Goal: Task Accomplishment & Management: Manage account settings

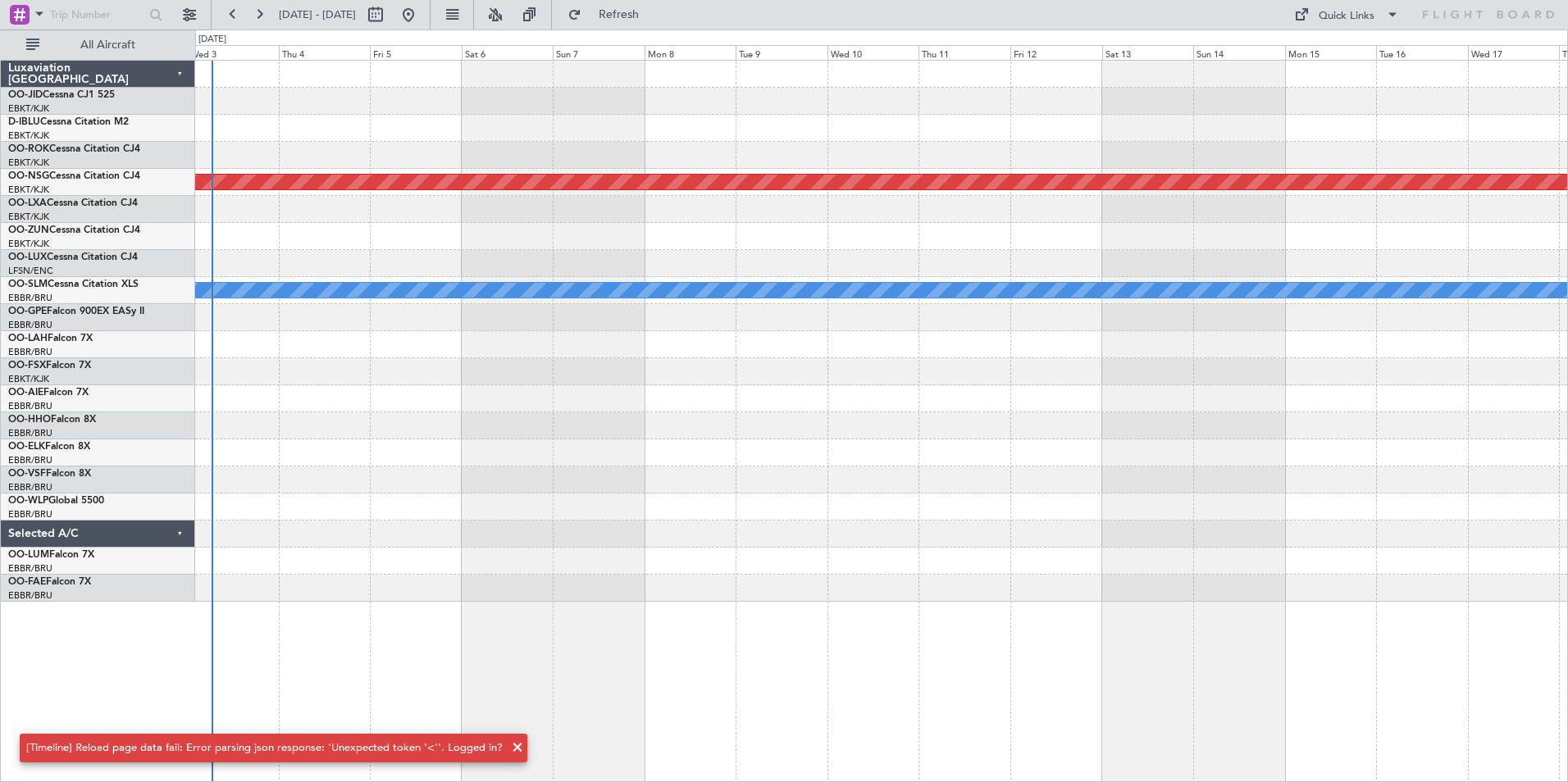
click at [592, 483] on div at bounding box center [882, 480] width 1372 height 27
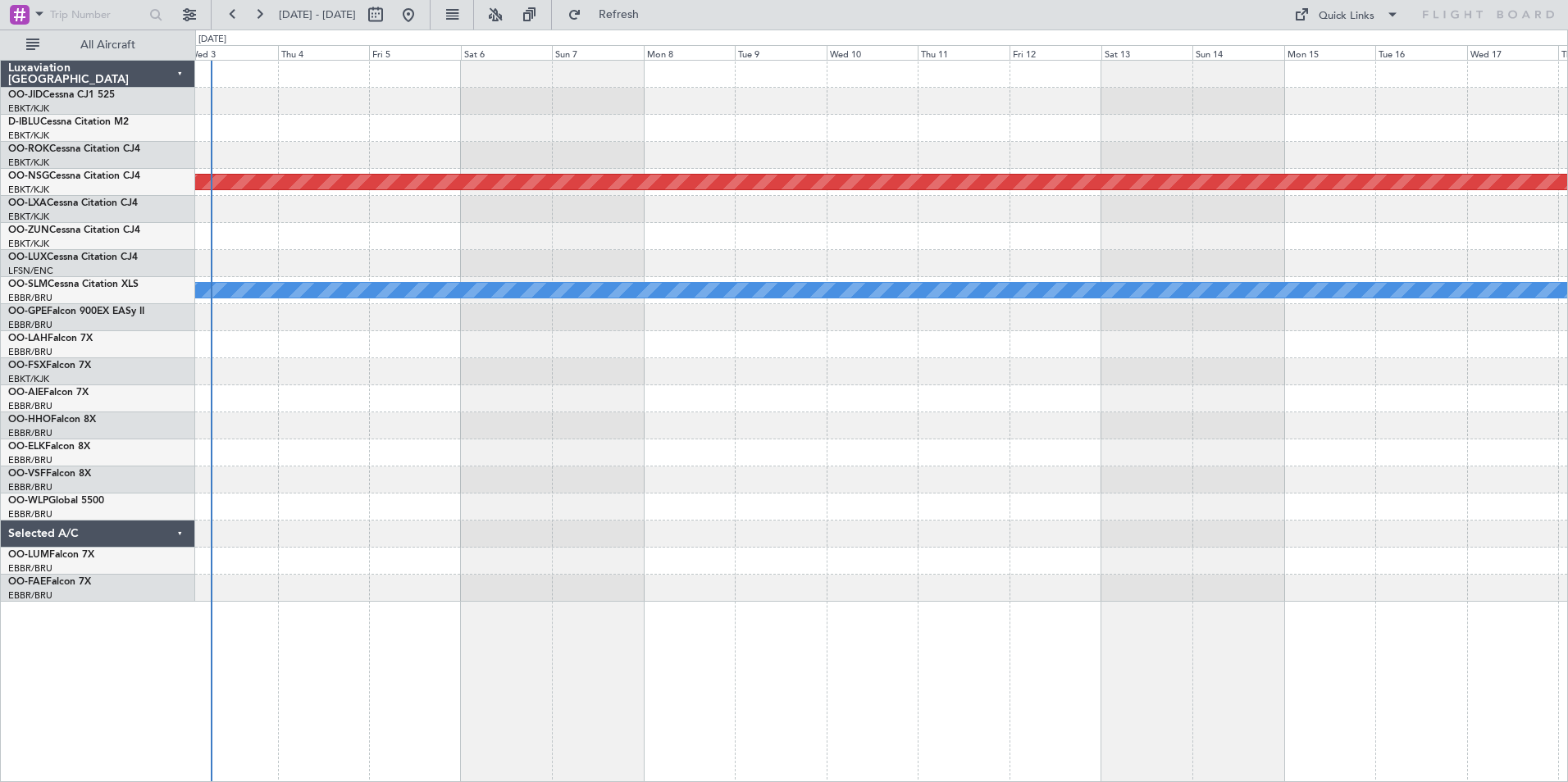
click at [648, 353] on div at bounding box center [882, 344] width 1372 height 27
click at [949, 360] on div at bounding box center [882, 371] width 1372 height 27
click at [960, 405] on div at bounding box center [882, 398] width 1372 height 27
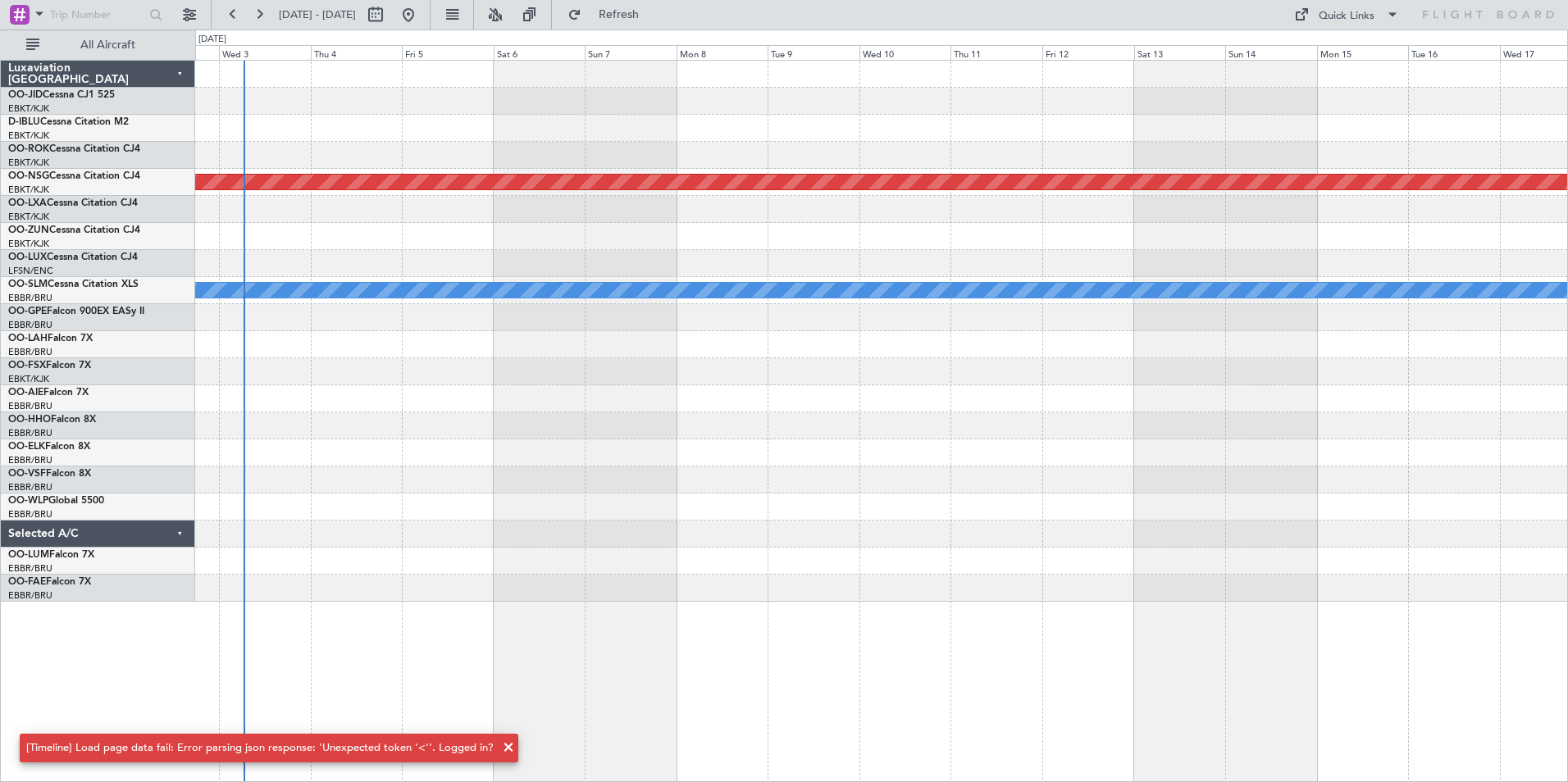
click at [498, 365] on div "Planned Maint [GEOGRAPHIC_DATA] ([GEOGRAPHIC_DATA]) A/C Unavailable [GEOGRAPHIC…" at bounding box center [882, 331] width 1372 height 541
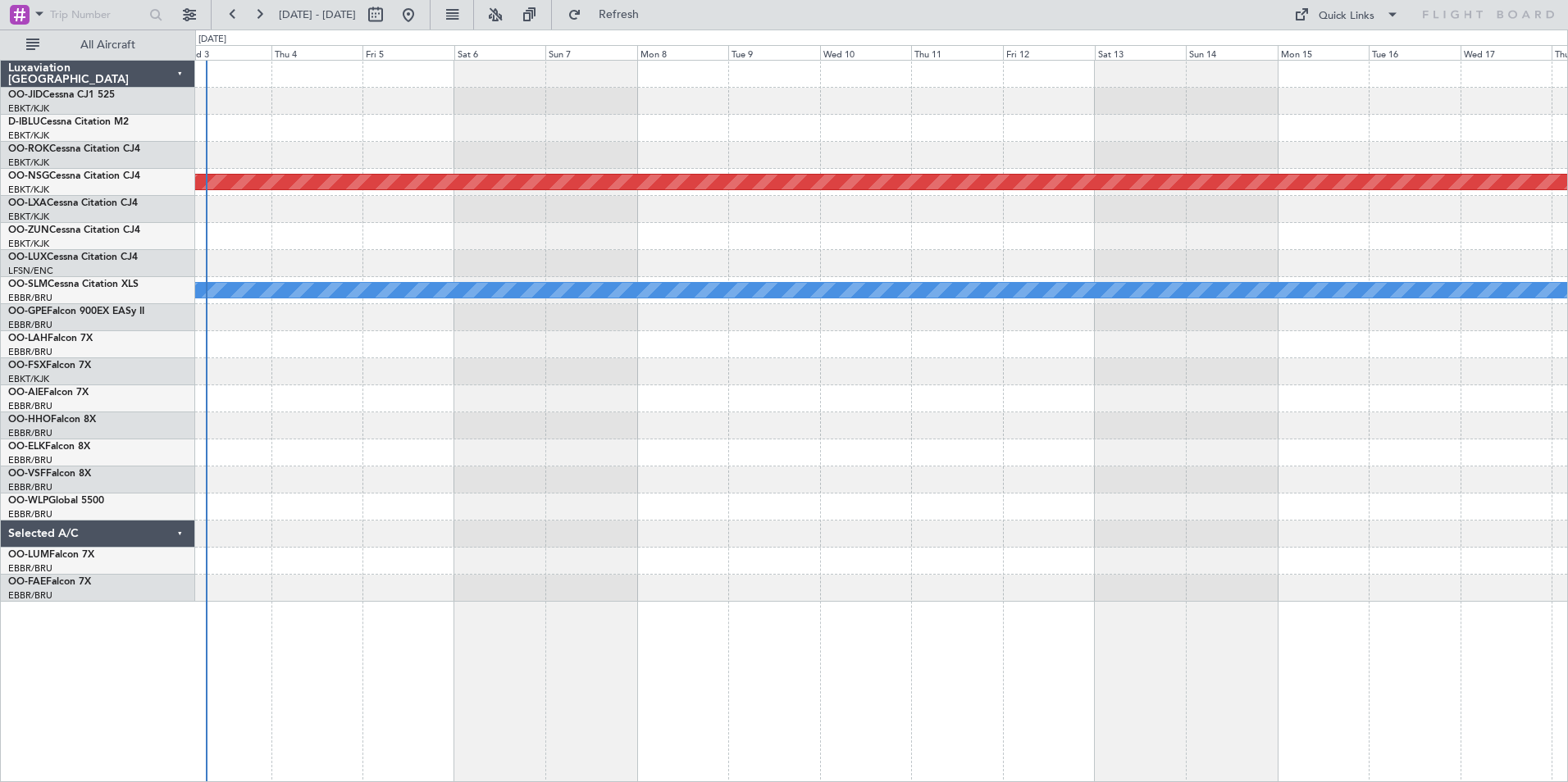
click at [763, 443] on div "Planned Maint [GEOGRAPHIC_DATA] ([GEOGRAPHIC_DATA]) A/C Unavailable [GEOGRAPHIC…" at bounding box center [882, 331] width 1372 height 541
click at [652, 19] on span "Refreshing..." at bounding box center [620, 15] width 69 height 12
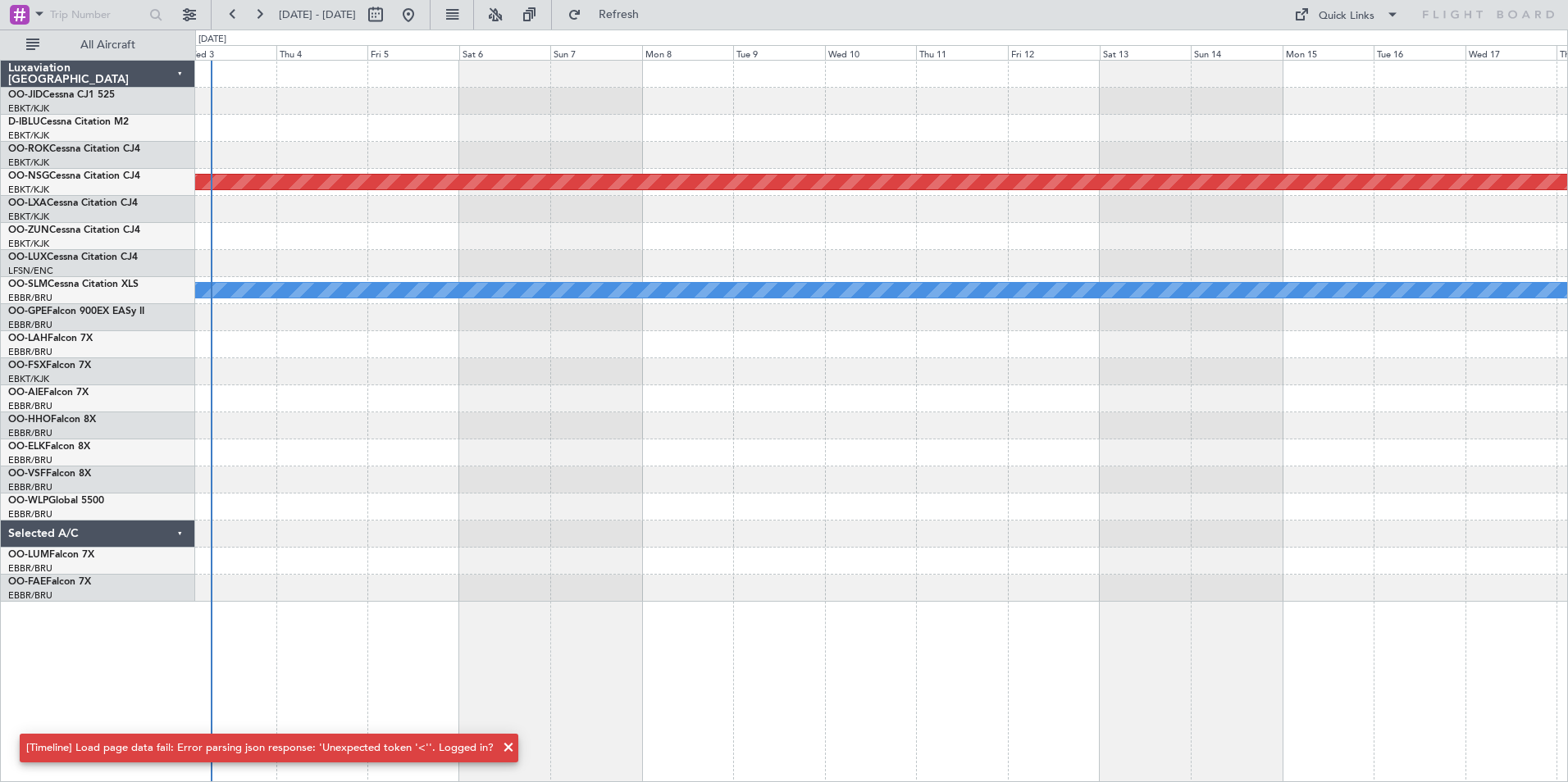
click at [303, 104] on div at bounding box center [882, 101] width 1372 height 27
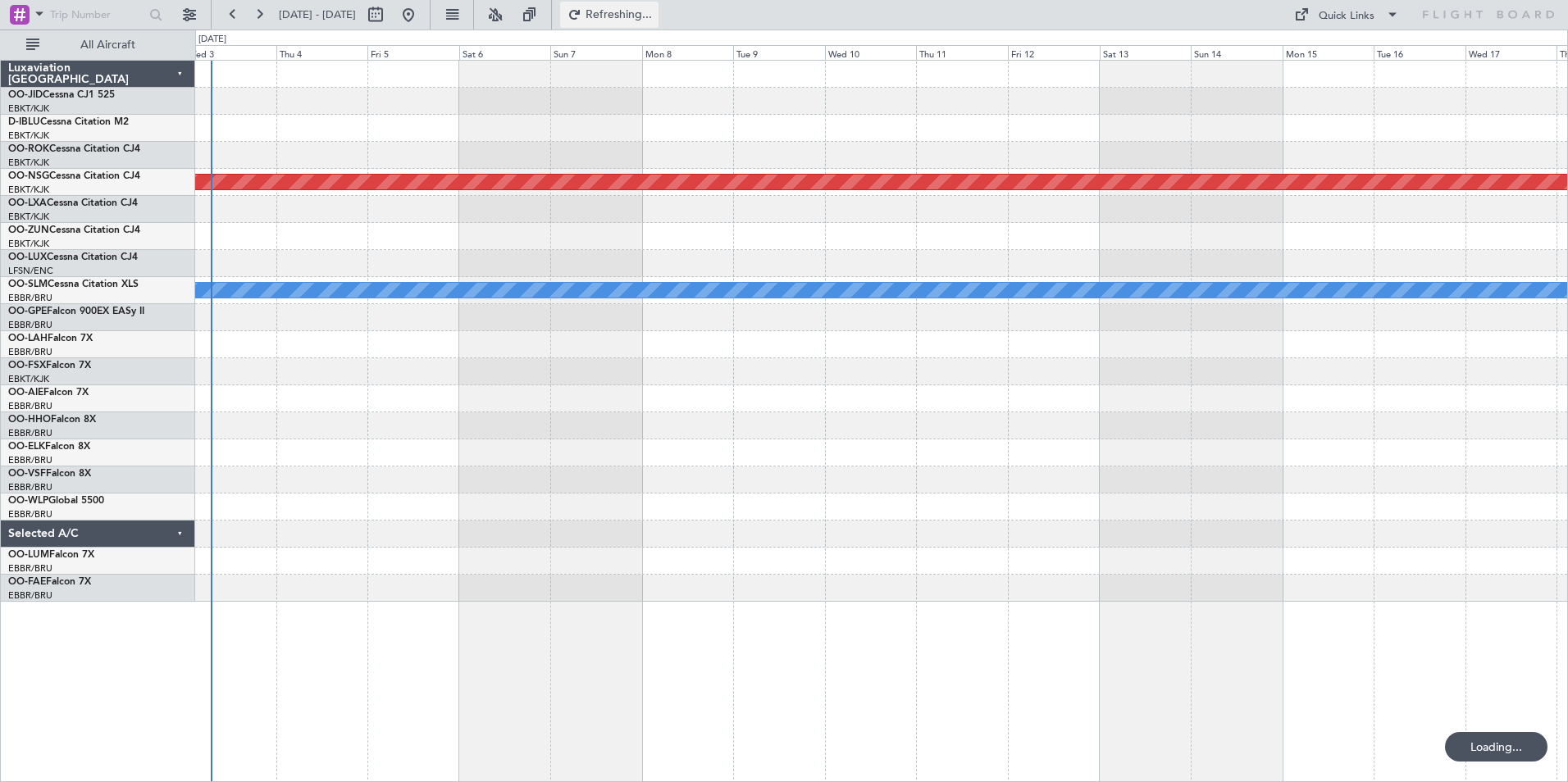
click at [630, 12] on button "Refreshing..." at bounding box center [610, 15] width 99 height 26
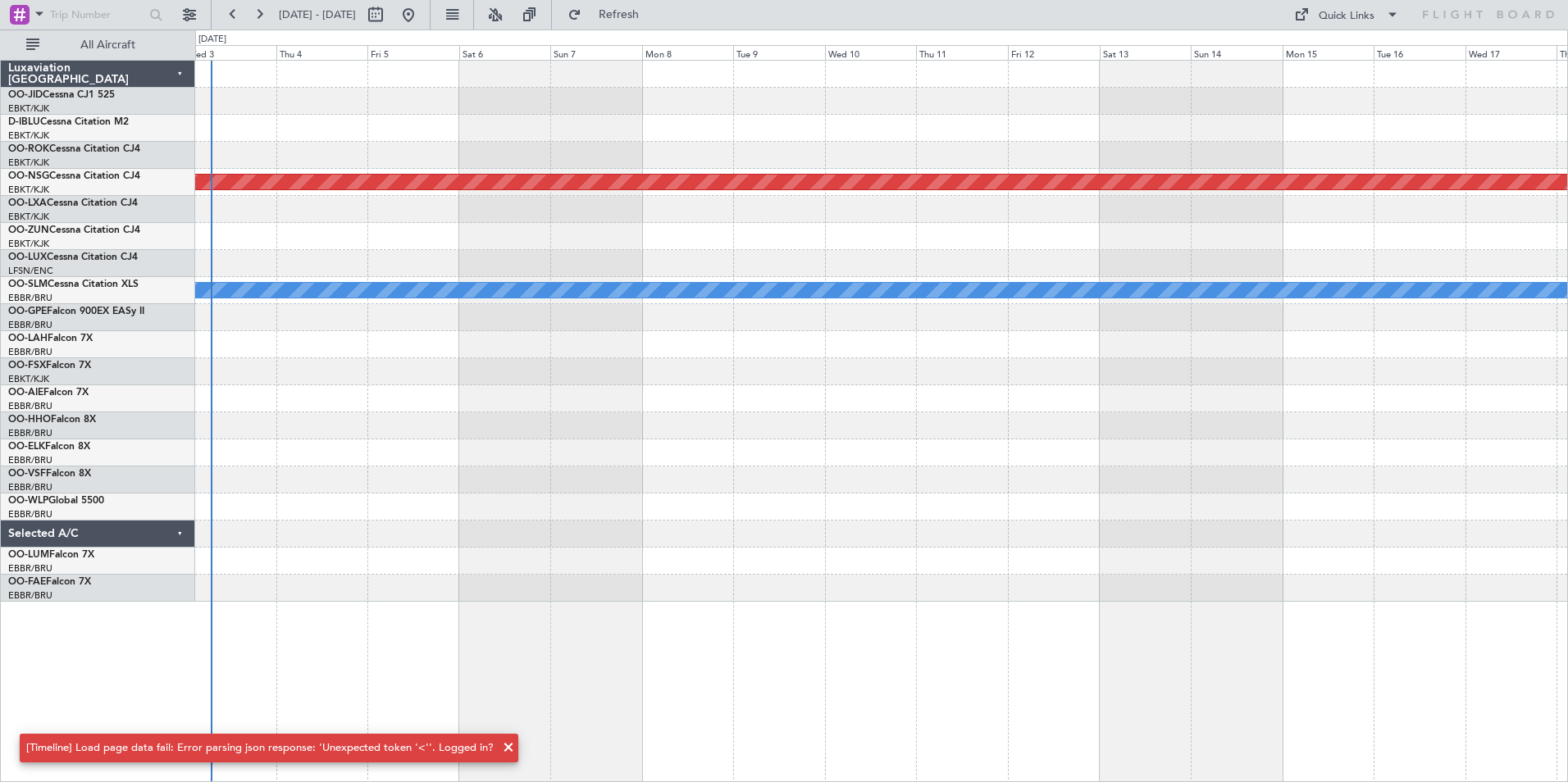
click at [410, 414] on div "Planned Maint Paris (Le Bourget) A/C Unavailable Monchengladbach" at bounding box center [882, 331] width 1372 height 541
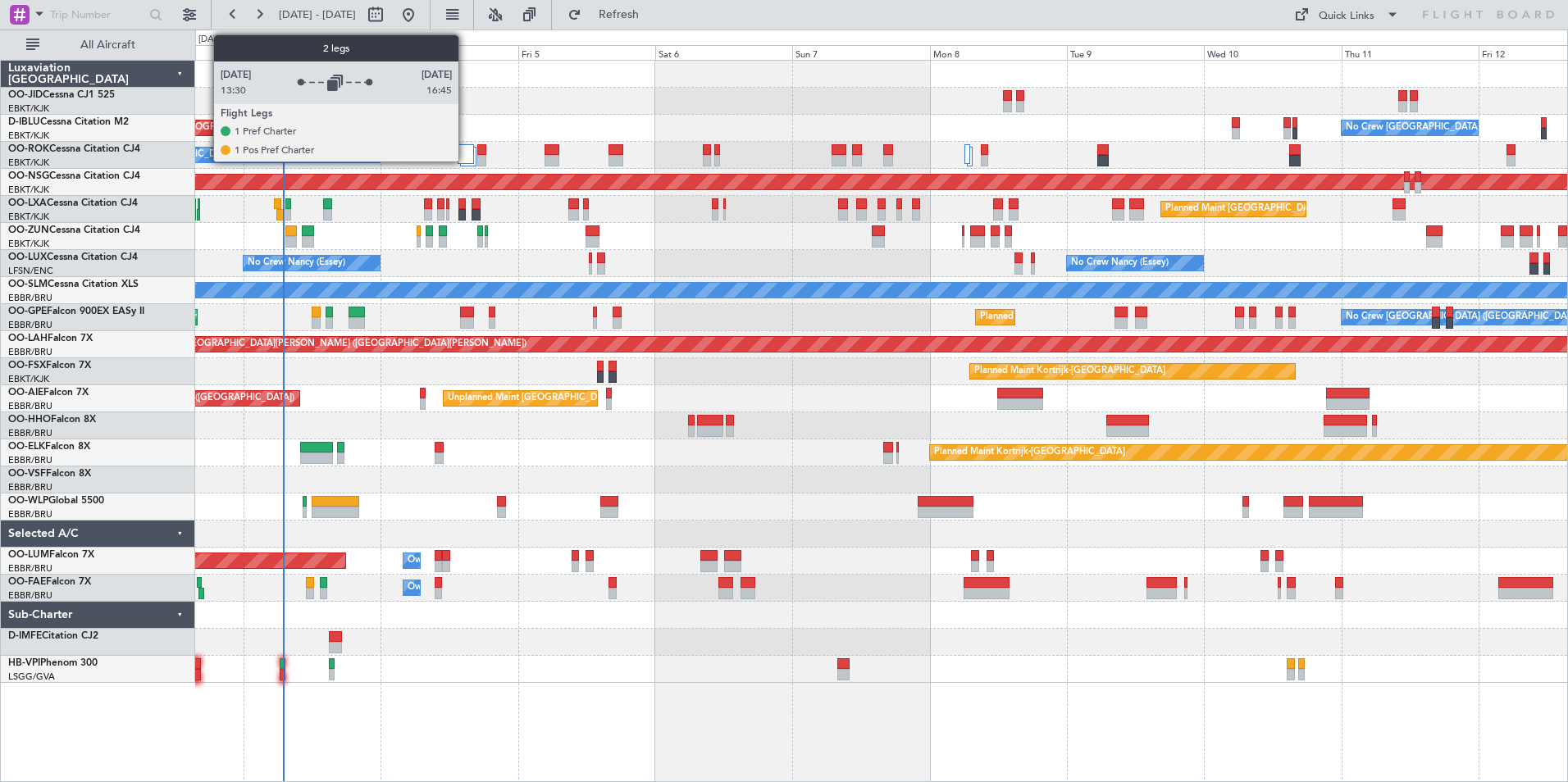
click at [466, 156] on div at bounding box center [466, 154] width 16 height 20
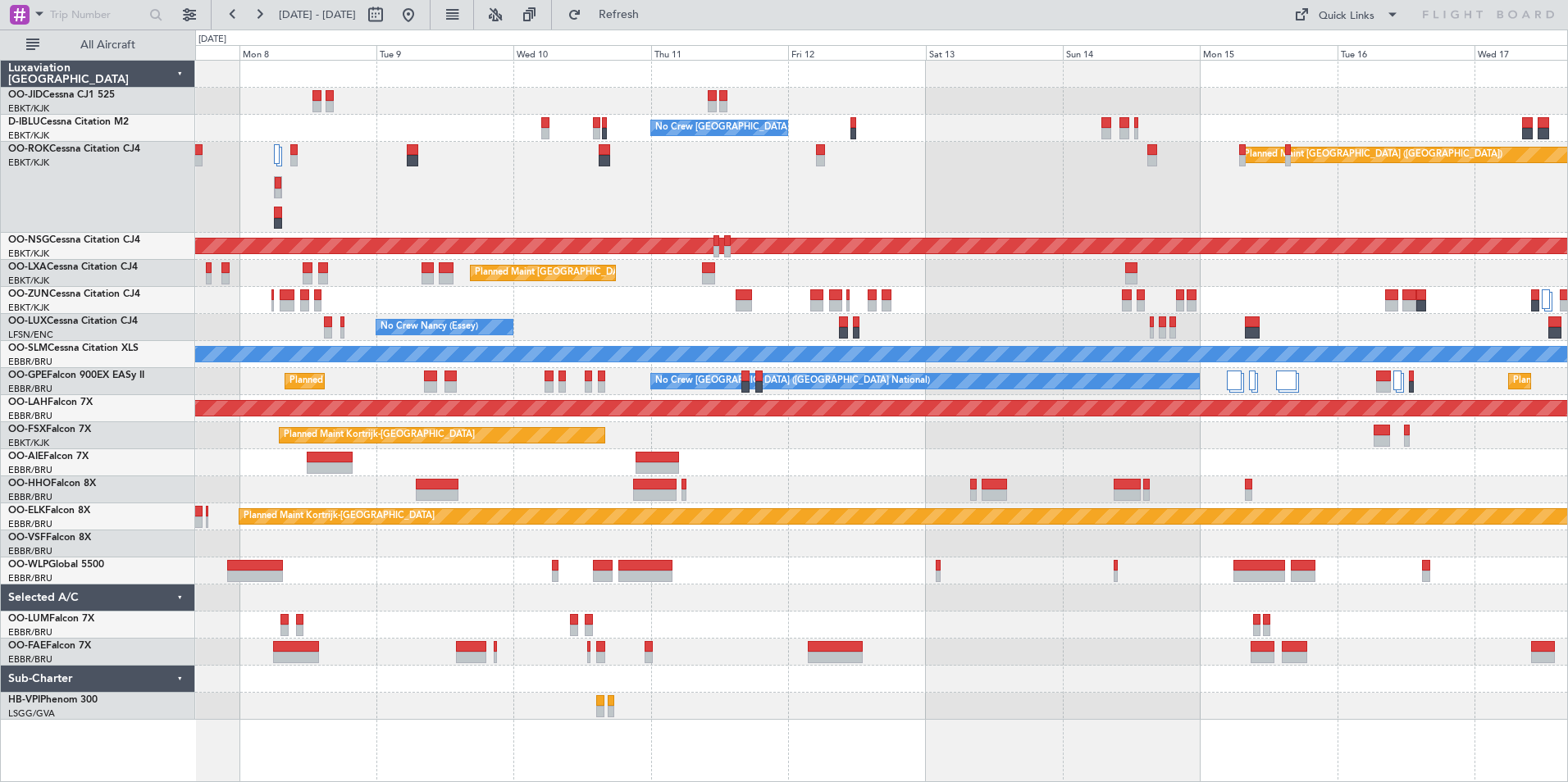
click at [583, 192] on div "Planned Maint [GEOGRAPHIC_DATA] ([GEOGRAPHIC_DATA])" at bounding box center [882, 187] width 1372 height 91
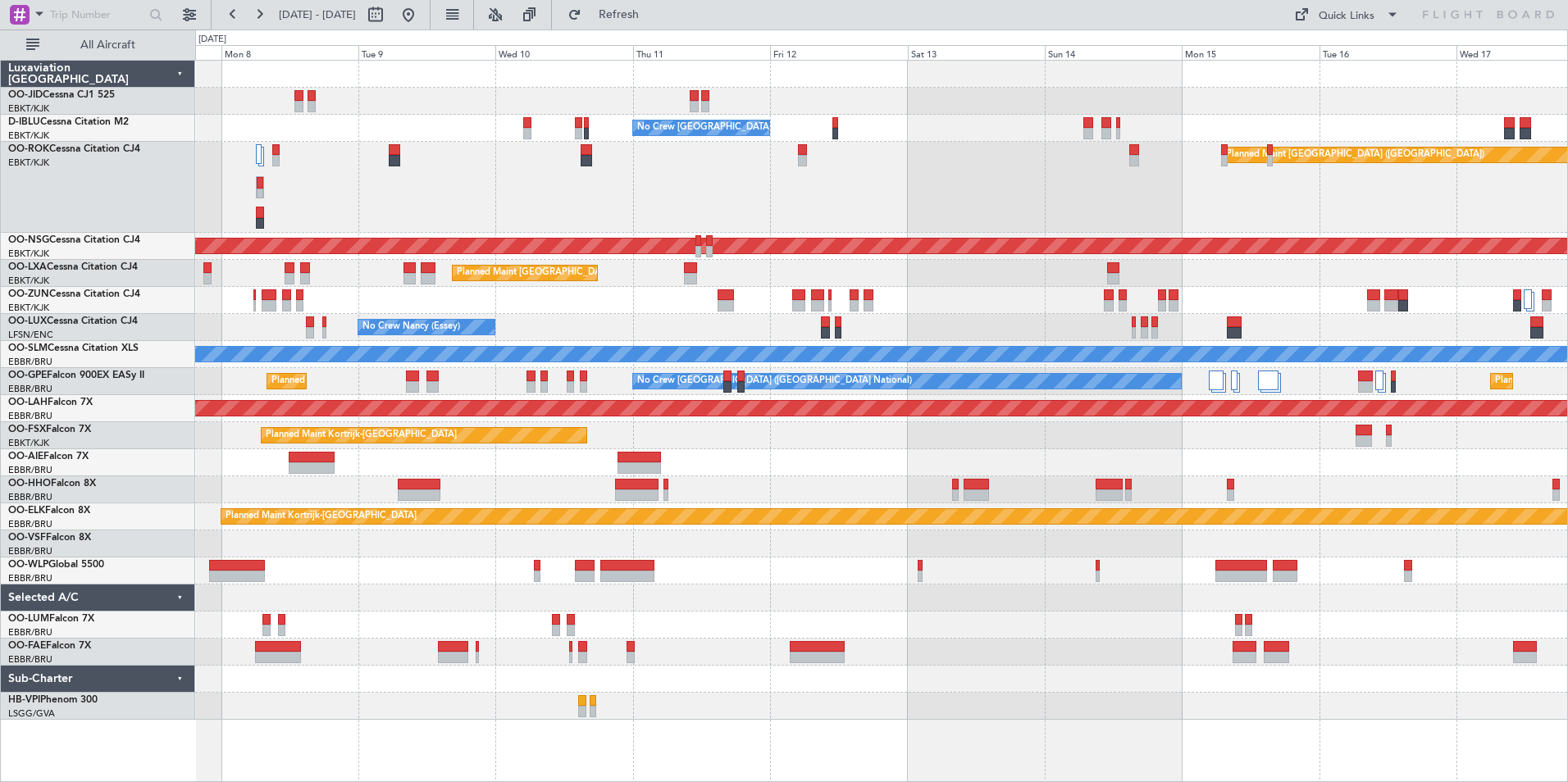
click at [616, 230] on div "Planned Maint [GEOGRAPHIC_DATA] ([GEOGRAPHIC_DATA])" at bounding box center [882, 187] width 1372 height 91
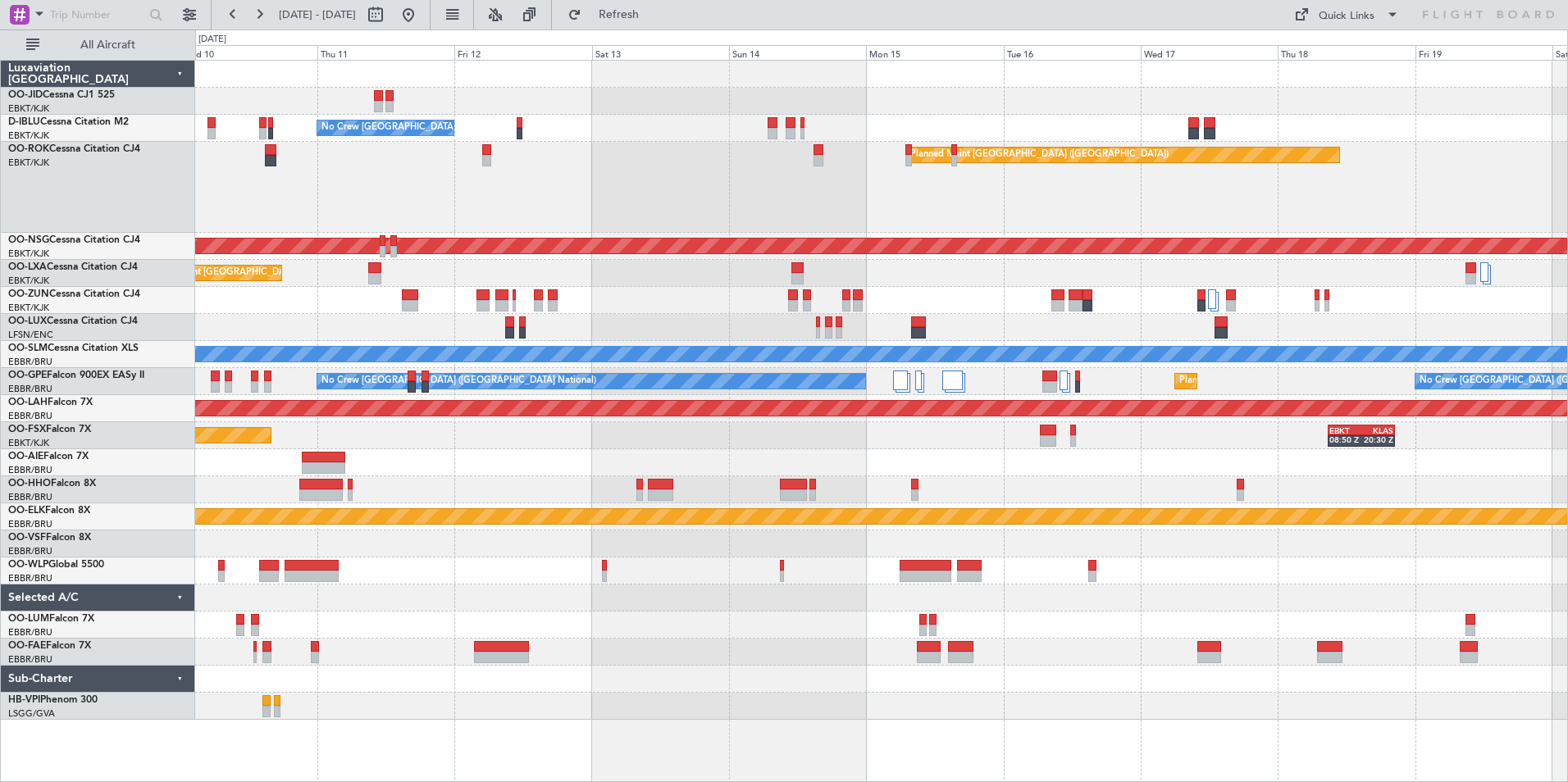
click at [674, 222] on div "No Crew [GEOGRAPHIC_DATA] ([GEOGRAPHIC_DATA] National) Planned Maint [GEOGRAPHI…" at bounding box center [882, 390] width 1372 height 659
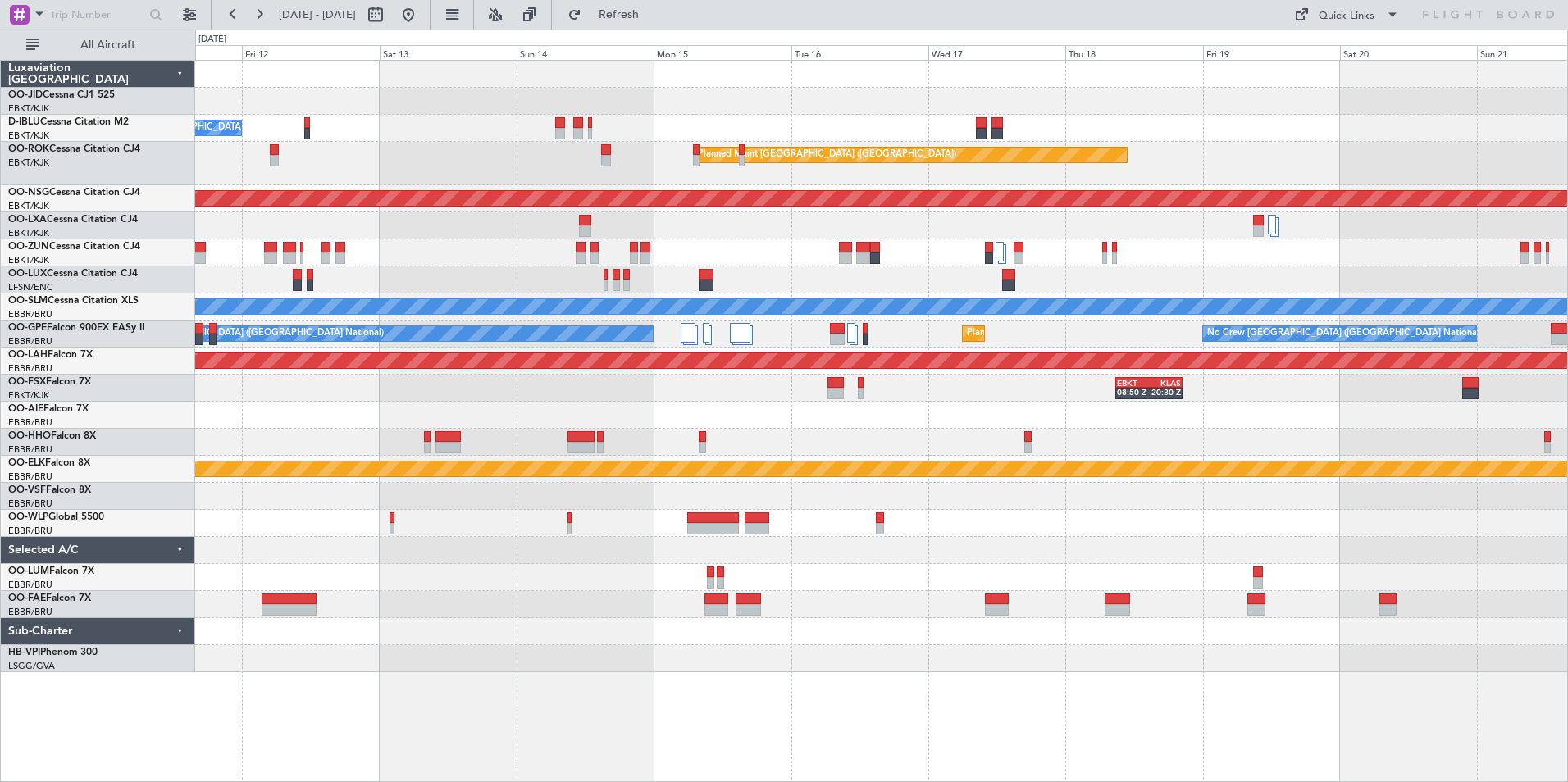
click at [792, 208] on div "Planned Maint [GEOGRAPHIC_DATA] ([GEOGRAPHIC_DATA])" at bounding box center [882, 199] width 1372 height 27
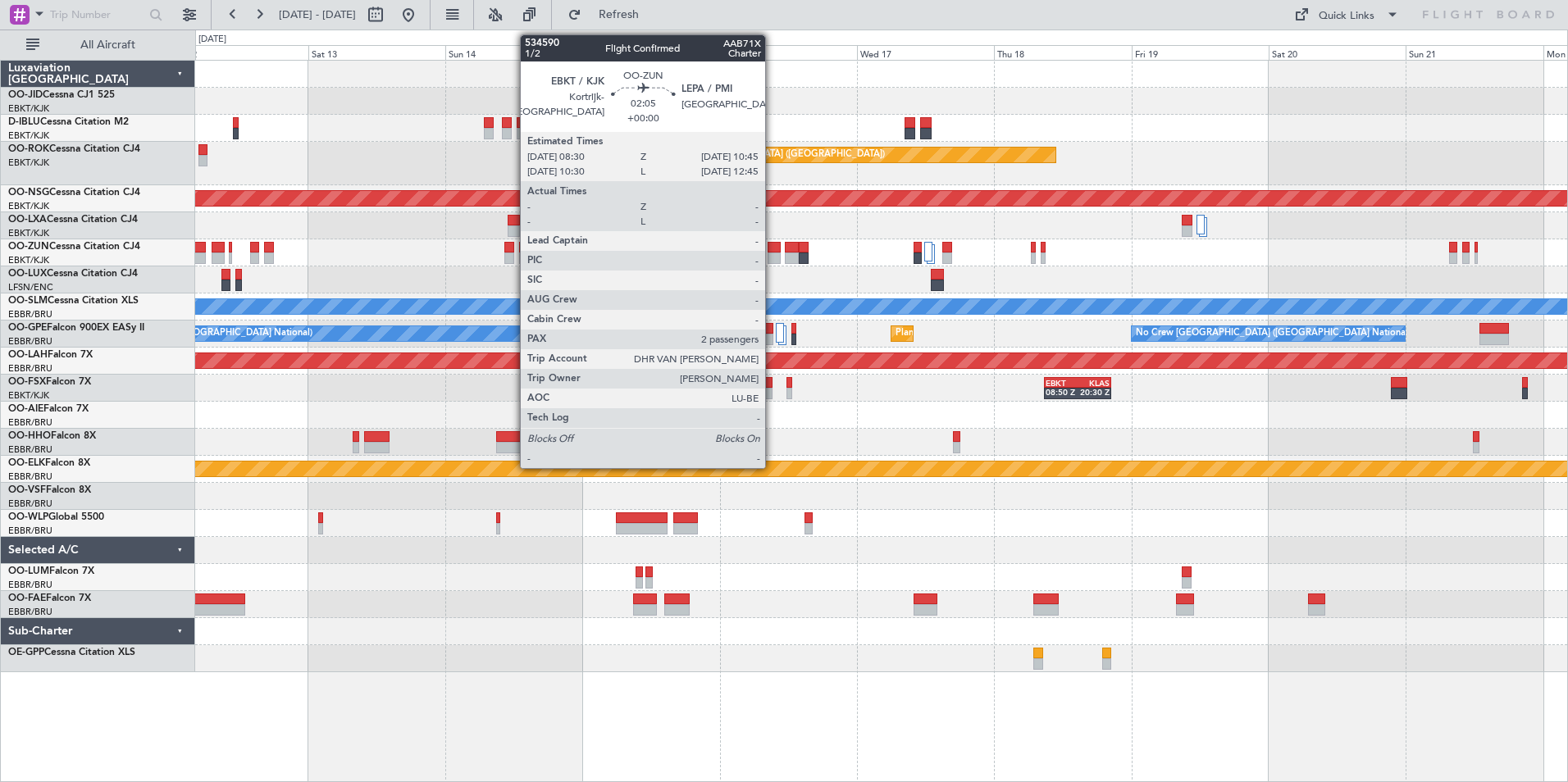
click at [773, 256] on div at bounding box center [774, 258] width 13 height 12
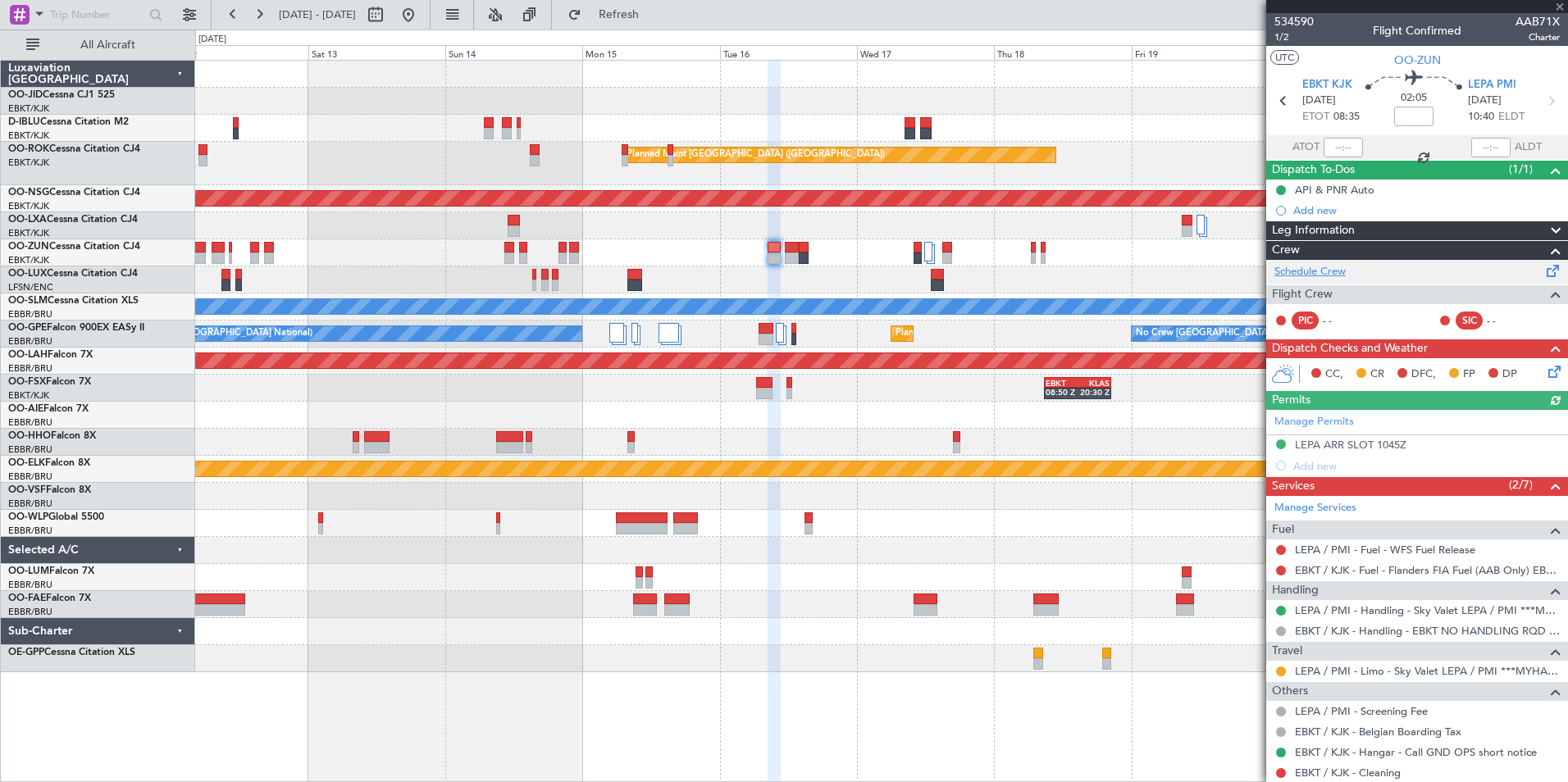
click at [1321, 274] on link "Schedule Crew" at bounding box center [1310, 272] width 71 height 16
click at [398, 278] on div "No Crew Nancy (Essey)" at bounding box center [882, 279] width 1372 height 27
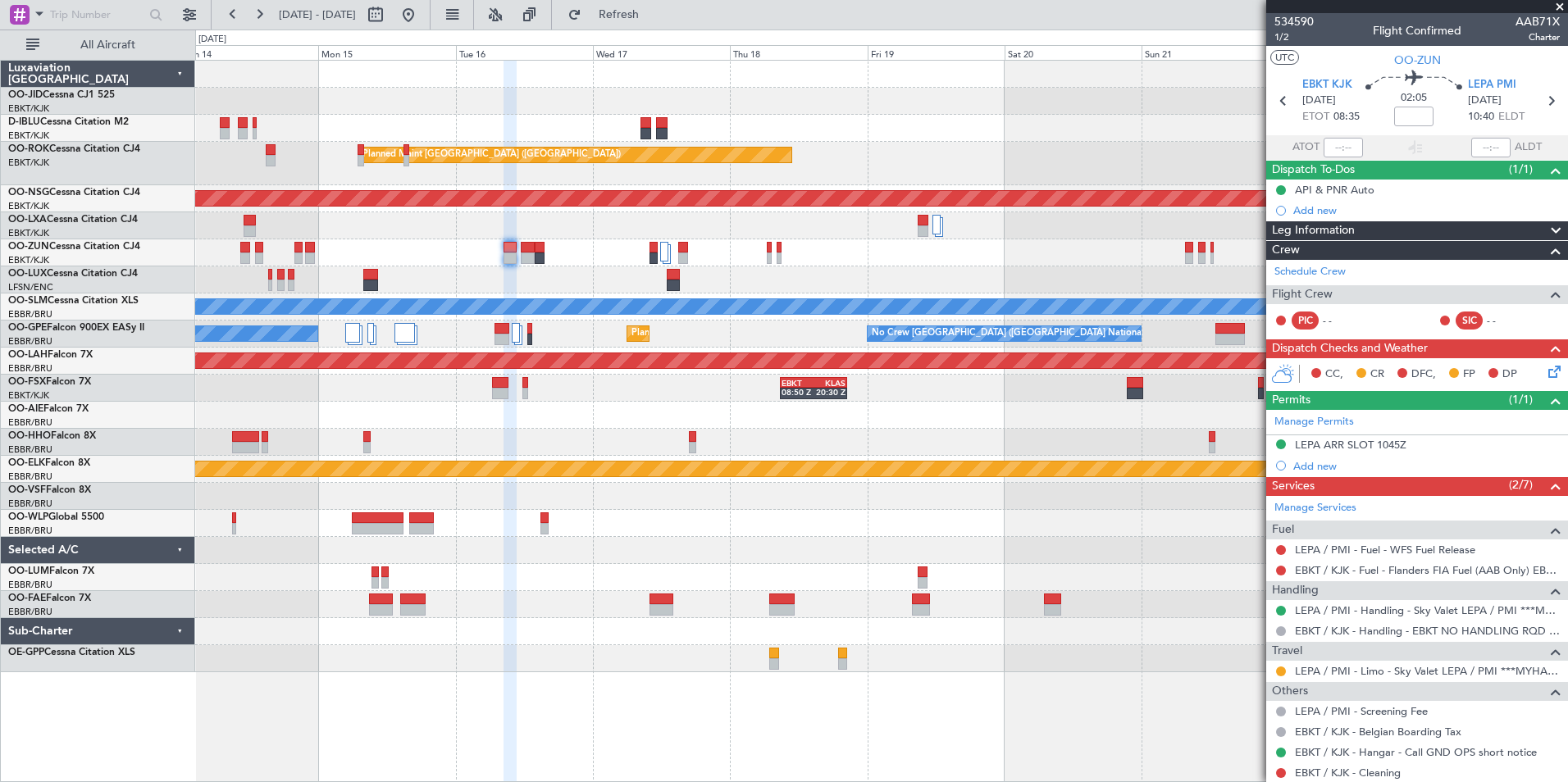
click at [968, 275] on div "A/C Unavailable [GEOGRAPHIC_DATA] ([GEOGRAPHIC_DATA] National) No Crew [GEOGRAP…" at bounding box center [882, 366] width 1372 height 611
click at [390, 313] on div "A/C Unavailable [GEOGRAPHIC_DATA] ([GEOGRAPHIC_DATA] National) No Crew [GEOGRAP…" at bounding box center [882, 366] width 1372 height 611
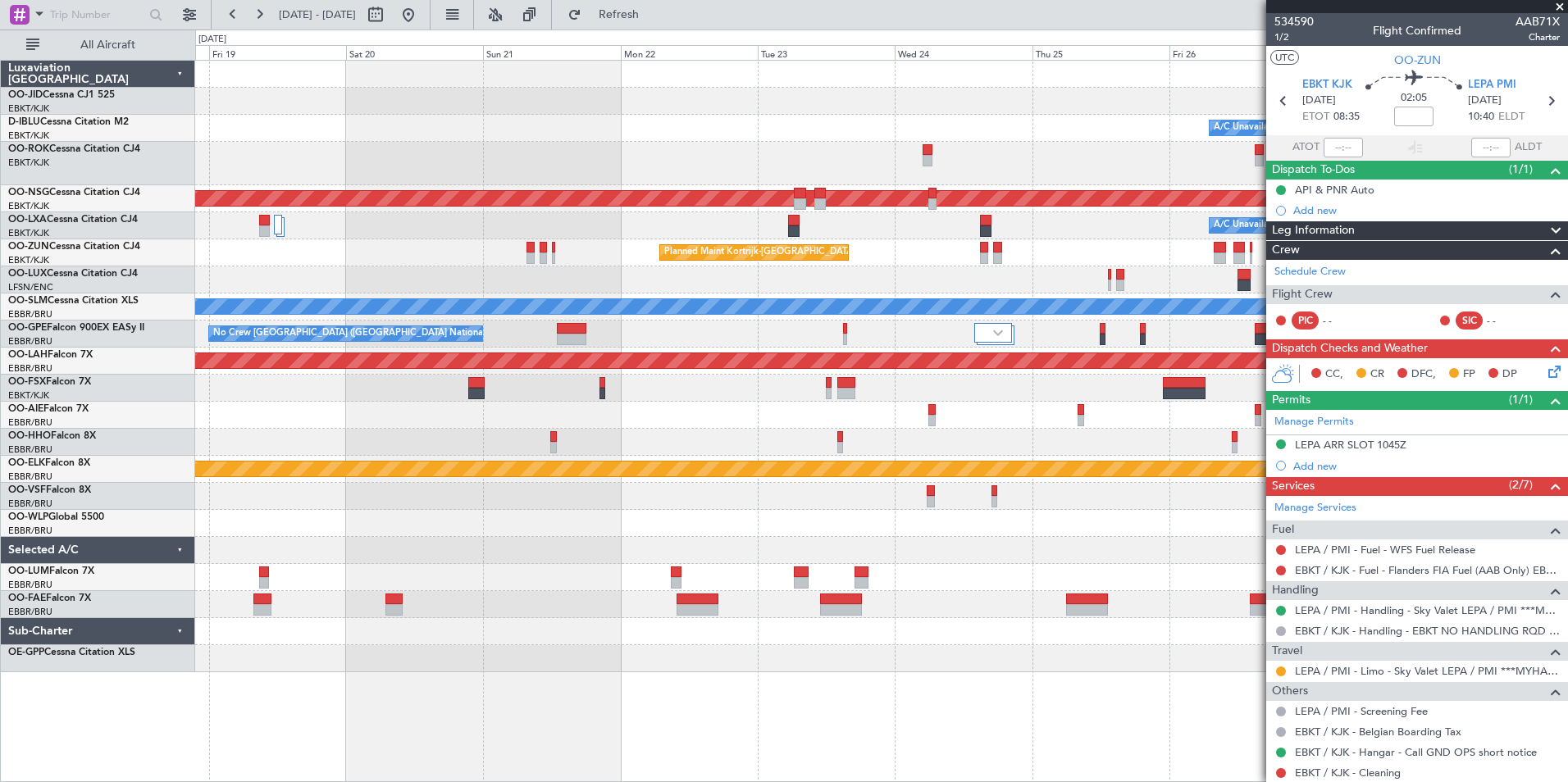
click at [778, 291] on div "Planned Maint Kortrijk-[GEOGRAPHIC_DATA] A/C Unavailable [GEOGRAPHIC_DATA] ([GE…" at bounding box center [882, 366] width 1372 height 611
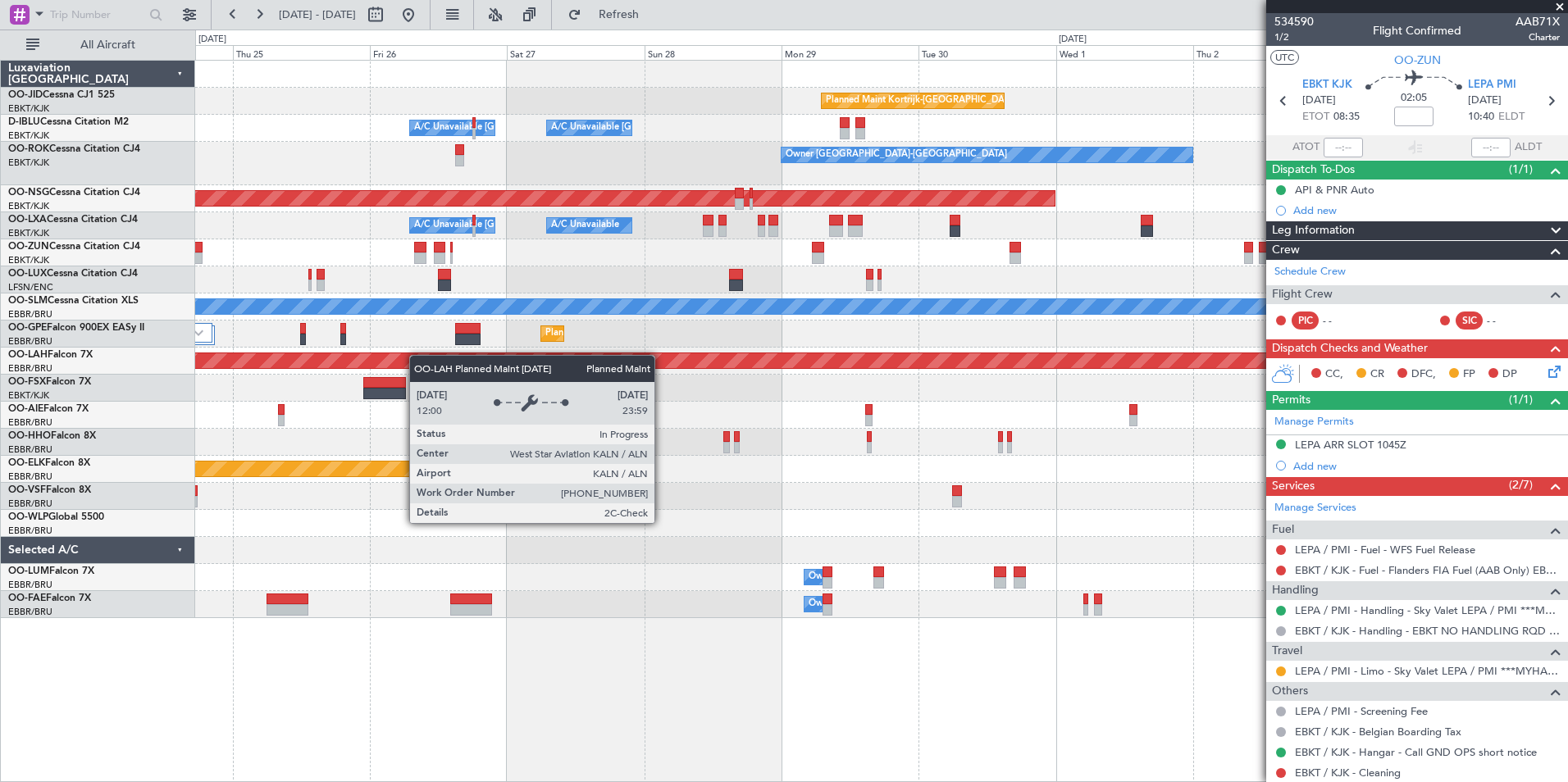
click at [415, 356] on div "Planned Maint Kortrijk-[GEOGRAPHIC_DATA] A/C Unavailable [GEOGRAPHIC_DATA] ([GE…" at bounding box center [882, 339] width 1372 height 558
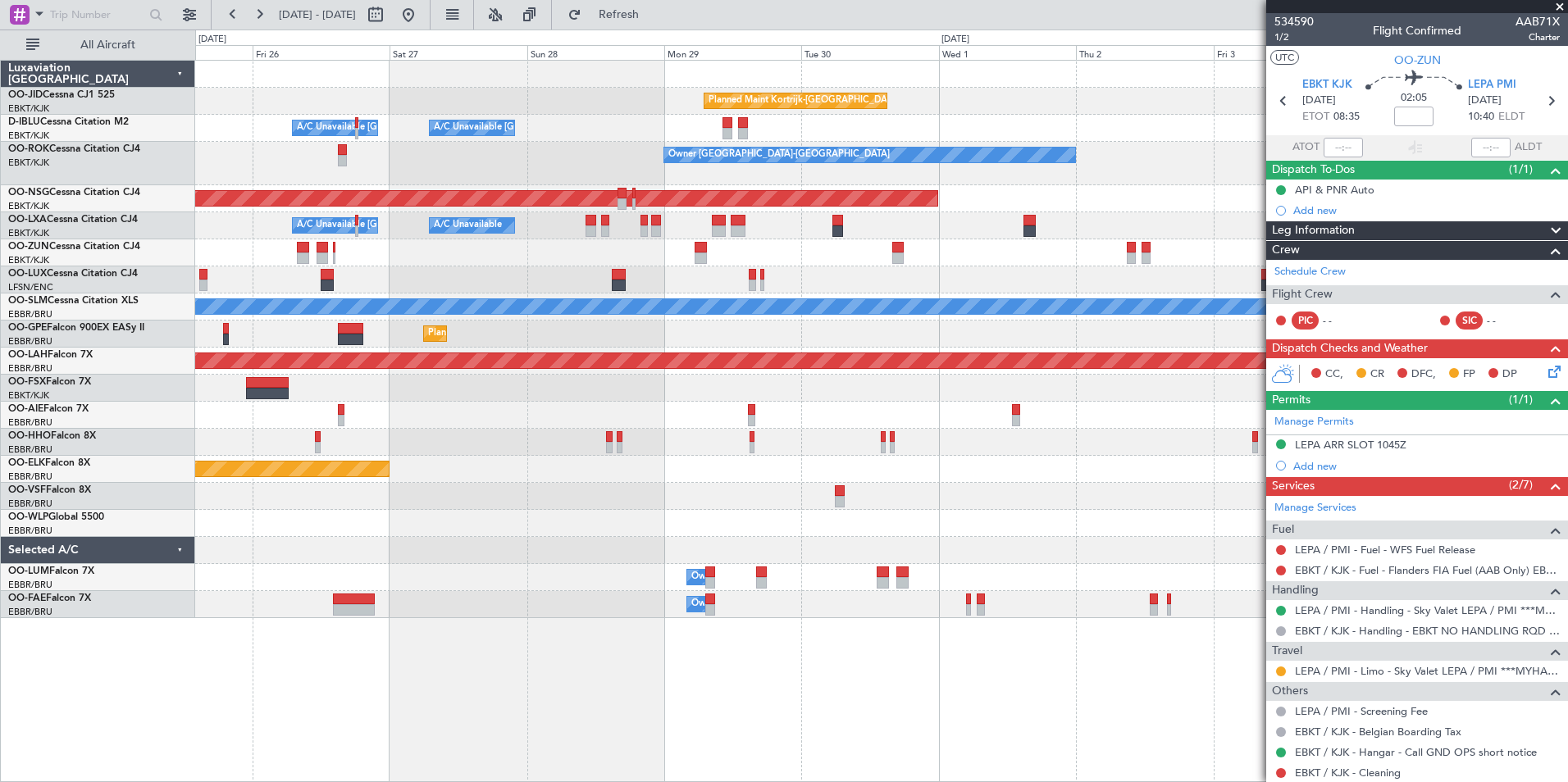
click at [496, 367] on div "Planned Maint Kortrijk-[GEOGRAPHIC_DATA] A/C Unavailable [GEOGRAPHIC_DATA] ([GE…" at bounding box center [882, 339] width 1372 height 558
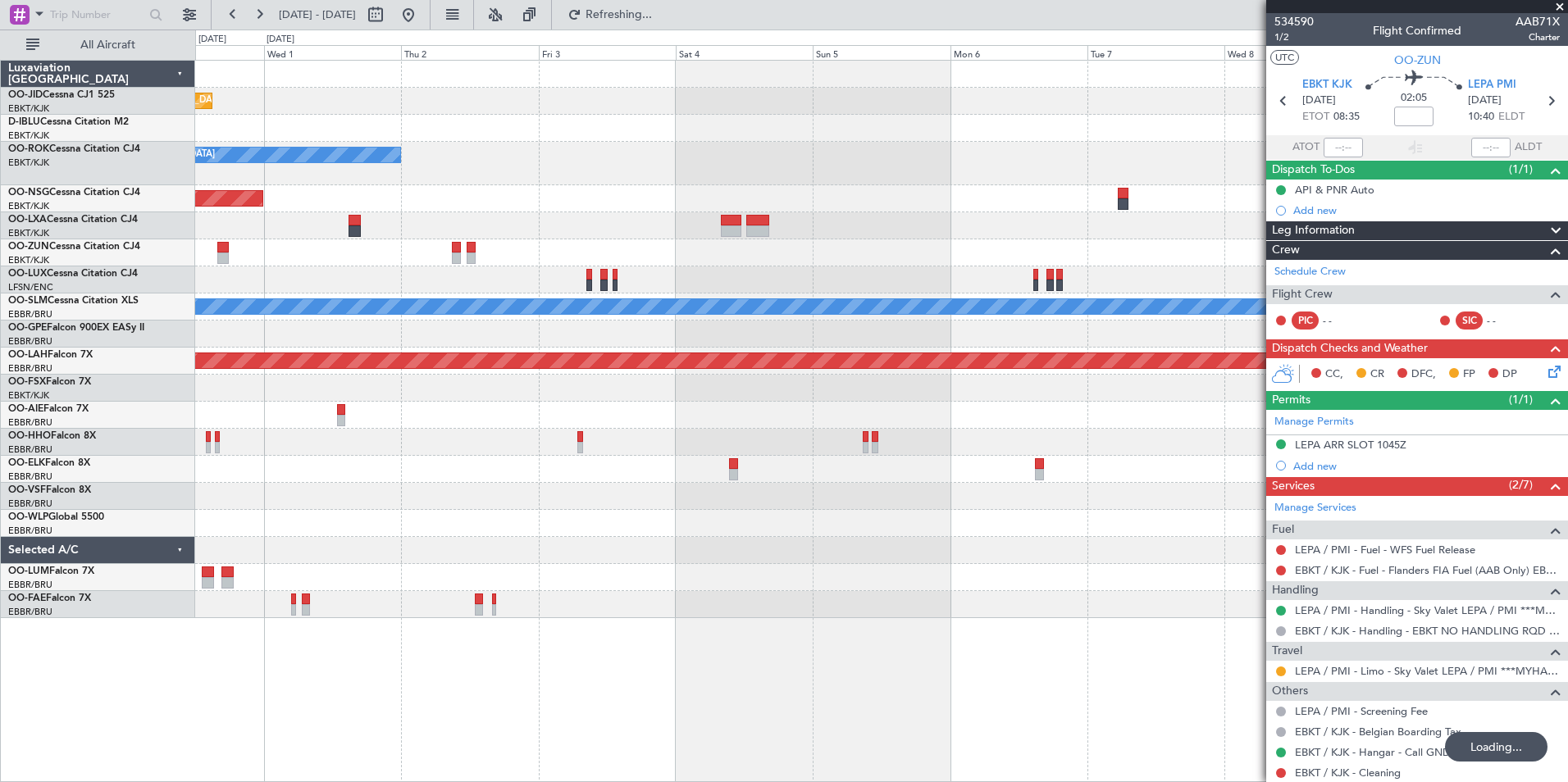
click at [459, 275] on div "Planned Maint Kortrijk-[GEOGRAPHIC_DATA] Owner [GEOGRAPHIC_DATA]-[GEOGRAPHIC_DA…" at bounding box center [882, 339] width 1372 height 558
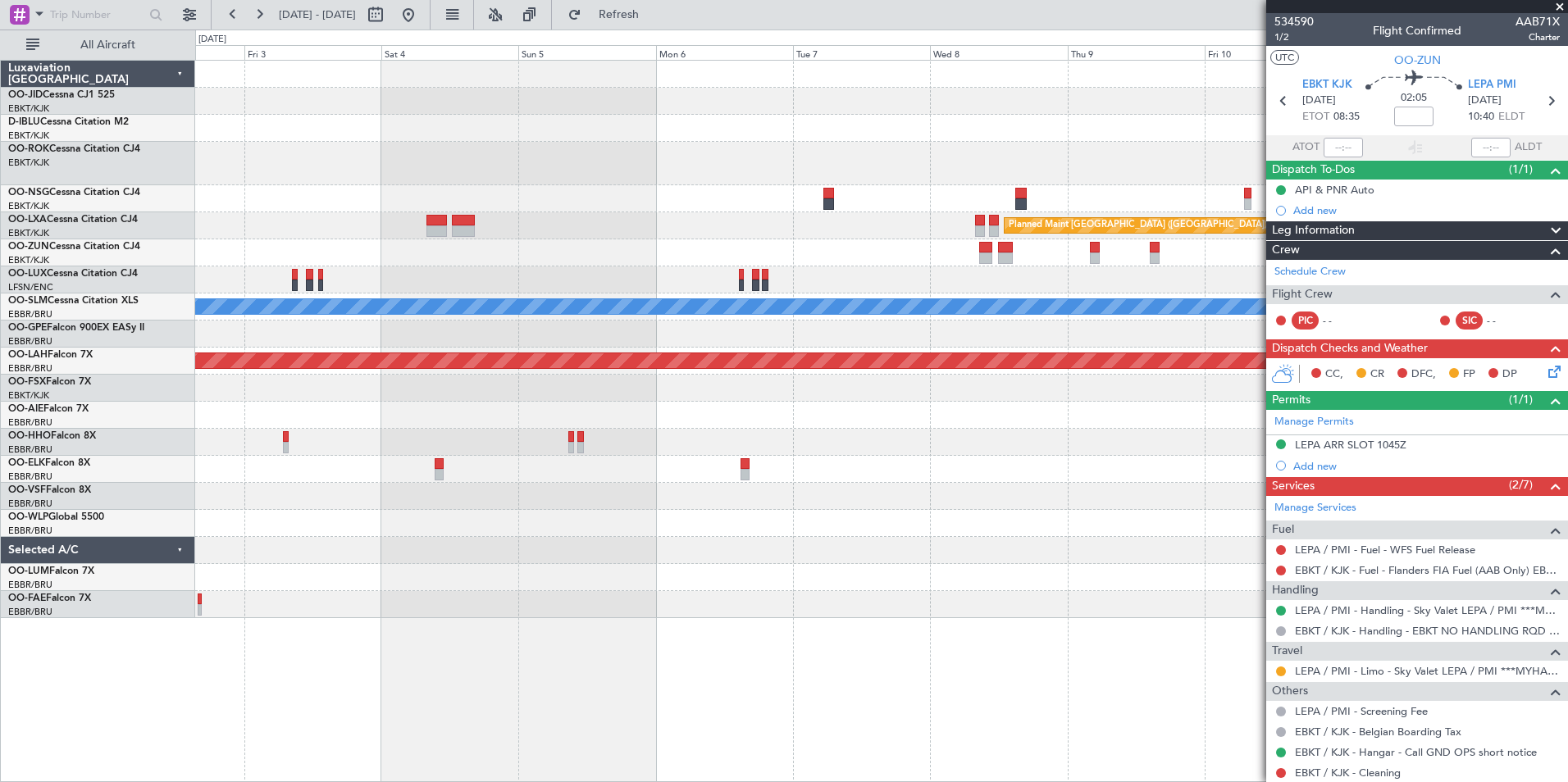
click at [717, 278] on div "Planned Maint Kortrijk-[GEOGRAPHIC_DATA] Owner [GEOGRAPHIC_DATA]-[GEOGRAPHIC_DA…" at bounding box center [882, 339] width 1372 height 558
click at [422, 13] on button at bounding box center [408, 15] width 26 height 26
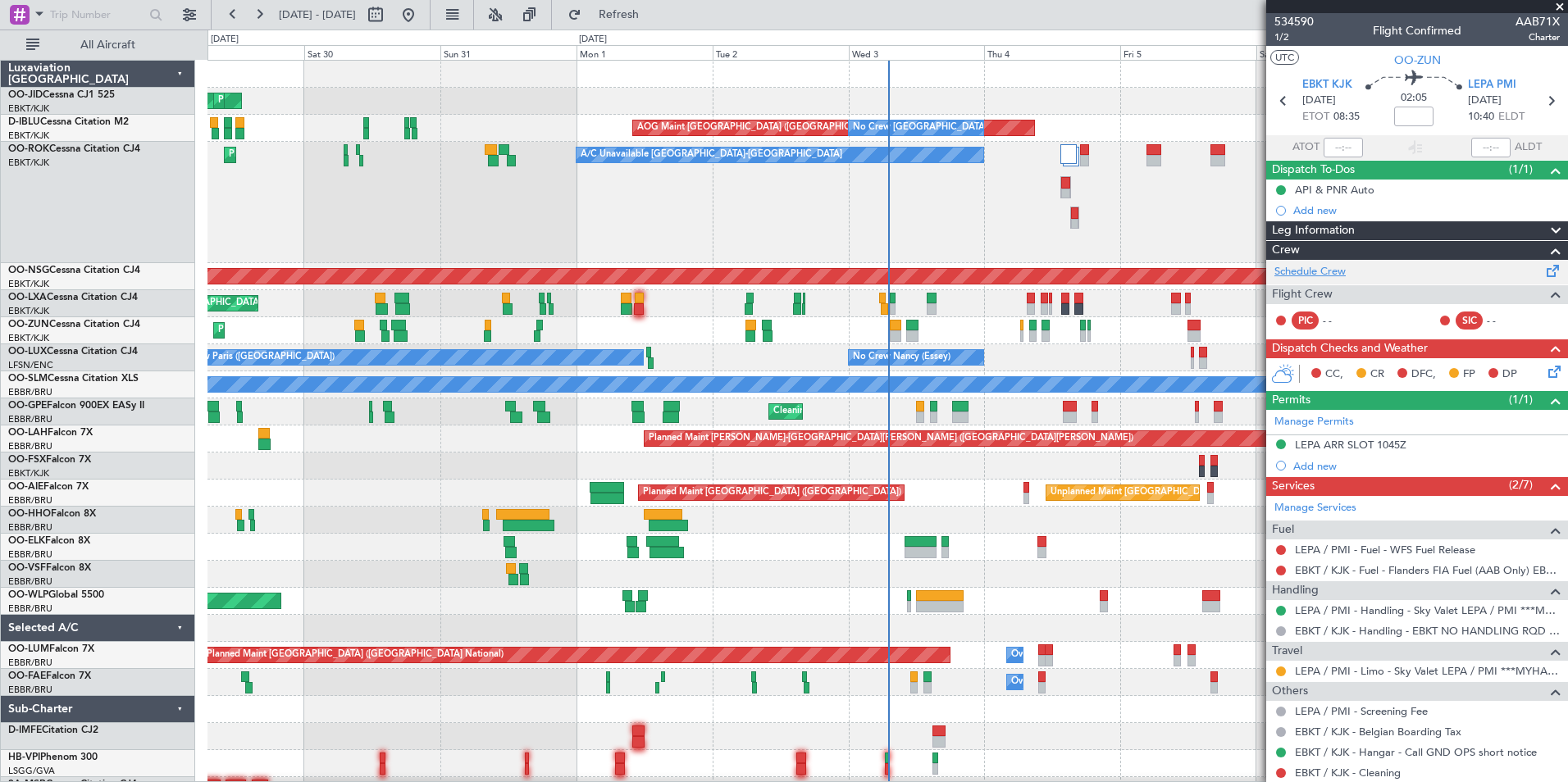
click at [1323, 269] on link "Schedule Crew" at bounding box center [1310, 272] width 71 height 16
click at [1428, 64] on span "OO-ZUN" at bounding box center [1418, 60] width 47 height 17
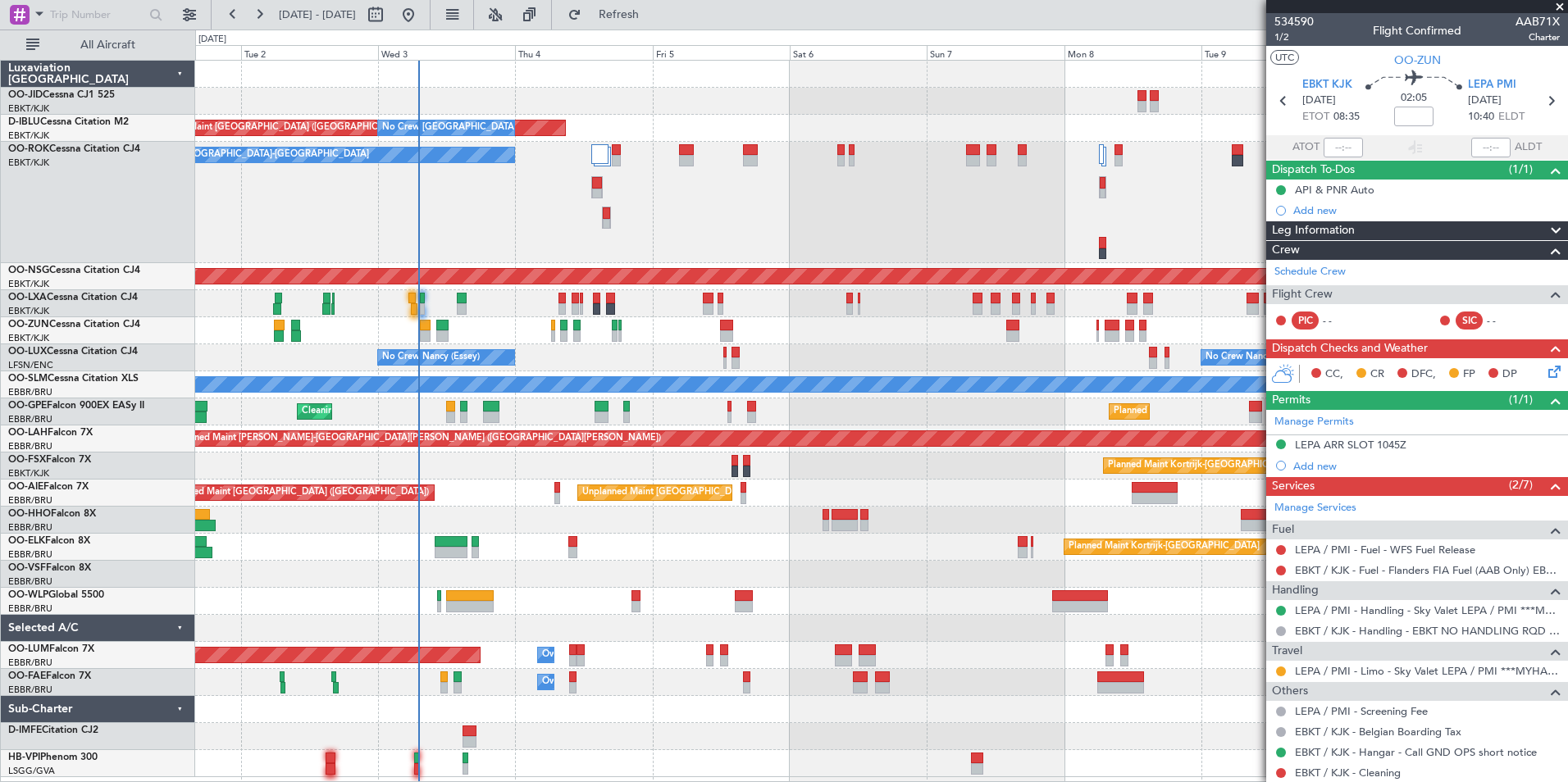
click at [673, 334] on div "AOG Maint [GEOGRAPHIC_DATA] ([GEOGRAPHIC_DATA] National) No Crew [GEOGRAPHIC_DA…" at bounding box center [882, 419] width 1372 height 716
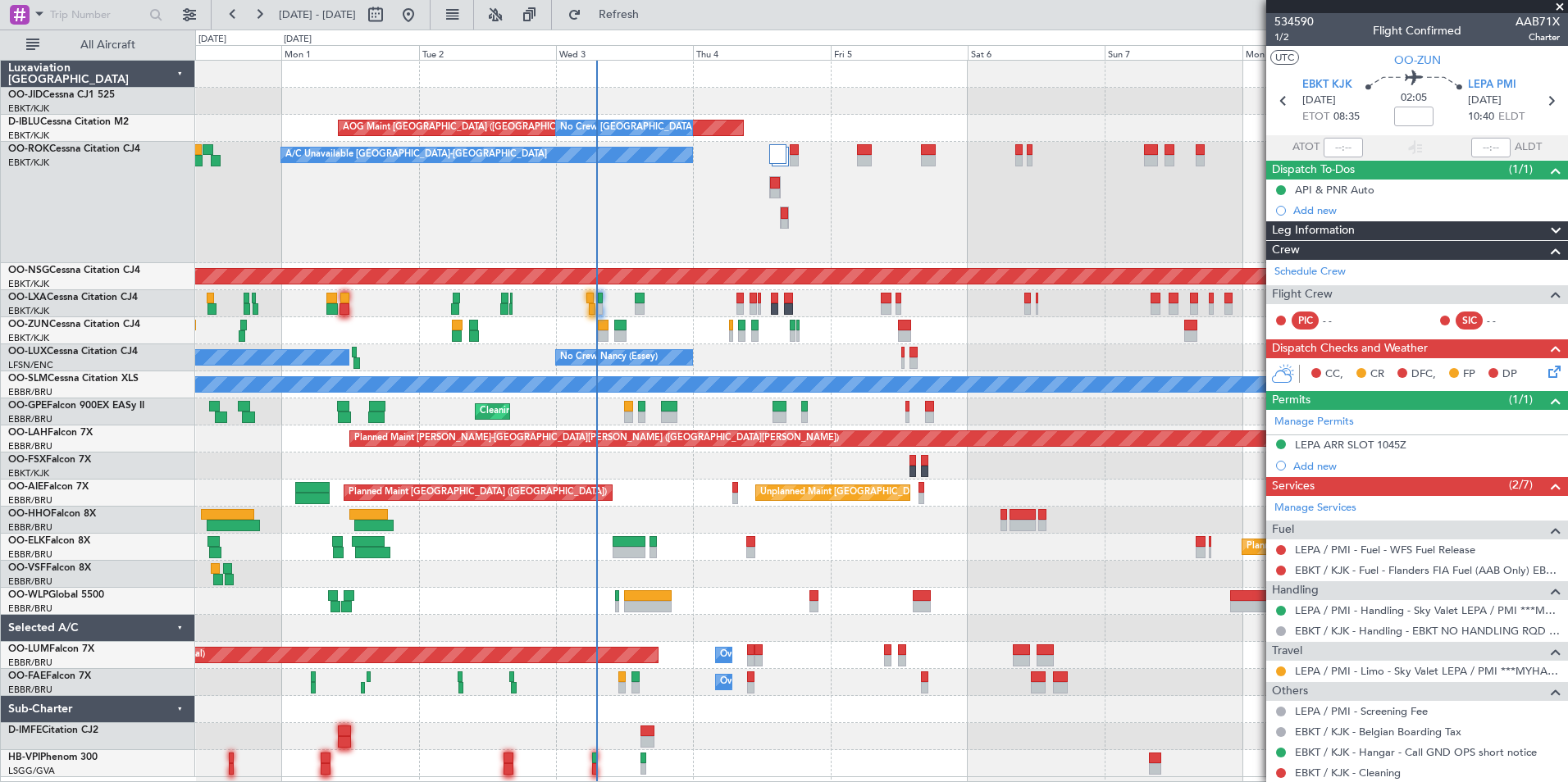
click at [409, 321] on div "Planned Maint Kortrijk-[GEOGRAPHIC_DATA]" at bounding box center [882, 330] width 1372 height 27
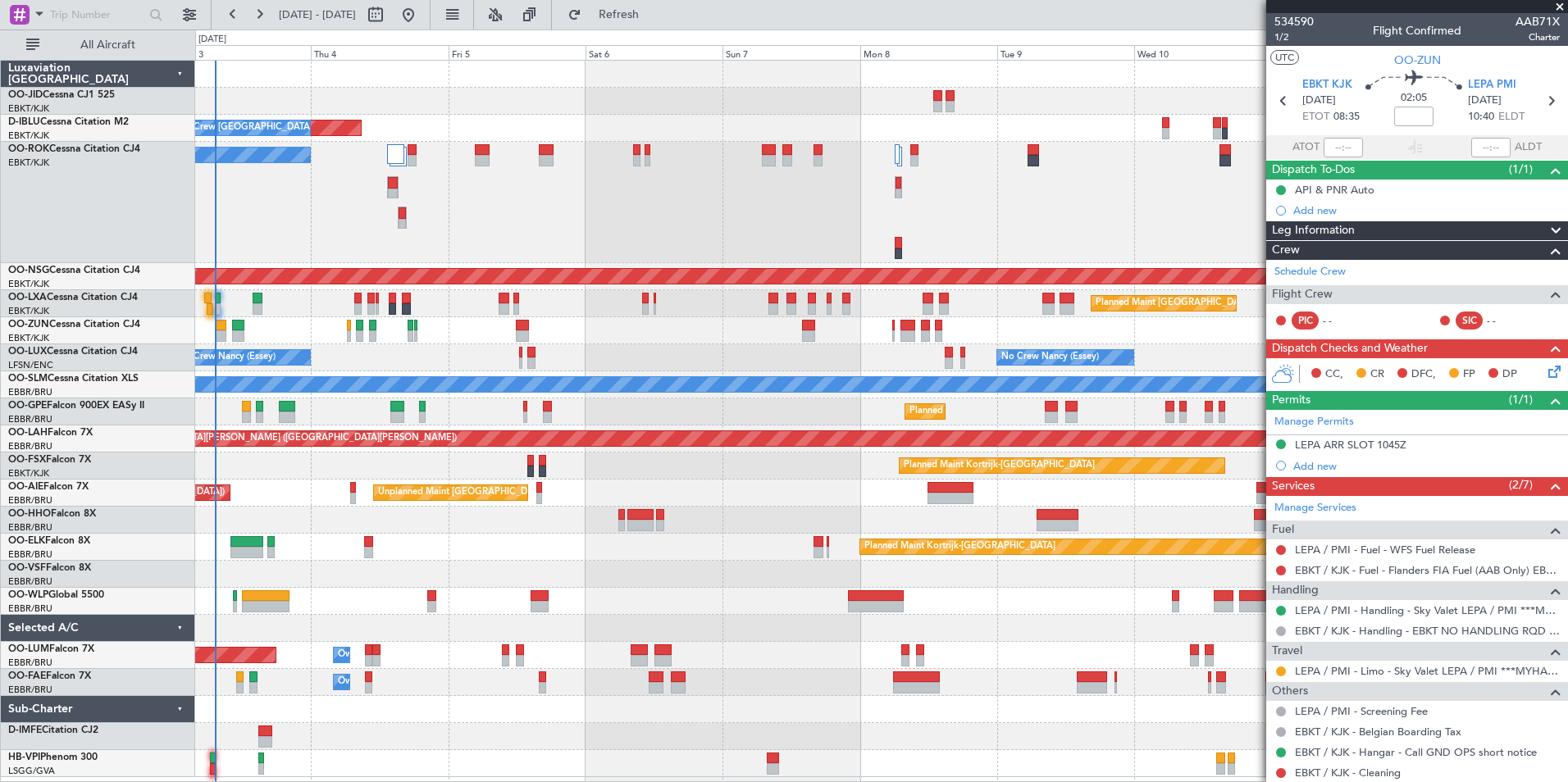
click at [325, 639] on div "AOG Maint [GEOGRAPHIC_DATA] ([GEOGRAPHIC_DATA] National) No Crew [GEOGRAPHIC_DA…" at bounding box center [882, 419] width 1372 height 716
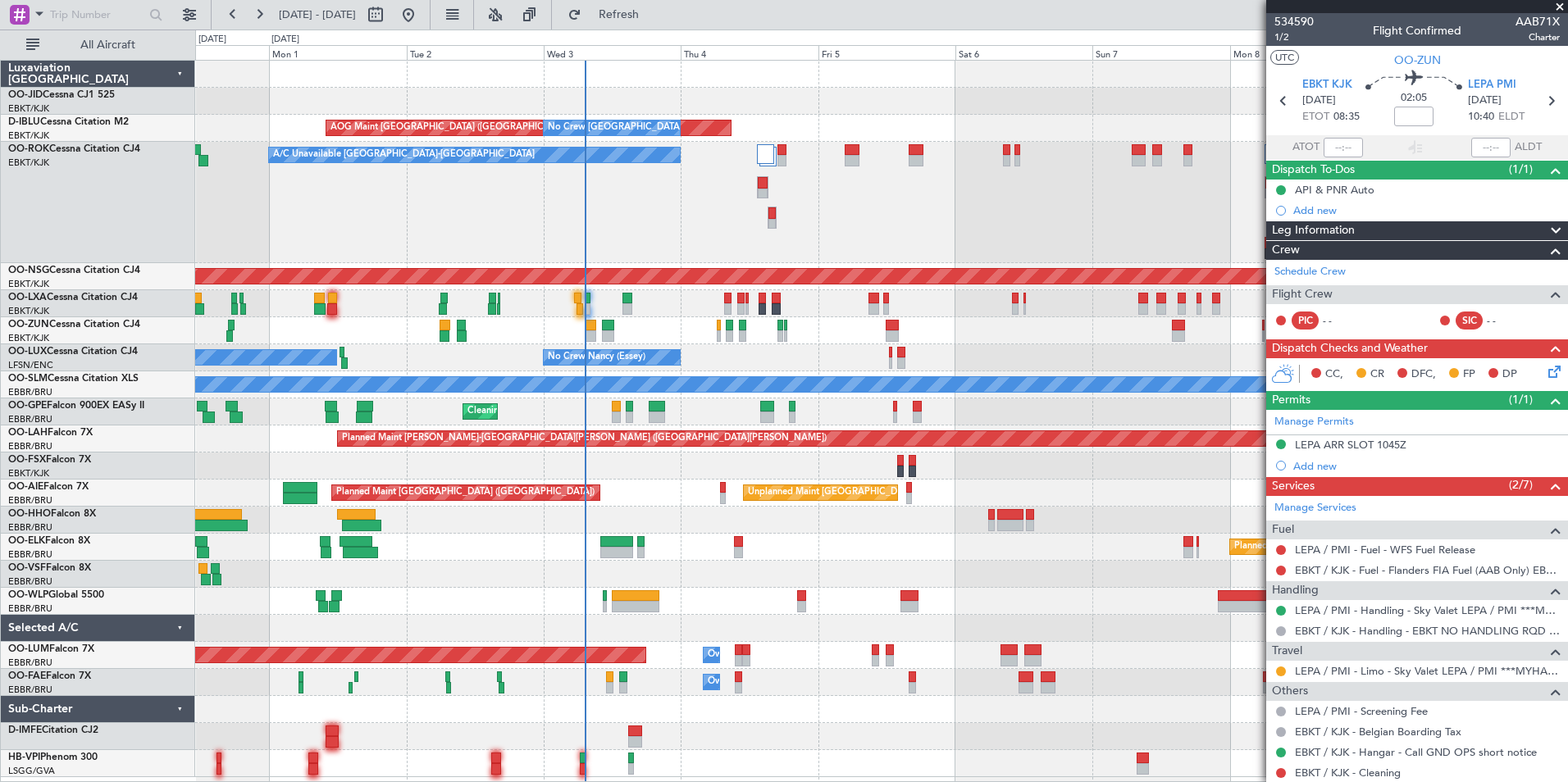
click at [692, 566] on div "Planned Maint Kortrijk-[GEOGRAPHIC_DATA] AOG Maint [GEOGRAPHIC_DATA]-[GEOGRAPHI…" at bounding box center [882, 419] width 1372 height 716
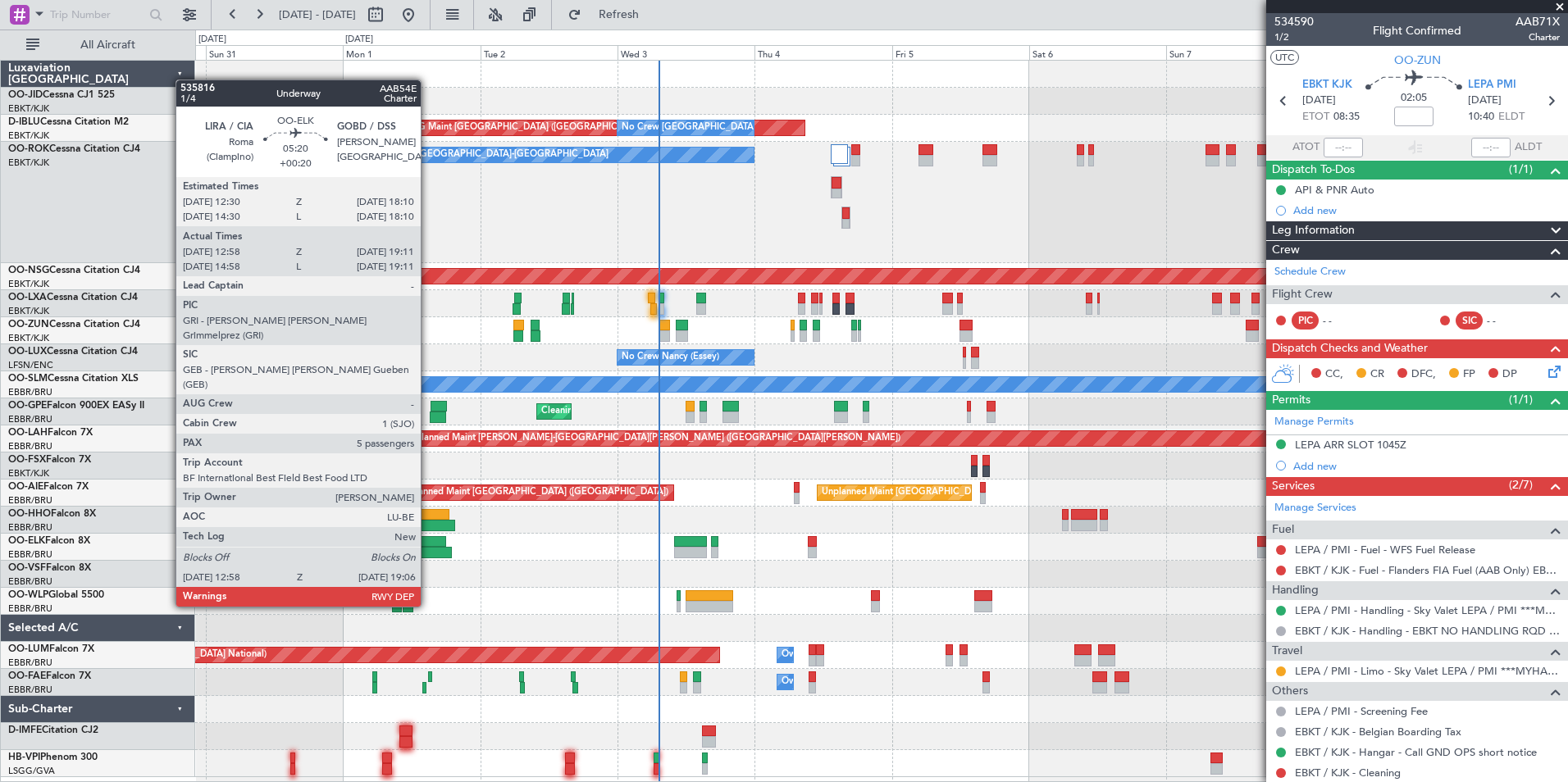
click at [428, 548] on div at bounding box center [434, 553] width 35 height 12
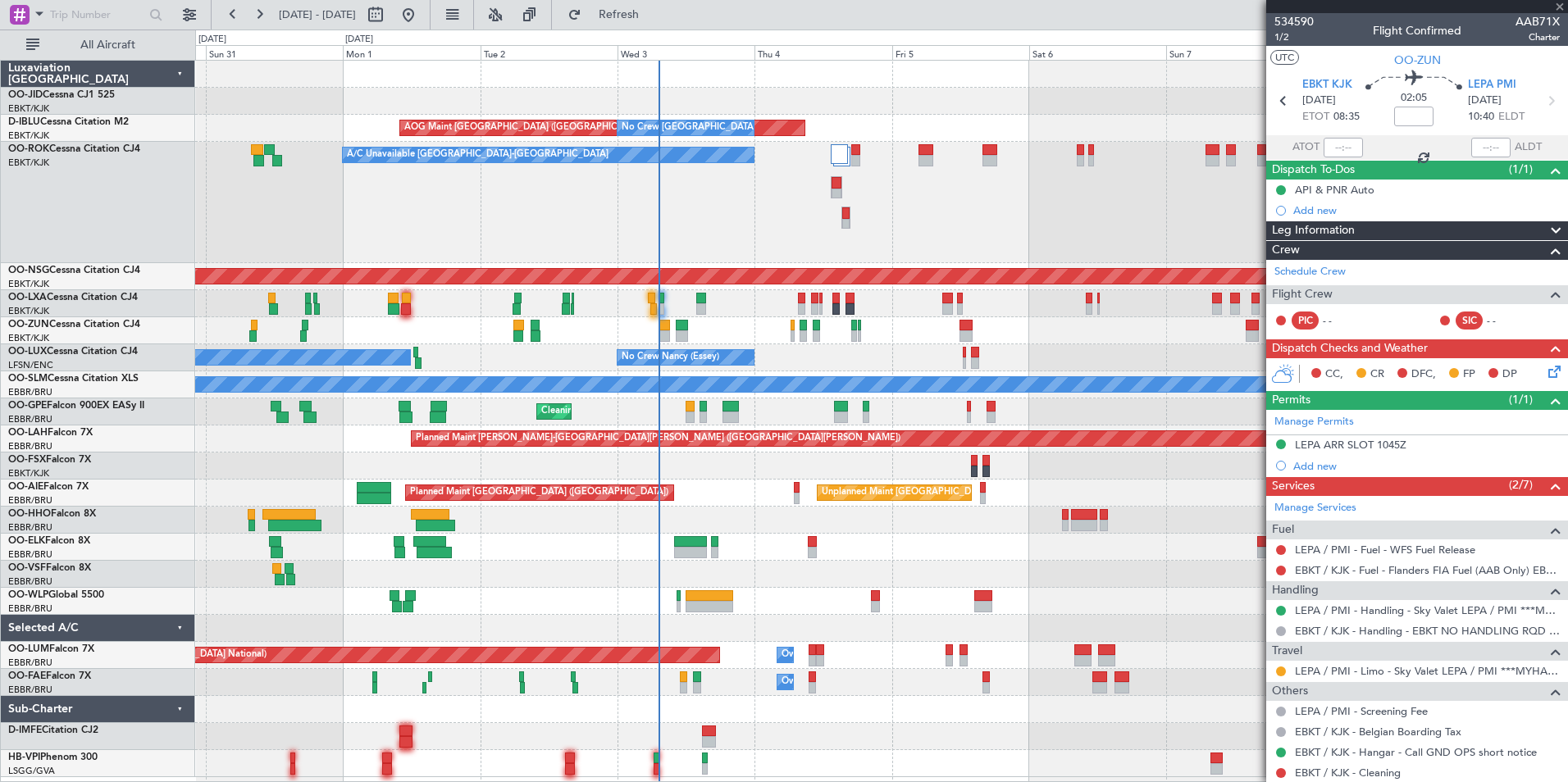
type input "+00:20"
type input "13:08"
type input "19:01"
type input "5"
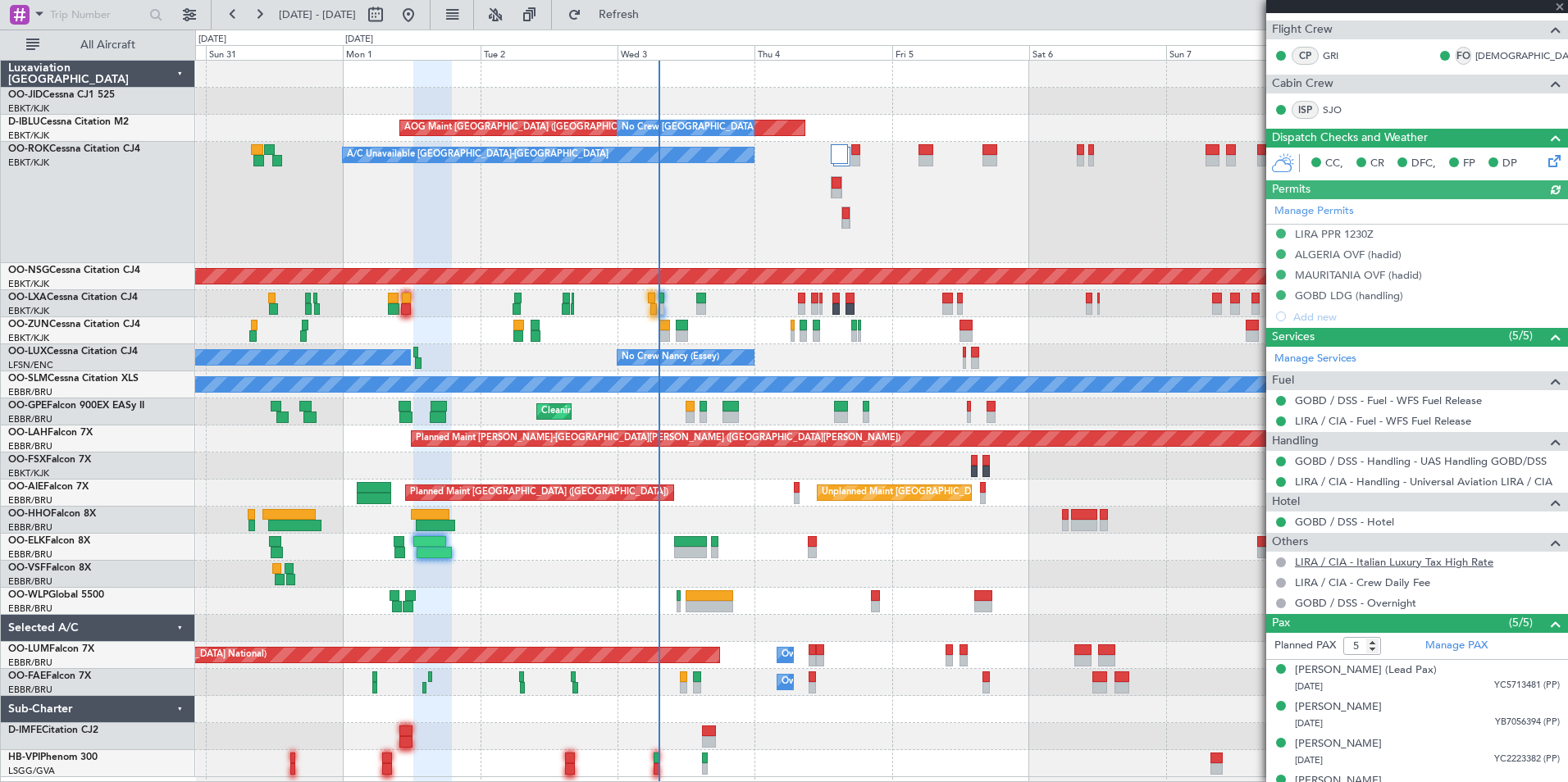
scroll to position [347, 0]
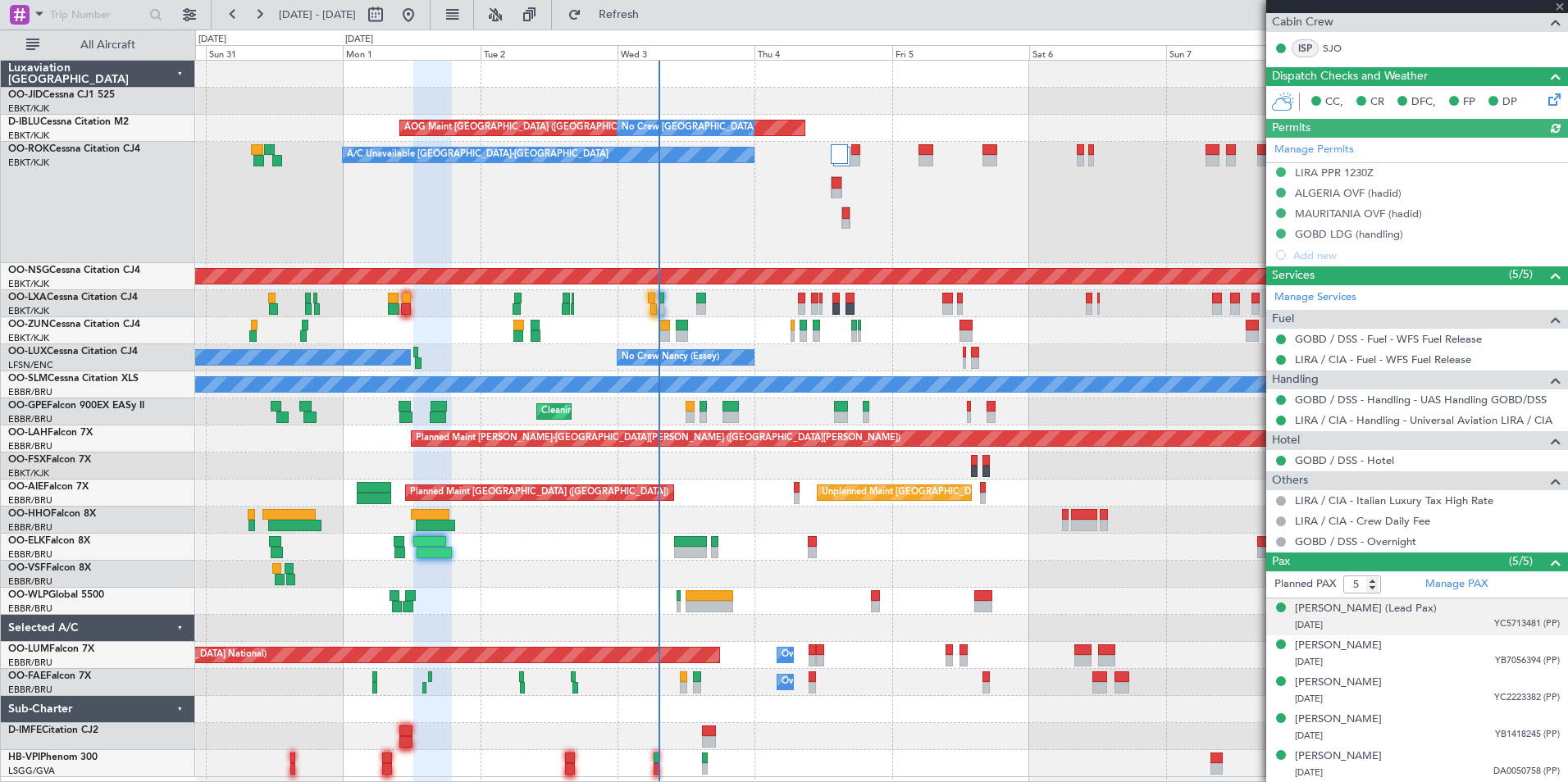
click at [1435, 622] on div "[DATE] YC5713481 (PP)" at bounding box center [1427, 625] width 265 height 16
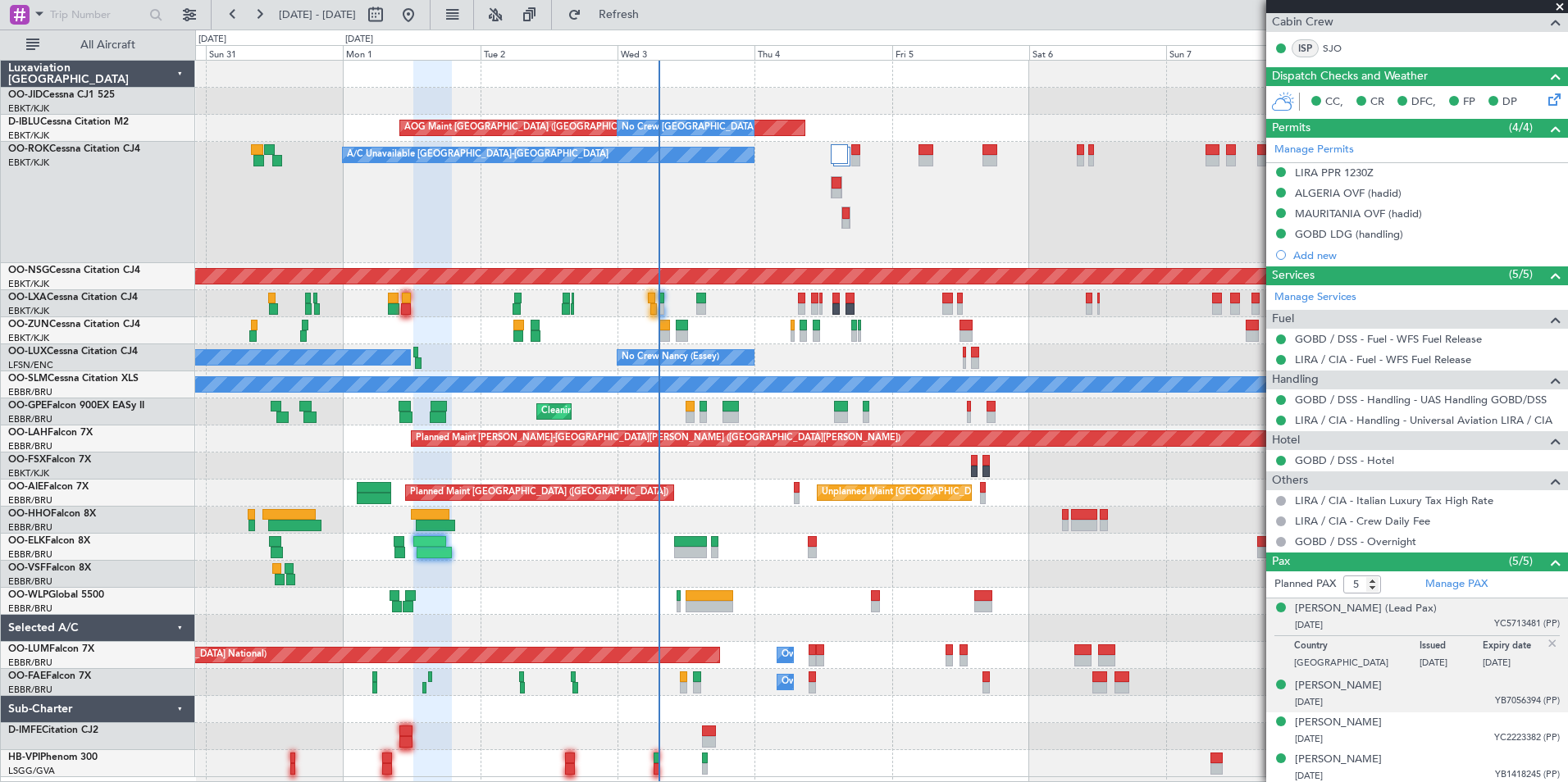
click at [1430, 683] on div "[PERSON_NAME] [DATE] YB7056394 (PP)" at bounding box center [1427, 693] width 265 height 32
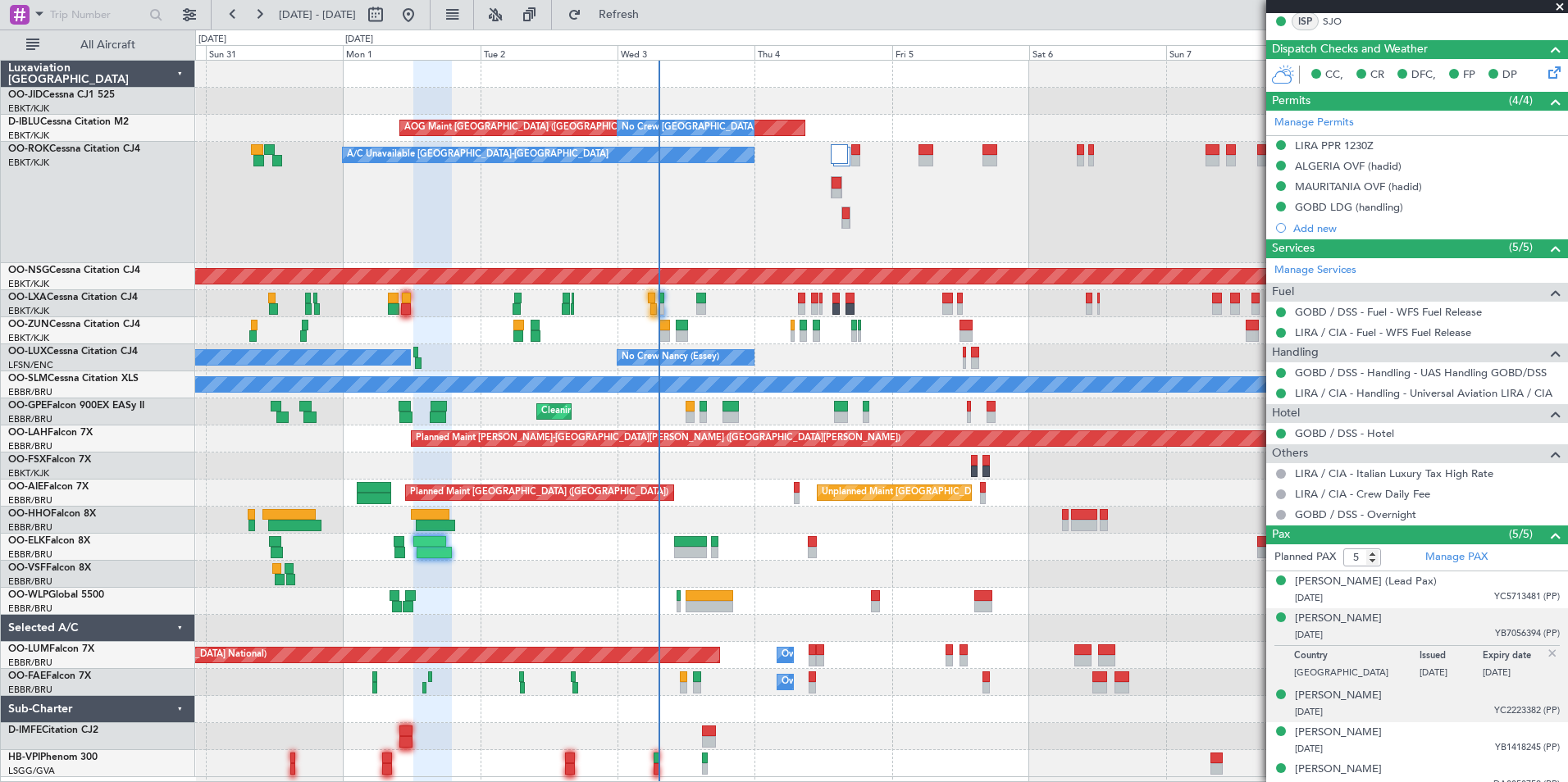
scroll to position [387, 0]
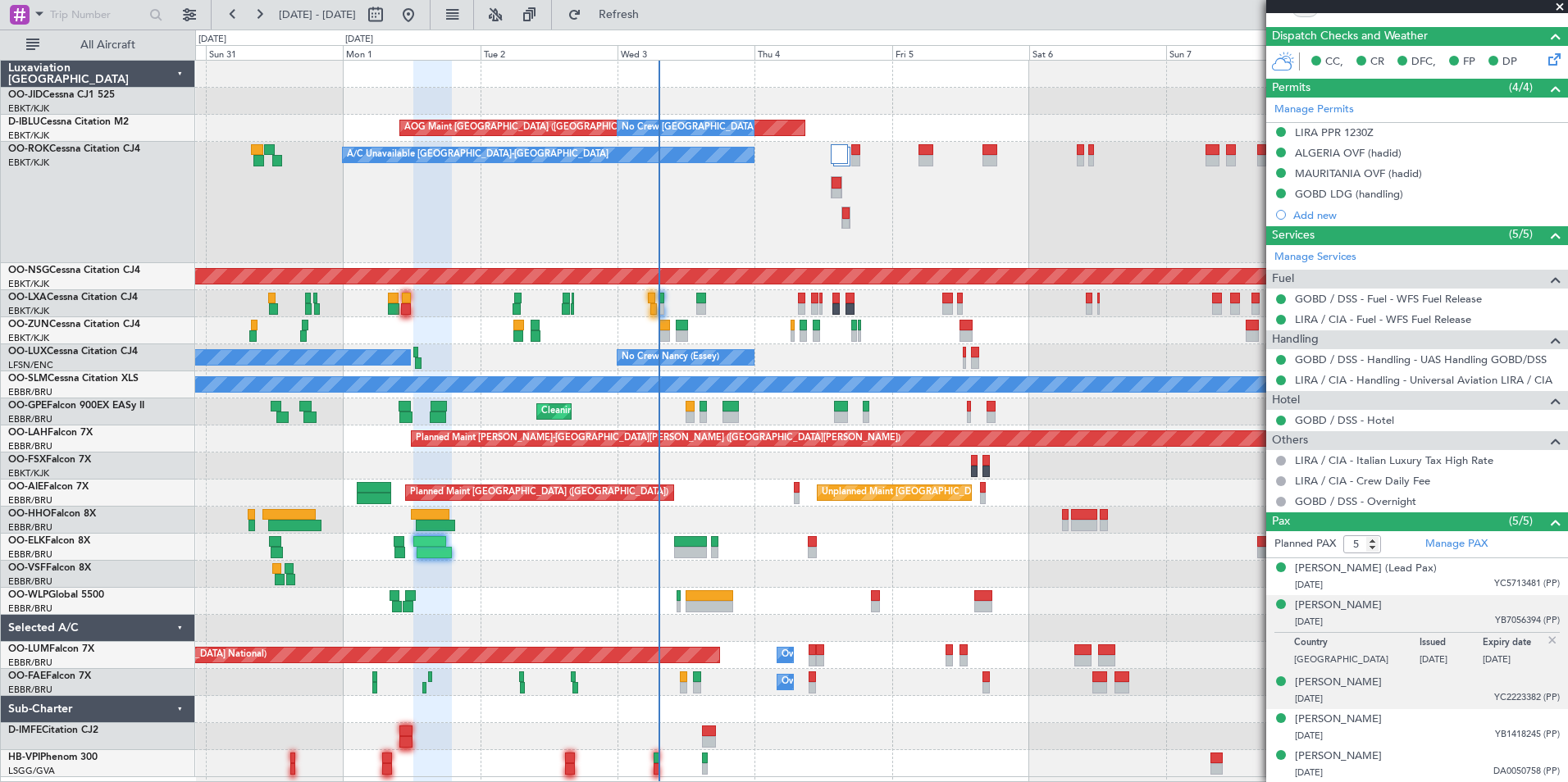
click at [1436, 675] on div "[PERSON_NAME] [DATE] YC2223382 (PP)" at bounding box center [1427, 690] width 265 height 32
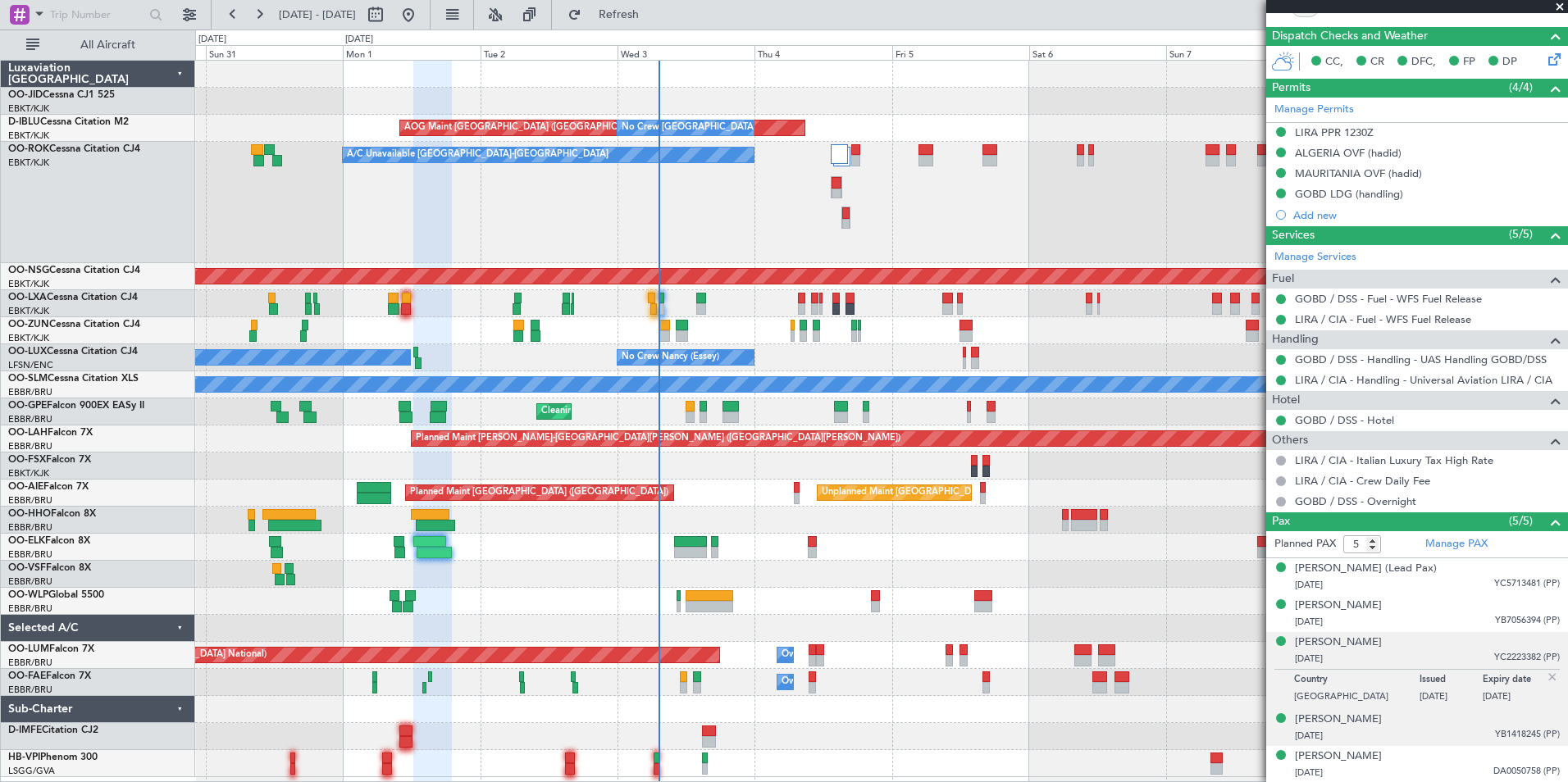
click at [1428, 734] on div "[DATE] YB1418245 (PP)" at bounding box center [1427, 736] width 265 height 16
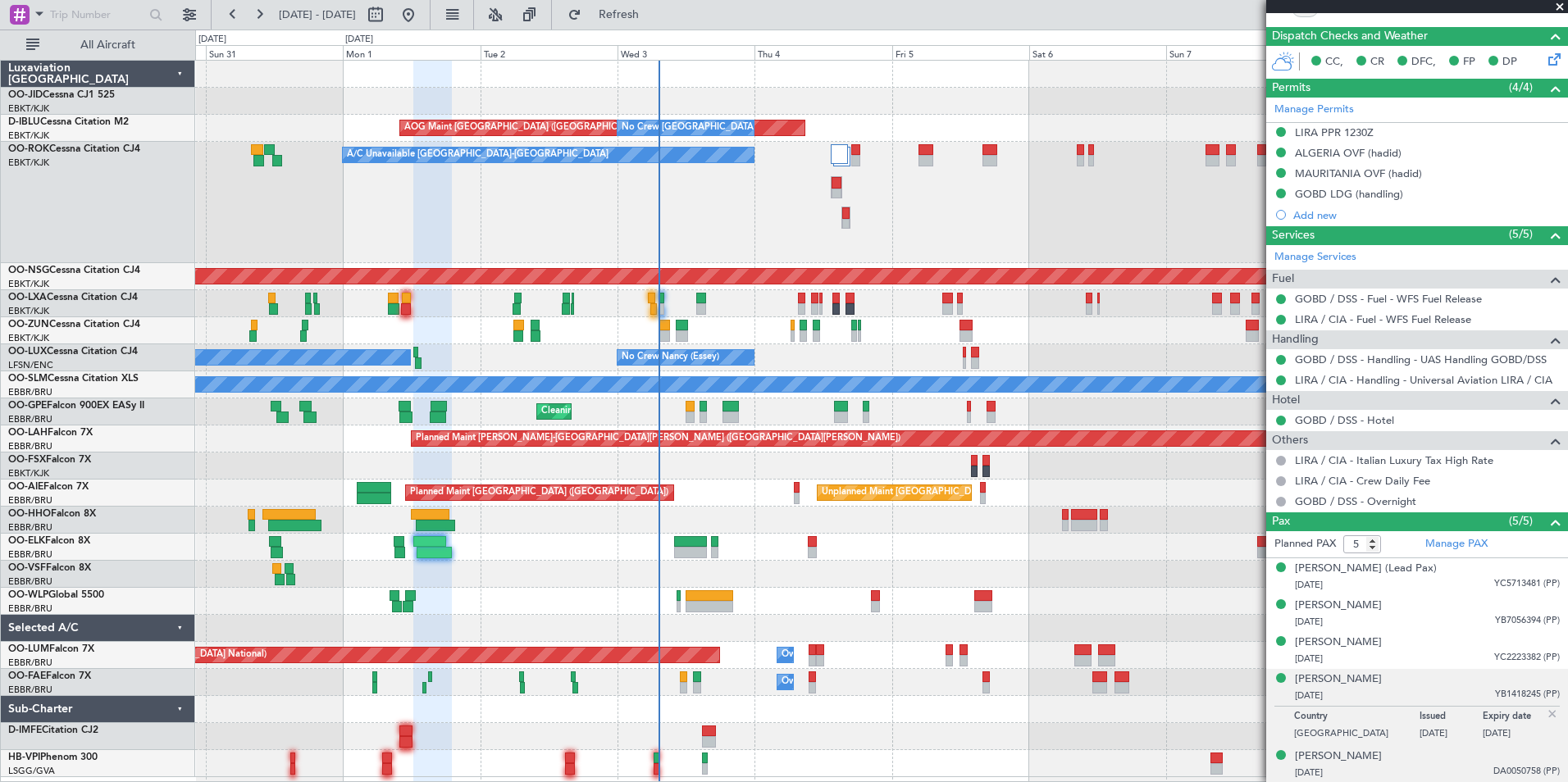
click at [1417, 766] on div "[DATE] DA0050758 (PP)" at bounding box center [1427, 773] width 265 height 16
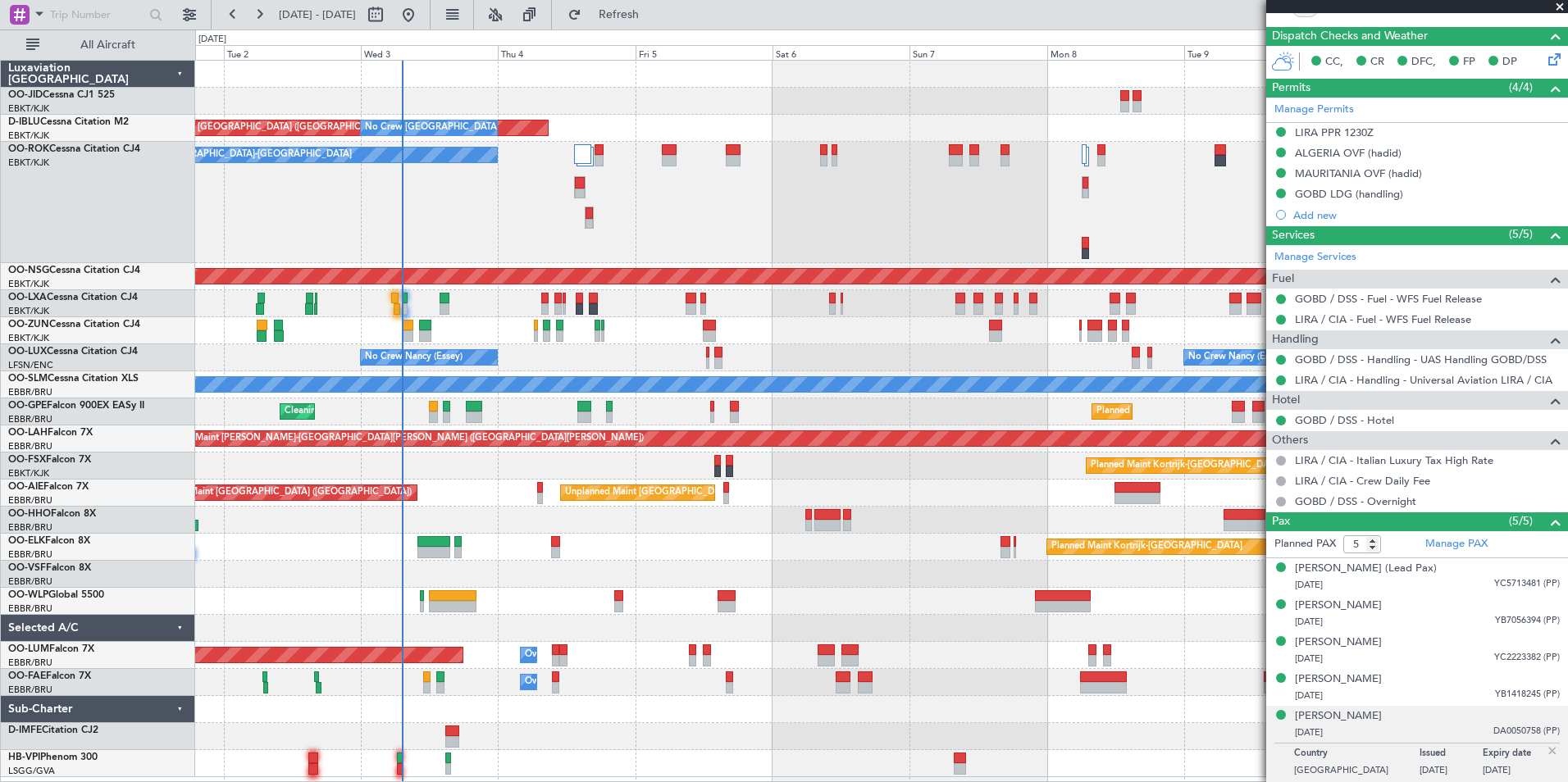
click at [777, 582] on div at bounding box center [882, 574] width 1372 height 27
click at [38, 12] on span at bounding box center [39, 13] width 20 height 21
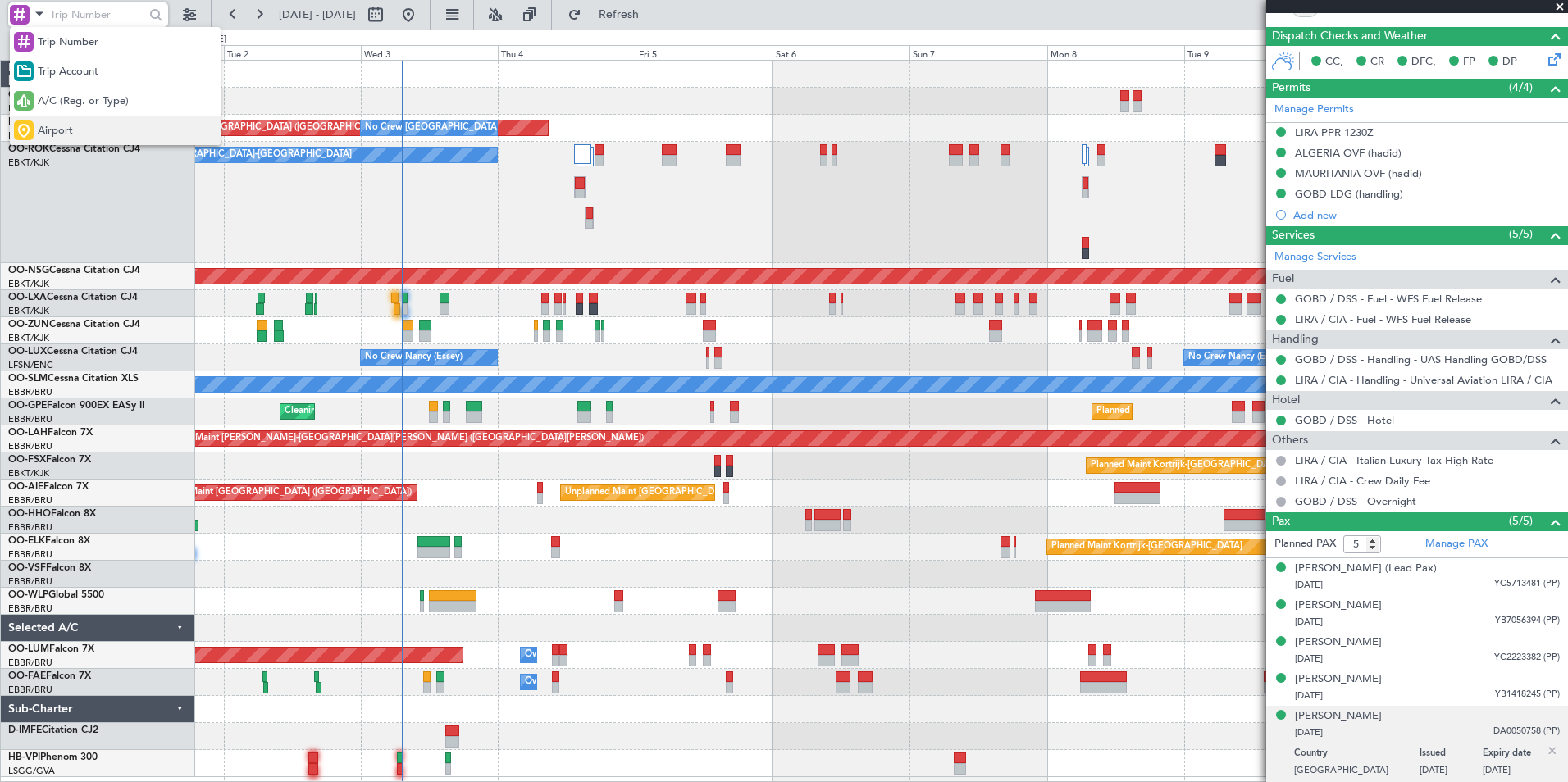
click at [108, 117] on div "Airport" at bounding box center [115, 131] width 210 height 30
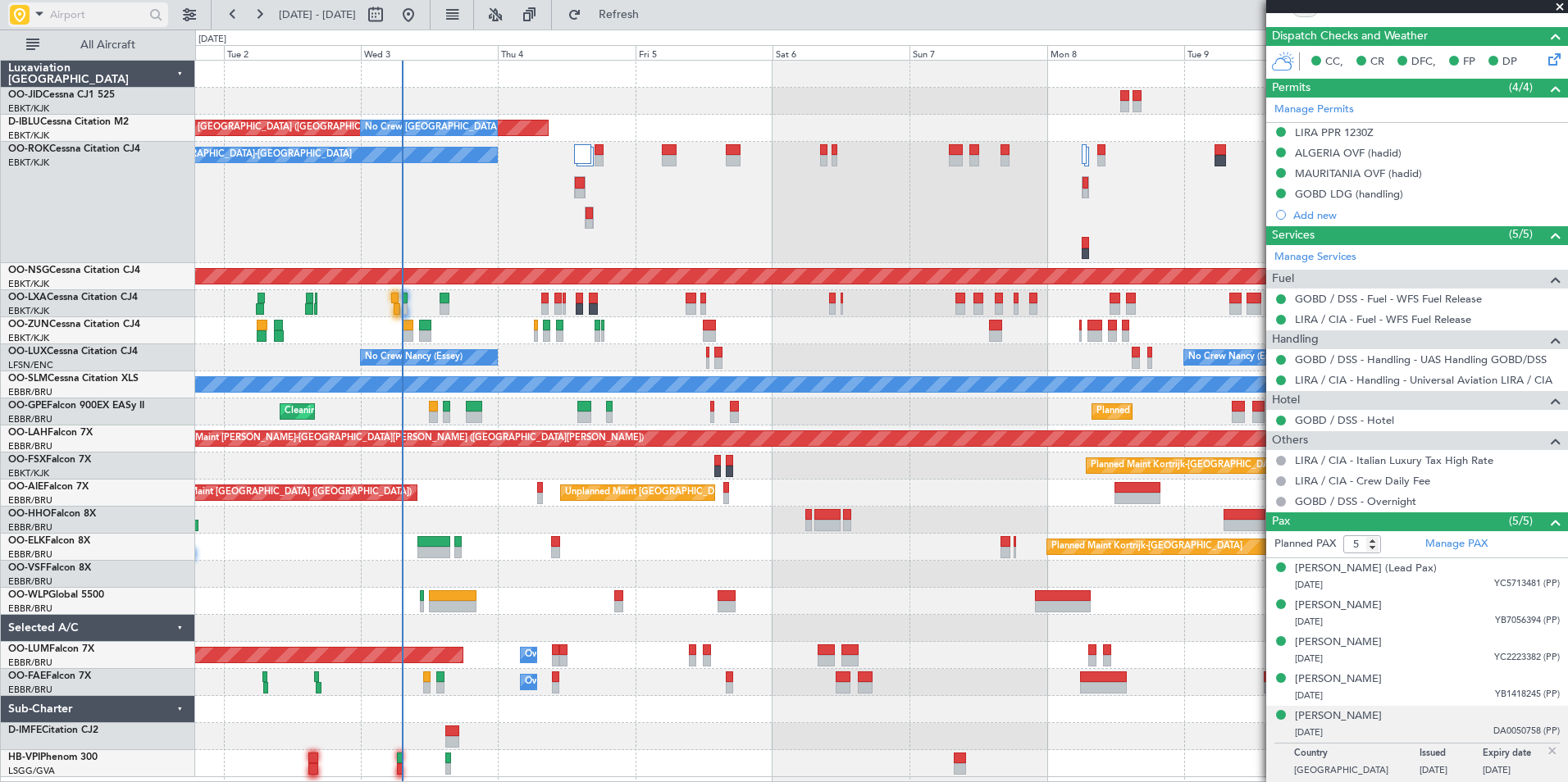
click at [100, 18] on input "text" at bounding box center [97, 15] width 95 height 25
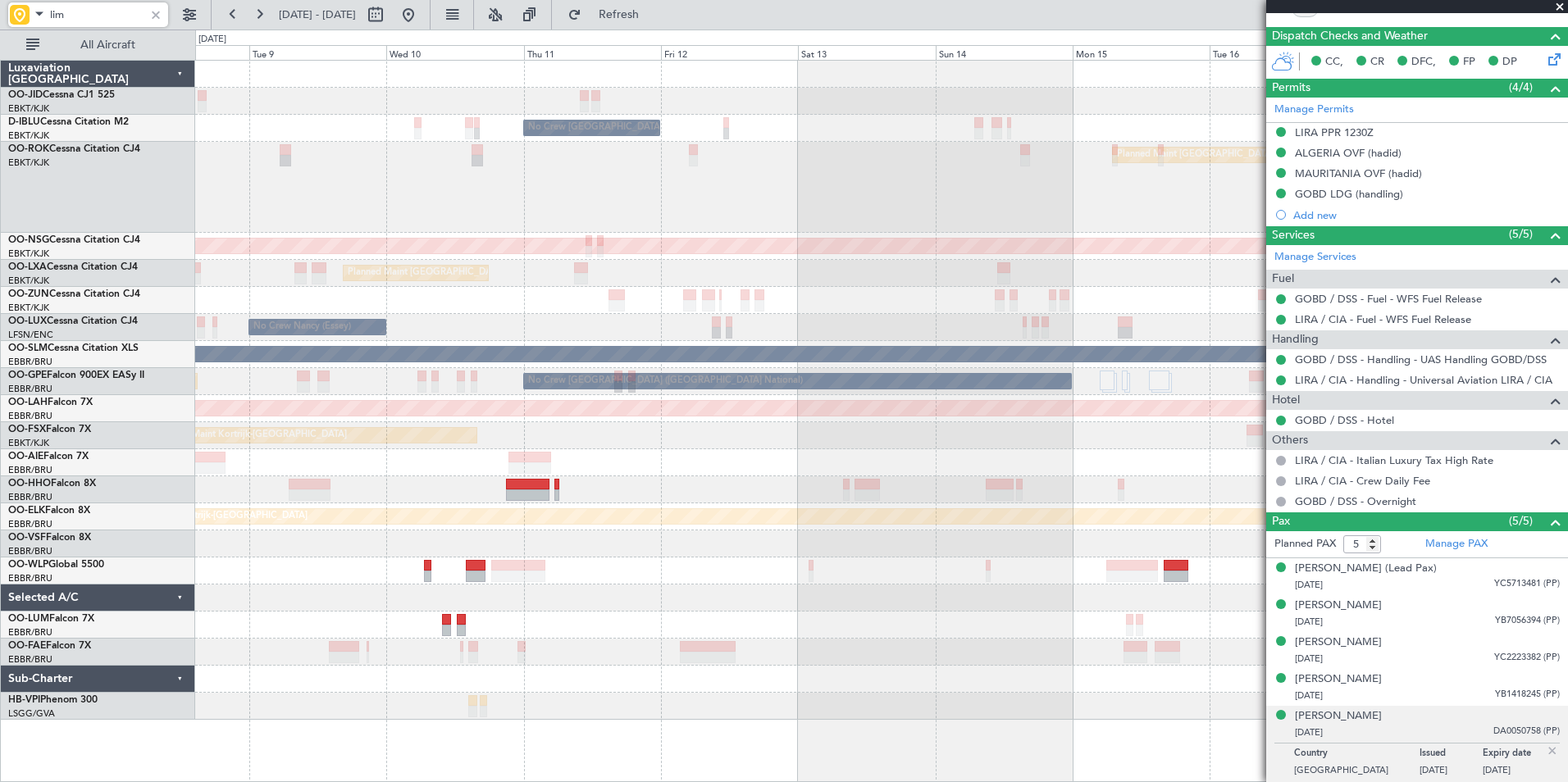
click at [572, 393] on div "No Crew [GEOGRAPHIC_DATA] ([GEOGRAPHIC_DATA] National) Planned Maint [GEOGRAPHI…" at bounding box center [882, 390] width 1372 height 659
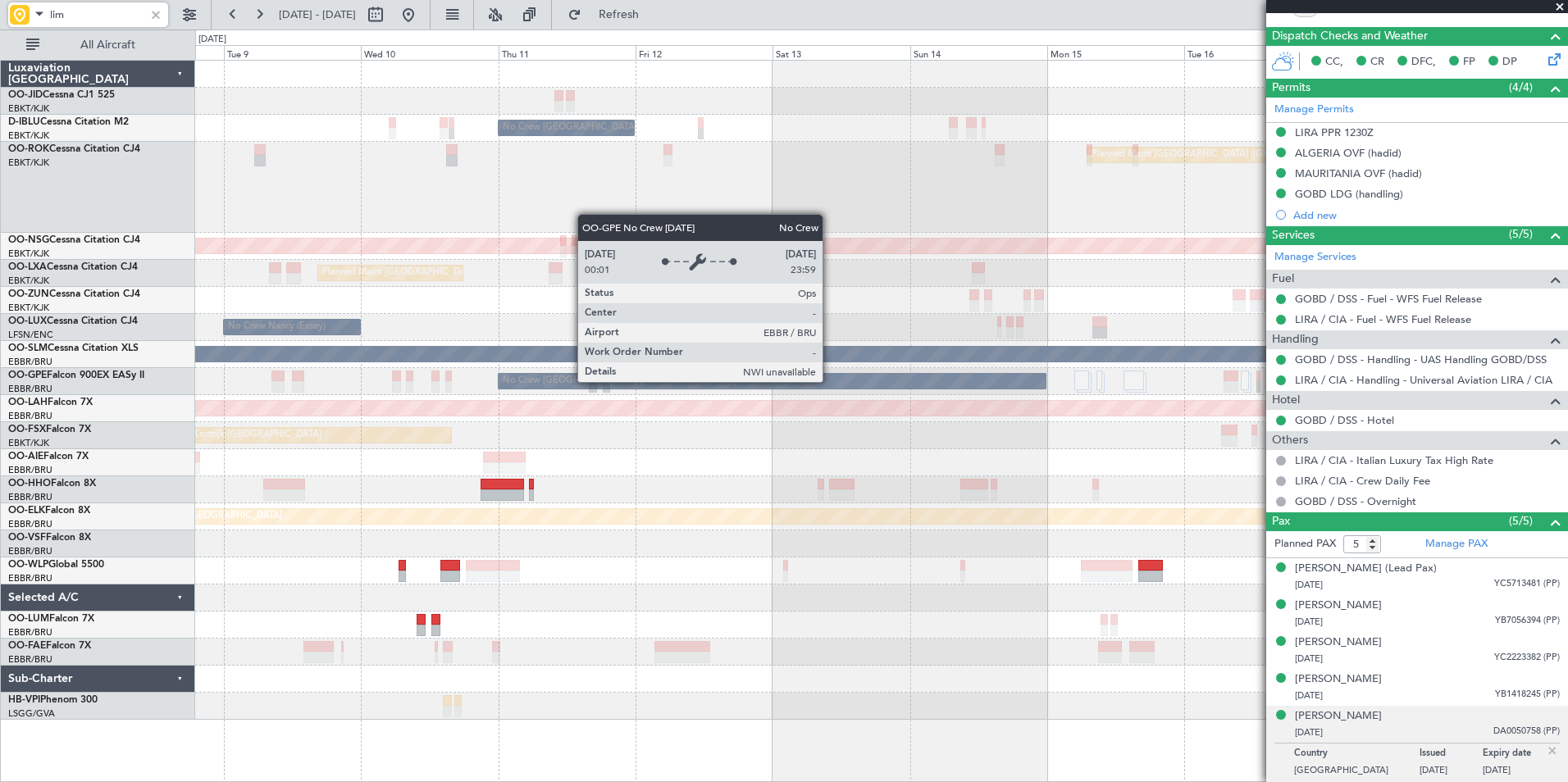
click at [620, 407] on div "No Crew [GEOGRAPHIC_DATA] ([GEOGRAPHIC_DATA] National) Planned Maint [GEOGRAPHI…" at bounding box center [882, 390] width 1372 height 659
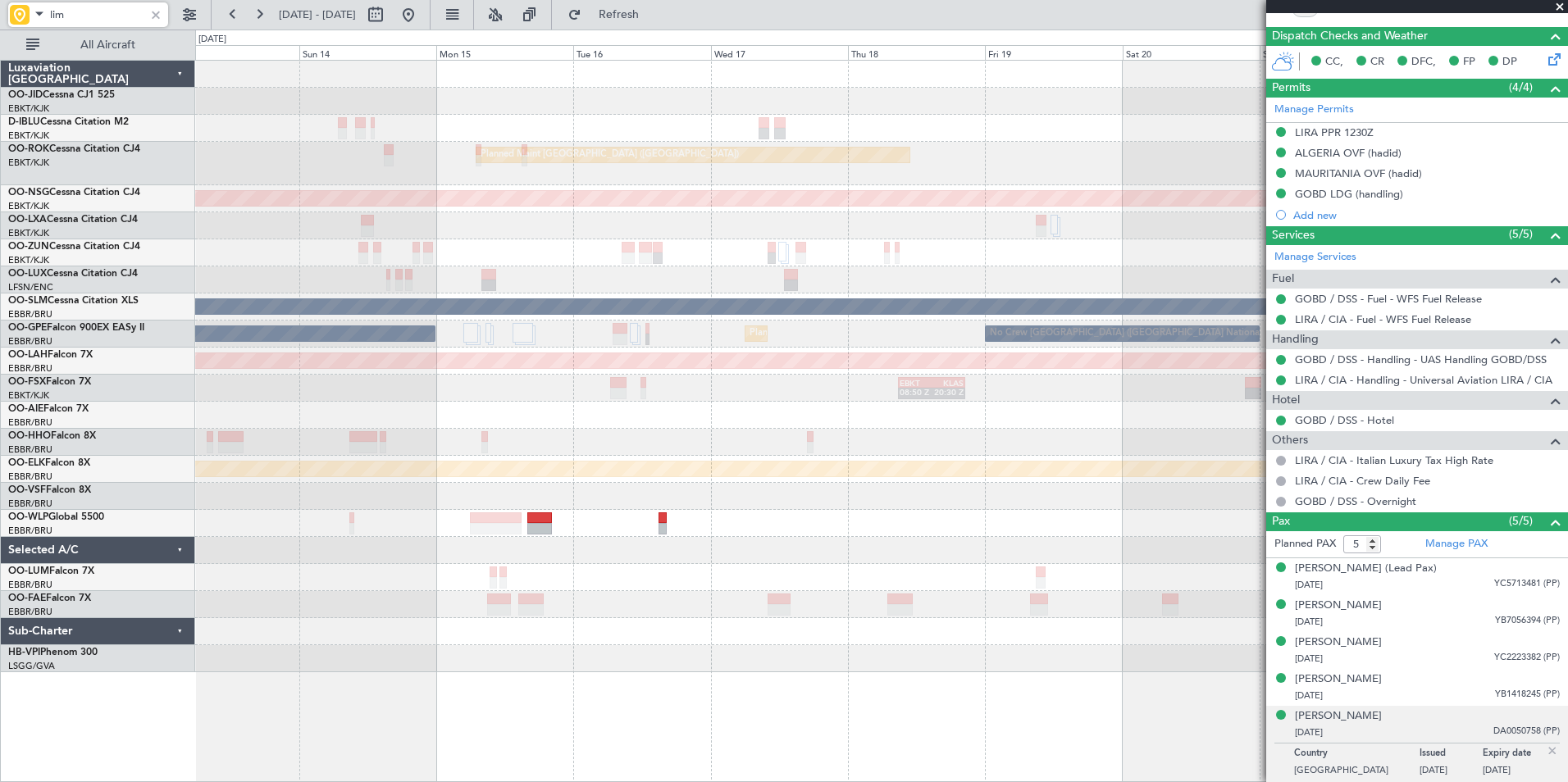
click at [485, 468] on div "No Crew [GEOGRAPHIC_DATA] ([GEOGRAPHIC_DATA] National) Planned Maint [GEOGRAPHI…" at bounding box center [882, 366] width 1372 height 611
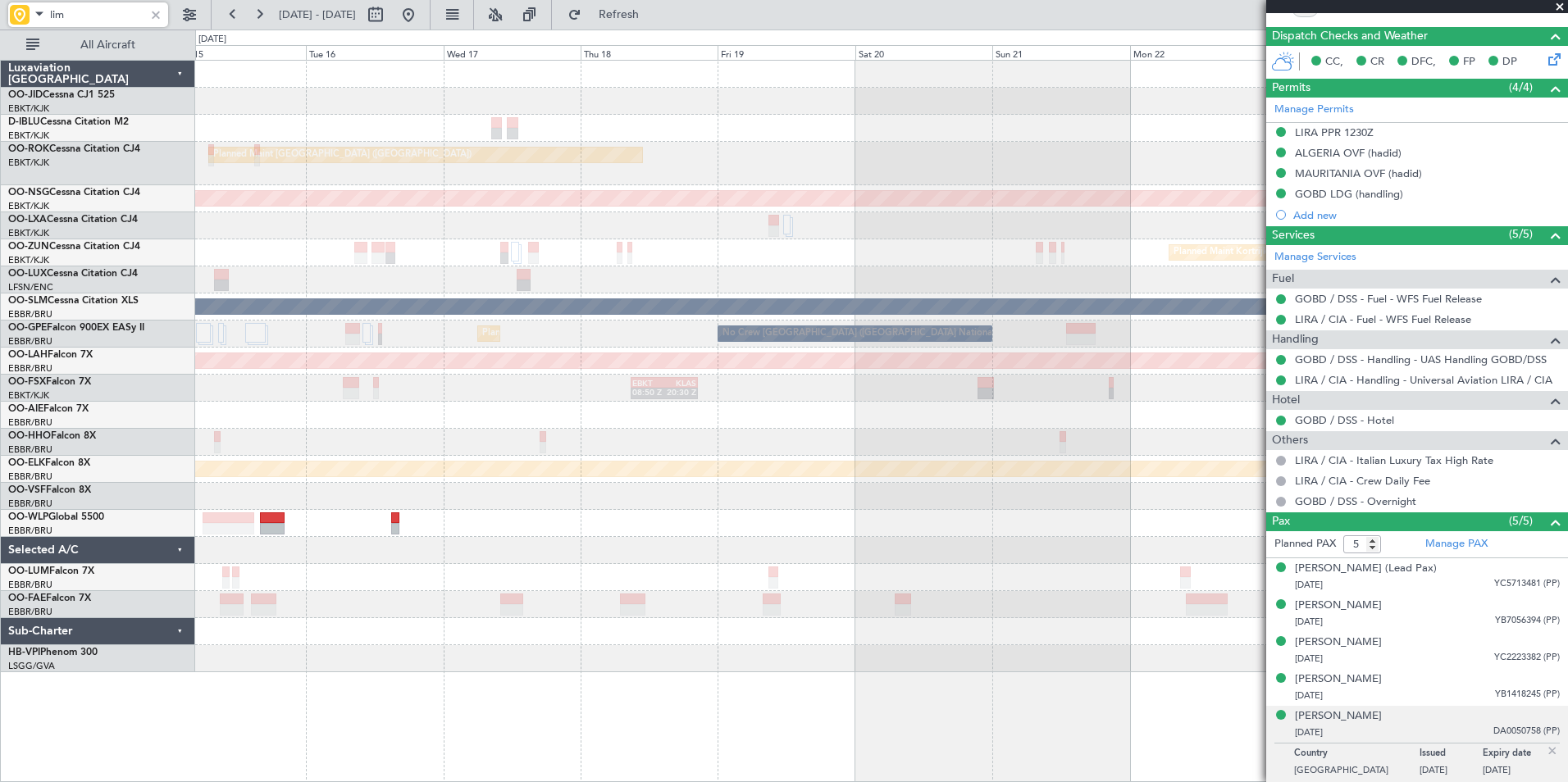
click at [1085, 366] on div "Planned Maint [GEOGRAPHIC_DATA] ([GEOGRAPHIC_DATA]) Planned Maint [GEOGRAPHIC_D…" at bounding box center [882, 366] width 1372 height 611
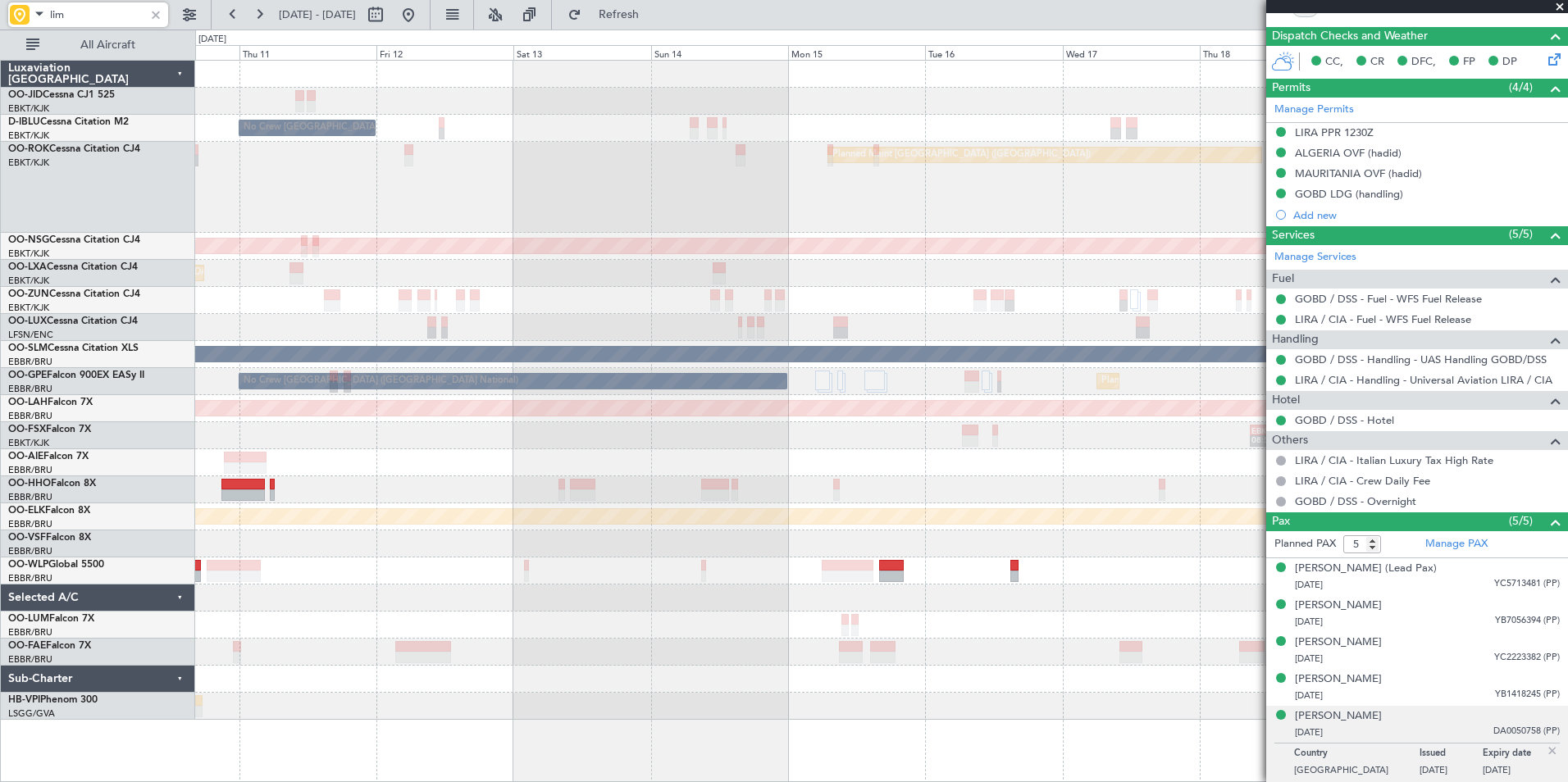
click at [1136, 363] on div "No Crew [GEOGRAPHIC_DATA] ([GEOGRAPHIC_DATA] National) Planned Maint [GEOGRAPHI…" at bounding box center [882, 390] width 1372 height 659
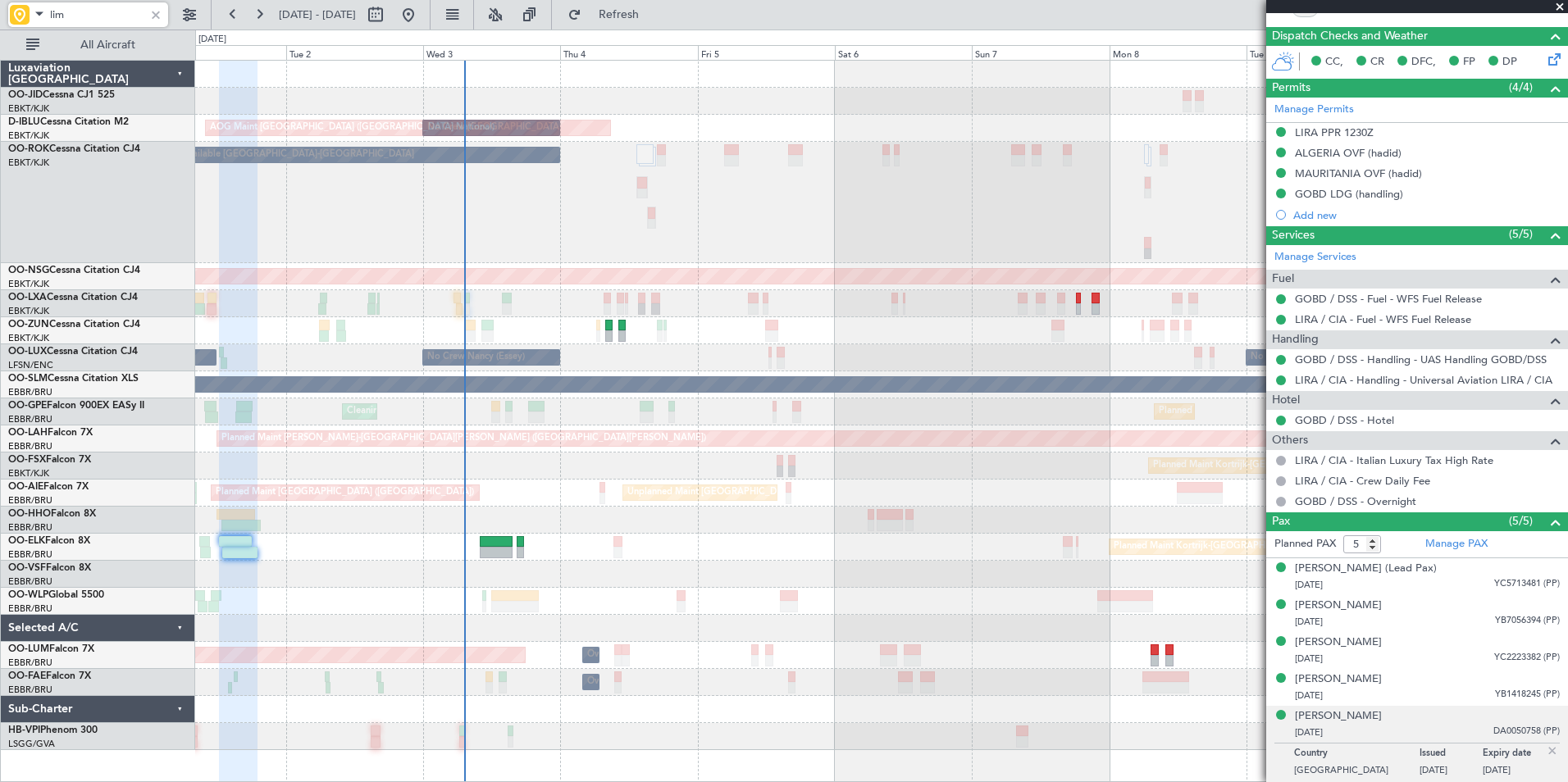
click at [801, 480] on div "Unplanned Maint [GEOGRAPHIC_DATA] ([GEOGRAPHIC_DATA] National) Planned Maint [G…" at bounding box center [882, 493] width 1372 height 27
click at [904, 550] on div "Planned Maint Kortrijk-[GEOGRAPHIC_DATA]" at bounding box center [882, 547] width 1372 height 27
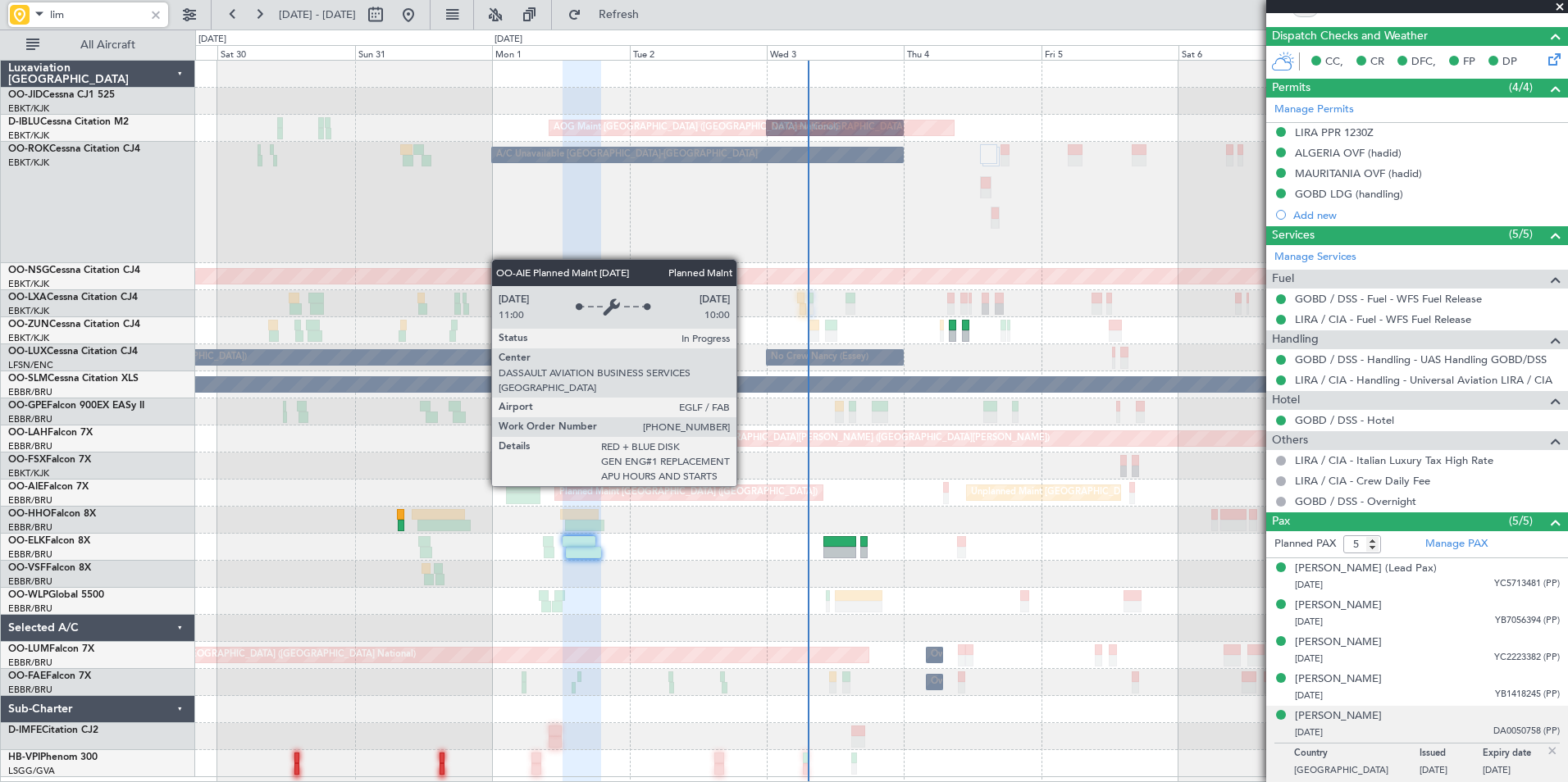
click at [1079, 453] on div "Planned Maint Kortrijk-[GEOGRAPHIC_DATA] AOG Maint [GEOGRAPHIC_DATA]-[GEOGRAPHI…" at bounding box center [882, 419] width 1372 height 716
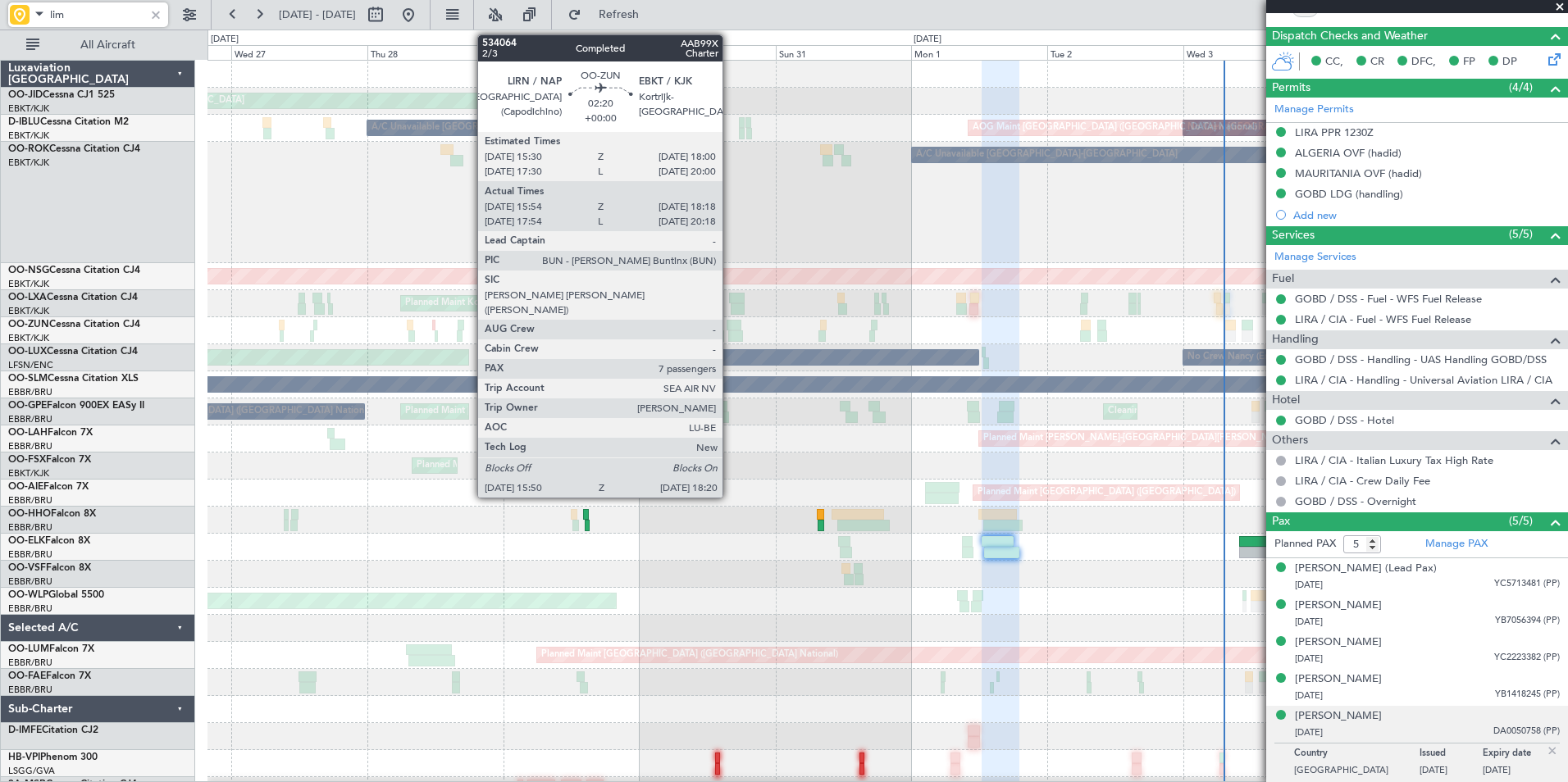
scroll to position [0, 0]
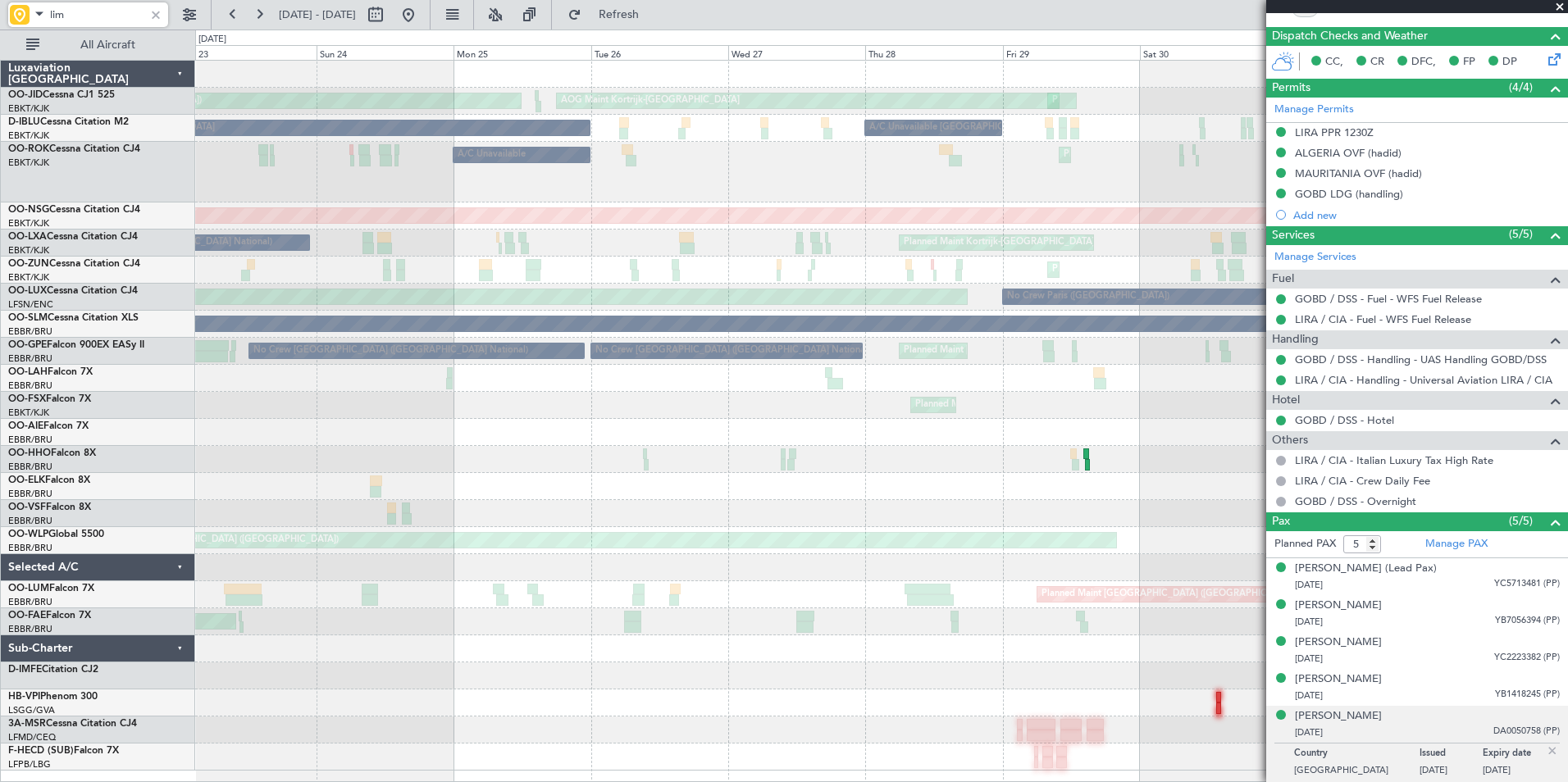
click at [1224, 310] on div "Planned Maint Kortrijk-[GEOGRAPHIC_DATA] AOG Maint [GEOGRAPHIC_DATA]-[GEOGRAPHI…" at bounding box center [882, 416] width 1372 height 710
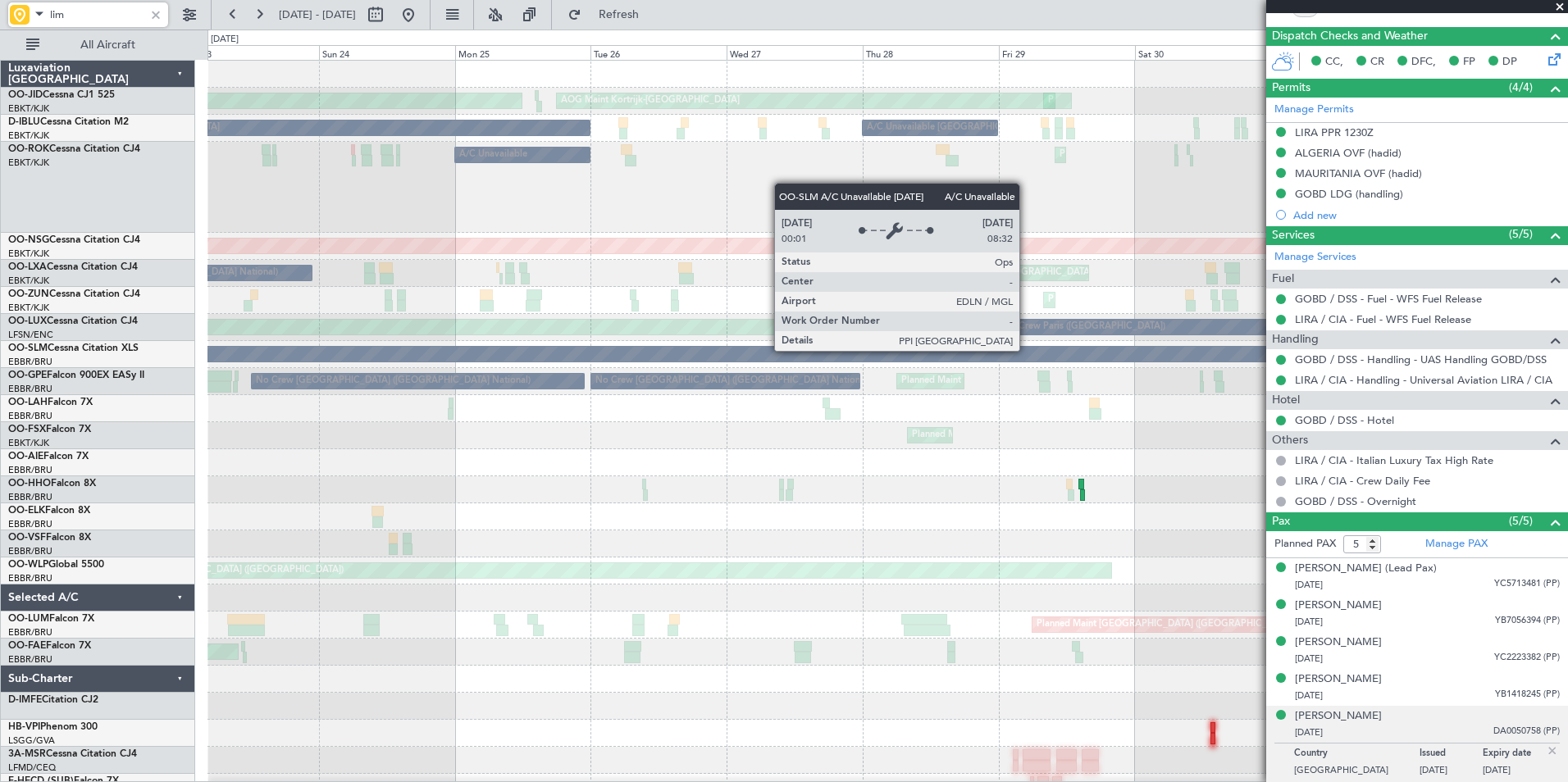
click at [502, 465] on div "Planned Maint Kortrijk-[GEOGRAPHIC_DATA] AOG Maint [GEOGRAPHIC_DATA]-[GEOGRAPHI…" at bounding box center [887, 430] width 1360 height 740
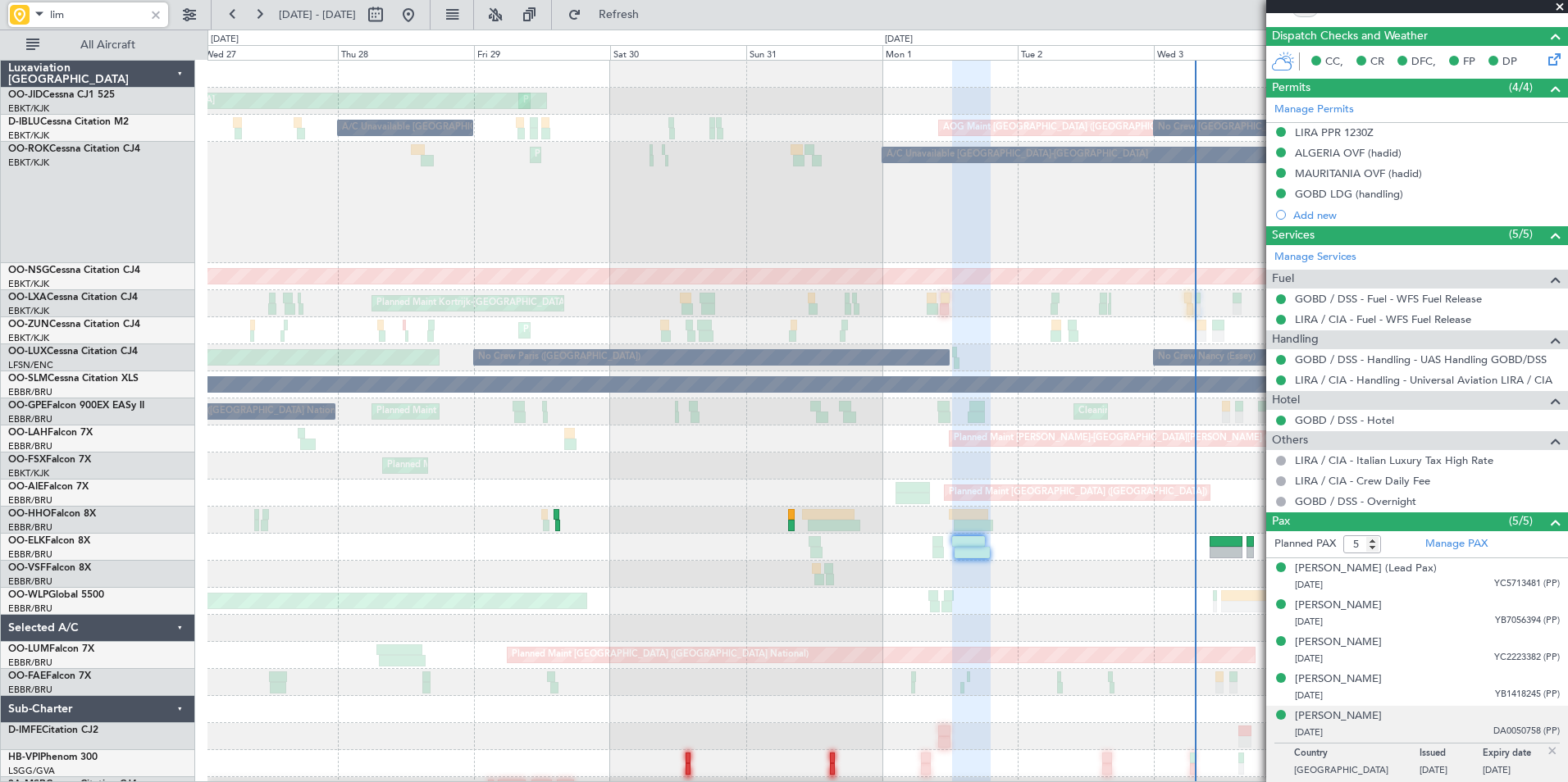
click at [366, 509] on div "Planned Maint Kortrijk-[GEOGRAPHIC_DATA] AOG Maint [GEOGRAPHIC_DATA]-[GEOGRAPHI…" at bounding box center [887, 446] width 1360 height 770
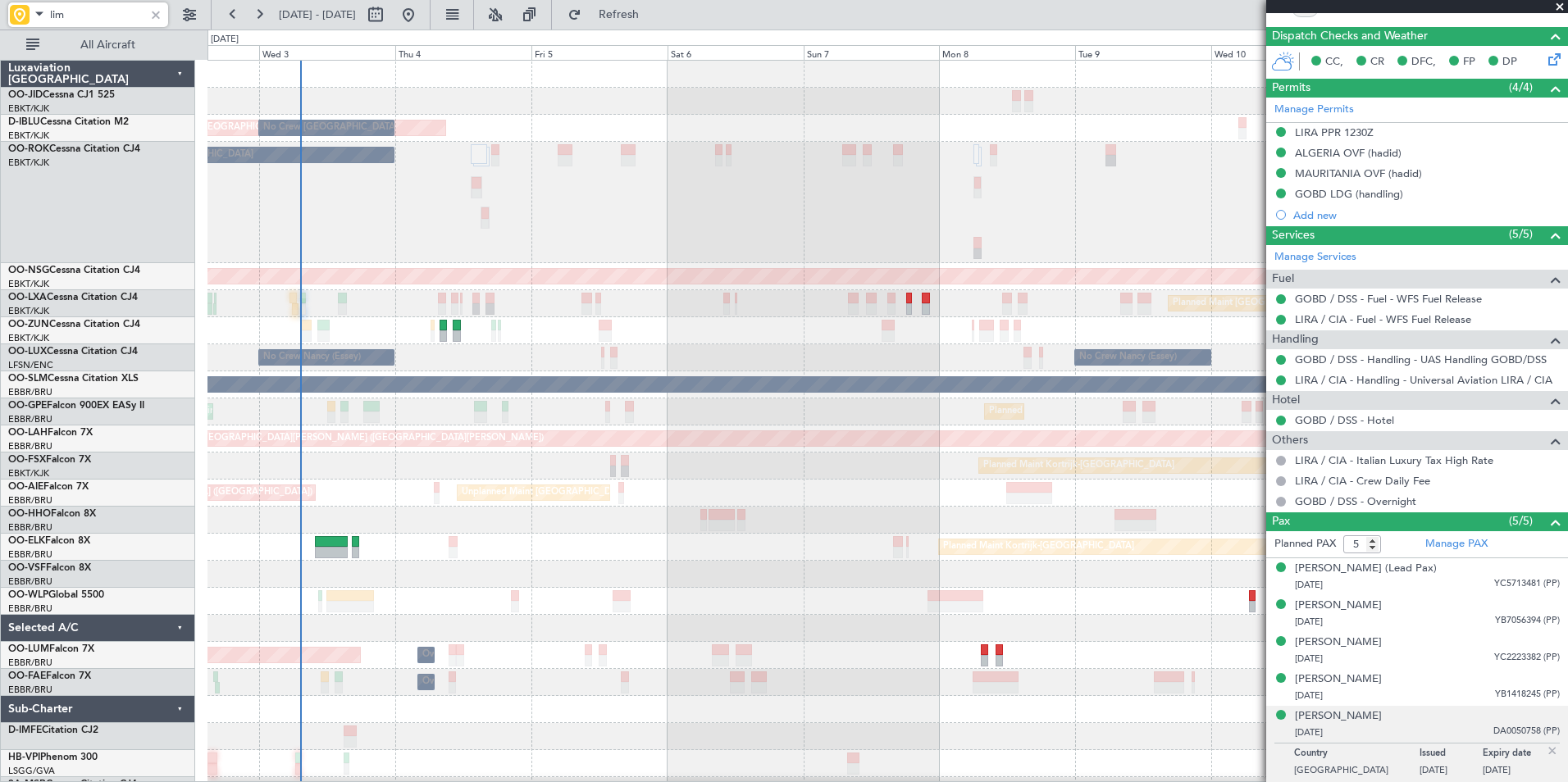
click at [699, 530] on div "AOG Maint [GEOGRAPHIC_DATA] ([GEOGRAPHIC_DATA] National) No Crew [GEOGRAPHIC_DA…" at bounding box center [887, 446] width 1360 height 770
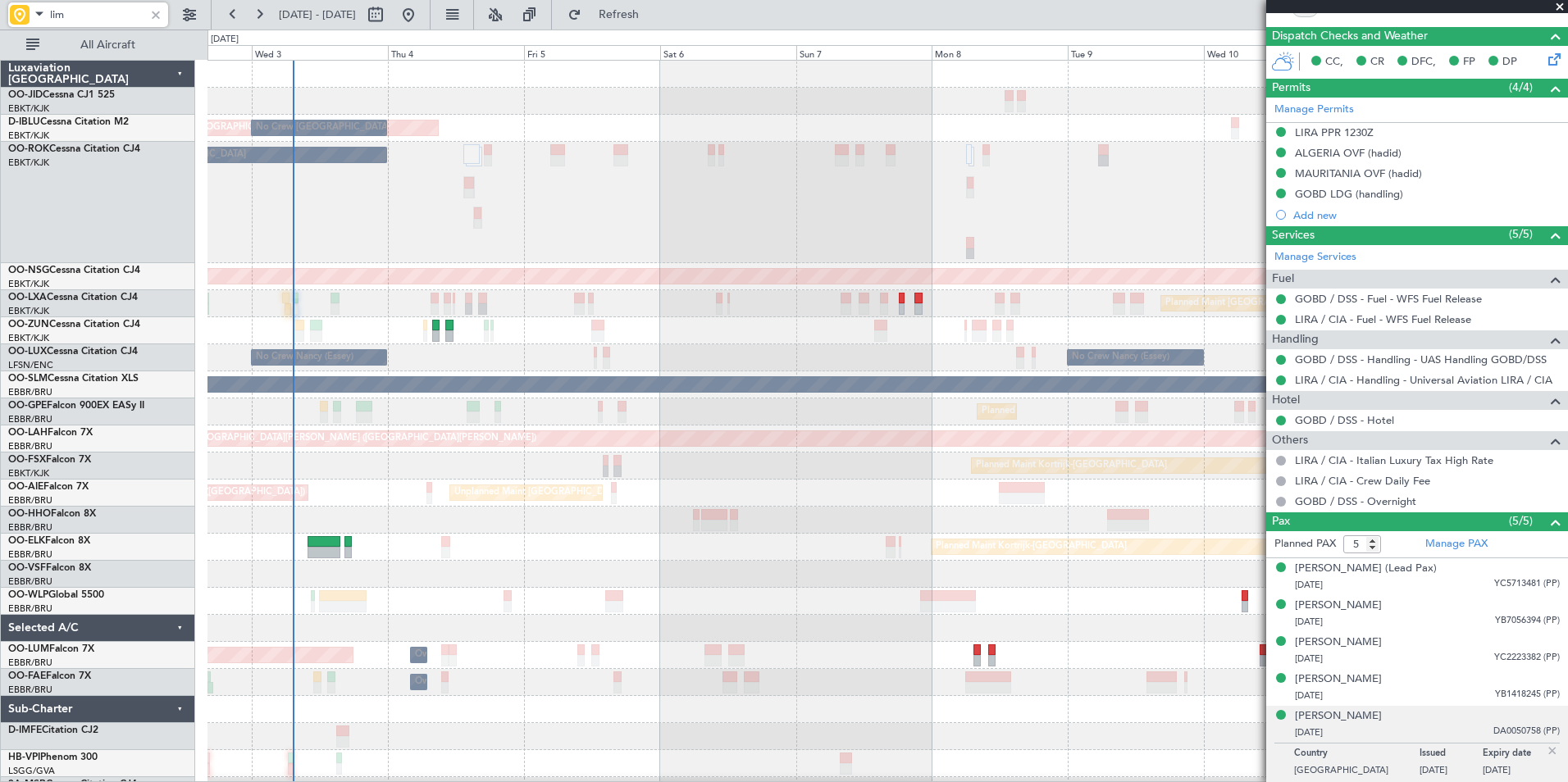
drag, startPoint x: 122, startPoint y: 16, endPoint x: 10, endPoint y: 11, distance: 112.1
click at [10, 11] on div "lim" at bounding box center [88, 15] width 160 height 25
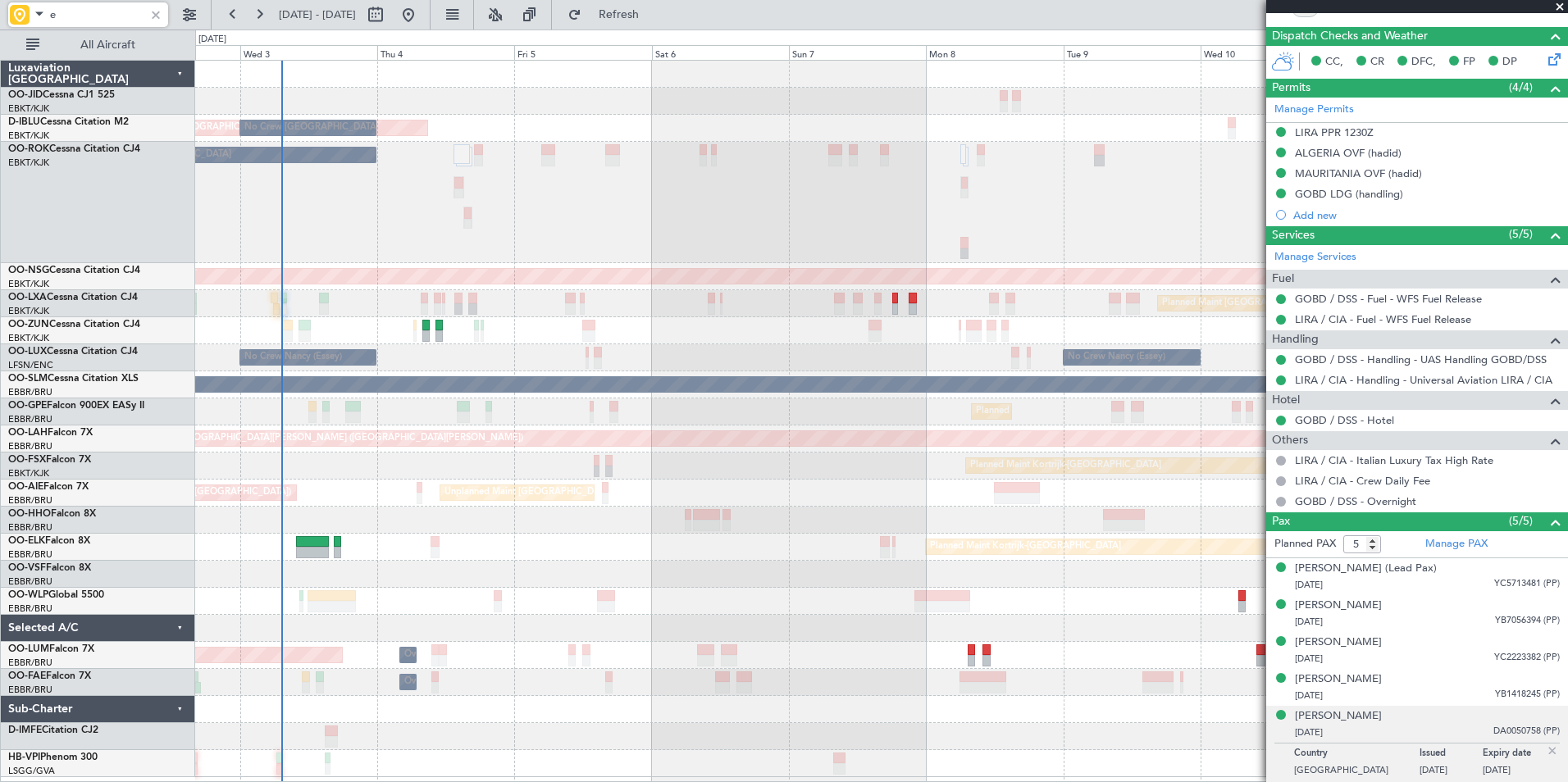
type input "eg"
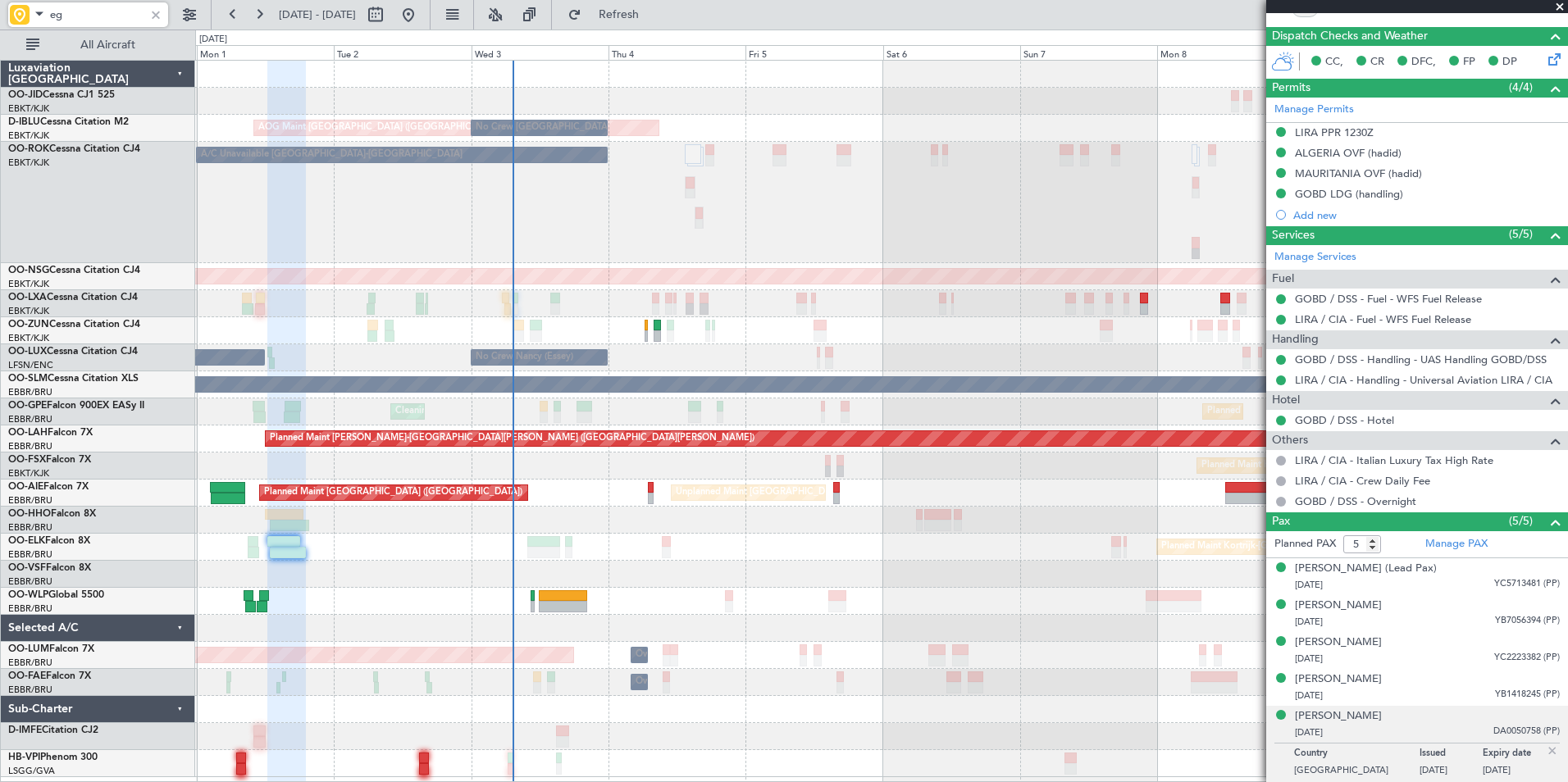
click at [792, 605] on div "AOG Maint Kortrijk-[GEOGRAPHIC_DATA] AOG Maint [GEOGRAPHIC_DATA] ([GEOGRAPHIC_D…" at bounding box center [882, 419] width 1372 height 716
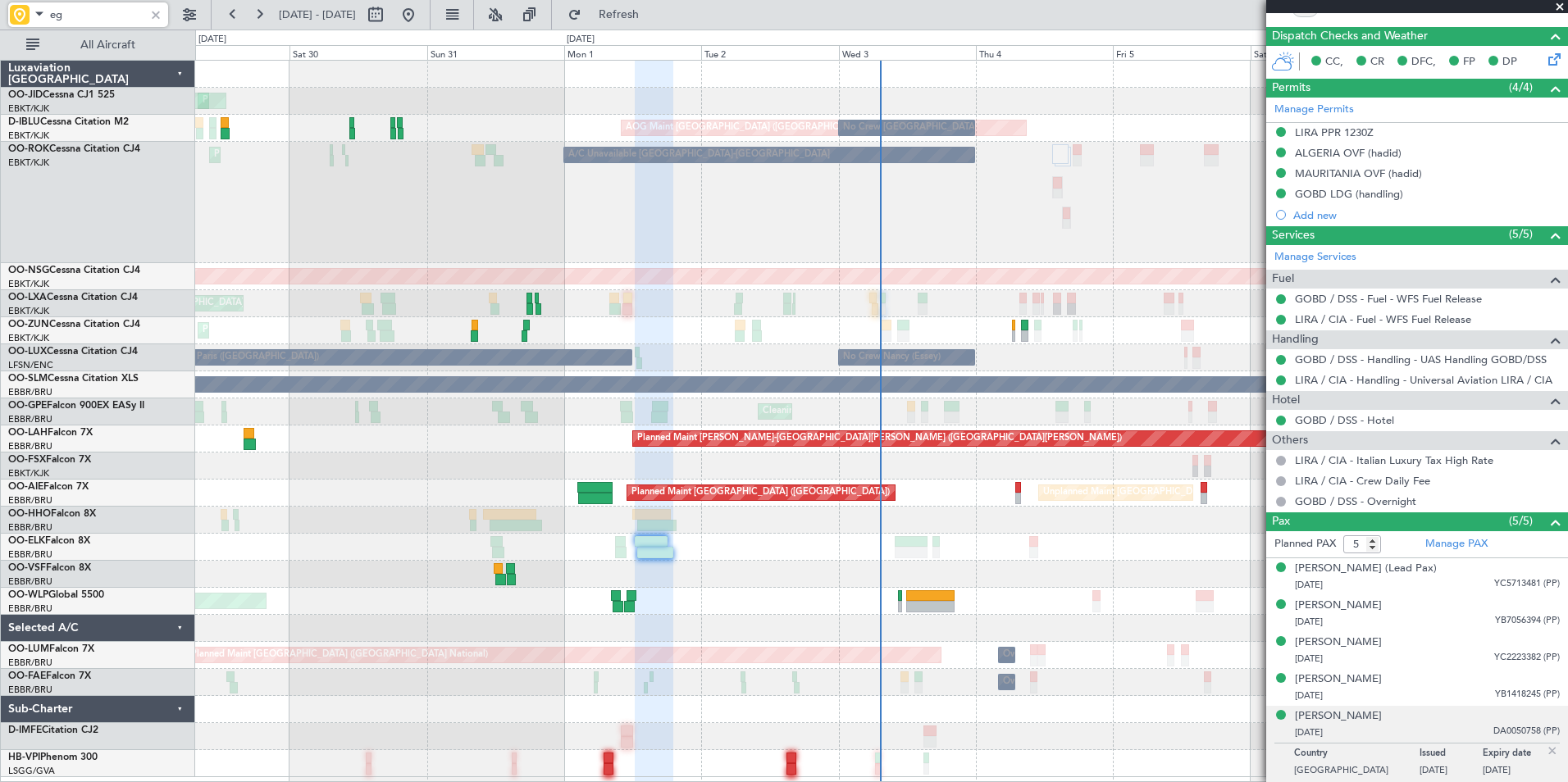
click at [828, 552] on div "Planned Maint Kortrijk-[GEOGRAPHIC_DATA] AOG Maint [GEOGRAPHIC_DATA]-[GEOGRAPHI…" at bounding box center [882, 419] width 1372 height 716
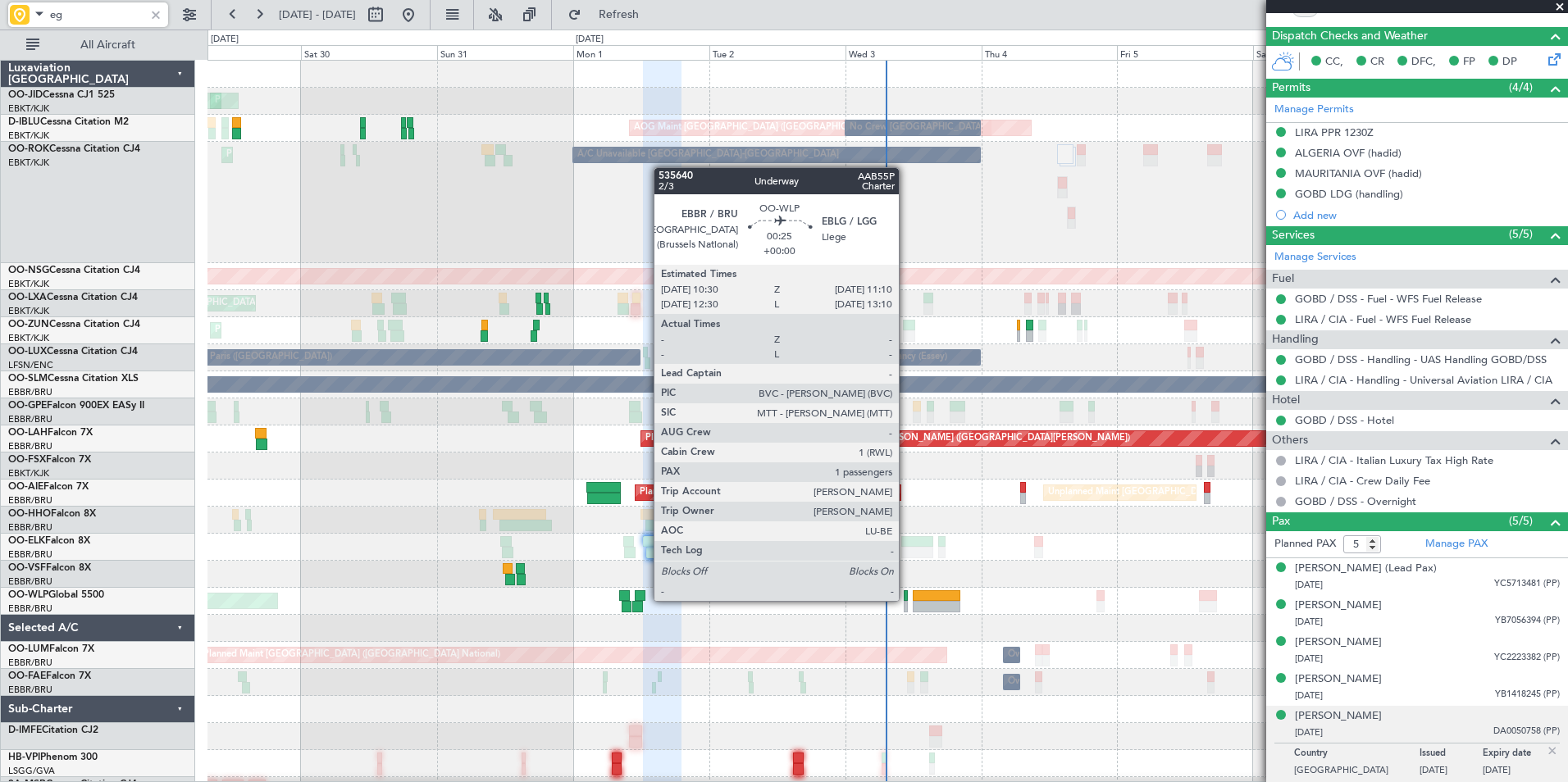
click at [906, 601] on div at bounding box center [906, 607] width 4 height 12
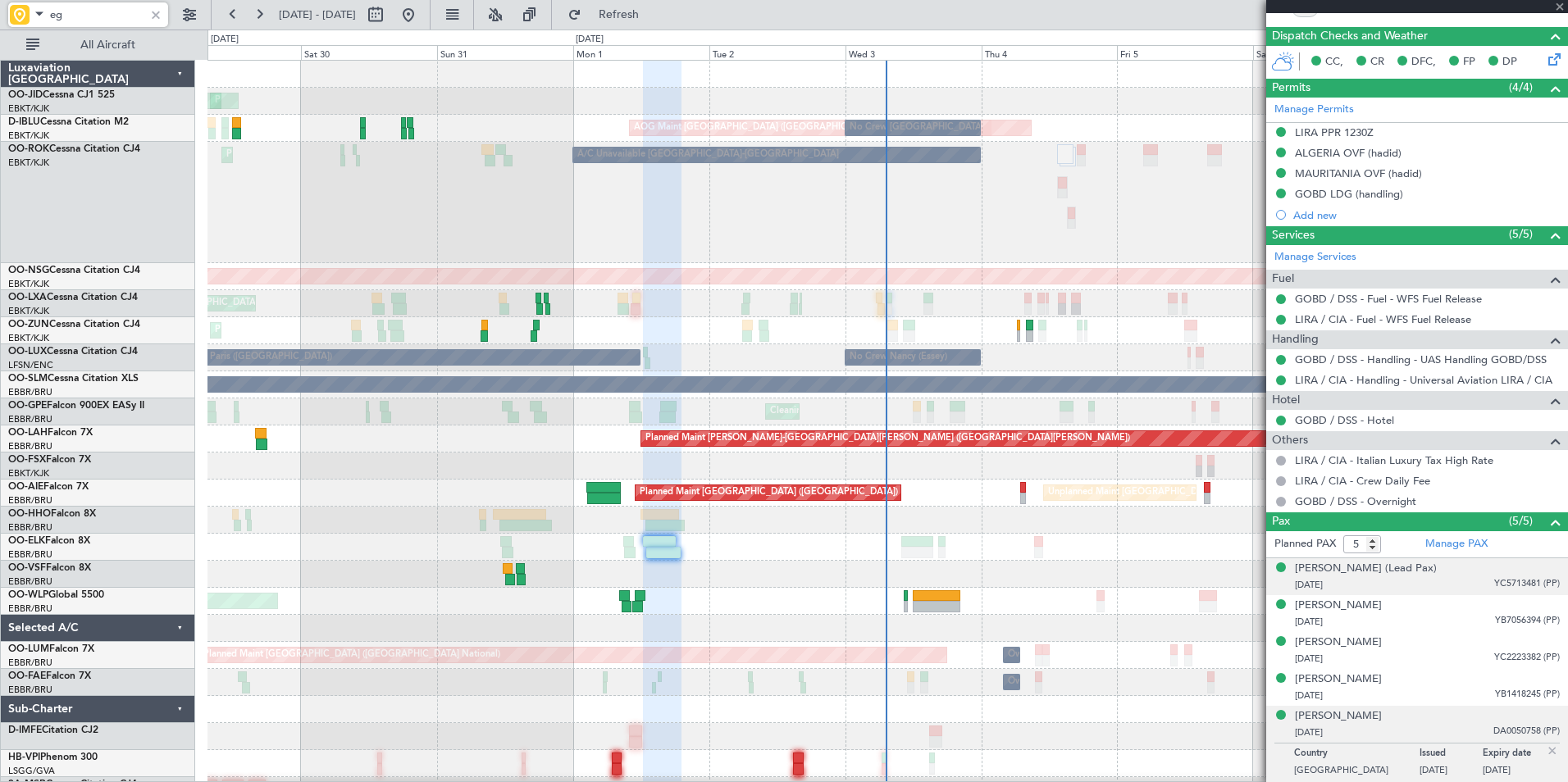
type input "1"
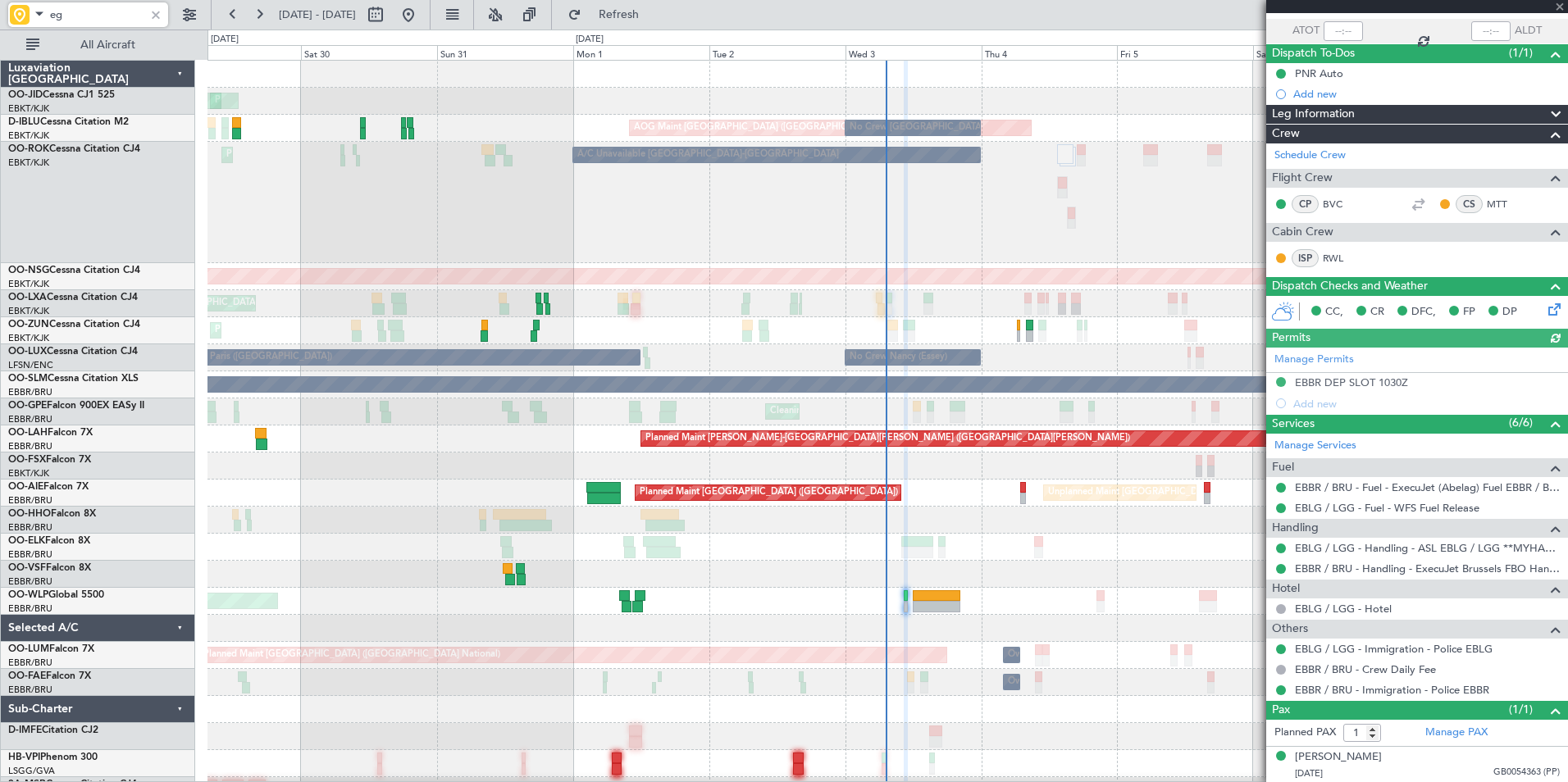
scroll to position [117, 0]
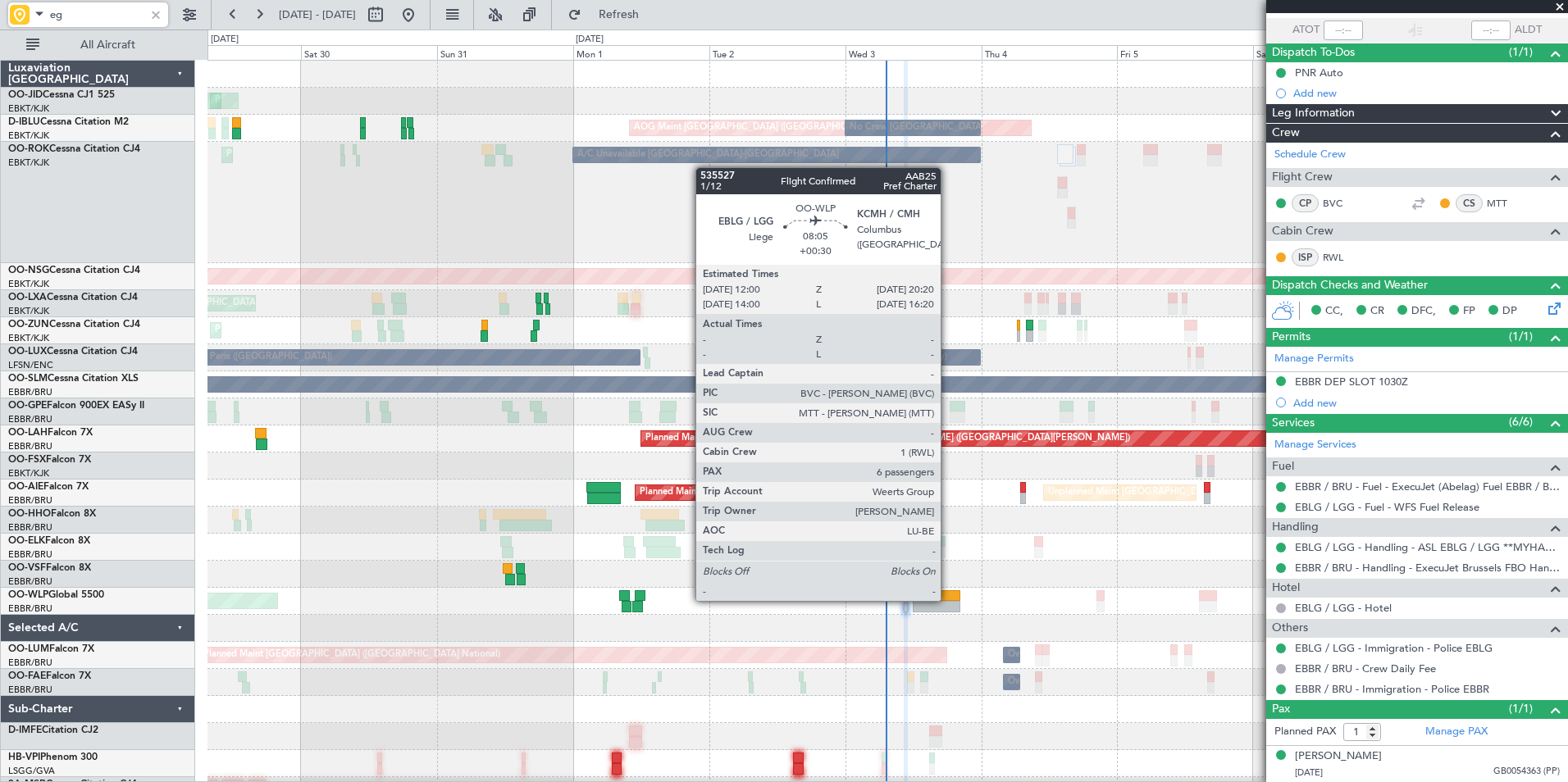
click at [948, 600] on div at bounding box center [937, 596] width 48 height 12
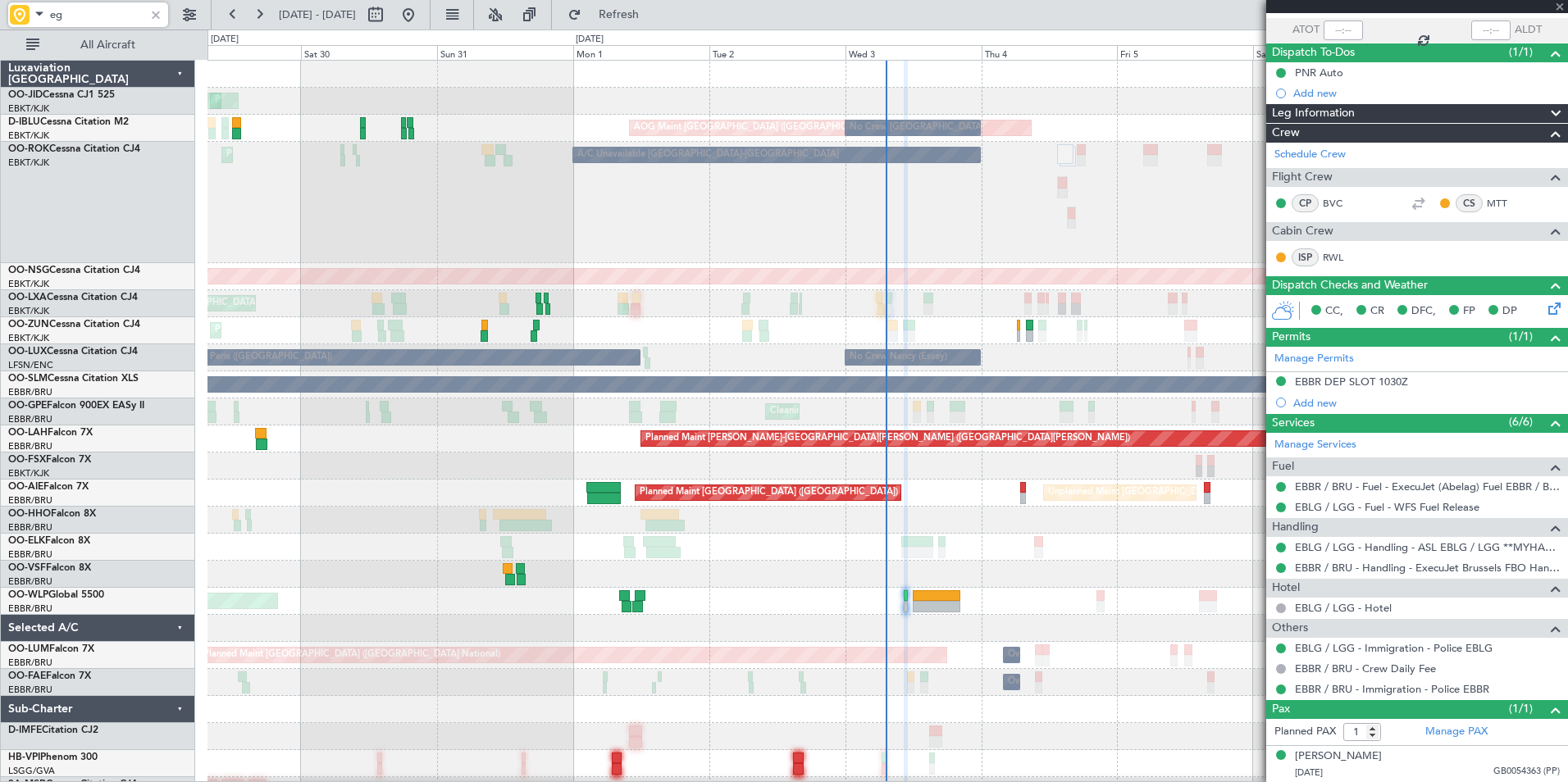
type input "+00:30"
type input "6"
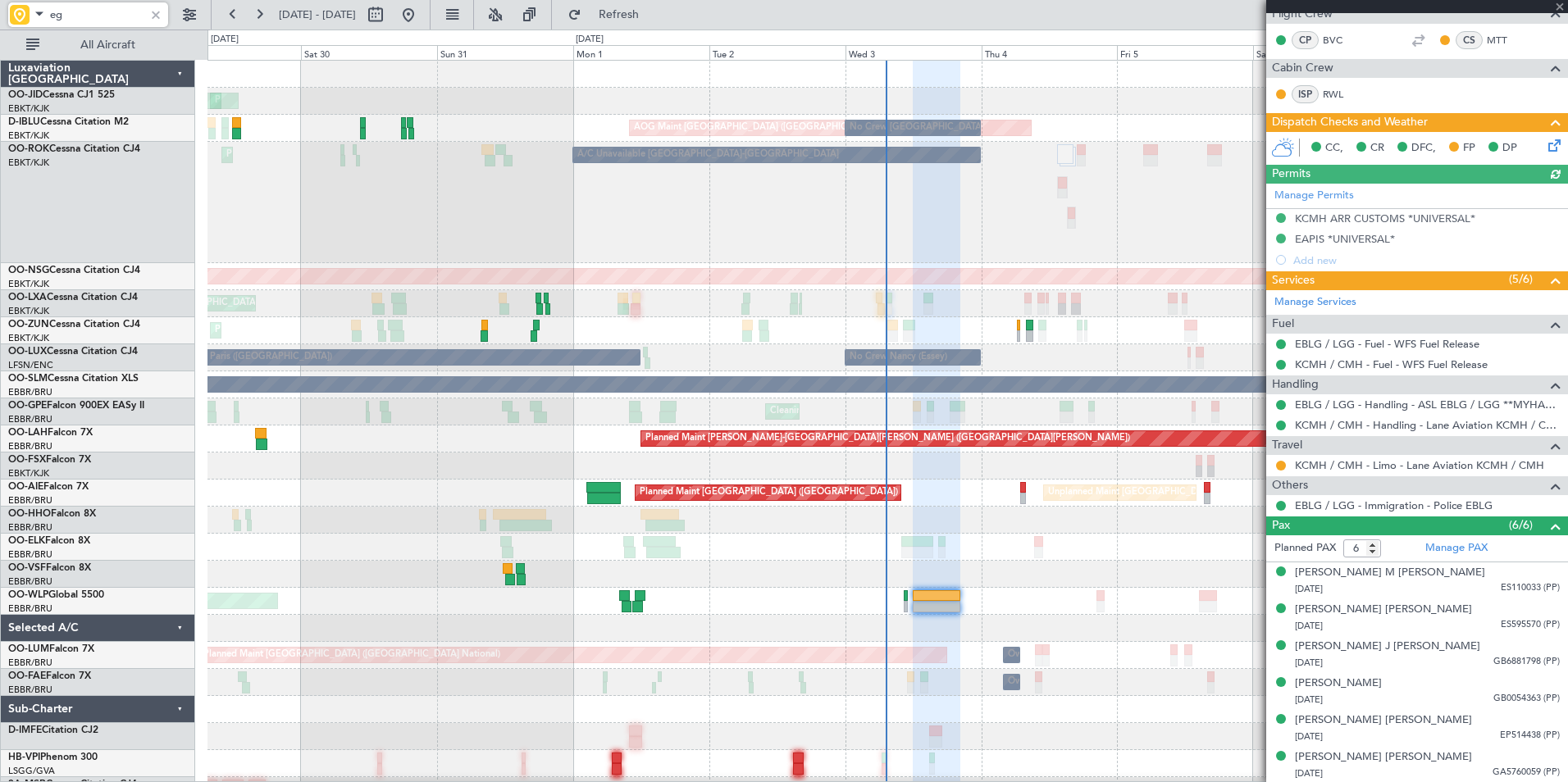
scroll to position [384, 0]
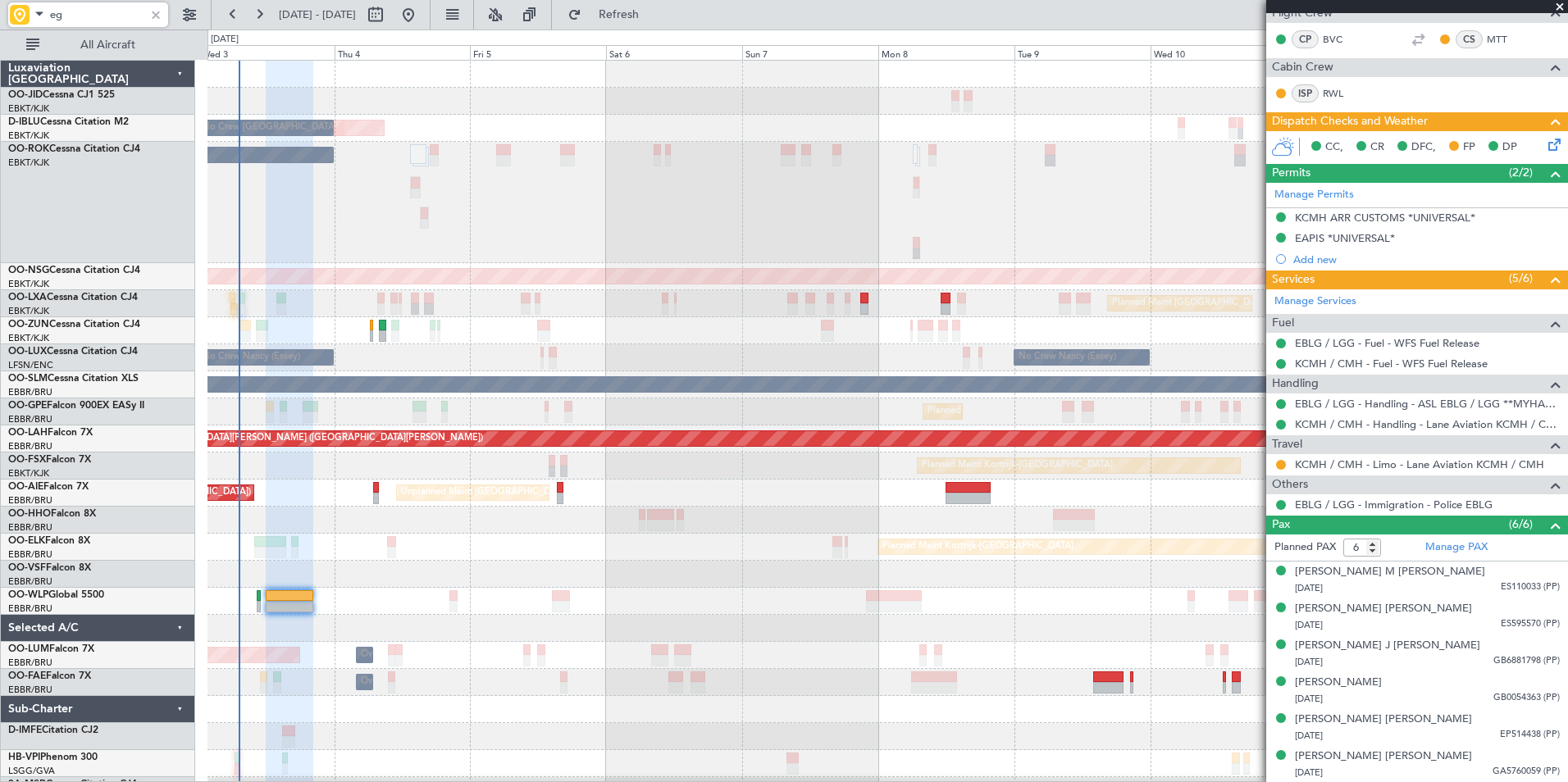
click at [381, 355] on div "No Crew [PERSON_NAME] ([PERSON_NAME]) No Crew [PERSON_NAME] ([PERSON_NAME]) No …" at bounding box center [887, 357] width 1360 height 27
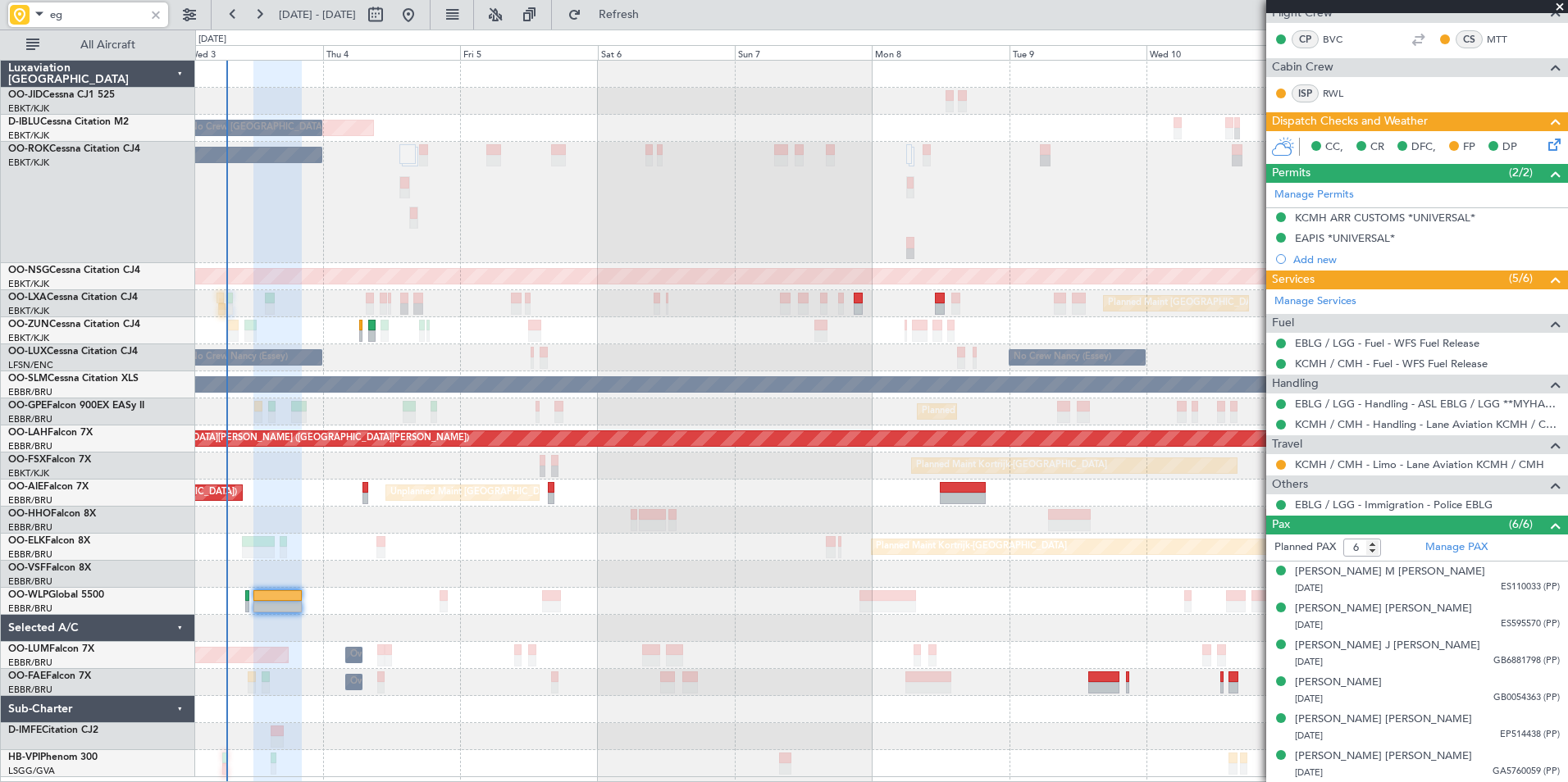
drag, startPoint x: 109, startPoint y: 16, endPoint x: -3, endPoint y: 62, distance: 121.1
click at [0, 62] on html "eg [DATE] - [DATE] Refresh Quick Links All Aircraft AOG Maint [GEOGRAPHIC_DATA]…" at bounding box center [784, 391] width 1568 height 782
type input "e"
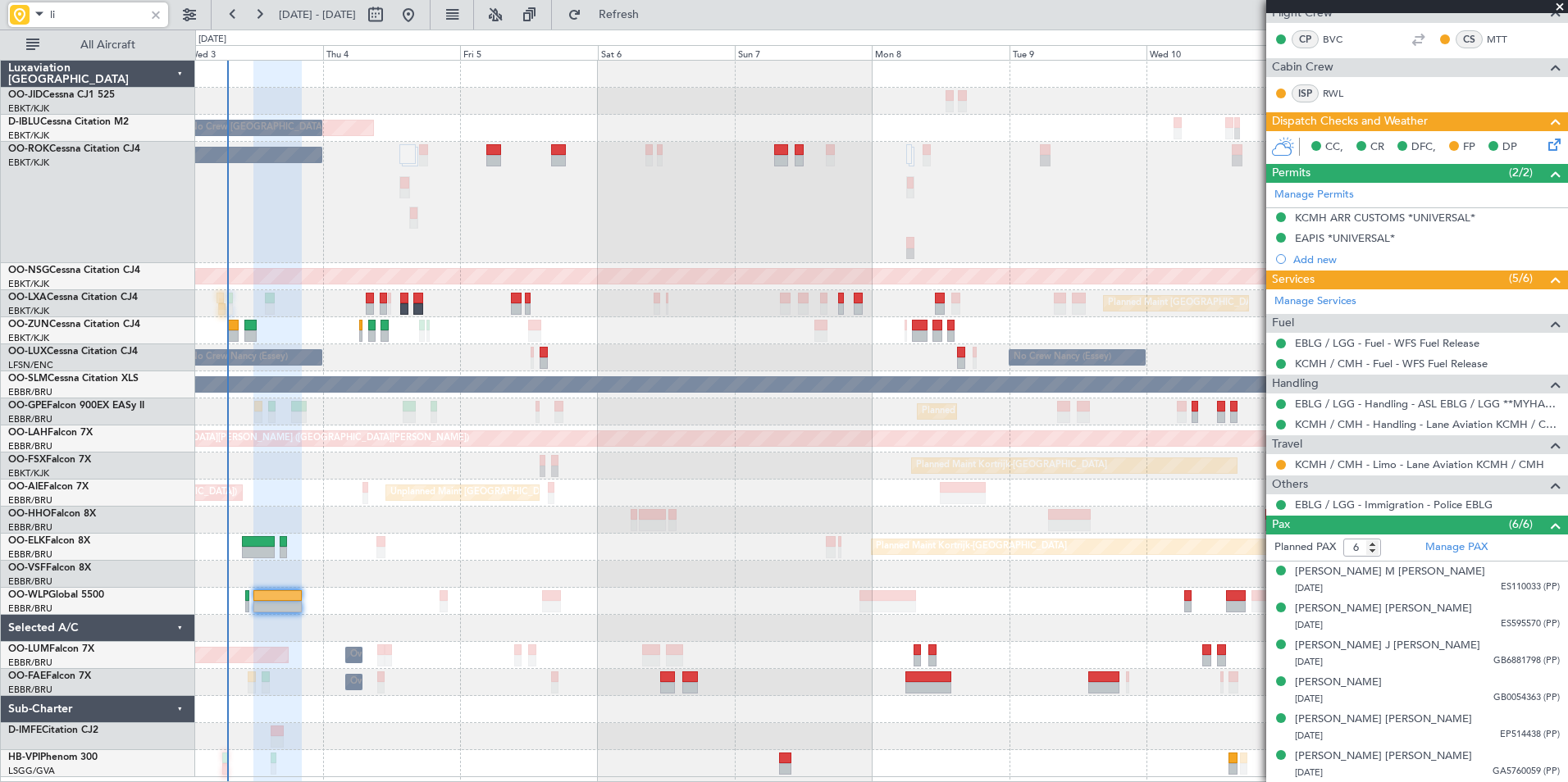
type input "lim"
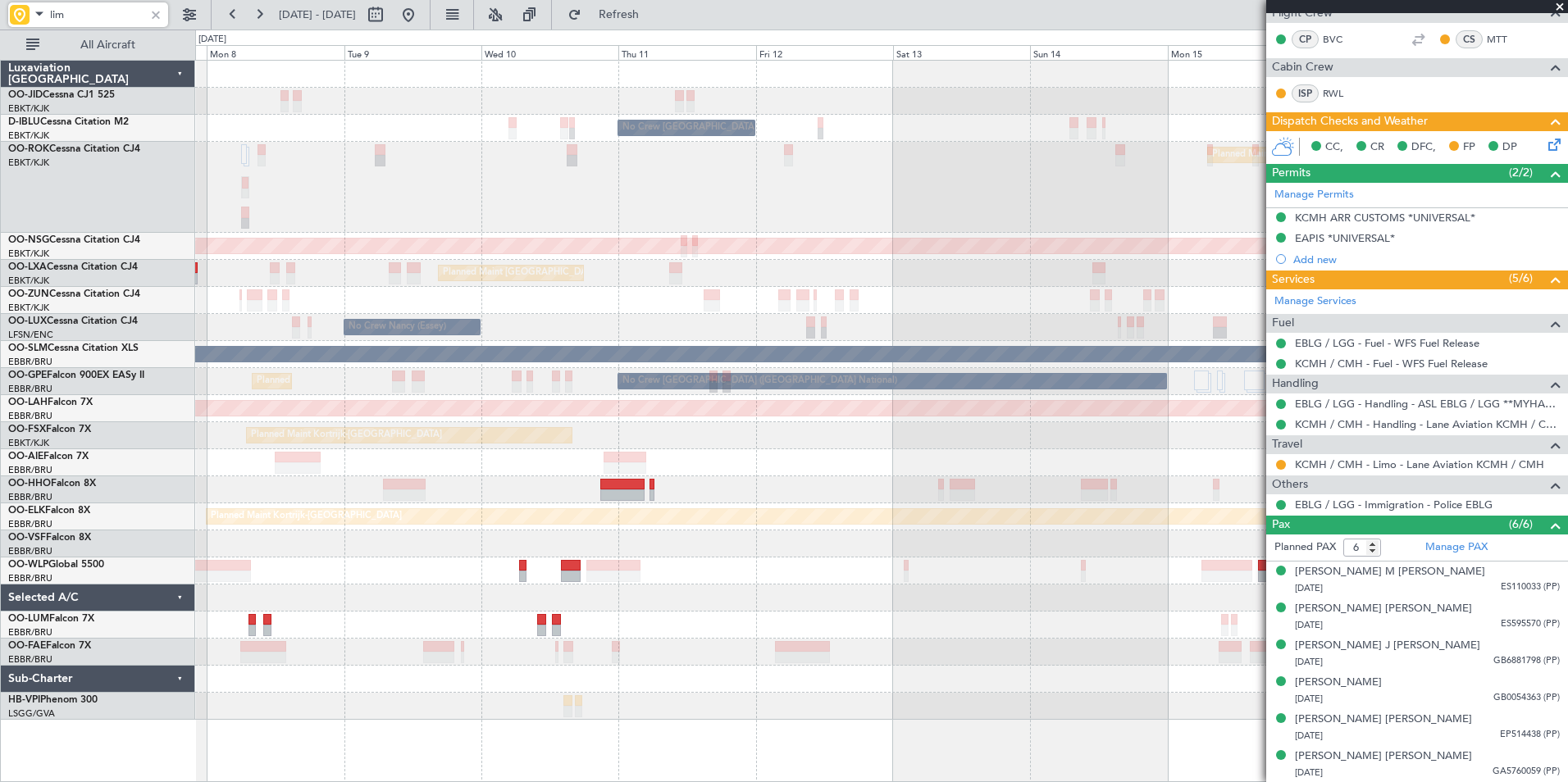
click at [446, 481] on div at bounding box center [882, 490] width 1372 height 27
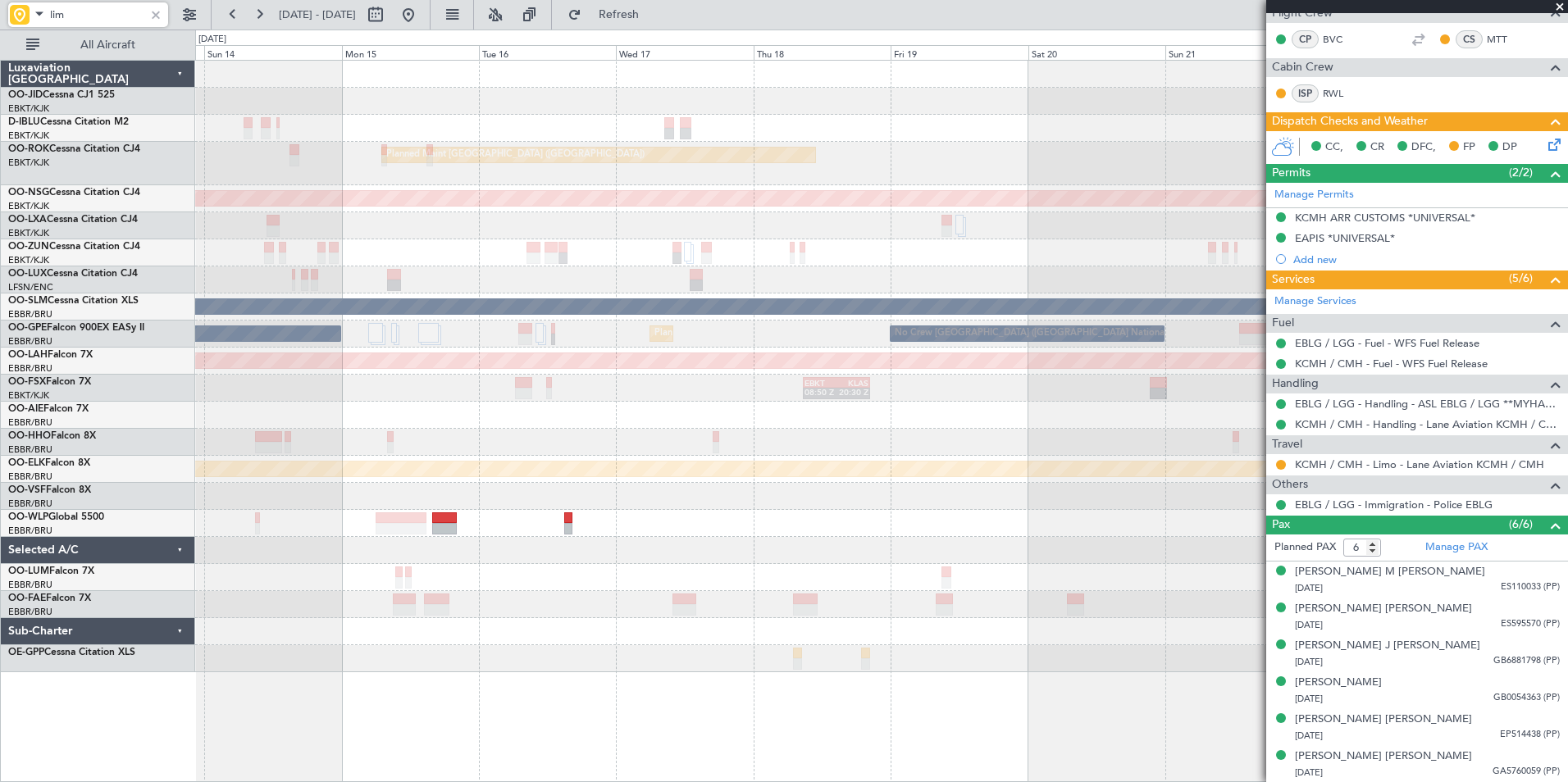
click at [343, 442] on div "No Crew [GEOGRAPHIC_DATA] ([GEOGRAPHIC_DATA] National) Planned Maint [GEOGRAPHI…" at bounding box center [882, 366] width 1372 height 611
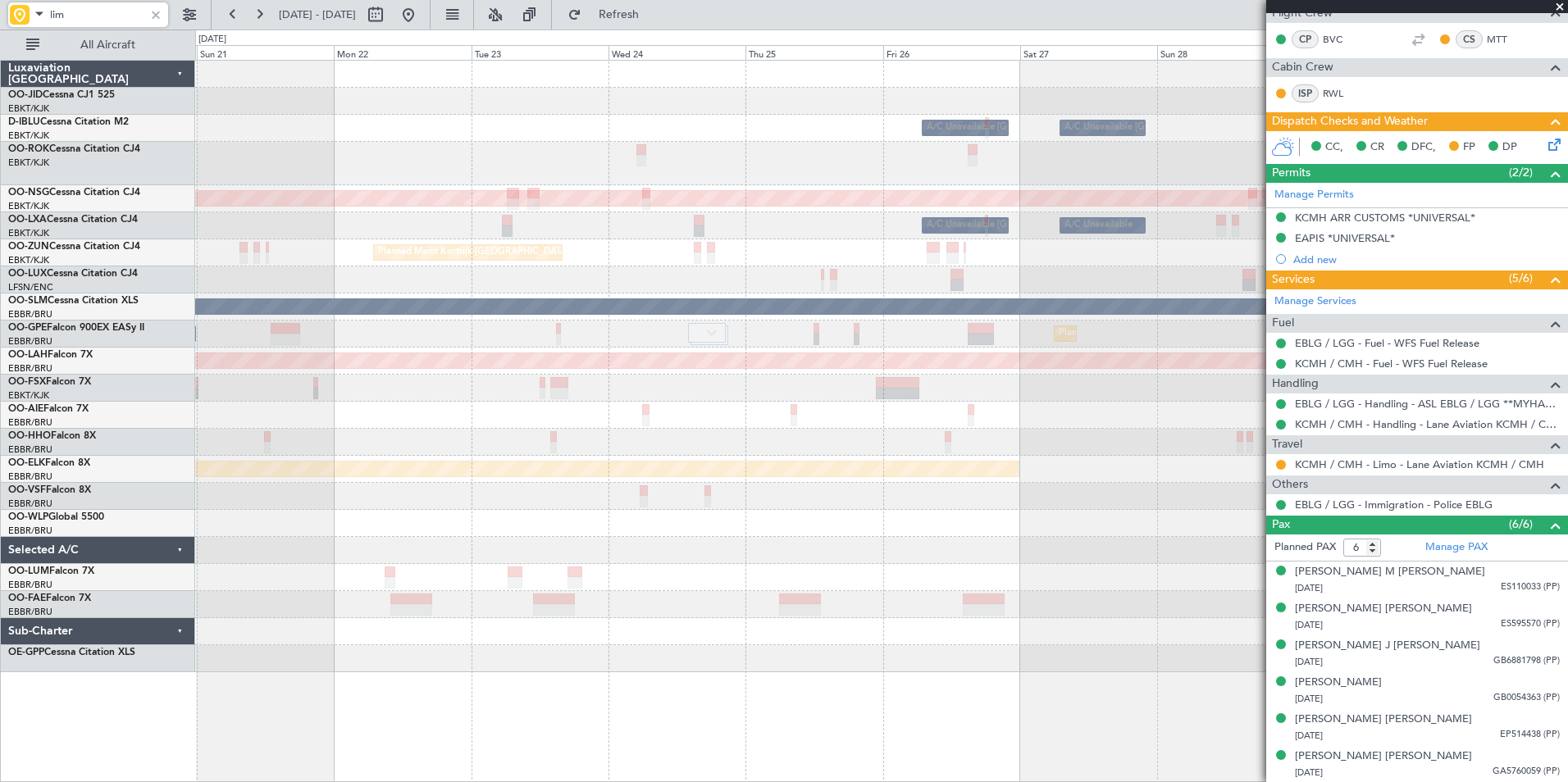
click at [430, 421] on div "Planned Maint Kortrijk-[GEOGRAPHIC_DATA] A/C Unavailable [GEOGRAPHIC_DATA] ([GE…" at bounding box center [882, 366] width 1372 height 611
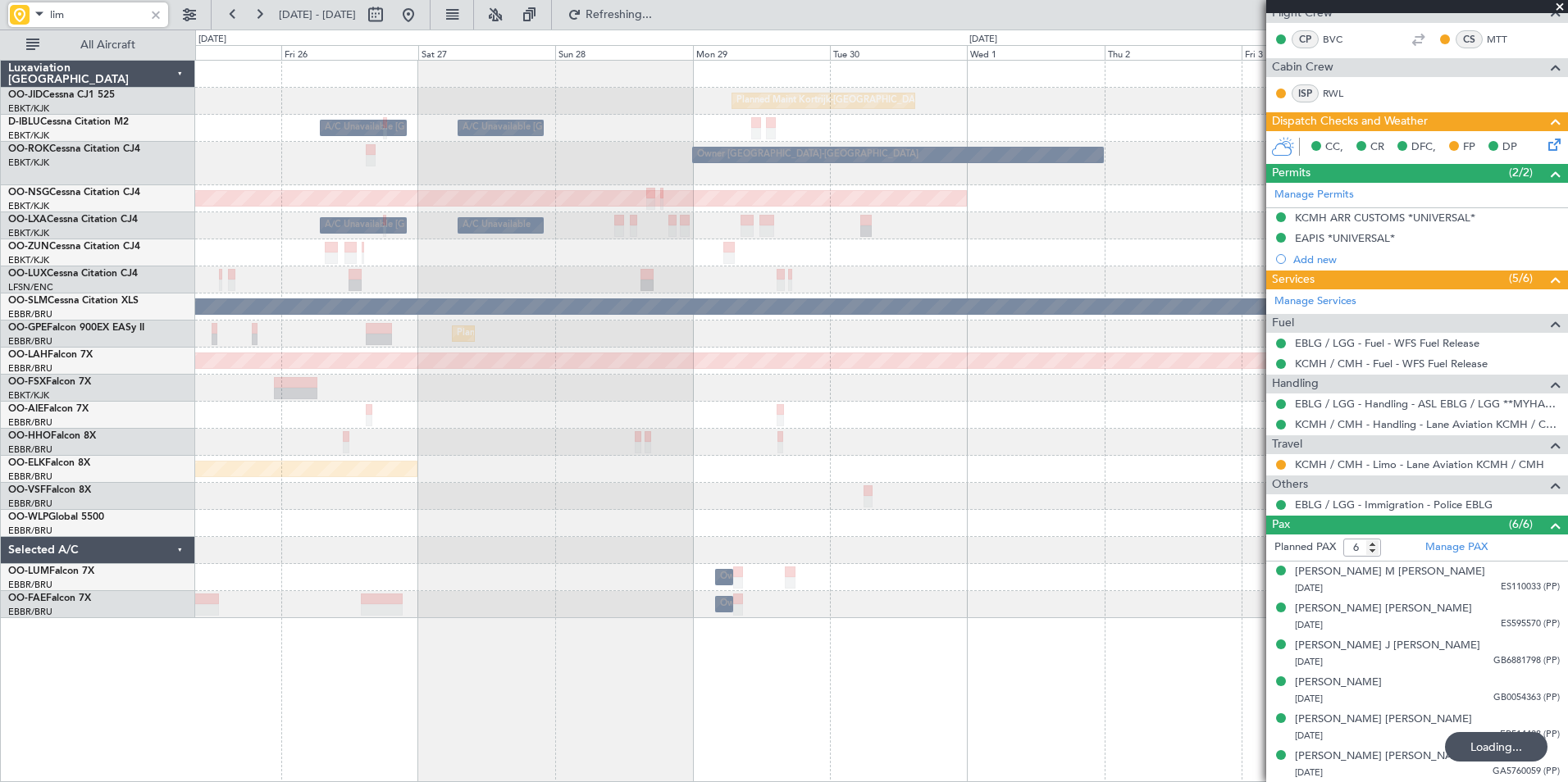
click at [634, 481] on div "Planned Maint Kortrijk-[GEOGRAPHIC_DATA] A/C Unavailable [GEOGRAPHIC_DATA] ([GE…" at bounding box center [882, 339] width 1372 height 558
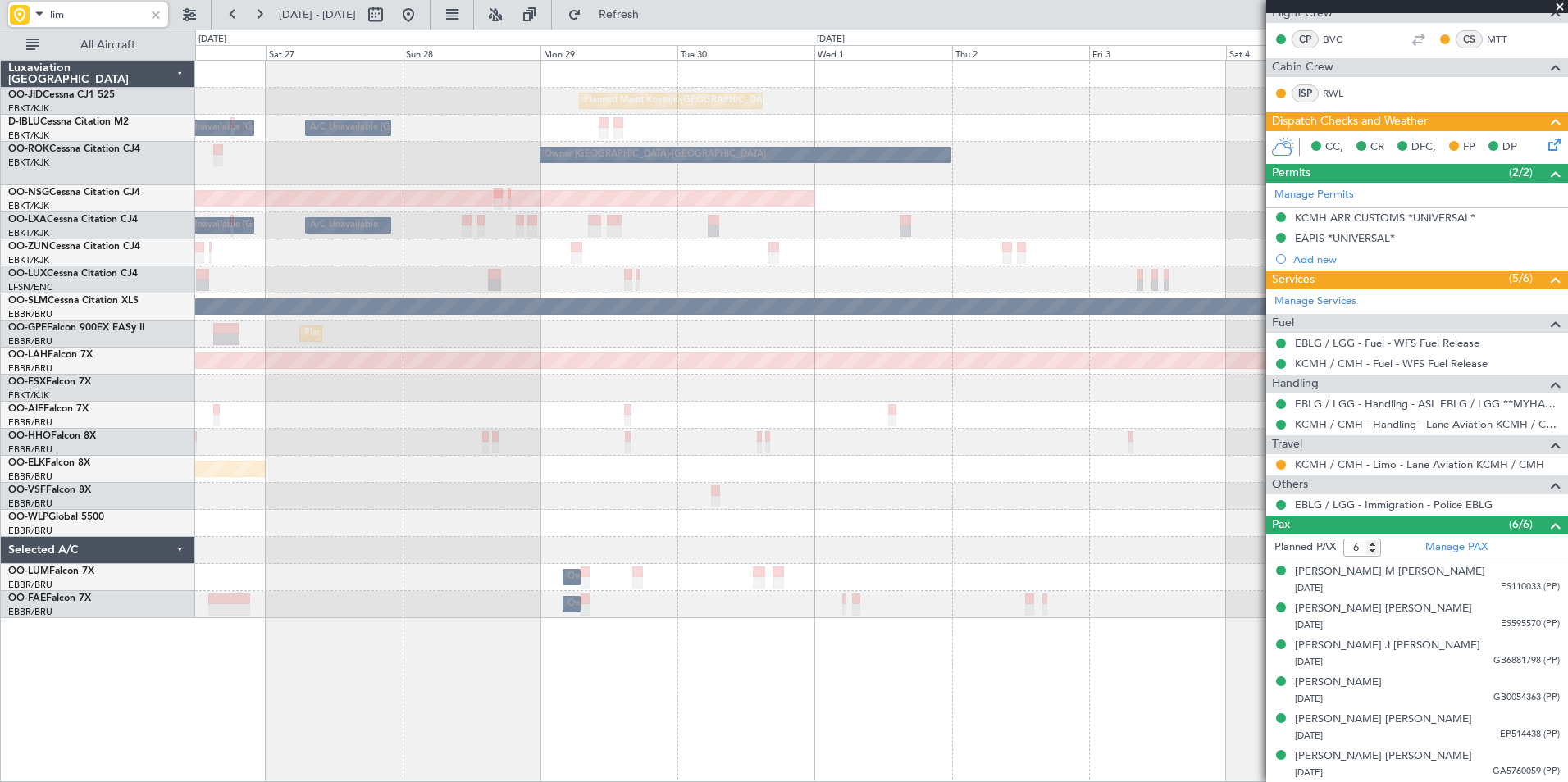
click at [578, 440] on div "Planned Maint Kortrijk-[GEOGRAPHIC_DATA] A/C Unavailable [GEOGRAPHIC_DATA] ([GE…" at bounding box center [882, 339] width 1372 height 558
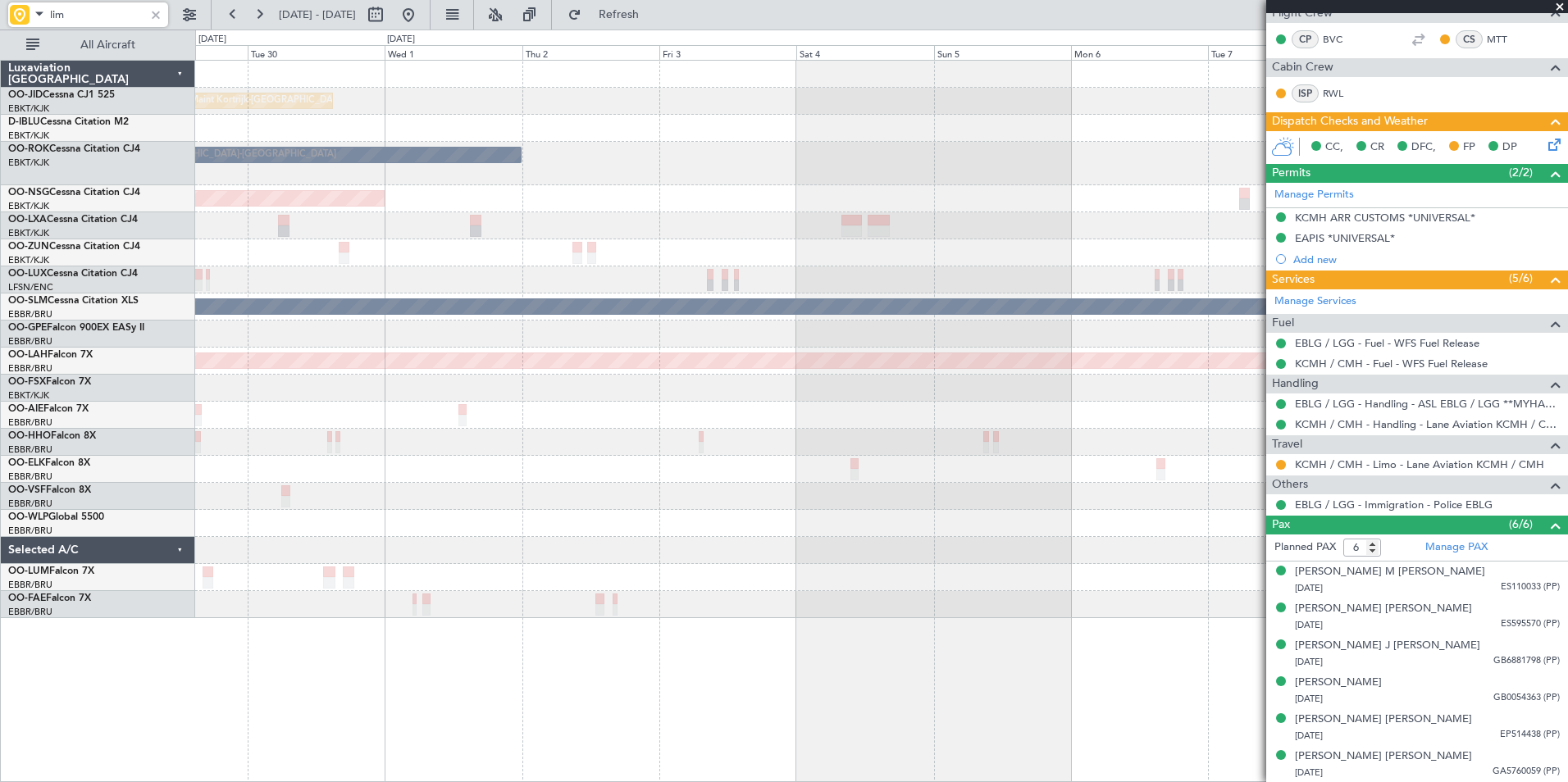
click at [710, 462] on div "Planned Maint Kortrijk-[GEOGRAPHIC_DATA] A/C Unavailable [GEOGRAPHIC_DATA]-[GEO…" at bounding box center [882, 339] width 1372 height 558
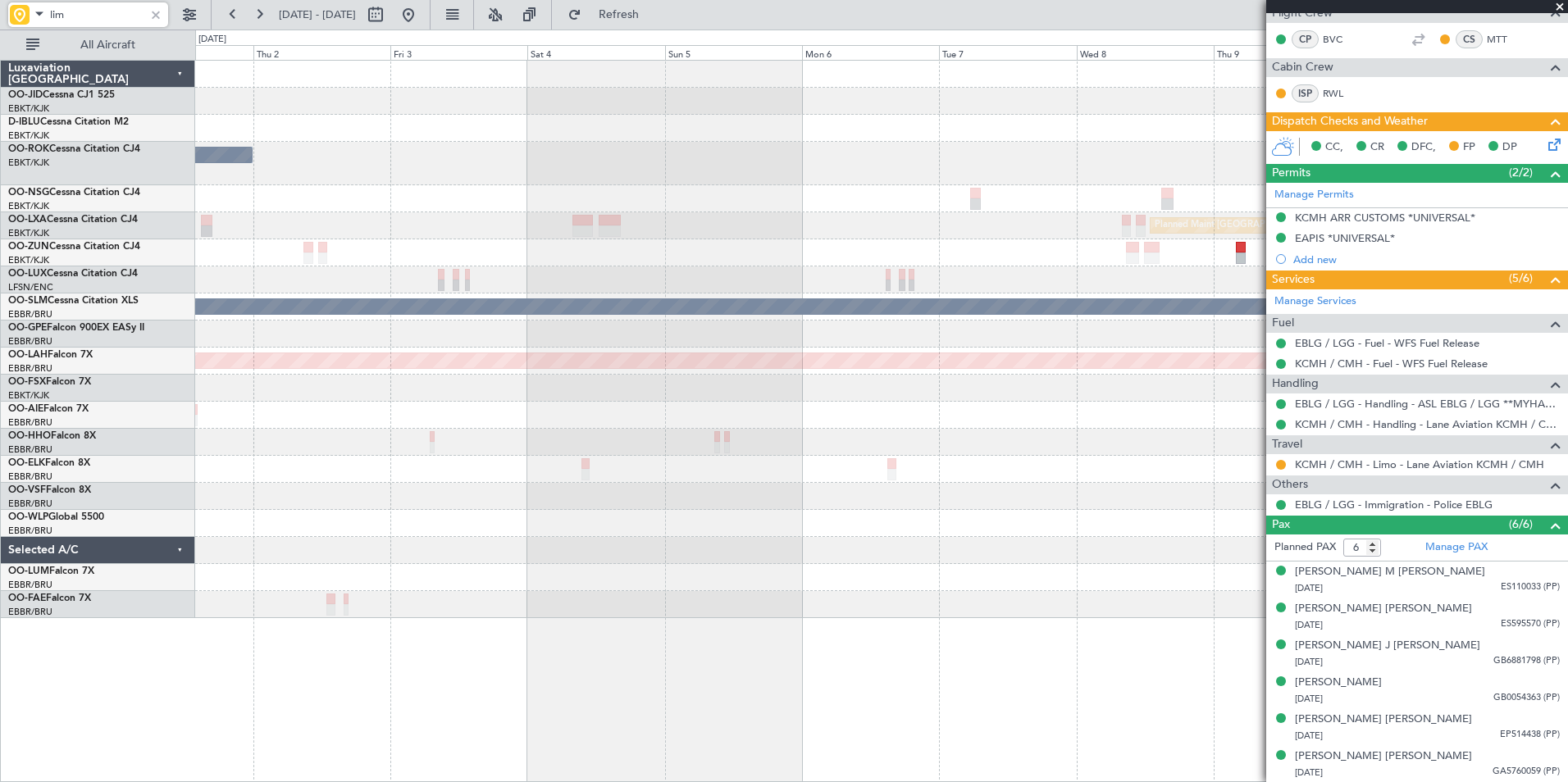
click at [626, 457] on div "Planned Maint Kortrijk-[GEOGRAPHIC_DATA] Owner [GEOGRAPHIC_DATA]-[GEOGRAPHIC_DA…" at bounding box center [882, 339] width 1372 height 558
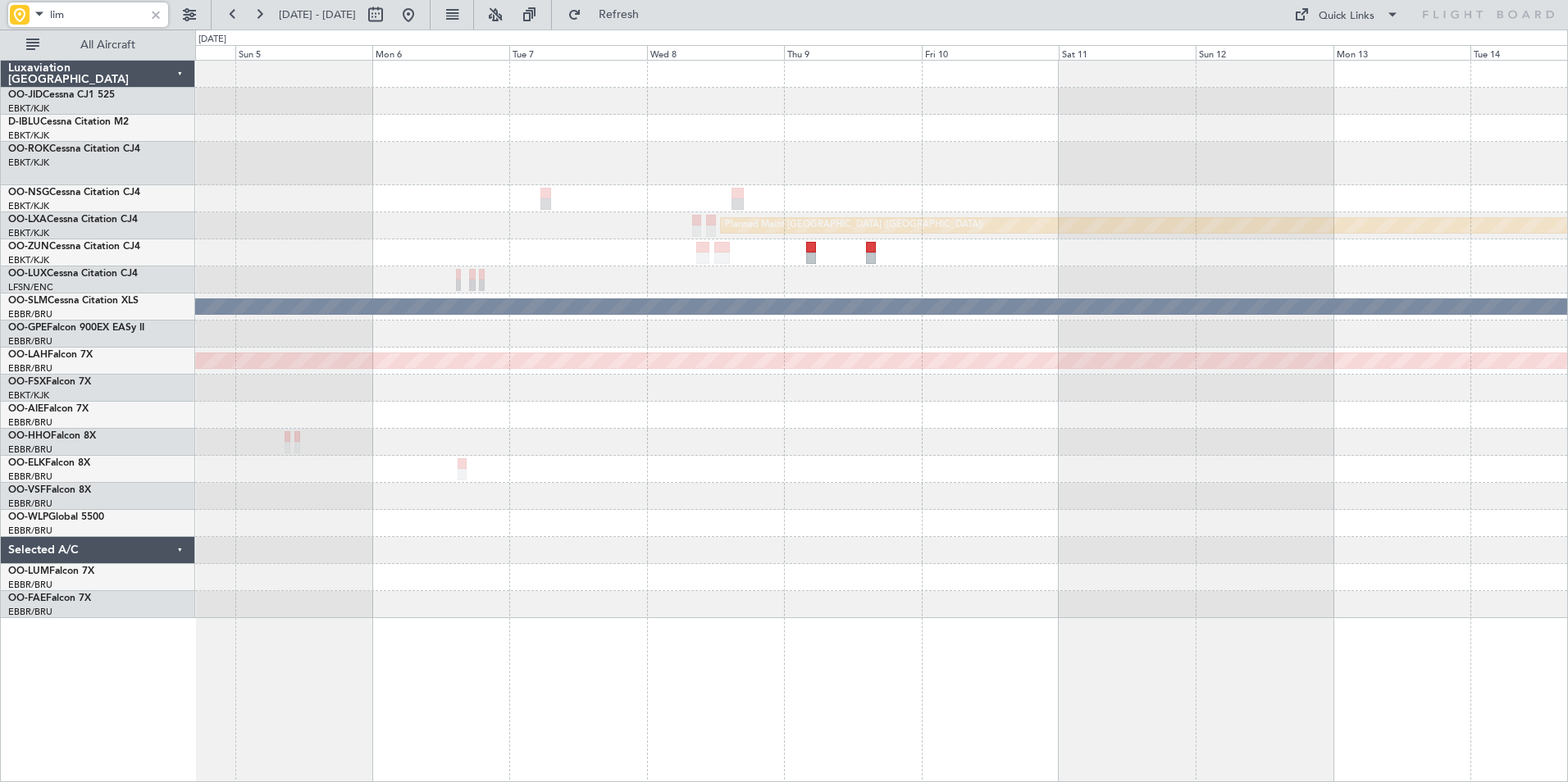
scroll to position [0, 0]
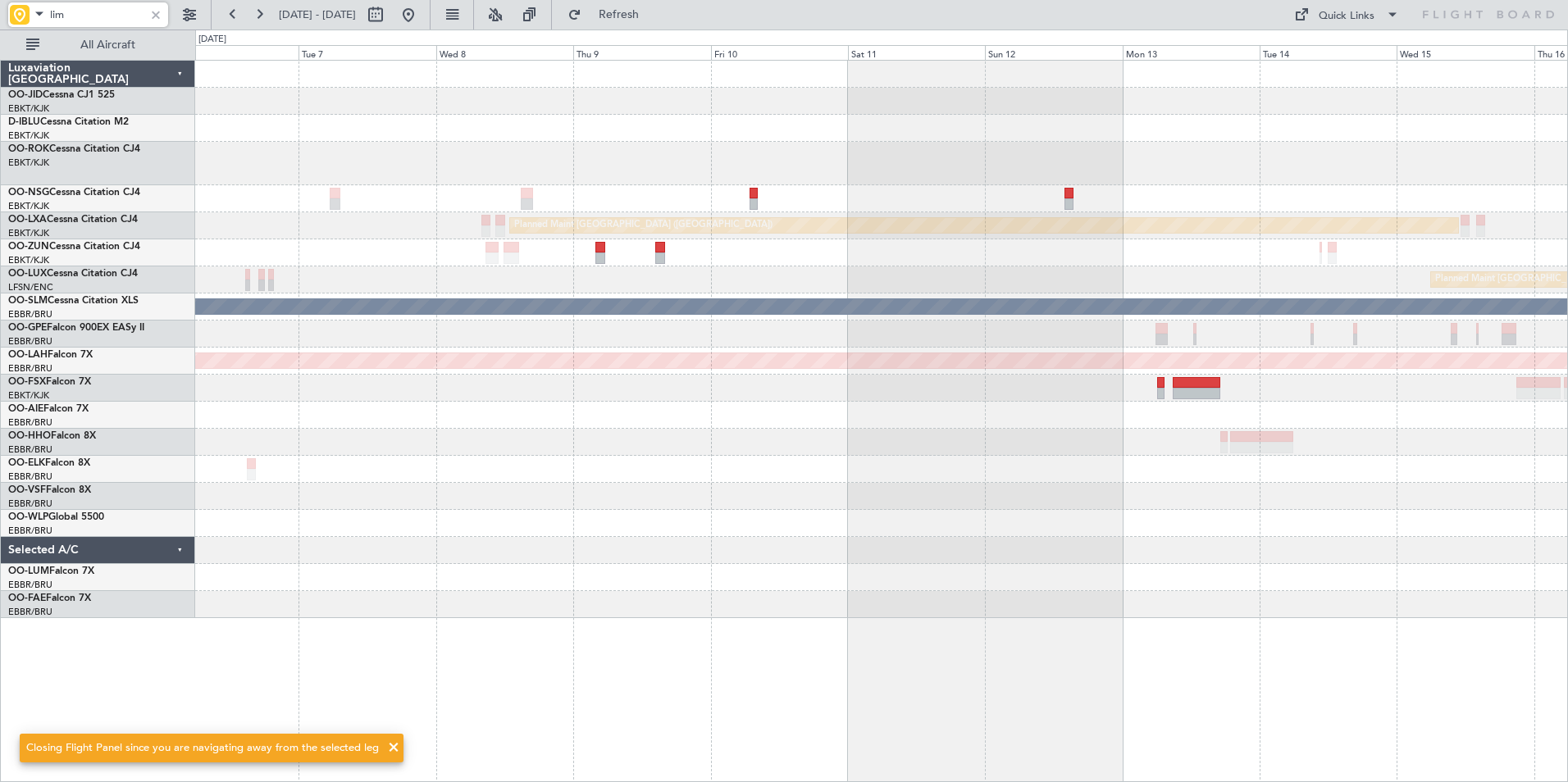
click at [725, 558] on div "Planned Maint [GEOGRAPHIC_DATA] ([GEOGRAPHIC_DATA]) Planned Maint [GEOGRAPHIC_D…" at bounding box center [882, 339] width 1372 height 558
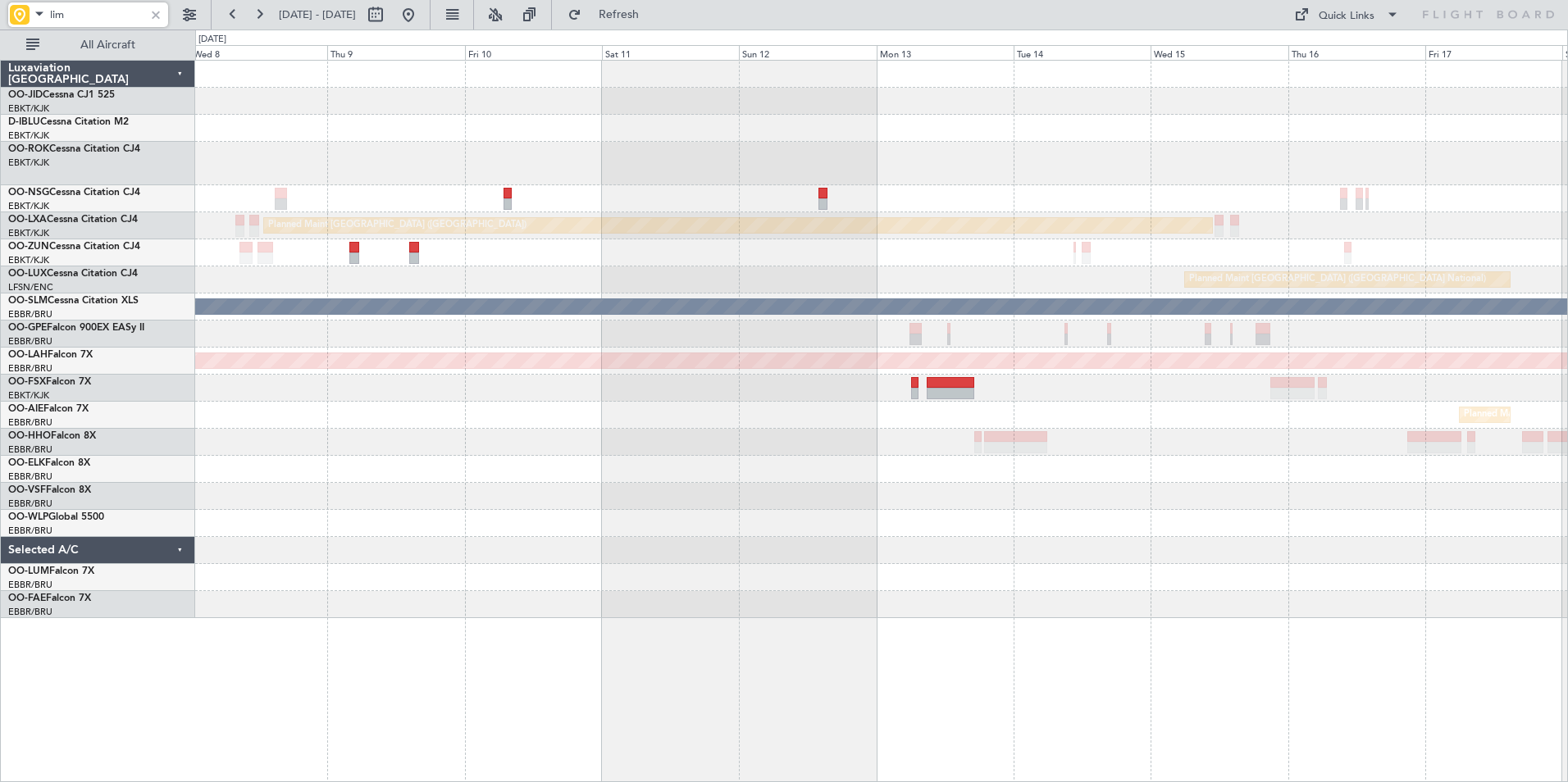
click at [813, 614] on div "Planned Maint [GEOGRAPHIC_DATA] ([GEOGRAPHIC_DATA]) Planned Maint [GEOGRAPHIC_D…" at bounding box center [882, 339] width 1372 height 558
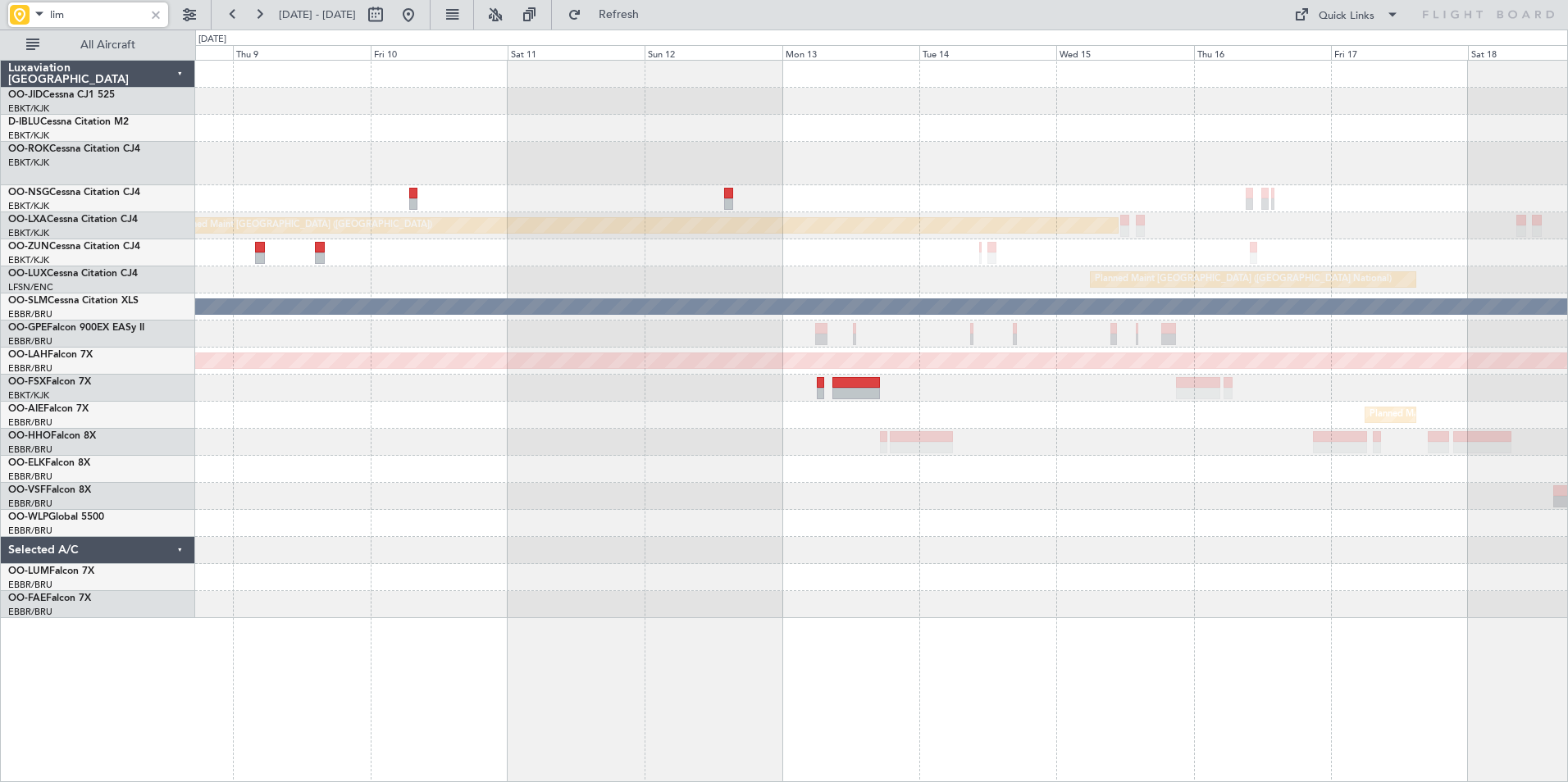
click at [585, 523] on div "Planned Maint [GEOGRAPHIC_DATA] ([GEOGRAPHIC_DATA]) Planned Maint [GEOGRAPHIC_D…" at bounding box center [882, 339] width 1372 height 558
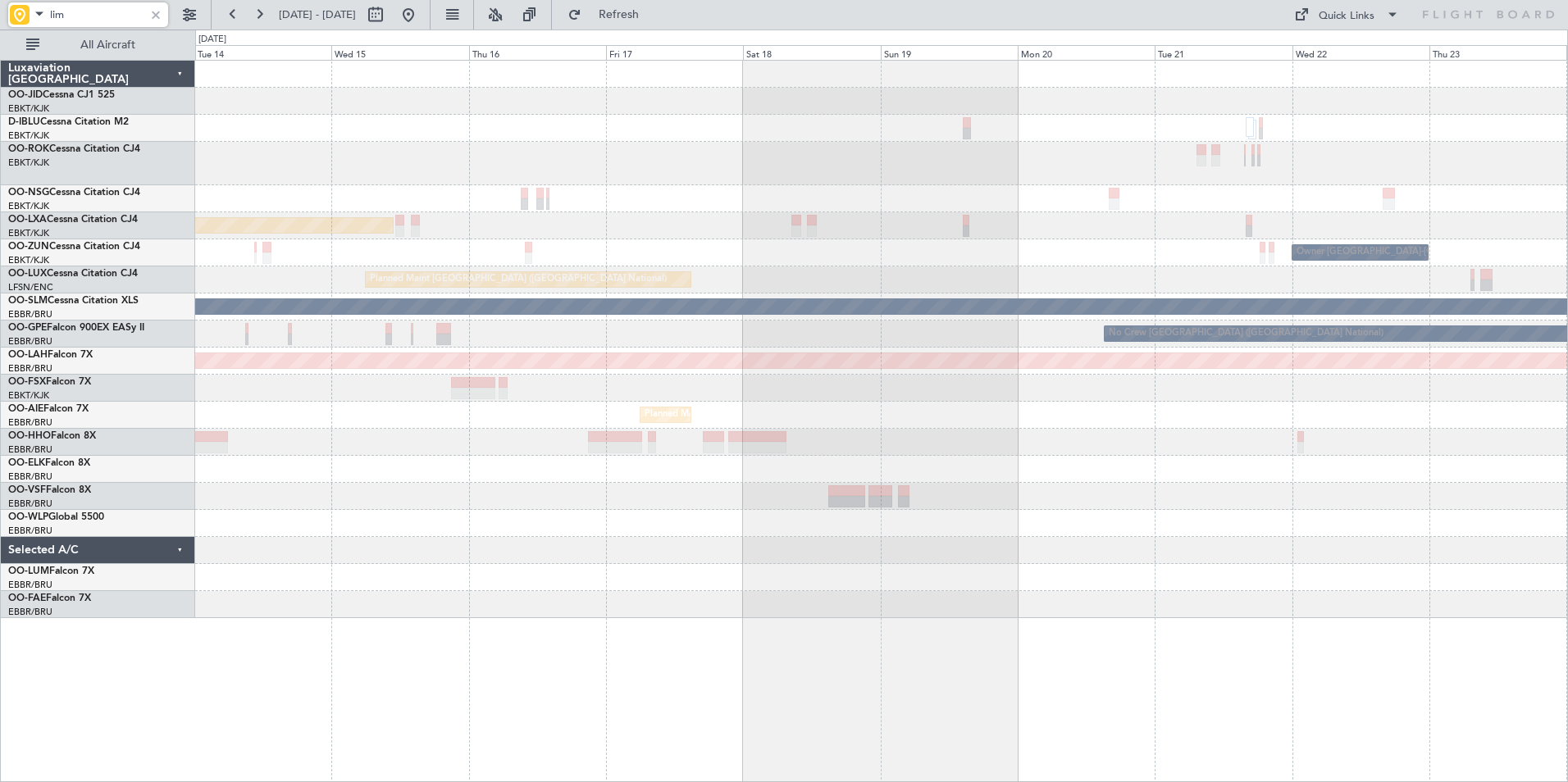
click at [567, 495] on div "Planned Maint [GEOGRAPHIC_DATA] ([GEOGRAPHIC_DATA]) Owner [GEOGRAPHIC_DATA]-[GE…" at bounding box center [882, 339] width 1372 height 558
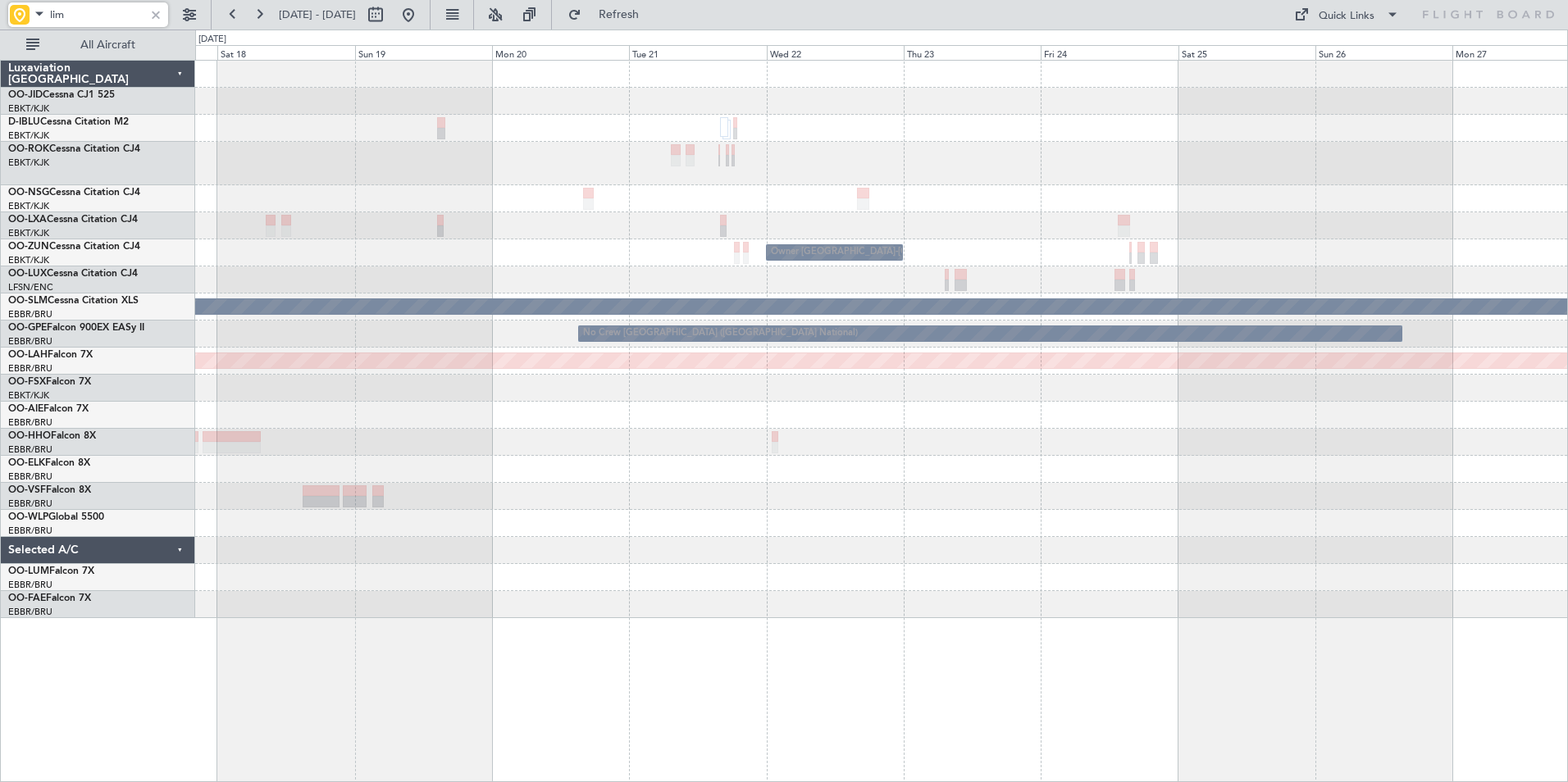
click at [676, 523] on div "Planned Maint [GEOGRAPHIC_DATA] ([GEOGRAPHIC_DATA]) Owner [GEOGRAPHIC_DATA]-[GE…" at bounding box center [882, 339] width 1372 height 558
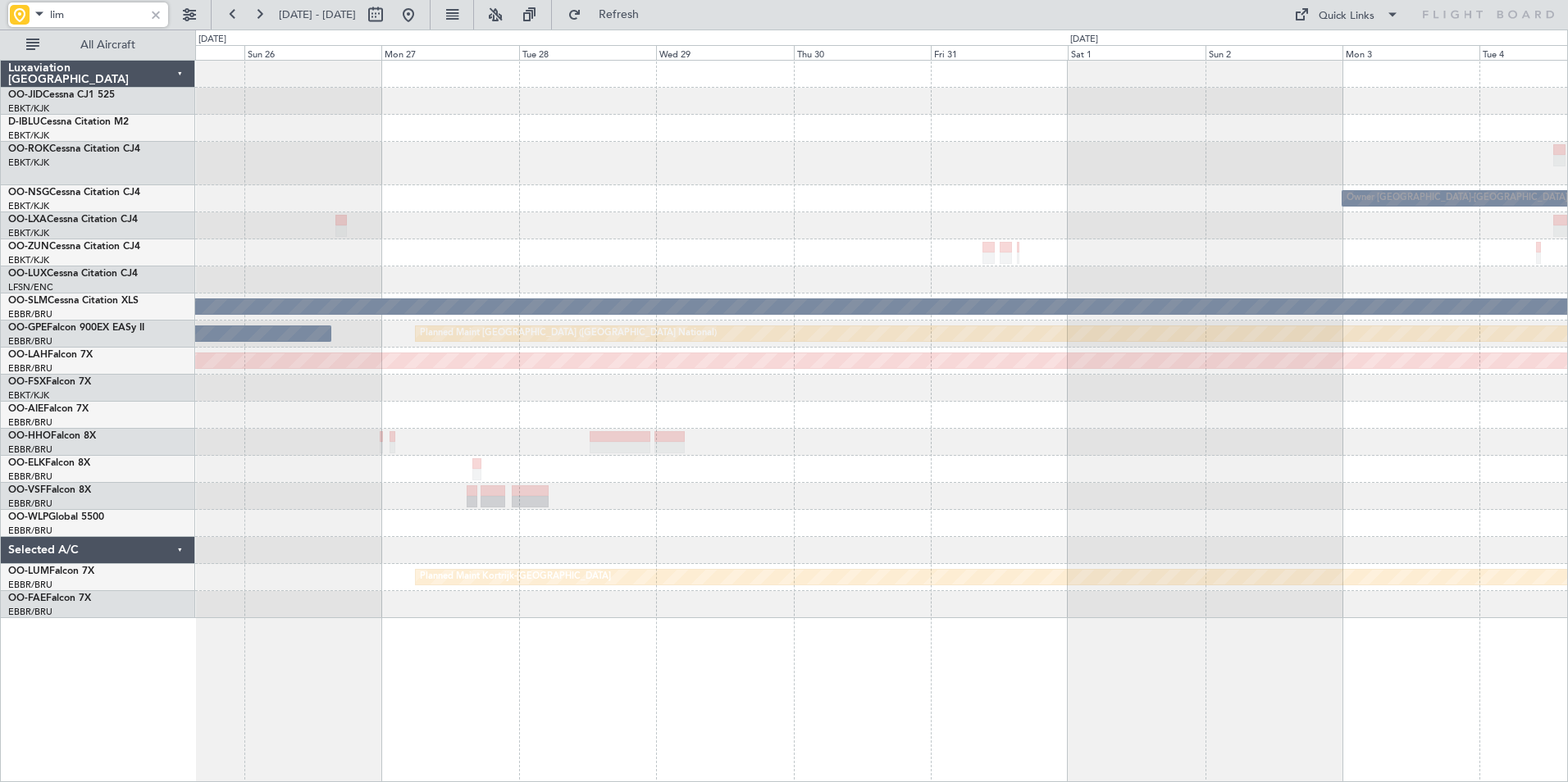
click at [738, 517] on div "Owner [GEOGRAPHIC_DATA]-[GEOGRAPHIC_DATA] A/C Unavailable [GEOGRAPHIC_DATA] No …" at bounding box center [882, 339] width 1372 height 558
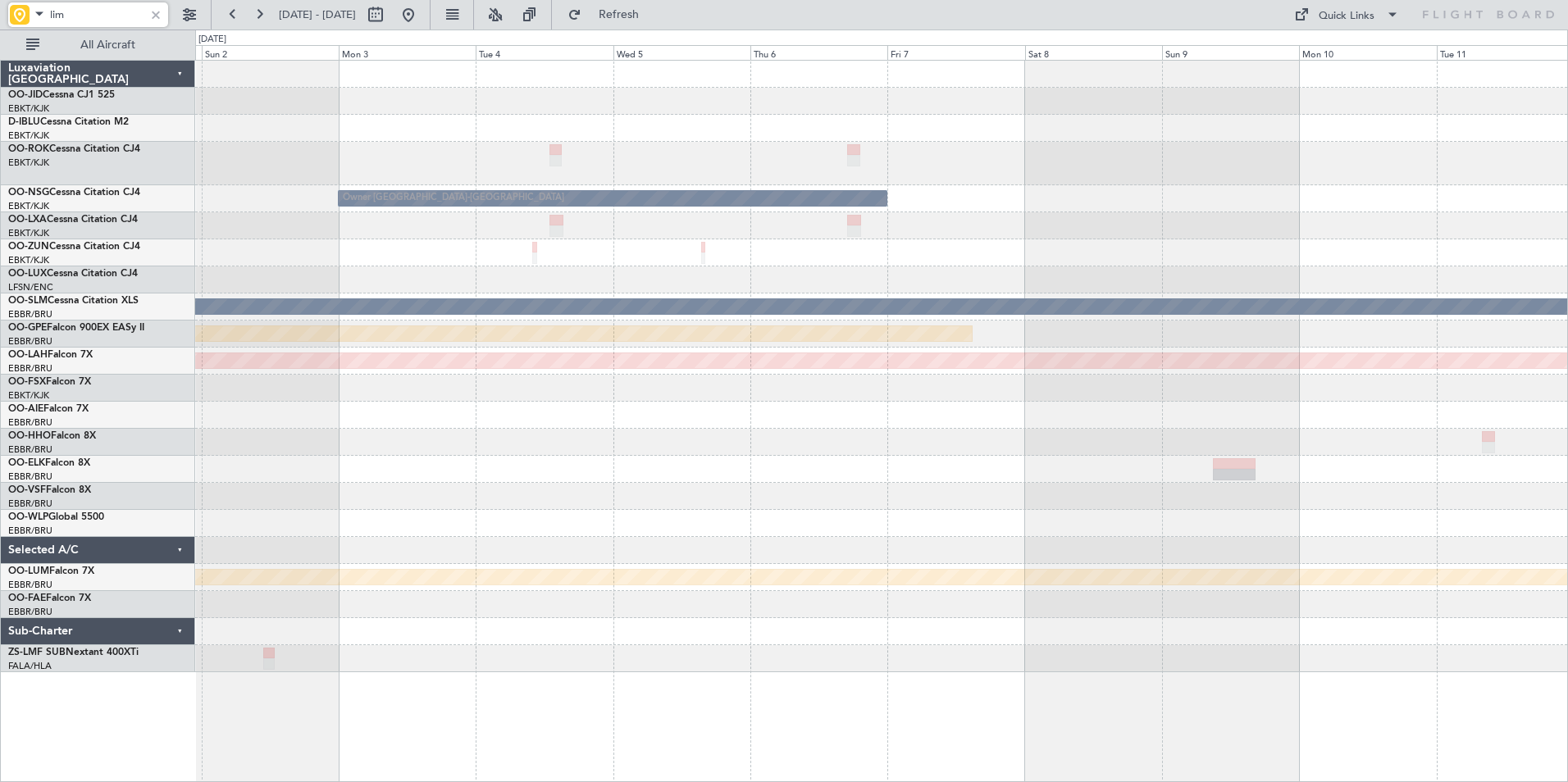
click at [402, 516] on div "Owner [GEOGRAPHIC_DATA]-[GEOGRAPHIC_DATA] A/C Unavailable [GEOGRAPHIC_DATA] Pla…" at bounding box center [882, 366] width 1372 height 611
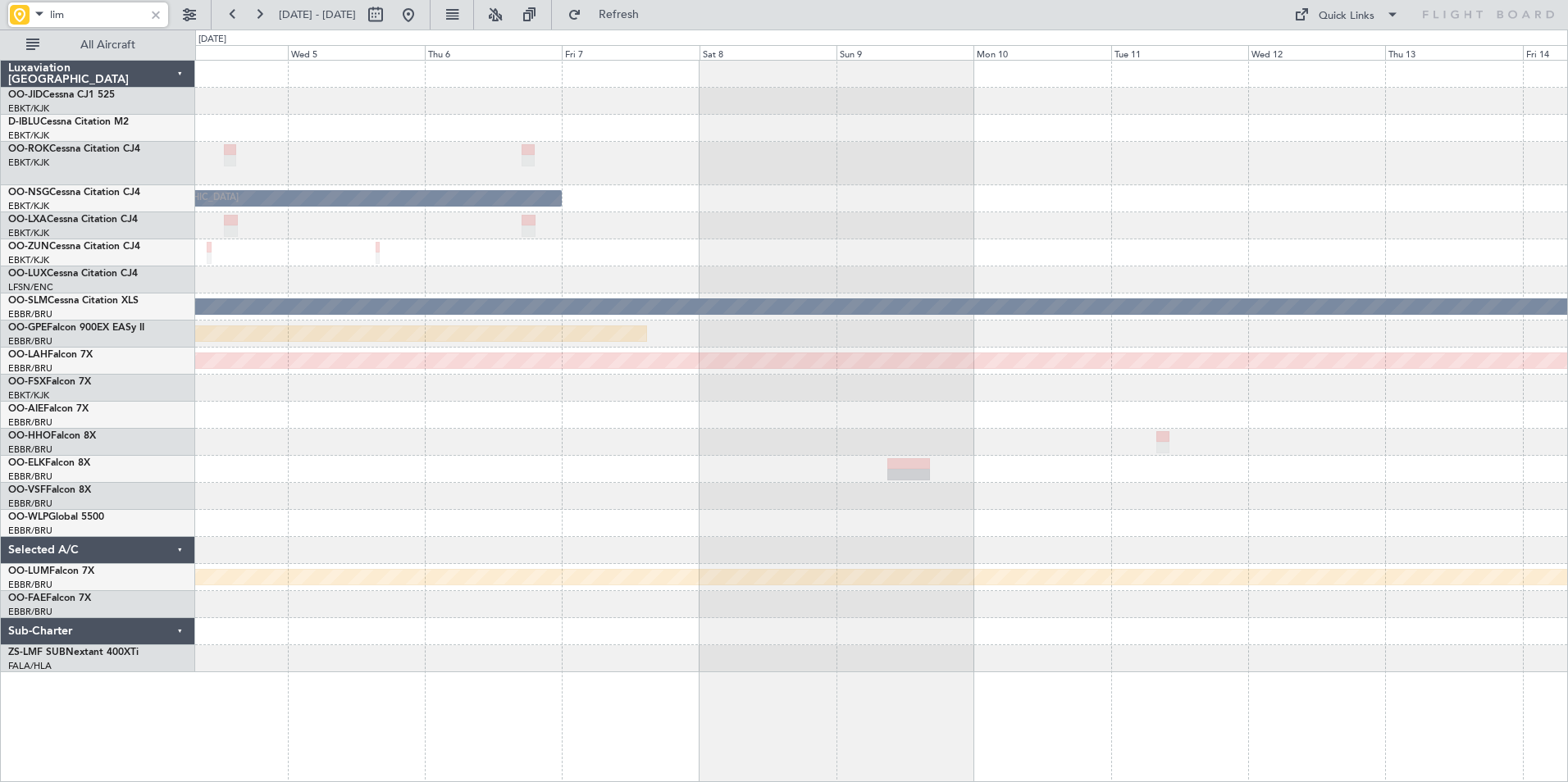
click at [450, 476] on div "Owner [GEOGRAPHIC_DATA]-[GEOGRAPHIC_DATA] A/C Unavailable [GEOGRAPHIC_DATA] Pla…" at bounding box center [882, 366] width 1372 height 611
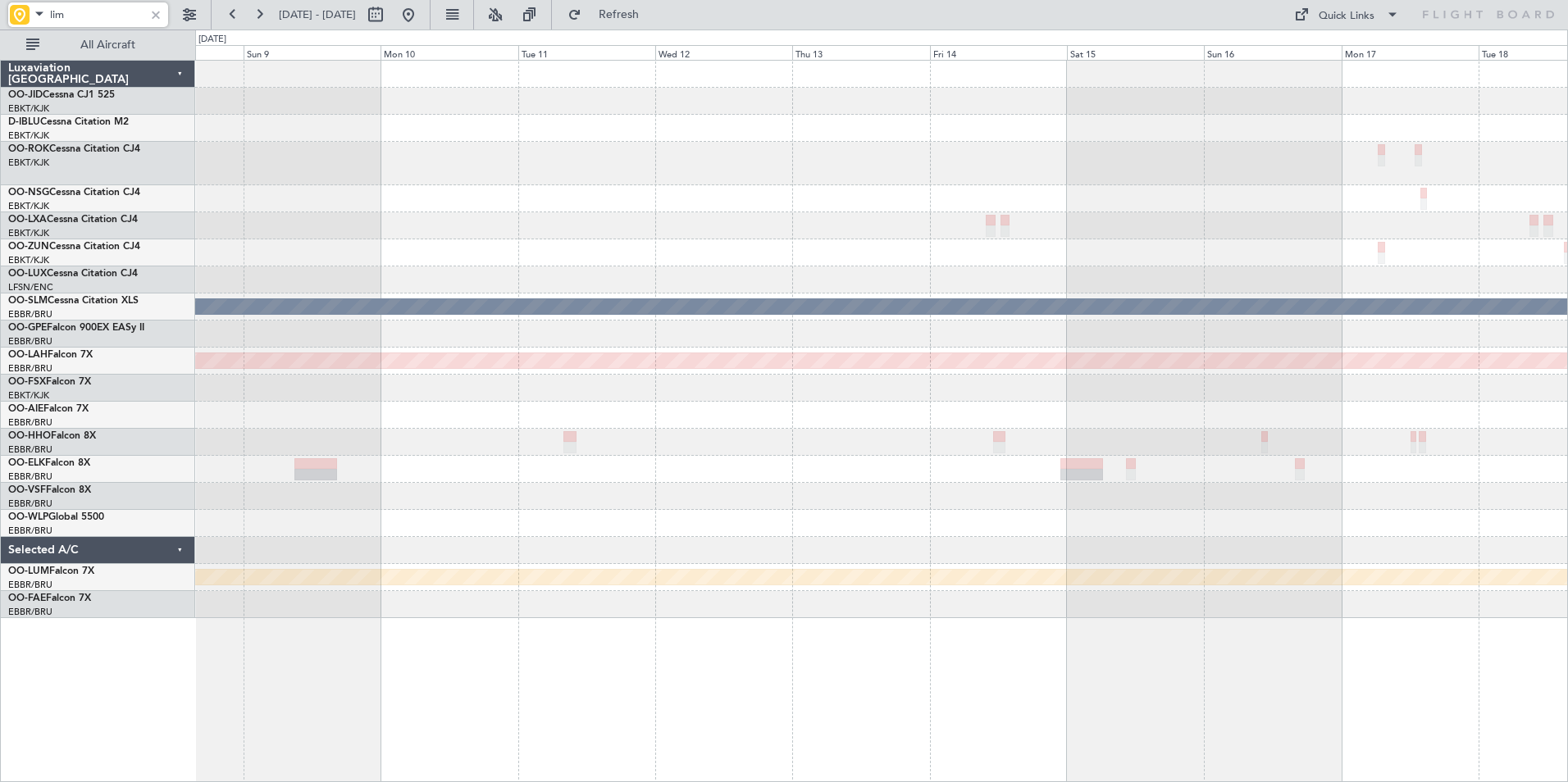
click at [463, 467] on div "Owner [GEOGRAPHIC_DATA]-[GEOGRAPHIC_DATA] A/C Unavailable [GEOGRAPHIC_DATA] No …" at bounding box center [882, 339] width 1372 height 558
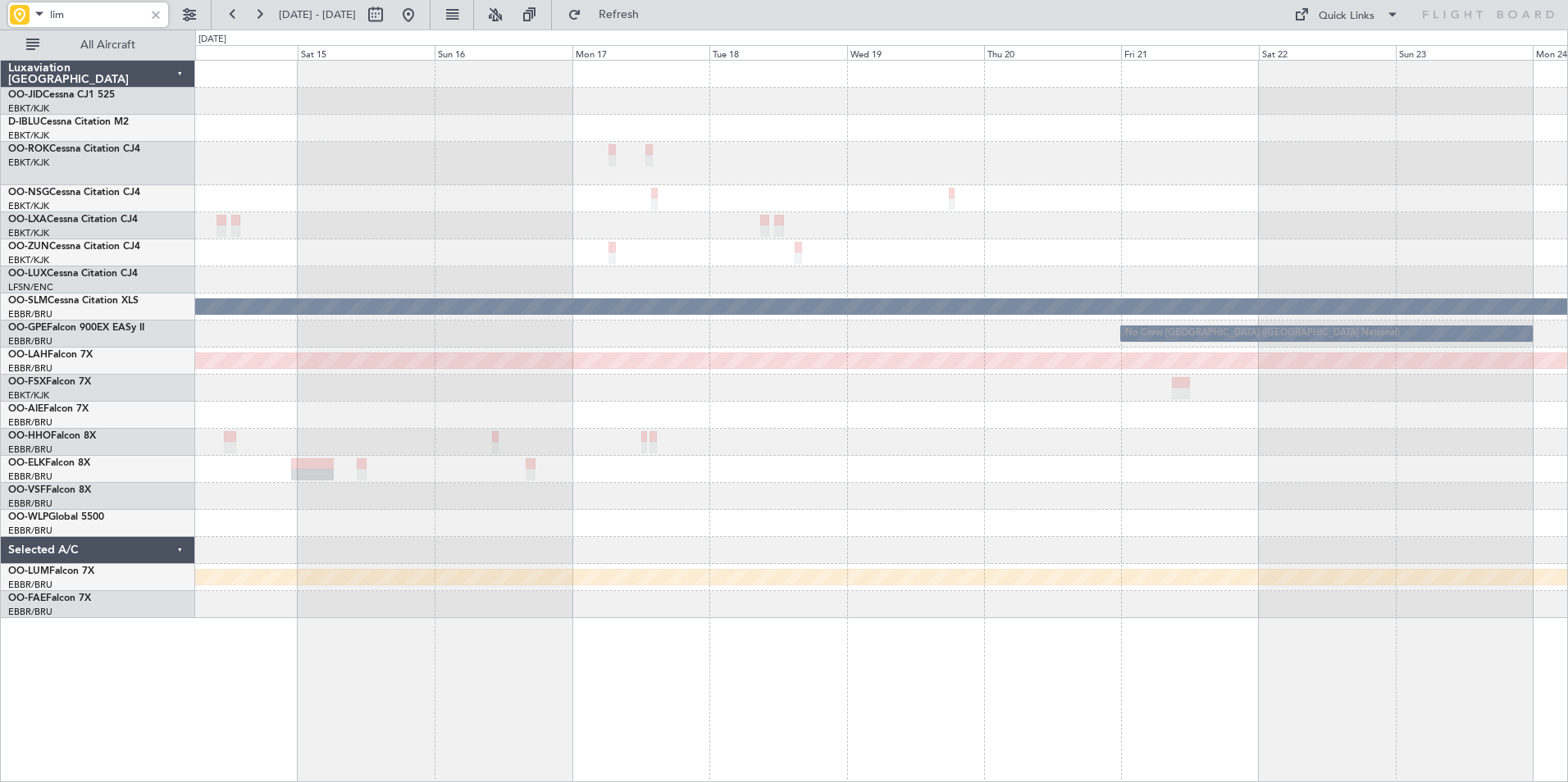
click at [564, 456] on div "A/C Unavailable [GEOGRAPHIC_DATA] No Crew [GEOGRAPHIC_DATA] (Brussels National)…" at bounding box center [882, 339] width 1372 height 558
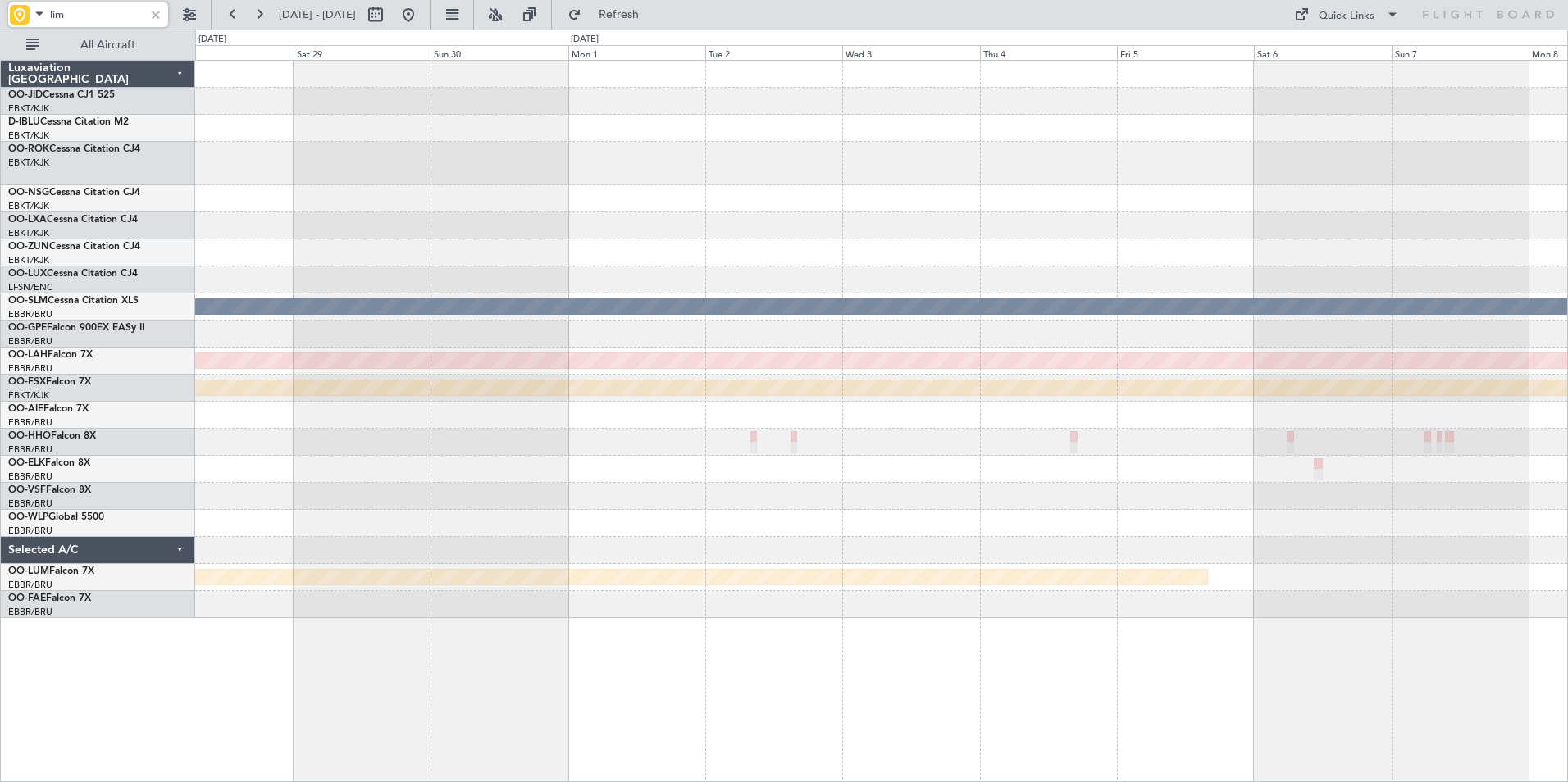
click at [740, 559] on div "Owner [GEOGRAPHIC_DATA]-[GEOGRAPHIC_DATA] Owner [GEOGRAPHIC_DATA]-[GEOGRAPHIC_D…" at bounding box center [882, 339] width 1372 height 558
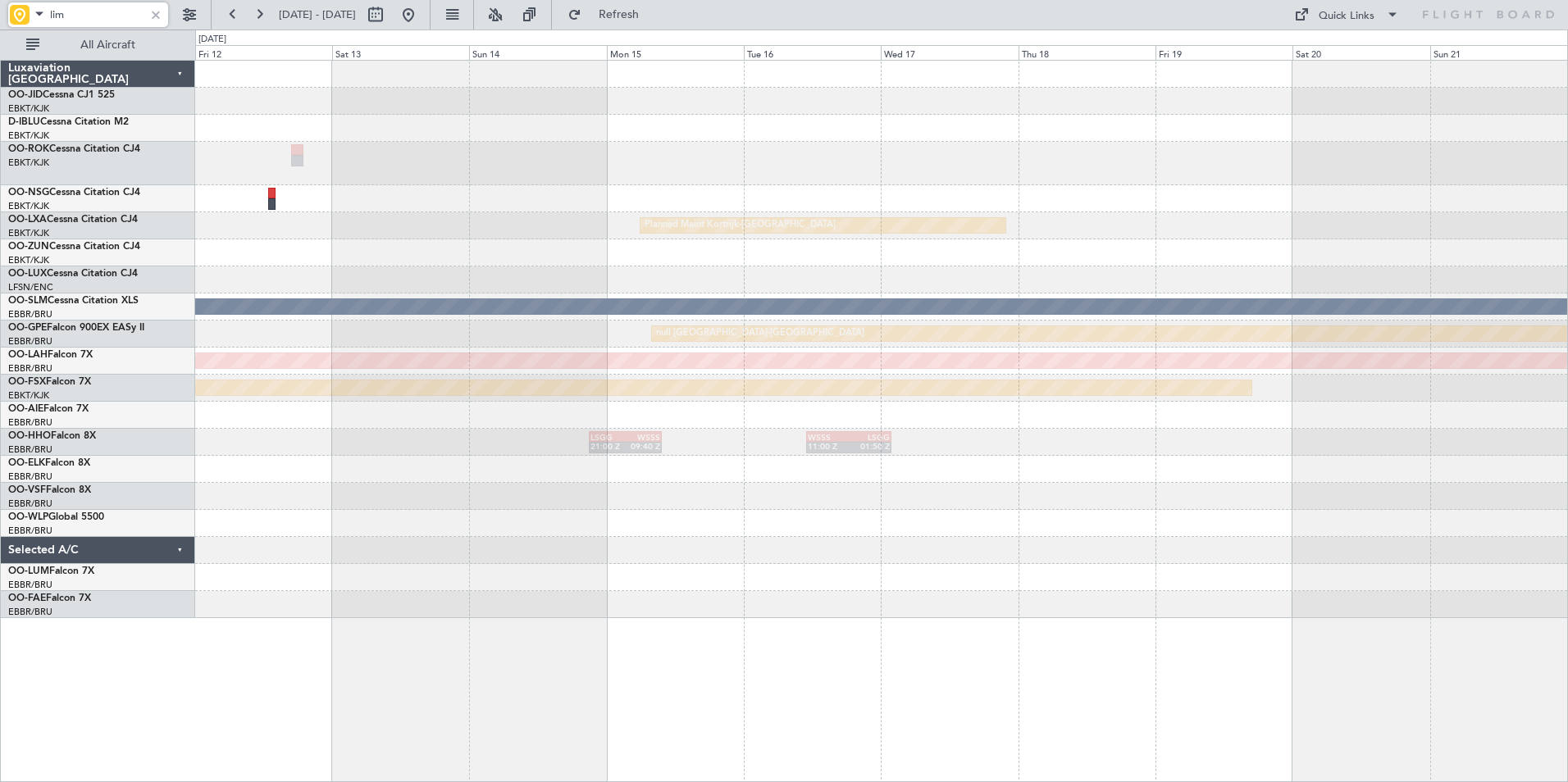
click at [962, 644] on div "Owner Kortrijk-Wevelgem Planned Maint Kortrijk-Wevelgem A/C Unavailable Monchen…" at bounding box center [882, 421] width 1373 height 722
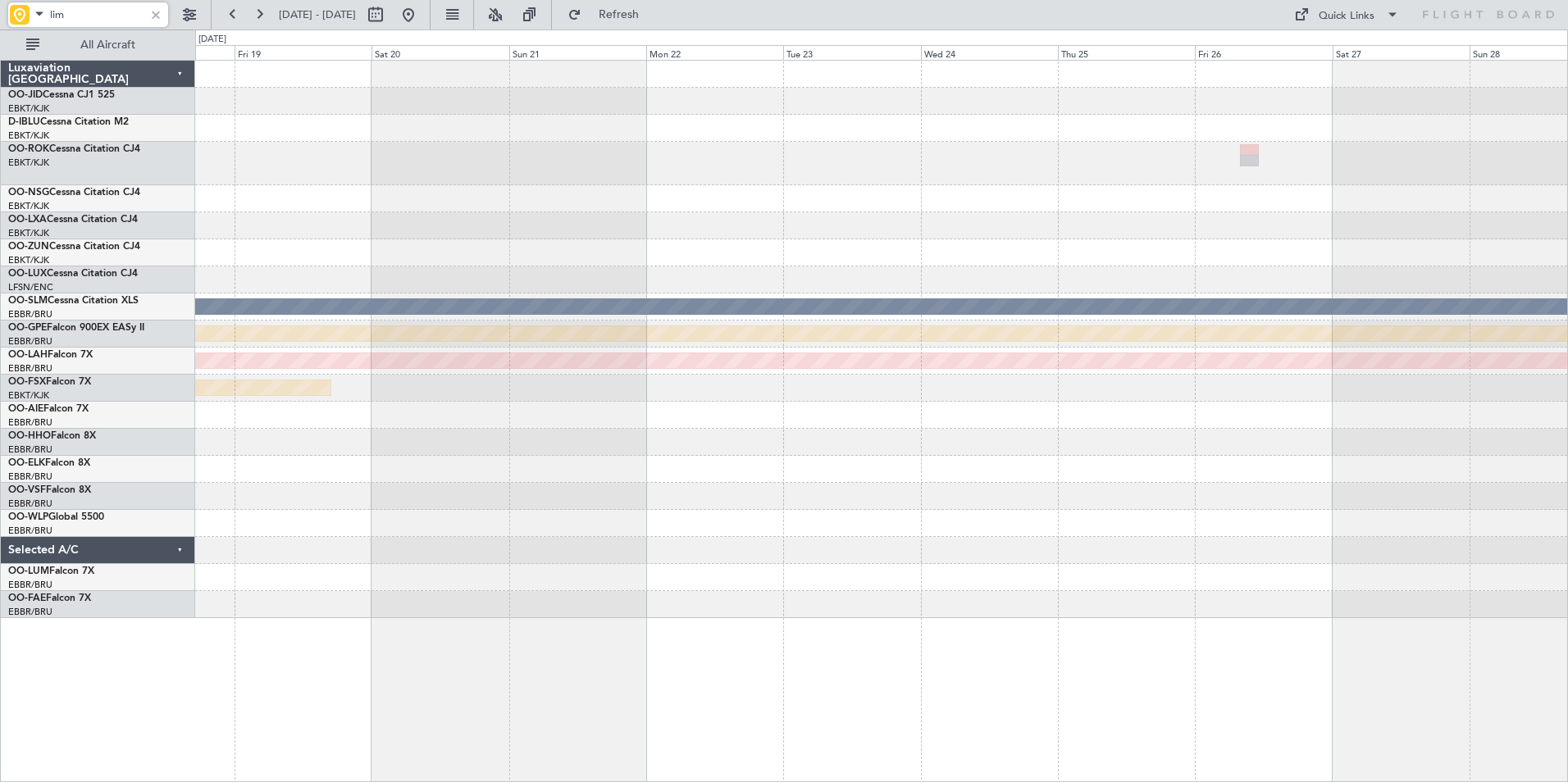
click at [394, 561] on div "Planned Maint Kortrijk-Wevelgem A/C Unavailable Monchengladbach null Kortrijk-W…" at bounding box center [882, 339] width 1372 height 558
click at [656, 513] on div "Planned Maint Kortrijk-Wevelgem A/C Unavailable Monchengladbach null Kortrijk-W…" at bounding box center [882, 339] width 1372 height 558
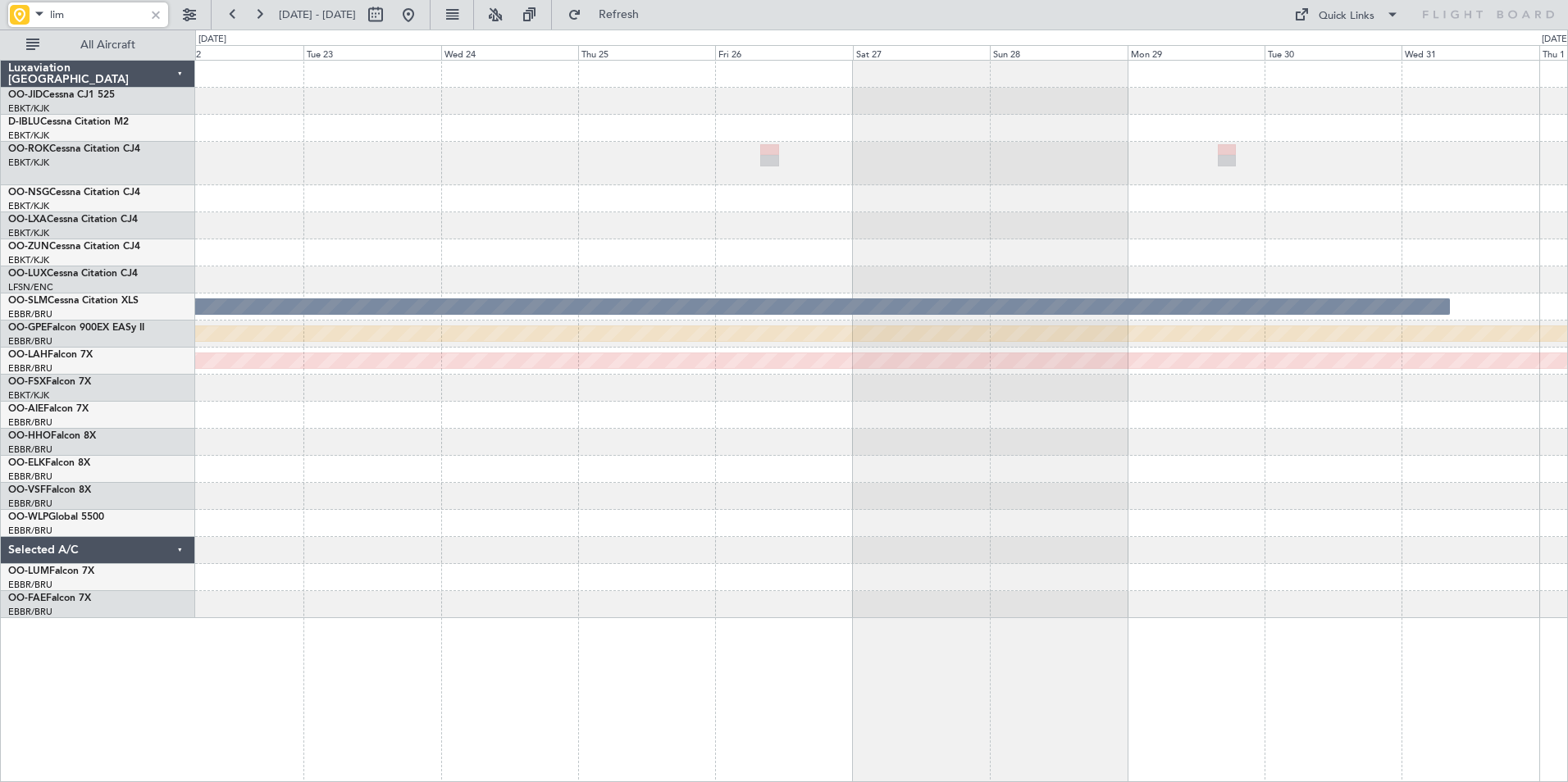
click at [829, 284] on div "A/C Unavailable Monchengladbach null Kortrijk-Wevelgem Planned Maint Alton-st L…" at bounding box center [882, 339] width 1372 height 558
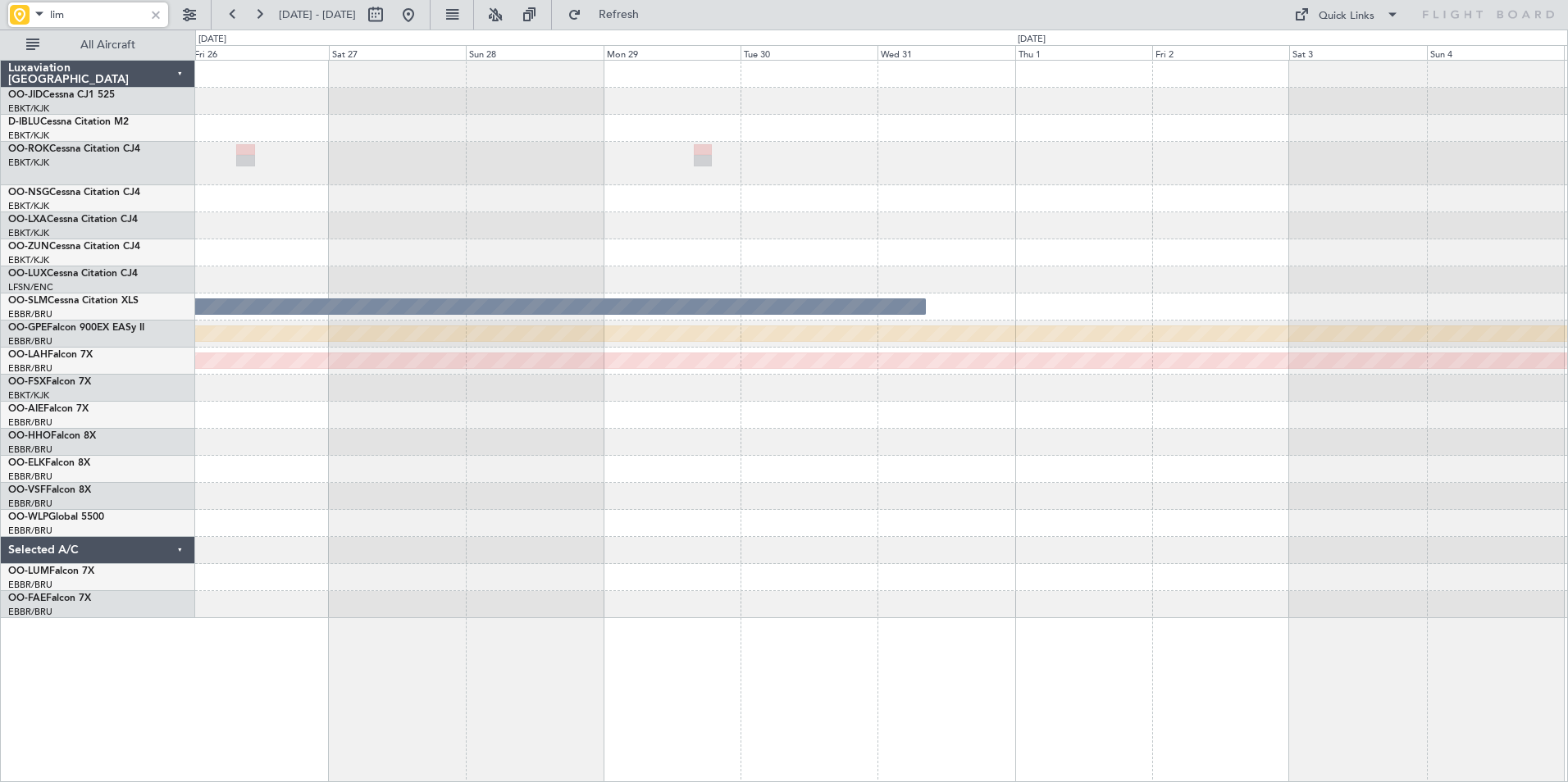
click at [588, 145] on div "A/C Unavailable Monchengladbach null Kortrijk-Wevelgem Planned Maint Alton-st L…" at bounding box center [882, 339] width 1372 height 558
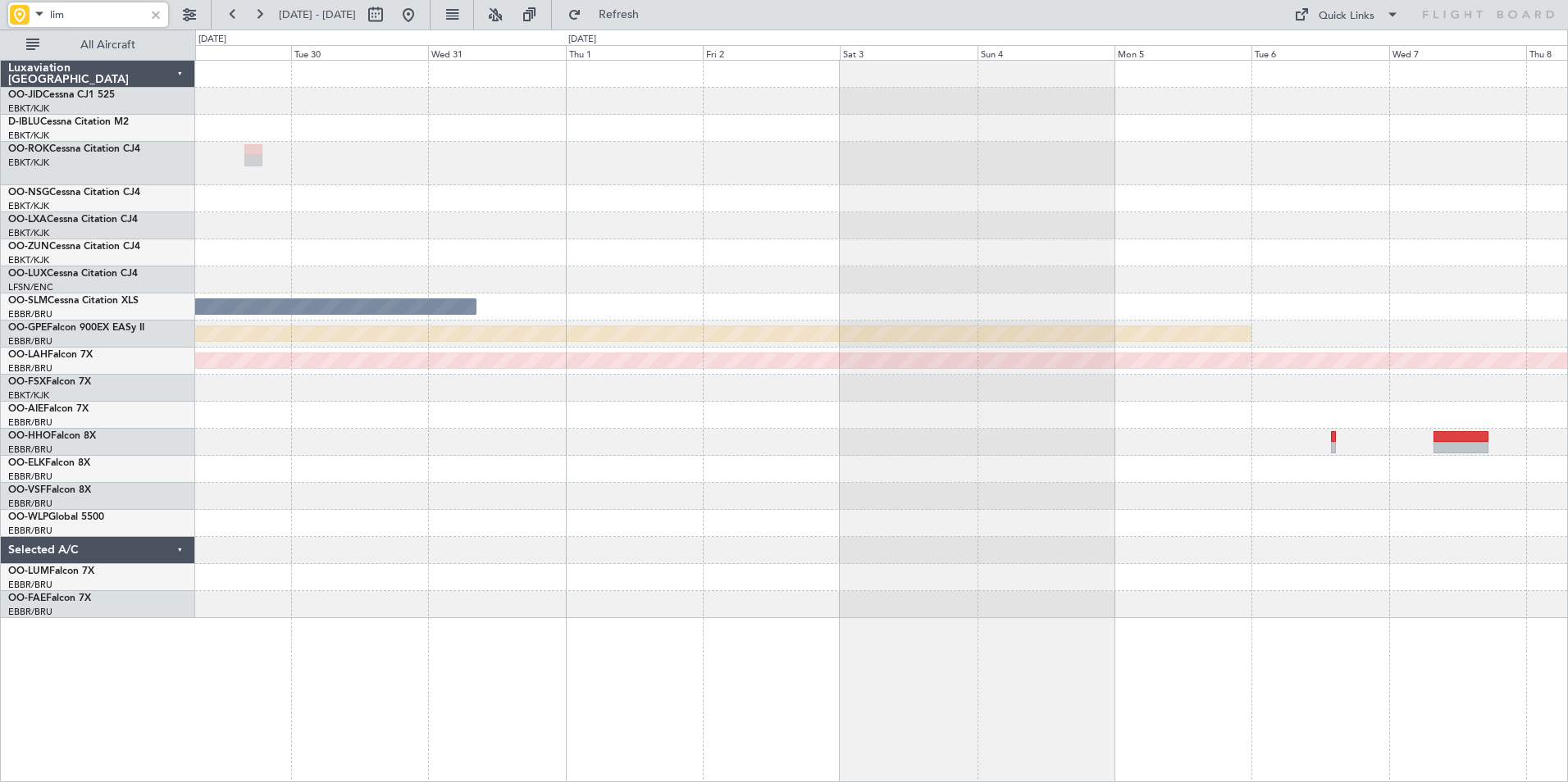
click at [528, 167] on div "A/C Unavailable Monchengladbach null Kortrijk-Wevelgem Planned Maint Alton-st L…" at bounding box center [882, 339] width 1372 height 558
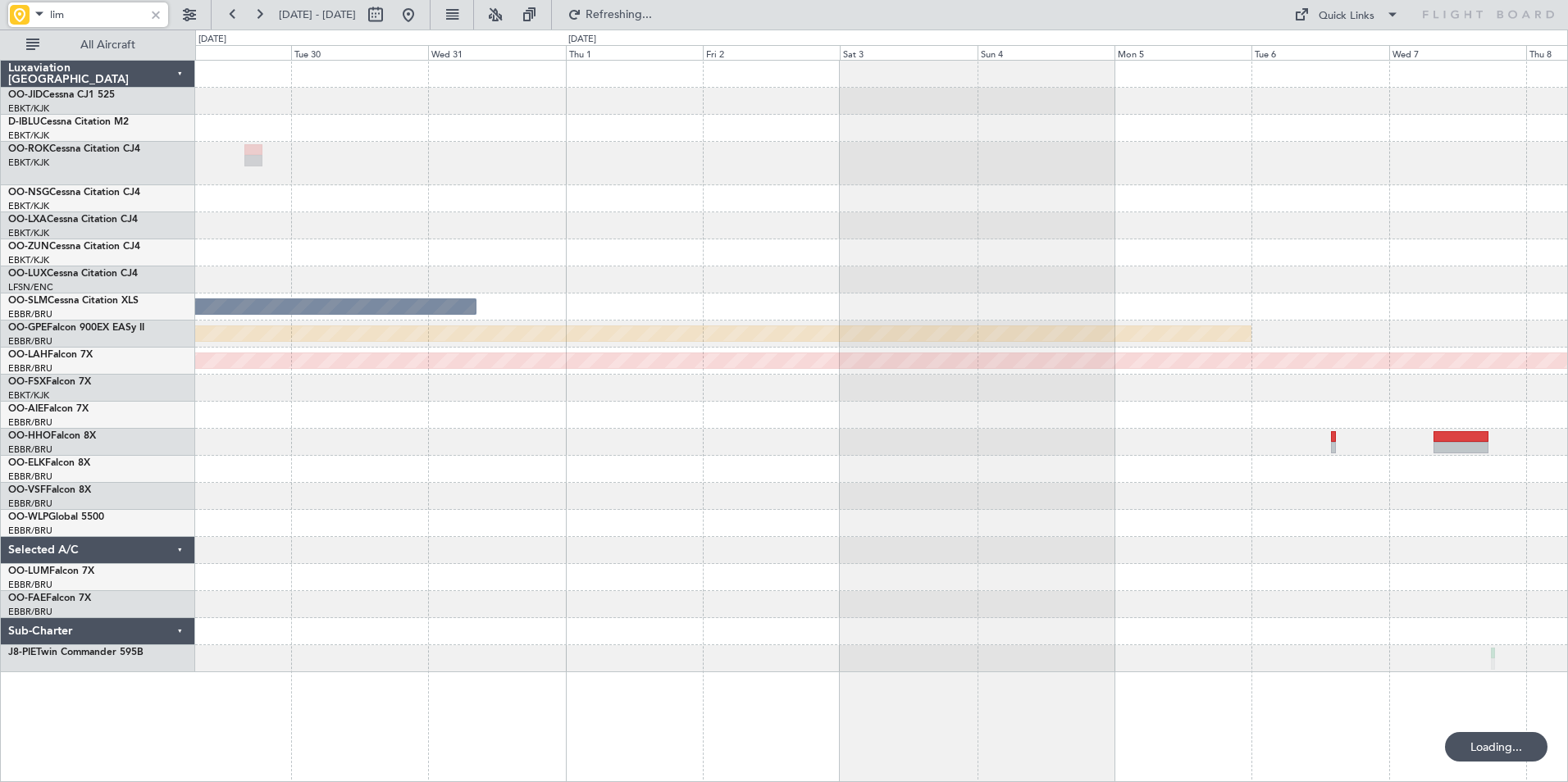
click at [1022, 454] on div "A/C Unavailable Monchengladbach null Kortrijk-Wevelgem Planned Maint Alton-st L…" at bounding box center [882, 366] width 1372 height 611
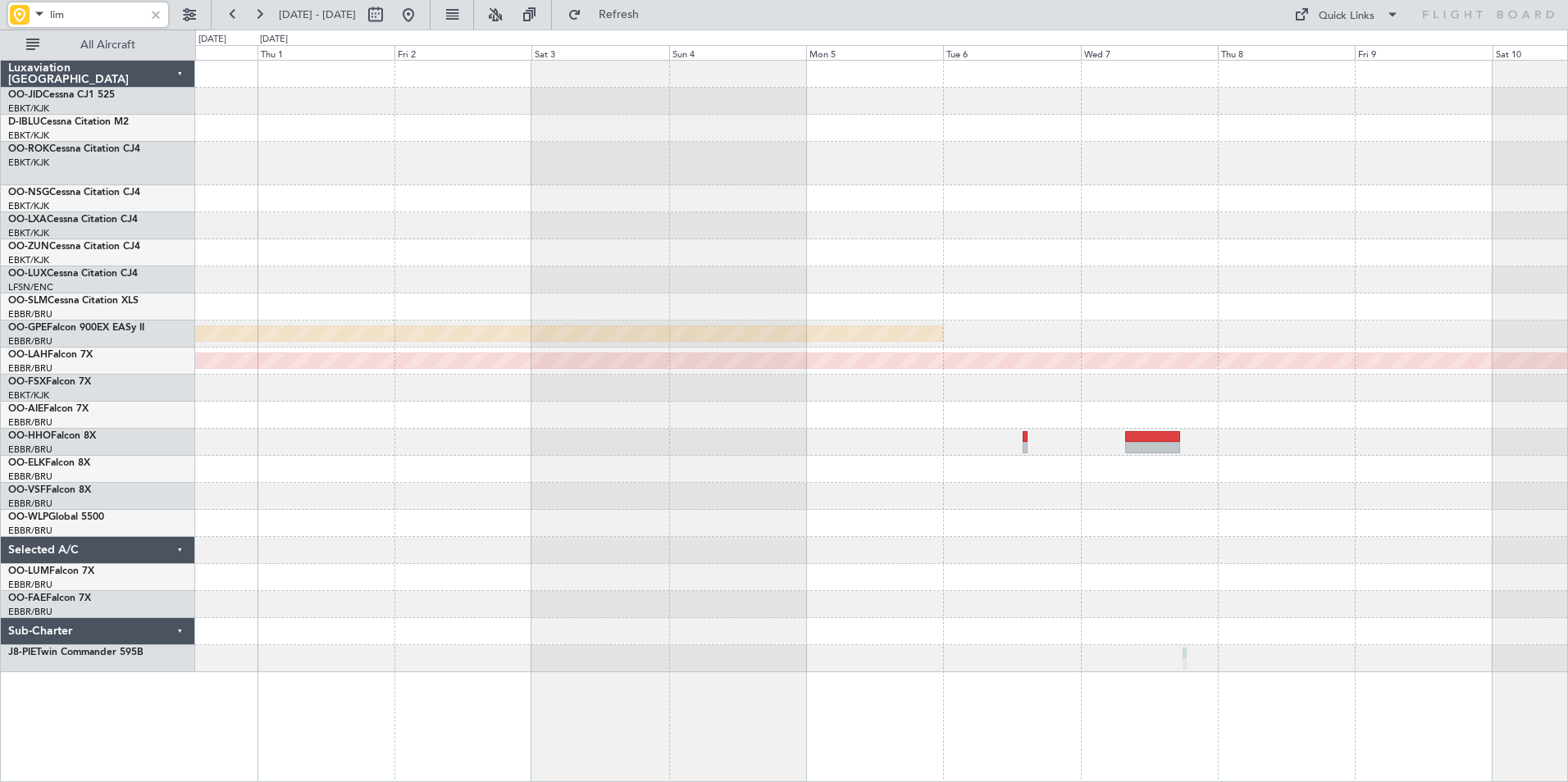
click at [497, 427] on div "A/C Unavailable Monchengladbach null Kortrijk-Wevelgem Planned Maint Alton-st L…" at bounding box center [882, 366] width 1372 height 611
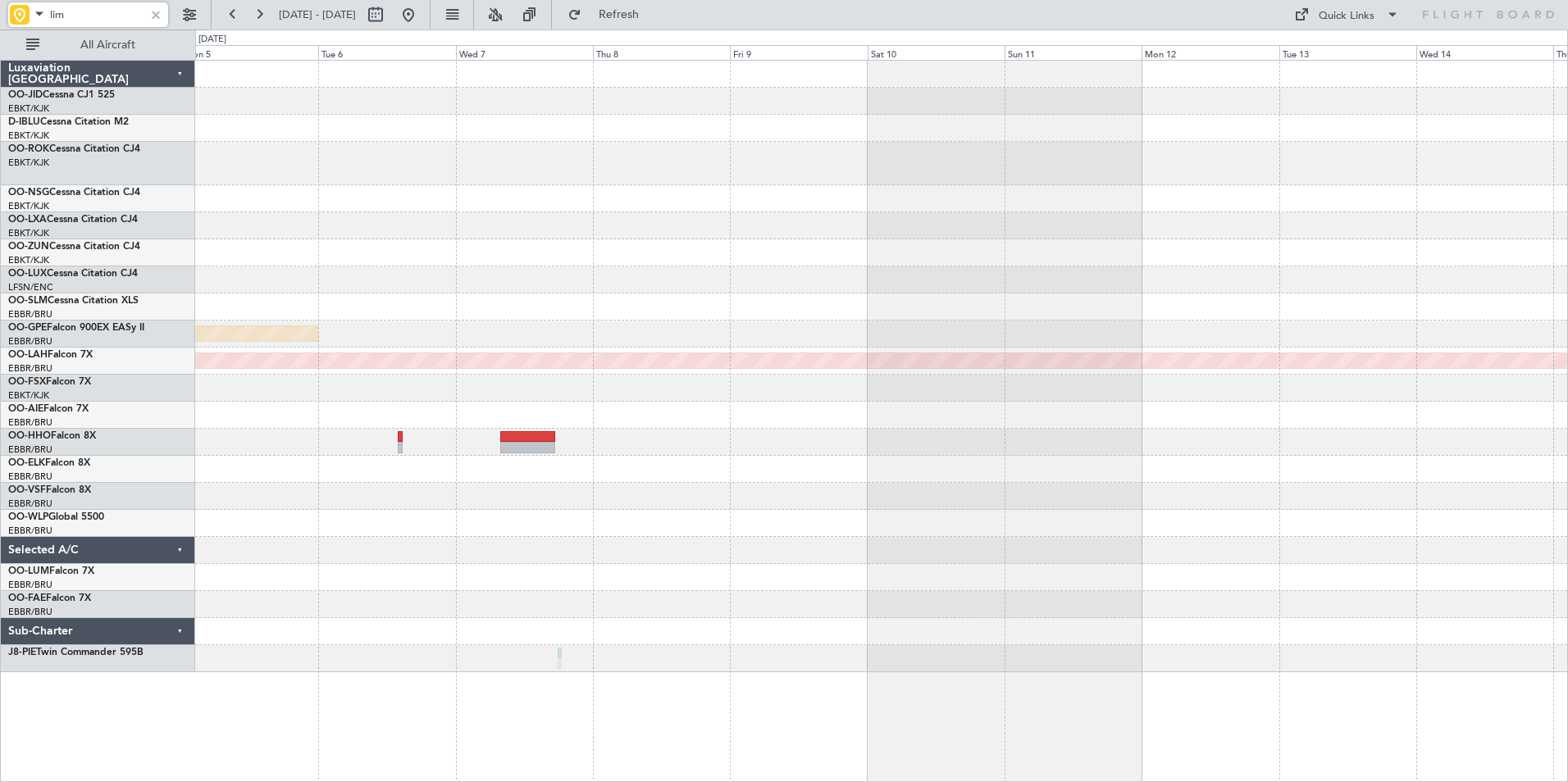
click at [797, 379] on div "null Kortrijk-Wevelgem Planned Maint Alton-st Louis (St Louis Regl)" at bounding box center [882, 366] width 1372 height 611
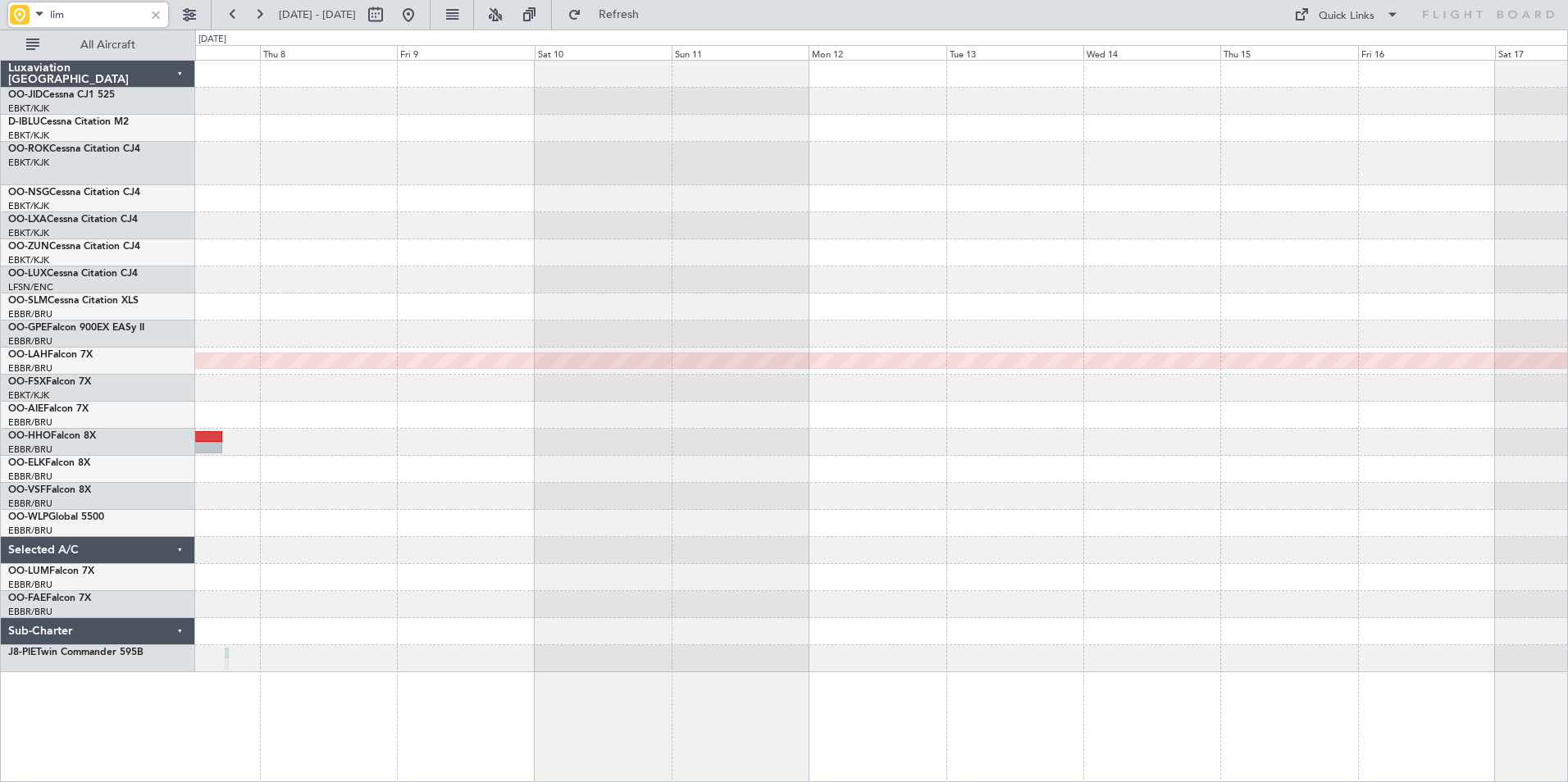
click at [251, 257] on div "null Kortrijk-Wevelgem Planned Maint Alton-st Louis (St Louis Regl)" at bounding box center [882, 366] width 1372 height 611
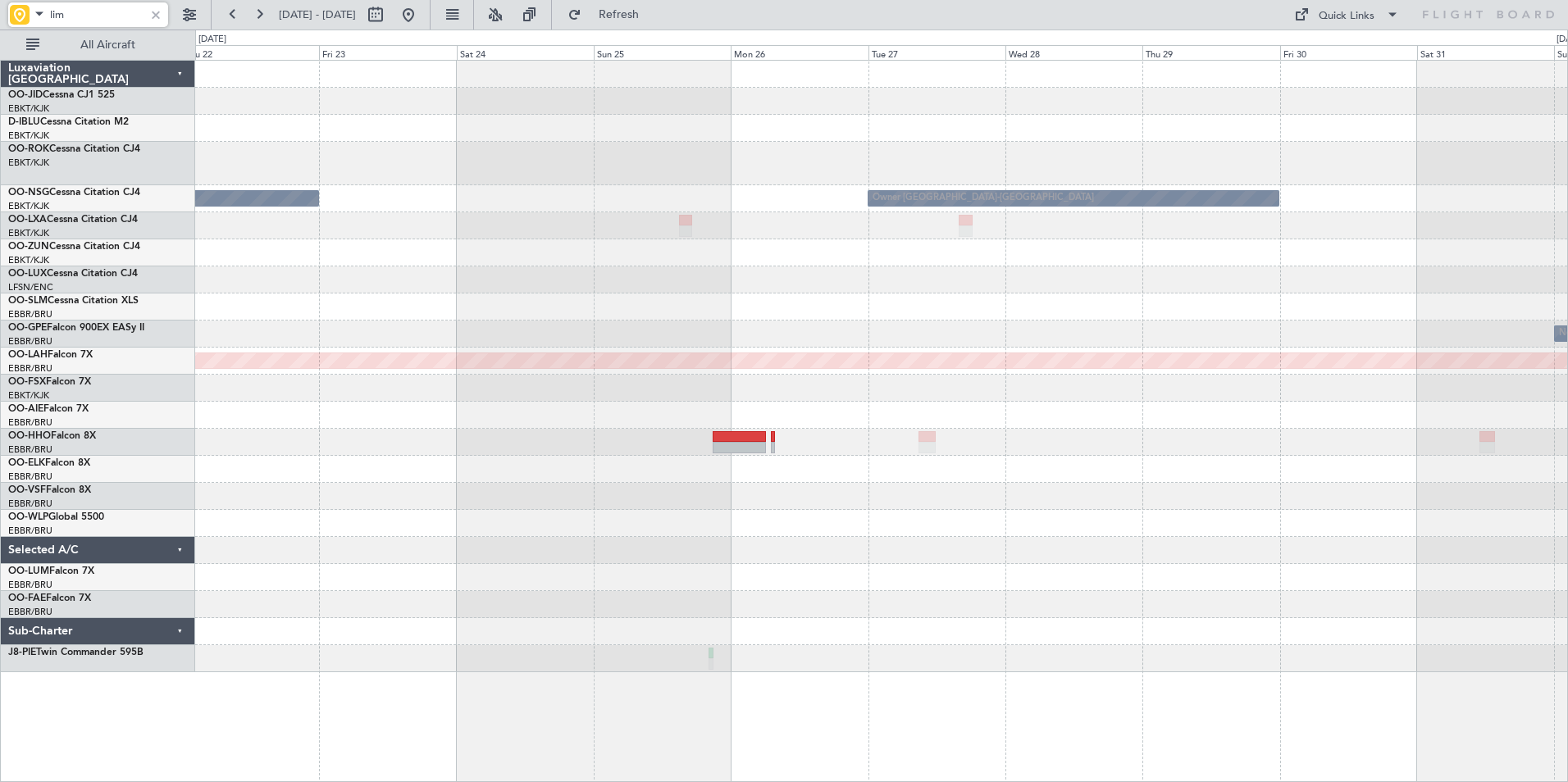
click at [1003, 284] on div at bounding box center [882, 279] width 1372 height 27
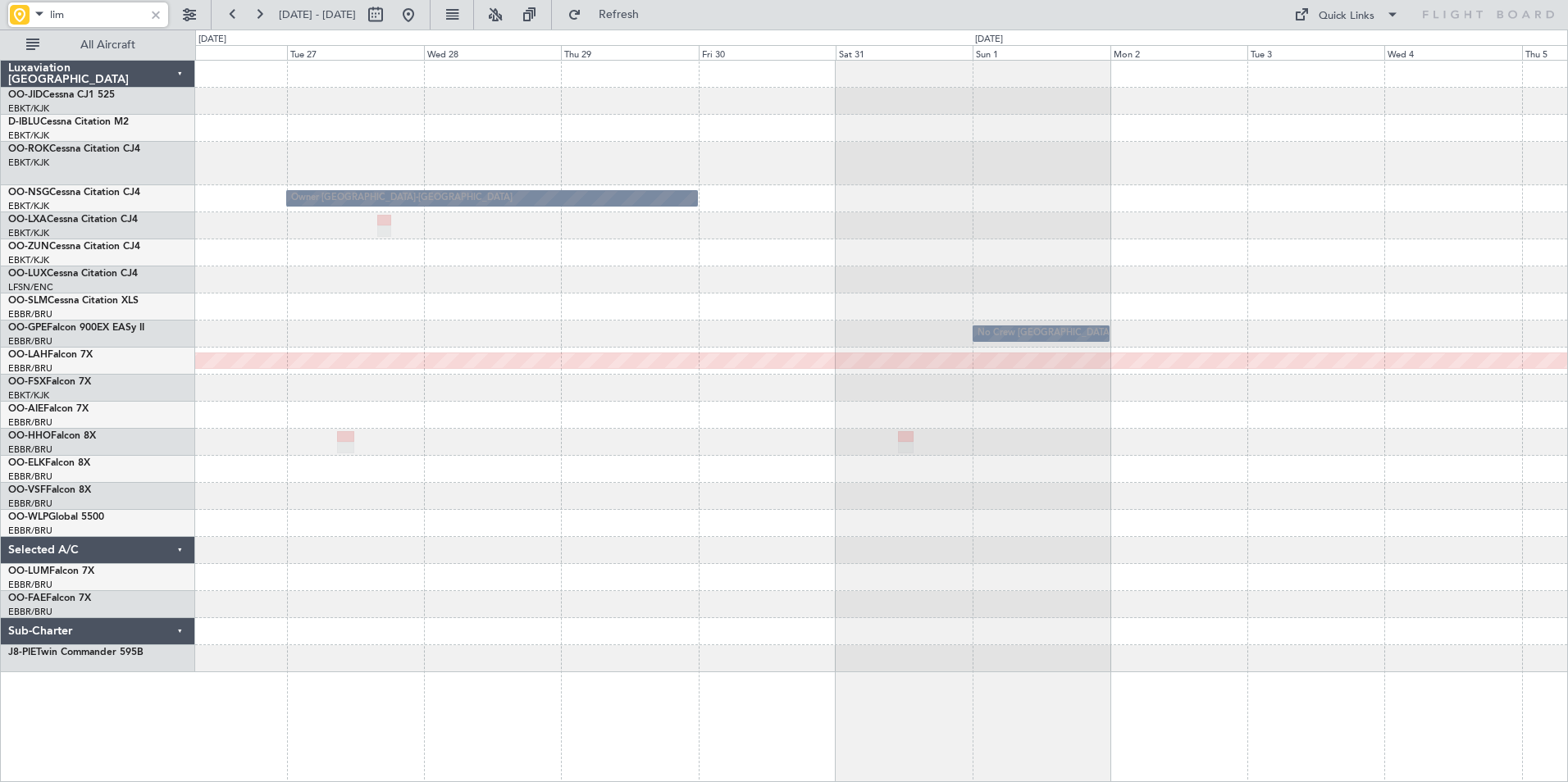
click at [344, 340] on div "Owner Kortrijk-Wevelgem No Crew Brussels (Brussels National) Planned Maint Alto…" at bounding box center [882, 366] width 1372 height 611
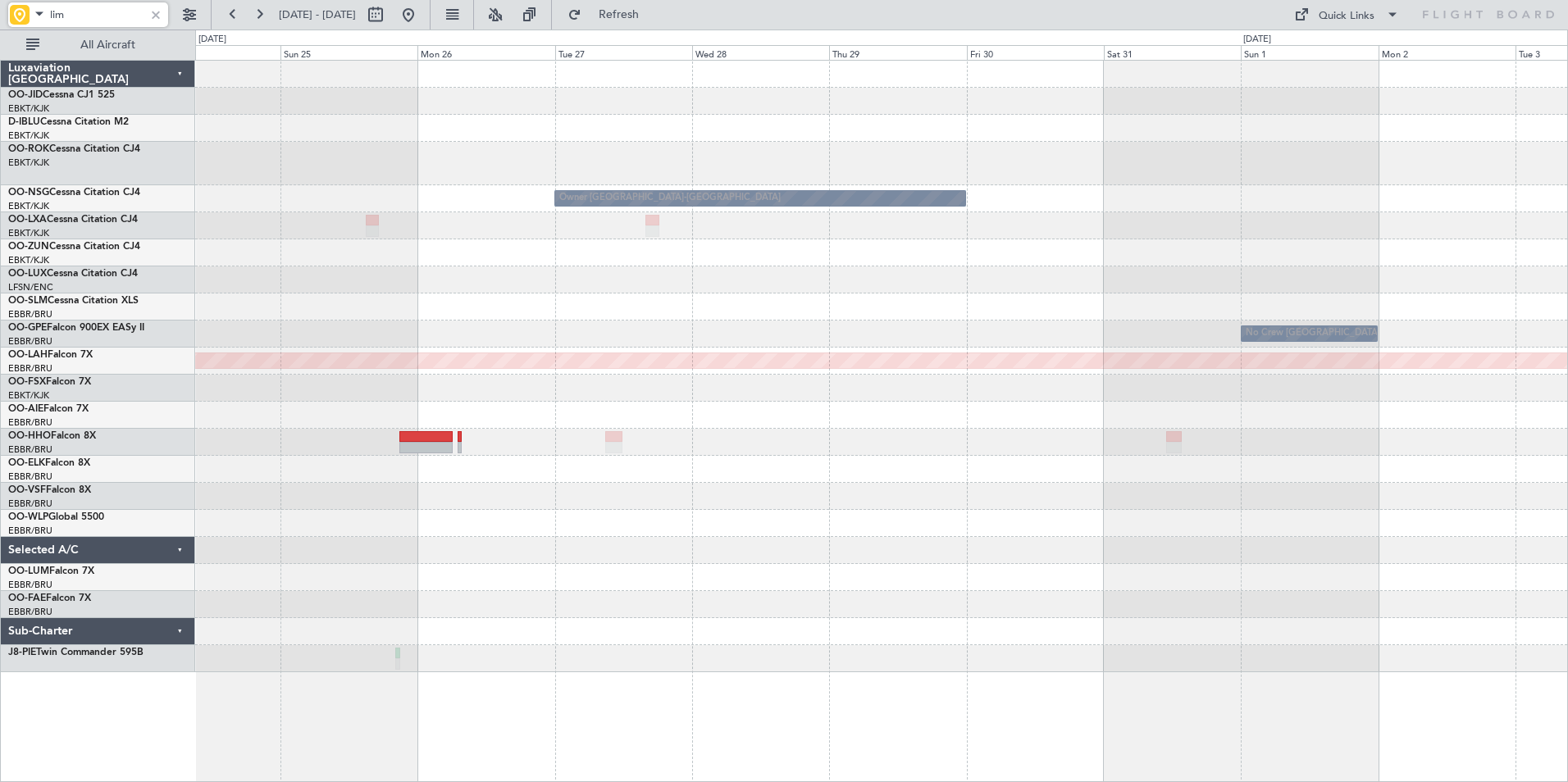
click at [638, 268] on div "Owner Kortrijk-Wevelgem Owner Kortrijk-Wevelgem No Crew Brussels (Brussels Nati…" at bounding box center [882, 366] width 1372 height 611
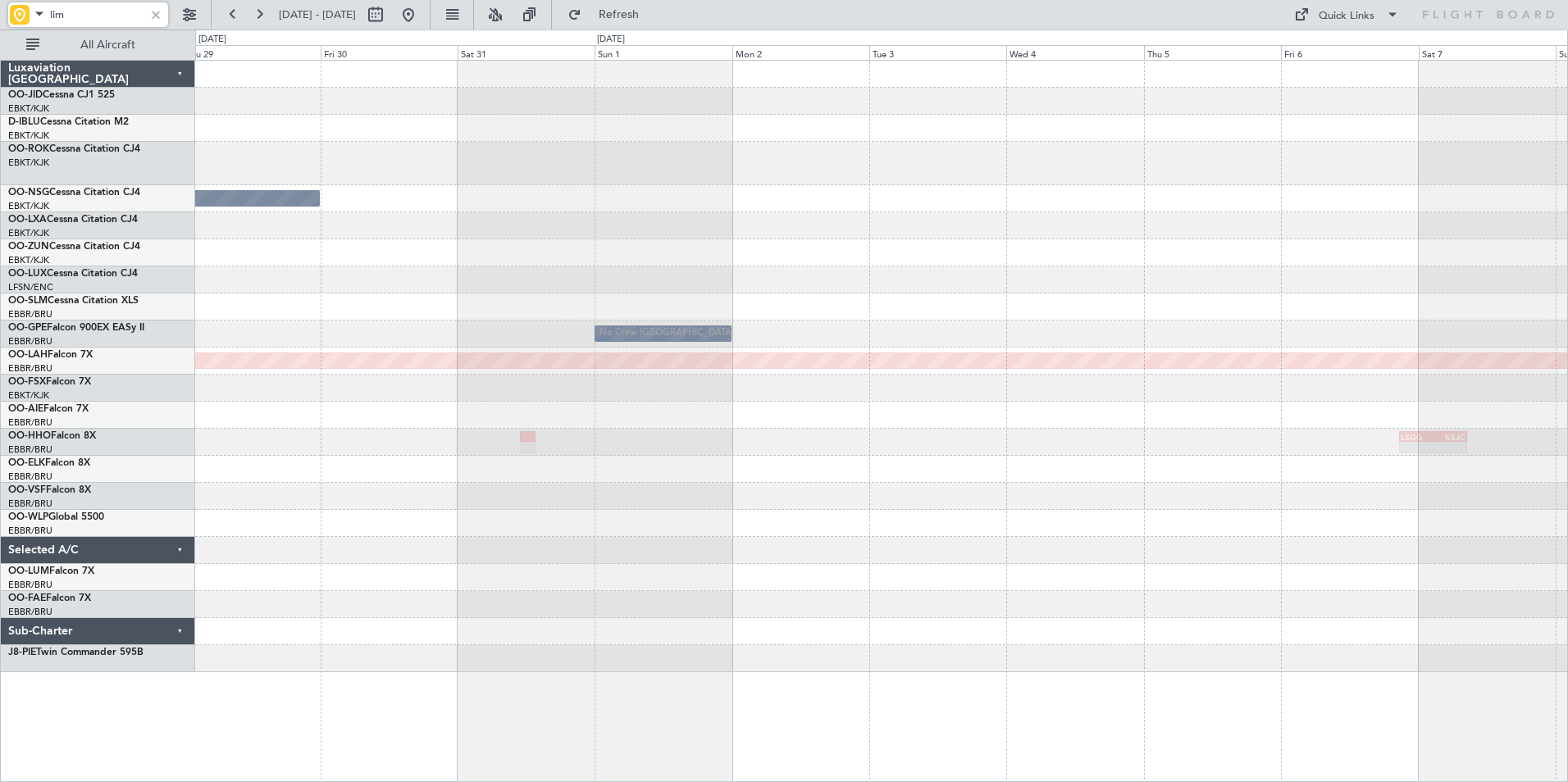
click at [607, 260] on div at bounding box center [882, 252] width 1372 height 27
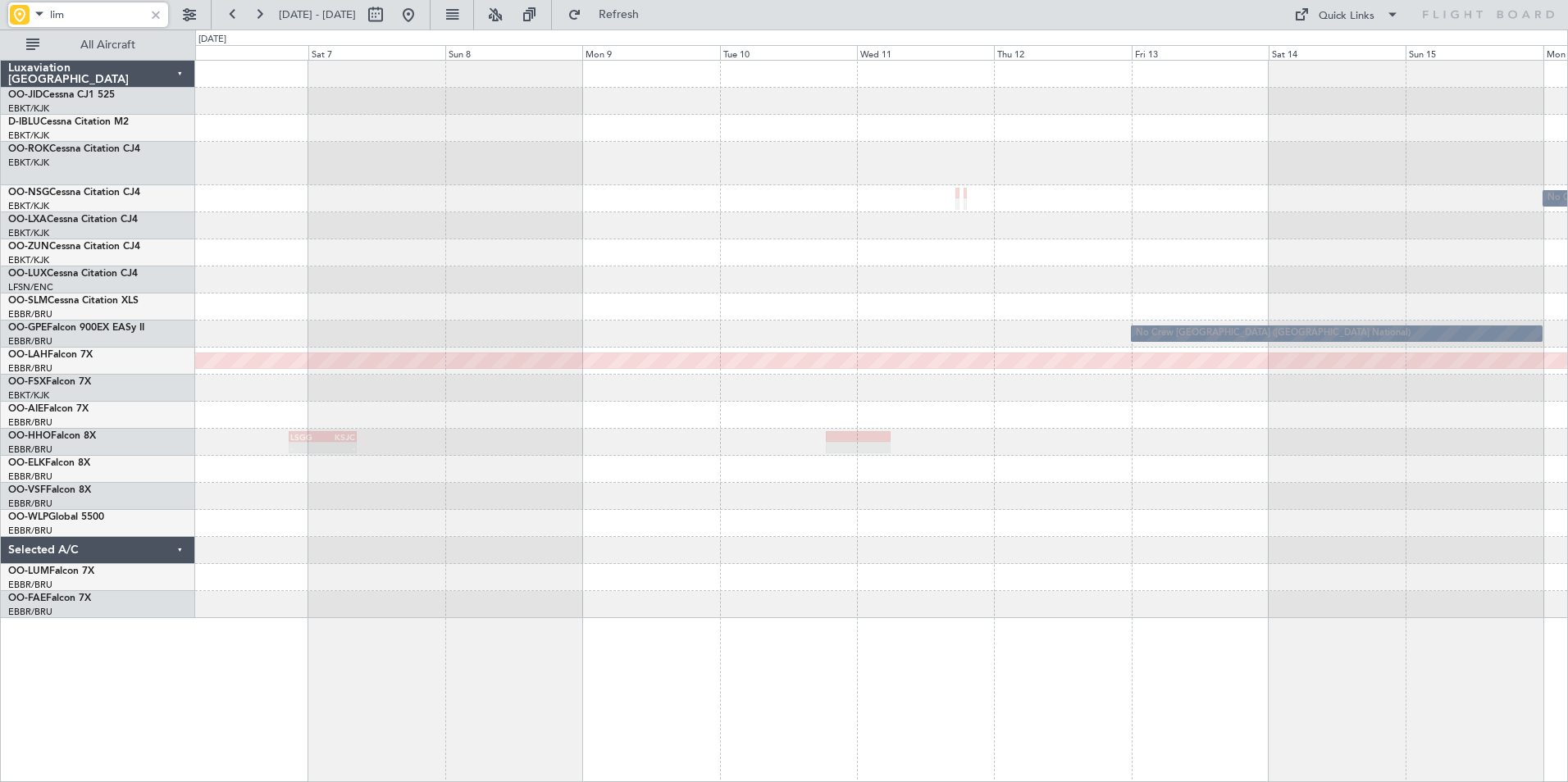
click at [532, 254] on div "No Crew Kortrijk-Wevelgem No Crew Brussels (Brussels National) Planned Maint Al…" at bounding box center [882, 339] width 1372 height 558
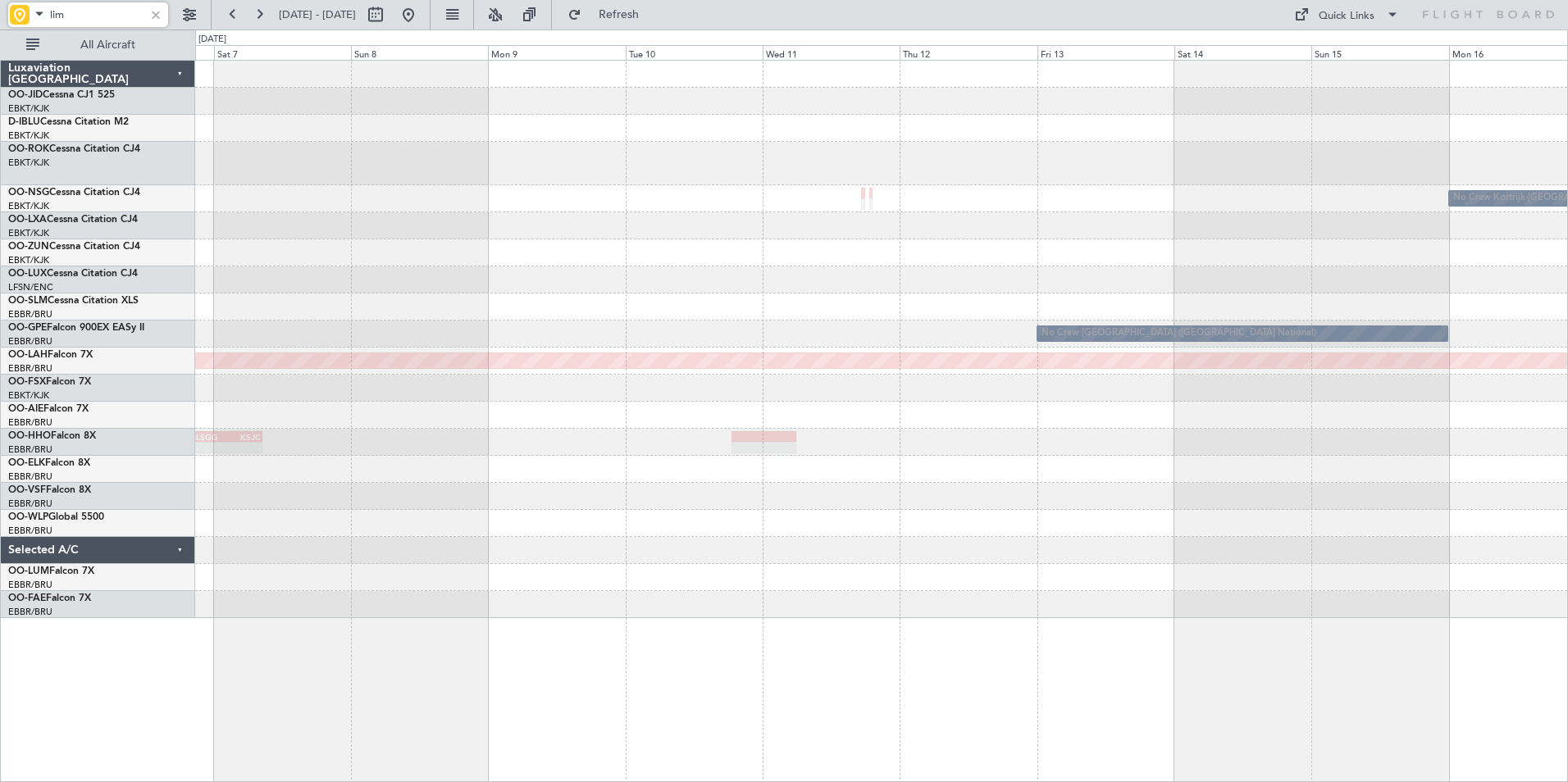
click at [514, 255] on div at bounding box center [882, 252] width 1372 height 27
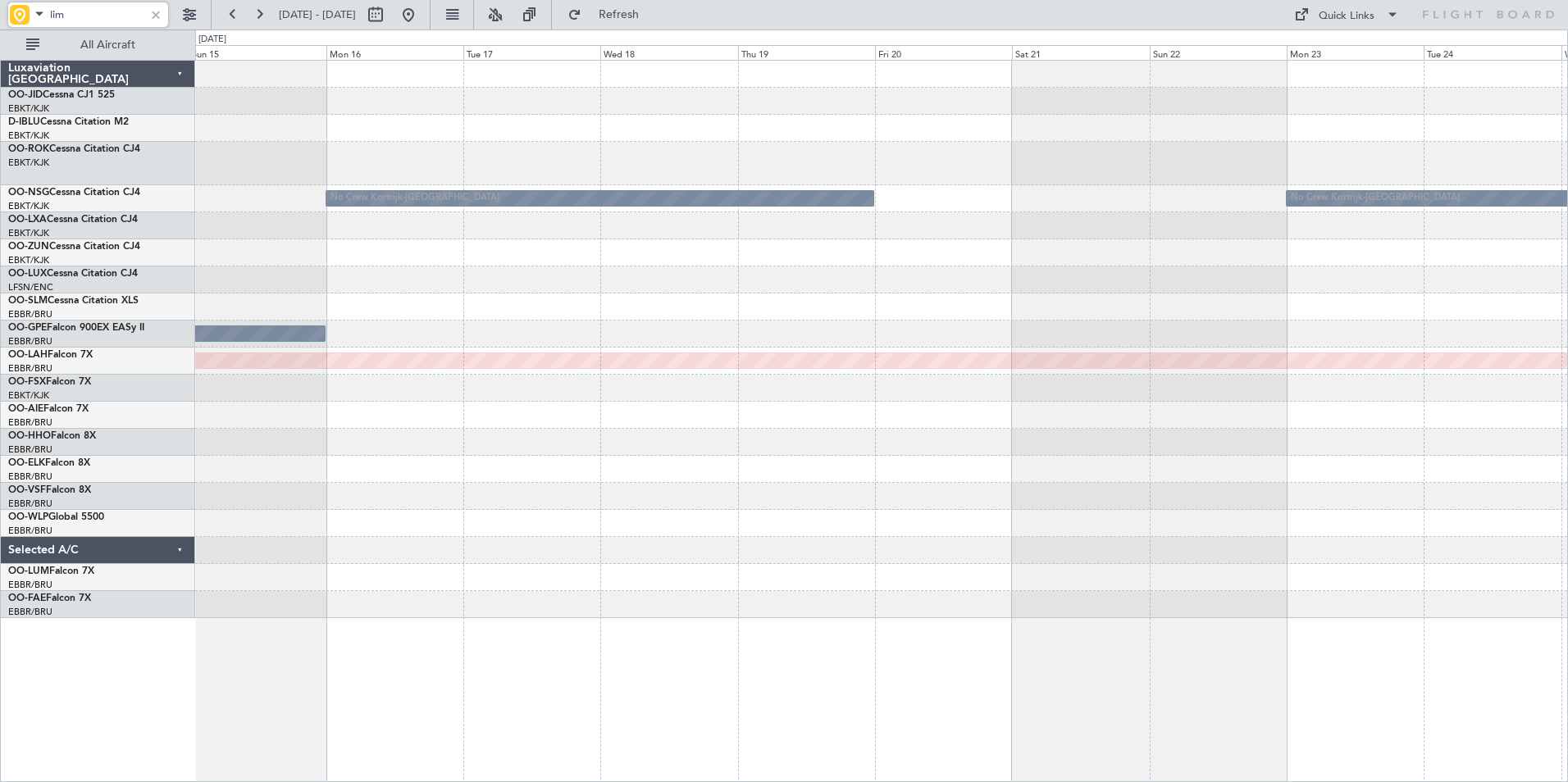
click at [666, 301] on div "No Crew Kortrijk-Wevelgem No Crew Kortrijk-Wevelgem No Crew Brussels (Brussels …" at bounding box center [882, 339] width 1372 height 558
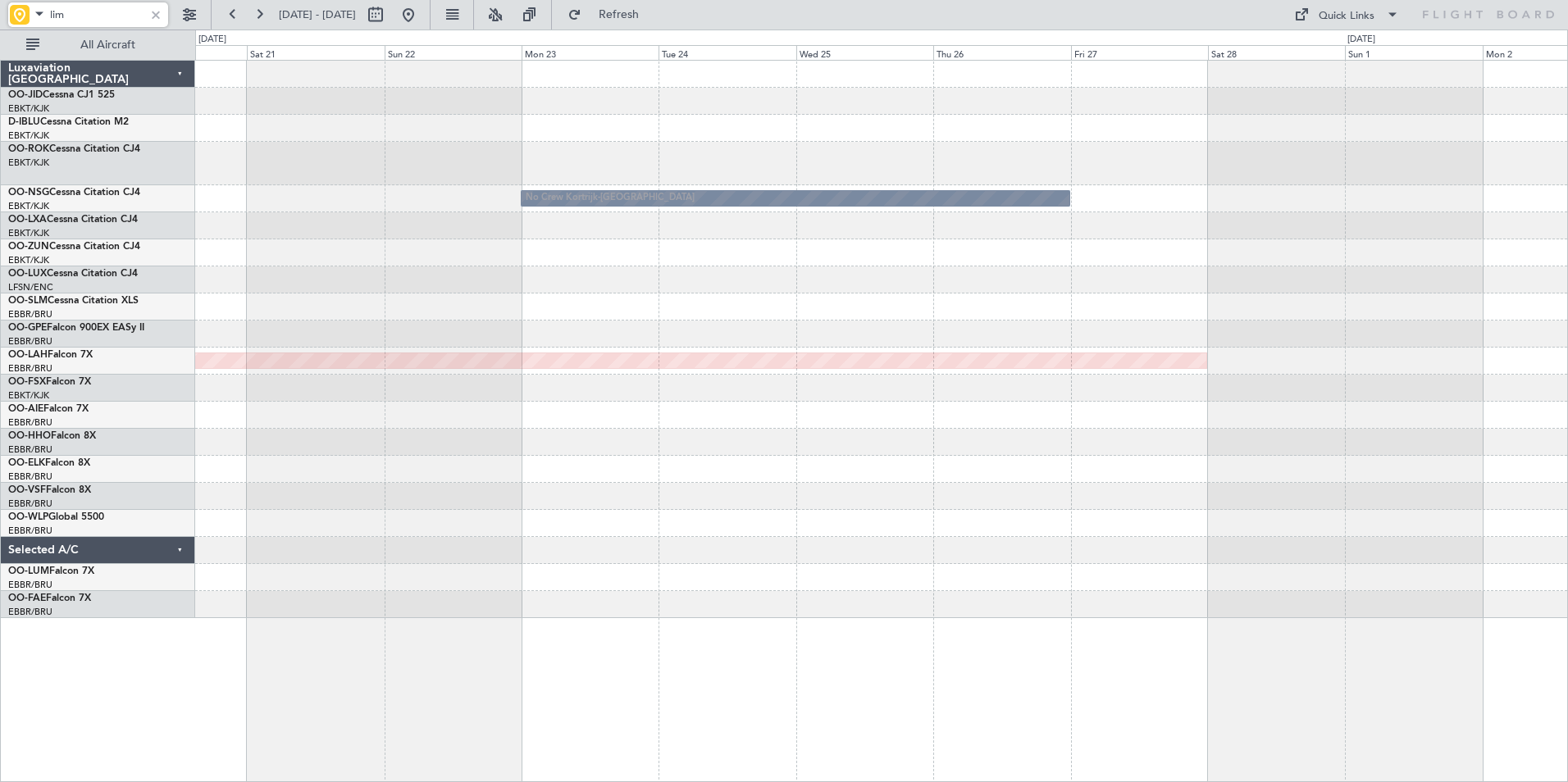
click at [777, 322] on div "No Crew Kortrijk-Wevelgem No Crew Kortrijk-Wevelgem Planned Maint Alton-st Loui…" at bounding box center [882, 339] width 1372 height 558
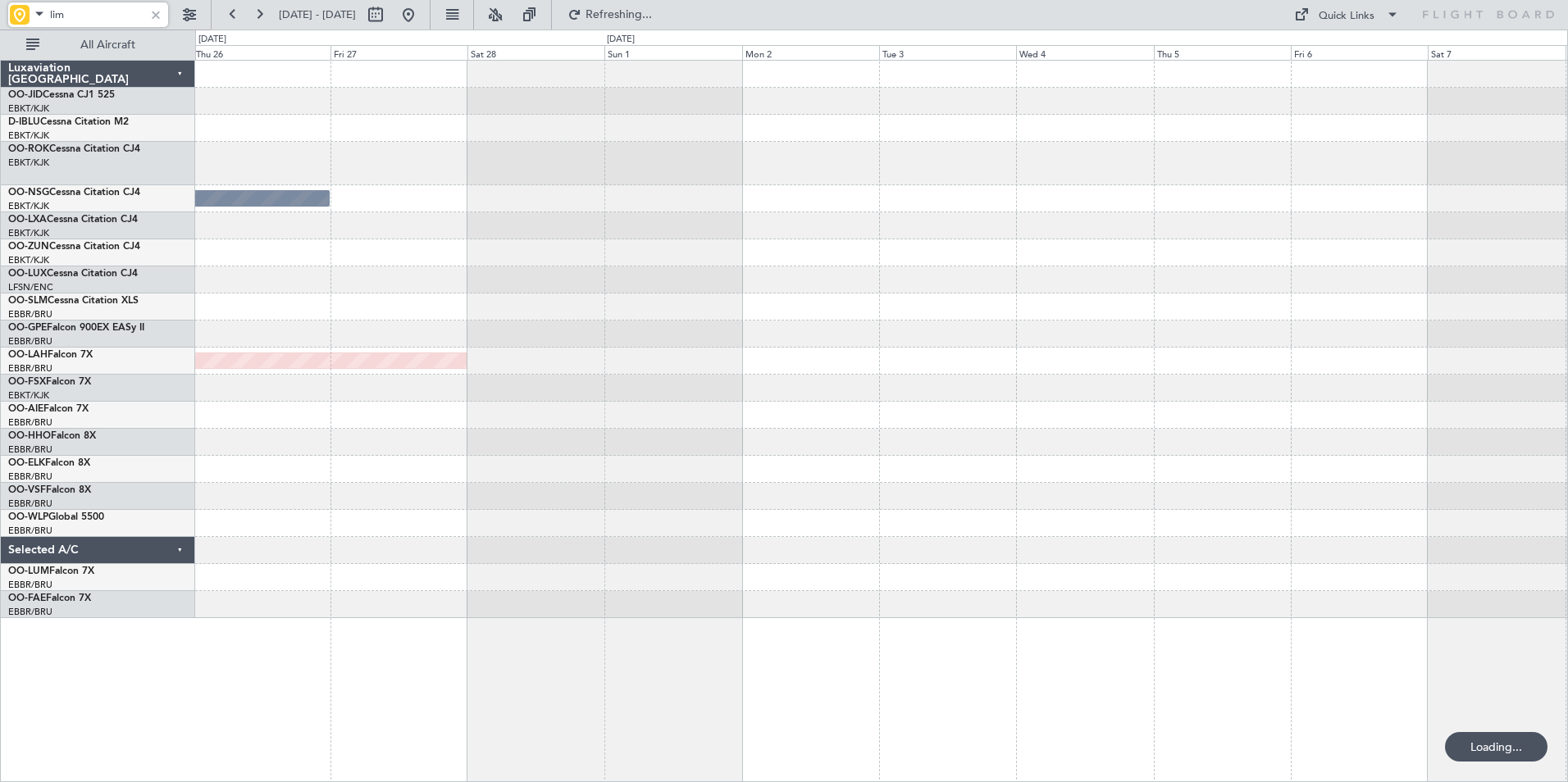
click at [523, 297] on div "No Crew Kortrijk-Wevelgem Planned Maint Alton-st Louis (St Louis Regl)" at bounding box center [882, 339] width 1372 height 558
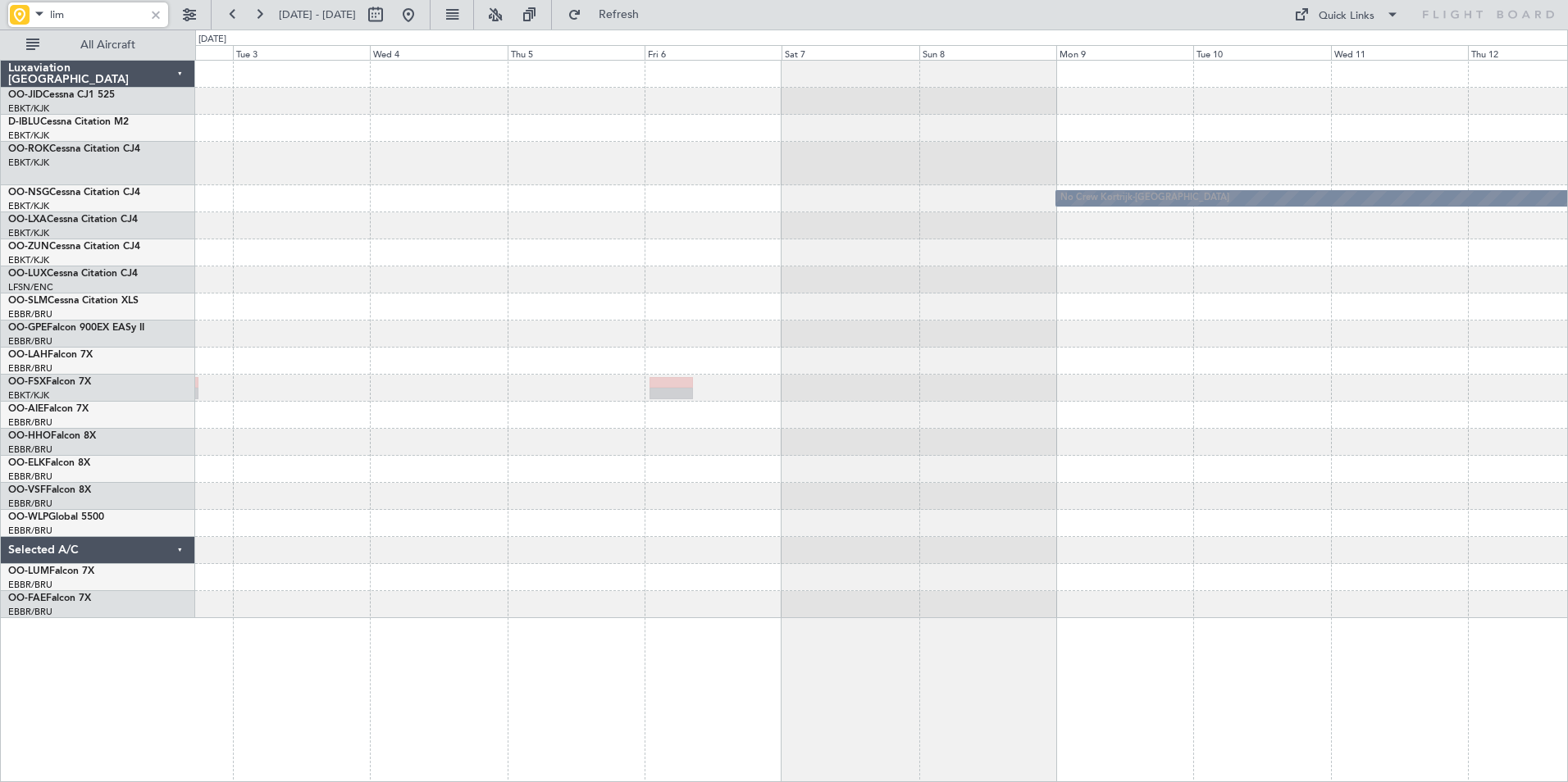
click at [422, 280] on div "No Crew Kortrijk-[GEOGRAPHIC_DATA]" at bounding box center [882, 339] width 1372 height 558
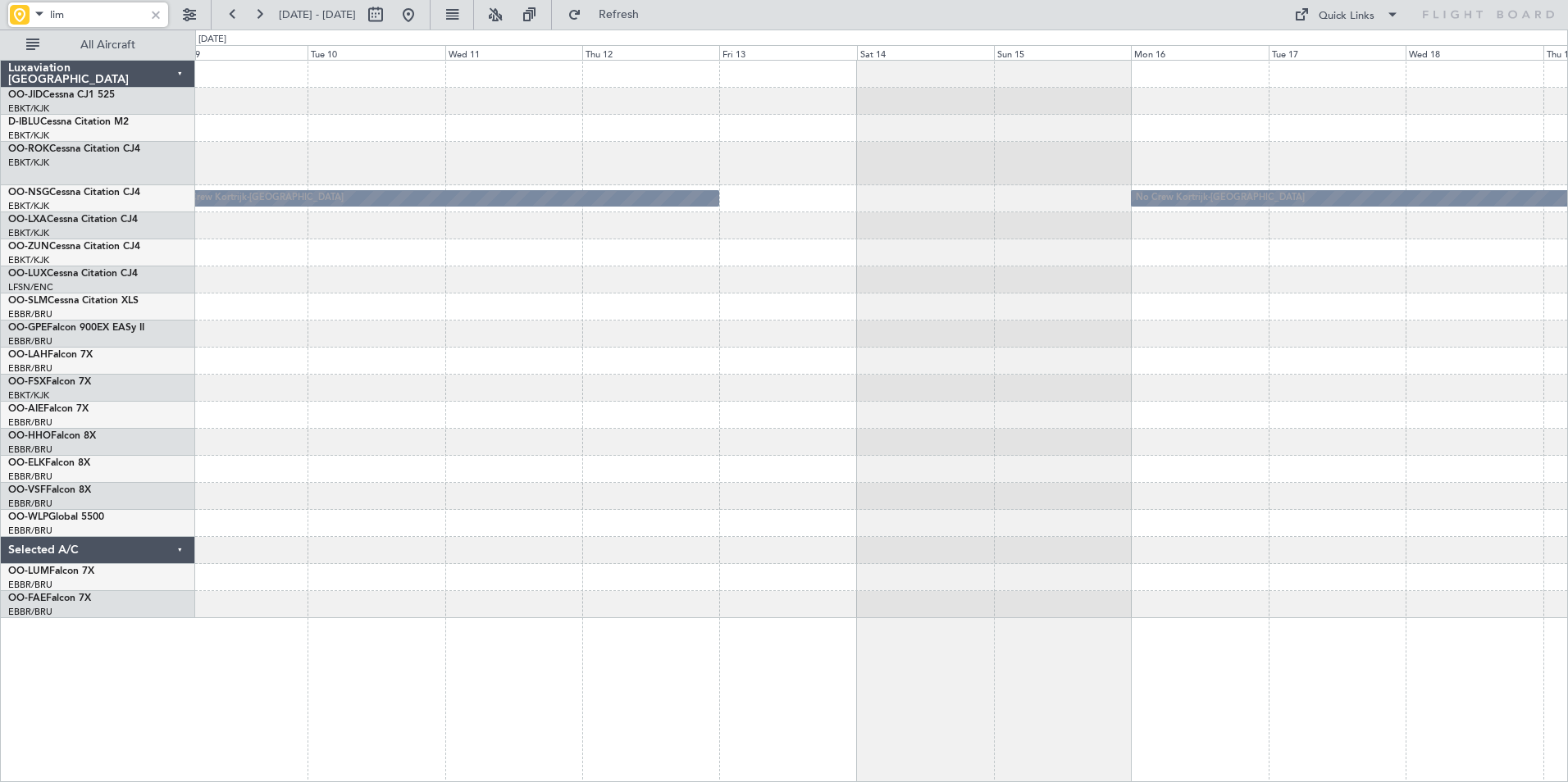
click at [392, 324] on div at bounding box center [882, 334] width 1372 height 27
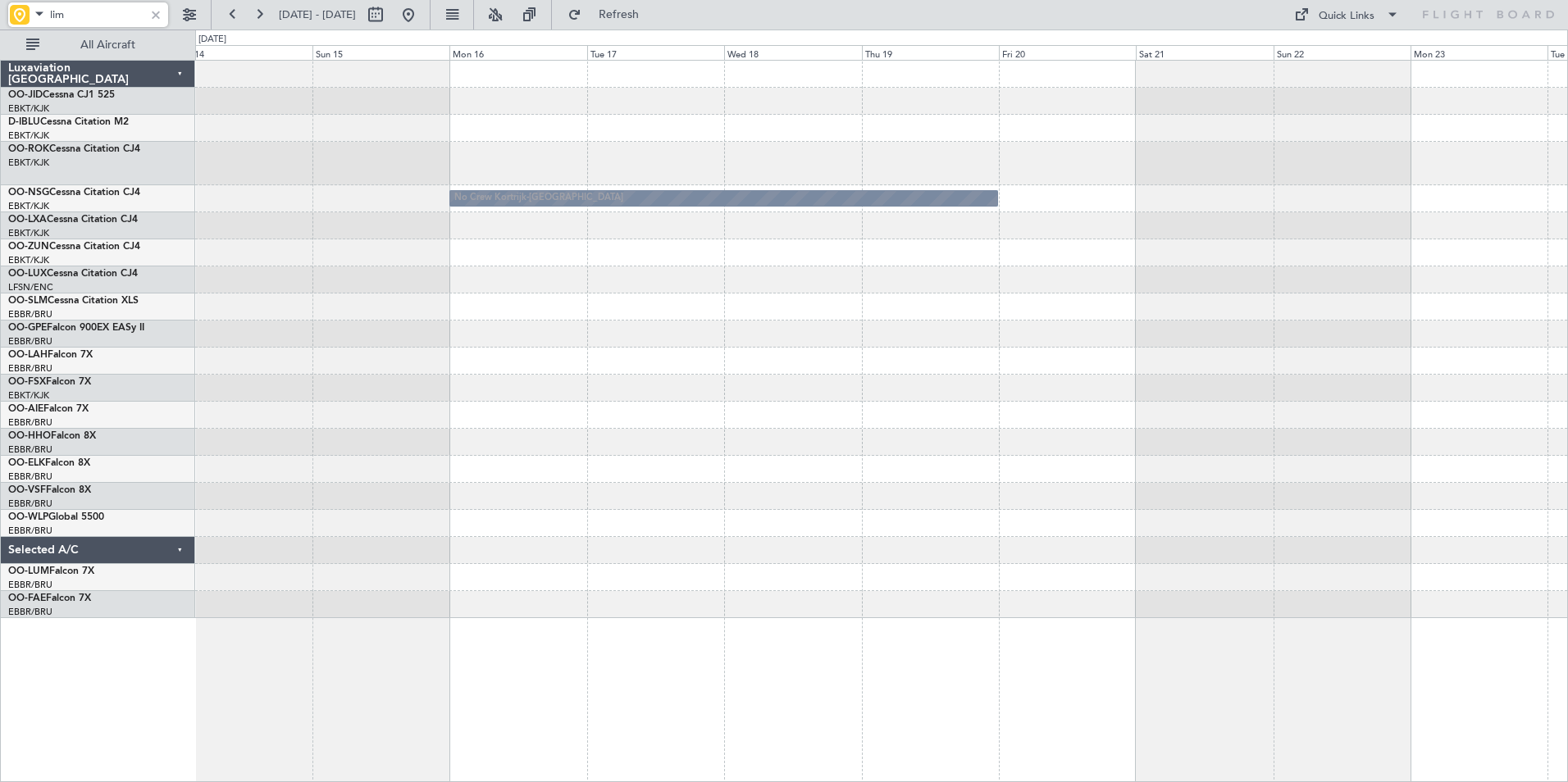
click at [367, 267] on div "No Crew Kortrijk-Wevelgem No Crew Kortrijk-Wevelgem" at bounding box center [882, 339] width 1372 height 558
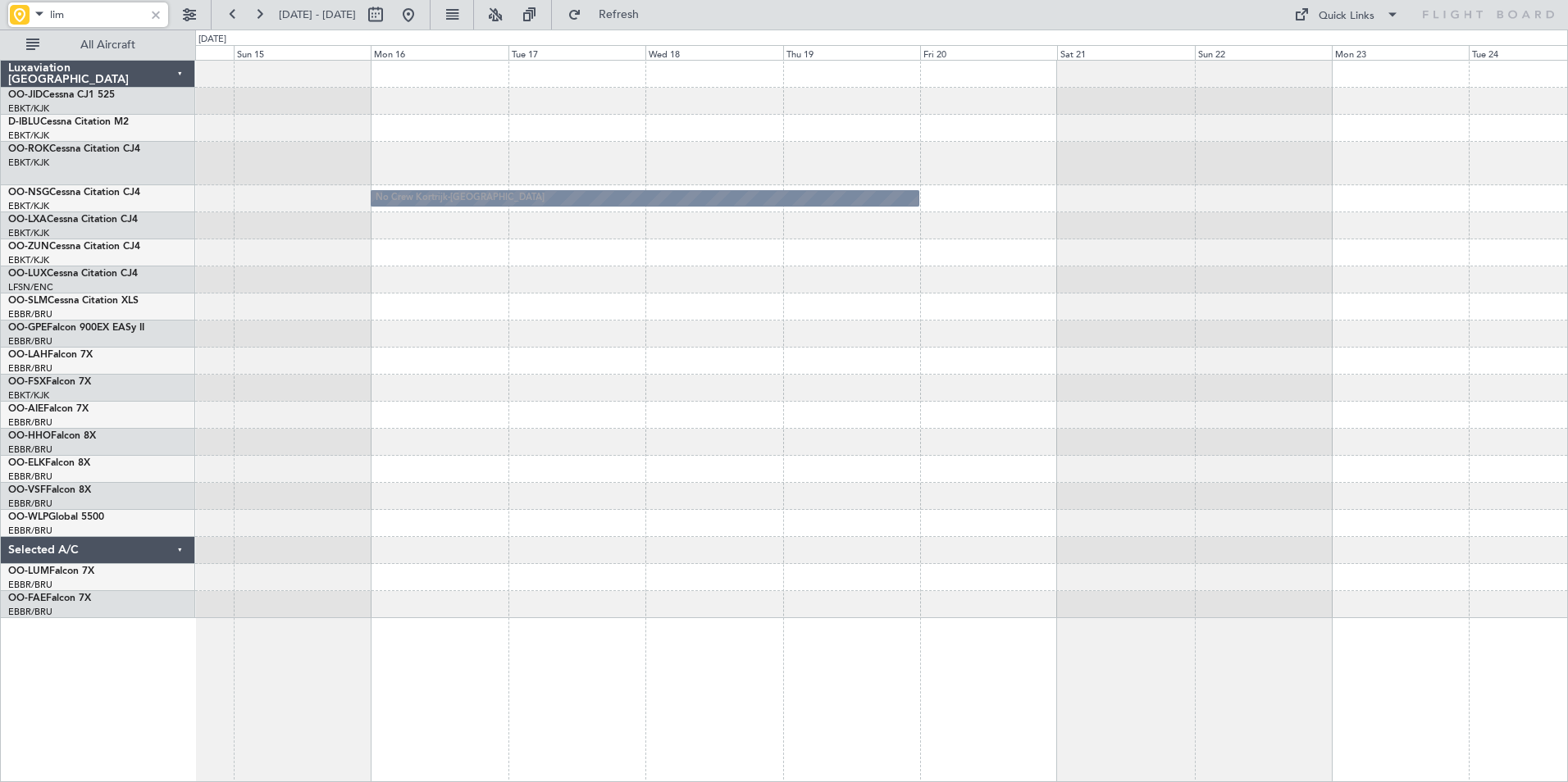
click at [407, 305] on div "No Crew Kortrijk-Wevelgem No Crew Kortrijk-Wevelgem" at bounding box center [882, 339] width 1372 height 558
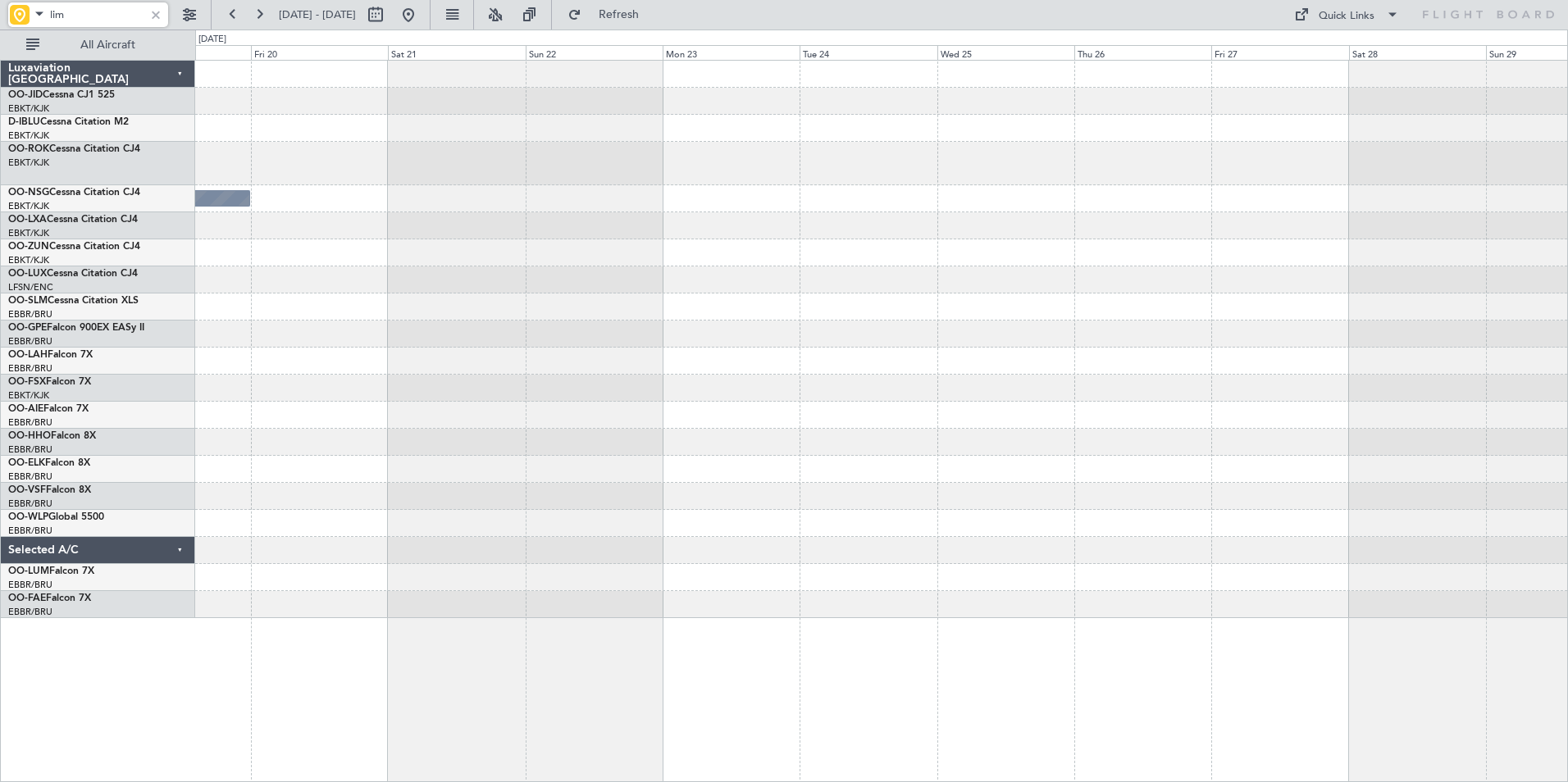
click at [468, 263] on div at bounding box center [882, 252] width 1372 height 27
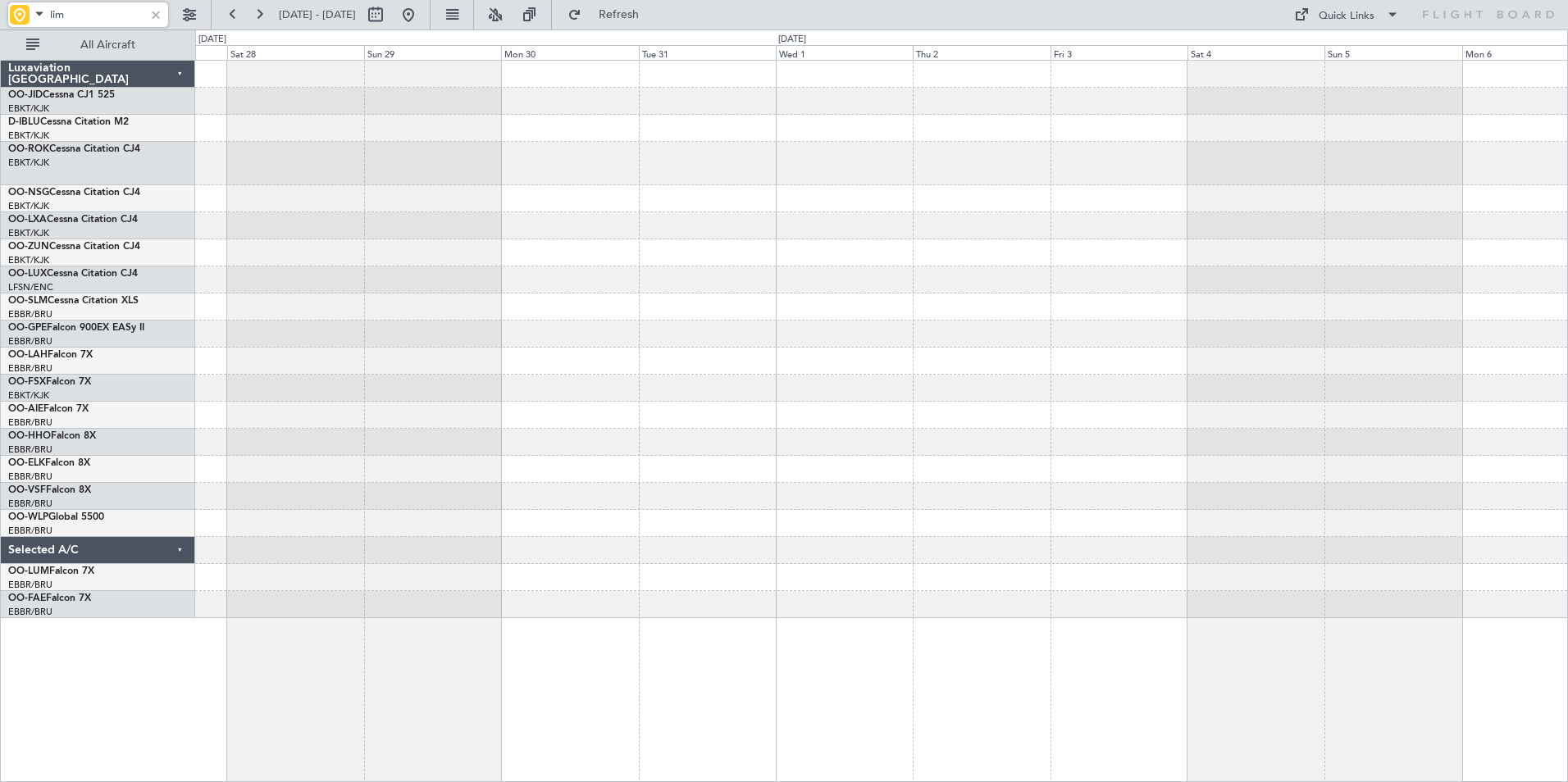
click at [394, 315] on div at bounding box center [882, 339] width 1372 height 558
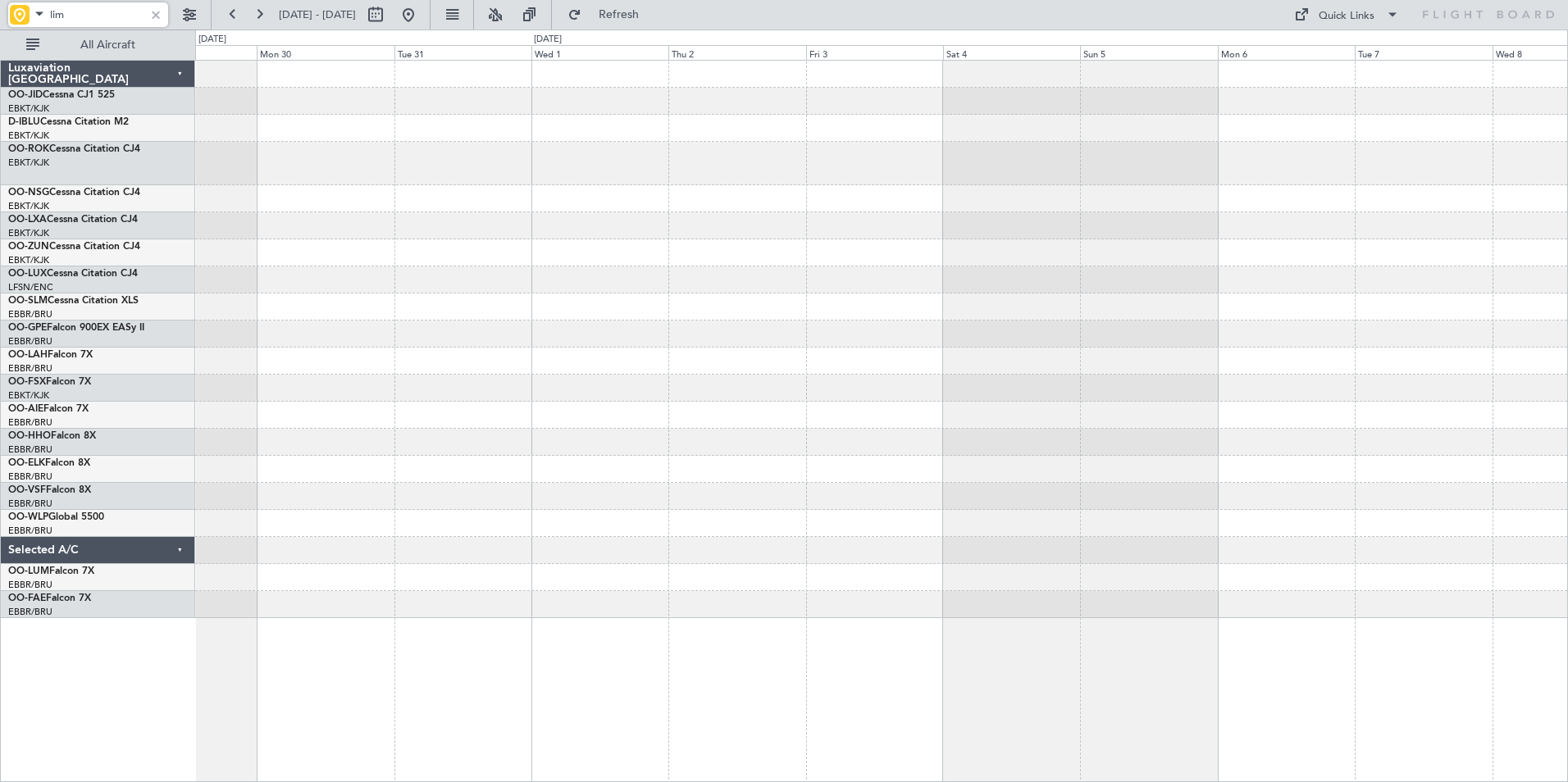
click at [648, 374] on div at bounding box center [882, 339] width 1372 height 558
click at [422, 333] on div at bounding box center [882, 339] width 1372 height 558
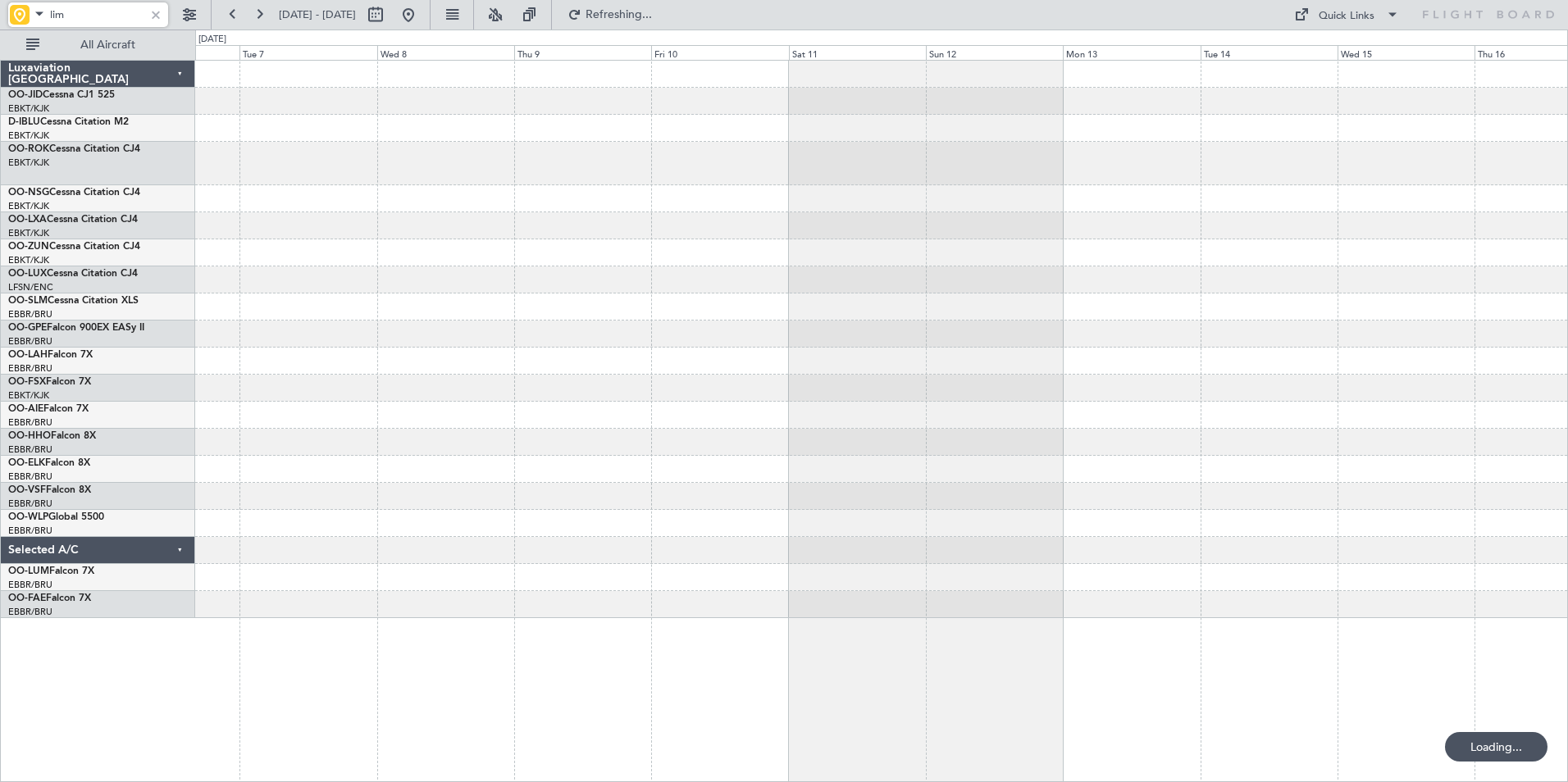
click at [676, 310] on div at bounding box center [882, 339] width 1372 height 558
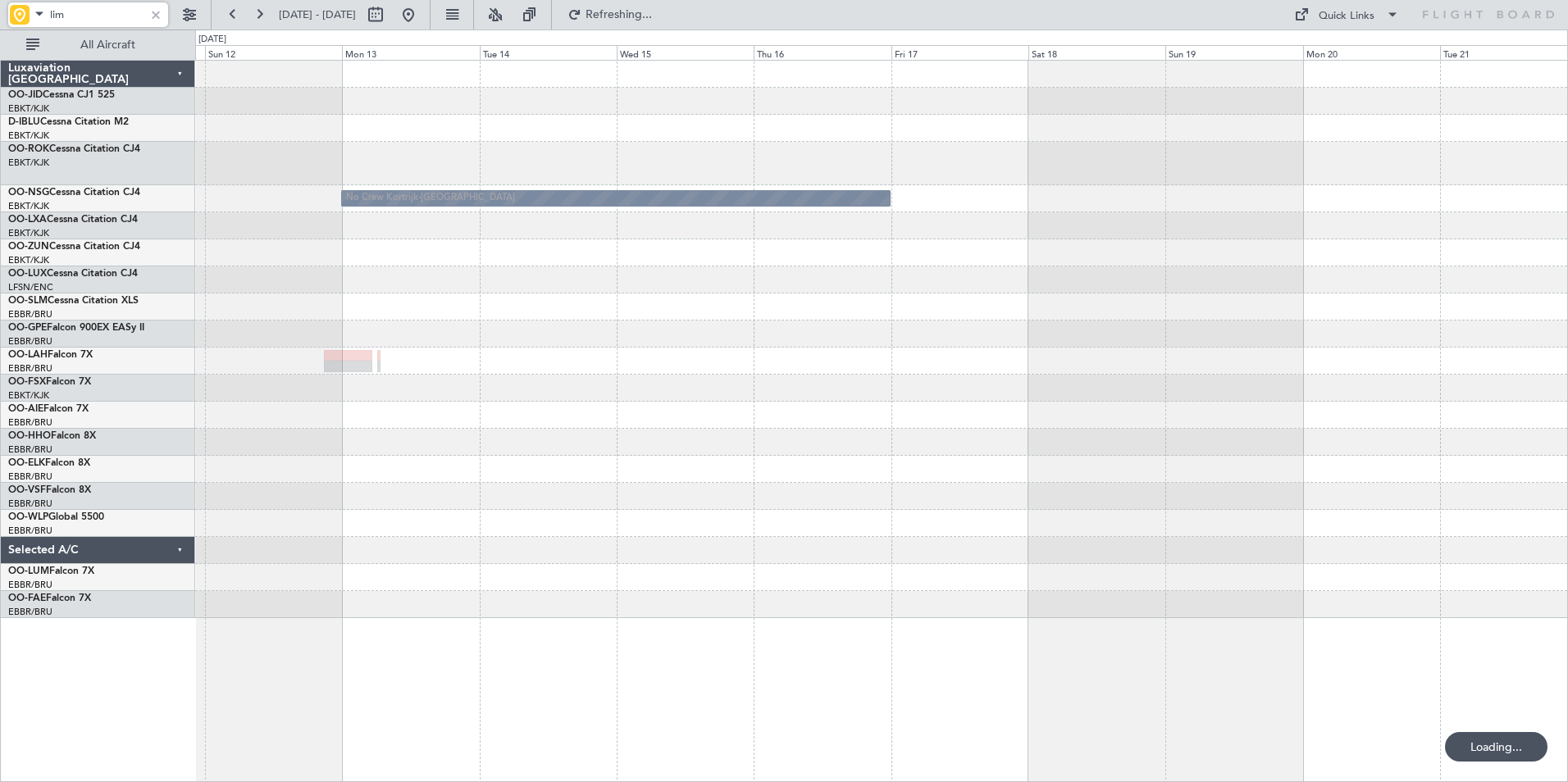
click at [823, 295] on div "No Crew Kortrijk-Wevelgem No Crew Kortrijk-Wevelgem" at bounding box center [882, 339] width 1372 height 558
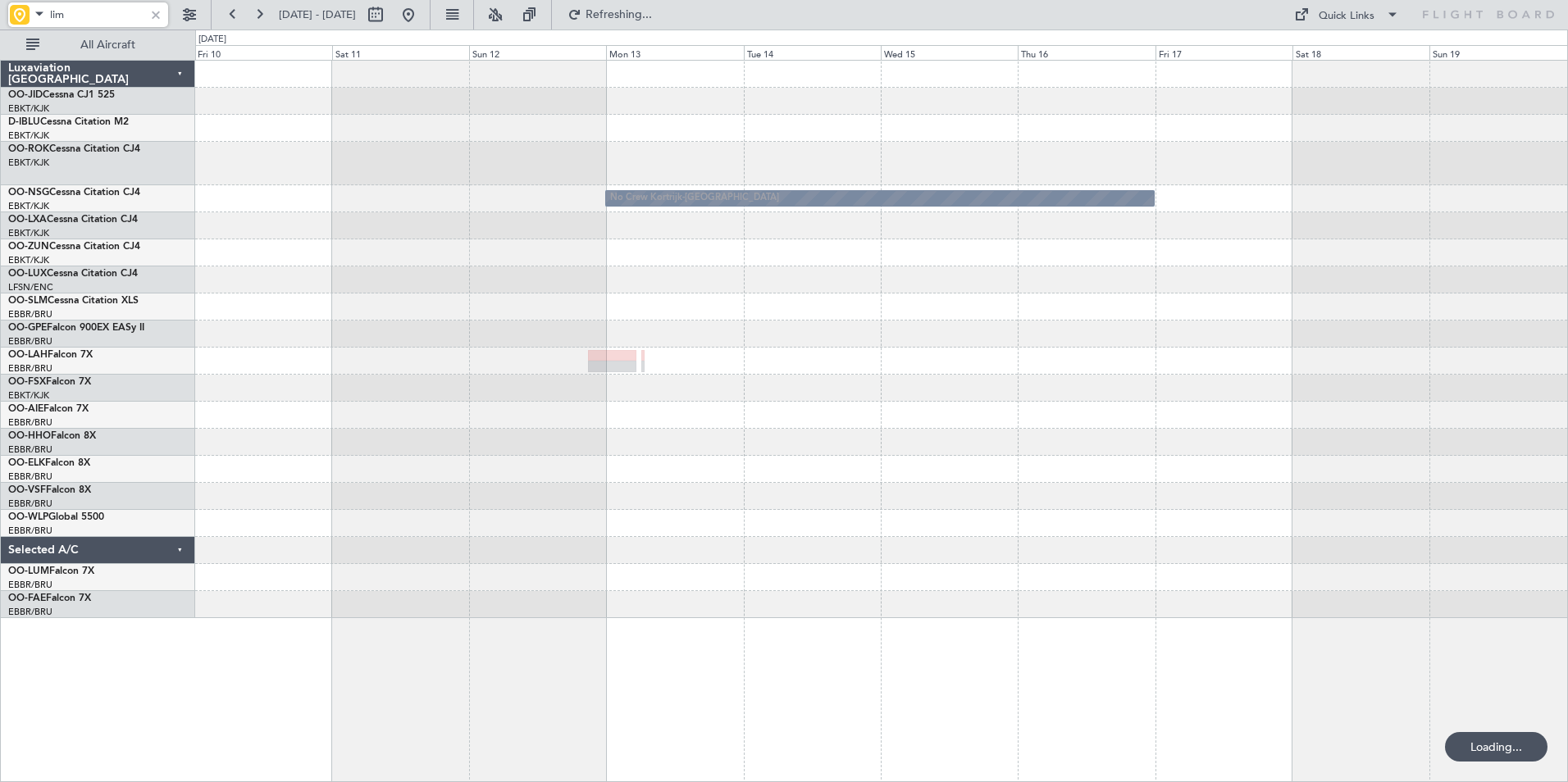
click at [1221, 363] on div at bounding box center [882, 361] width 1372 height 27
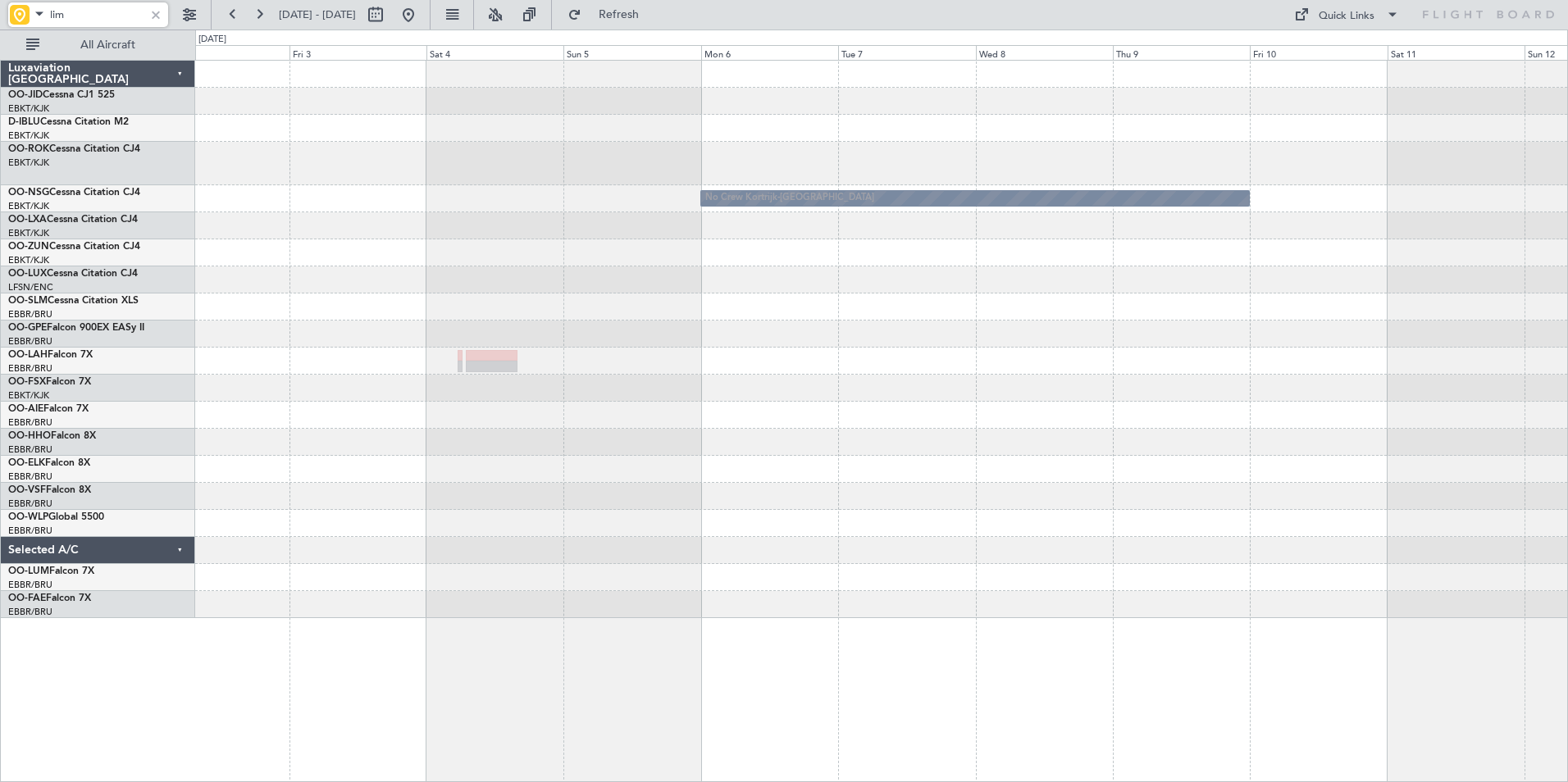
click at [1257, 386] on div at bounding box center [882, 388] width 1372 height 27
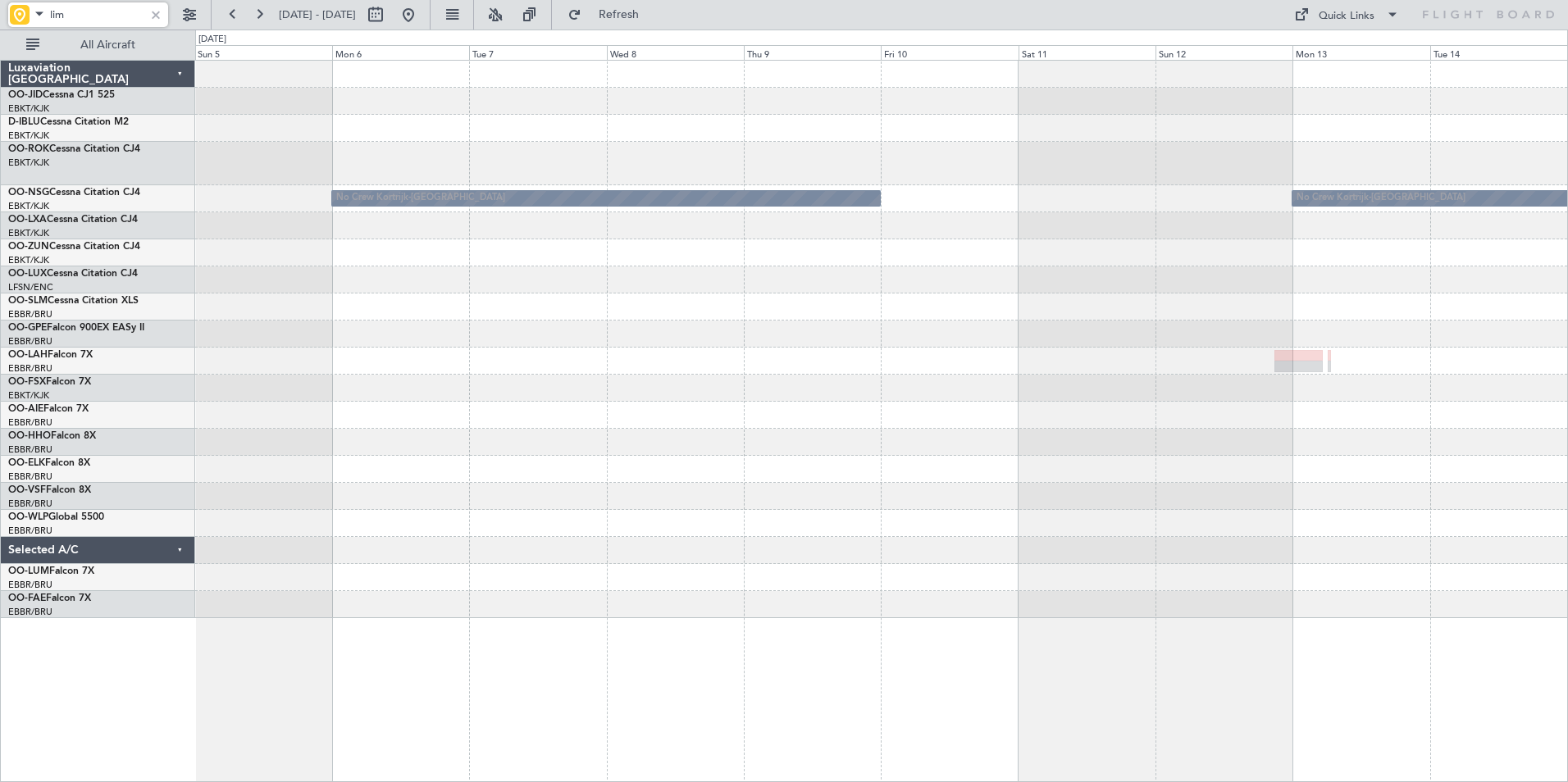
click at [571, 489] on div "No Crew Kortrijk-Wevelgem No Crew Kortrijk-Wevelgem" at bounding box center [882, 339] width 1372 height 558
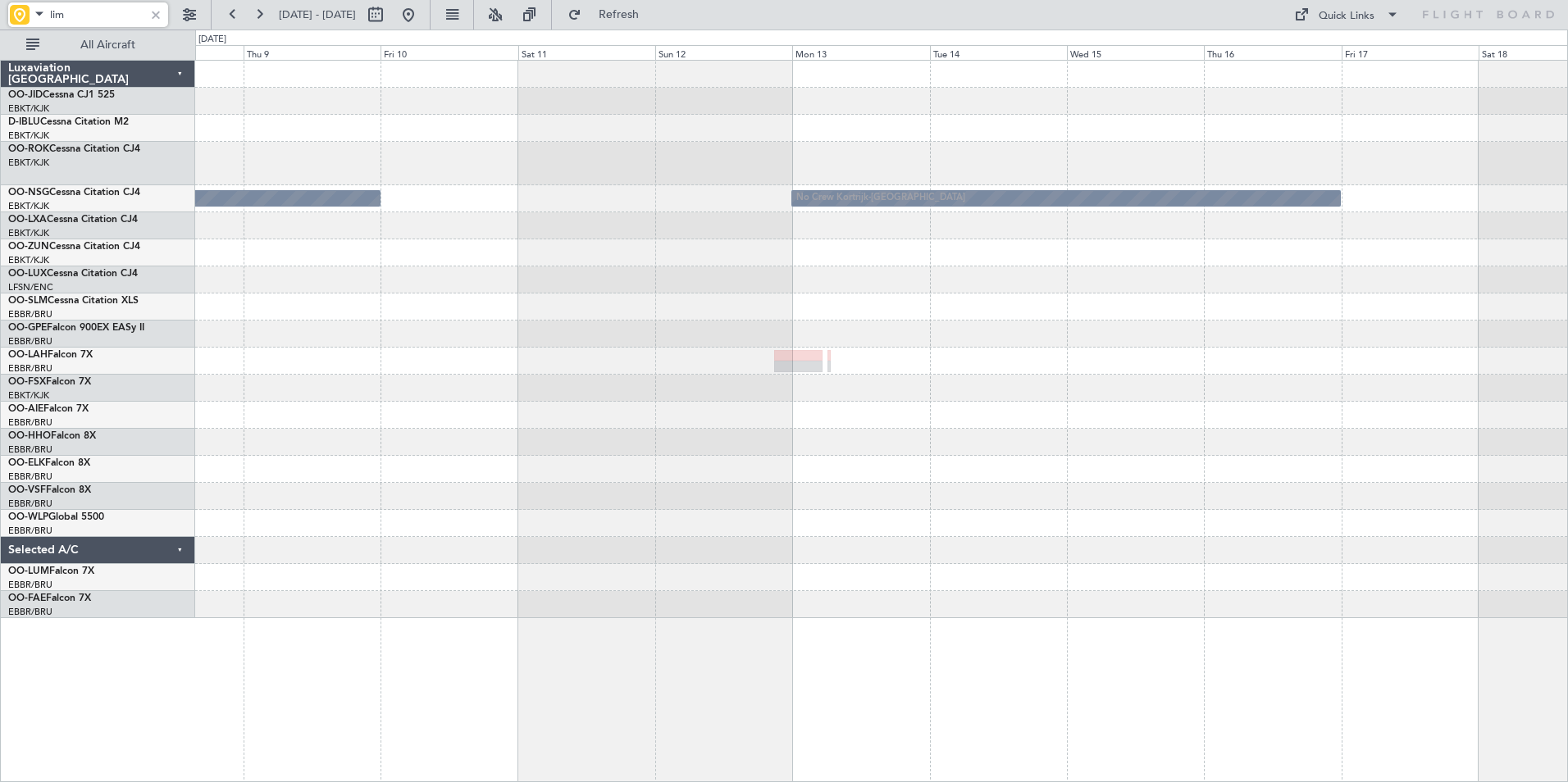
click at [674, 486] on div "No Crew Kortrijk-Wevelgem No Crew Kortrijk-Wevelgem" at bounding box center [882, 339] width 1372 height 558
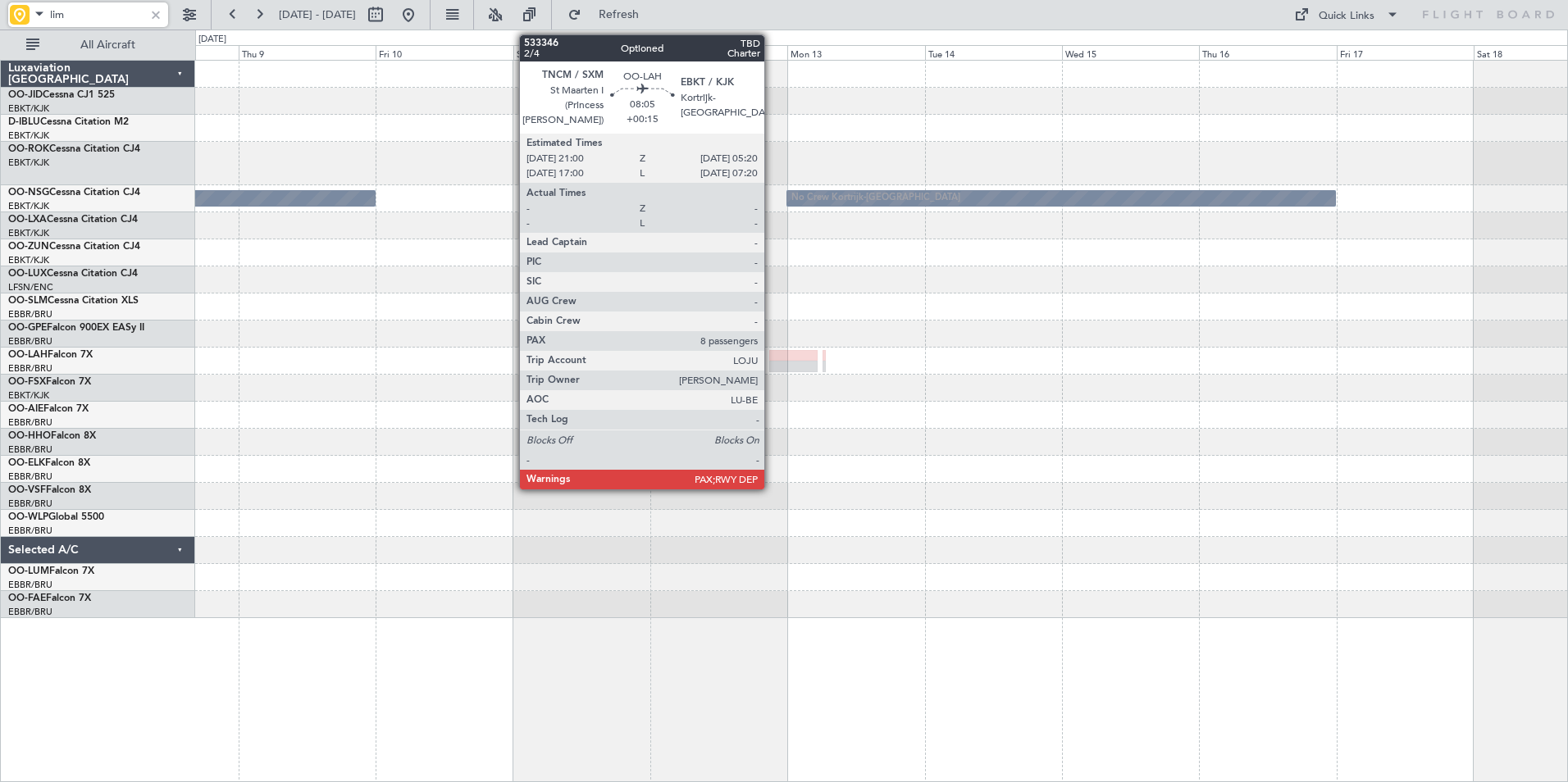
click at [772, 363] on div at bounding box center [793, 366] width 48 height 12
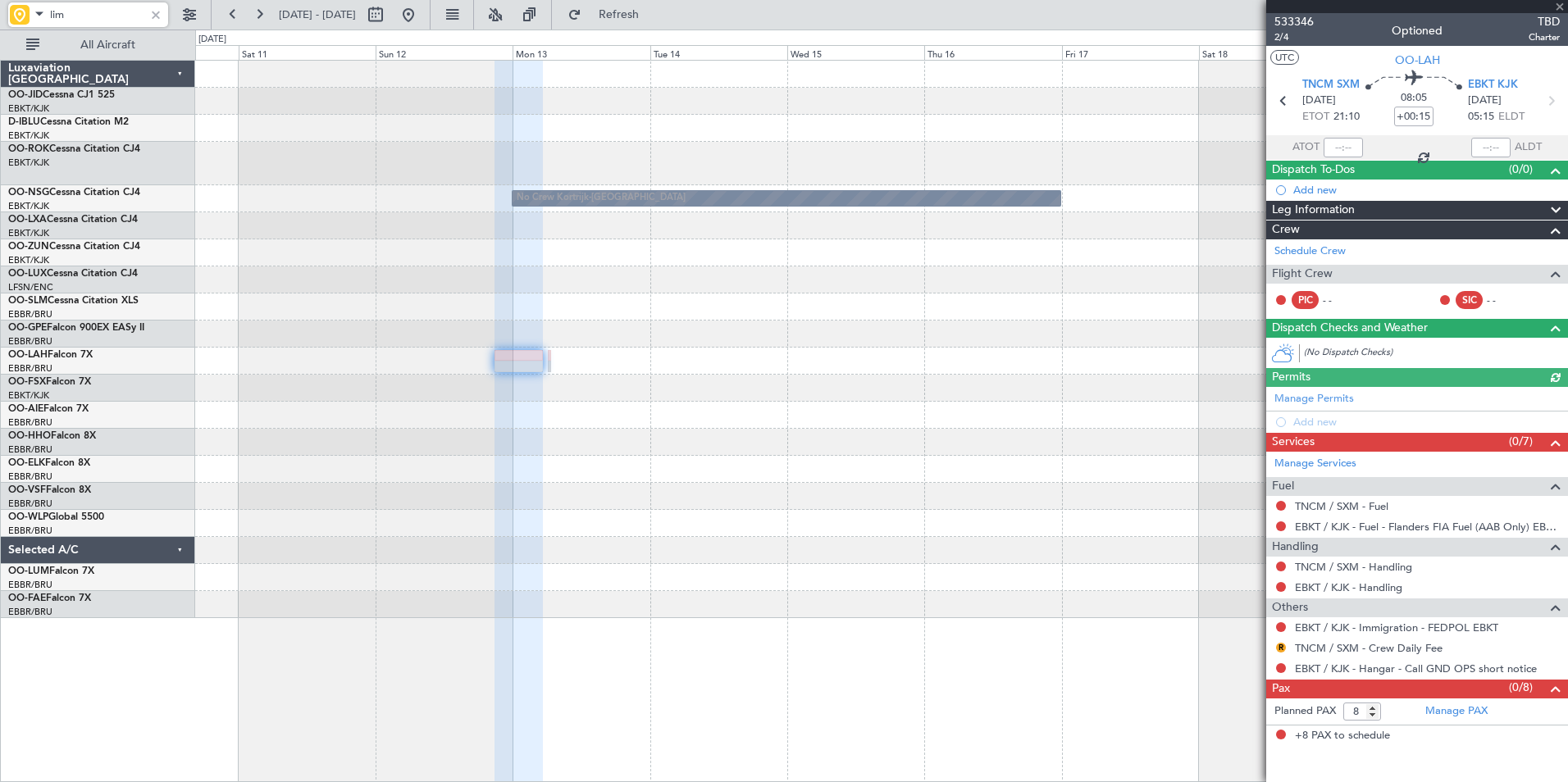
click at [671, 455] on div "No Crew Kortrijk-Wevelgem No Crew Kortrijk-Wevelgem" at bounding box center [882, 339] width 1372 height 558
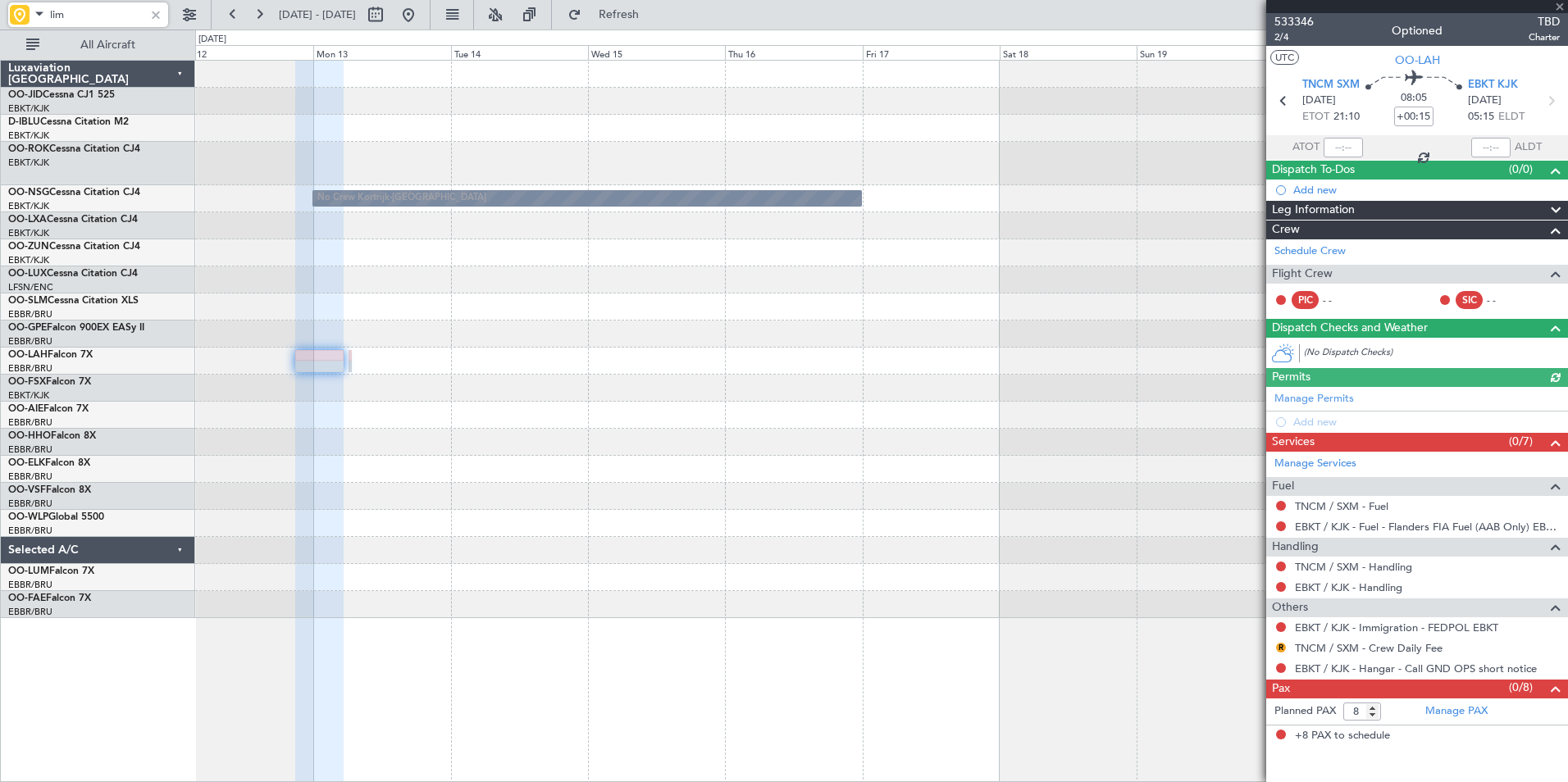
click at [565, 442] on div "No Crew Kortrijk-Wevelgem No Crew Kortrijk-Wevelgem" at bounding box center [882, 339] width 1372 height 558
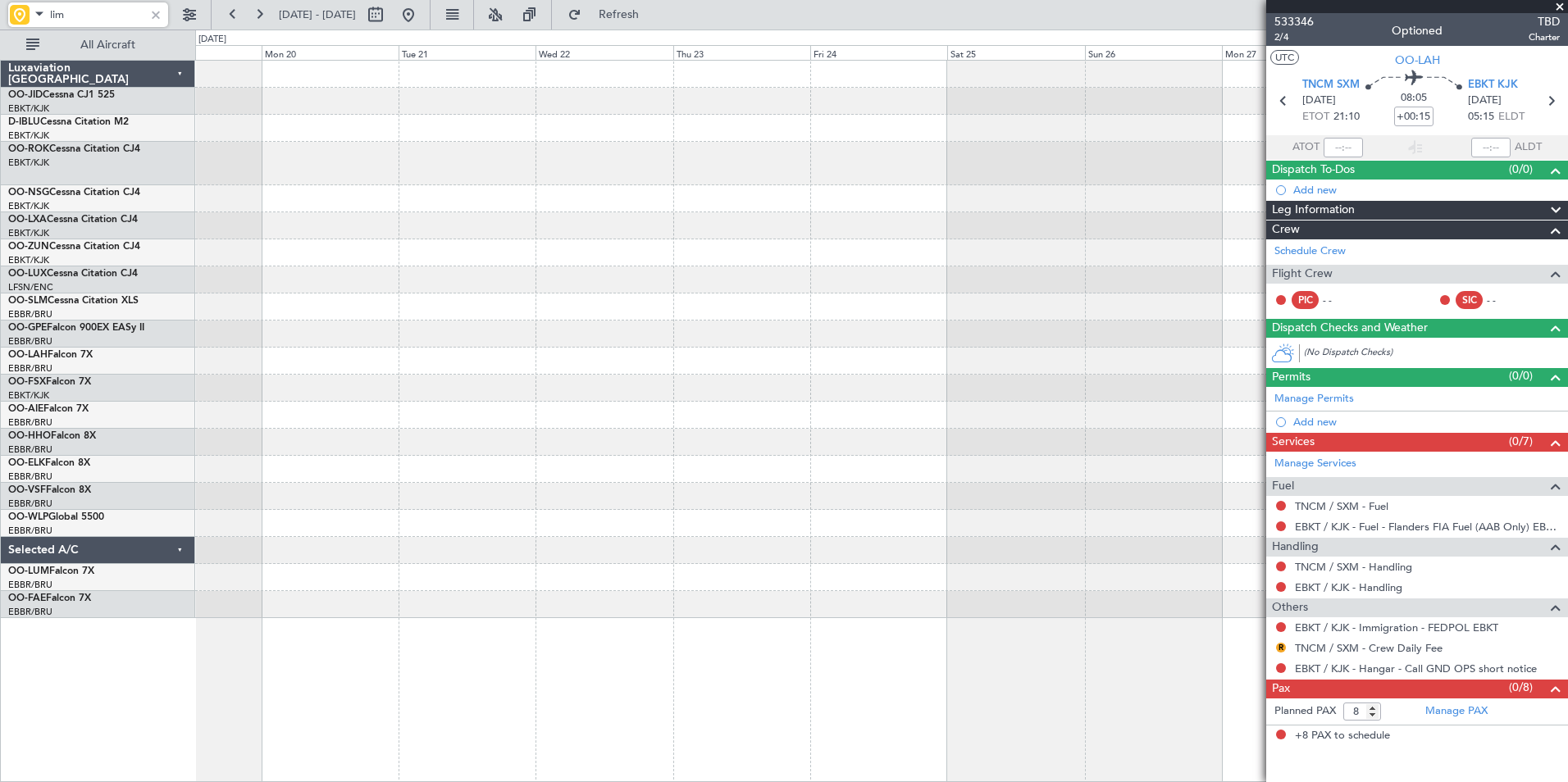
click at [367, 396] on div at bounding box center [882, 388] width 1372 height 27
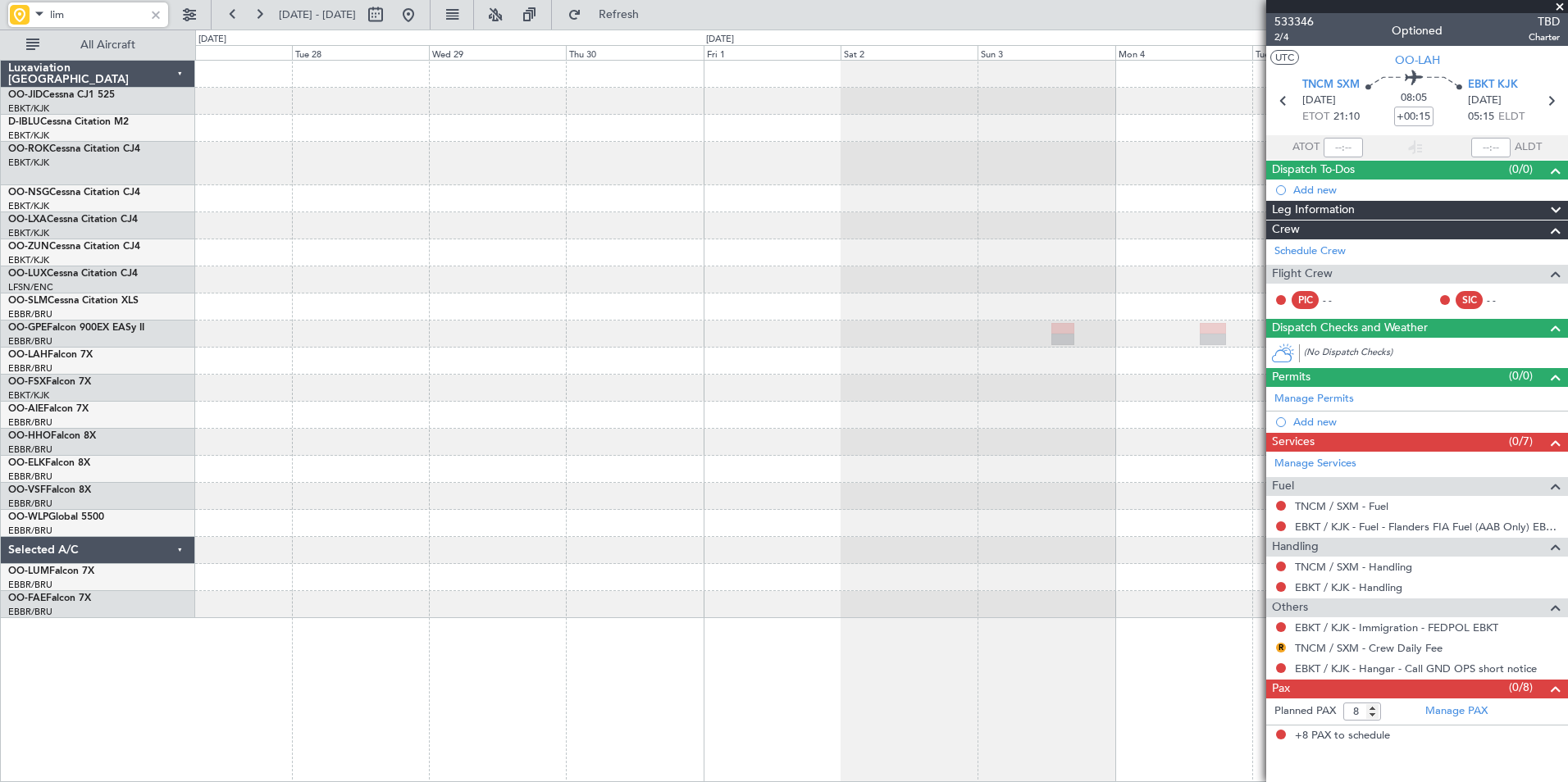
click at [484, 344] on div at bounding box center [882, 339] width 1372 height 558
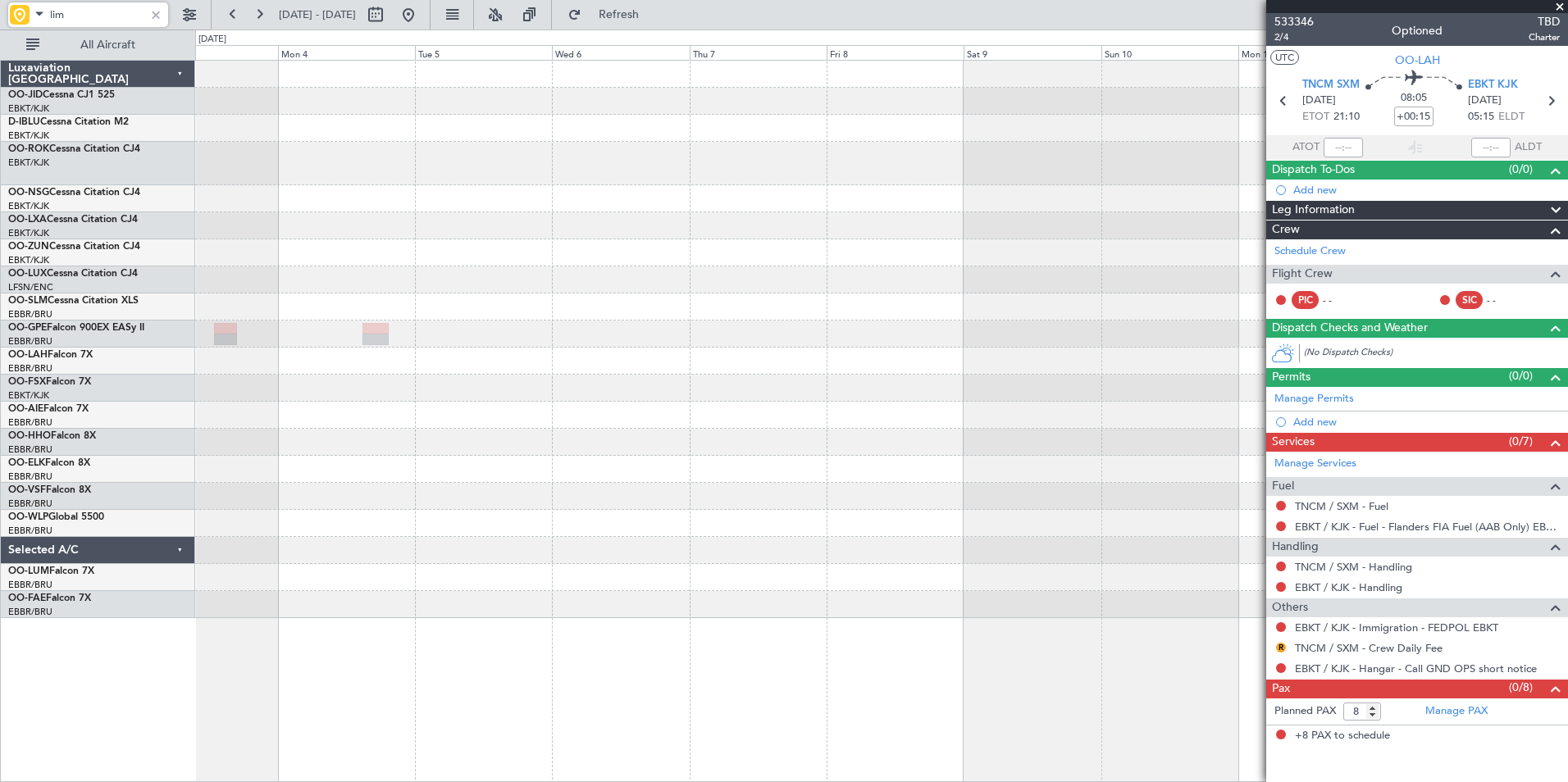
click at [584, 426] on div at bounding box center [882, 415] width 1372 height 27
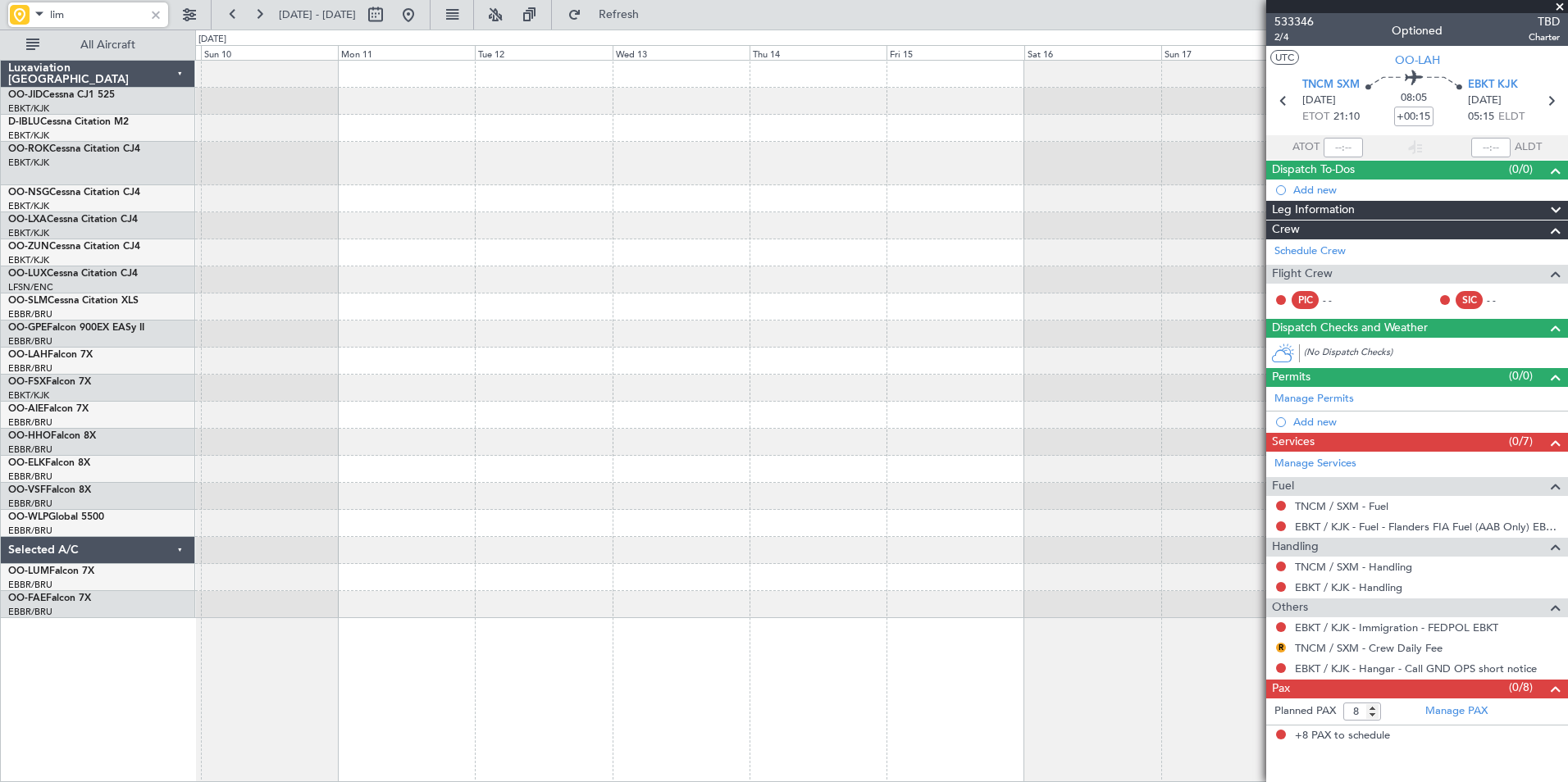
click at [277, 436] on div at bounding box center [882, 442] width 1372 height 27
click at [284, 426] on div at bounding box center [882, 339] width 1372 height 558
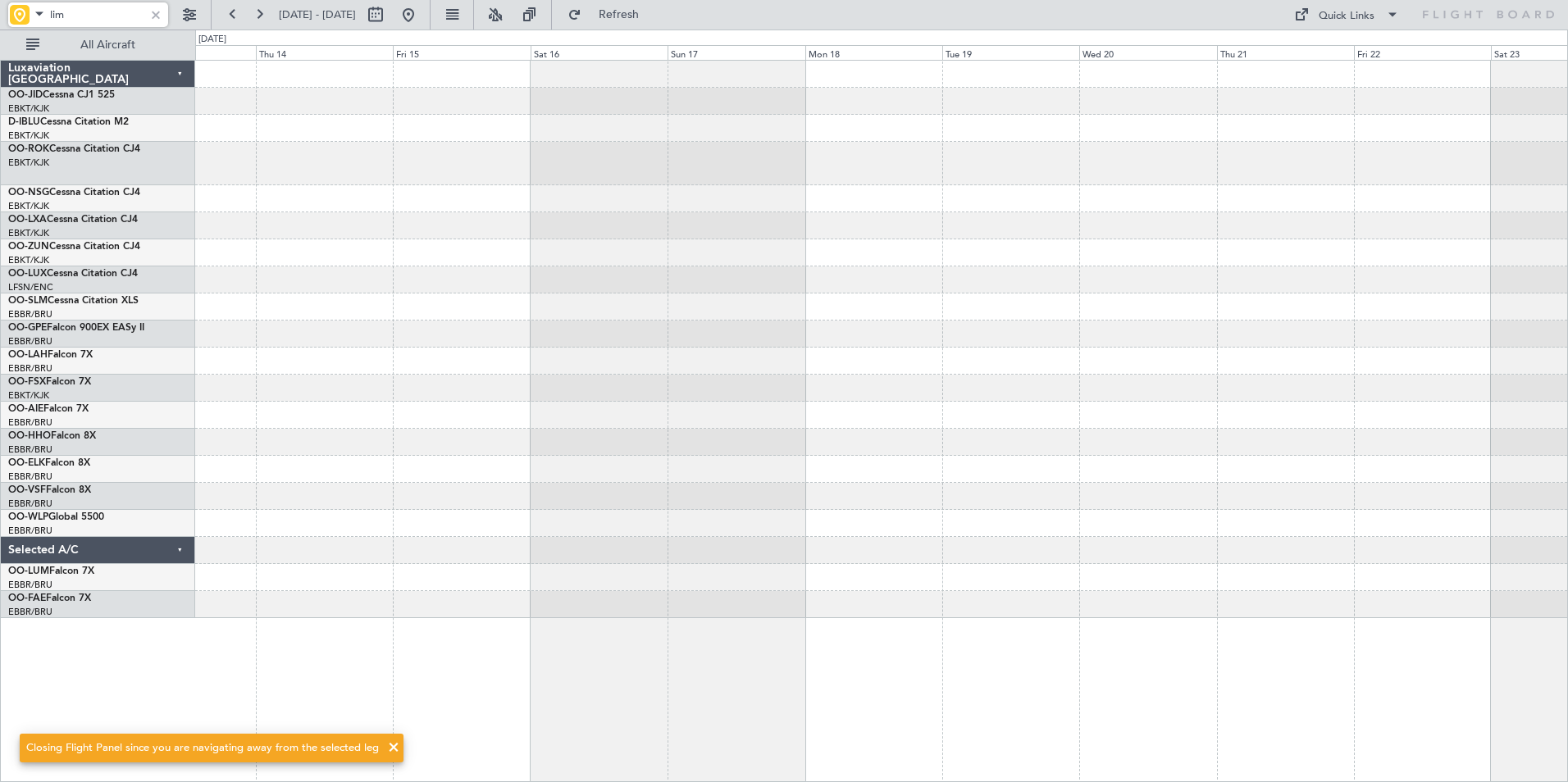
click at [581, 408] on div at bounding box center [882, 339] width 1372 height 558
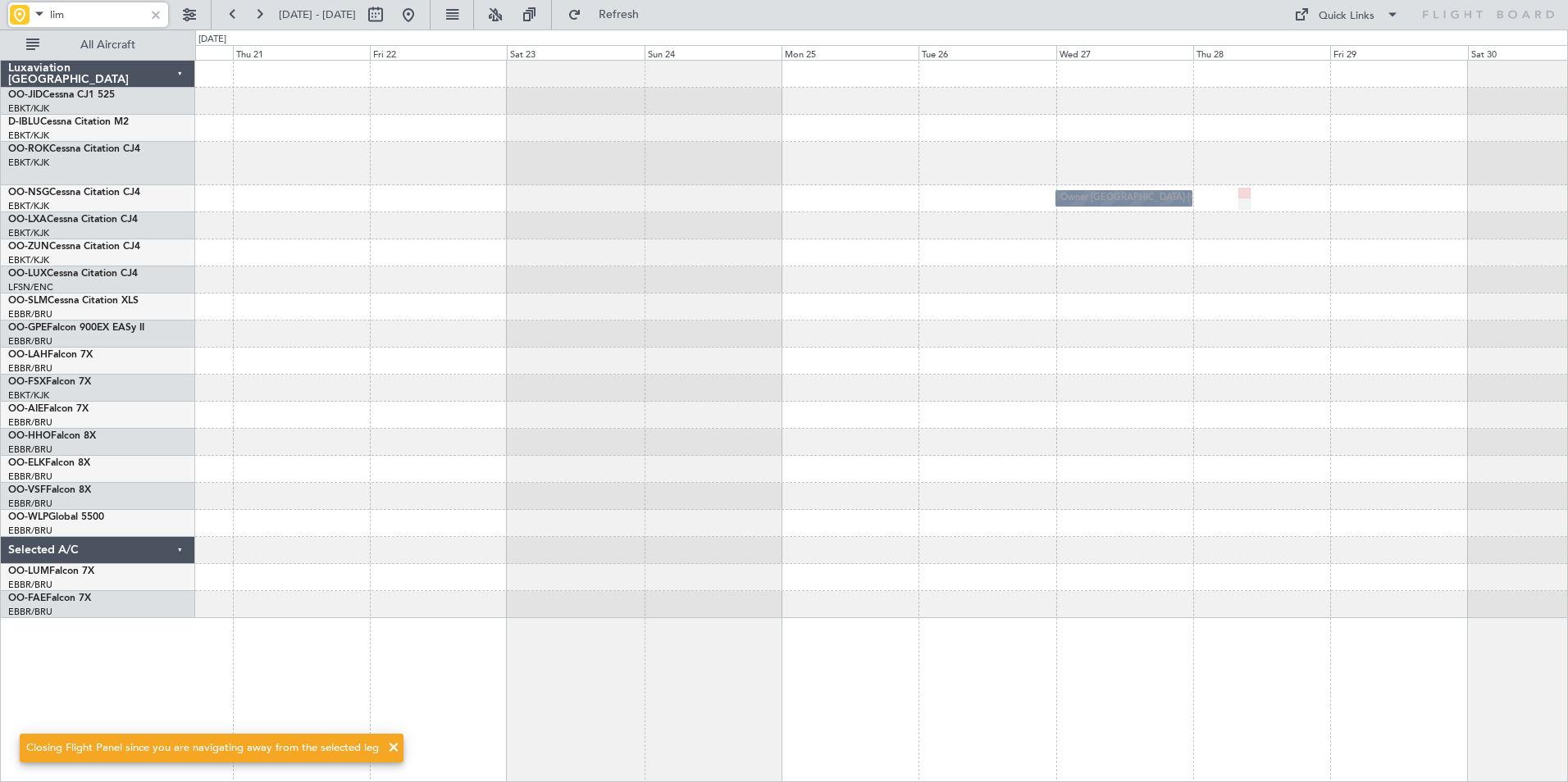
click at [616, 448] on div "Owner [GEOGRAPHIC_DATA]-[GEOGRAPHIC_DATA]" at bounding box center [882, 339] width 1372 height 558
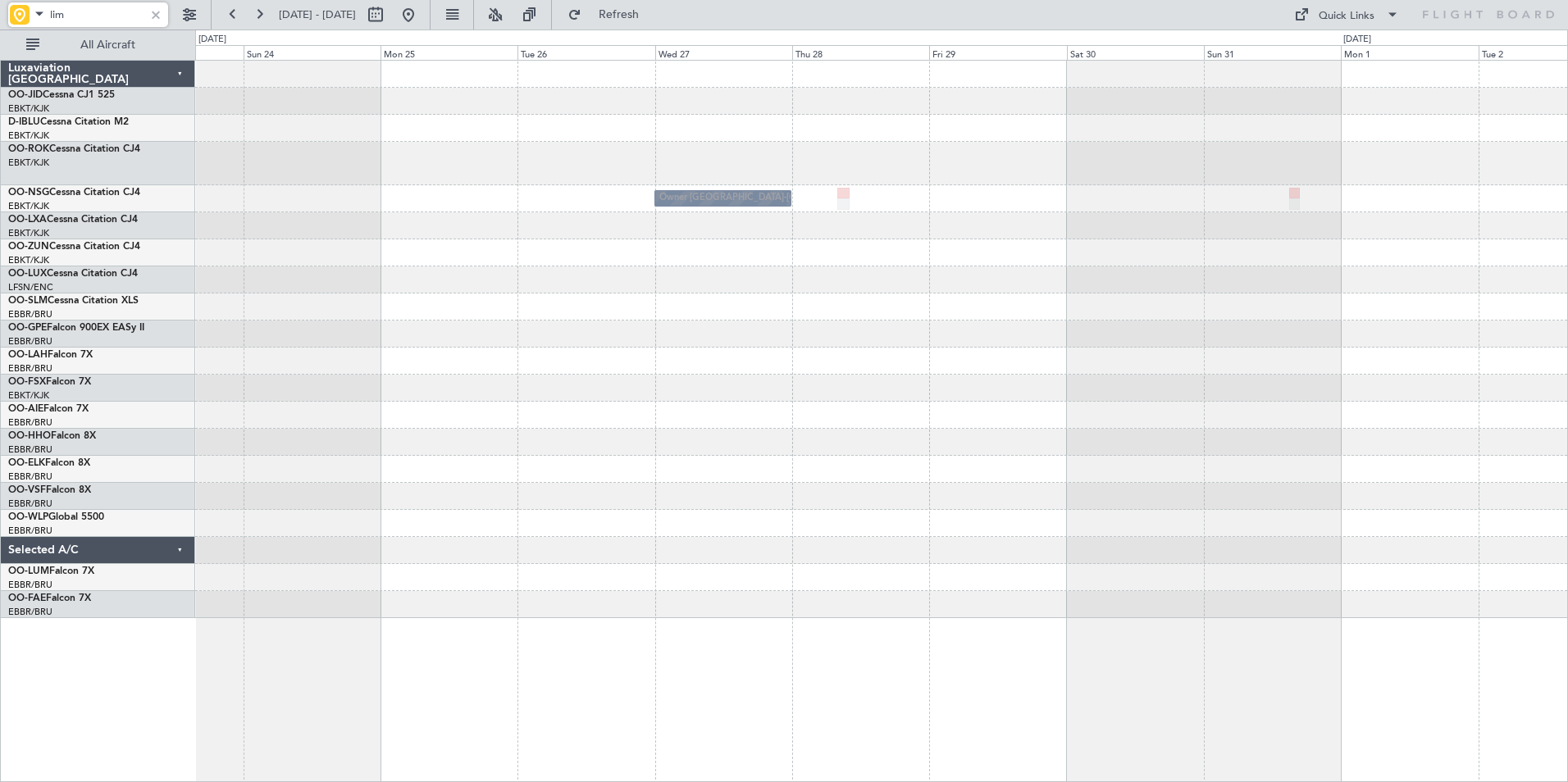
click at [420, 402] on div "Owner [GEOGRAPHIC_DATA]-[GEOGRAPHIC_DATA]" at bounding box center [882, 339] width 1372 height 558
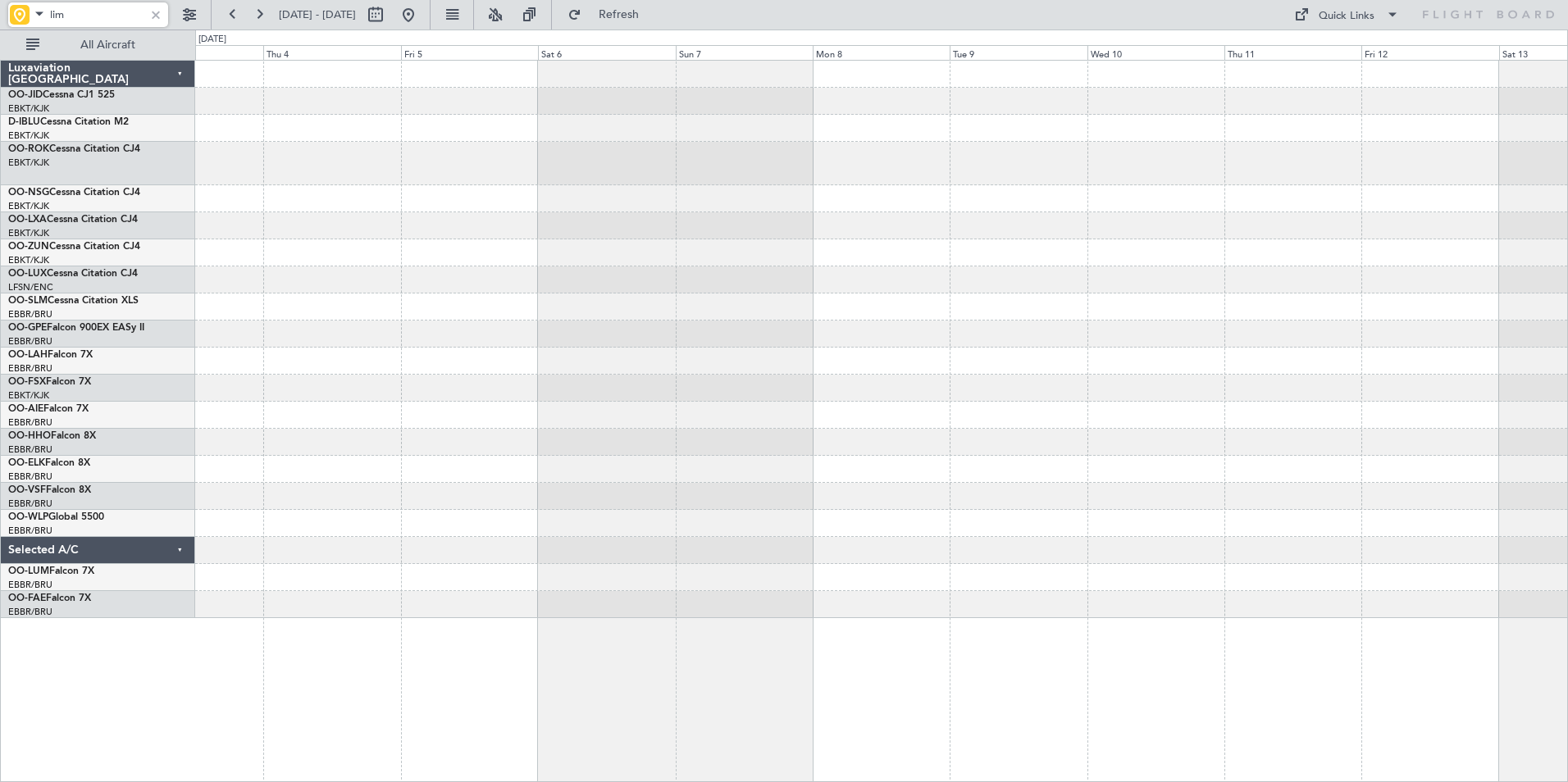
click at [405, 398] on div at bounding box center [882, 339] width 1372 height 558
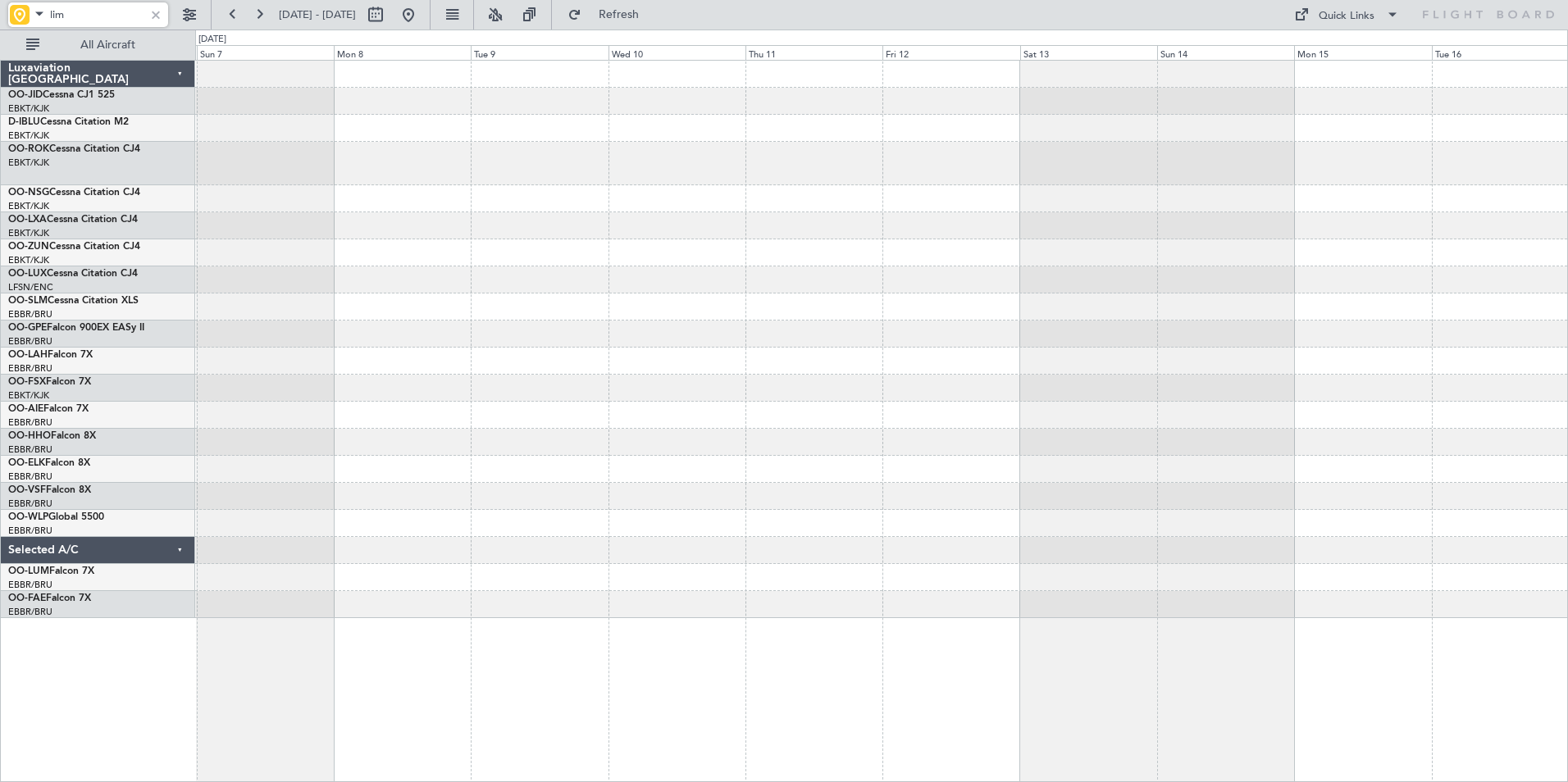
click at [654, 375] on div at bounding box center [882, 339] width 1372 height 558
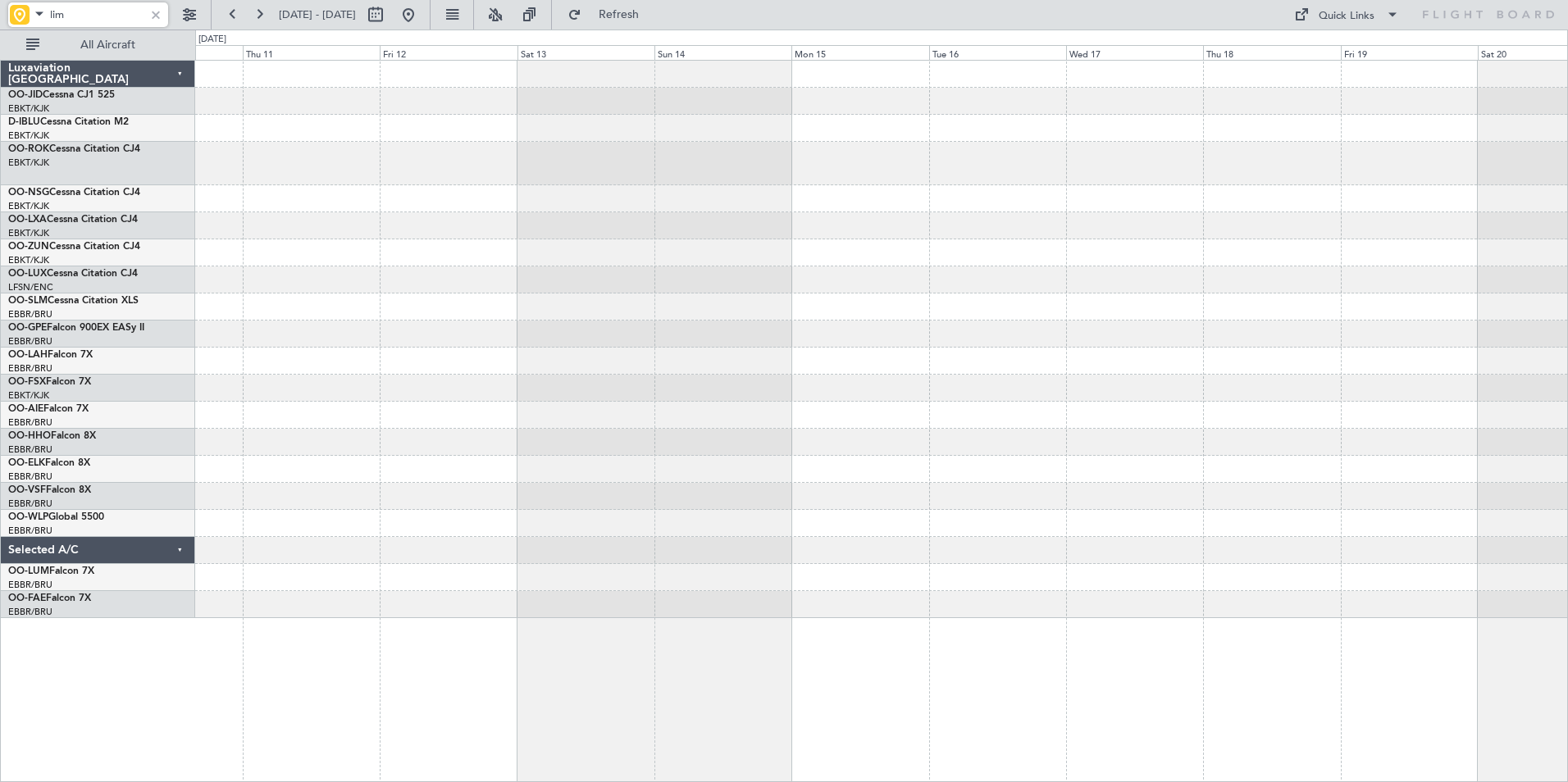
click at [720, 416] on div at bounding box center [882, 339] width 1372 height 558
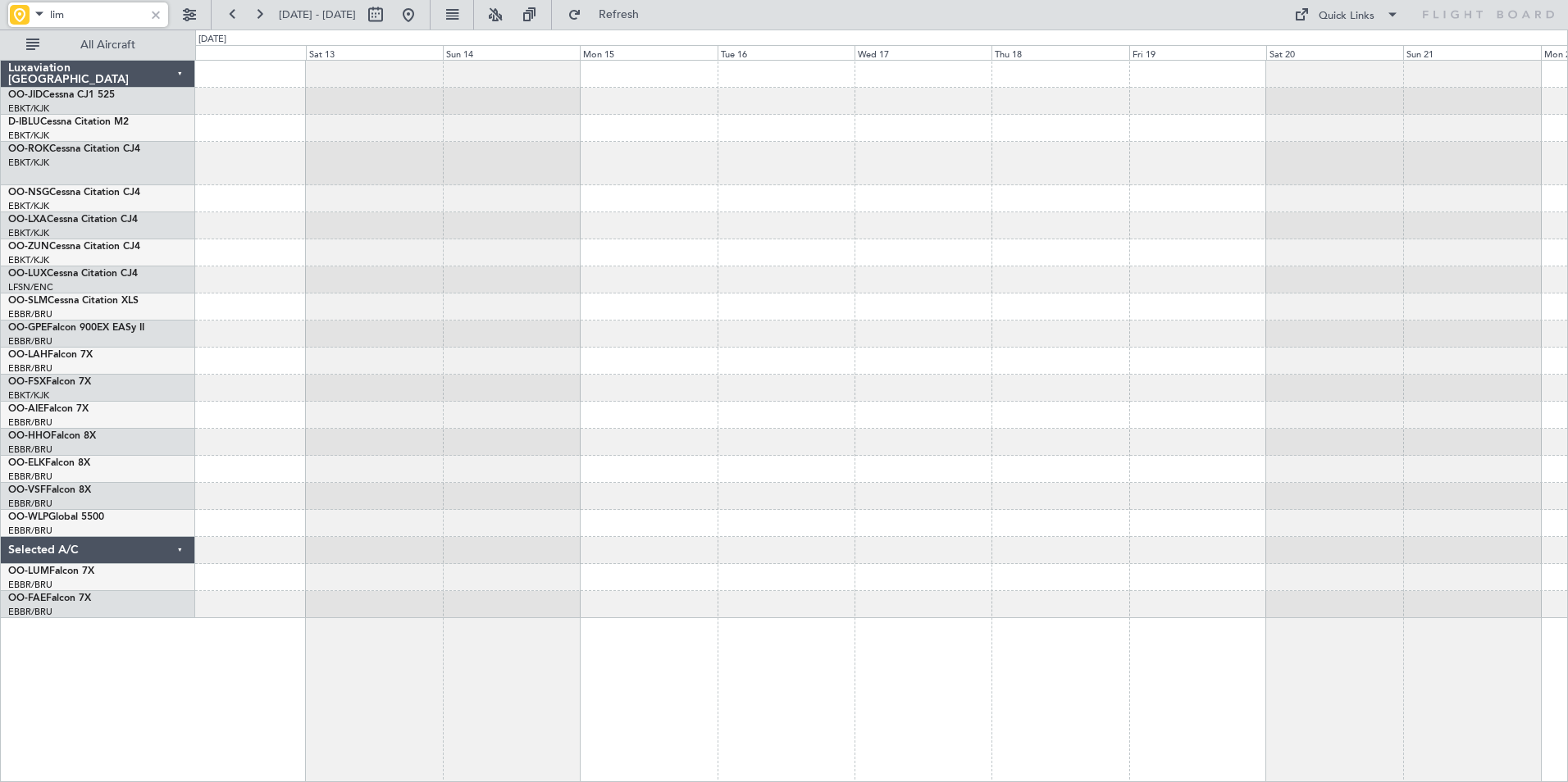
click at [1020, 413] on div at bounding box center [882, 339] width 1372 height 558
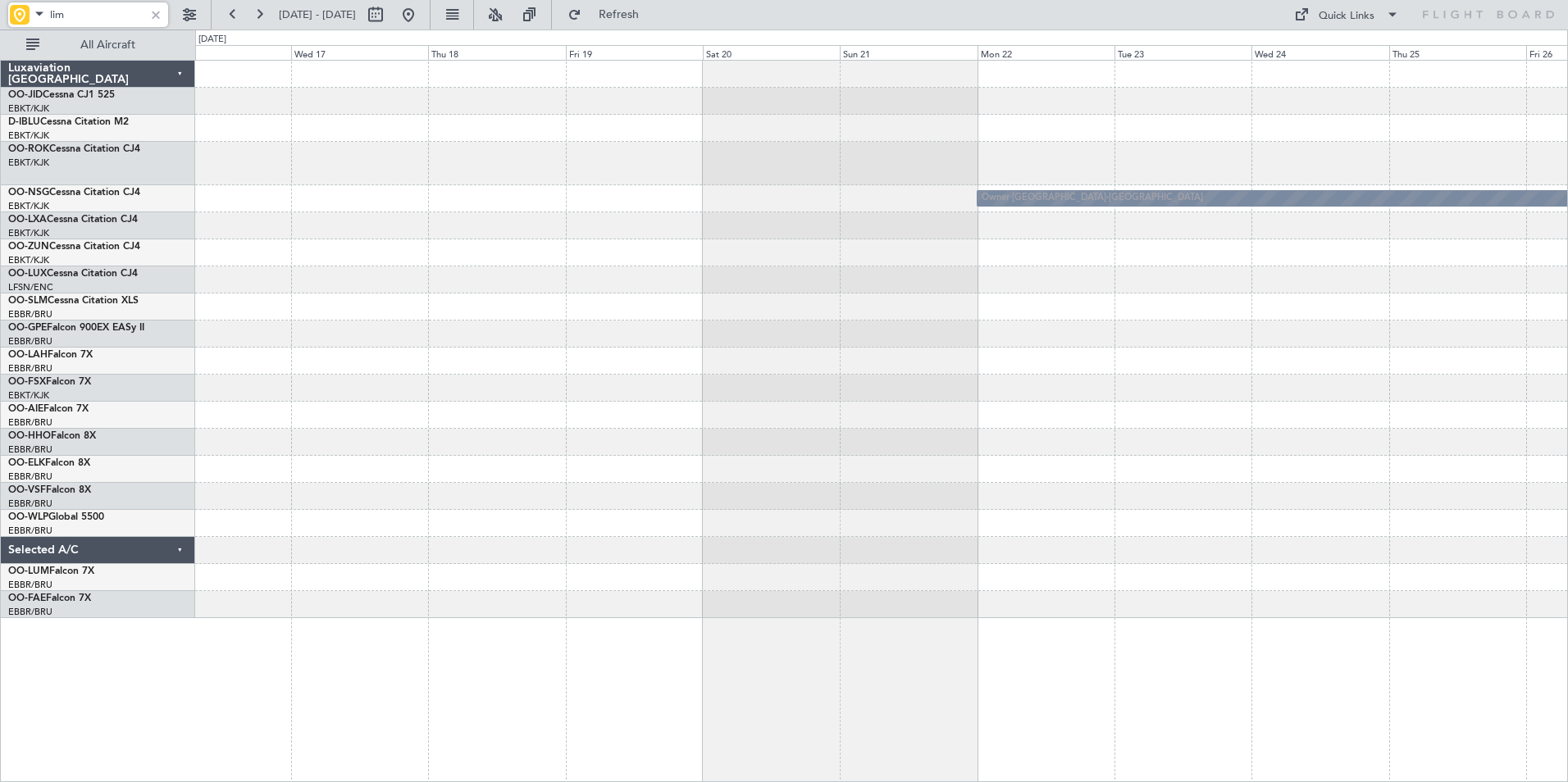
click at [717, 410] on div at bounding box center [882, 415] width 1372 height 27
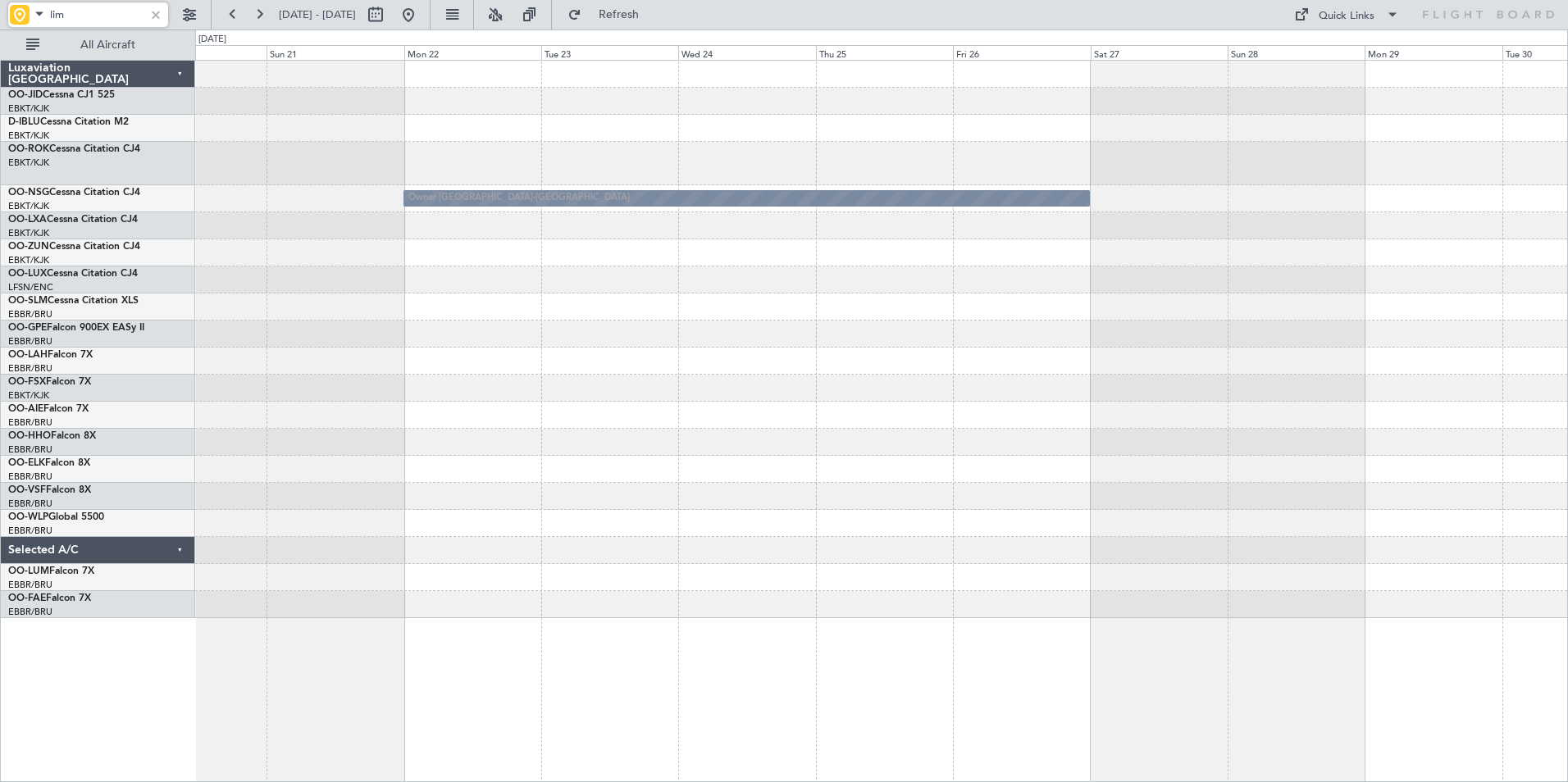
click at [587, 402] on div "Owner [GEOGRAPHIC_DATA]-[GEOGRAPHIC_DATA]" at bounding box center [882, 339] width 1372 height 558
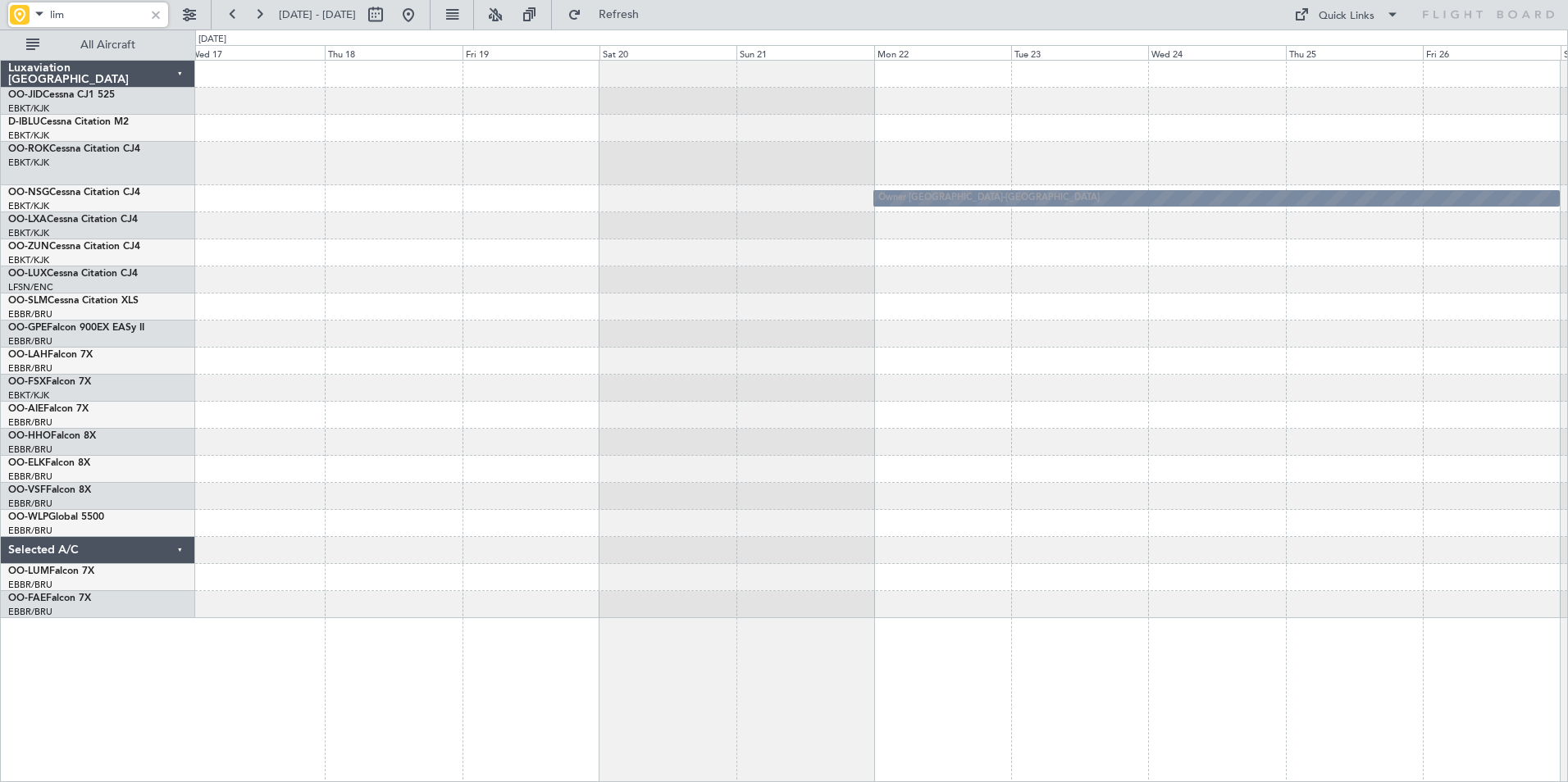
click at [1464, 353] on div at bounding box center [882, 361] width 1372 height 27
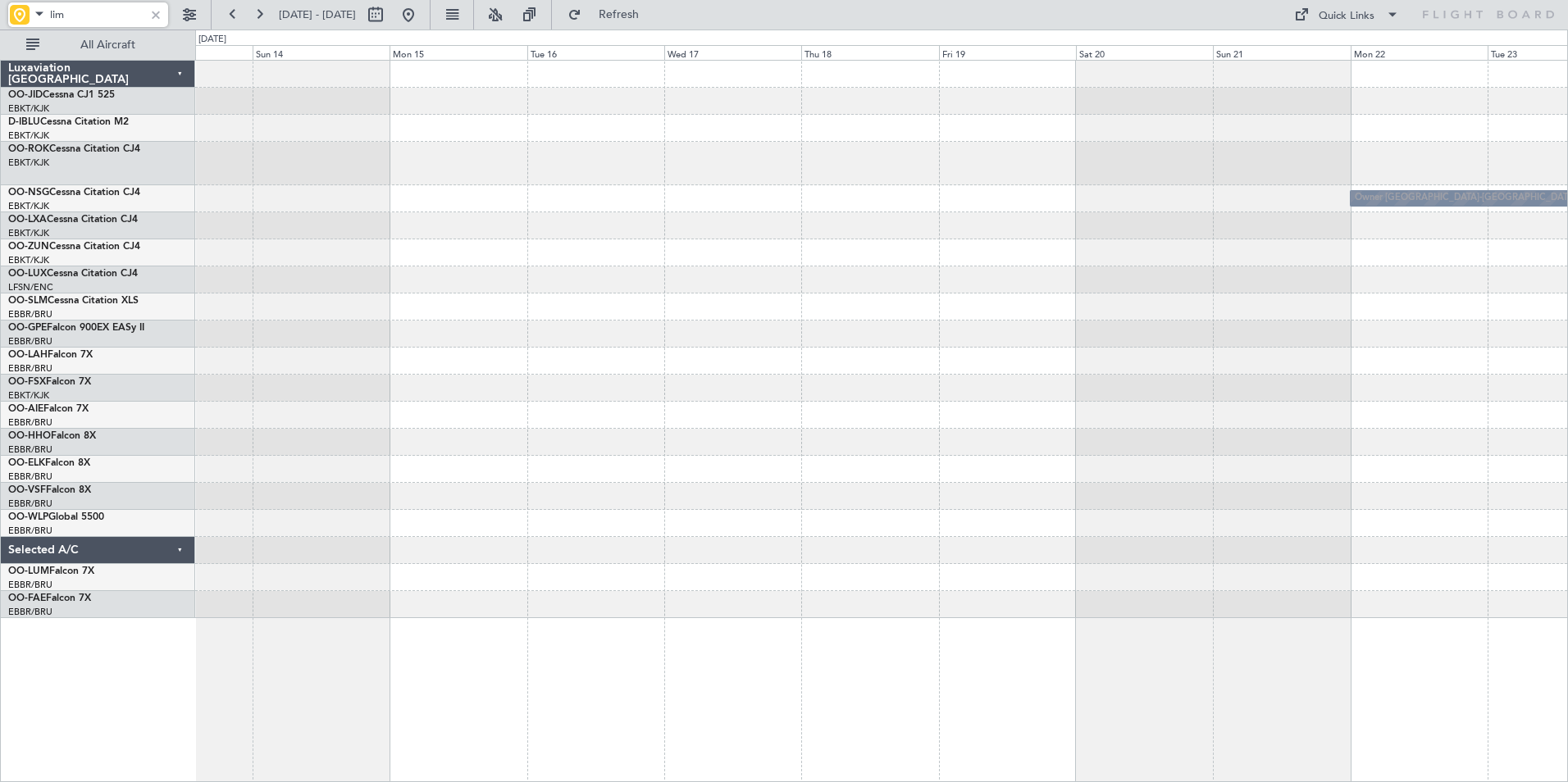
click at [1556, 407] on div "Owner [GEOGRAPHIC_DATA]-[GEOGRAPHIC_DATA]" at bounding box center [882, 339] width 1372 height 558
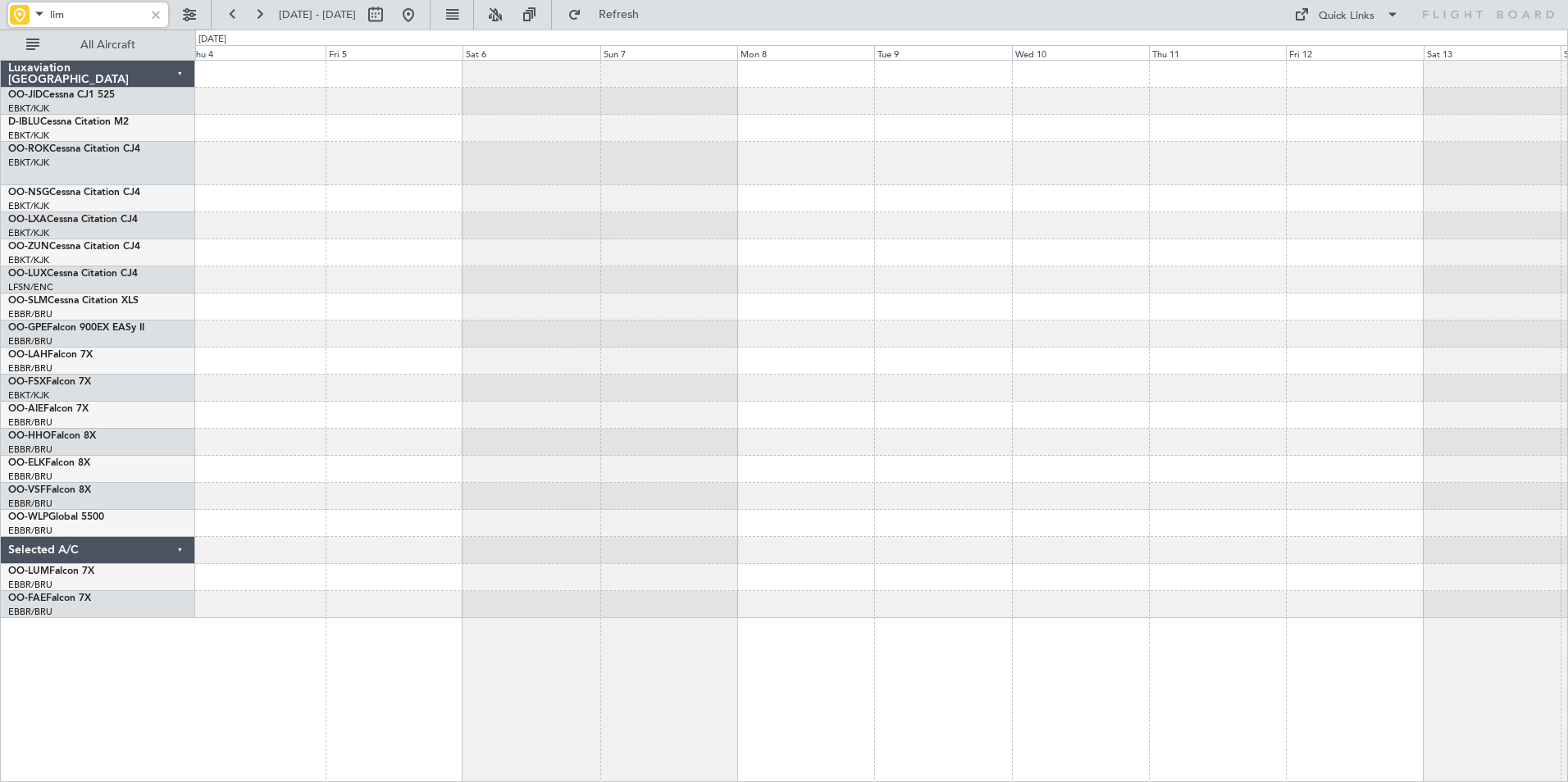
click at [1418, 432] on div at bounding box center [882, 339] width 1372 height 558
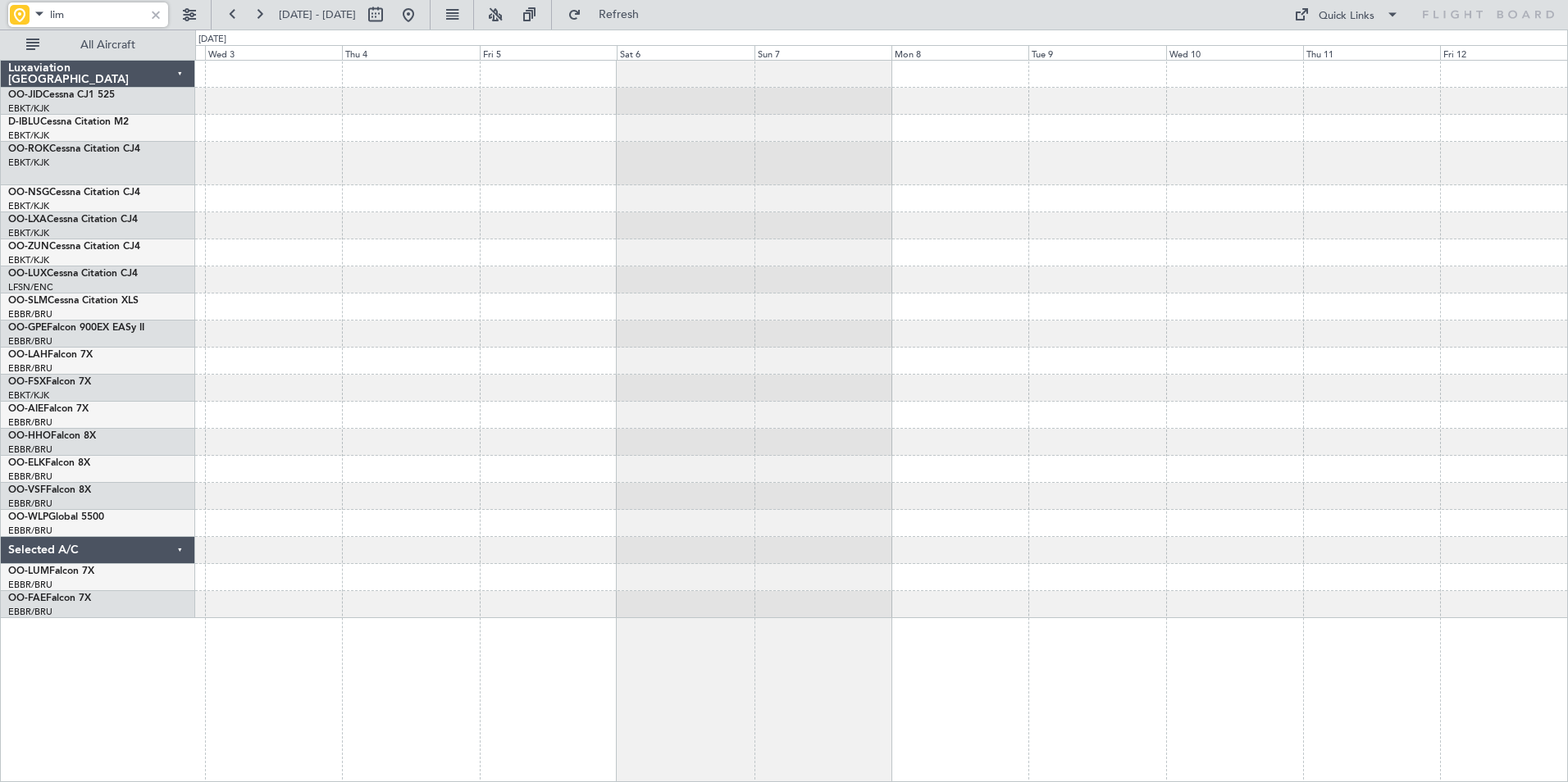
click at [1369, 419] on div at bounding box center [882, 415] width 1372 height 27
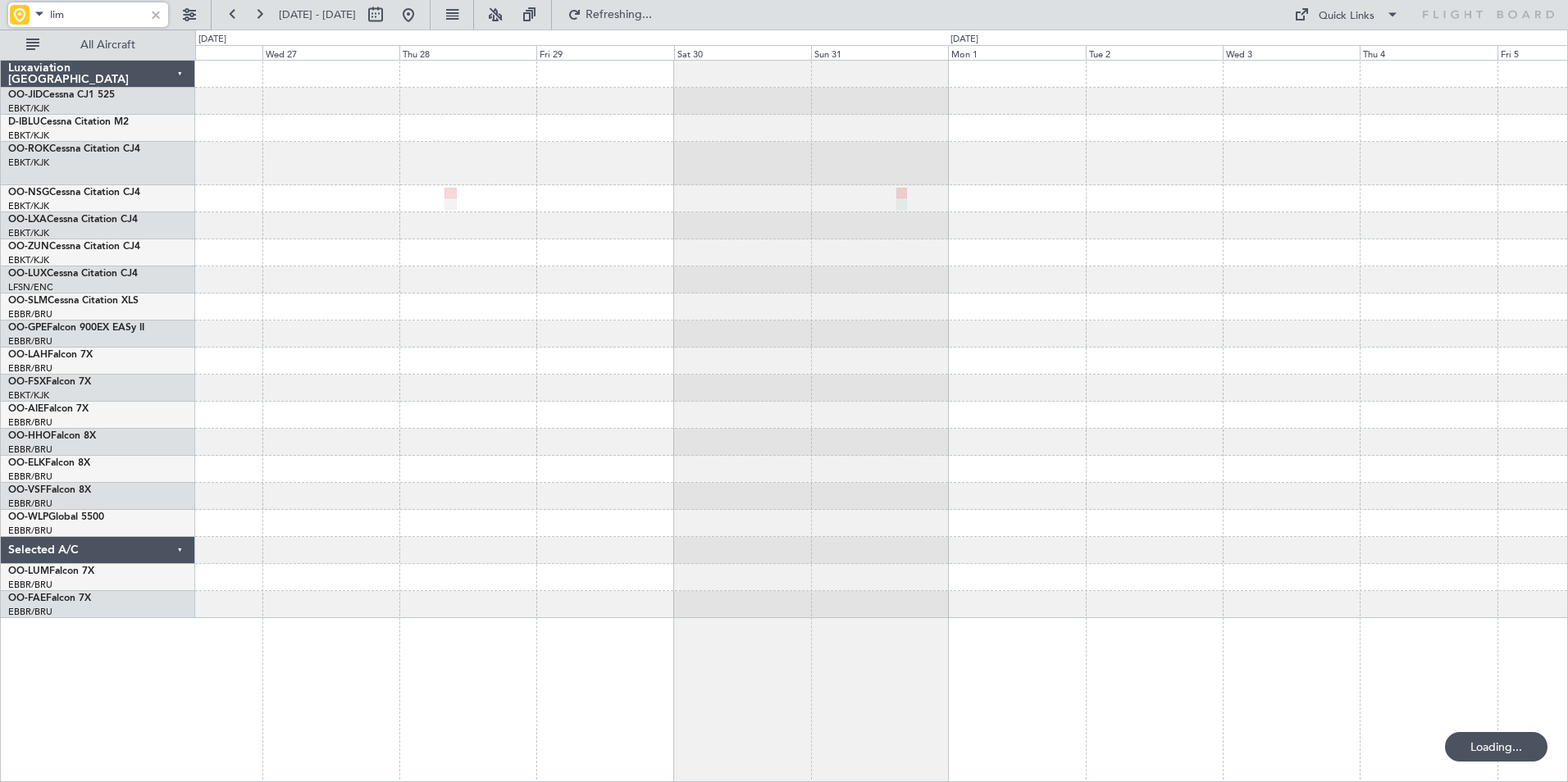
click at [1124, 412] on div at bounding box center [882, 339] width 1372 height 558
type input "lim"
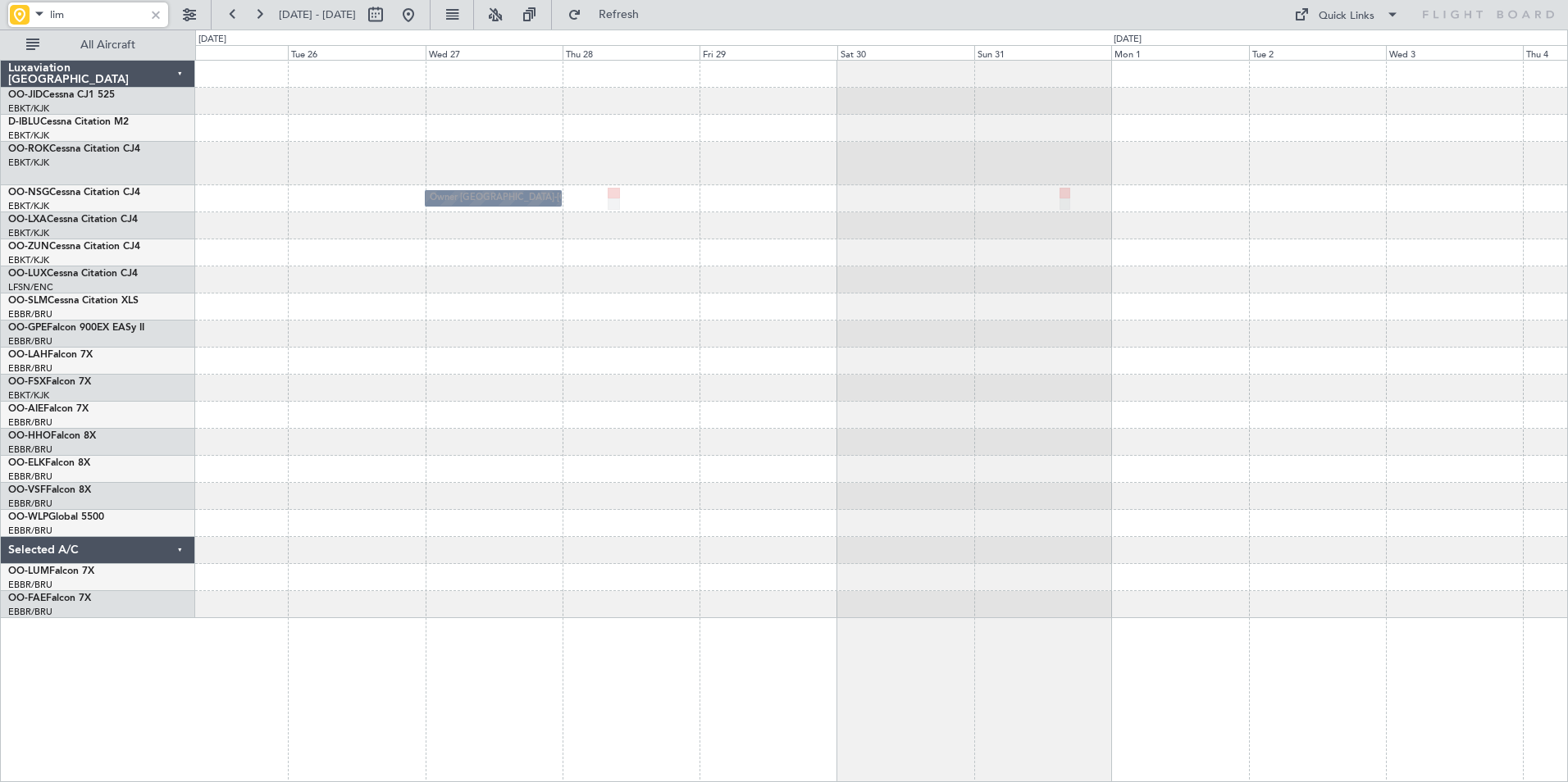
click at [665, 344] on div "Owner [GEOGRAPHIC_DATA]-[GEOGRAPHIC_DATA]" at bounding box center [882, 339] width 1372 height 558
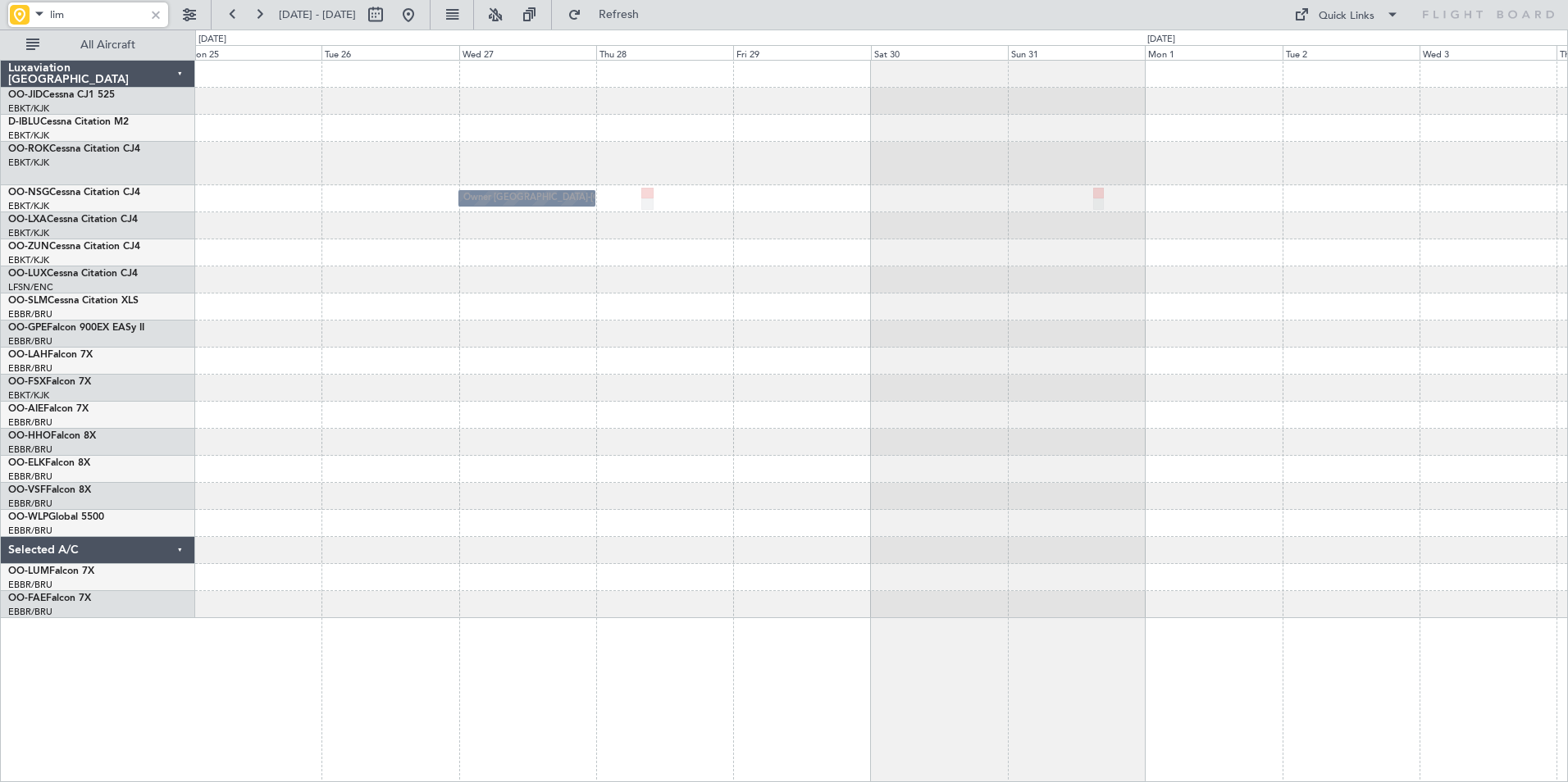
click at [611, 316] on div at bounding box center [882, 306] width 1372 height 27
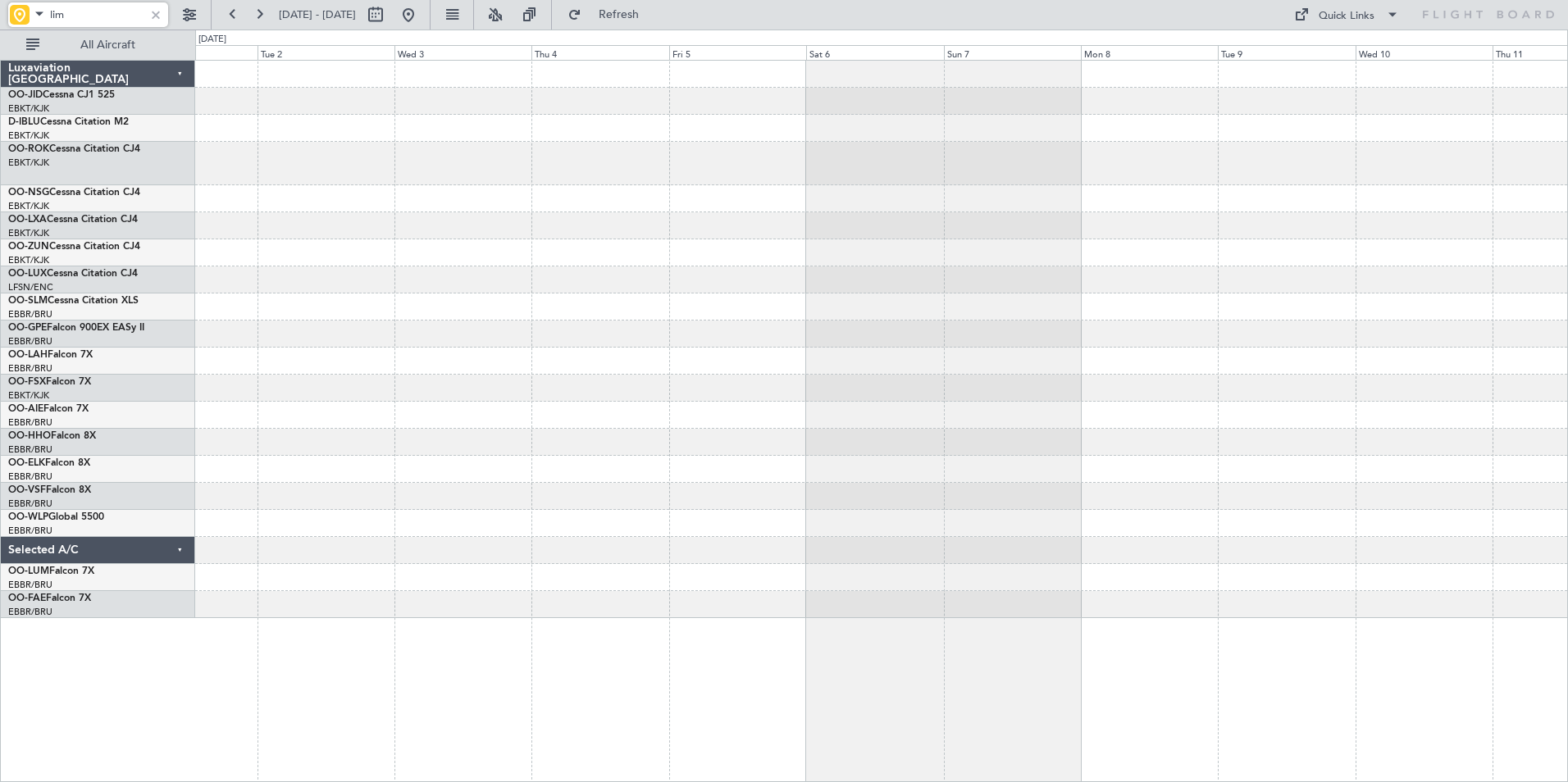
click at [508, 352] on div at bounding box center [882, 361] width 1372 height 27
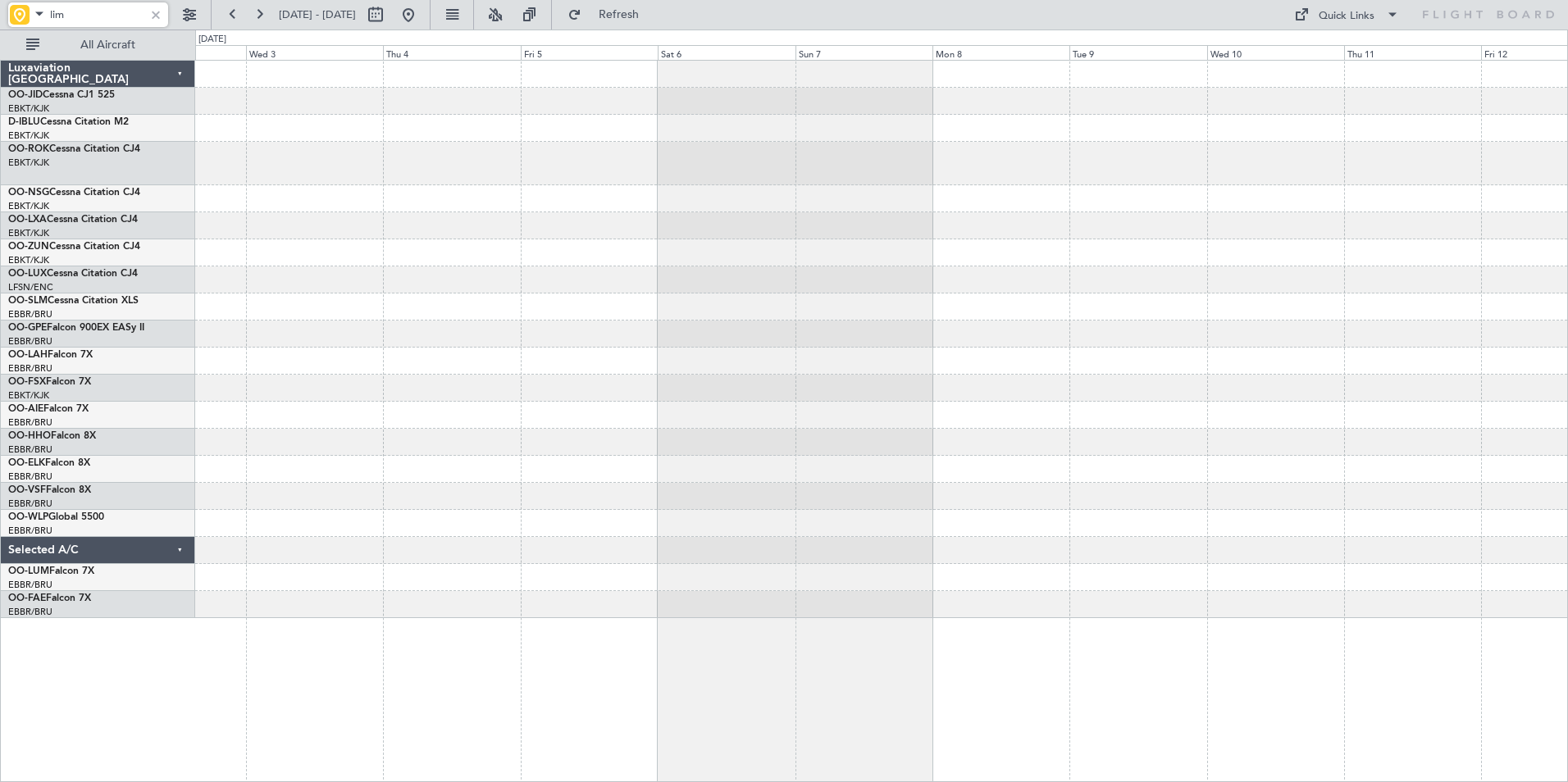
click at [599, 361] on div at bounding box center [882, 339] width 1372 height 558
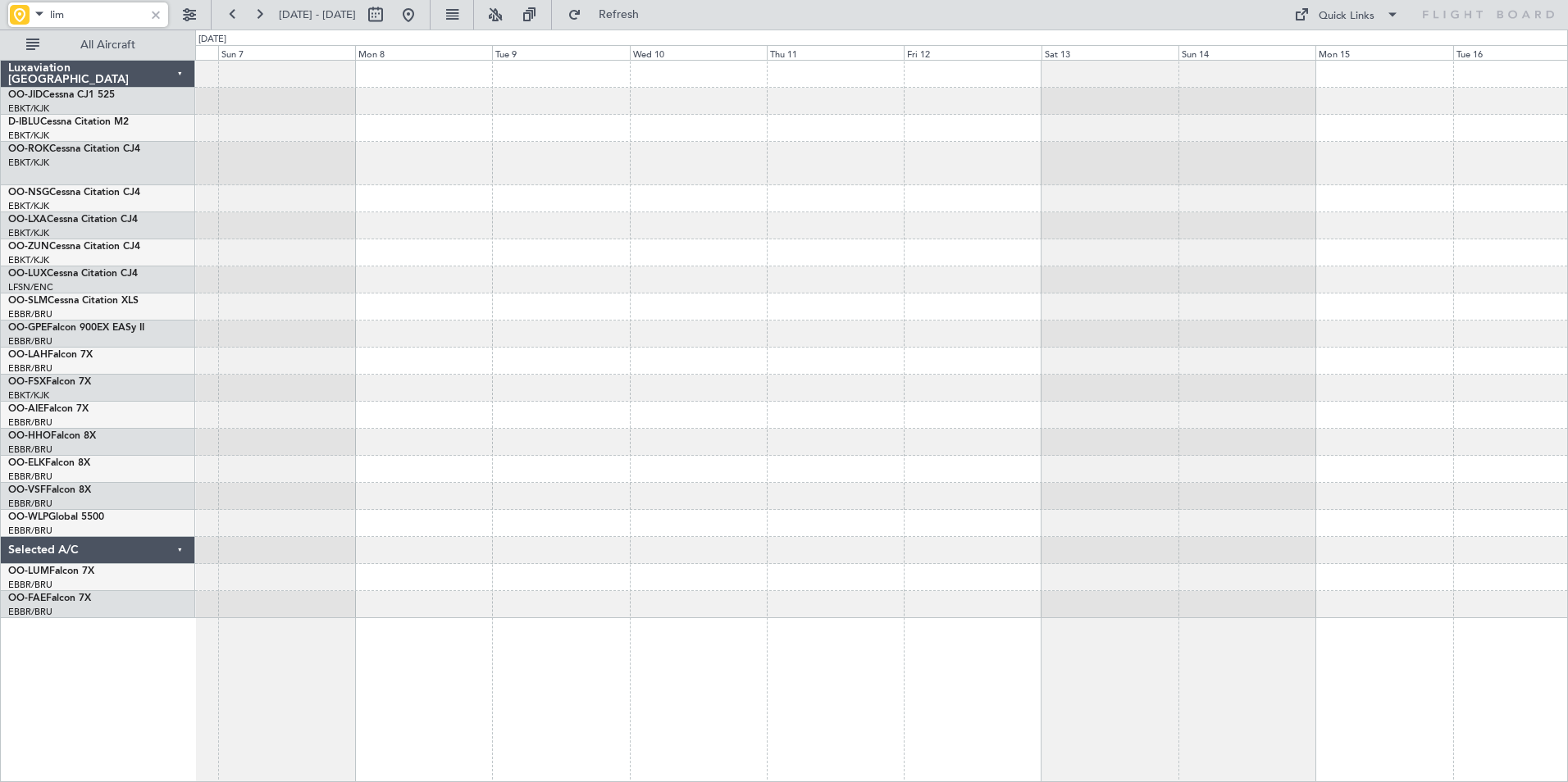
click at [630, 376] on div at bounding box center [882, 339] width 1372 height 558
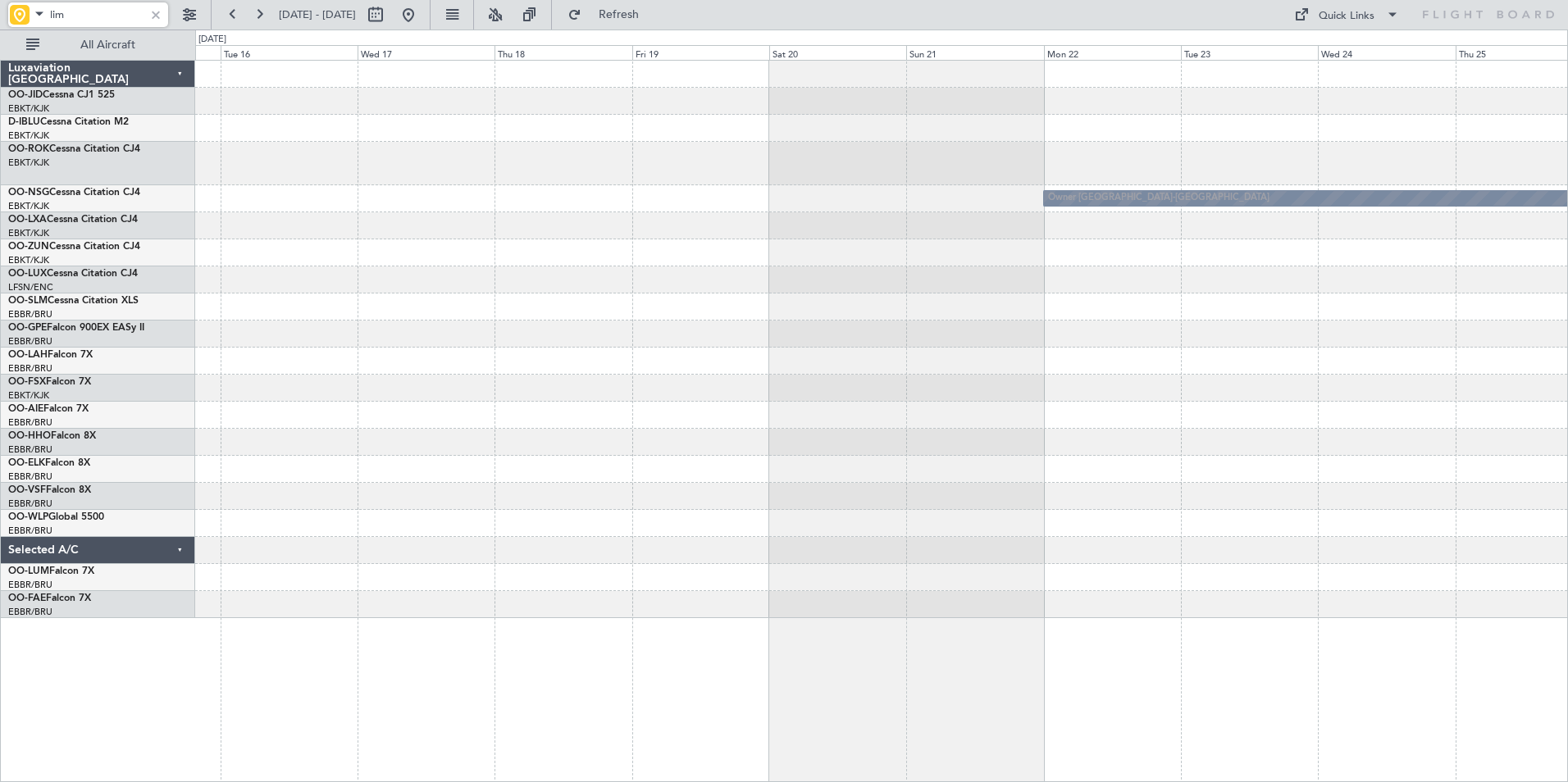
click at [505, 379] on div "Owner [GEOGRAPHIC_DATA]-[GEOGRAPHIC_DATA]" at bounding box center [882, 339] width 1372 height 558
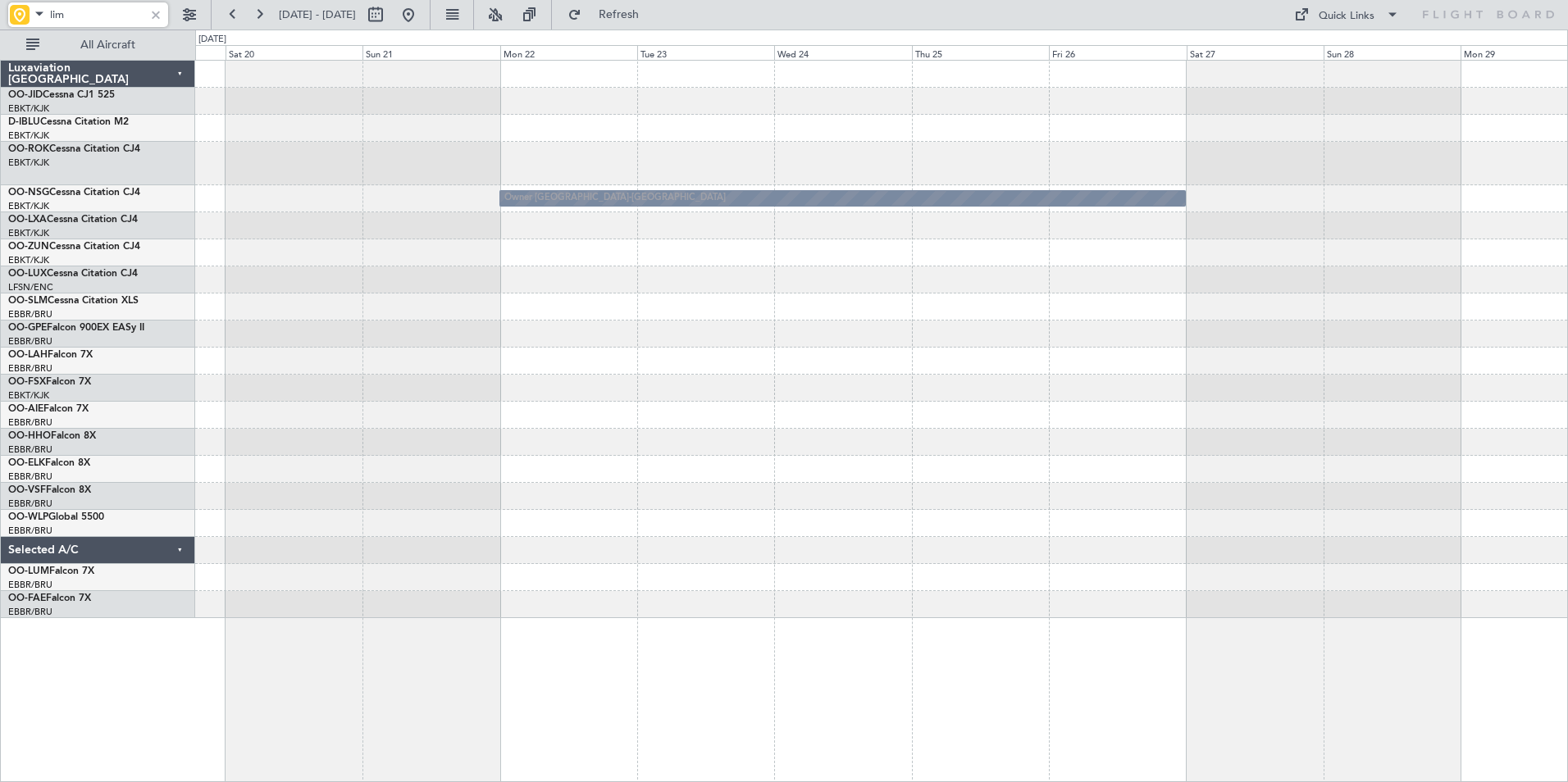
click at [482, 426] on div "Owner [GEOGRAPHIC_DATA]-[GEOGRAPHIC_DATA]" at bounding box center [882, 339] width 1372 height 558
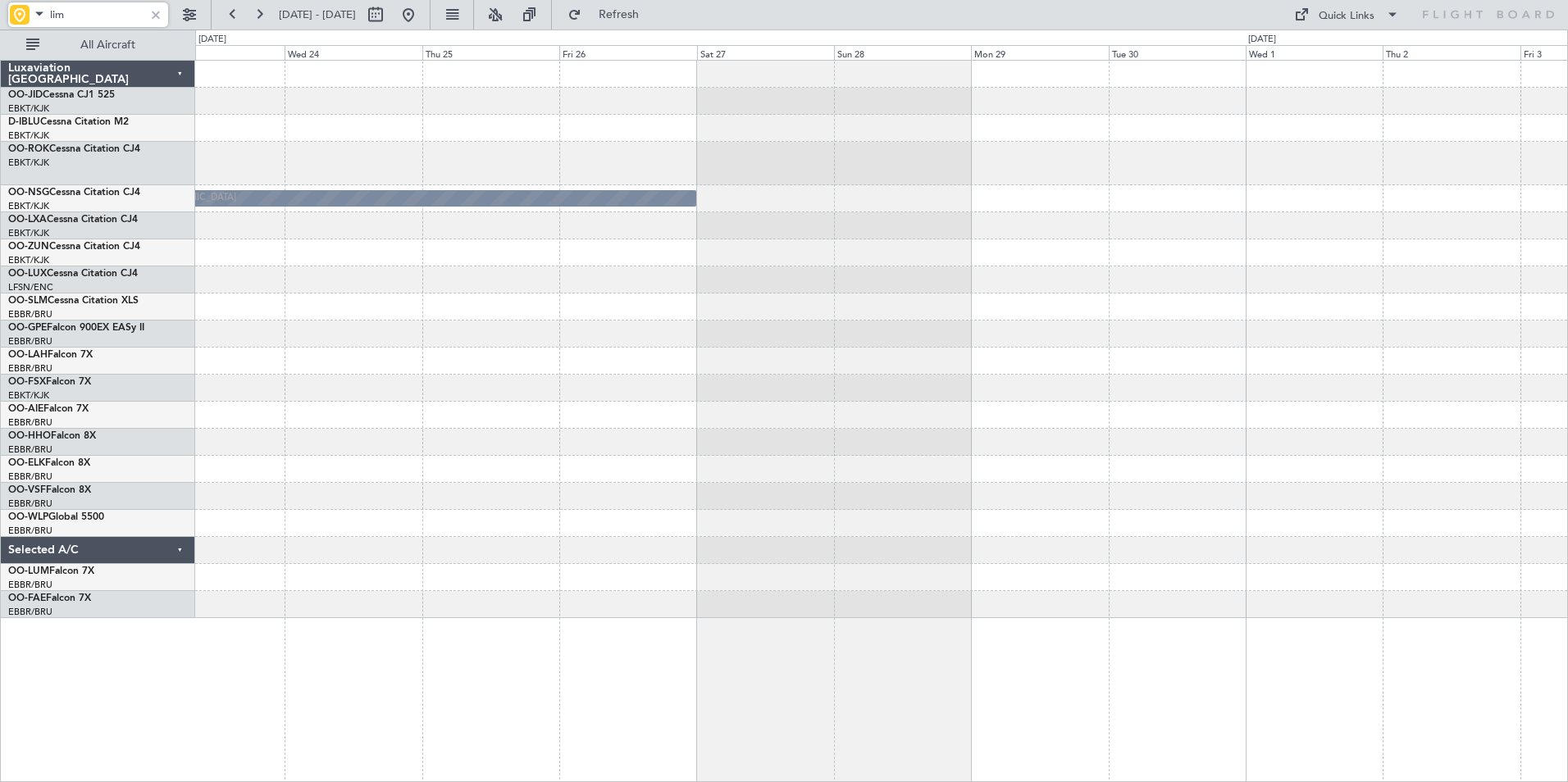
click at [530, 421] on div "Owner [GEOGRAPHIC_DATA]-[GEOGRAPHIC_DATA]" at bounding box center [882, 339] width 1372 height 558
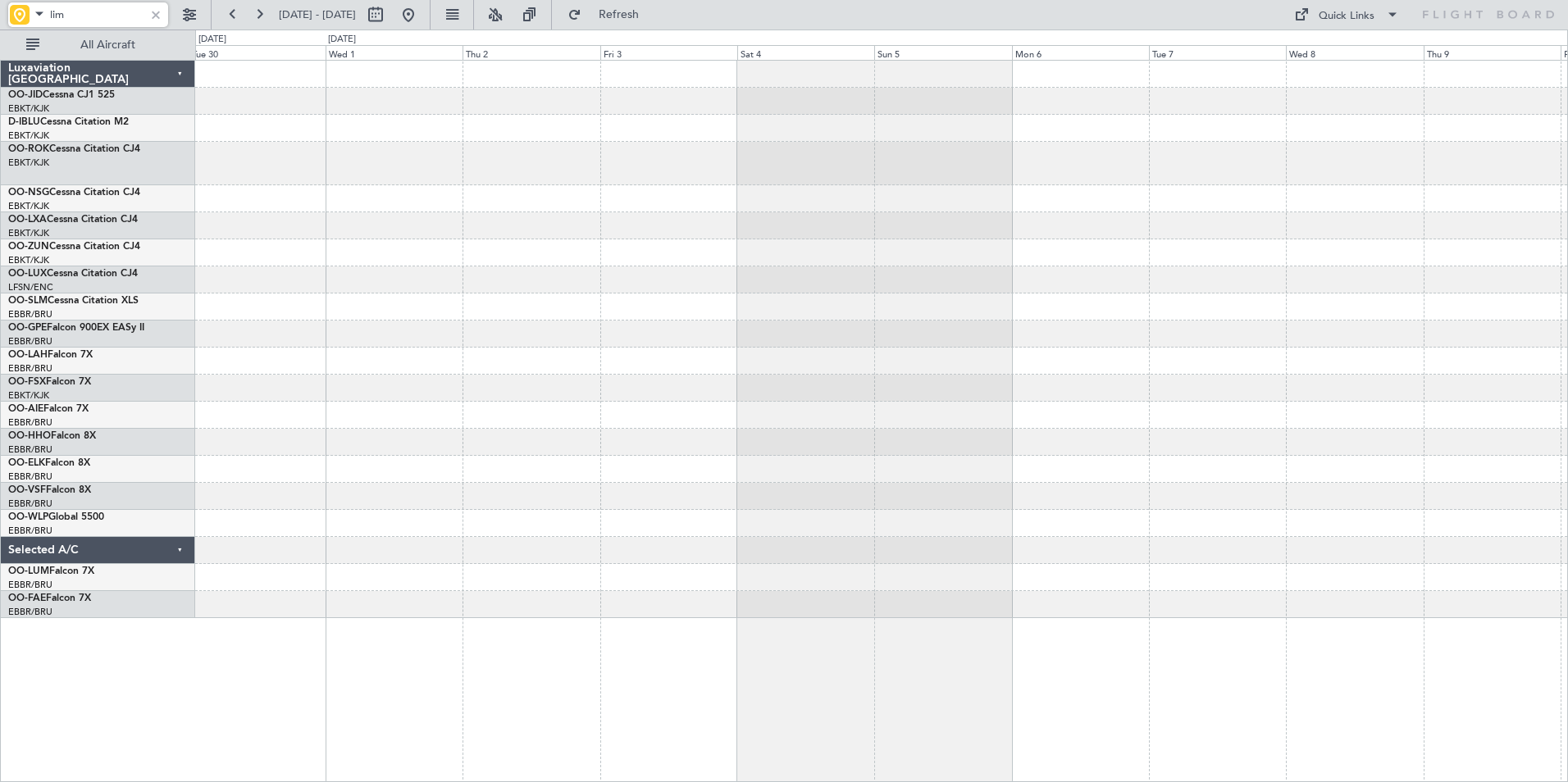
click at [663, 413] on div at bounding box center [882, 339] width 1372 height 558
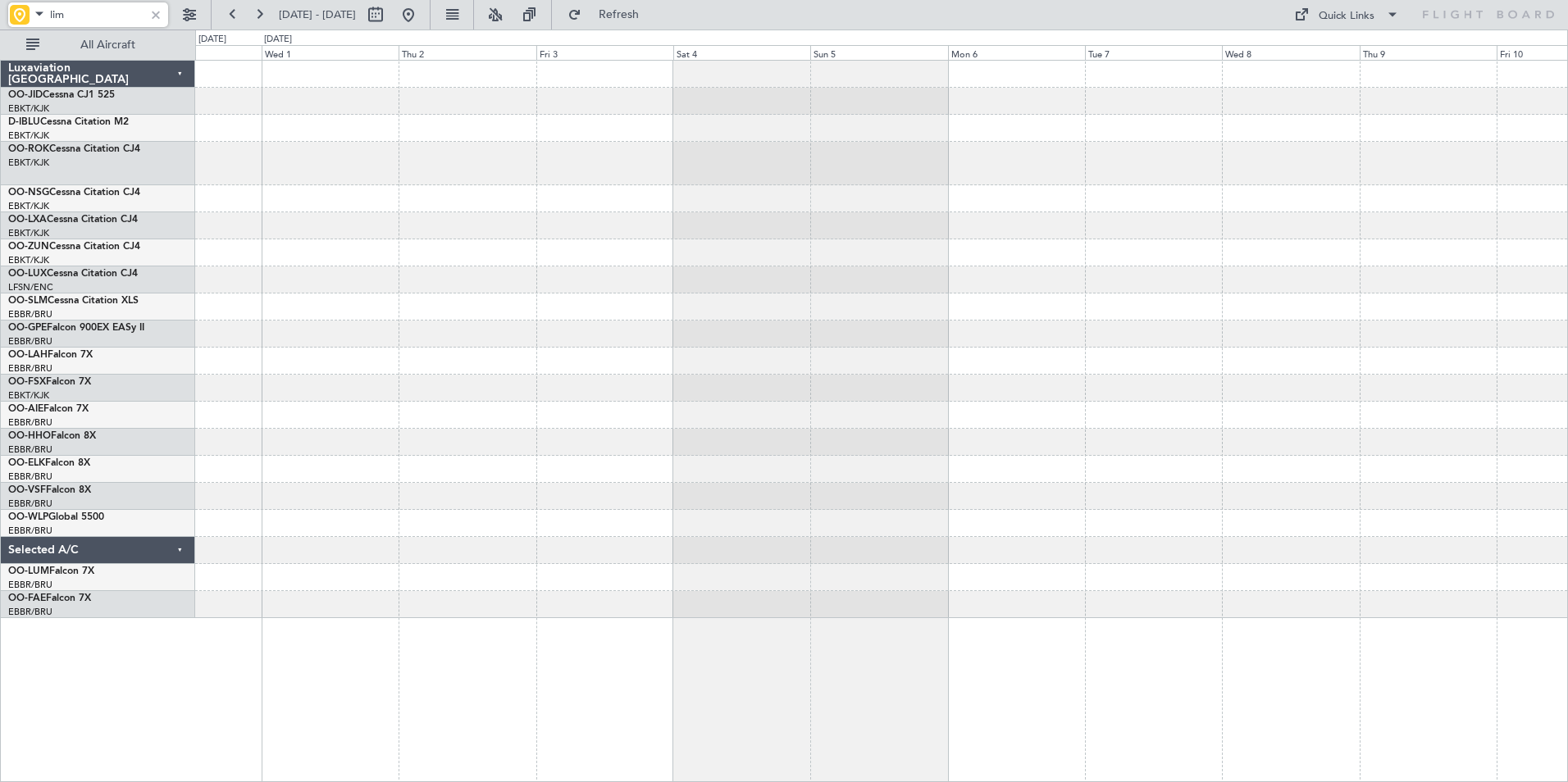
click at [546, 340] on div at bounding box center [882, 339] width 1372 height 558
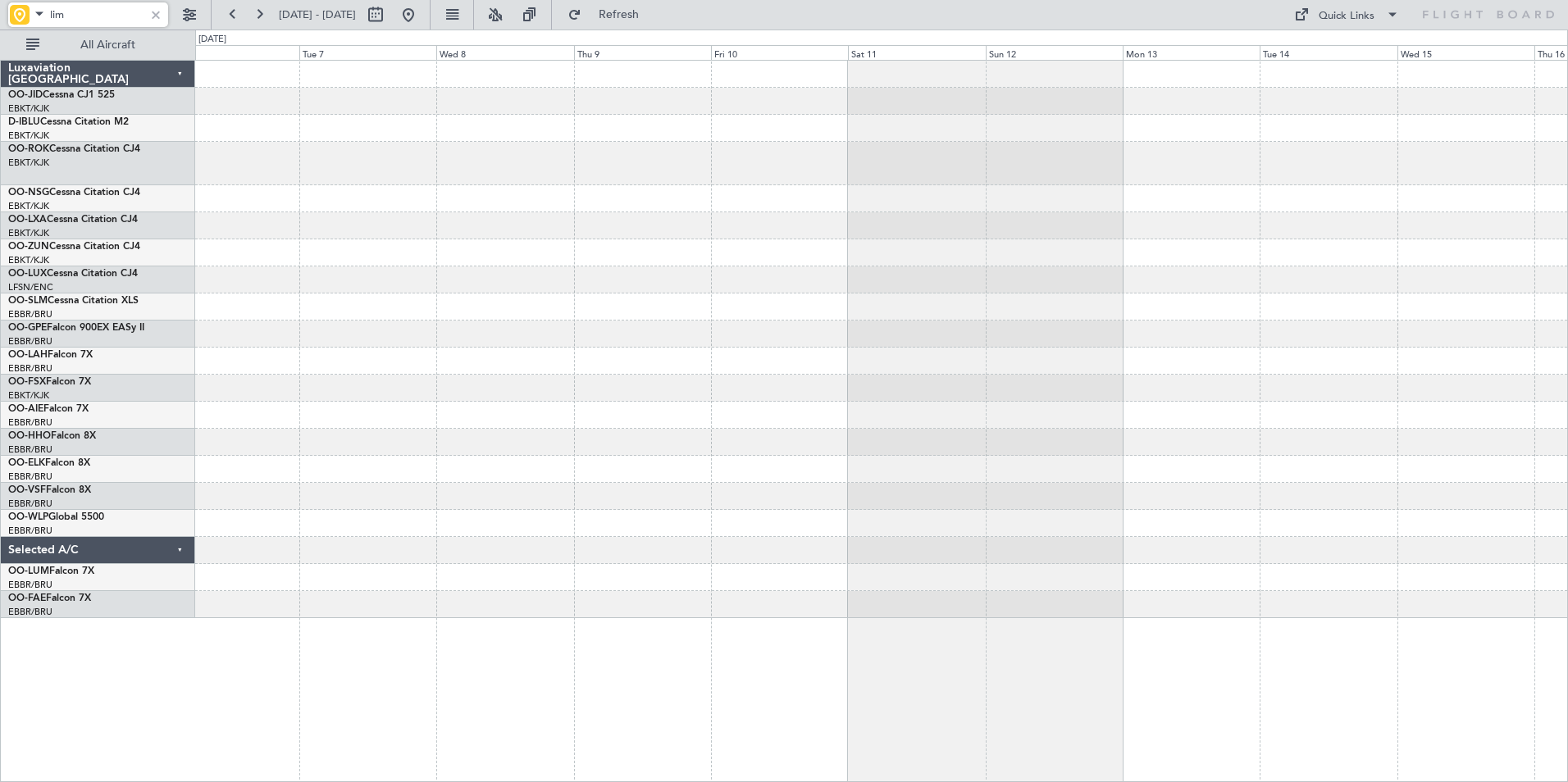
click at [690, 358] on div at bounding box center [882, 339] width 1372 height 558
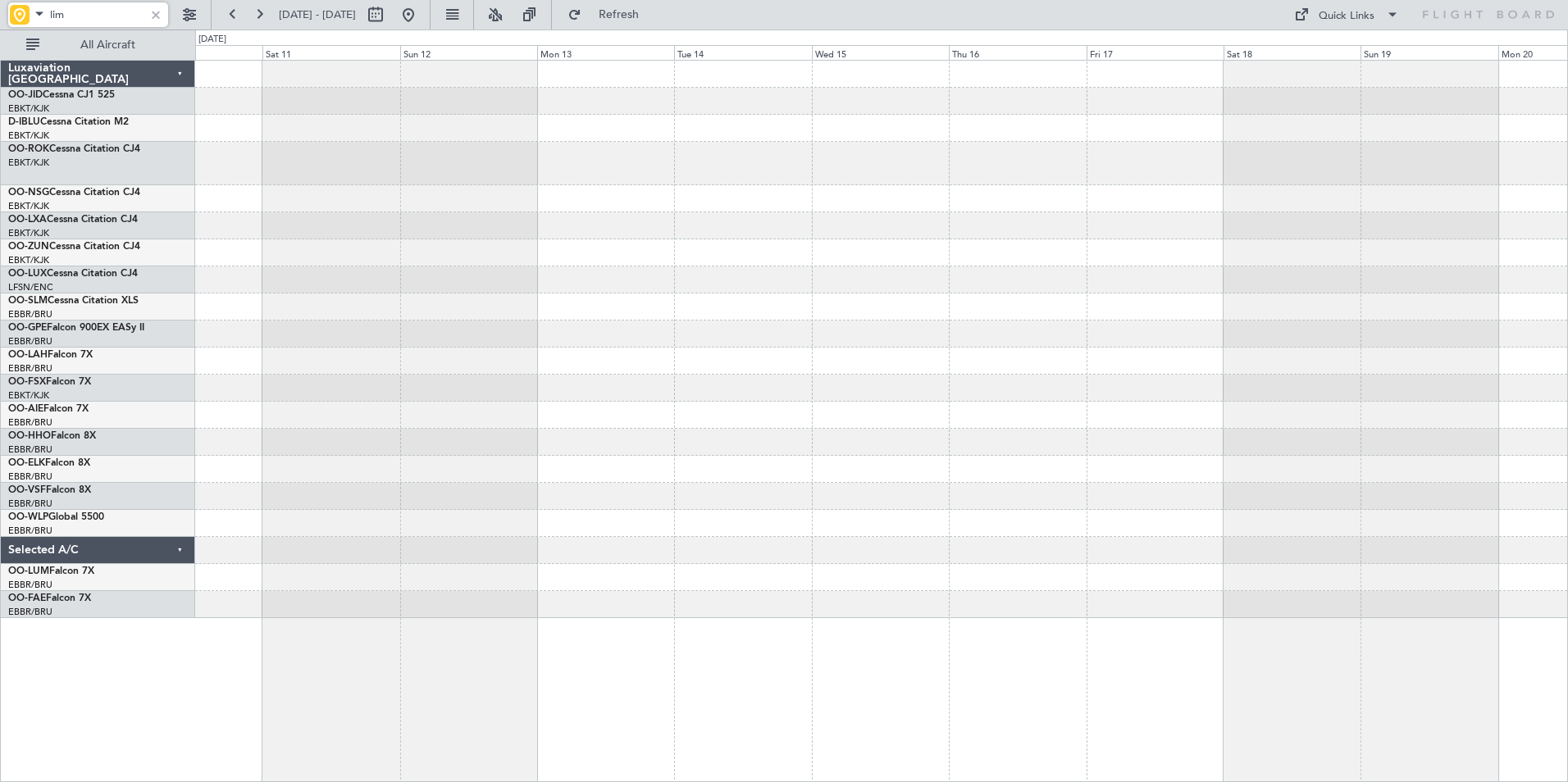
click at [695, 393] on div at bounding box center [882, 339] width 1372 height 558
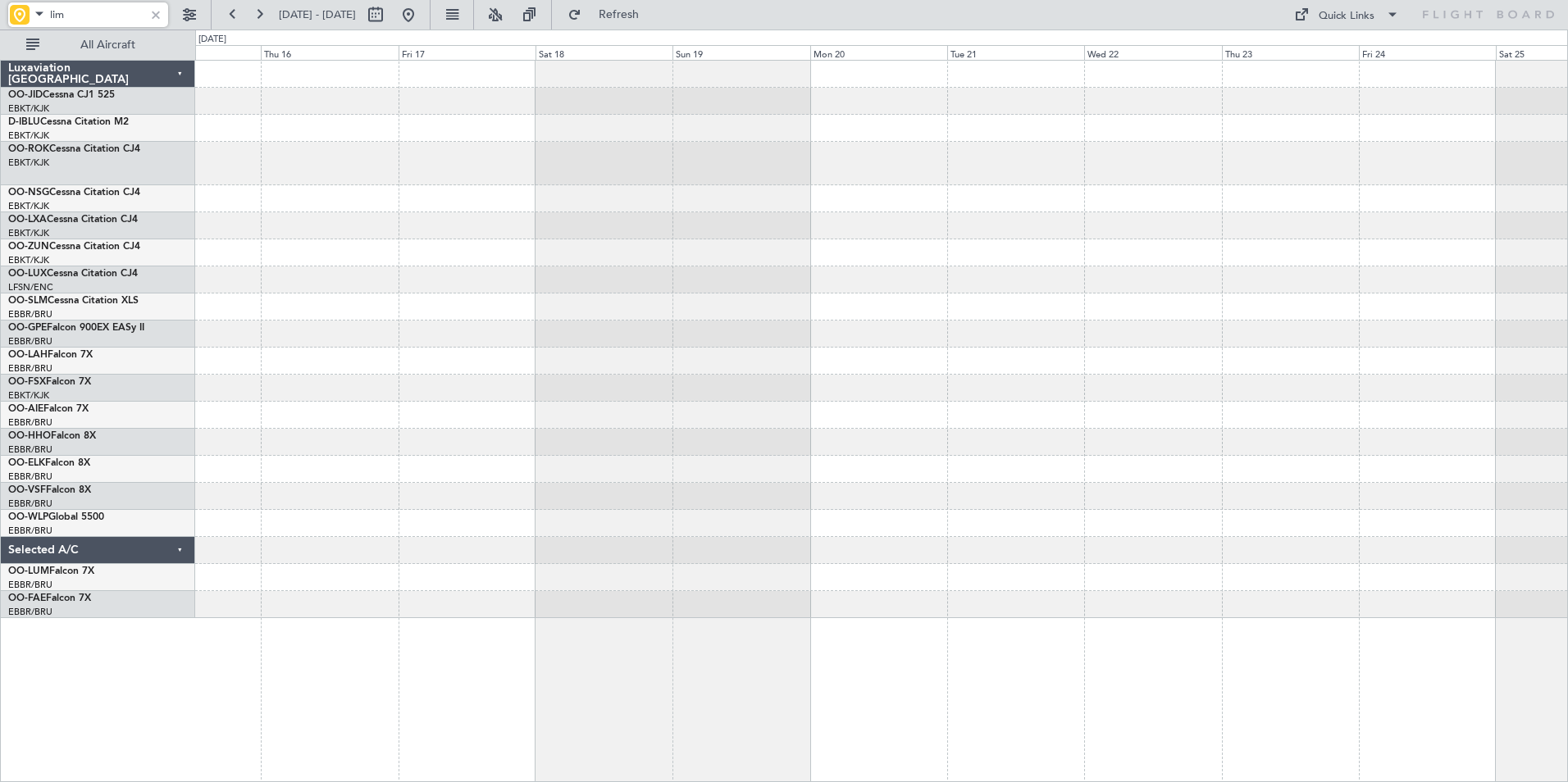
click at [713, 394] on div at bounding box center [882, 339] width 1372 height 558
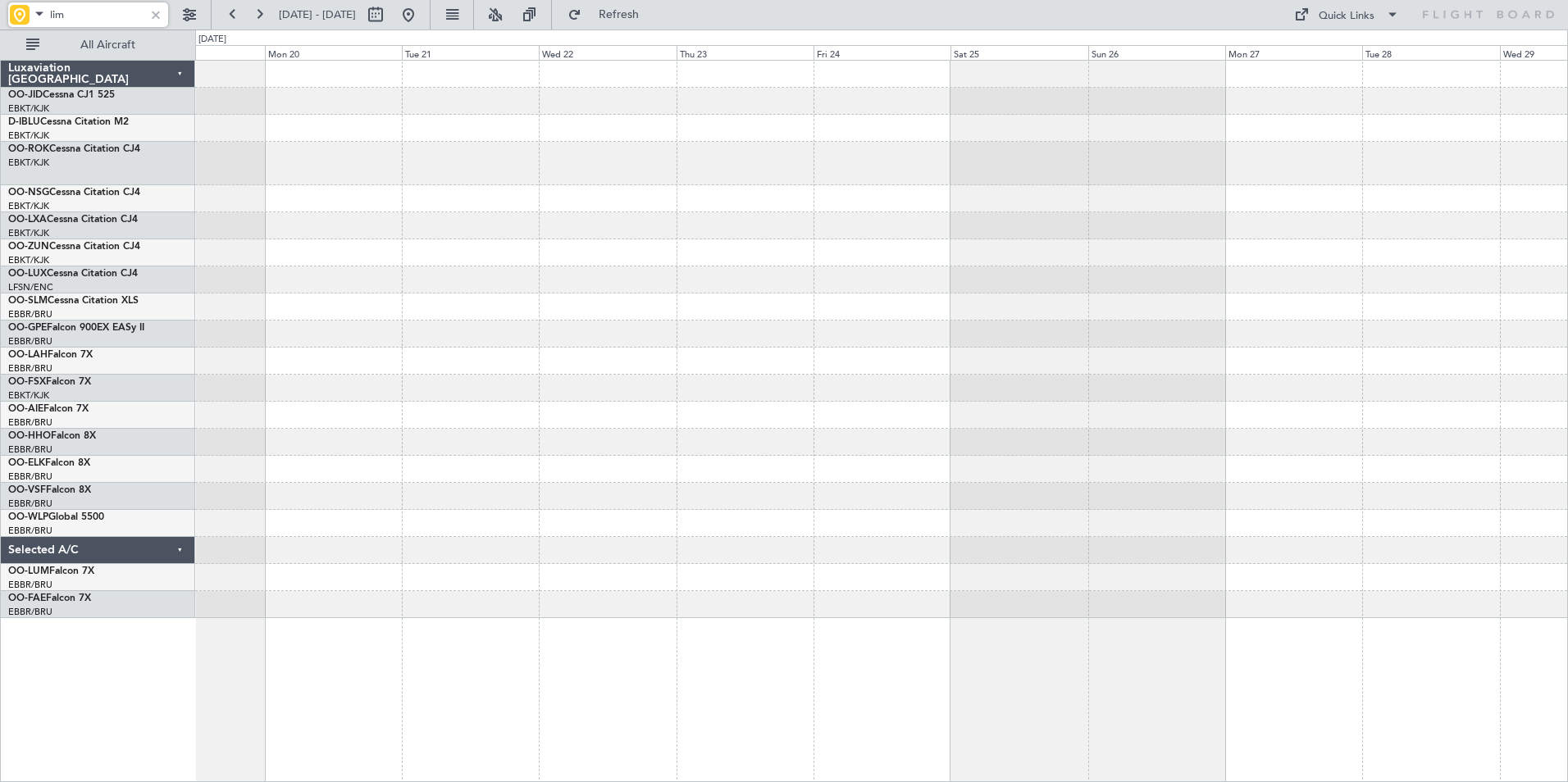
click at [596, 423] on div at bounding box center [882, 339] width 1372 height 558
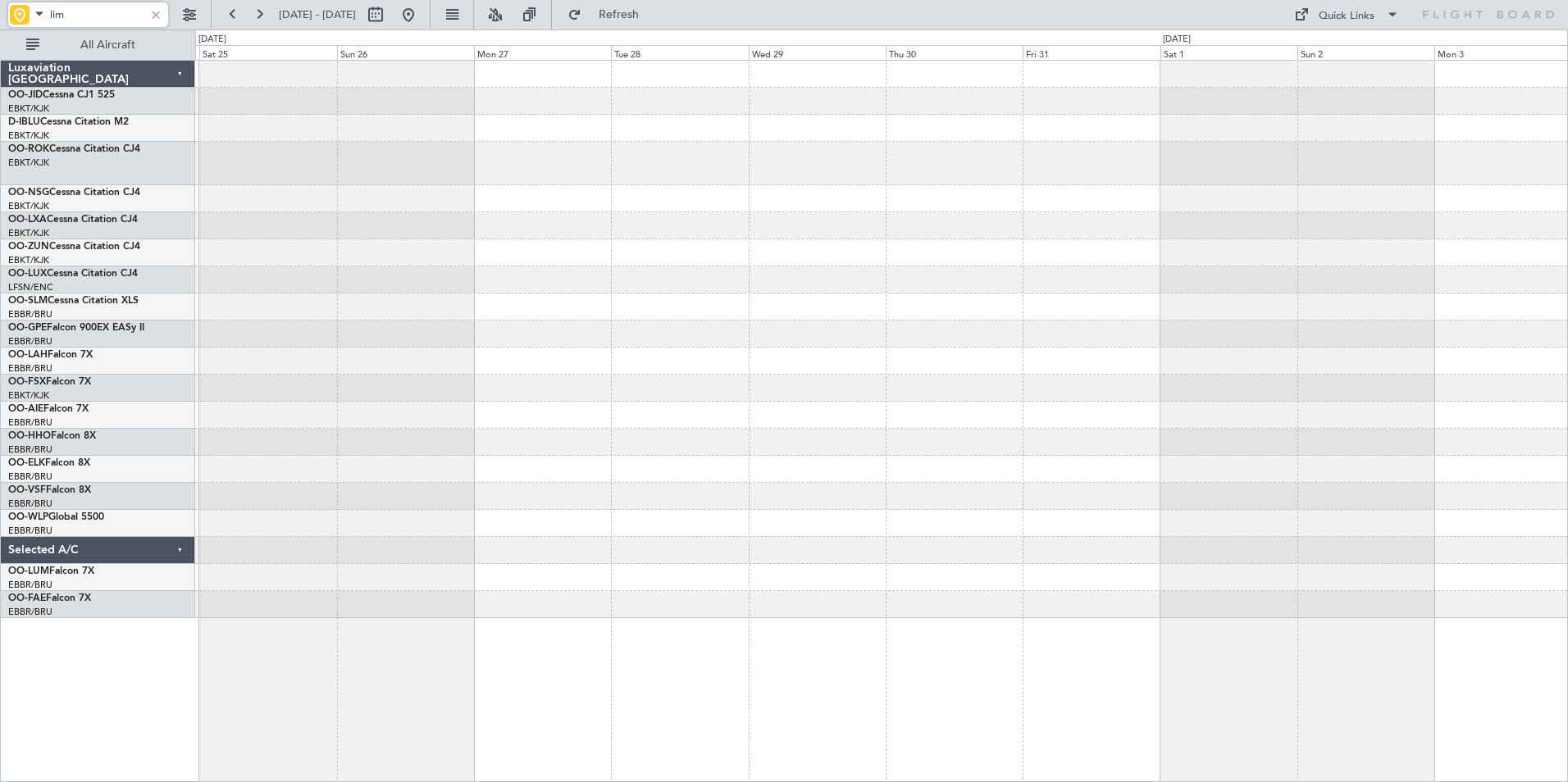
click at [772, 428] on div at bounding box center [882, 339] width 1372 height 558
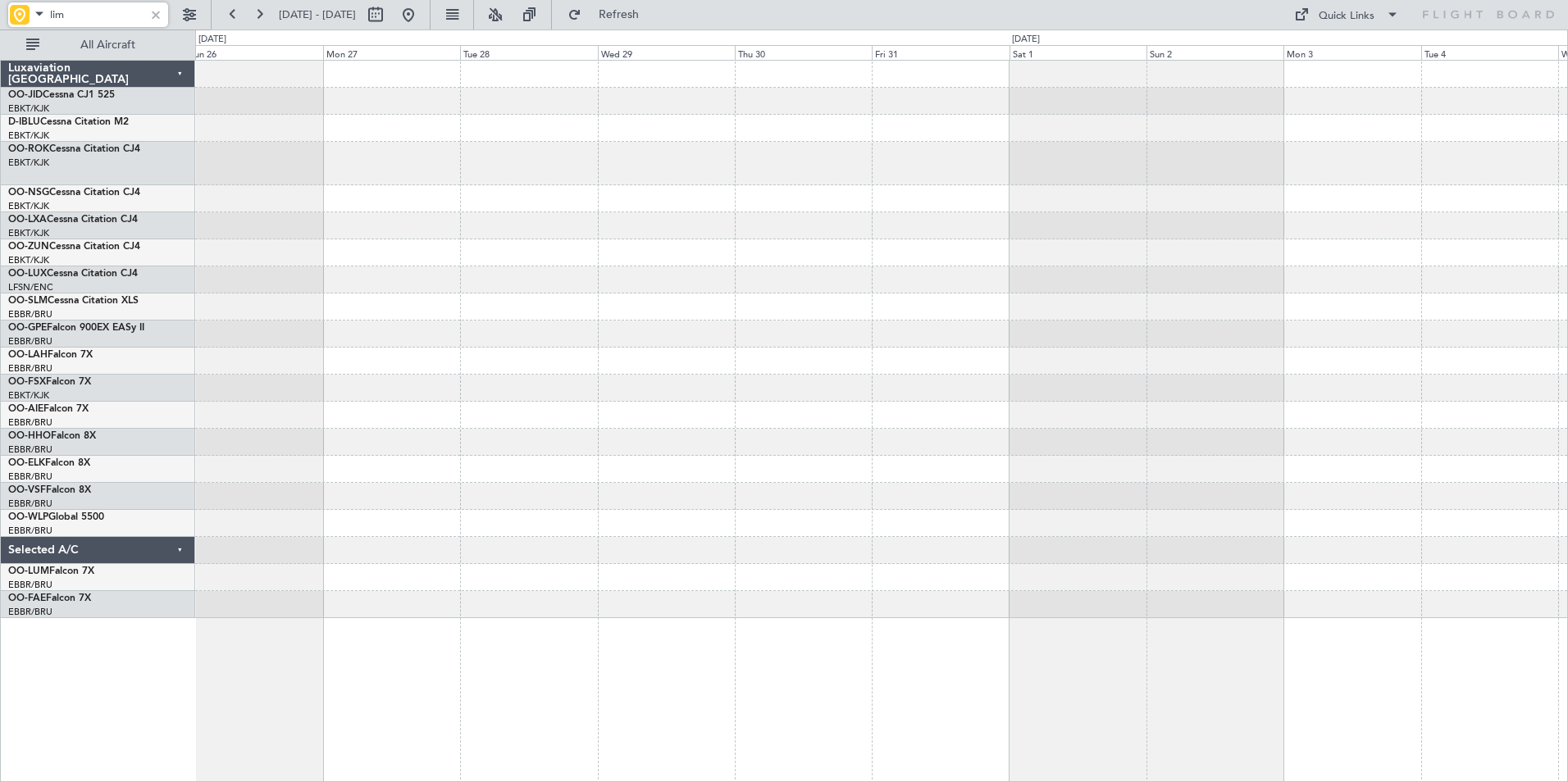
click at [809, 410] on div at bounding box center [882, 339] width 1372 height 558
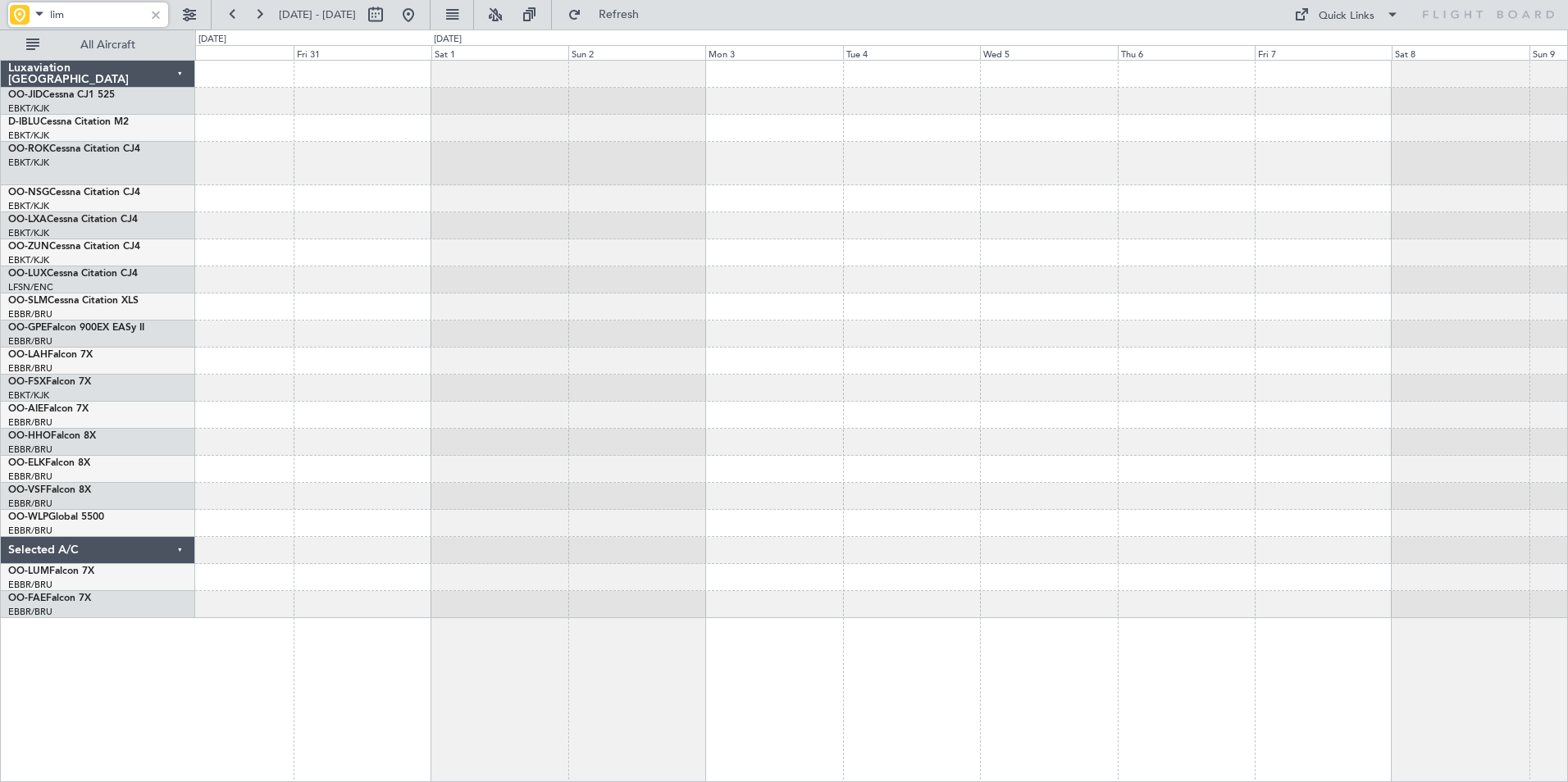
click at [793, 421] on div at bounding box center [882, 339] width 1372 height 558
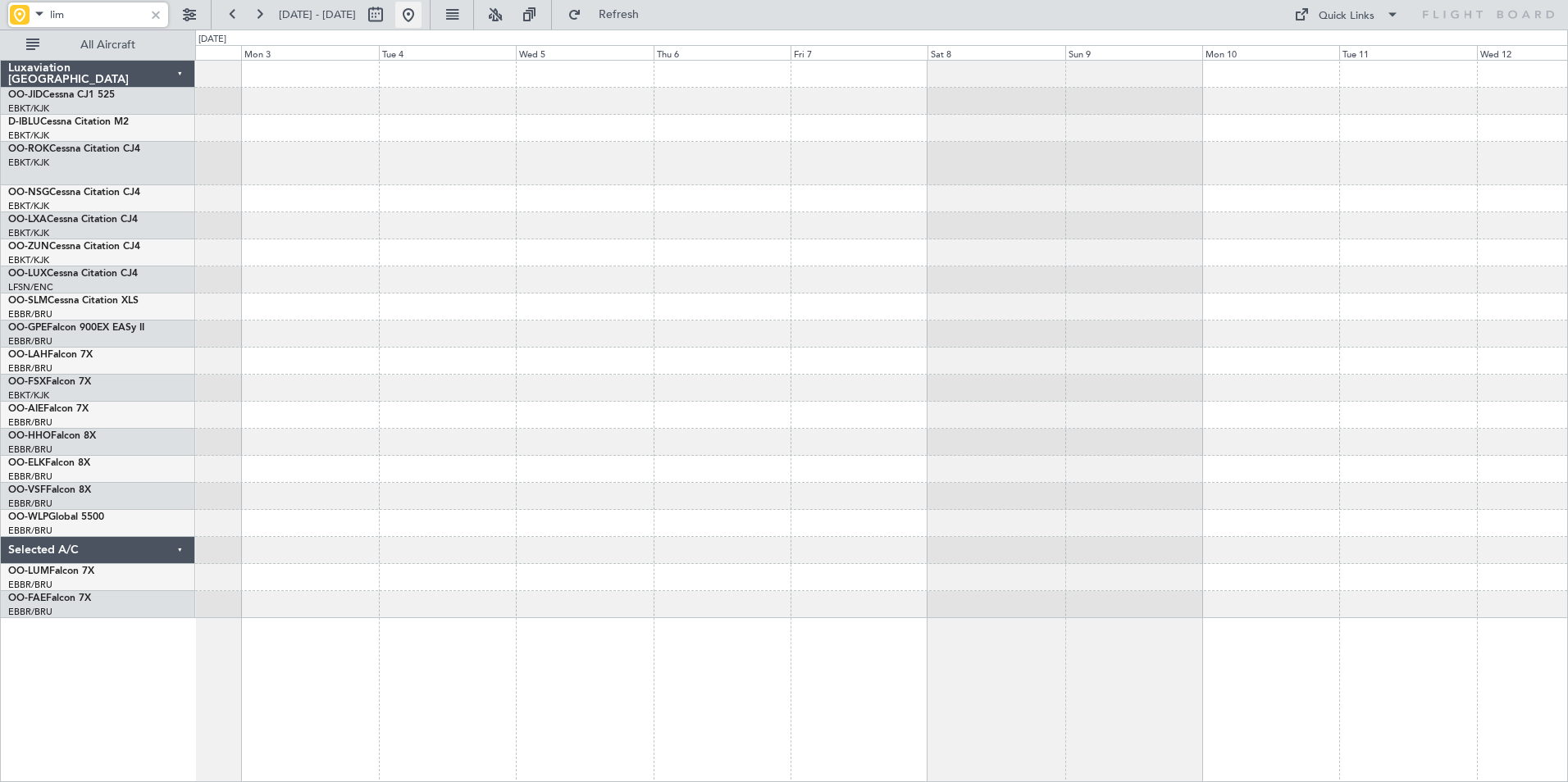
click at [422, 16] on button at bounding box center [408, 15] width 26 height 26
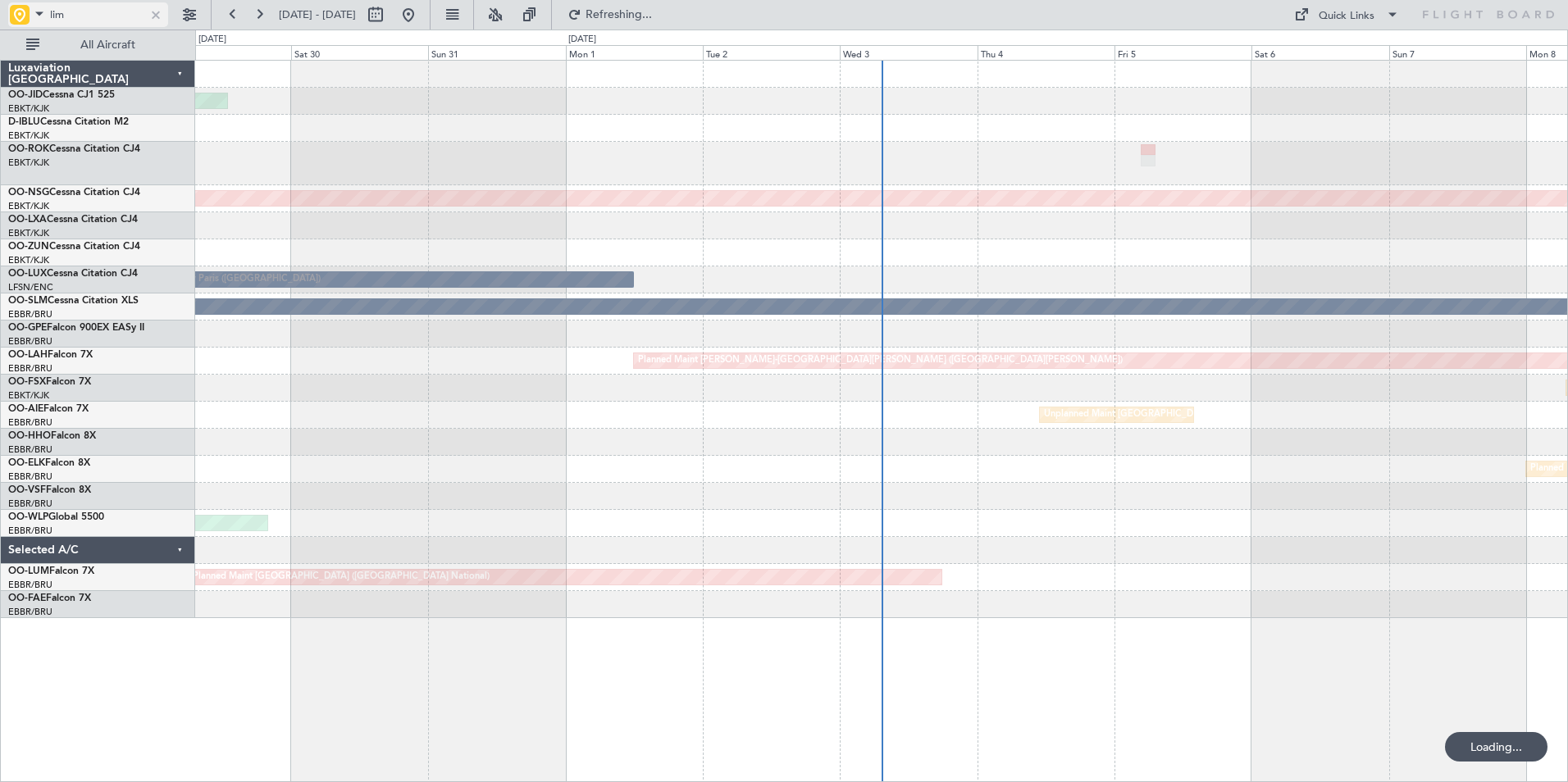
click at [148, 20] on div "lim" at bounding box center [88, 15] width 160 height 25
click at [154, 19] on div at bounding box center [156, 15] width 18 height 18
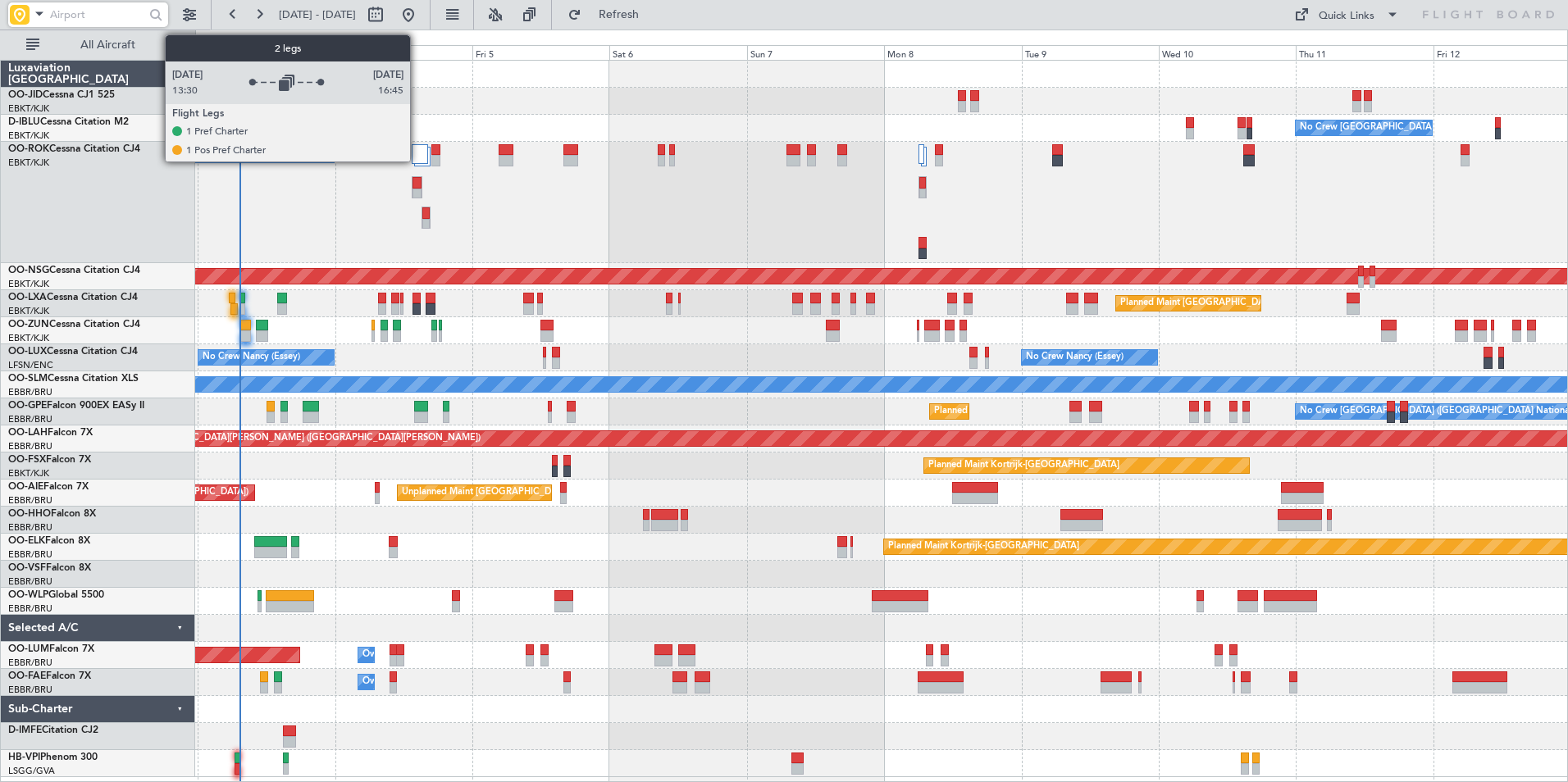
click at [417, 150] on div at bounding box center [420, 154] width 16 height 20
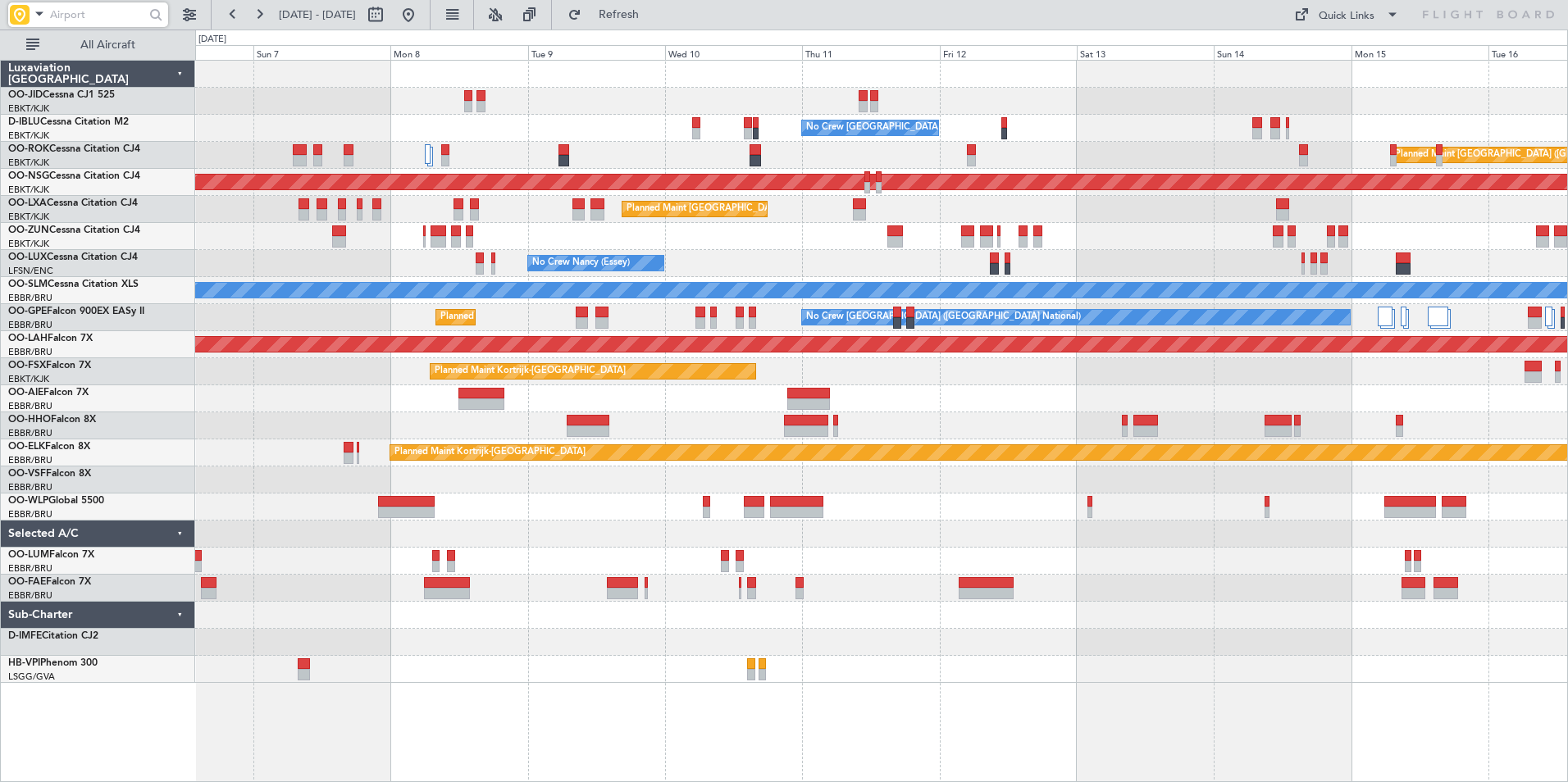
click at [897, 237] on div "No Crew Brussels (Brussels National) AOG Maint Brussels (Brussels National) Pla…" at bounding box center [882, 371] width 1372 height 622
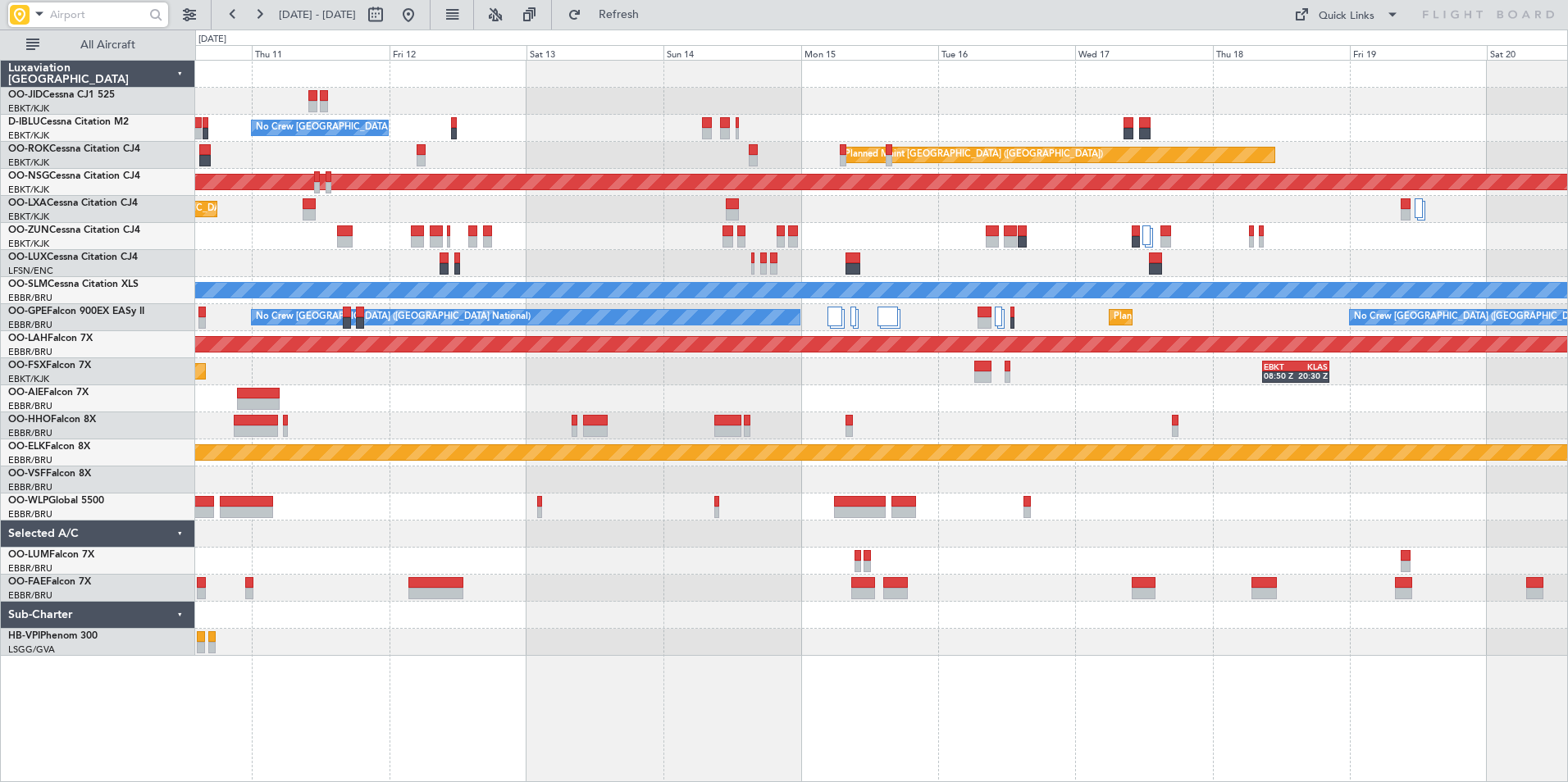
click at [679, 195] on div "Planned Maint [GEOGRAPHIC_DATA] ([GEOGRAPHIC_DATA])" at bounding box center [882, 182] width 1372 height 27
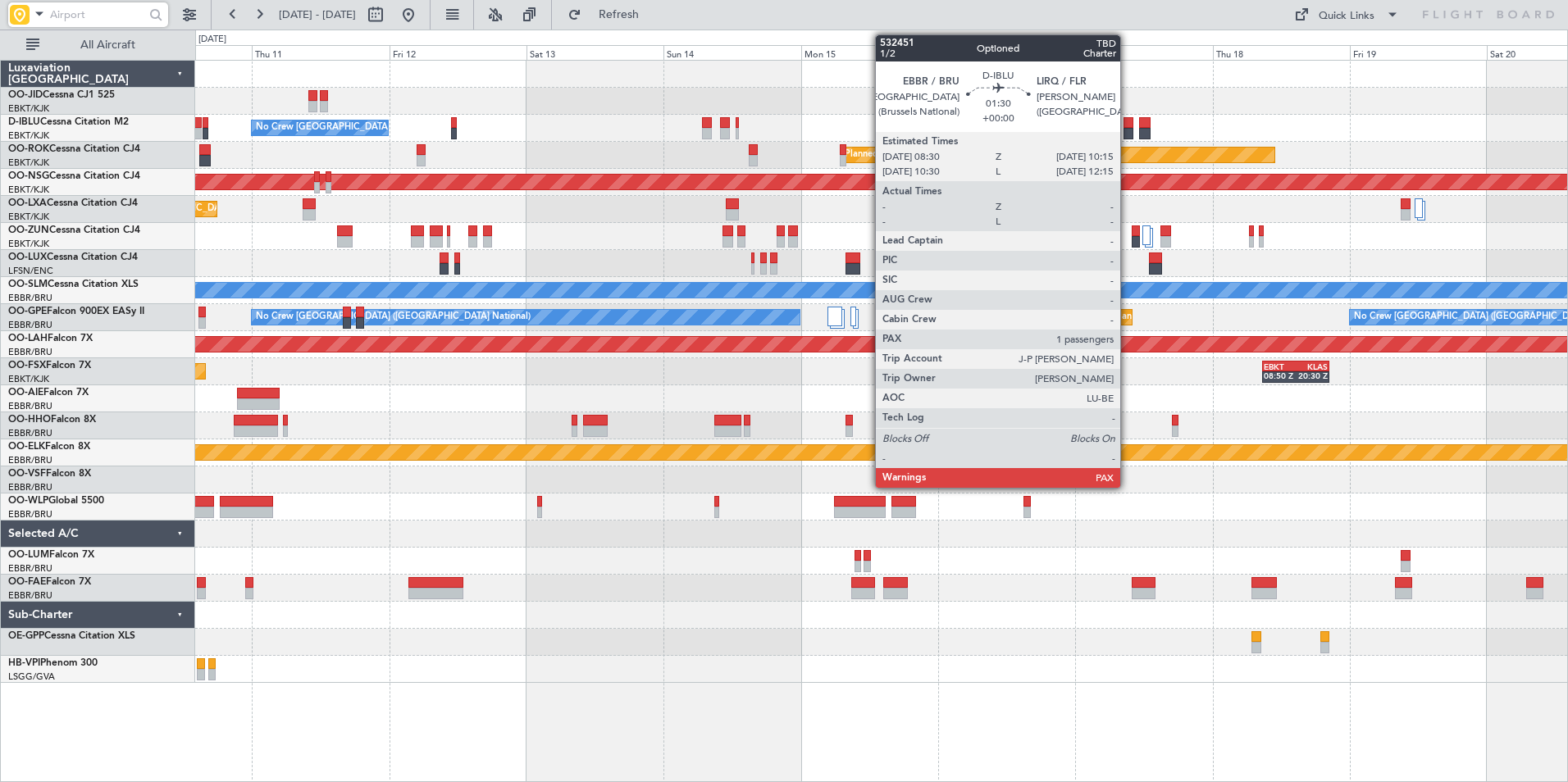
click at [1128, 126] on div at bounding box center [1128, 123] width 11 height 12
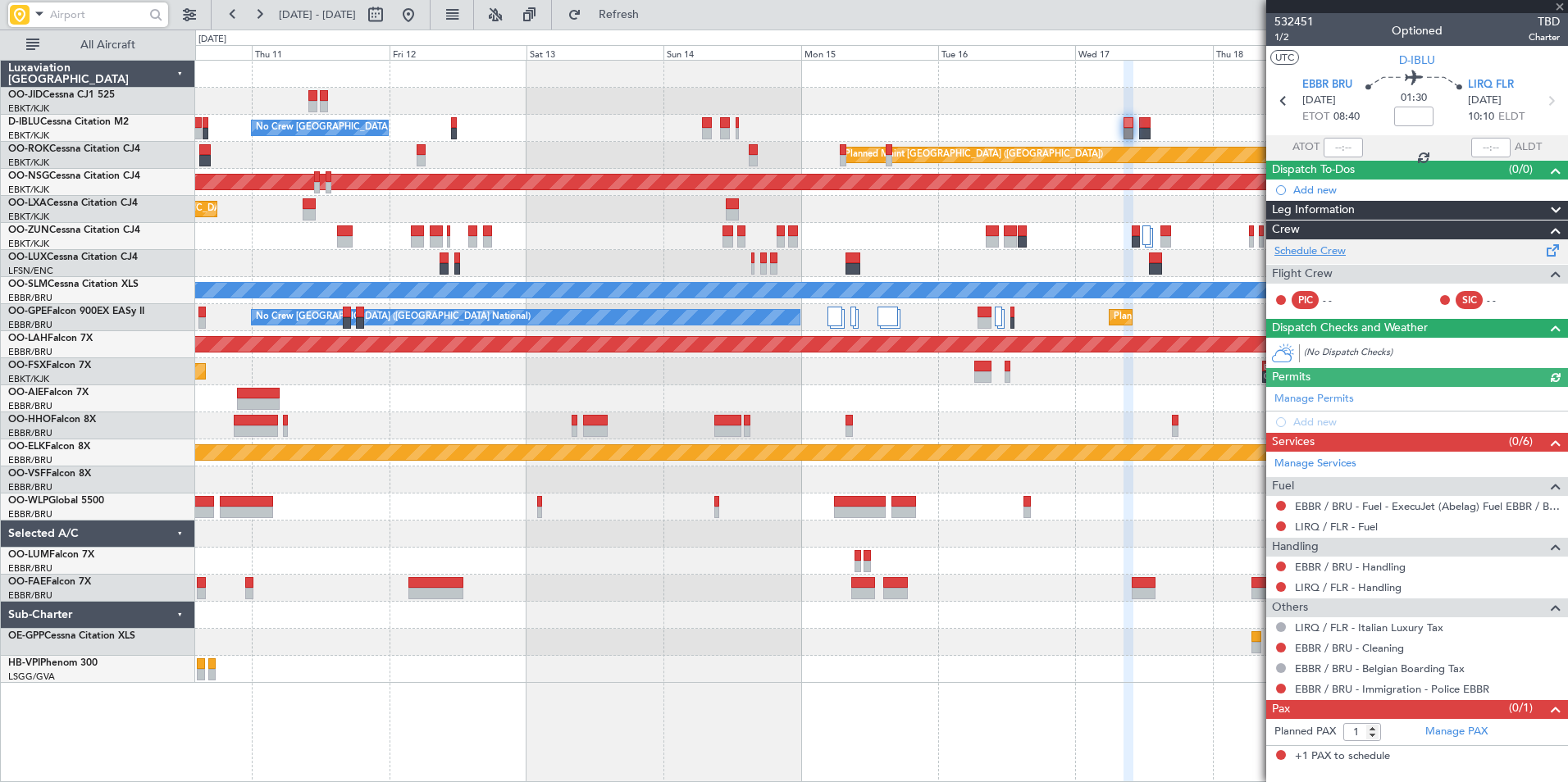
click at [1326, 247] on link "Schedule Crew" at bounding box center [1310, 251] width 71 height 16
click at [162, 232] on div "No Crew Brussels (Brussels National) Planned Maint Paris (Le Bourget) Planned M…" at bounding box center [784, 406] width 1568 height 752
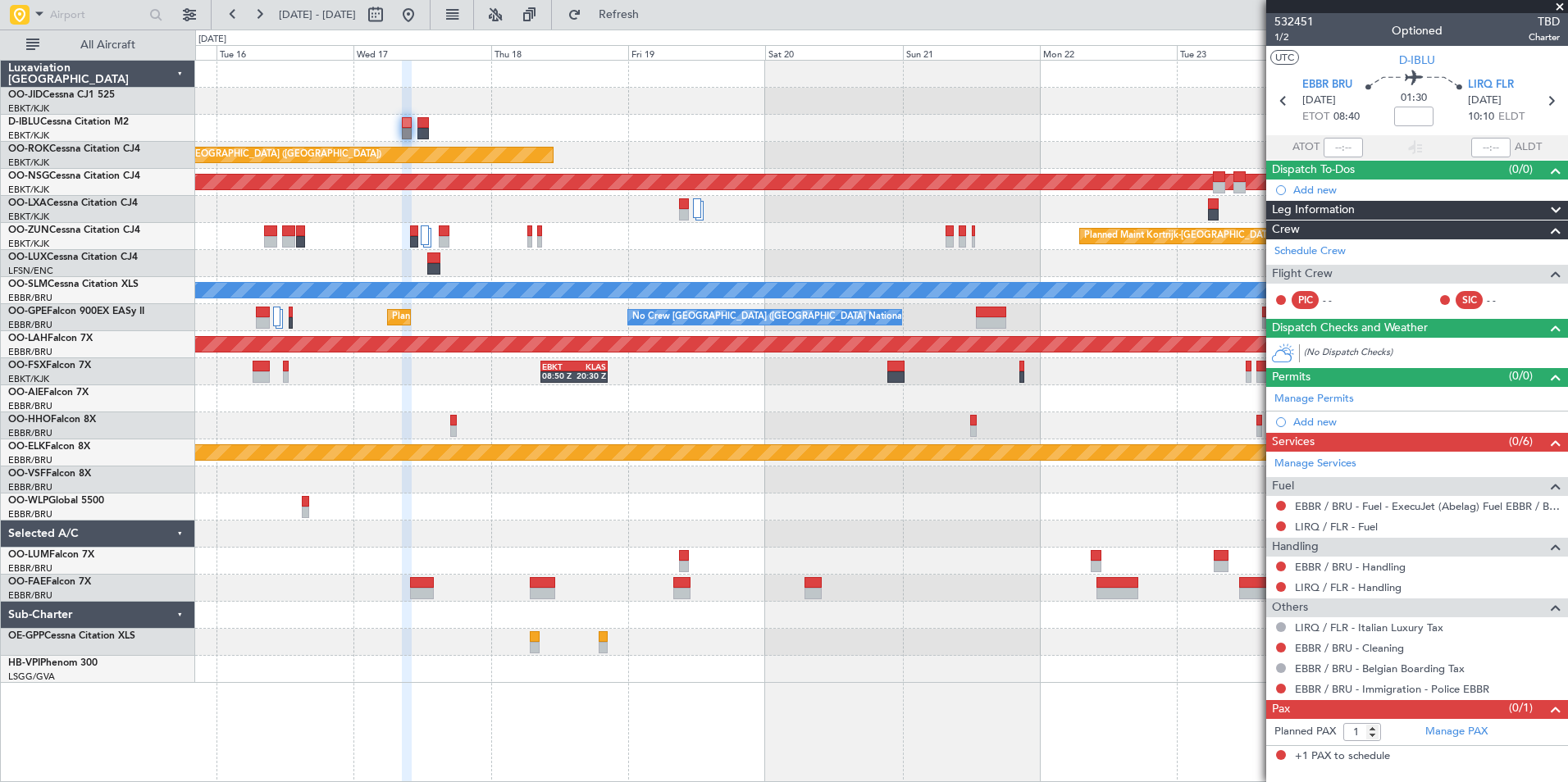
click at [380, 236] on div "Planned Maint Kortrijk-[GEOGRAPHIC_DATA]" at bounding box center [882, 236] width 1372 height 27
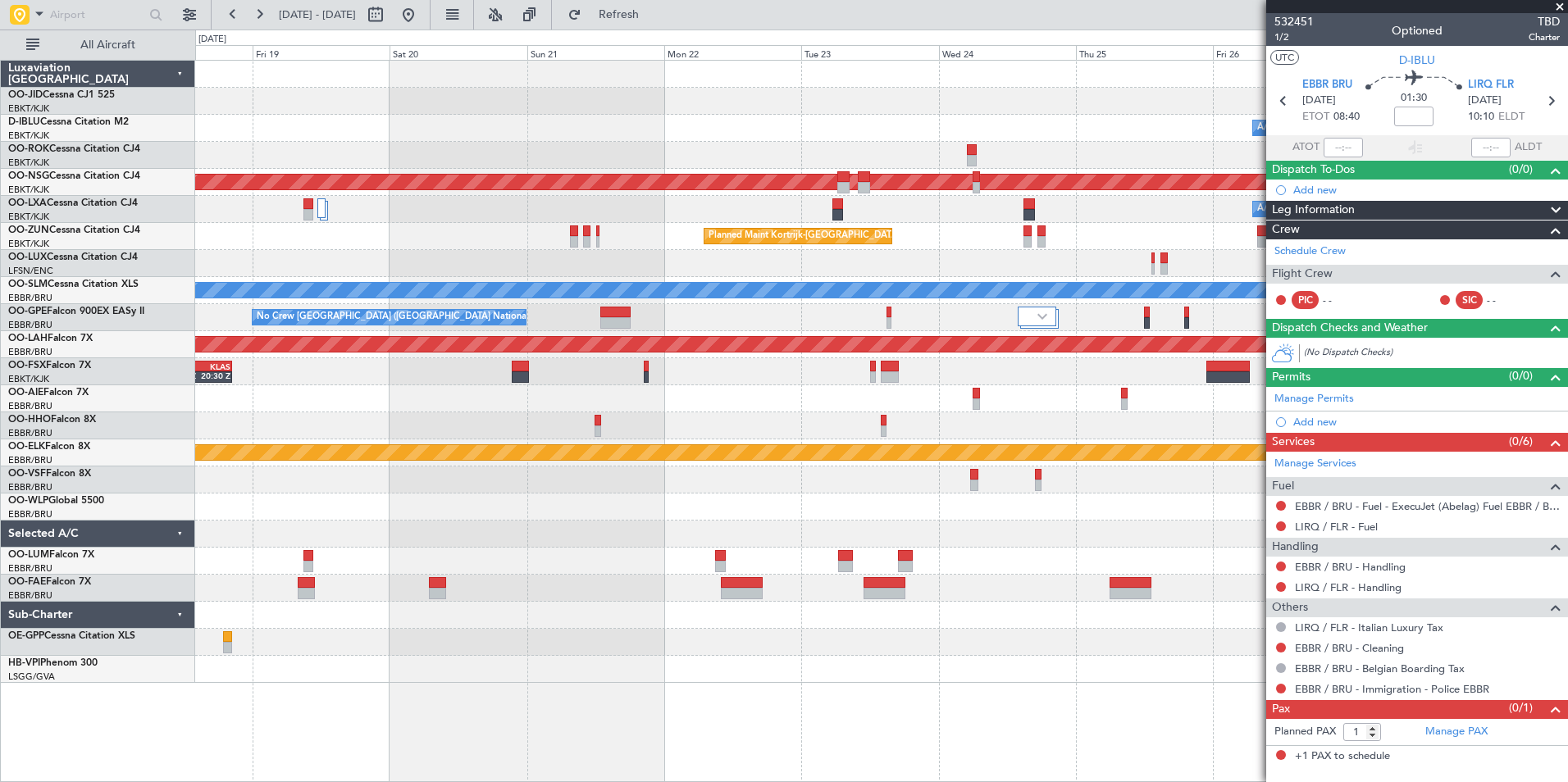
click at [384, 214] on div "A/C Unavailable Brussels (Brussels National) A/C Unavailable" at bounding box center [882, 209] width 1372 height 27
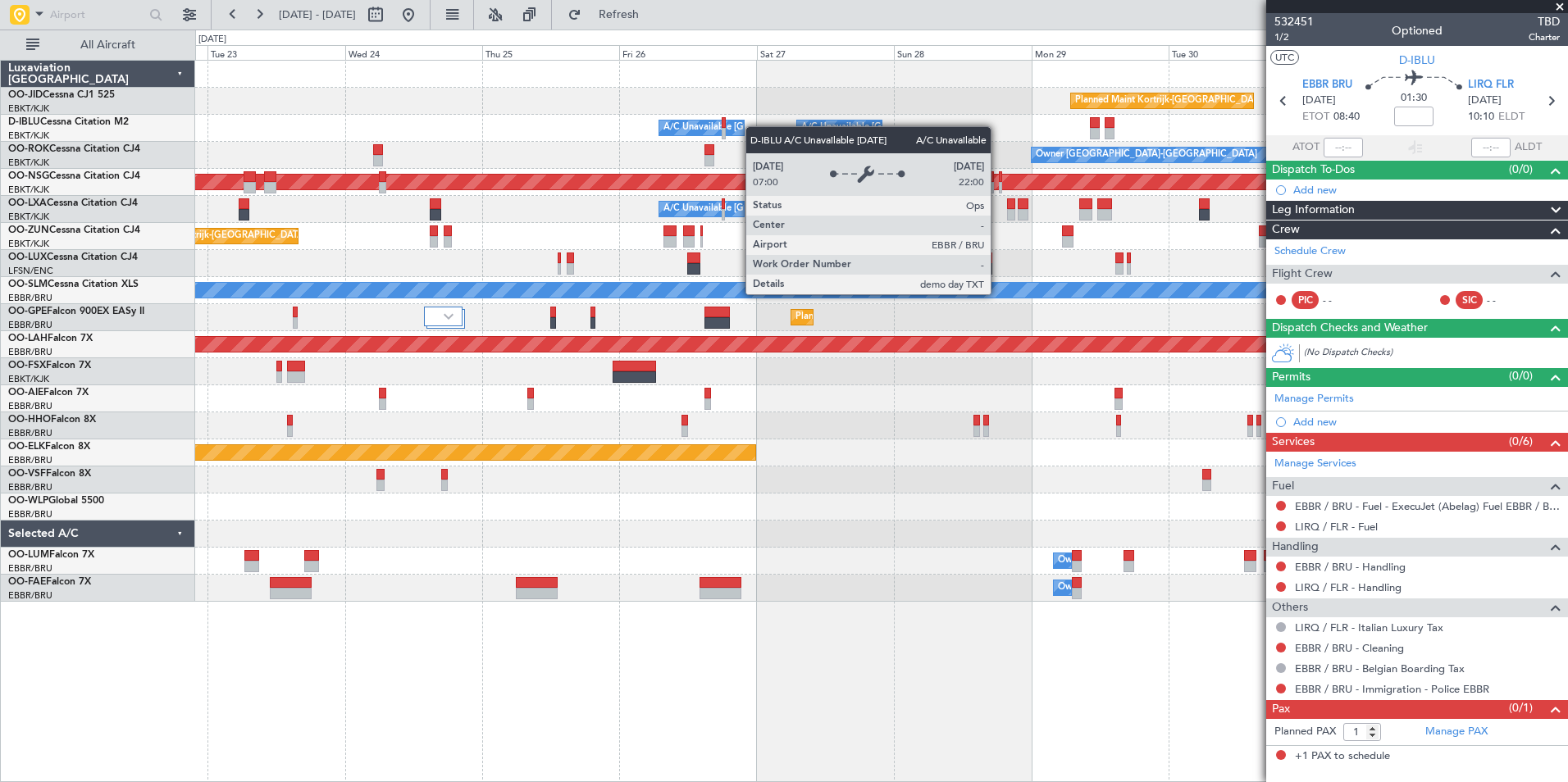
click at [432, 117] on div "Planned Maint Kortrijk-Wevelgem A/C Unavailable Brussels (Brussels National) A/…" at bounding box center [882, 331] width 1372 height 541
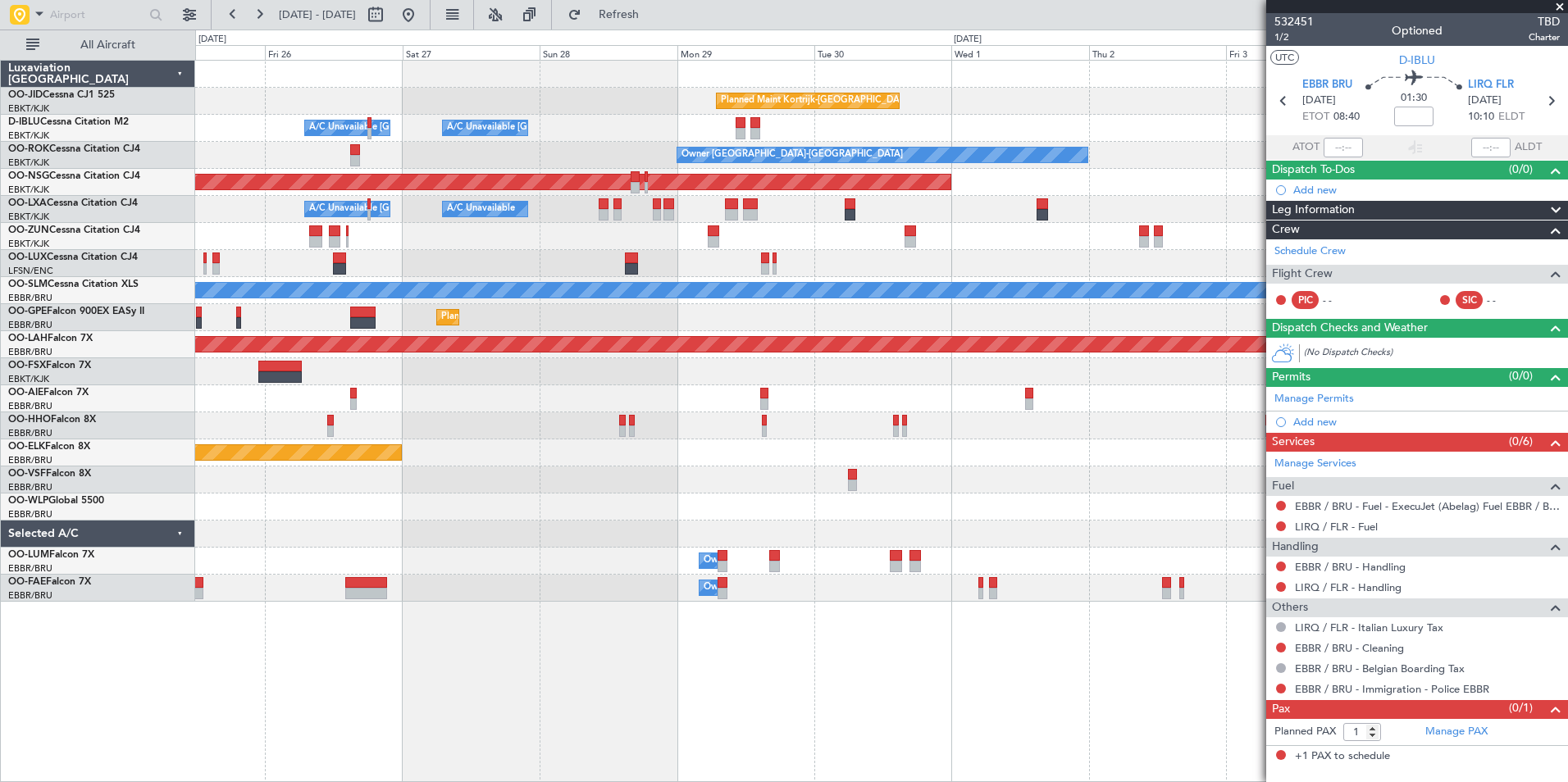
click at [411, 338] on div "Planned Maint Kortrijk-[GEOGRAPHIC_DATA] A/C Unavailable [GEOGRAPHIC_DATA] ([GE…" at bounding box center [882, 331] width 1372 height 541
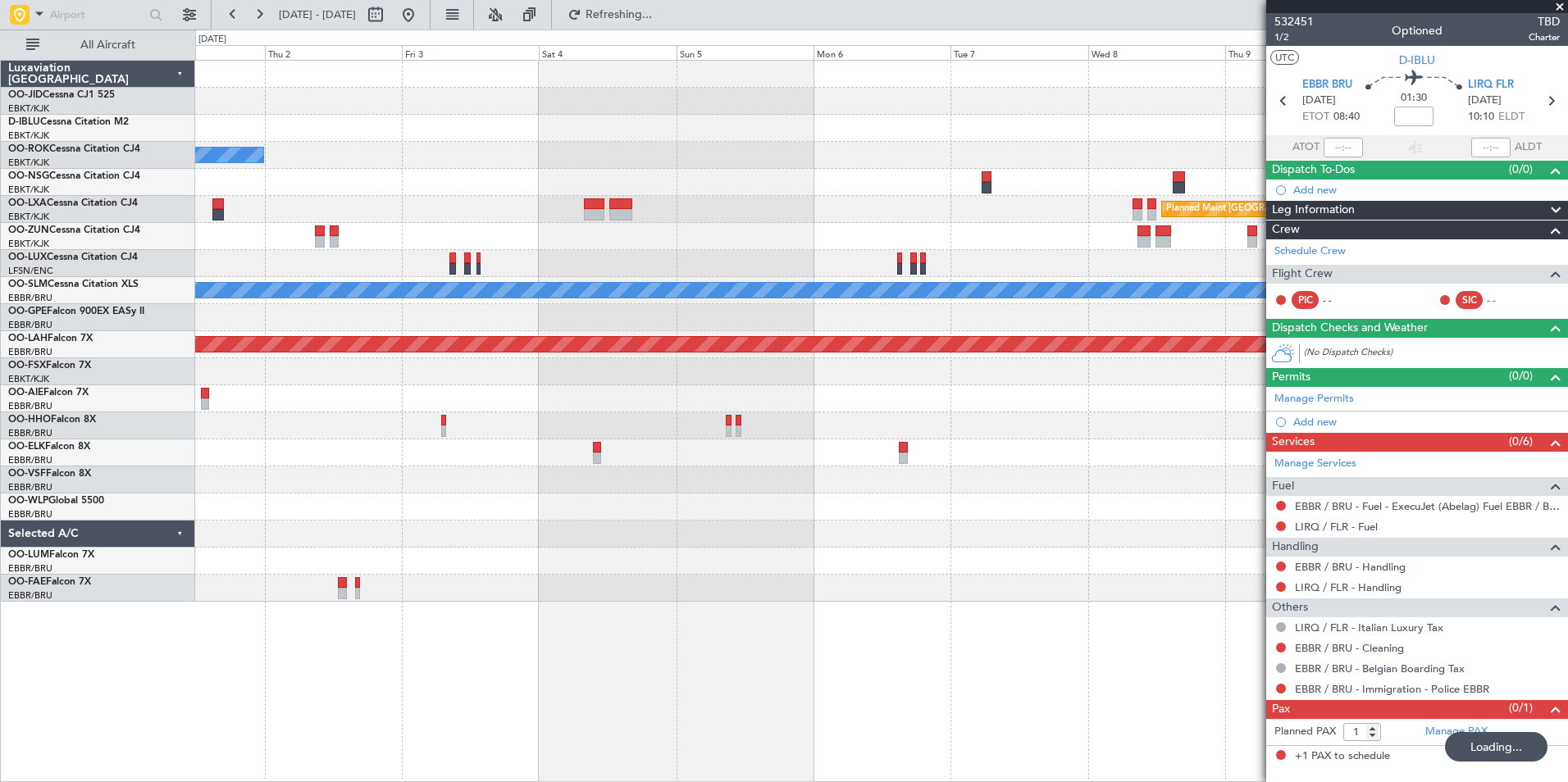
click at [440, 361] on div at bounding box center [882, 371] width 1372 height 27
click at [747, 216] on div "Planned Maint Kortrijk-[GEOGRAPHIC_DATA] Owner [GEOGRAPHIC_DATA]-[GEOGRAPHIC_DA…" at bounding box center [882, 331] width 1372 height 541
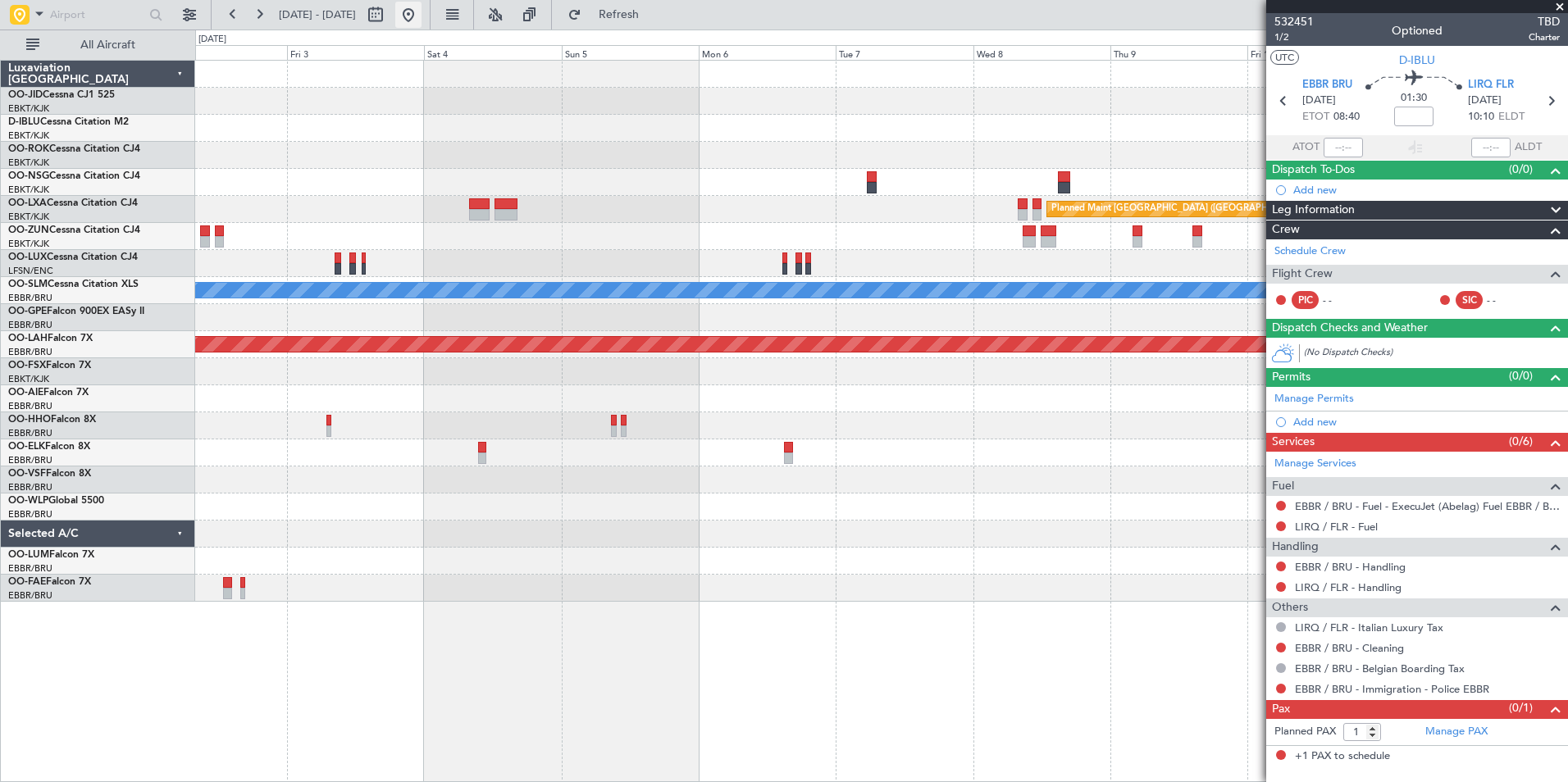
click at [422, 18] on button at bounding box center [408, 15] width 26 height 26
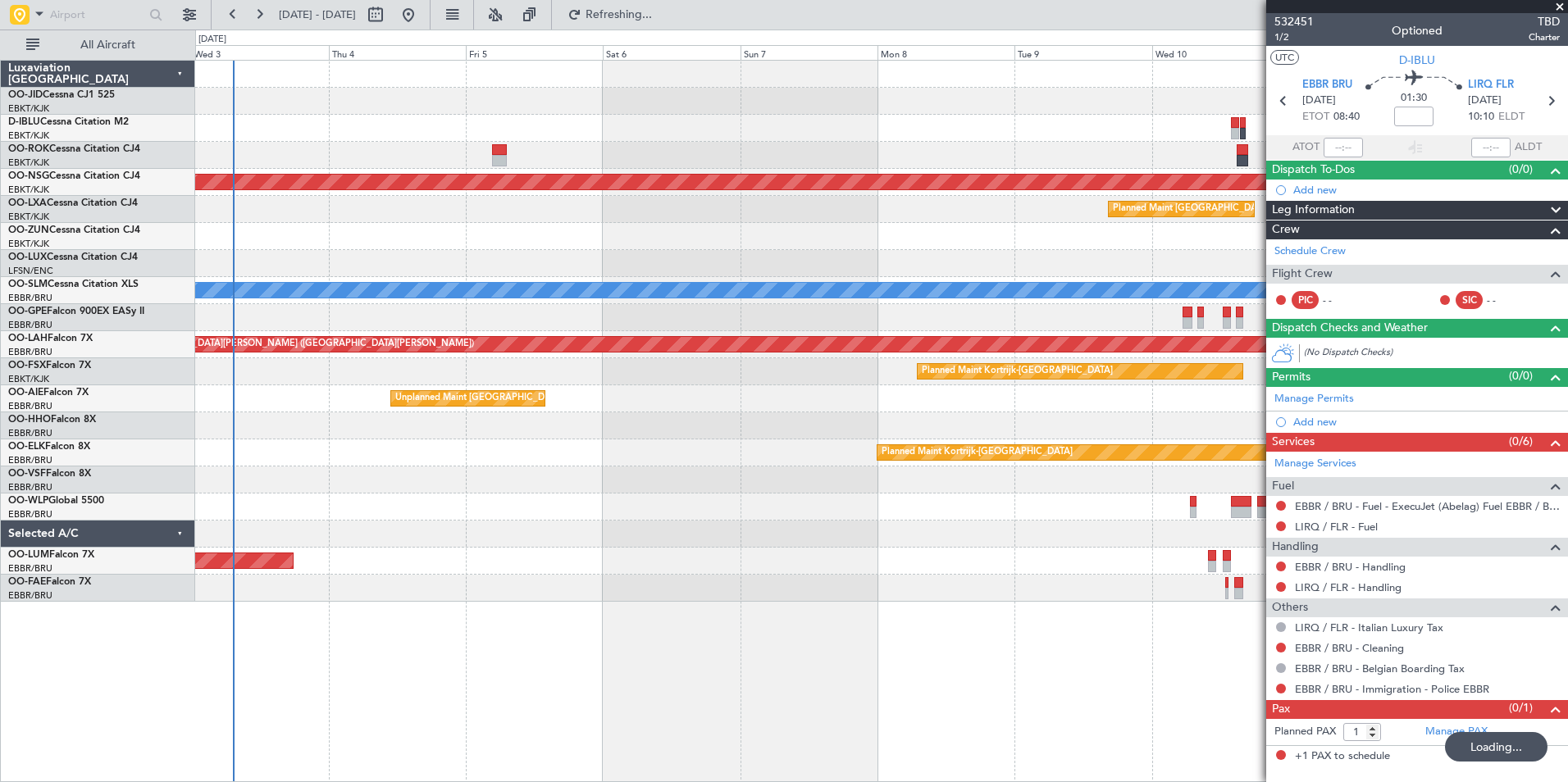
click at [339, 561] on div "No Crew Brussels (Brussels National) Planned Maint Paris (Le Bourget) Planned M…" at bounding box center [882, 331] width 1372 height 541
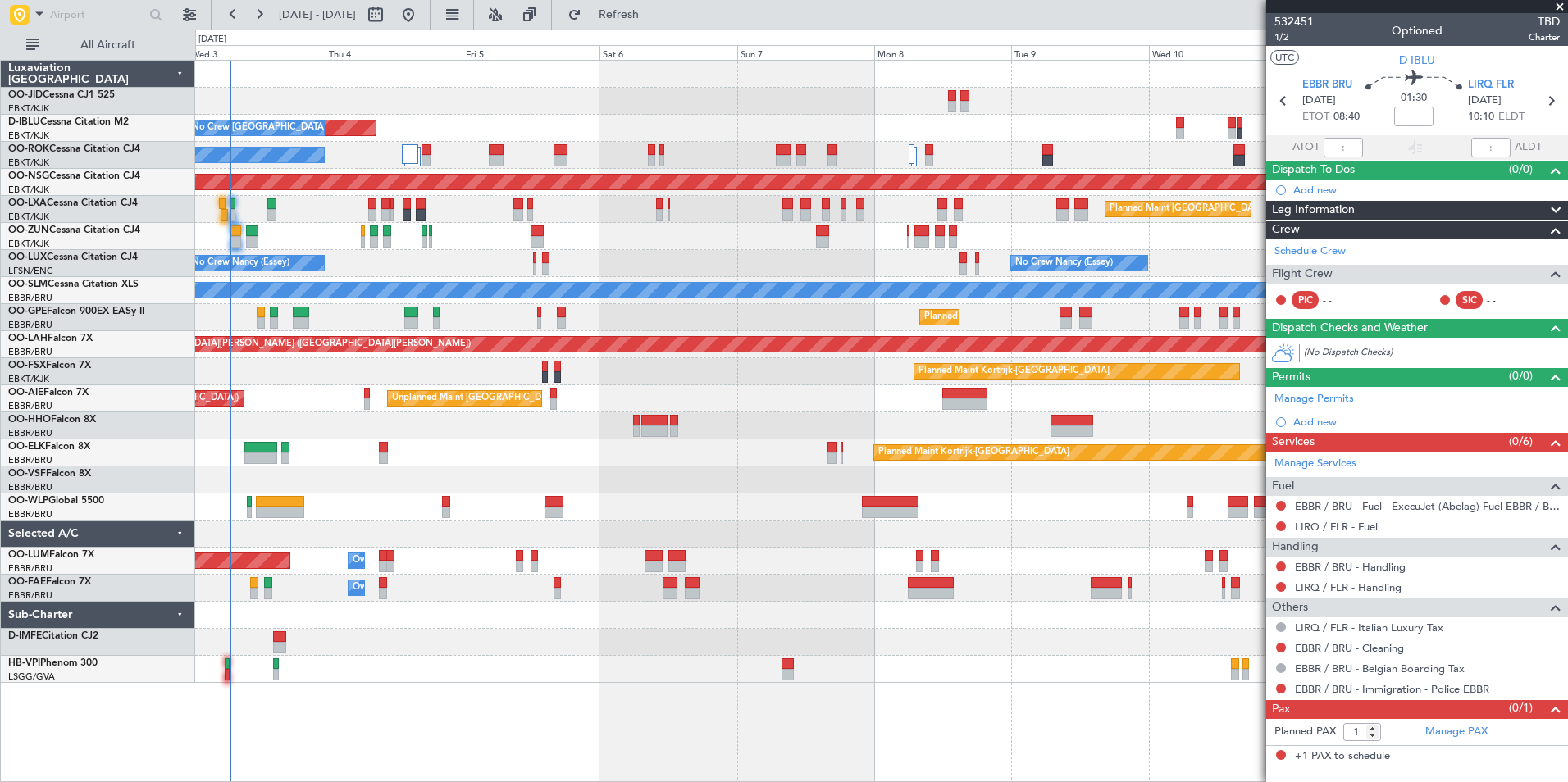
click at [707, 491] on div at bounding box center [882, 480] width 1372 height 27
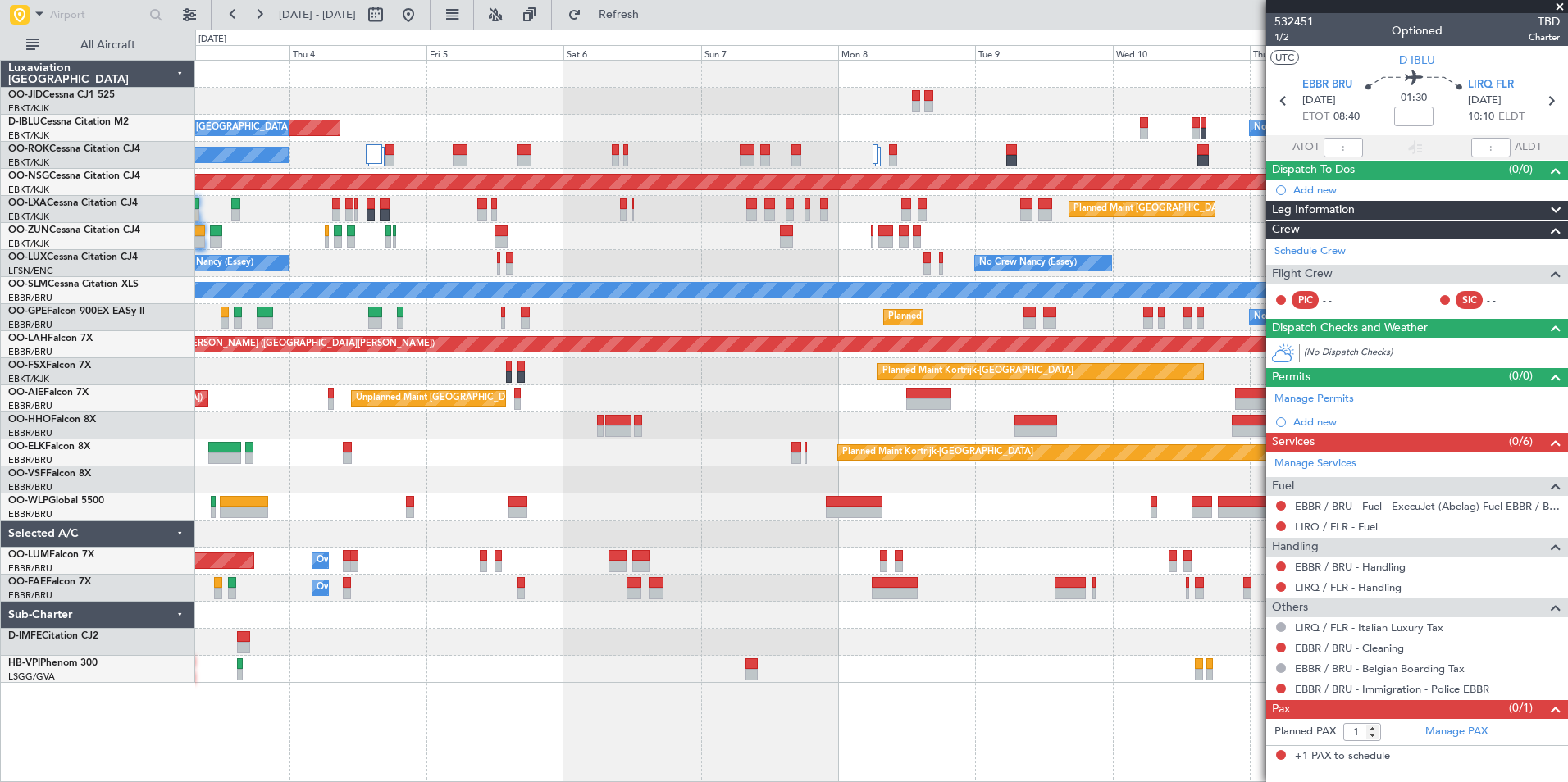
click at [761, 512] on div at bounding box center [882, 507] width 1372 height 27
click at [438, 464] on div "Planned Maint Kortrijk-[GEOGRAPHIC_DATA]" at bounding box center [882, 453] width 1372 height 27
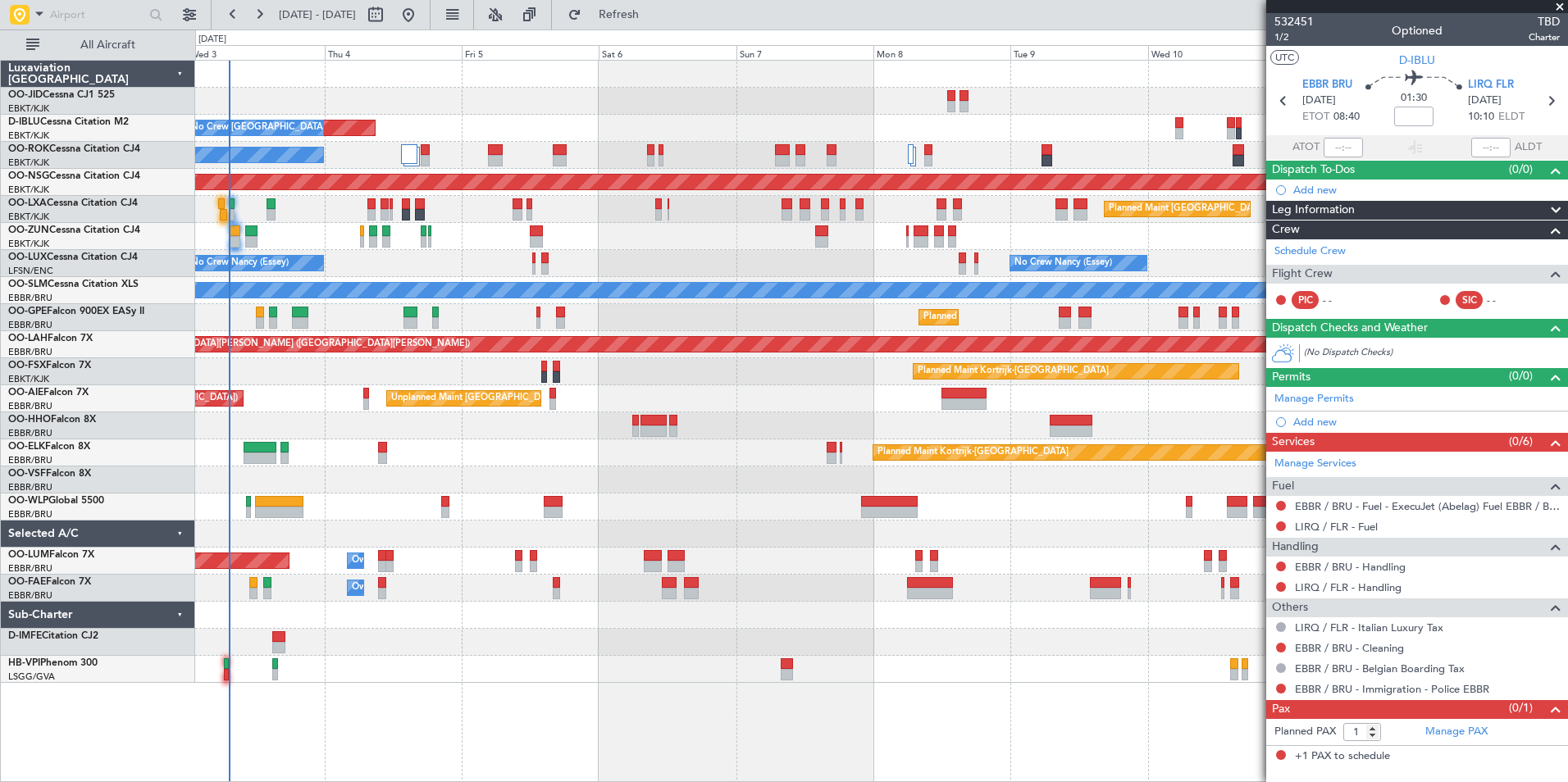
click at [456, 485] on div "No Crew Brussels (Brussels National) AOG Maint Brussels (Brussels National) No …" at bounding box center [882, 371] width 1372 height 622
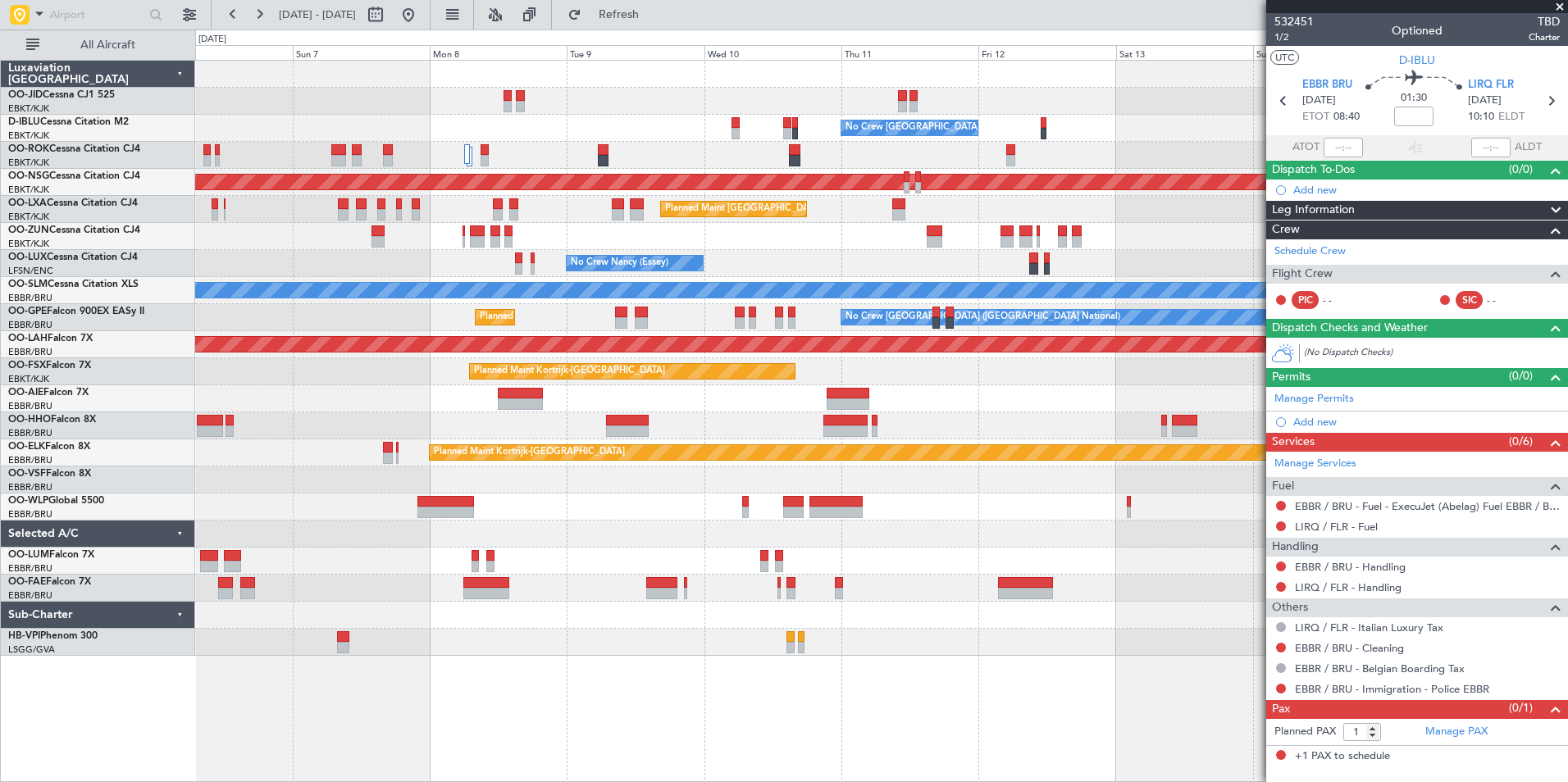
click at [409, 482] on div "No Crew Brussels (Brussels National) AOG Maint Brussels (Brussels National) No …" at bounding box center [882, 358] width 1372 height 596
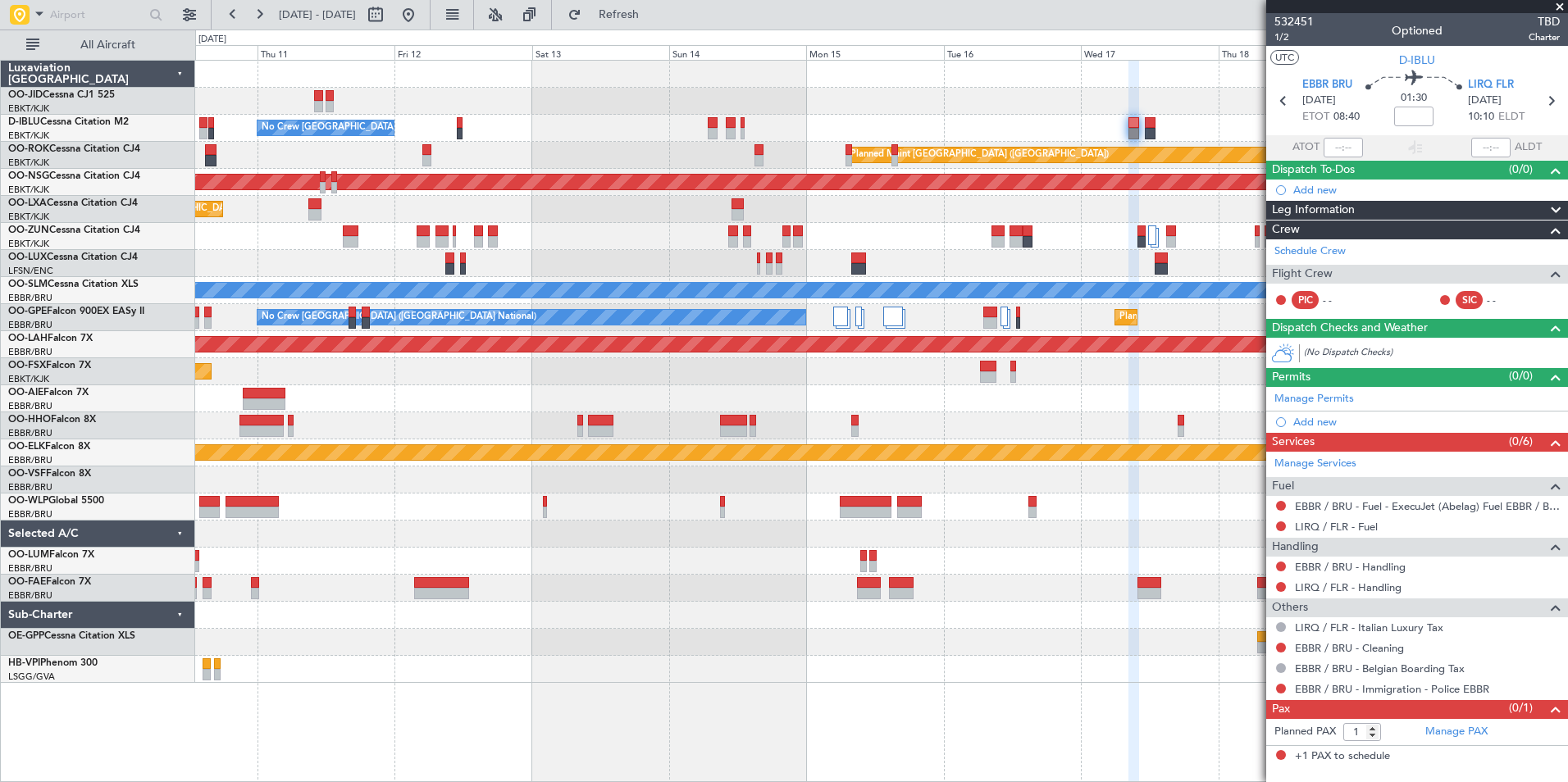
click at [453, 389] on div "No Crew Brussels (Brussels National) Planned Maint Paris (Le Bourget) Planned M…" at bounding box center [882, 371] width 1372 height 622
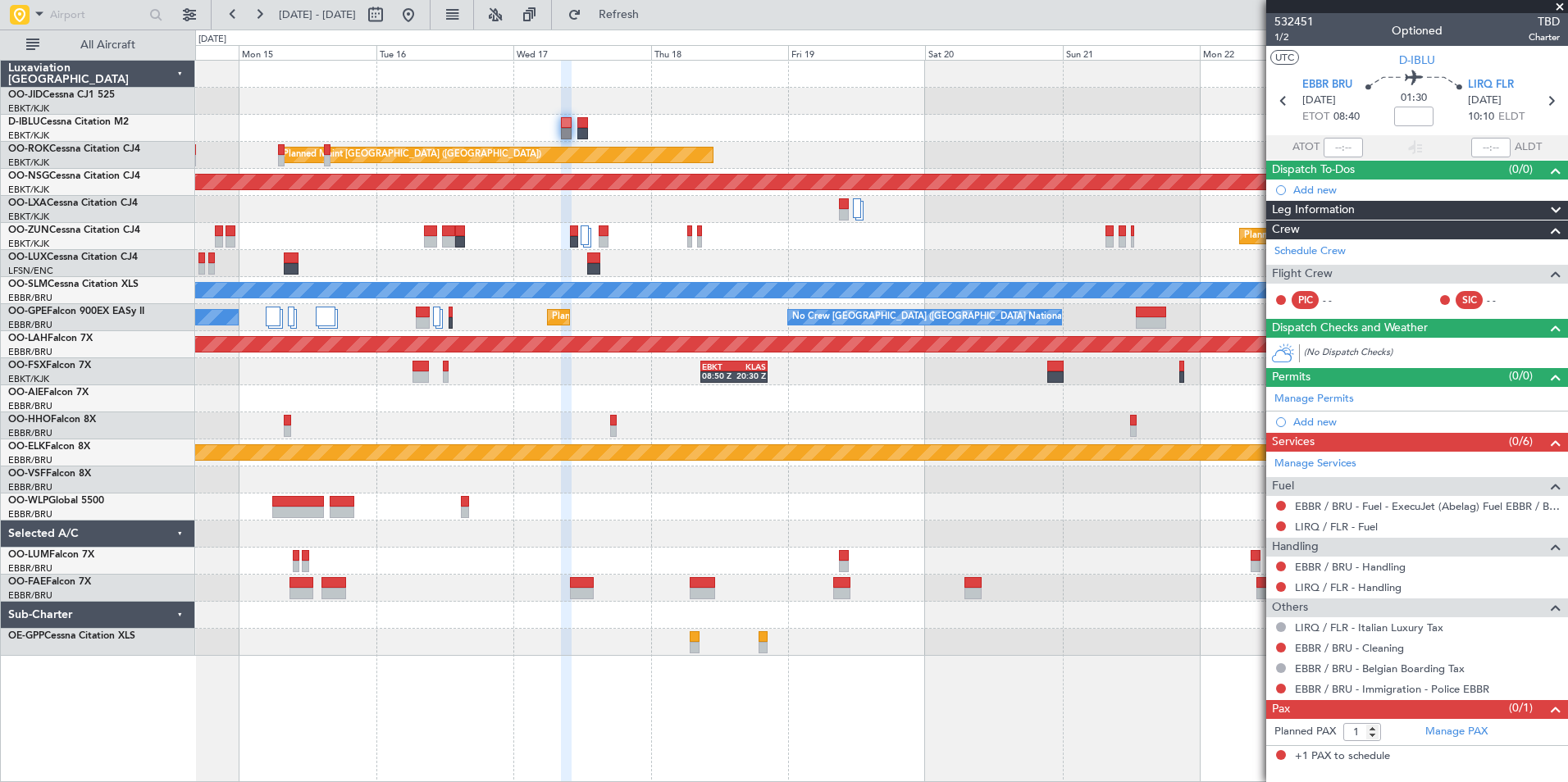
click at [989, 639] on div at bounding box center [882, 642] width 1372 height 27
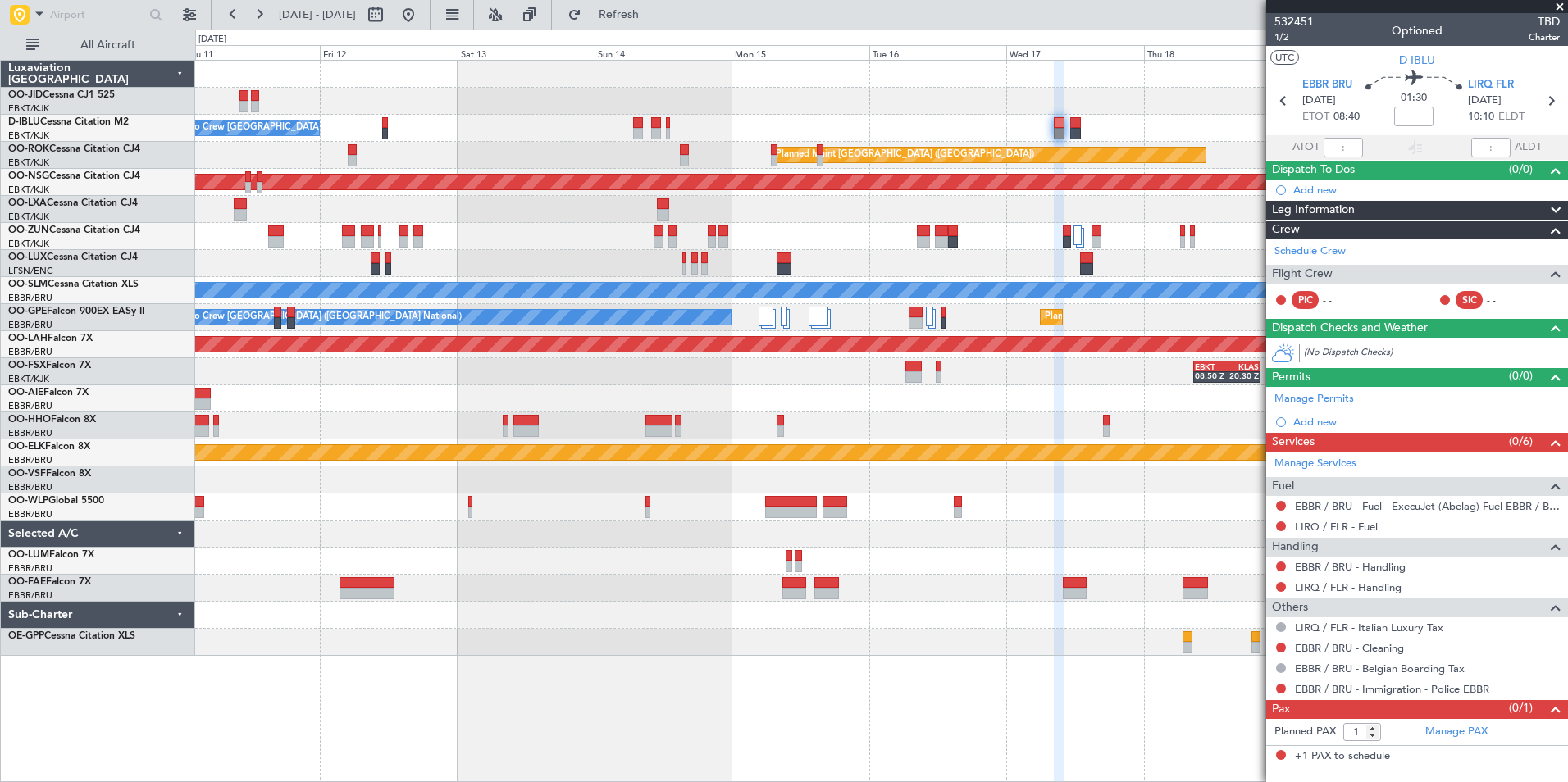
click at [1155, 684] on div "No Crew Brussels (Brussels National) Planned Maint Paris (Le Bourget) Planned M…" at bounding box center [882, 421] width 1373 height 722
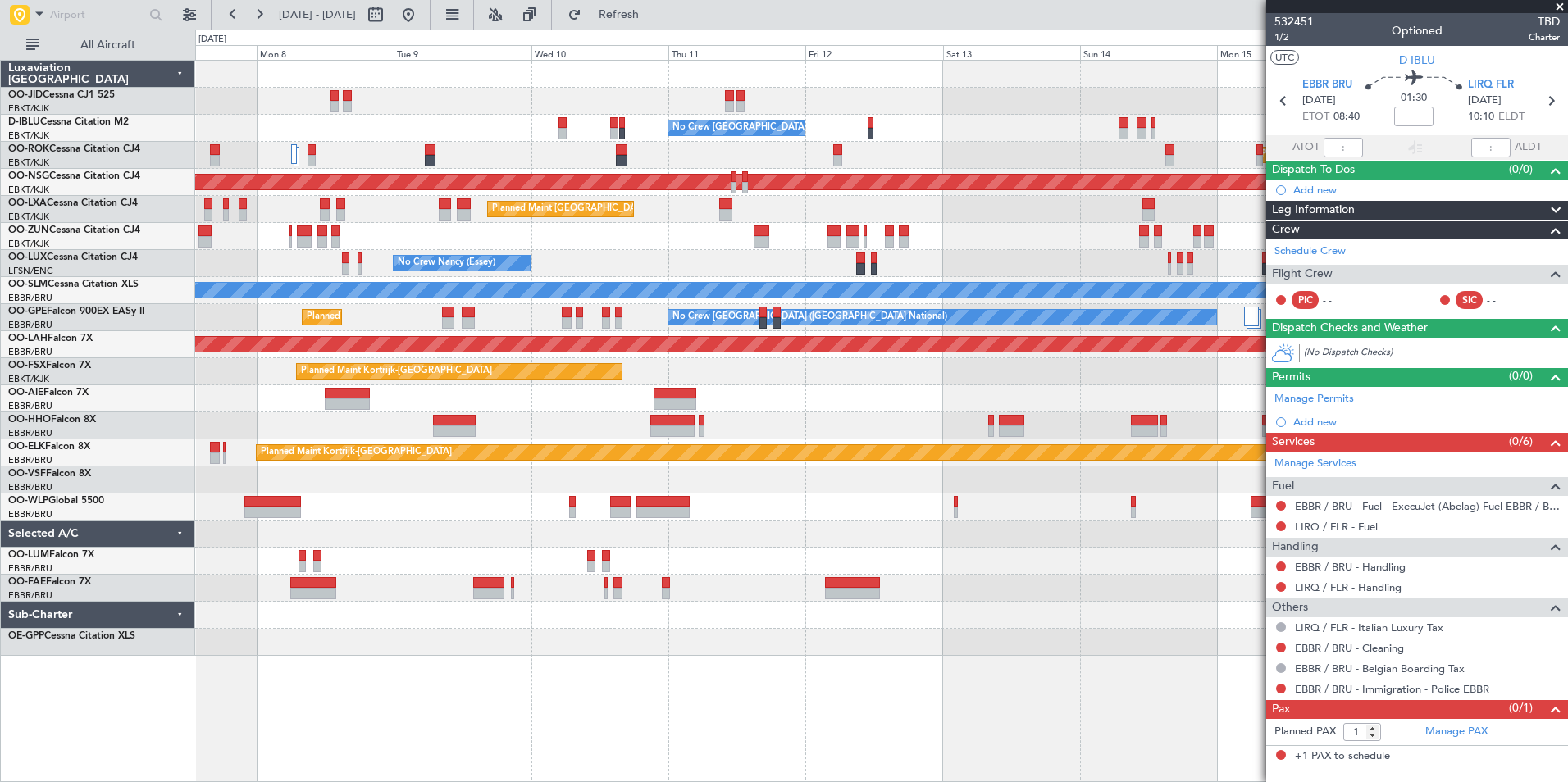
click at [1137, 694] on div "No Crew Brussels (Brussels National) Planned Maint Paris (Le Bourget) Planned M…" at bounding box center [882, 421] width 1373 height 722
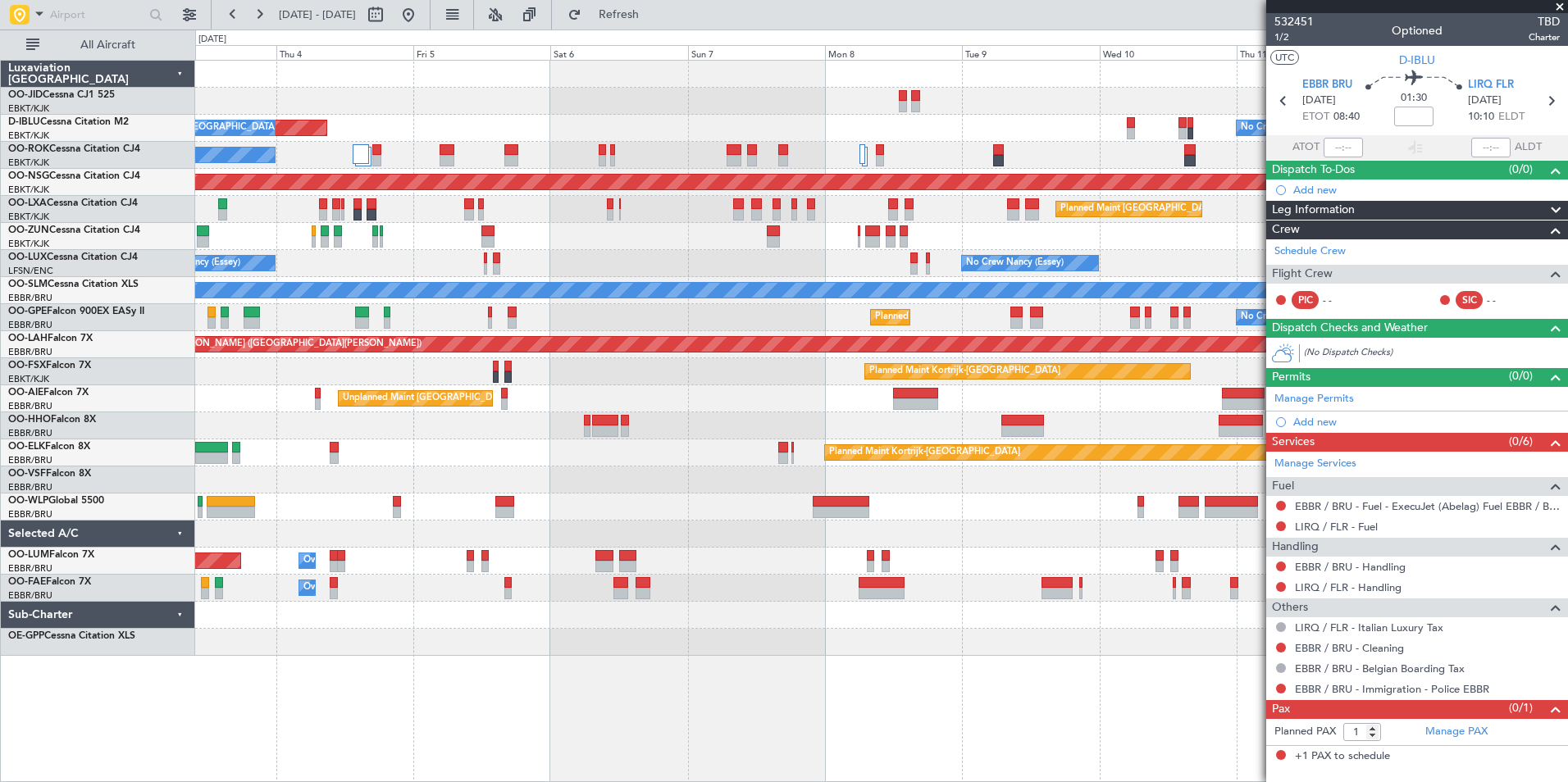
click at [695, 656] on div "No Crew Brussels (Brussels National) AOG Maint Brussels (Brussels National) No …" at bounding box center [882, 421] width 1373 height 722
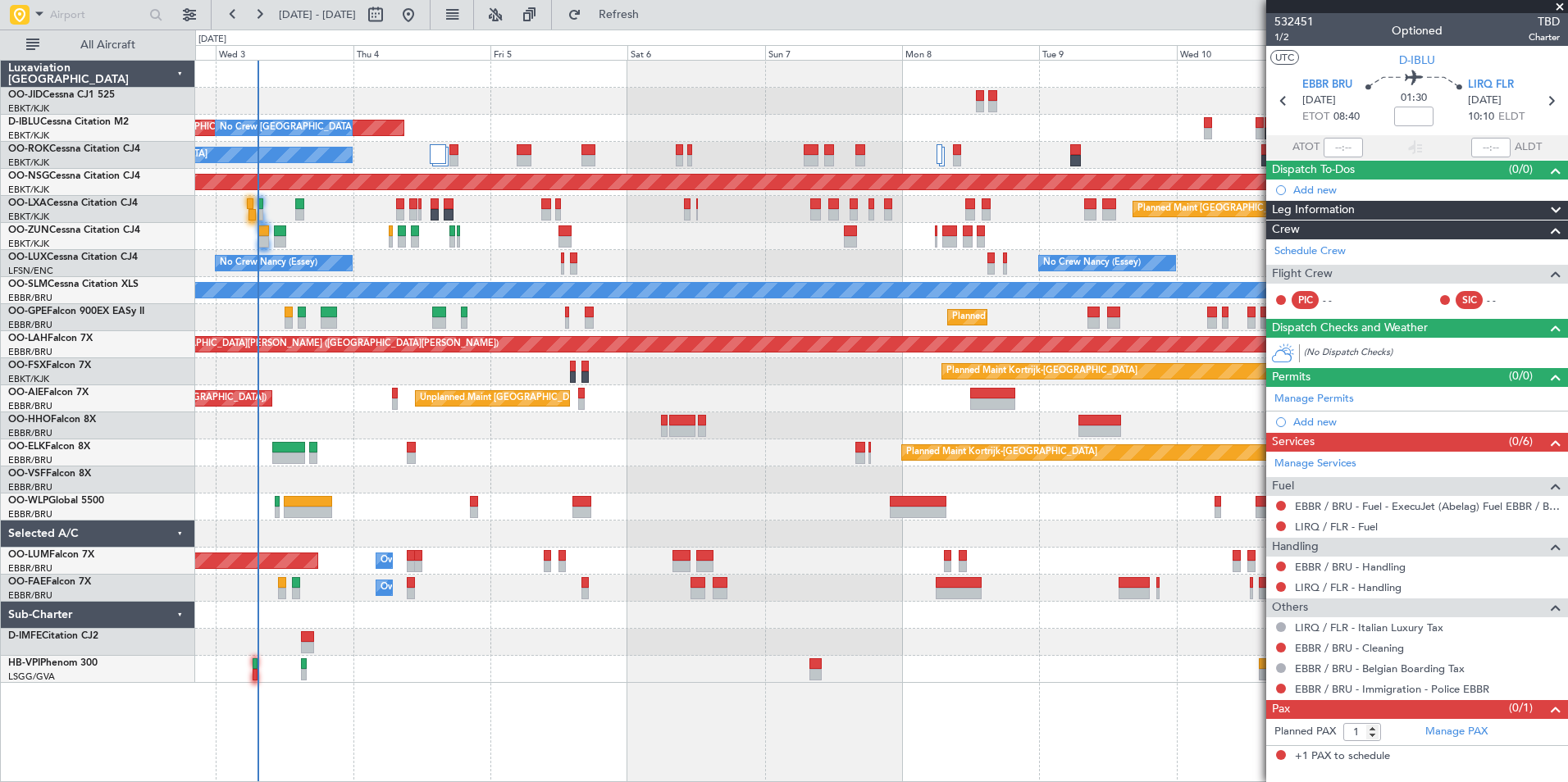
click at [699, 671] on div at bounding box center [882, 669] width 1372 height 27
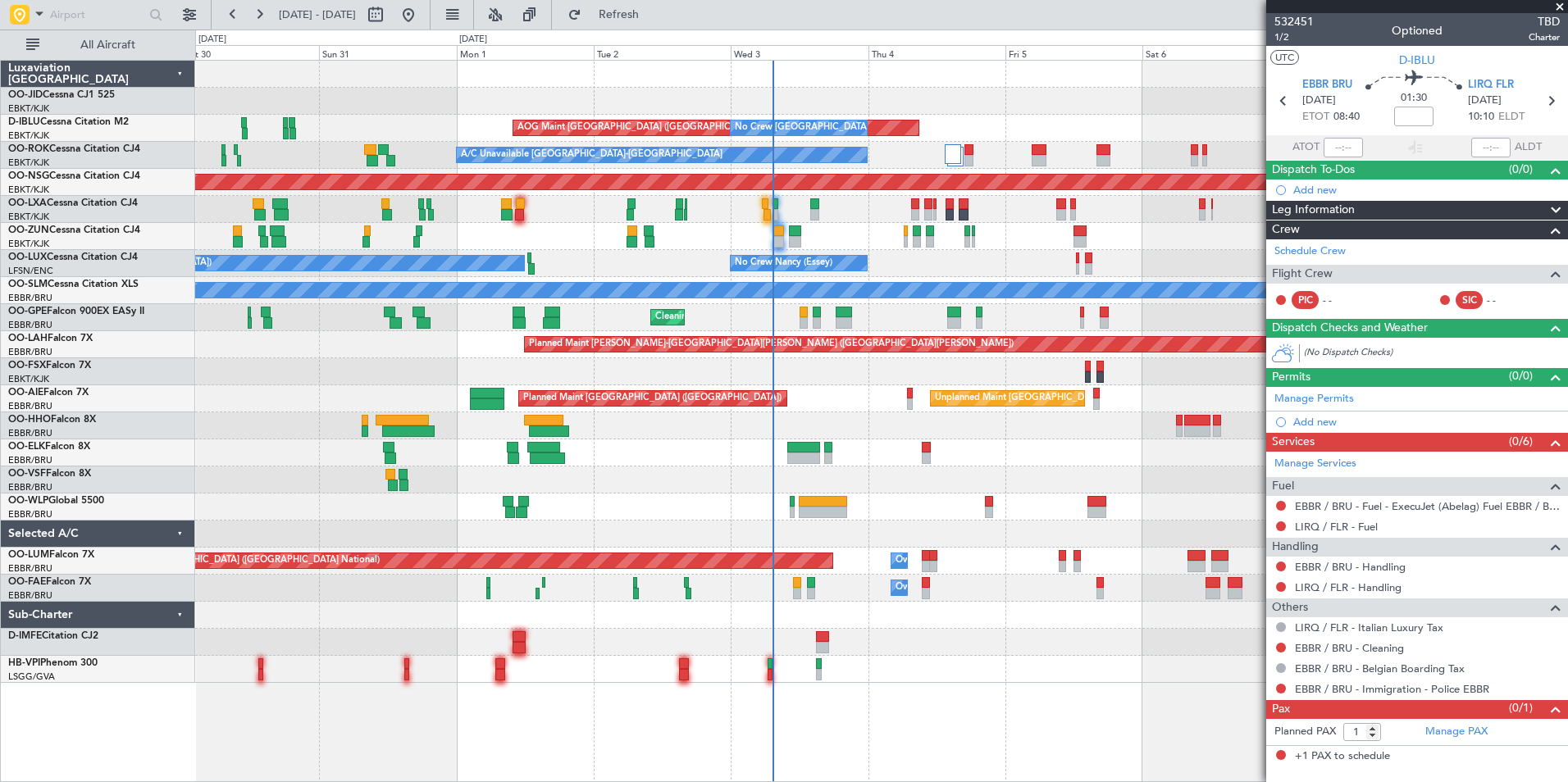
click at [823, 665] on div "Planned Maint Kortrijk-Wevelgem AOG Maint Kortrijk-Wevelgem AOG Maint Brussels …" at bounding box center [882, 371] width 1372 height 622
click at [703, 720] on div "Planned Maint Kortrijk-Wevelgem AOG Maint Kortrijk-Wevelgem AOG Maint Brussels …" at bounding box center [882, 421] width 1373 height 722
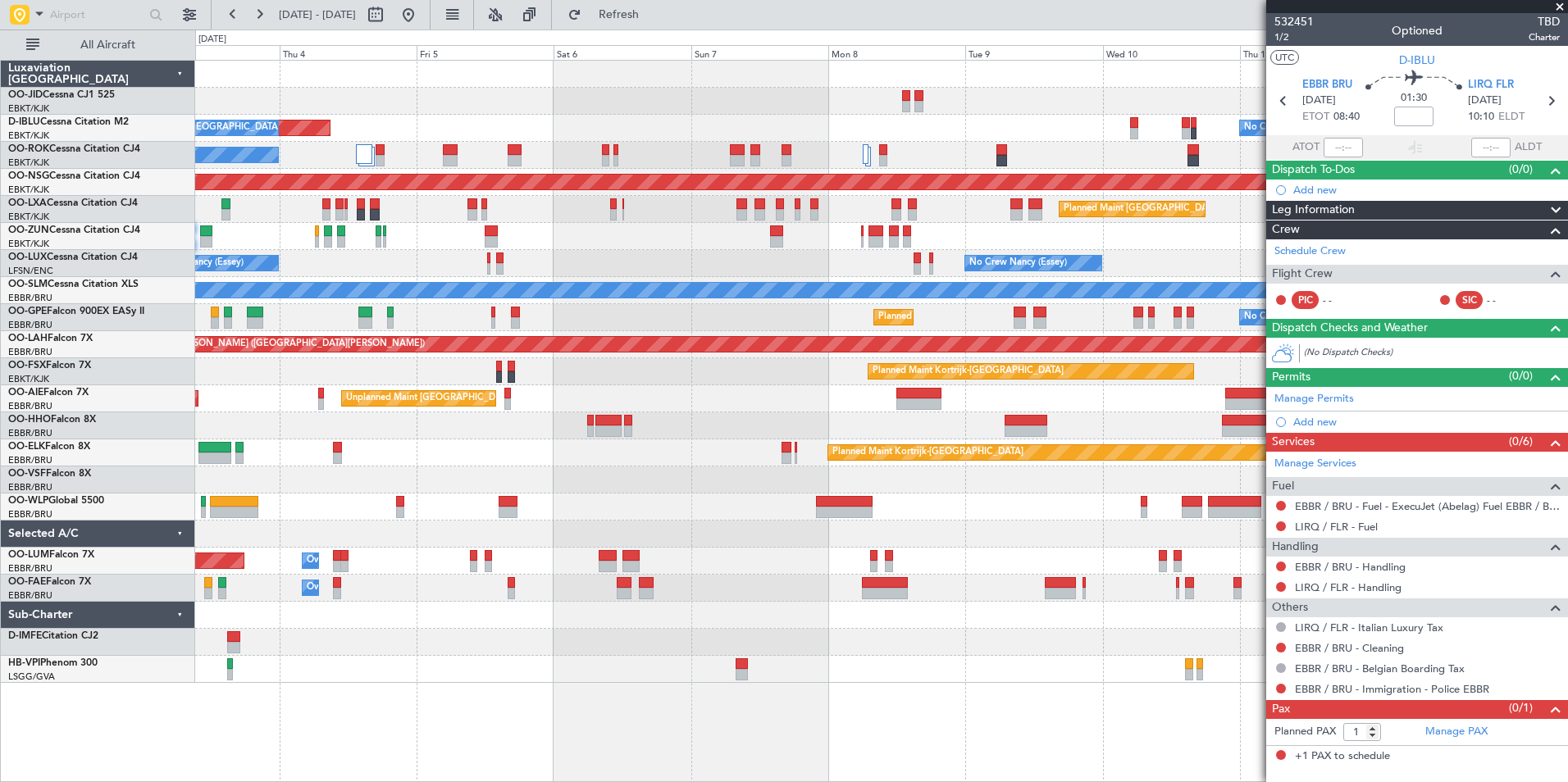
click at [443, 728] on div "AOG Maint Brussels (Brussels National) No Crew Brussels (Brussels National) No …" at bounding box center [882, 421] width 1373 height 722
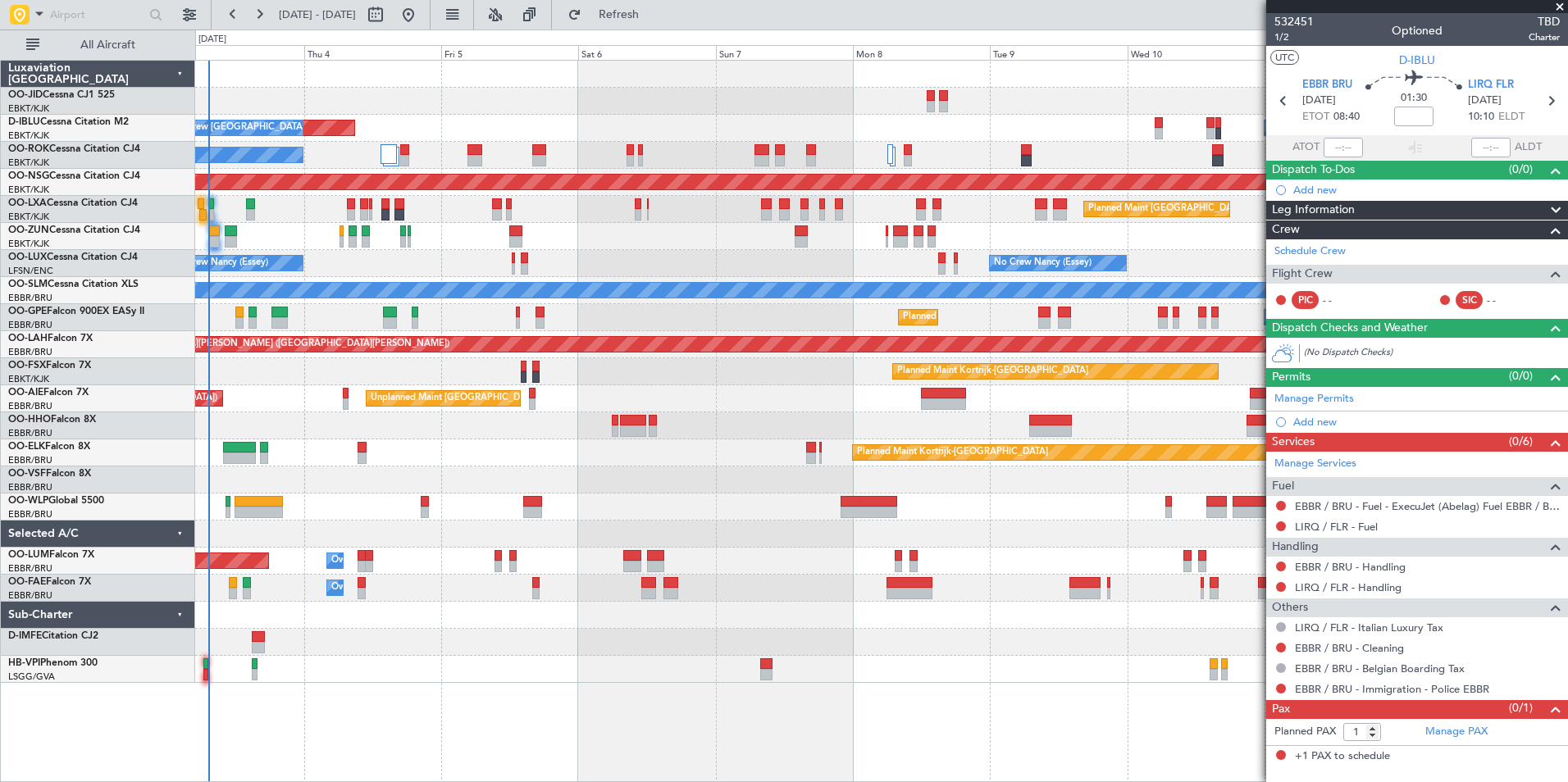
click at [526, 719] on div "AOG Maint Brussels (Brussels National) No Crew Brussels (Brussels National) No …" at bounding box center [882, 421] width 1373 height 722
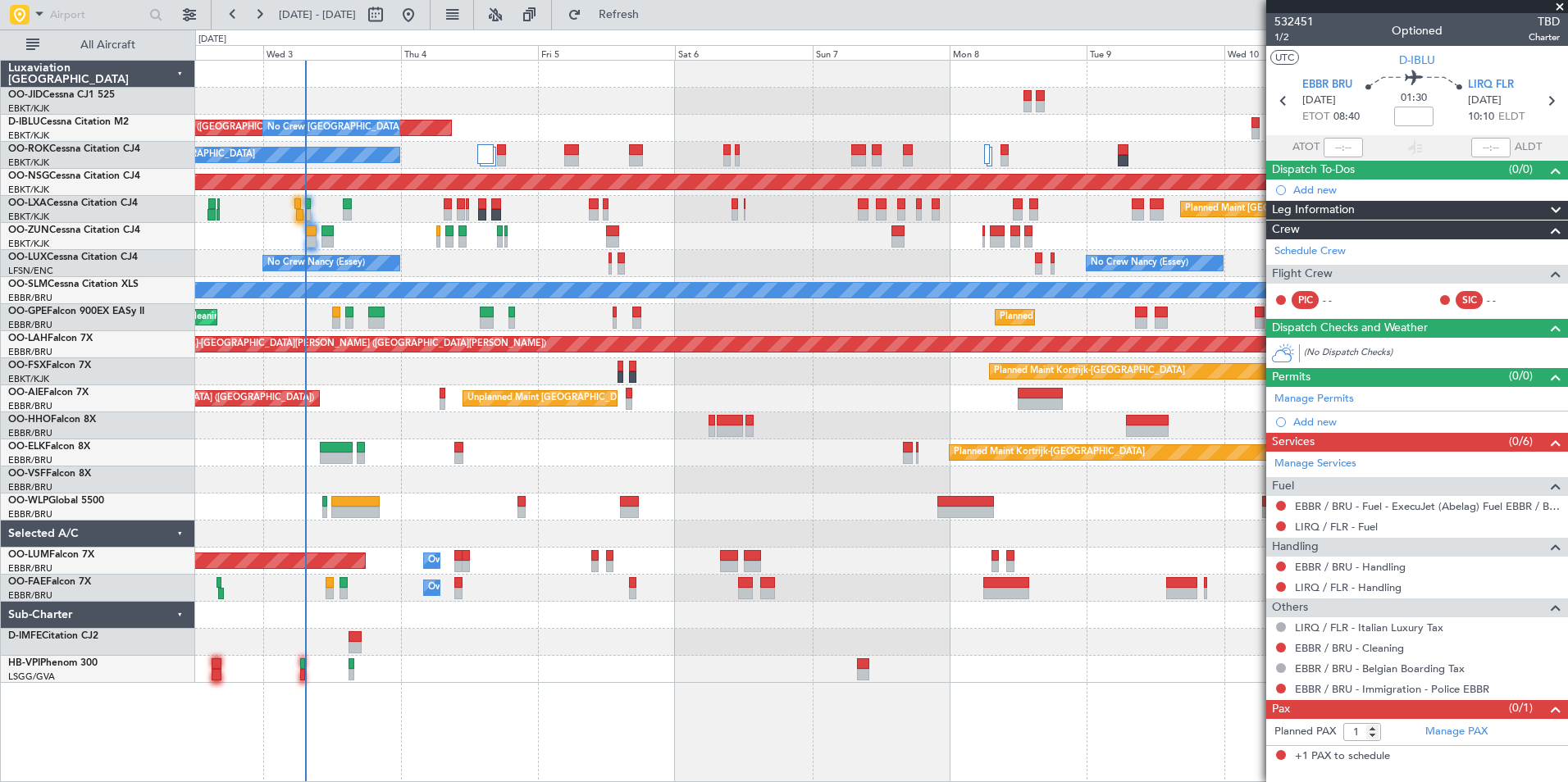
click at [400, 607] on div "AOG Maint Brussels (Brussels National) No Crew Brussels (Brussels National) No …" at bounding box center [882, 371] width 1372 height 622
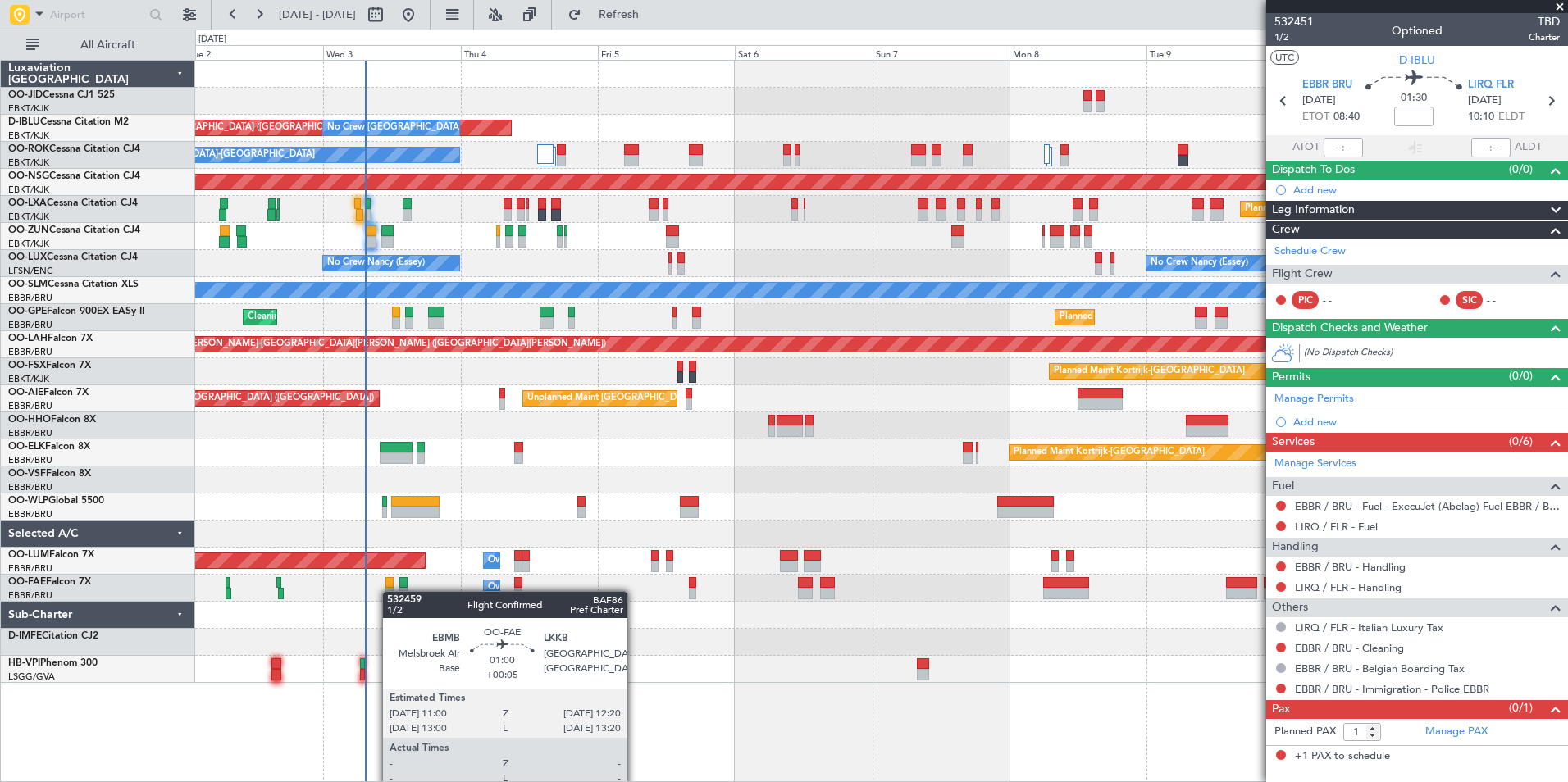
click at [389, 591] on div "Owner Melsbroek Air Base" at bounding box center [882, 588] width 1372 height 27
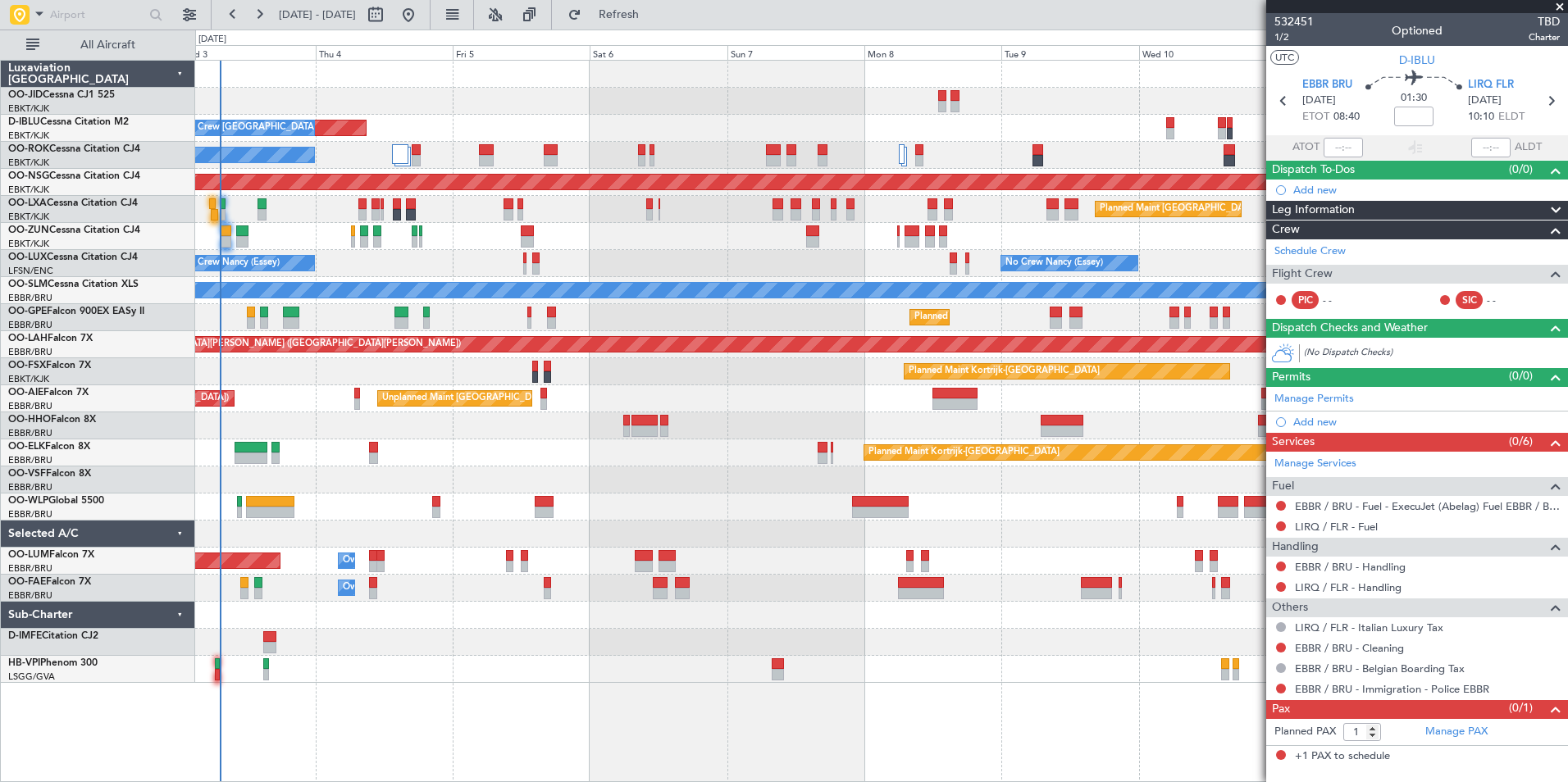
click at [576, 632] on div "AOG Maint Brussels (Brussels National) No Crew Brussels (Brussels National) No …" at bounding box center [882, 371] width 1372 height 622
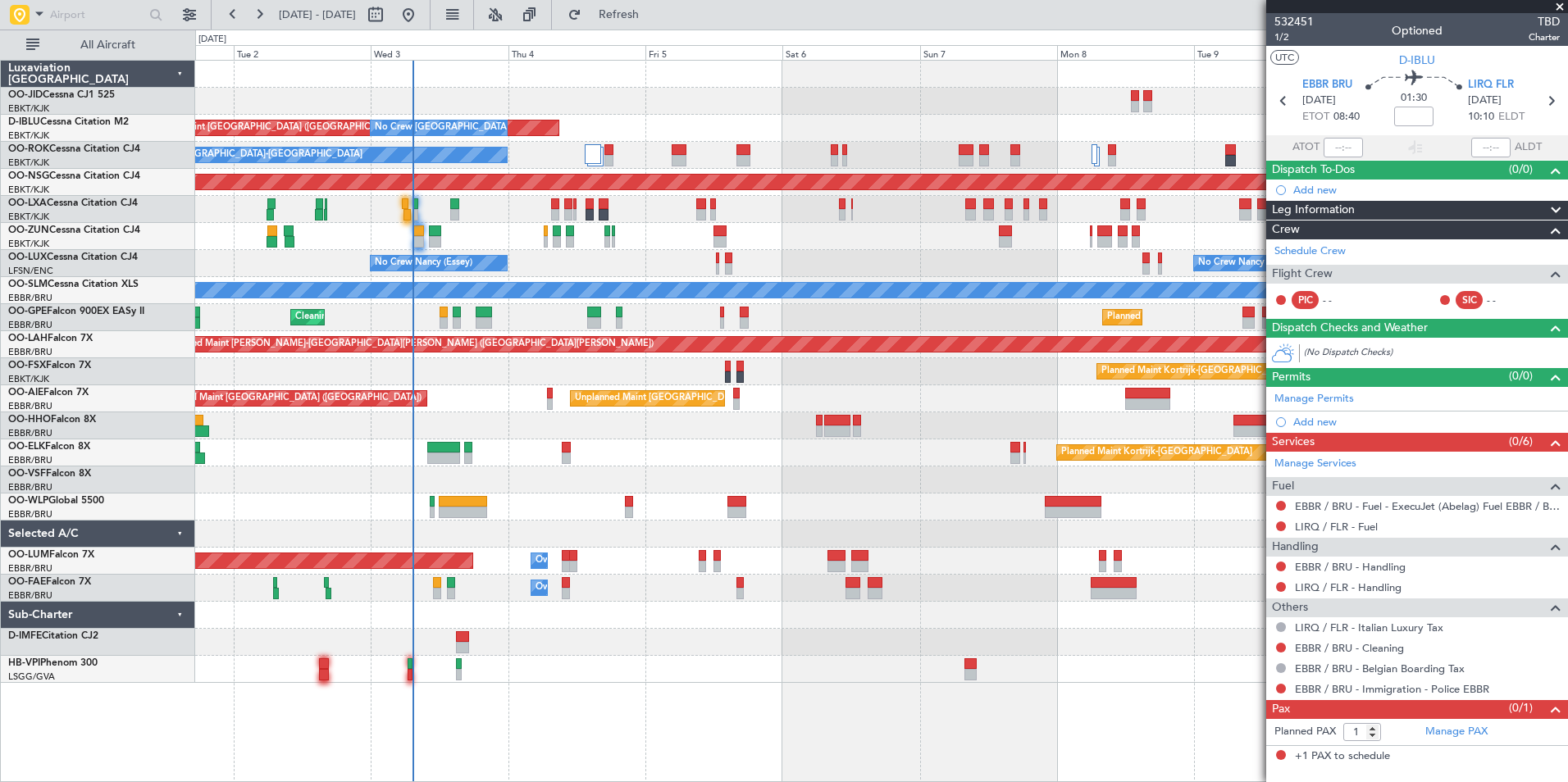
click at [1067, 495] on div "AOG Maint Brussels (Brussels National) No Crew Brussels (Brussels National) No …" at bounding box center [882, 371] width 1372 height 622
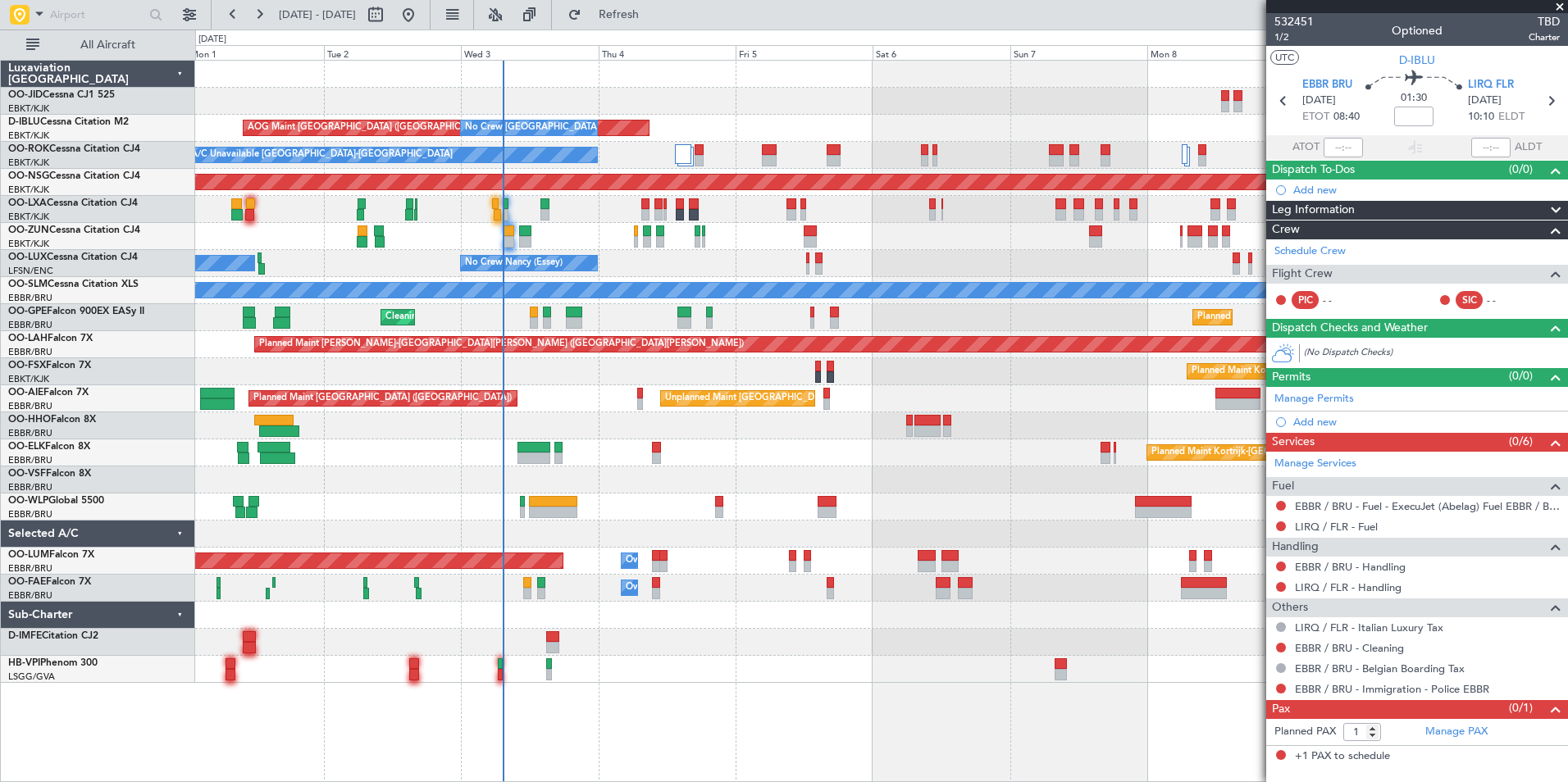
click at [1022, 507] on div "AOG Maint Brussels (Brussels National) No Crew Brussels (Brussels National) No …" at bounding box center [882, 371] width 1372 height 622
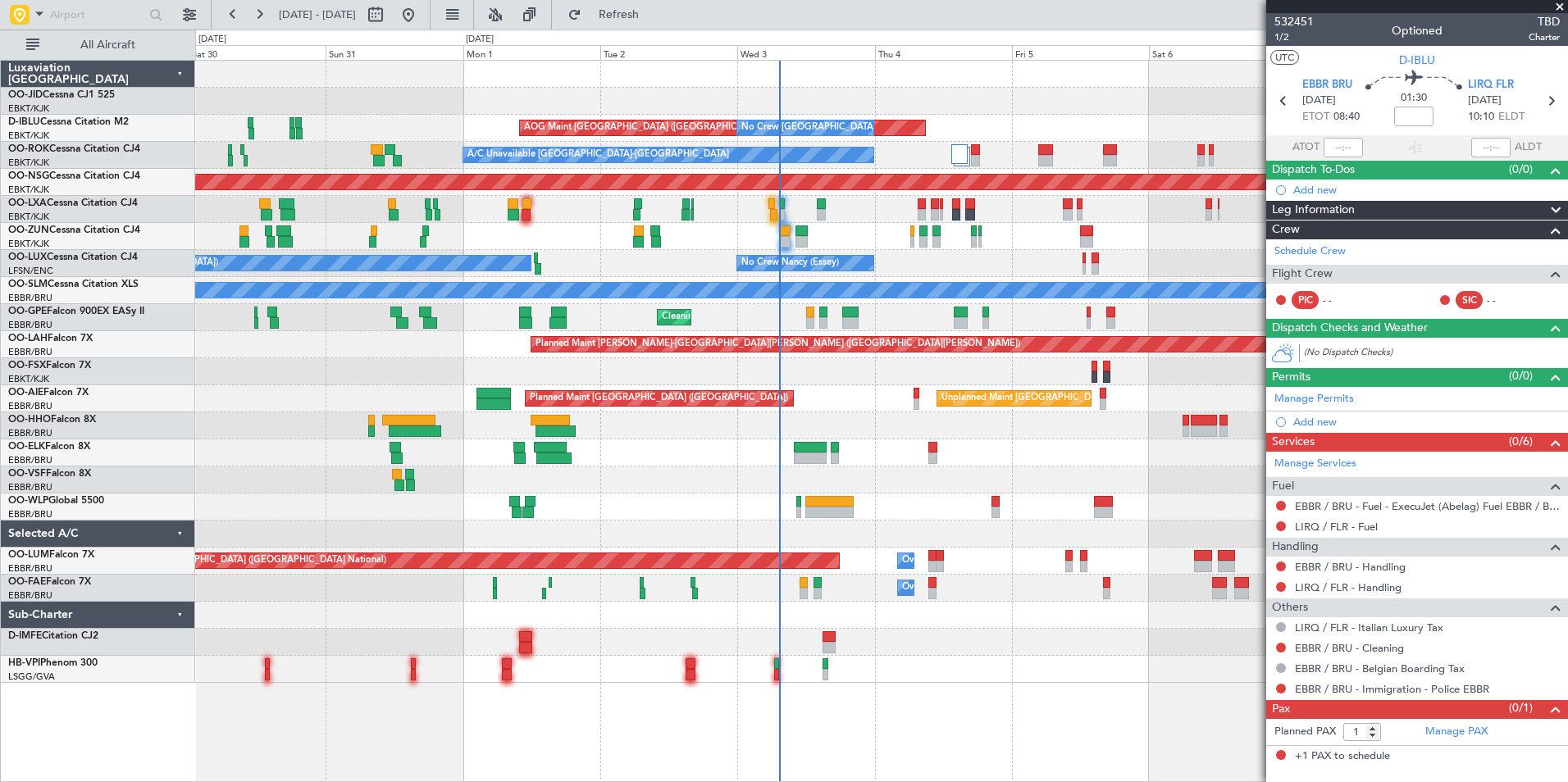
click at [803, 462] on div "Planned Maint Kortrijk-Wevelgem AOG Maint Kortrijk-Wevelgem AOG Maint Brussels …" at bounding box center [882, 371] width 1372 height 622
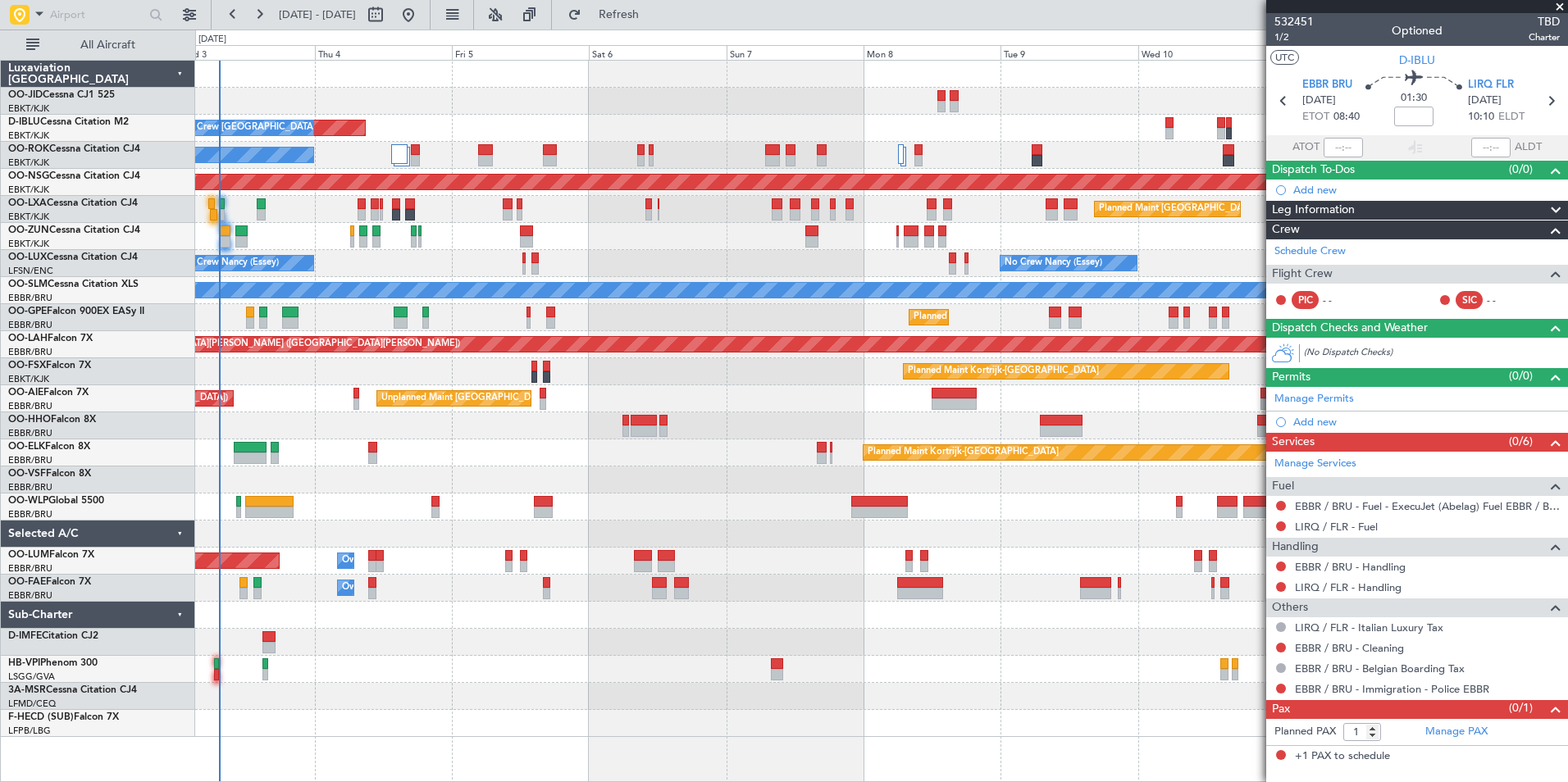
click at [311, 603] on div "AOG Maint Brussels (Brussels National) No Crew Brussels (Brussels National) No …" at bounding box center [882, 398] width 1372 height 676
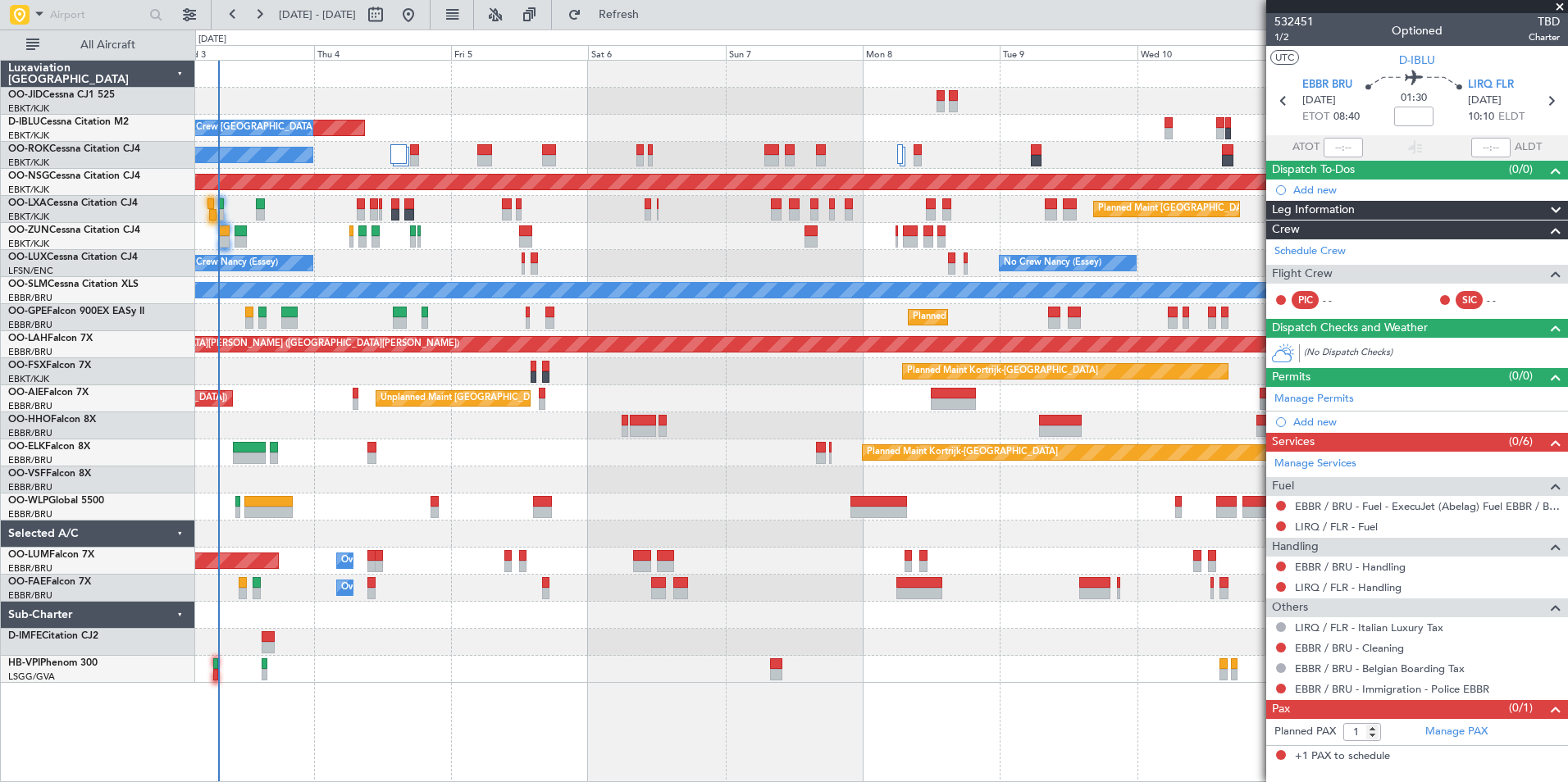
click at [861, 410] on div "Unplanned Maint [GEOGRAPHIC_DATA] ([GEOGRAPHIC_DATA] National) Planned Maint [G…" at bounding box center [882, 398] width 1372 height 27
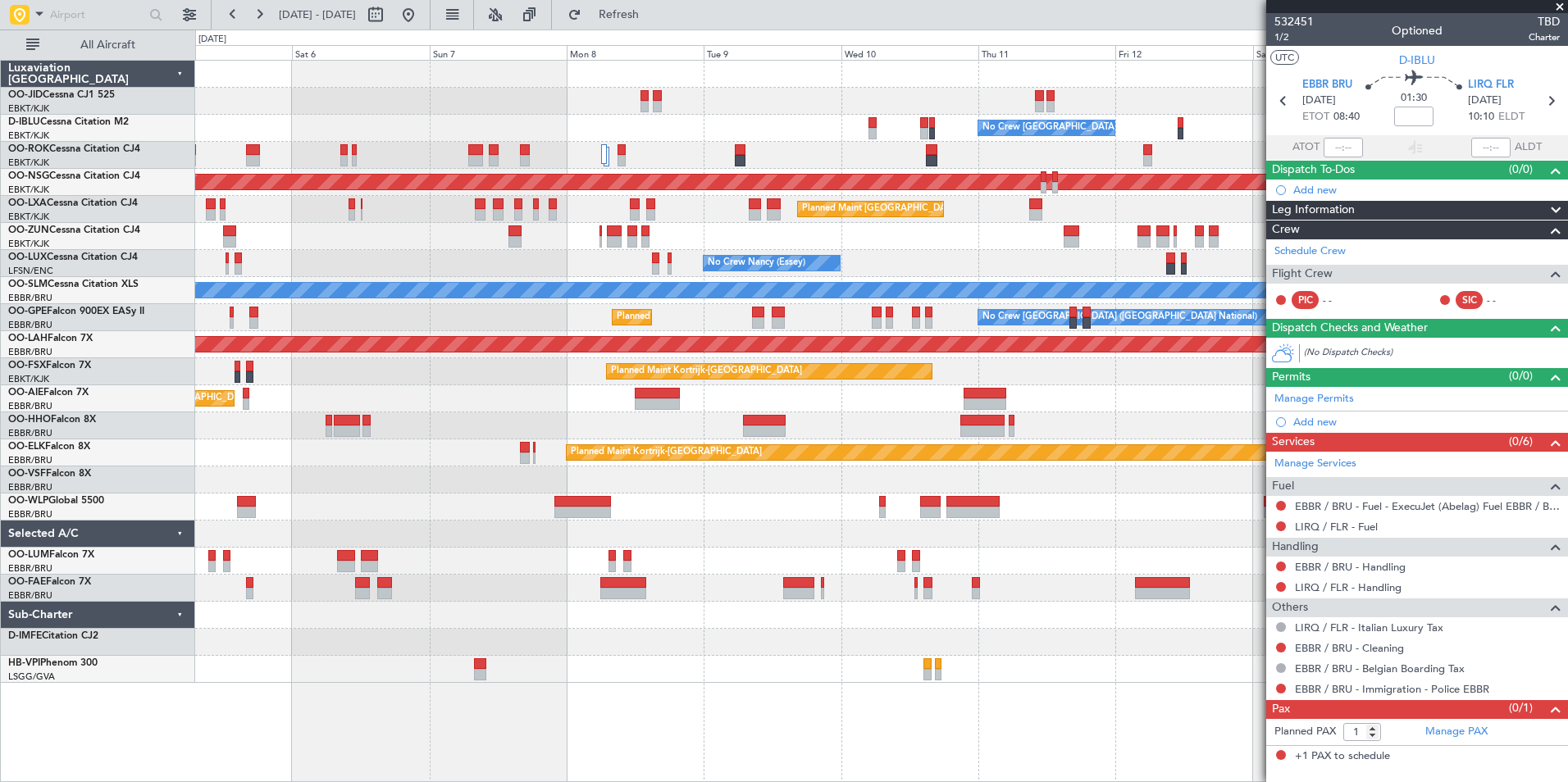
click at [676, 490] on div "No Crew Brussels (Brussels National) No Crew Brussels (Brussels National) AOG M…" at bounding box center [882, 371] width 1372 height 622
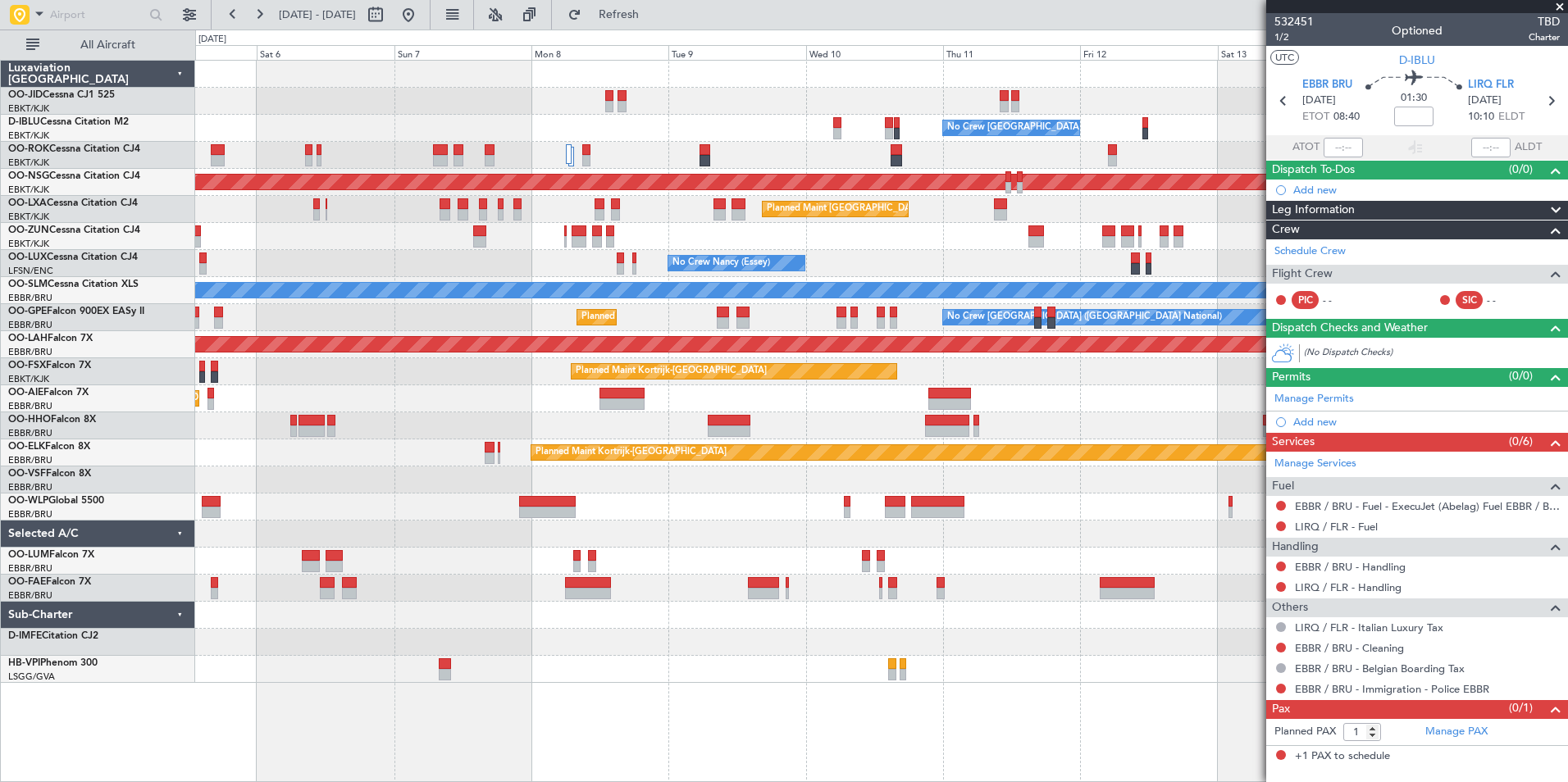
click at [433, 495] on div at bounding box center [882, 507] width 1372 height 27
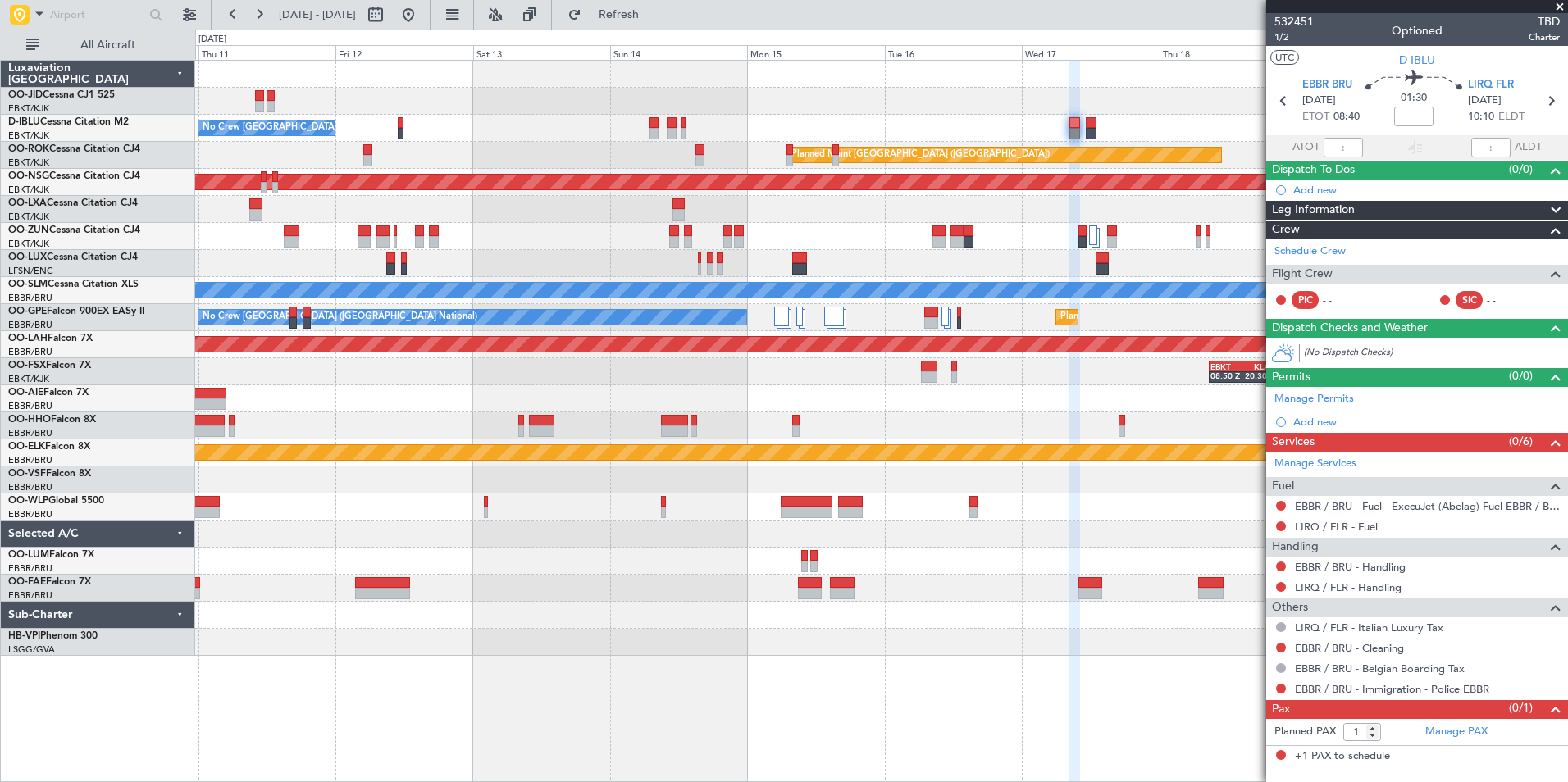
click at [349, 430] on div "No Crew Brussels (Brussels National) Planned Maint Paris (Le Bourget) Planned M…" at bounding box center [882, 358] width 1372 height 596
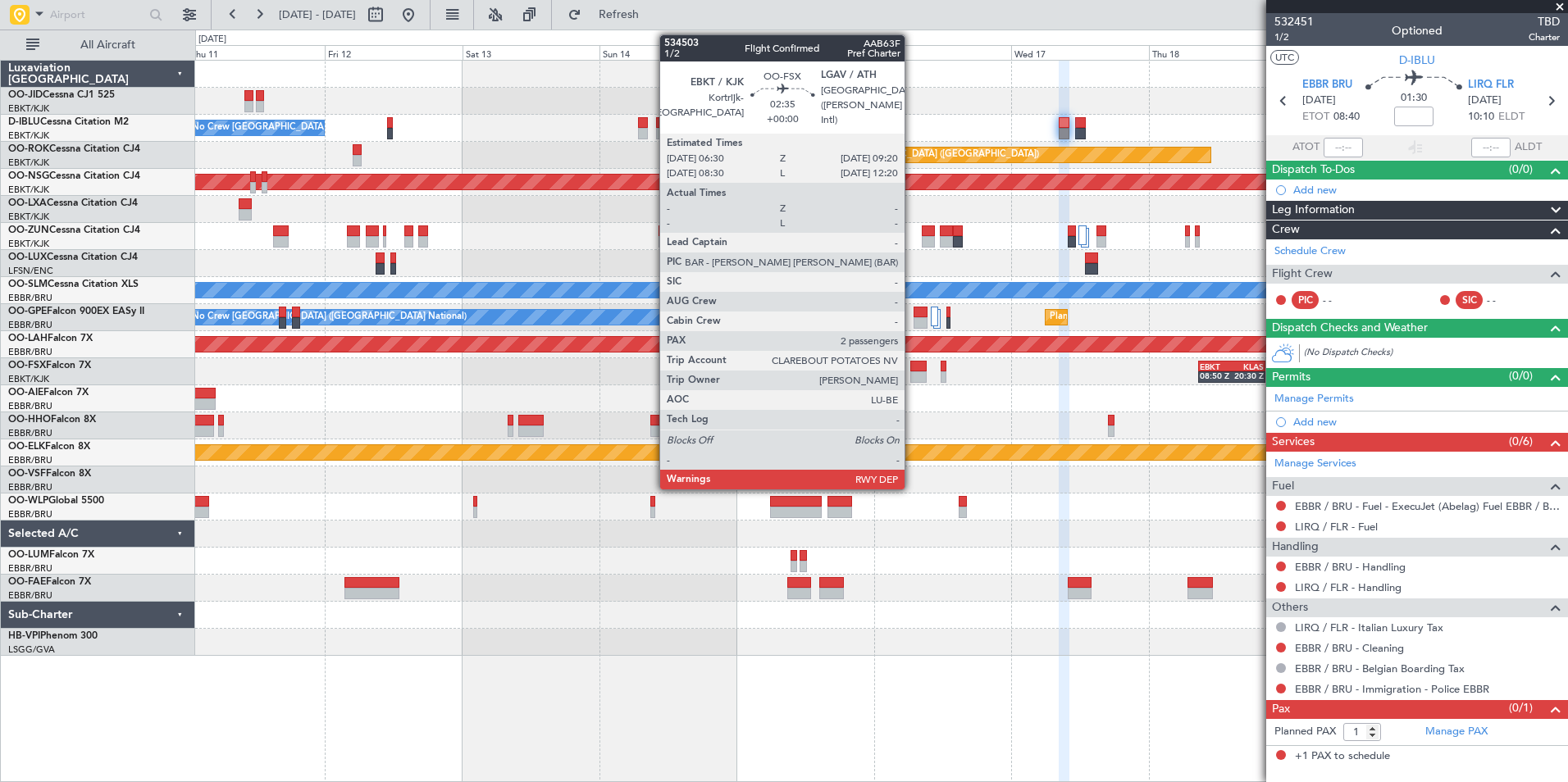
click at [488, 411] on div "No Crew Brussels (Brussels National) Planned Maint Paris (Le Bourget) Planned M…" at bounding box center [882, 358] width 1372 height 596
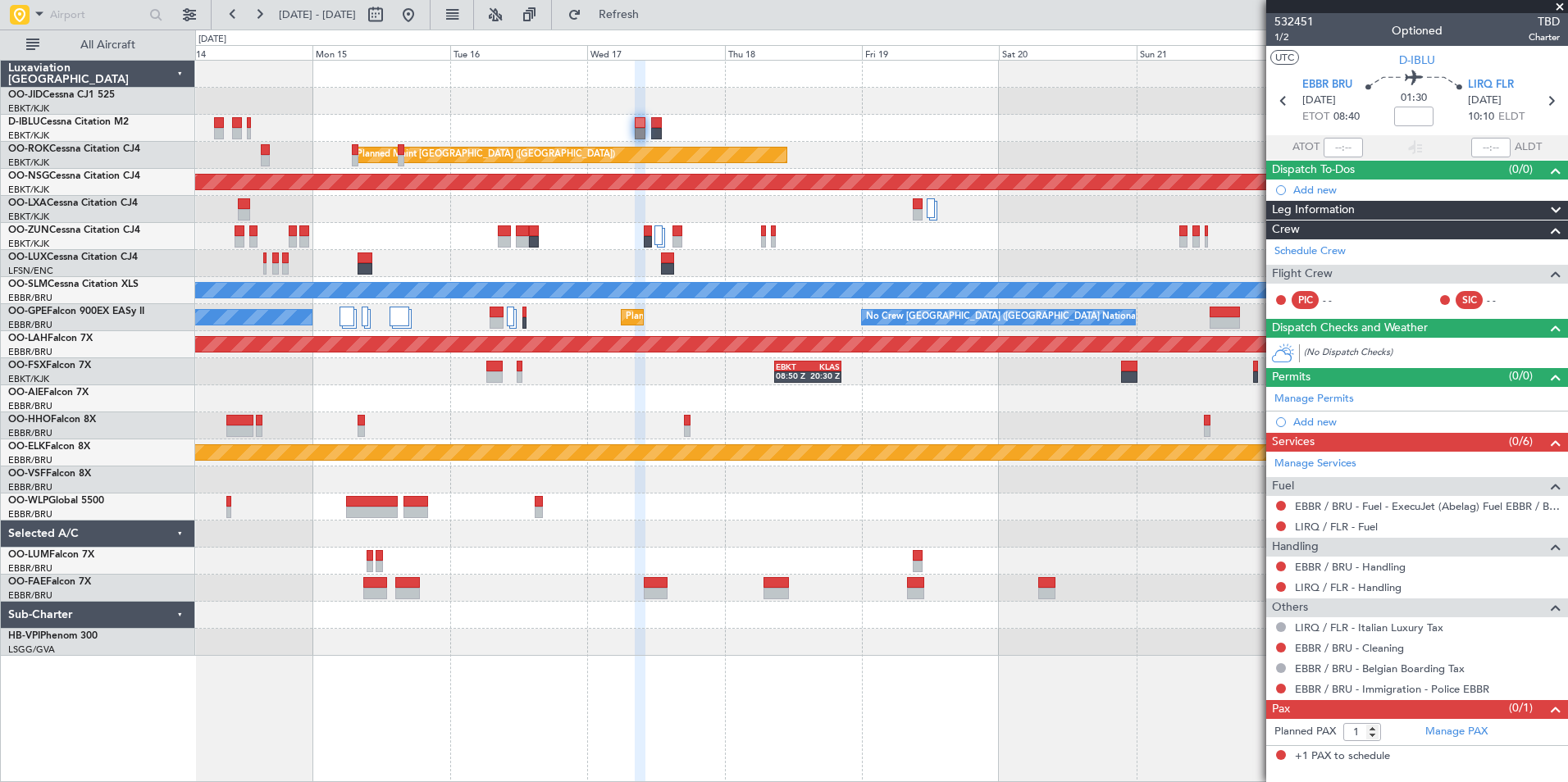
click at [500, 413] on div "No Crew Brussels (Brussels National) Planned Maint Paris (Le Bourget) Planned M…" at bounding box center [882, 358] width 1372 height 596
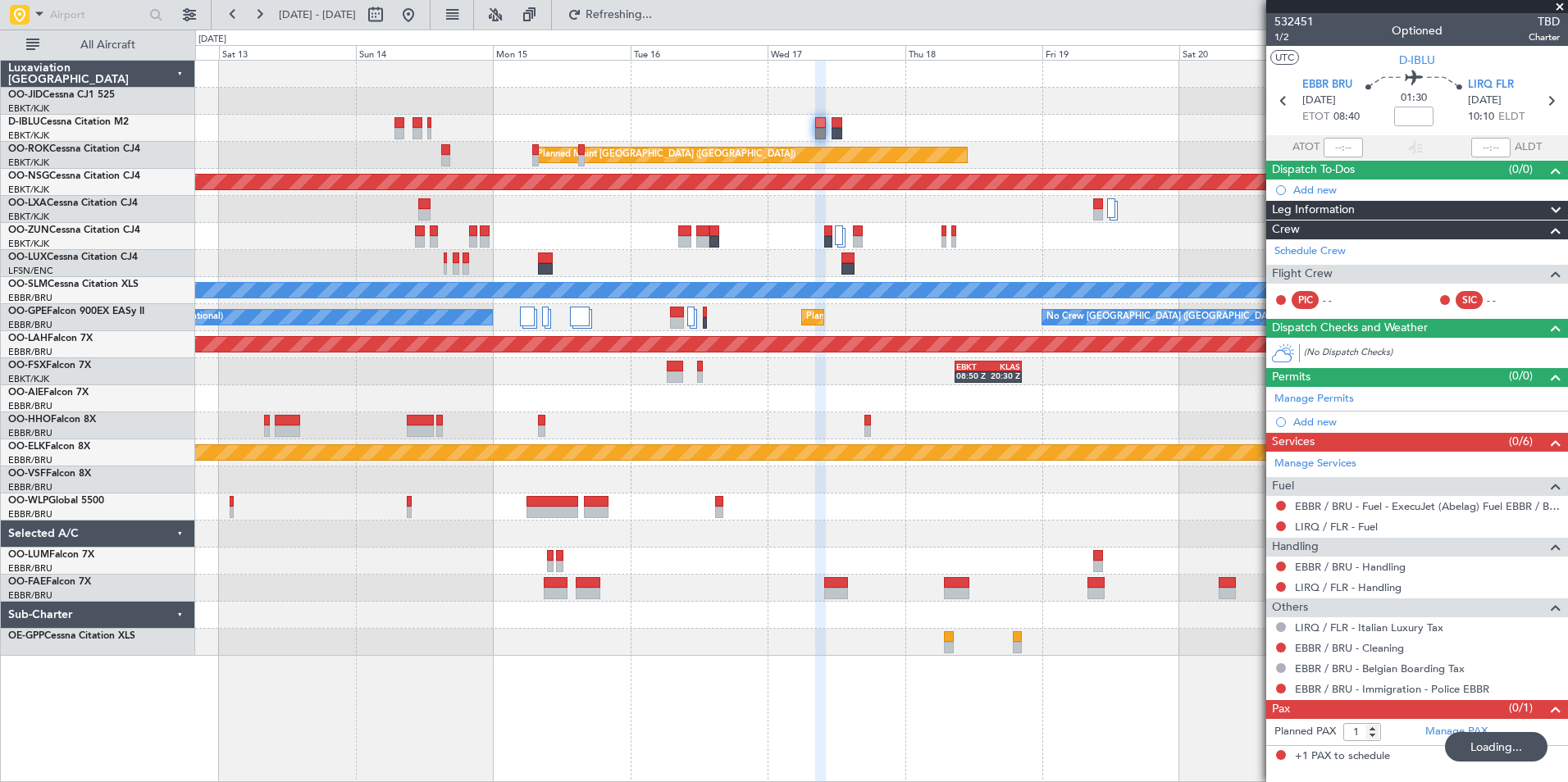
click at [1068, 392] on div "No Crew Brussels (Brussels National) Planned Maint Paris (Le Bourget) Planned M…" at bounding box center [882, 358] width 1372 height 596
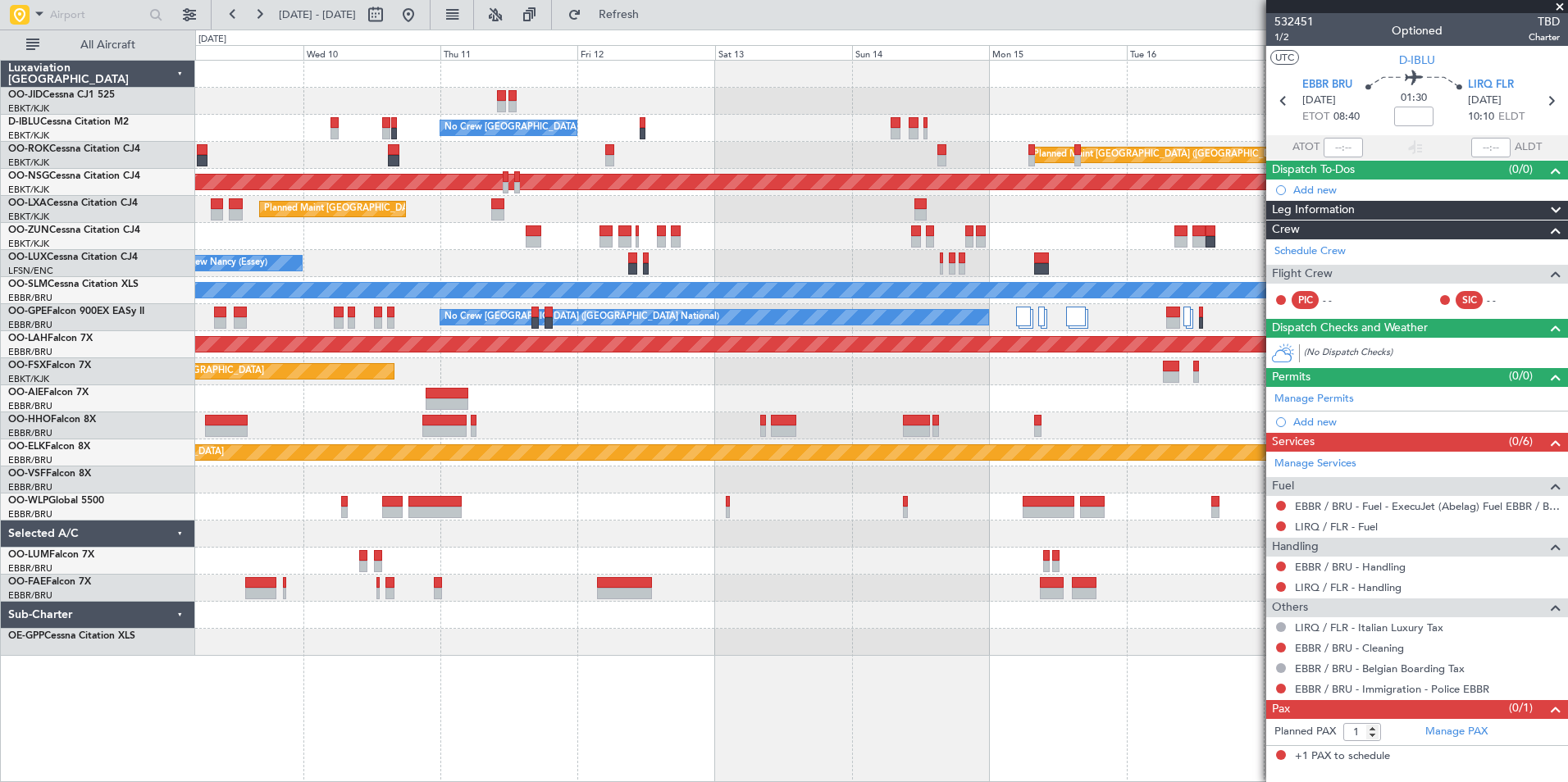
click at [946, 380] on div "No Crew Brussels (Brussels National) Planned Maint Paris (Le Bourget) Planned M…" at bounding box center [882, 358] width 1372 height 596
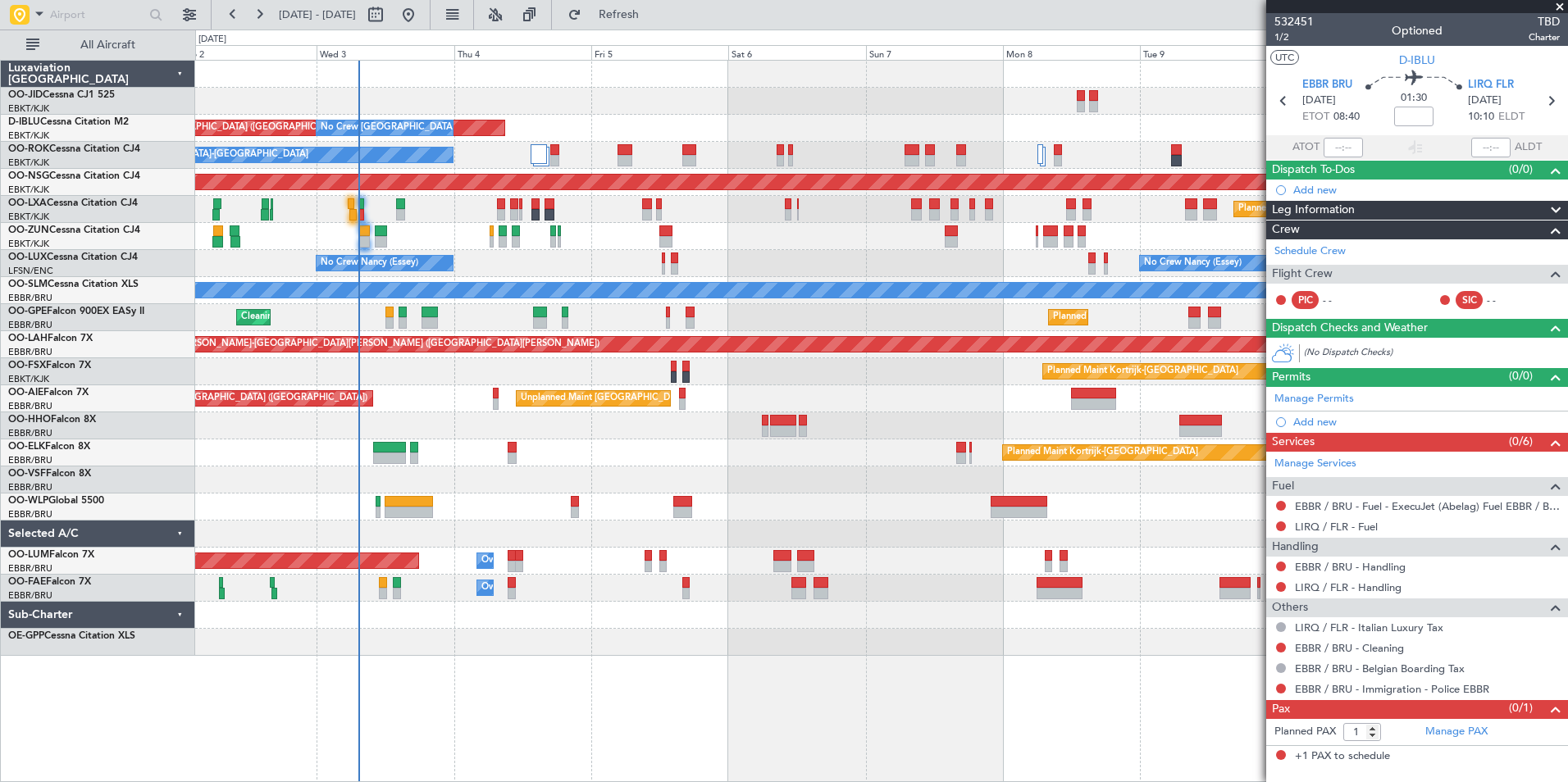
click at [899, 379] on div "No Crew Brussels (Brussels National) AOG Maint Brussels (Brussels National) No …" at bounding box center [882, 358] width 1372 height 596
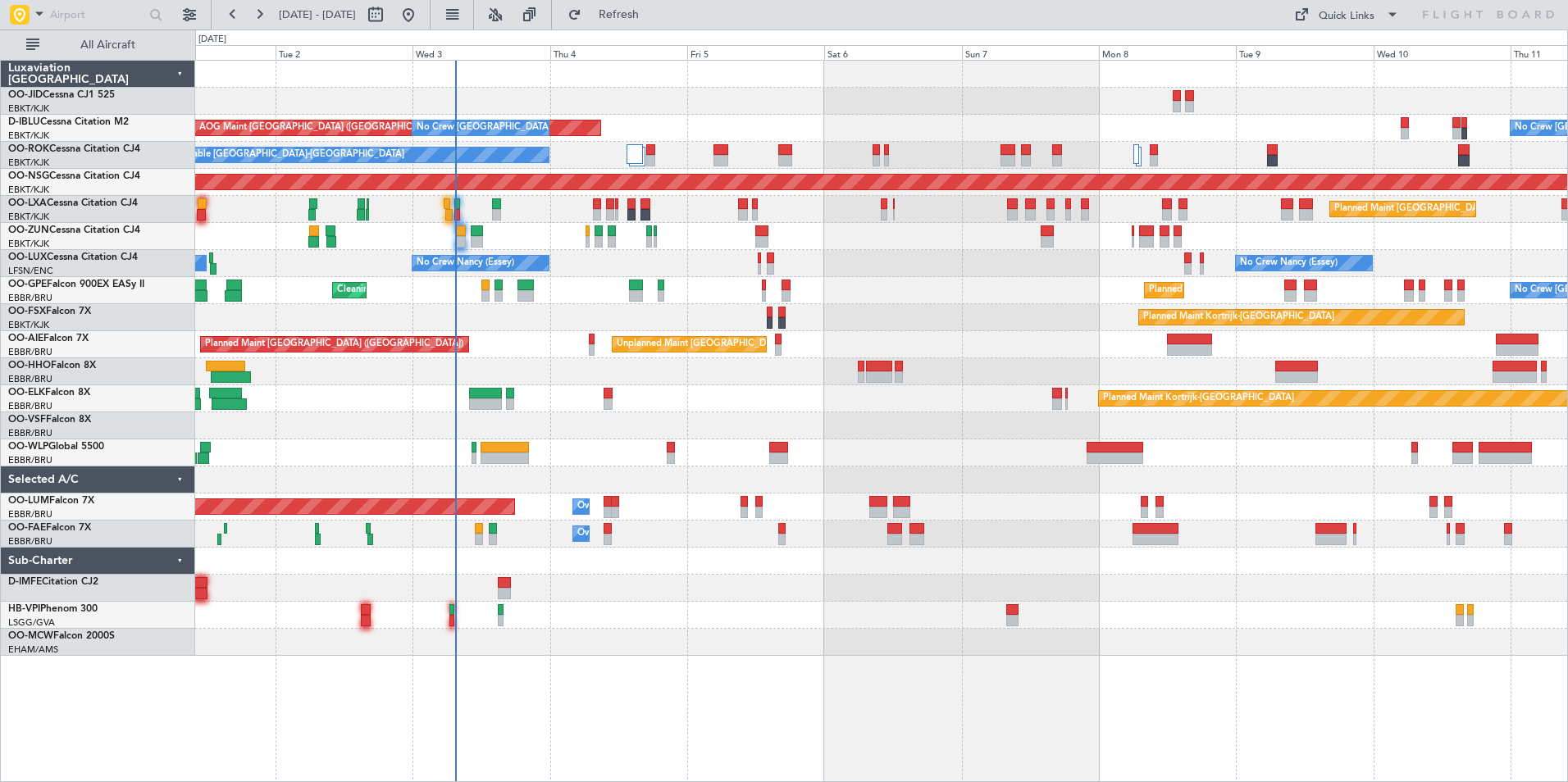
click at [1051, 712] on div "No Crew Brussels (Brussels National) AOG Maint Brussels (Brussels National) No …" at bounding box center [882, 421] width 1373 height 722
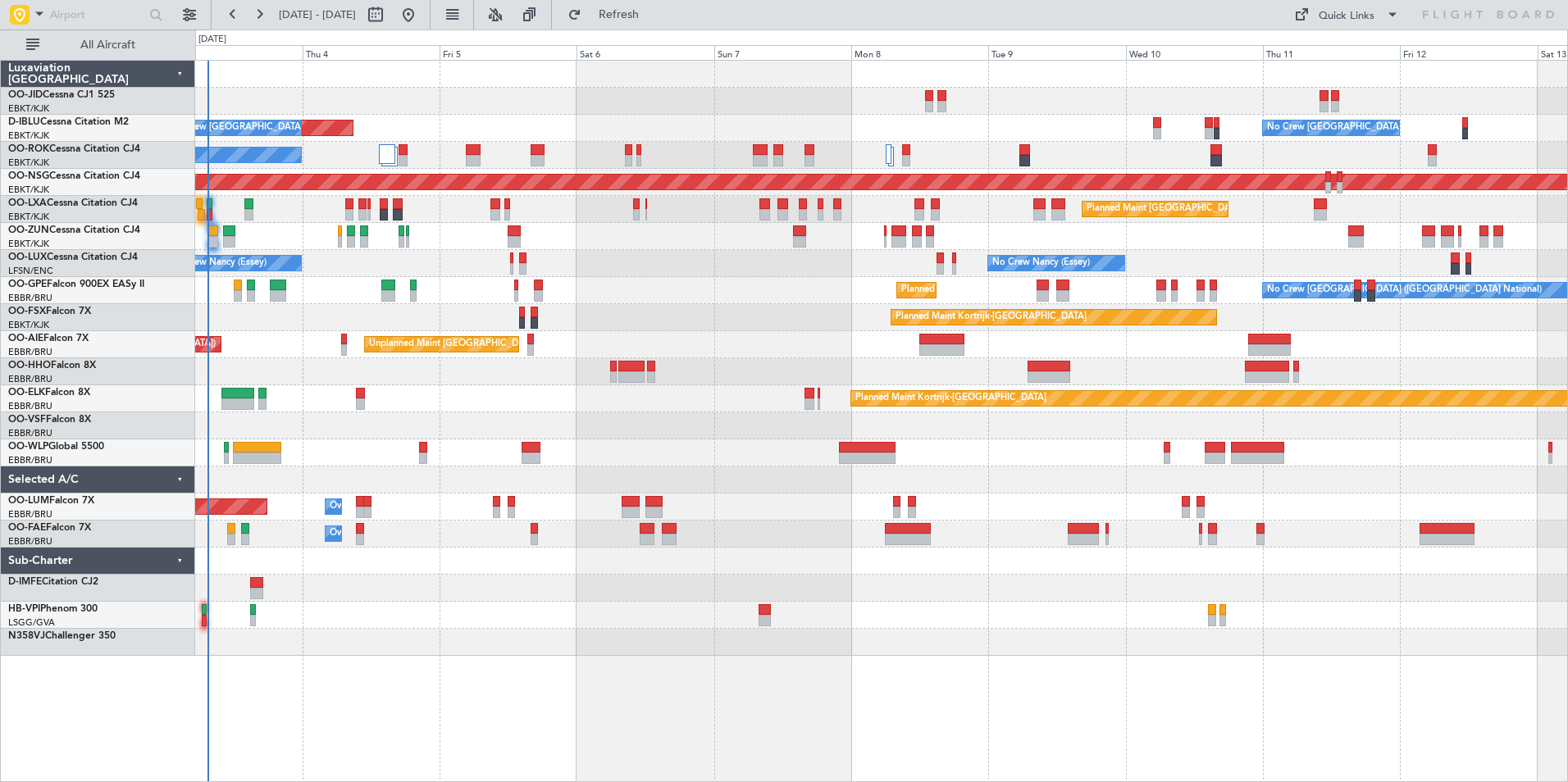
click at [626, 697] on div "AOG Maint Brussels (Brussels National) No Crew Brussels (Brussels National) No …" at bounding box center [882, 421] width 1373 height 722
click at [482, 591] on div at bounding box center [882, 588] width 1372 height 27
click at [185, 8] on button at bounding box center [190, 15] width 26 height 26
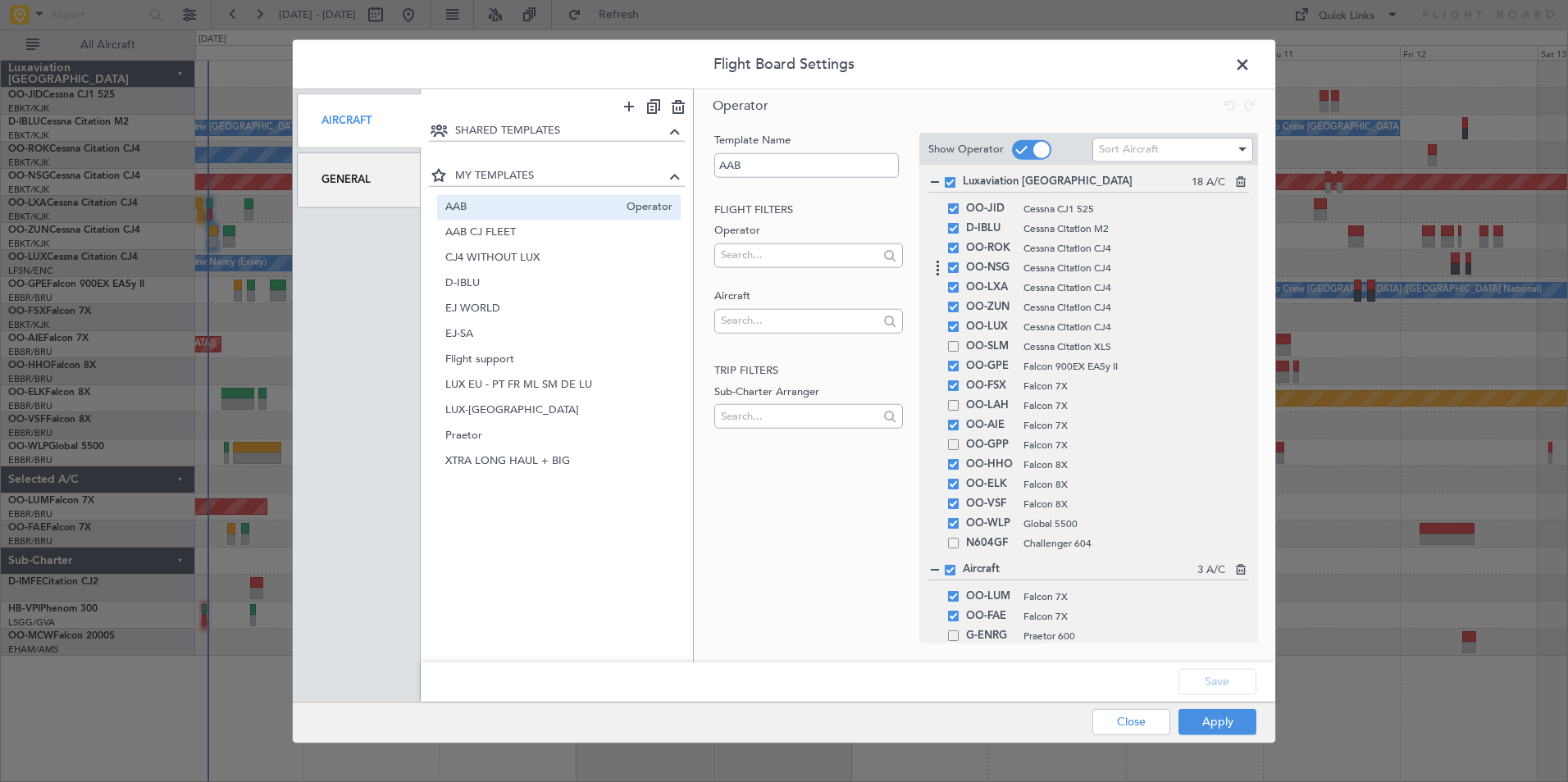
click at [953, 265] on span at bounding box center [953, 267] width 11 height 11
click at [960, 262] on input "checkbox" at bounding box center [960, 262] width 0 height 0
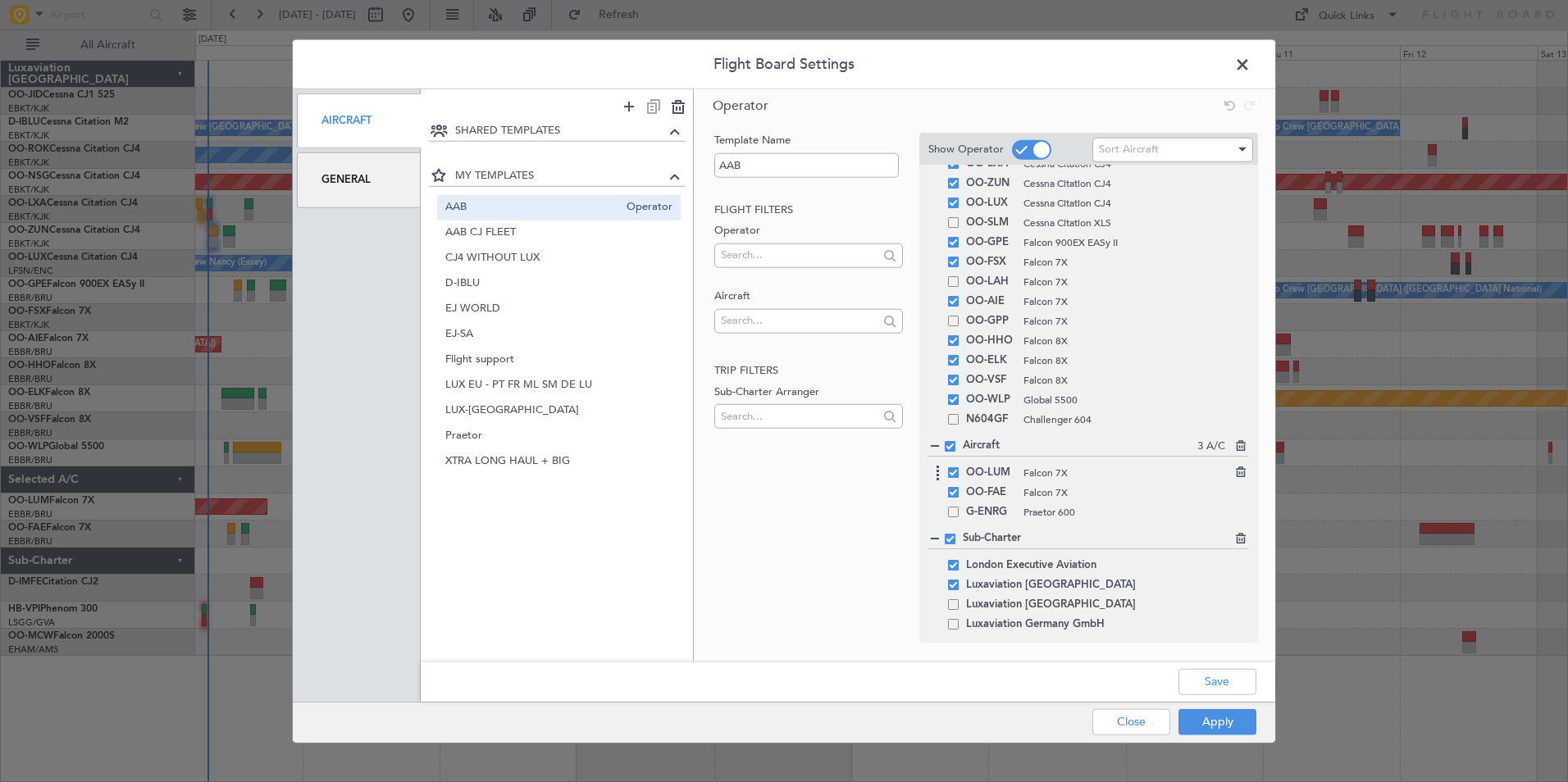
click at [951, 471] on span at bounding box center [953, 472] width 11 height 11
click at [960, 467] on input "checkbox" at bounding box center [960, 467] width 0 height 0
click at [954, 488] on span at bounding box center [953, 492] width 11 height 11
click at [960, 487] on input "checkbox" at bounding box center [960, 487] width 0 height 0
click at [953, 562] on span at bounding box center [953, 565] width 11 height 11
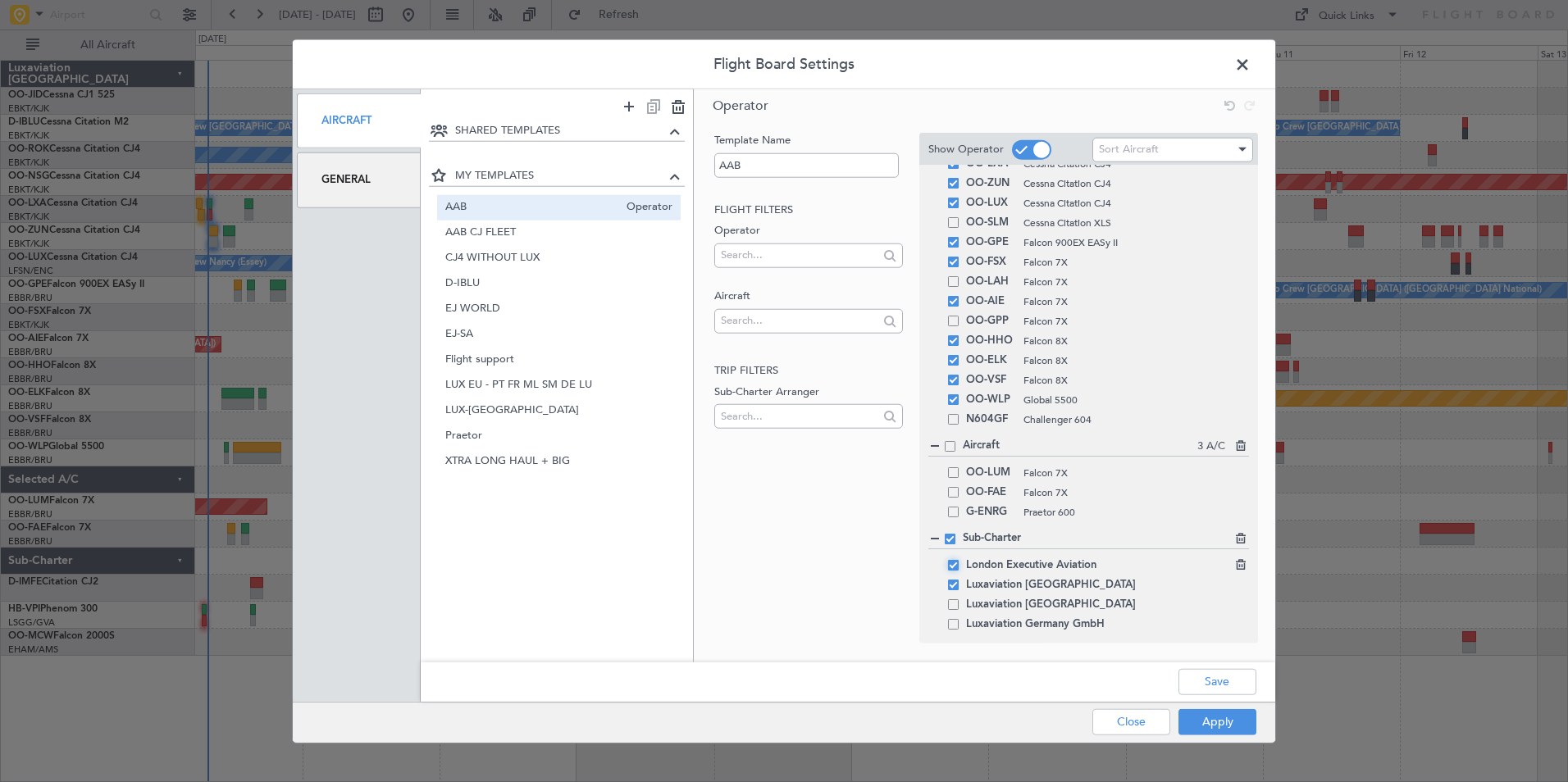
click at [960, 560] on input "checkbox" at bounding box center [960, 560] width 0 height 0
click at [1196, 684] on button "Save" at bounding box center [1217, 681] width 78 height 26
click at [1222, 731] on button "Apply" at bounding box center [1217, 721] width 78 height 26
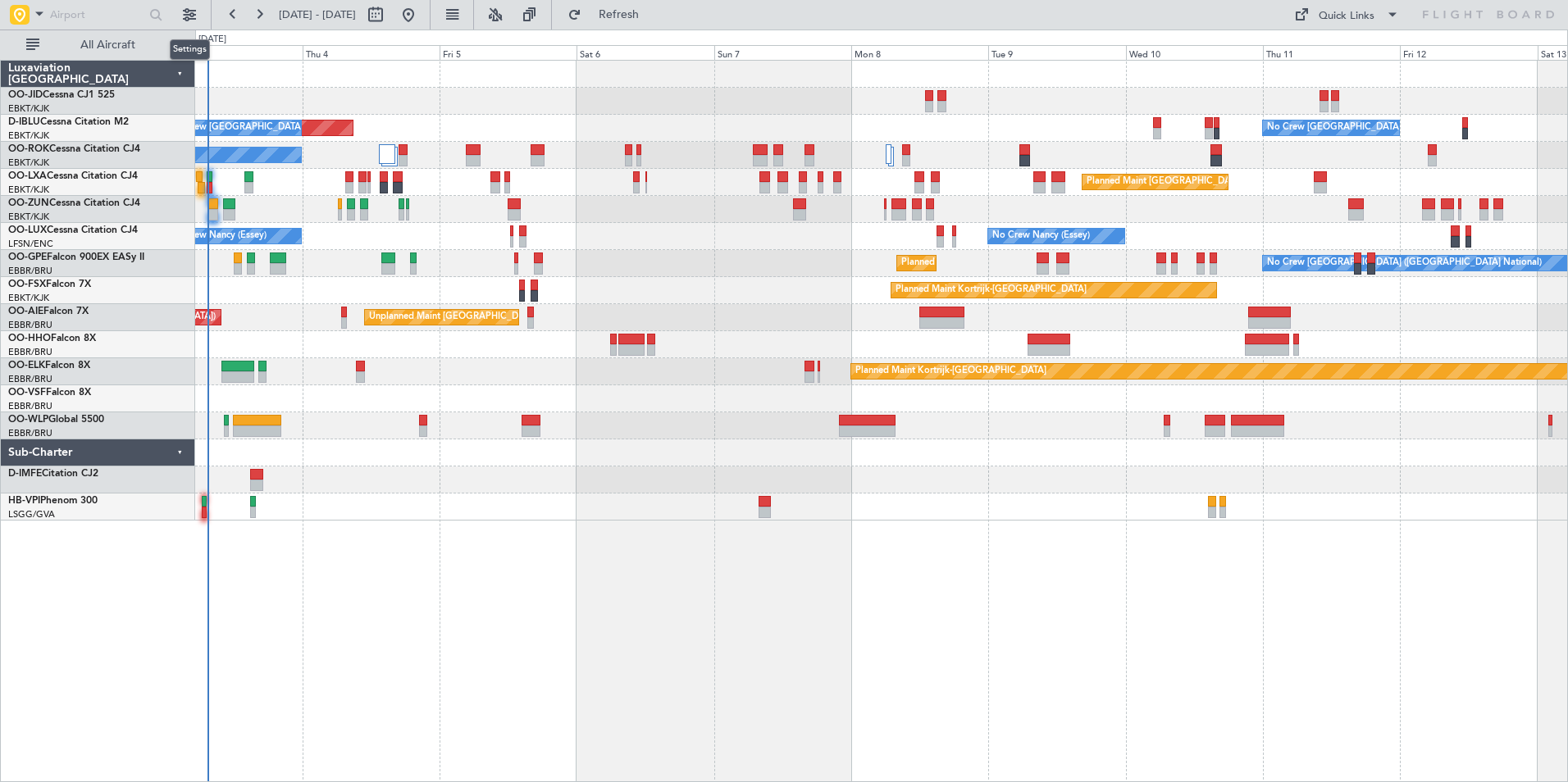
click at [170, 53] on div "Settings" at bounding box center [190, 49] width 40 height 21
click at [99, 44] on span "All Aircraft" at bounding box center [108, 45] width 131 height 12
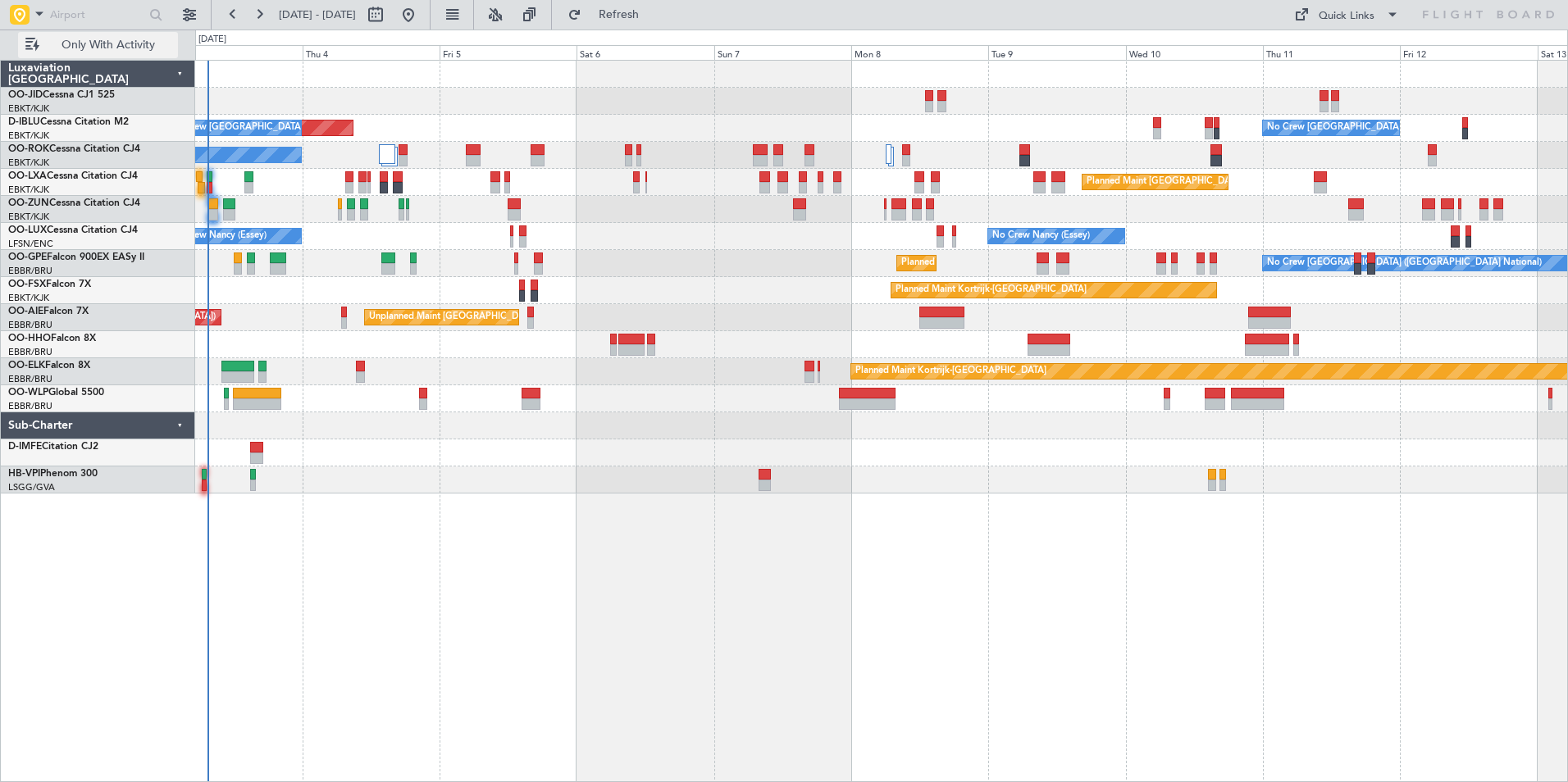
click at [99, 44] on span "Only With Activity" at bounding box center [108, 45] width 131 height 12
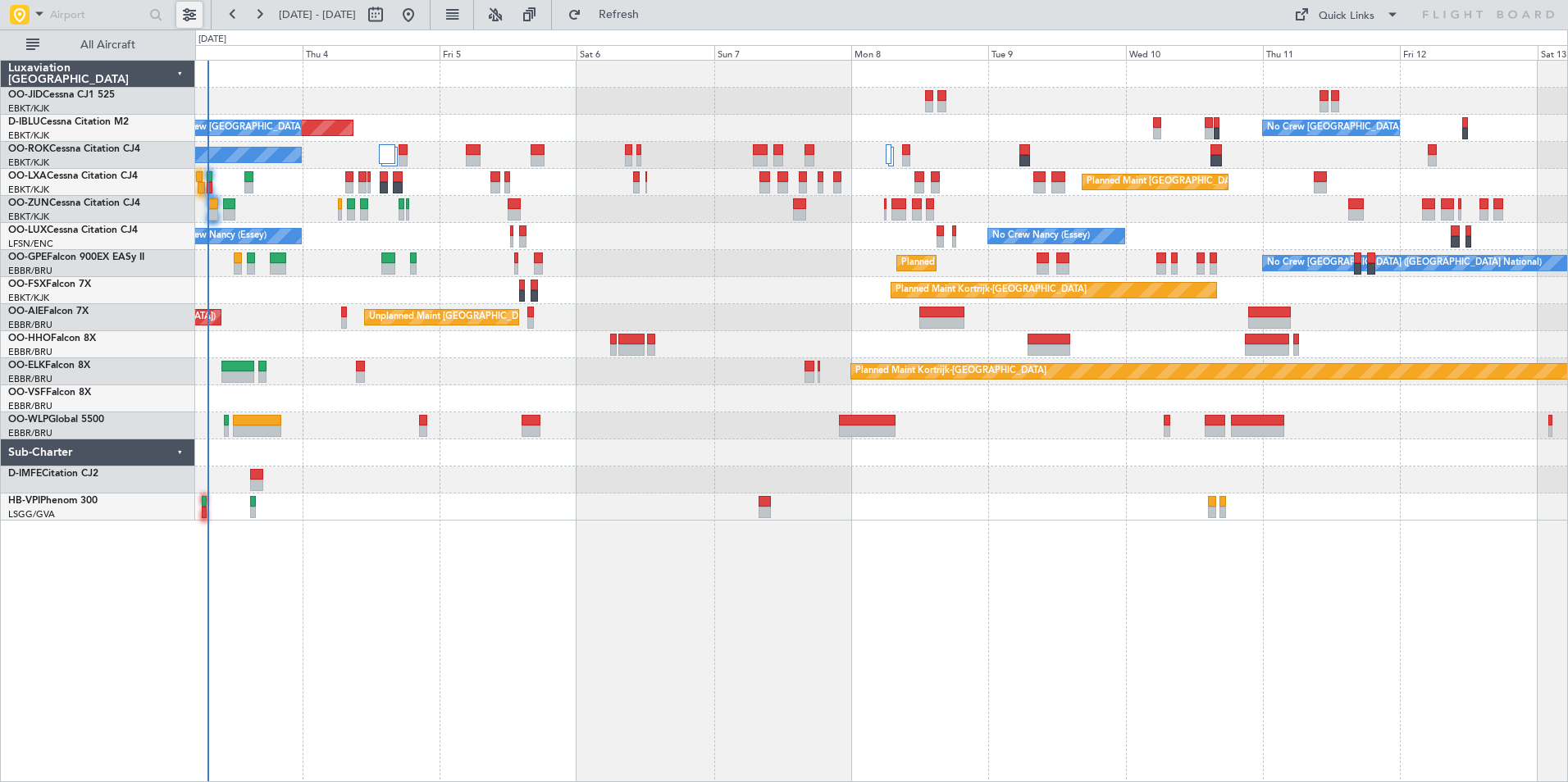
click at [191, 12] on button at bounding box center [190, 15] width 26 height 26
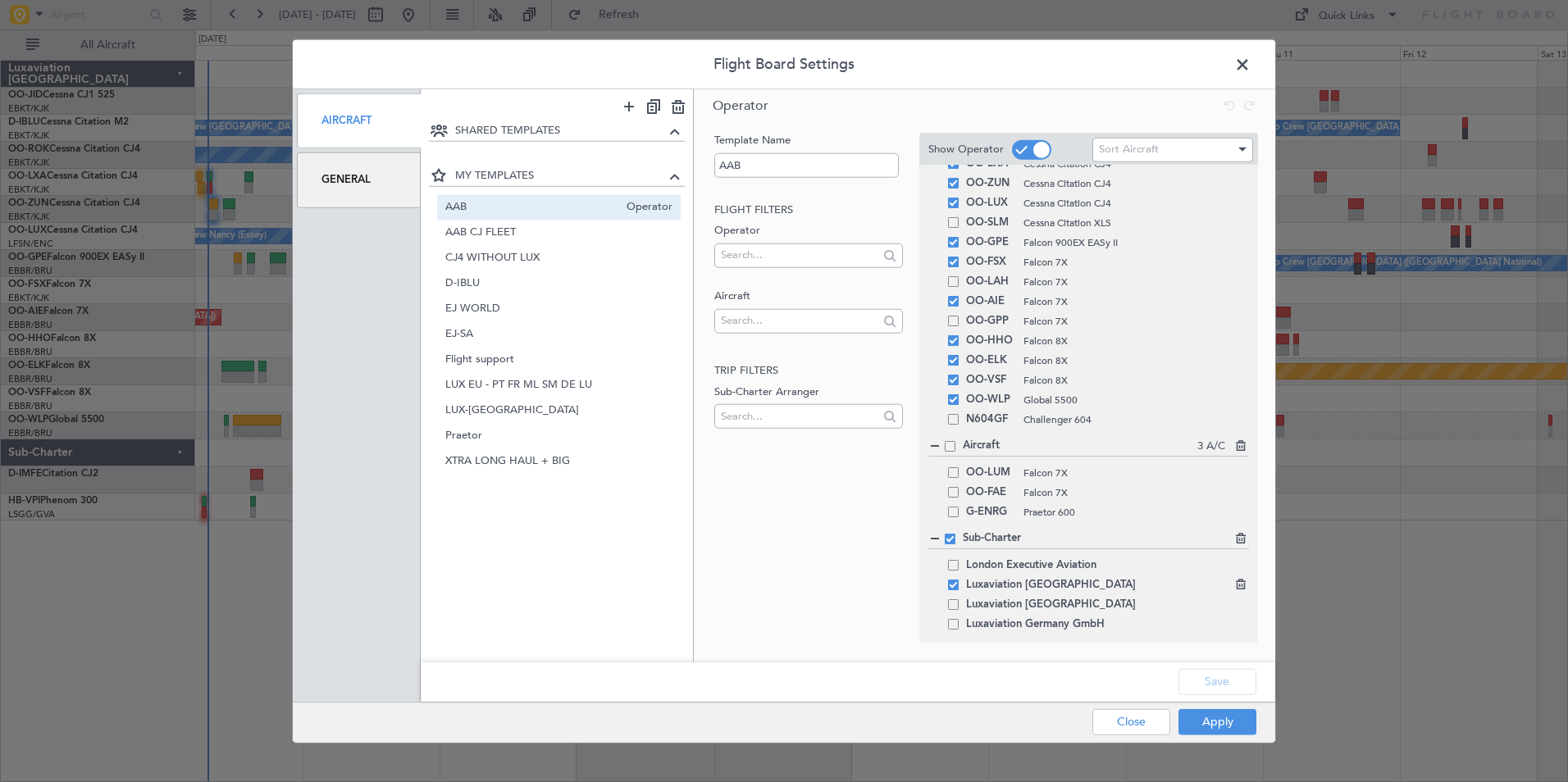
click at [957, 585] on span at bounding box center [953, 585] width 11 height 11
click at [960, 580] on input "checkbox" at bounding box center [960, 580] width 0 height 0
click at [1192, 680] on button "Save" at bounding box center [1217, 681] width 78 height 26
click at [497, 242] on div "AAB CJ FLEET Operator" at bounding box center [559, 232] width 244 height 25
type input "AAB CJ FLEET"
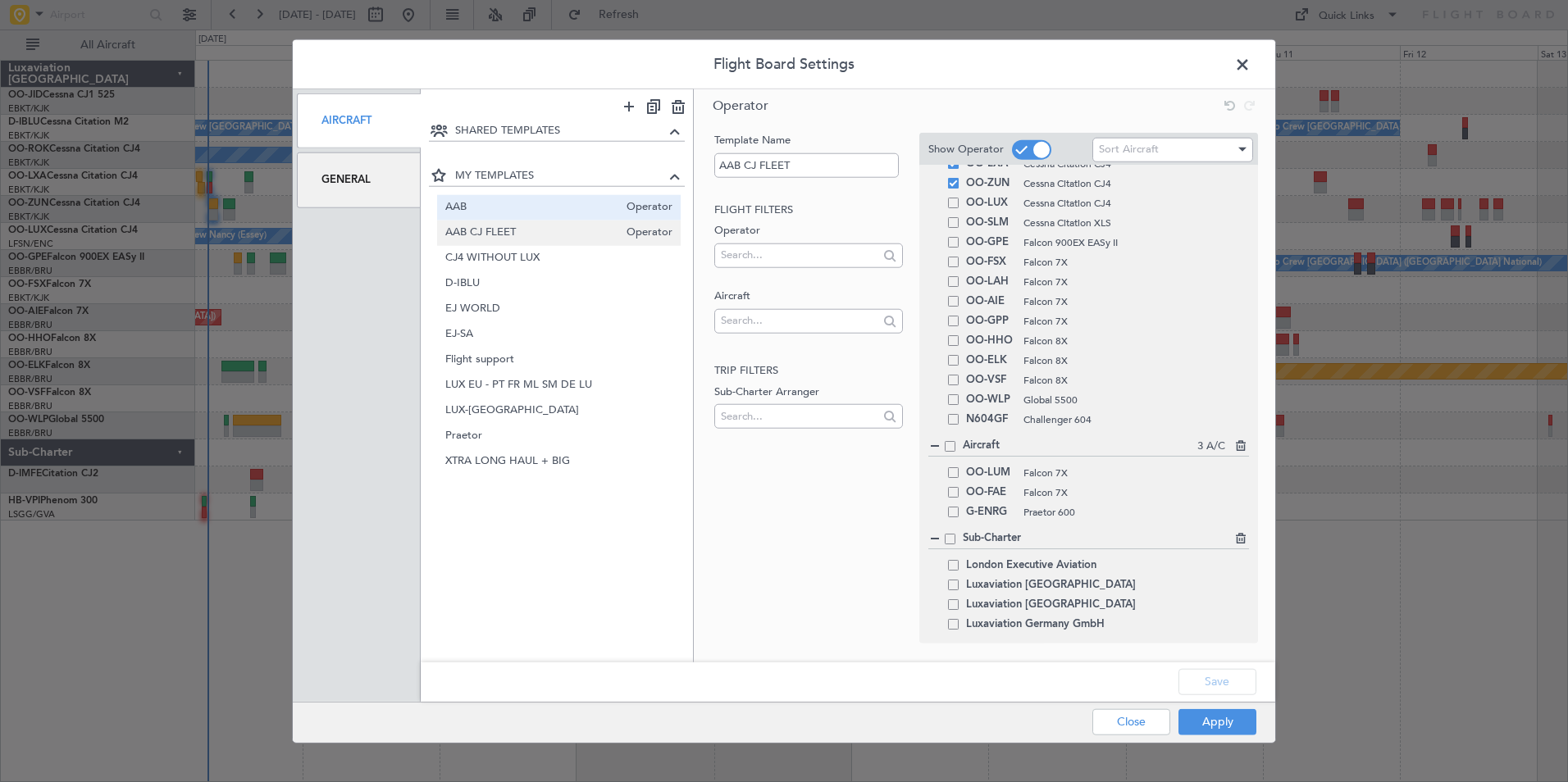
scroll to position [0, 0]
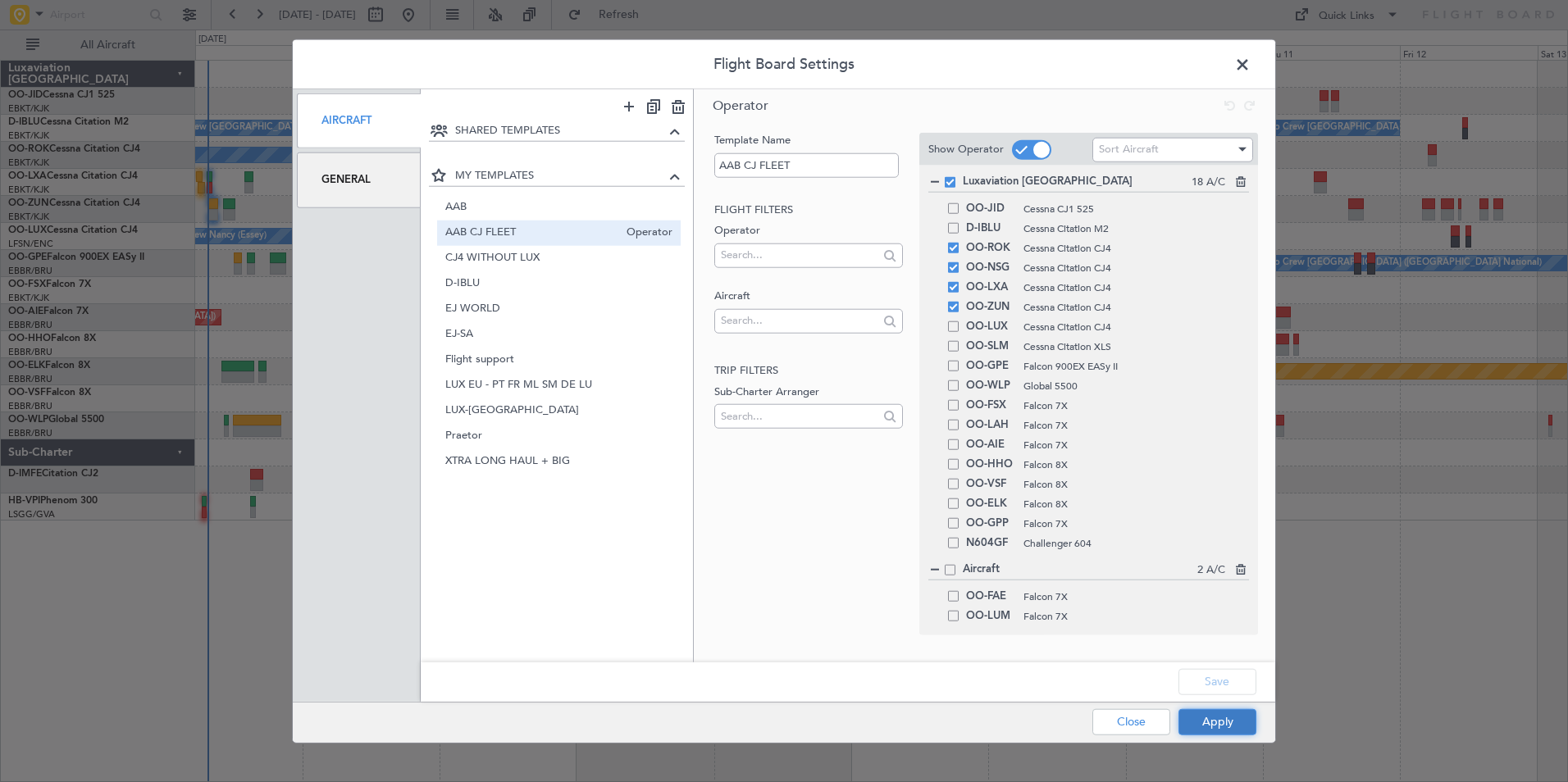
click at [1216, 718] on button "Apply" at bounding box center [1217, 721] width 78 height 26
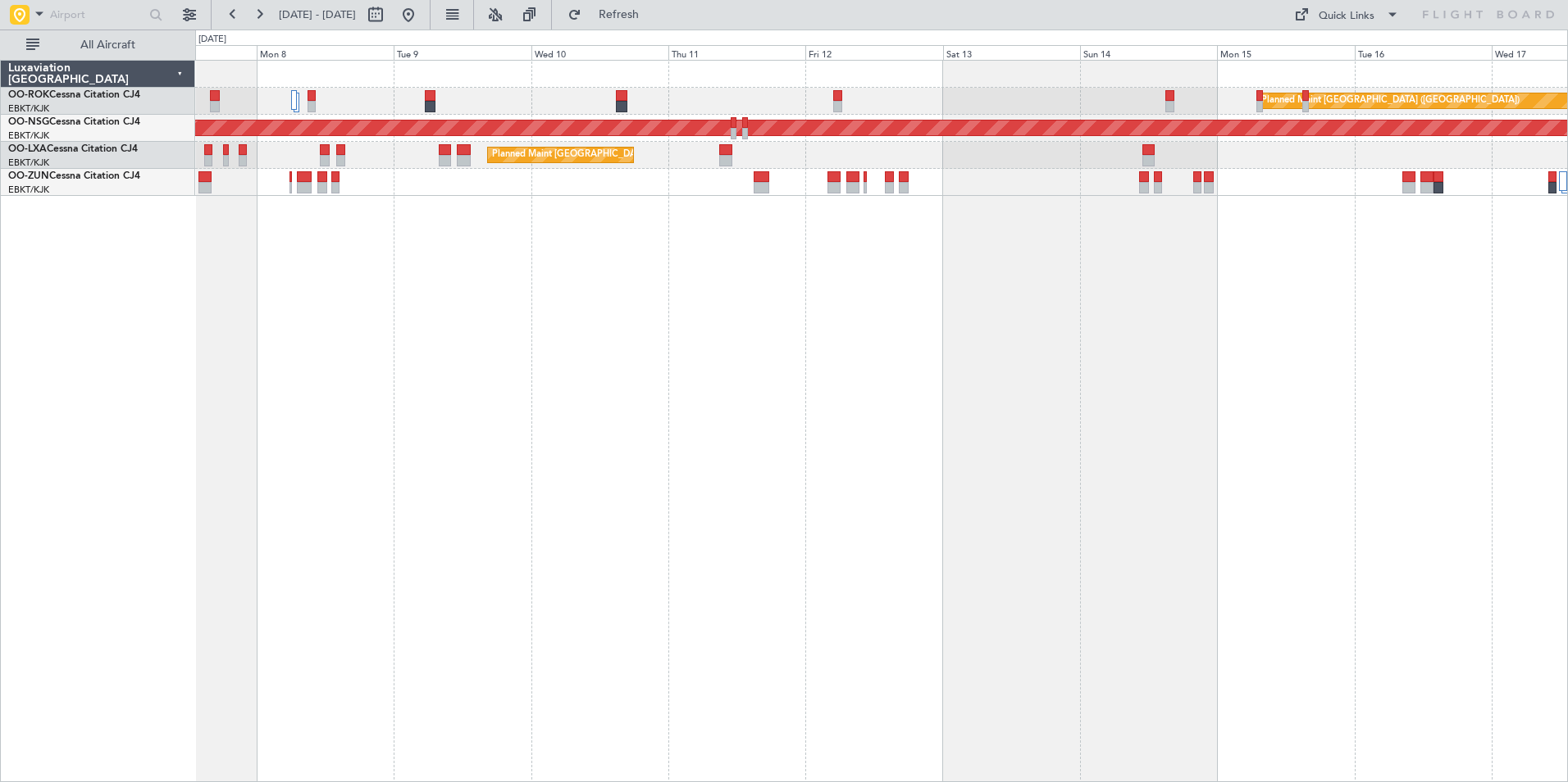
click at [493, 399] on div "Planned Maint Paris (Le Bourget) Planned Maint Paris (Le Bourget) Planned Maint…" at bounding box center [882, 421] width 1373 height 722
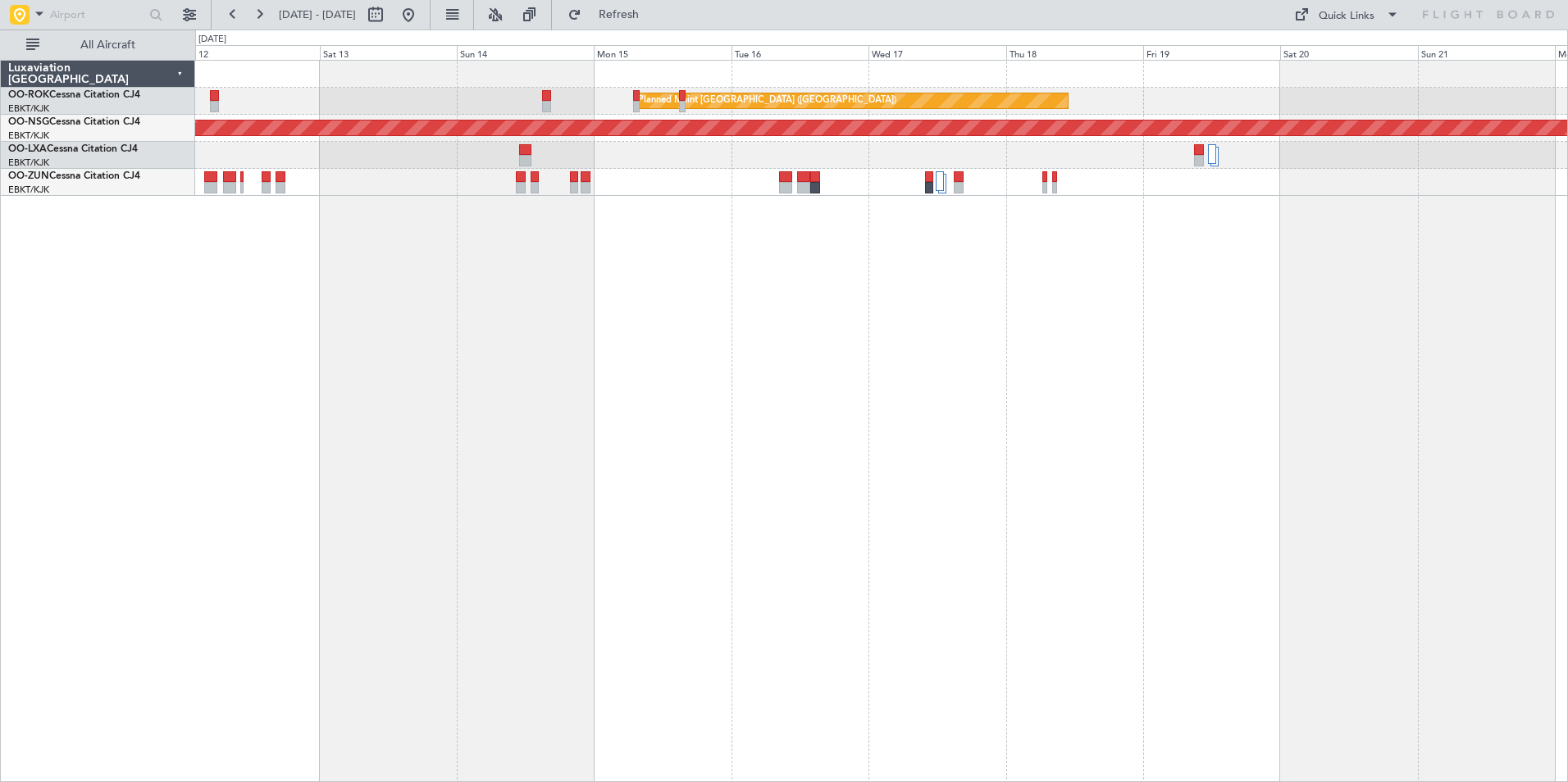
click at [557, 404] on div "Planned Maint Paris (Le Bourget) Planned Maint Paris (Le Bourget) Planned Maint…" at bounding box center [882, 421] width 1373 height 722
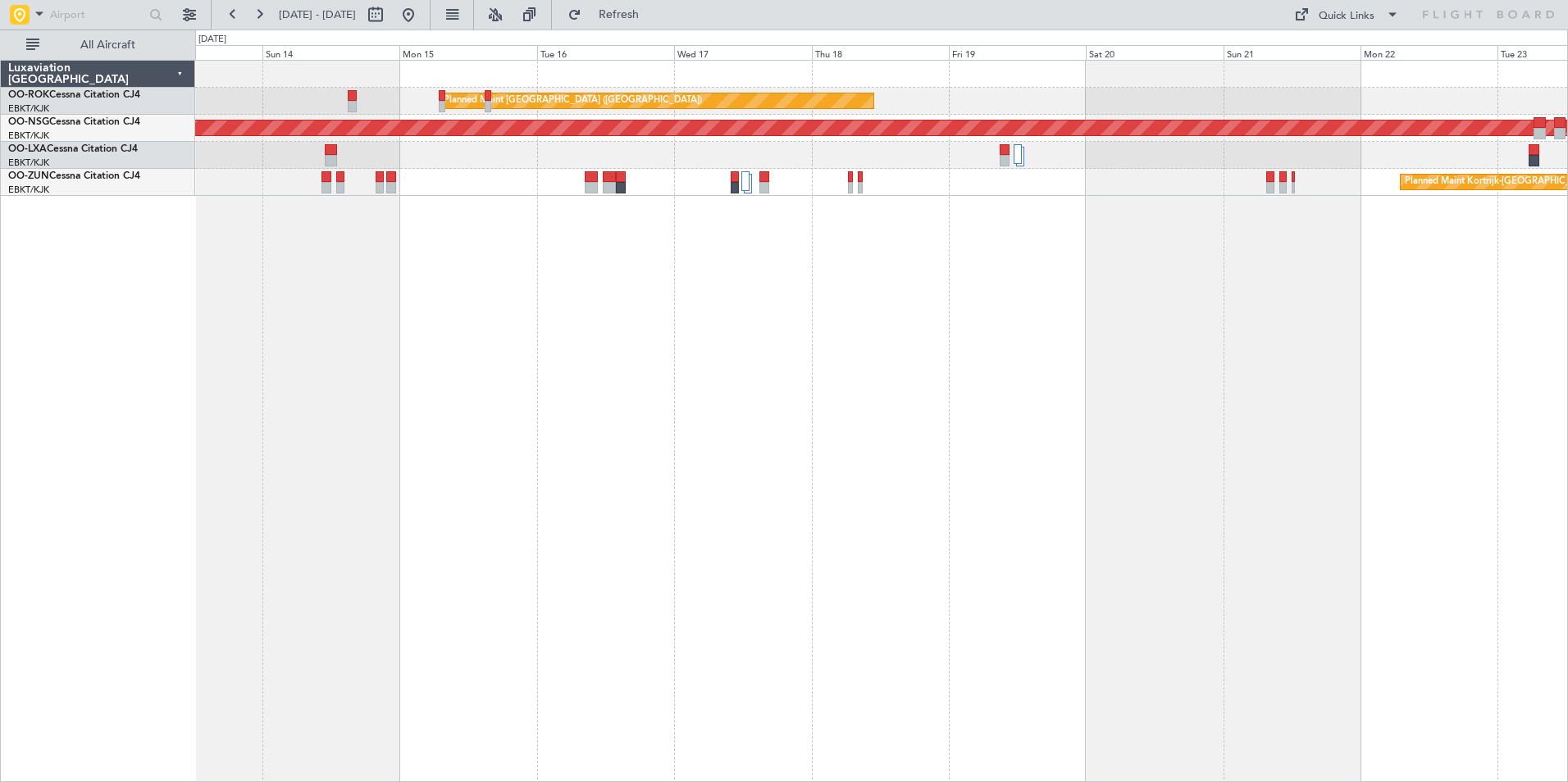
click at [730, 251] on div "Planned Maint Paris (Le Bourget) Planned Maint Paris (Le Bourget) Planned Maint…" at bounding box center [882, 421] width 1373 height 722
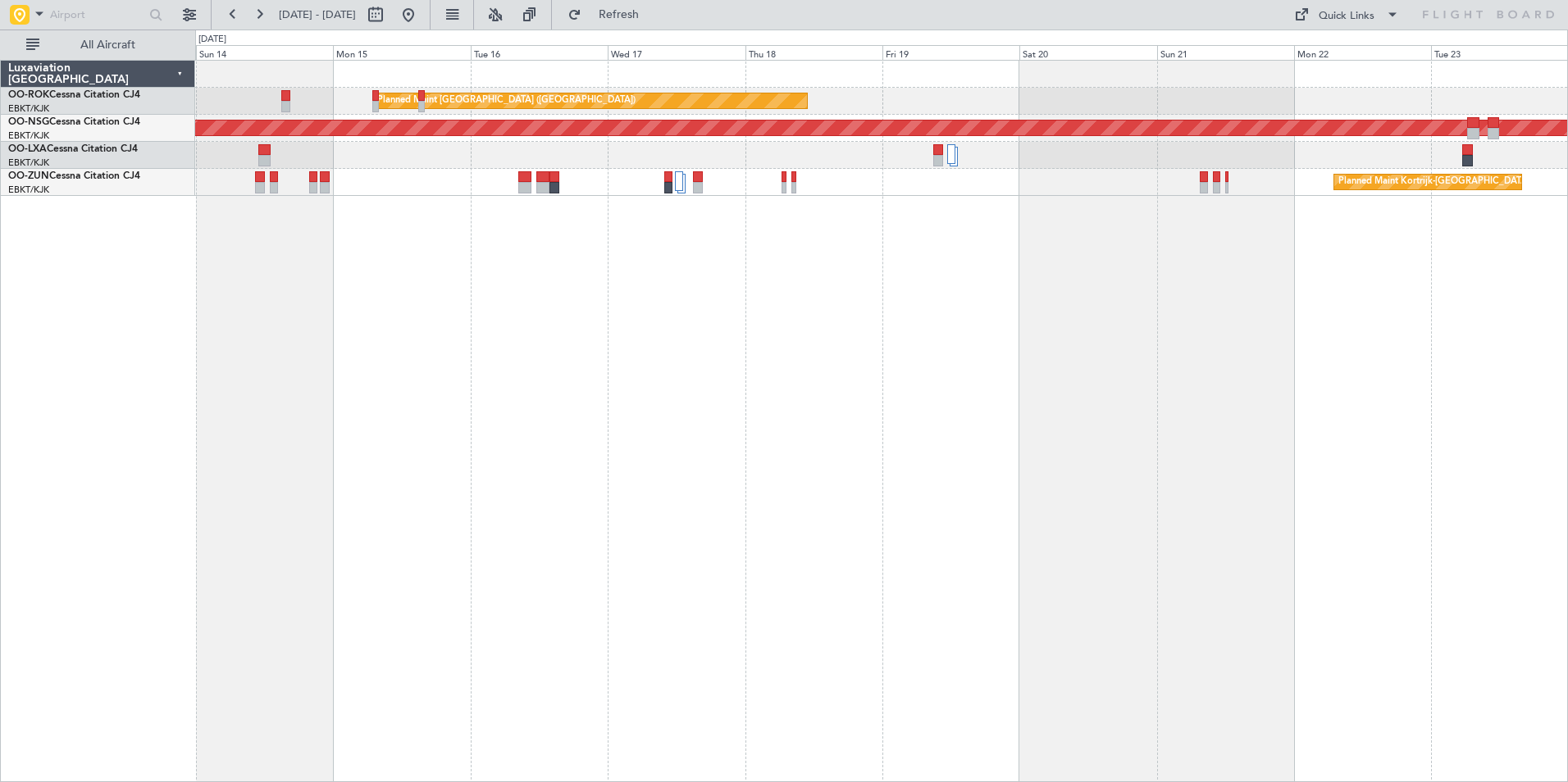
click at [1091, 347] on div "Planned Maint Paris (Le Bourget) Planned Maint Paris (Le Bourget) A/C Unavailab…" at bounding box center [882, 421] width 1373 height 722
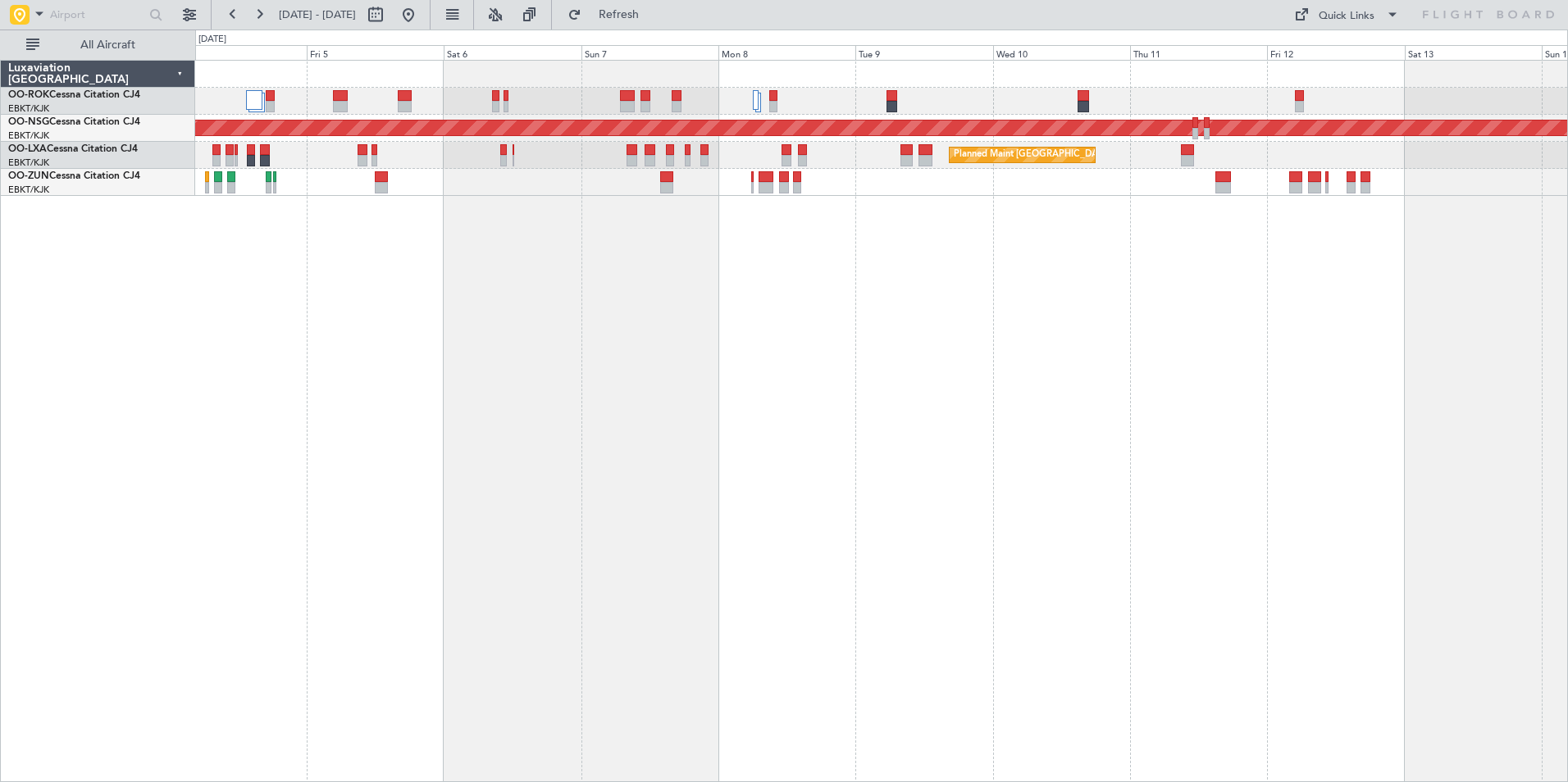
click at [1177, 320] on div "Planned Maint Paris (Le Bourget) A/C Unavailable Kortrijk-Wevelgem Planned Main…" at bounding box center [882, 421] width 1373 height 722
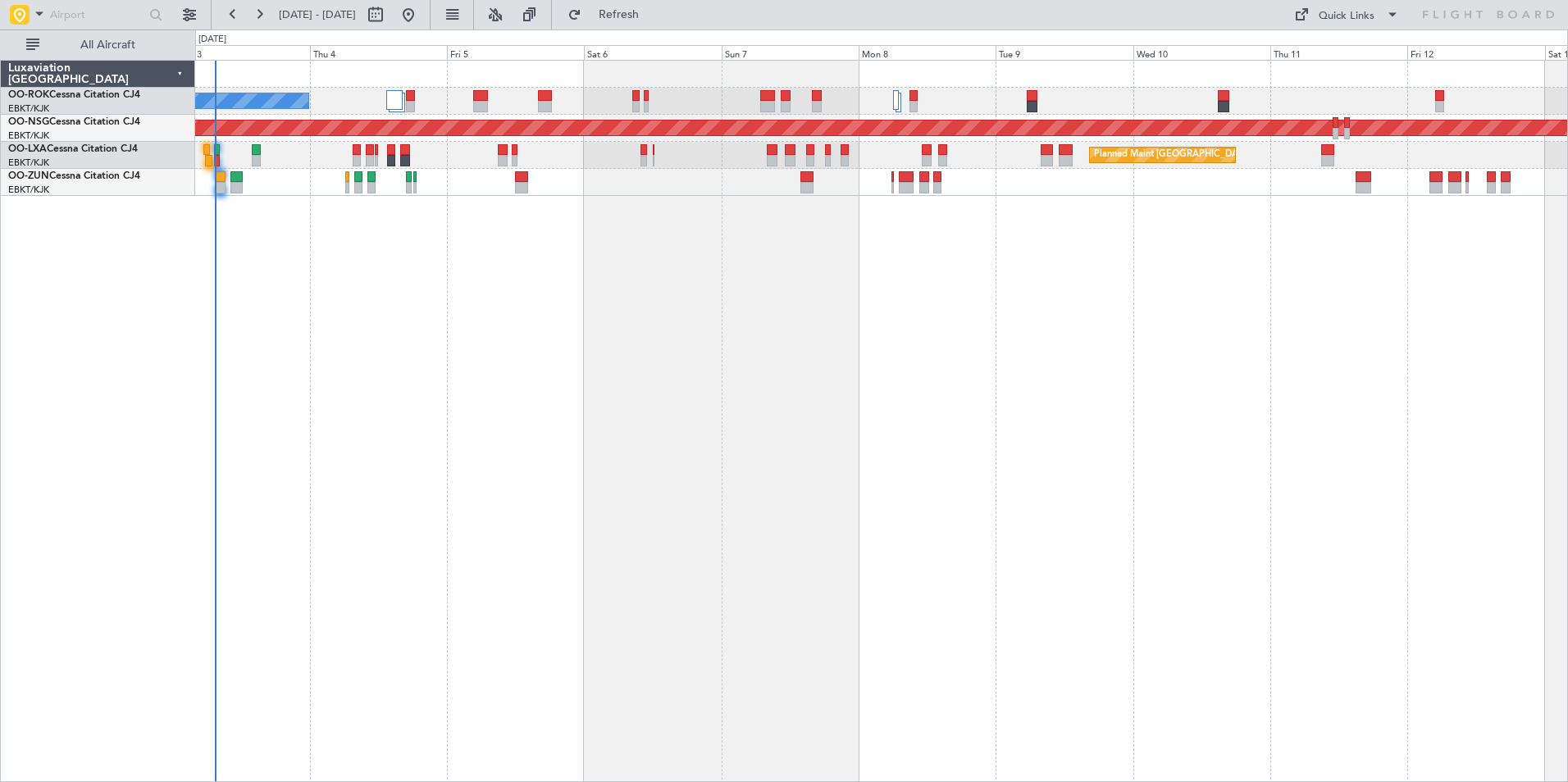
click at [822, 400] on div "A/C Unavailable Kortrijk-Wevelgem Planned Maint Paris (Le Bourget) Planned Main…" at bounding box center [882, 421] width 1373 height 722
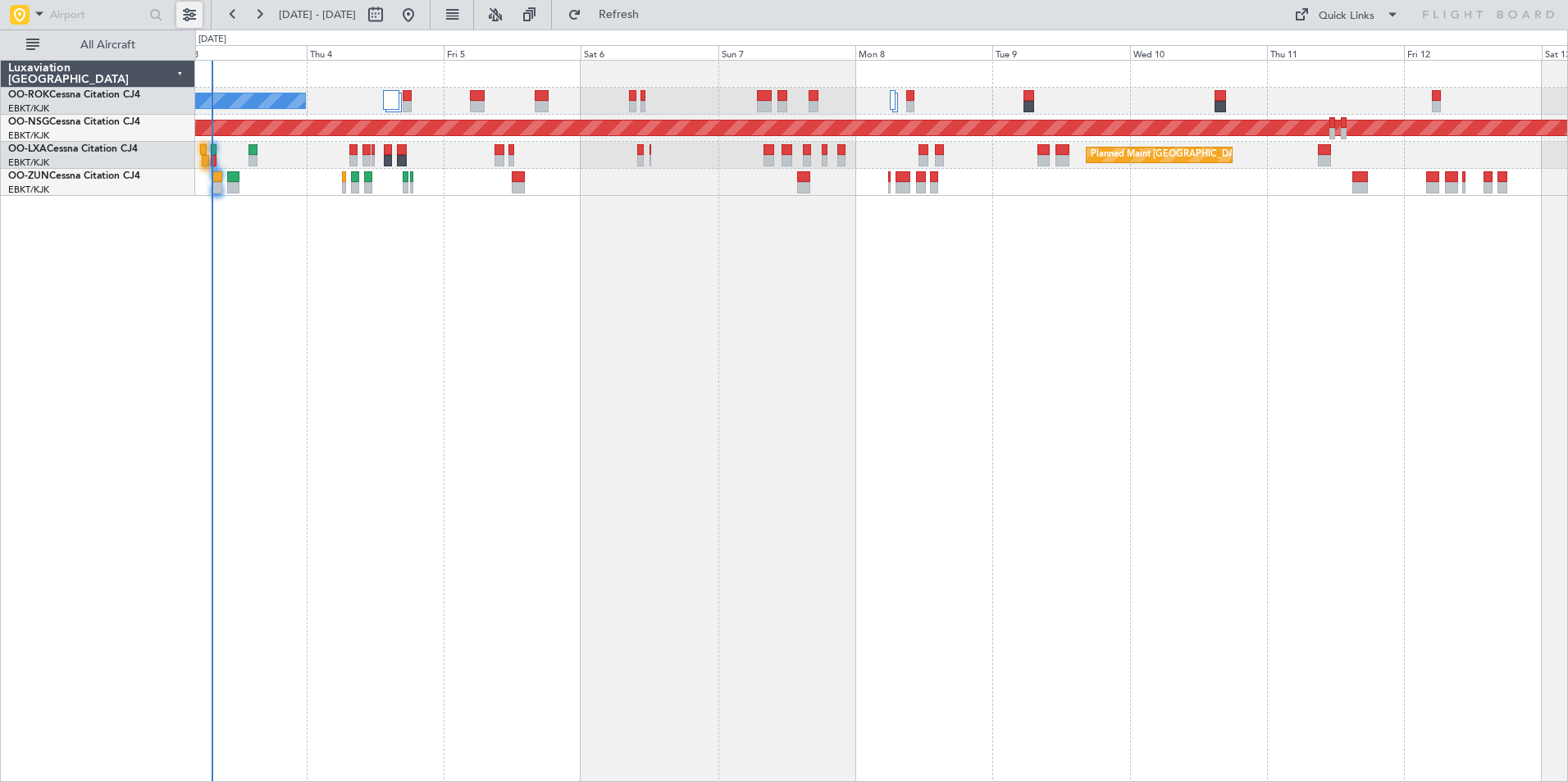
click at [194, 10] on button at bounding box center [190, 15] width 26 height 26
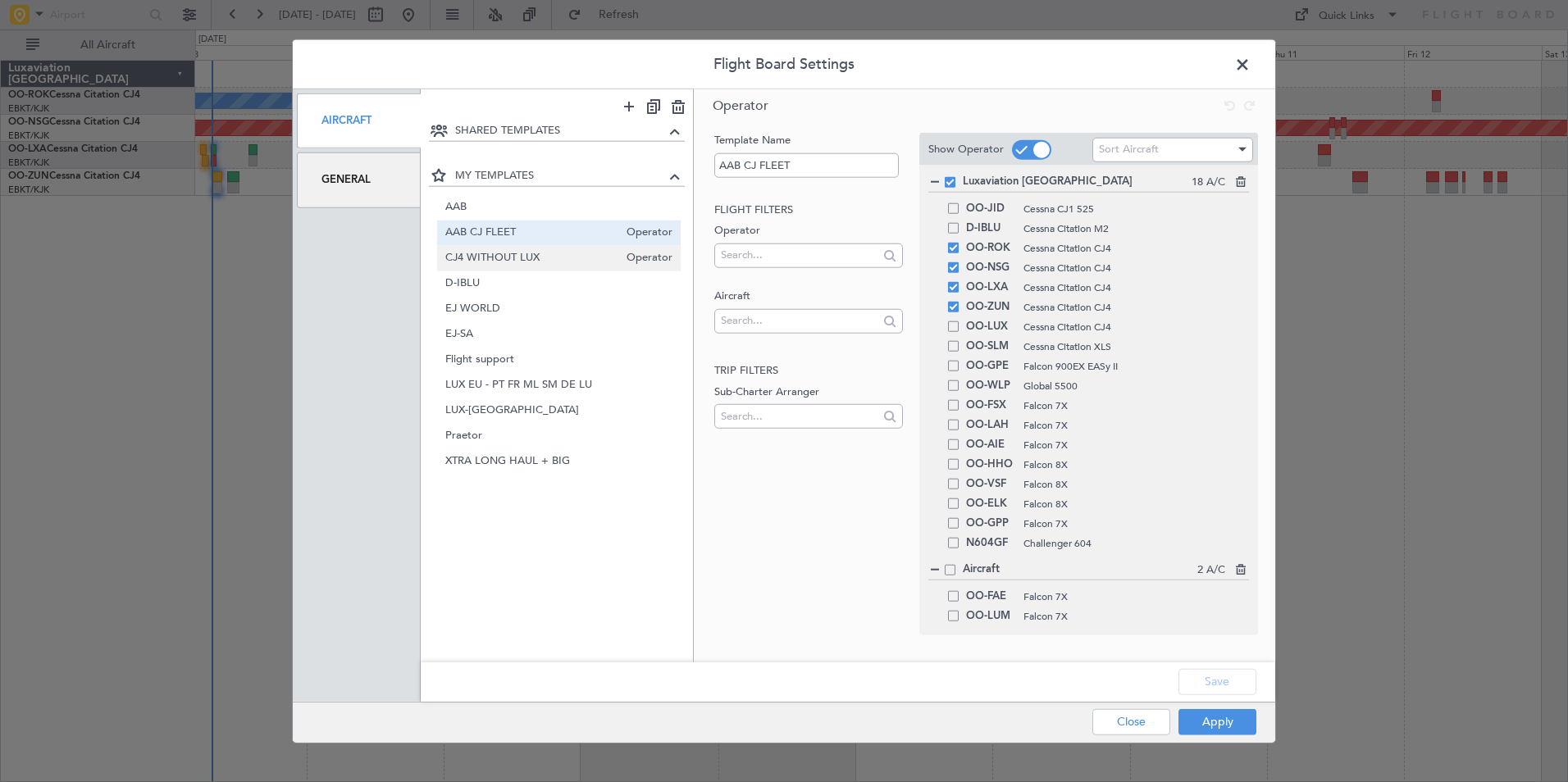
click at [479, 249] on span "CJ4 WITHOUT LUX" at bounding box center [533, 257] width 174 height 17
click at [480, 280] on span "D-IBLU" at bounding box center [533, 283] width 174 height 17
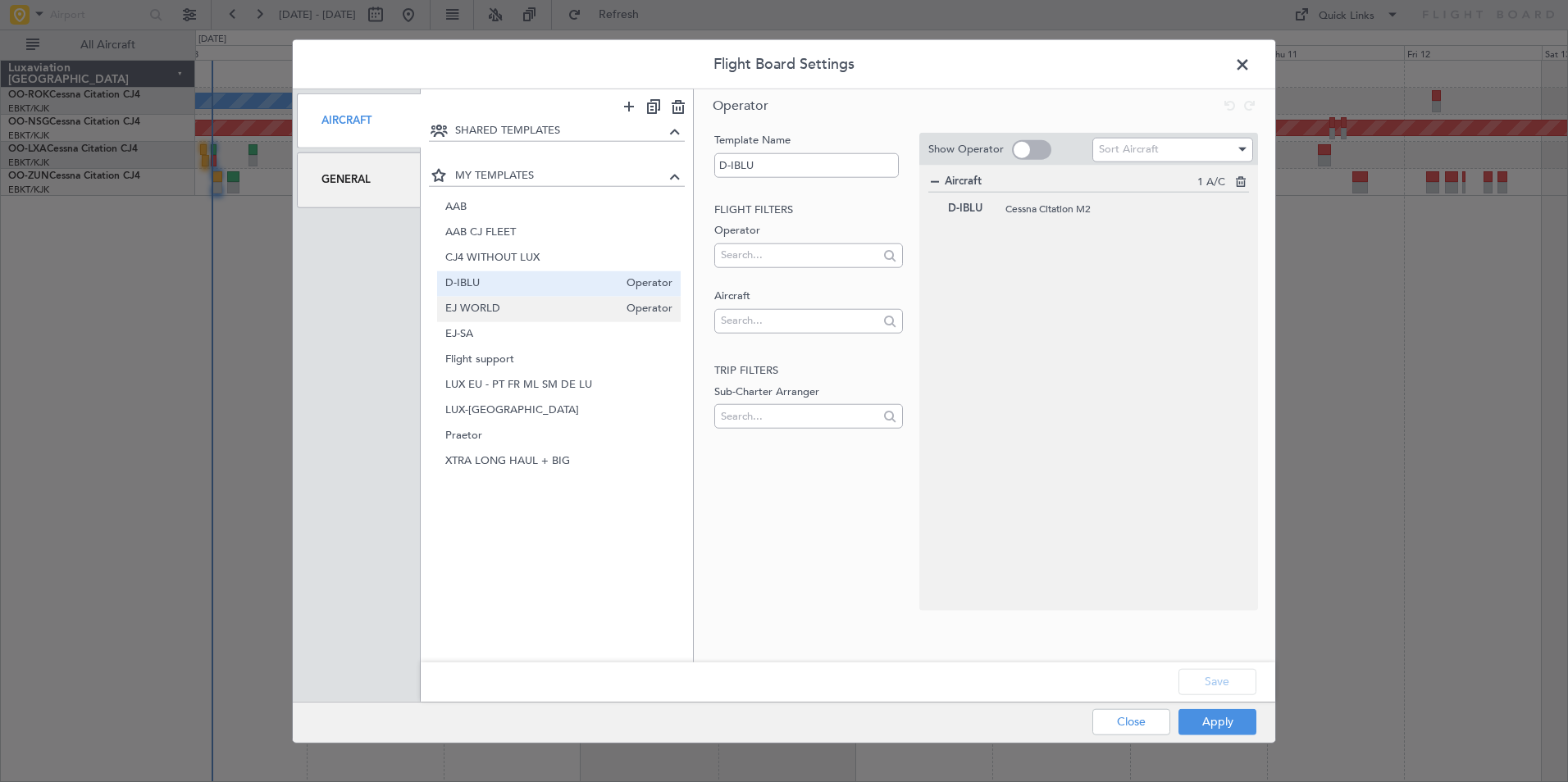
click at [500, 309] on span "EJ WORLD" at bounding box center [533, 308] width 174 height 17
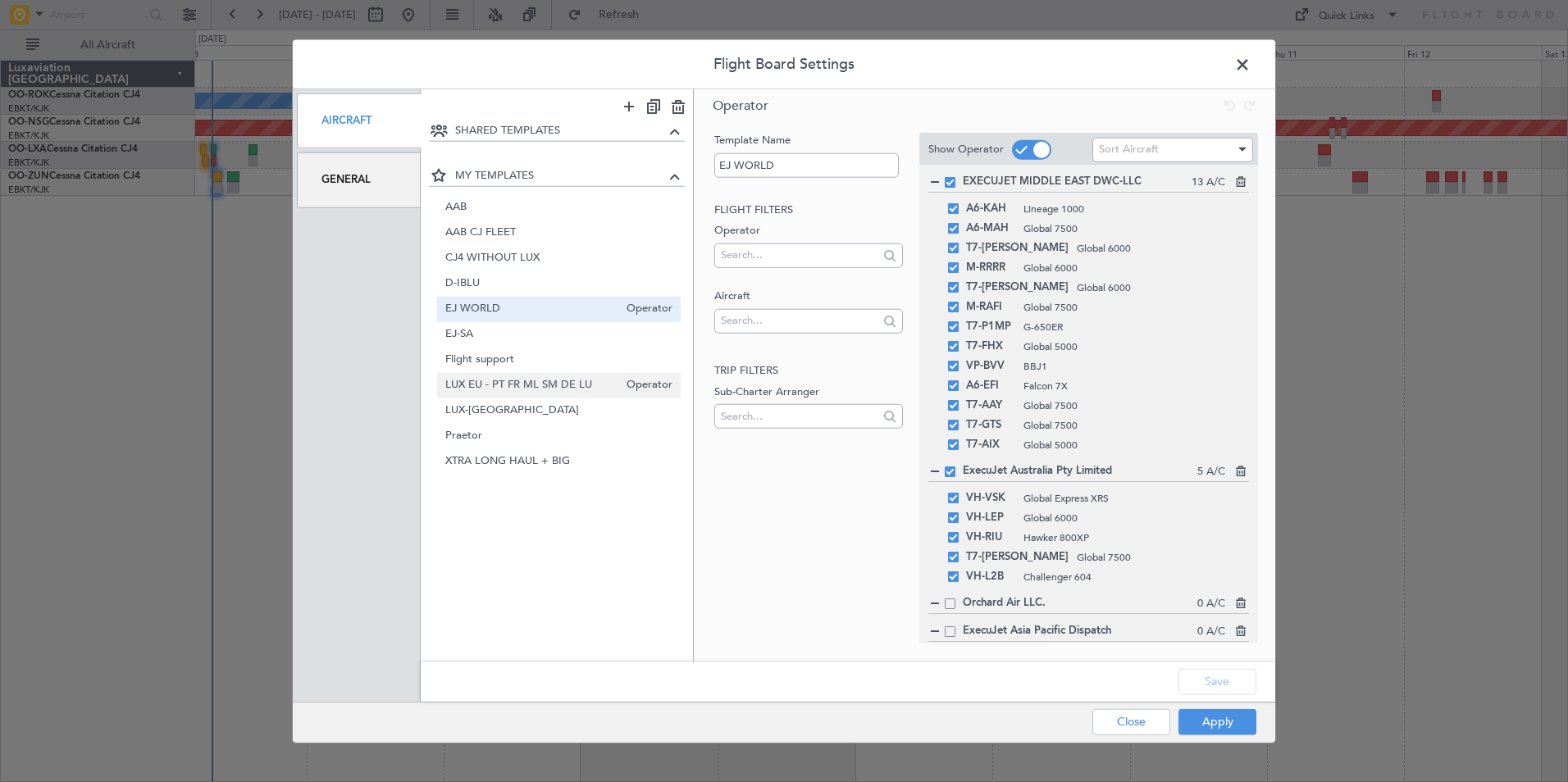
click at [493, 389] on span "LUX EU - PT FR ML SM DE LU" at bounding box center [533, 384] width 174 height 17
type input "LUX EU - PT FR ML SM DE LU"
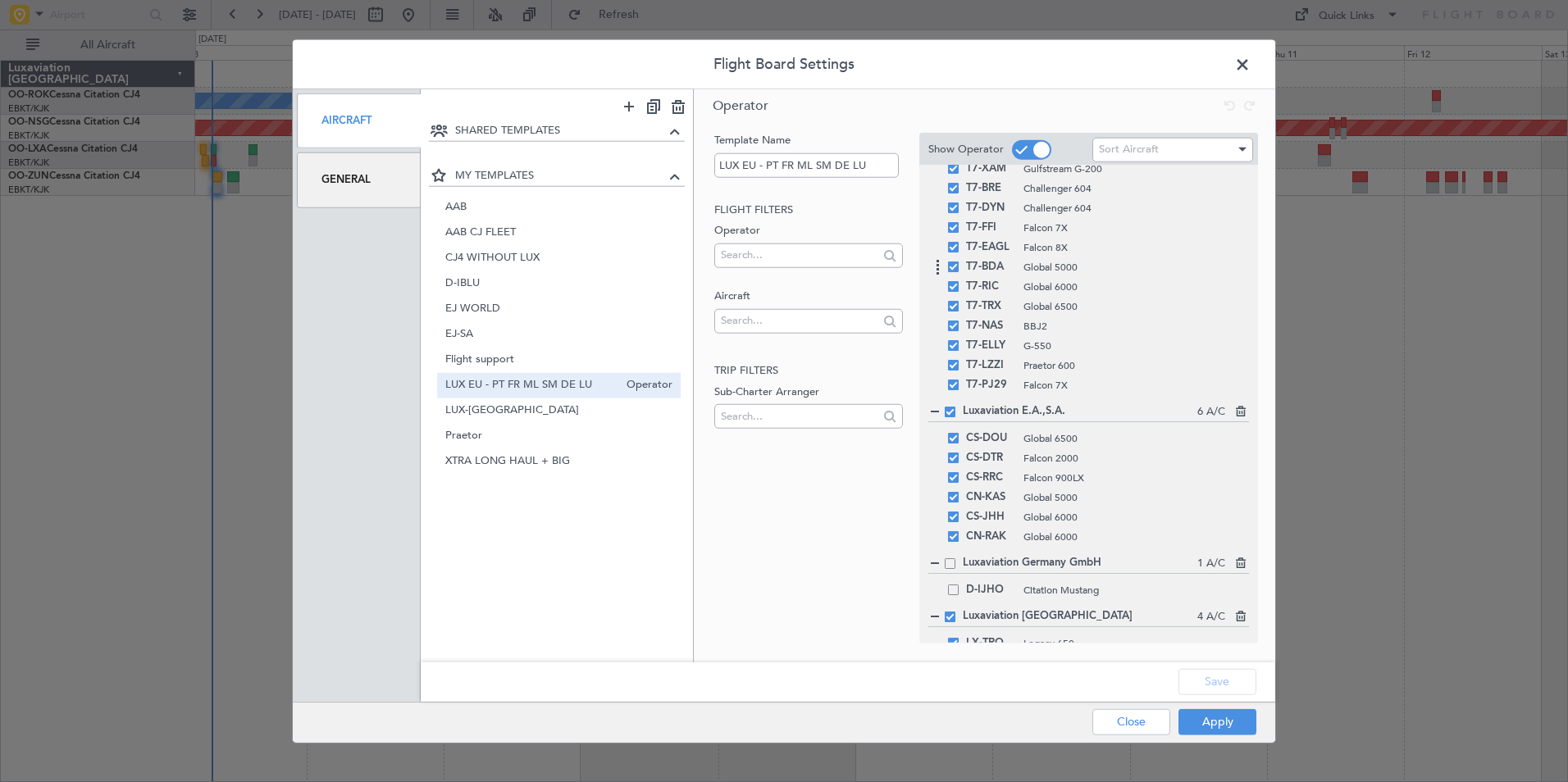
scroll to position [492, 0]
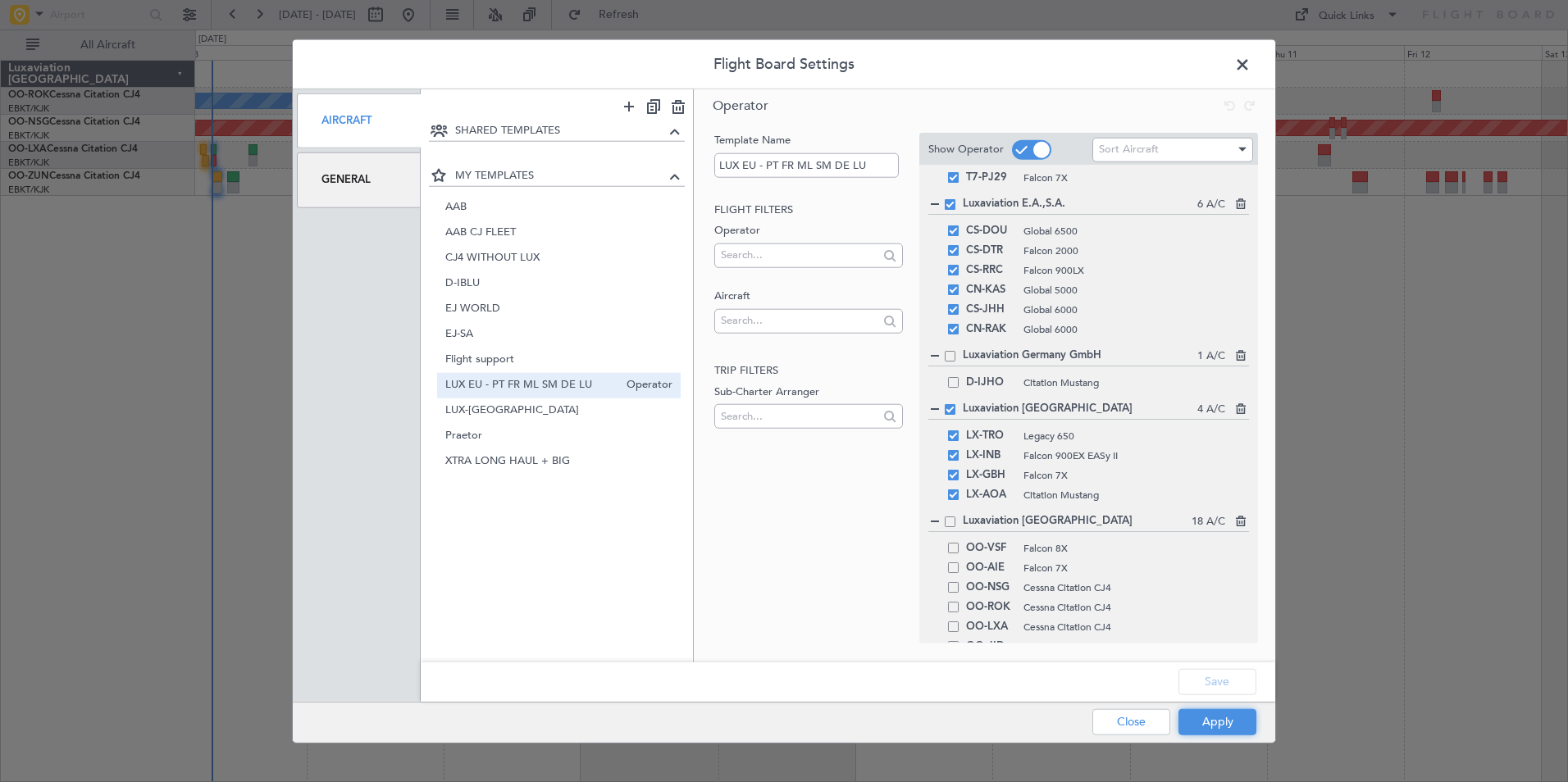
click at [1231, 711] on button "Apply" at bounding box center [1217, 721] width 78 height 26
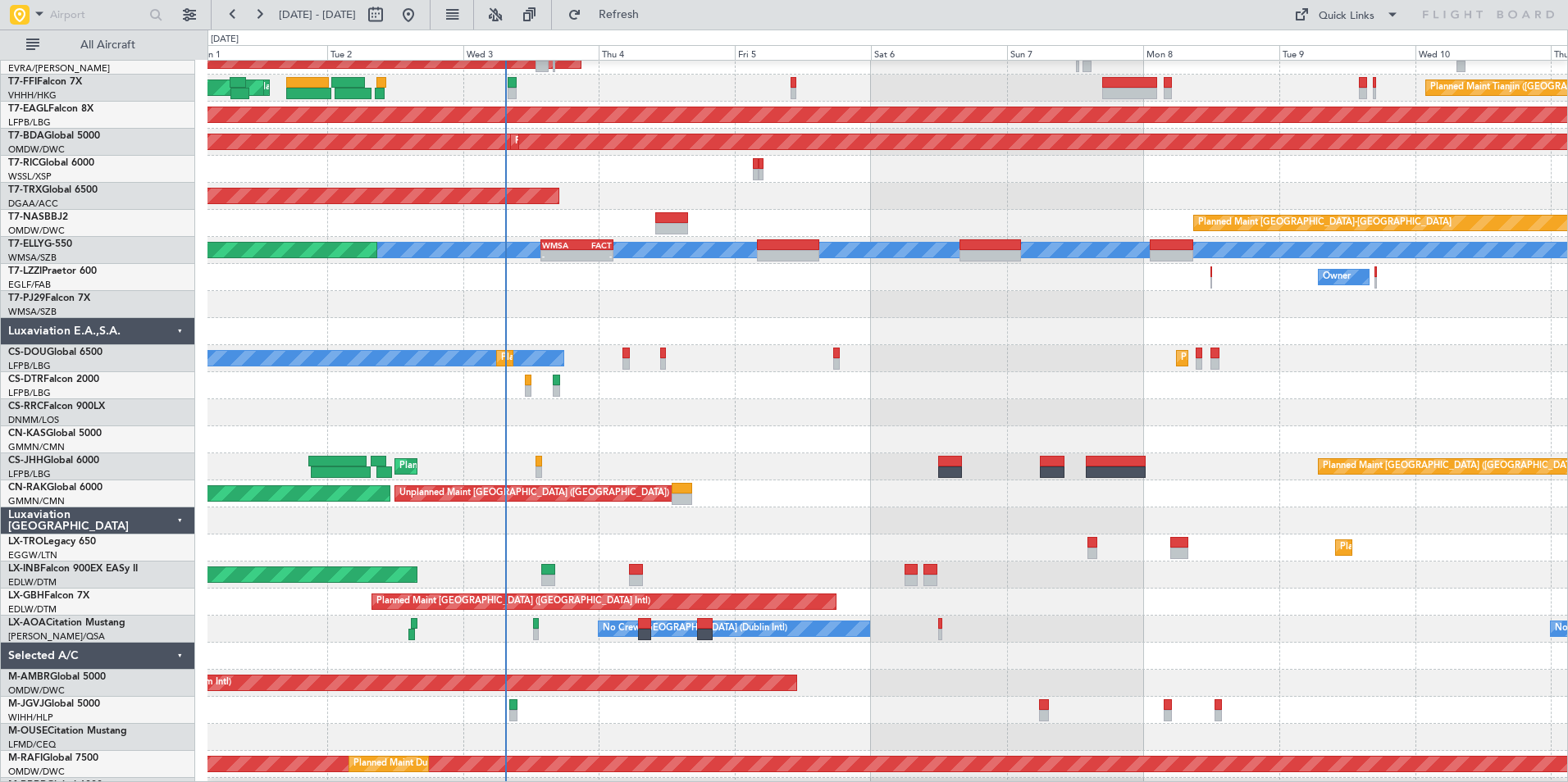
scroll to position [468, 0]
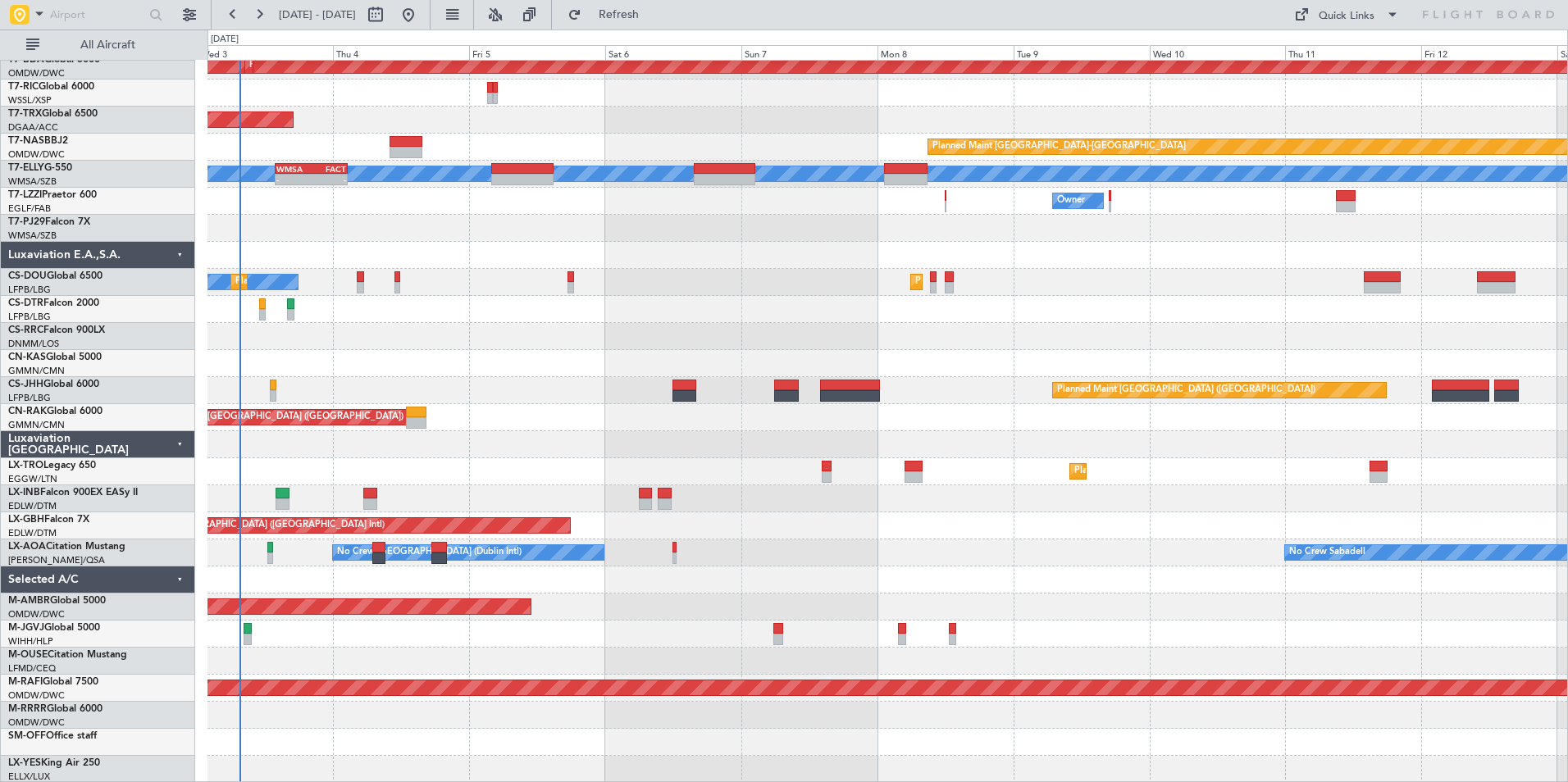
click at [287, 439] on div "Grounded New York (Teterboro) Planned Maint Dubai (Al Maktoum Intl) Planned Mai…" at bounding box center [887, 187] width 1360 height 1190
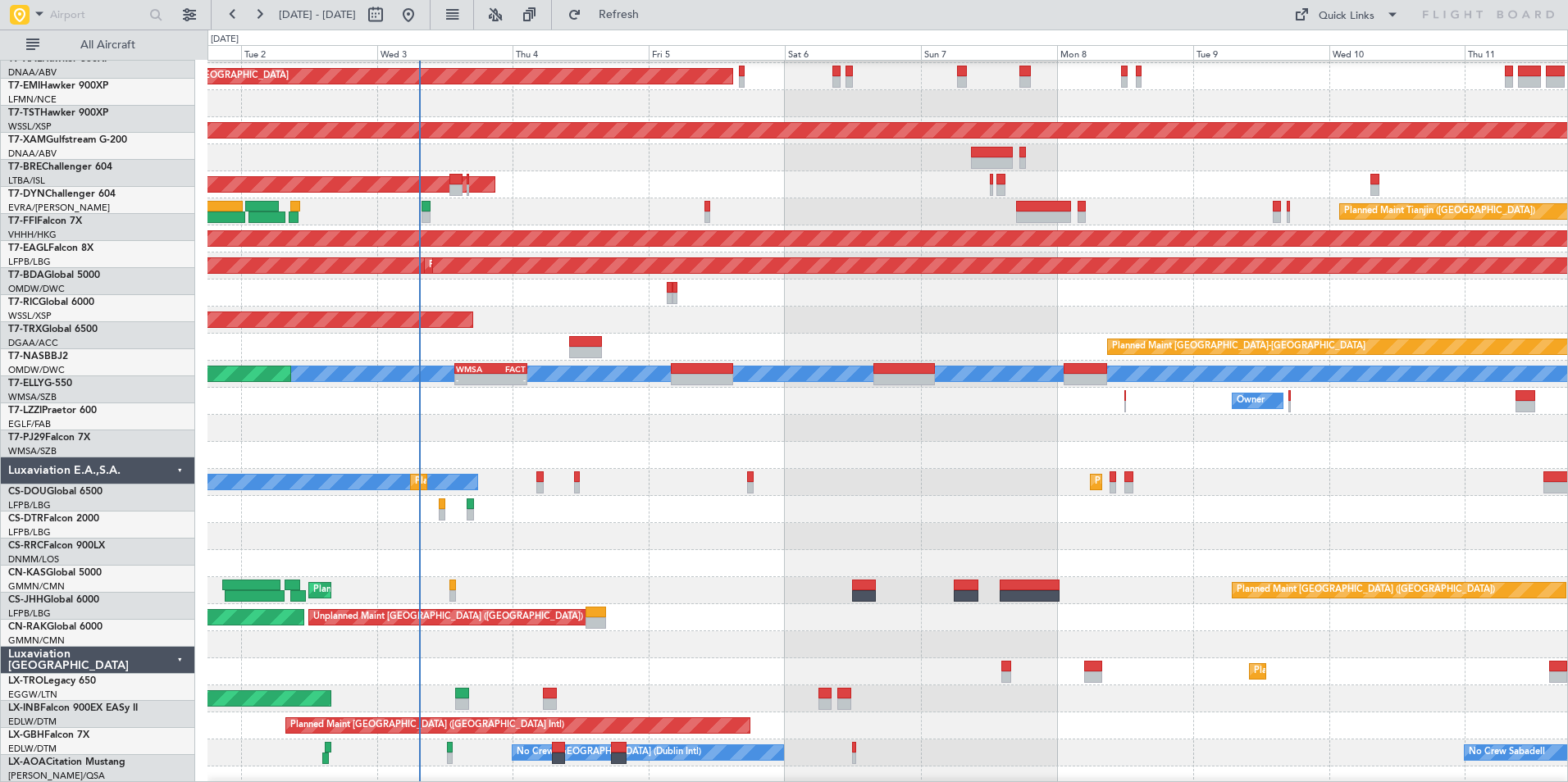
click at [671, 523] on div at bounding box center [887, 509] width 1360 height 27
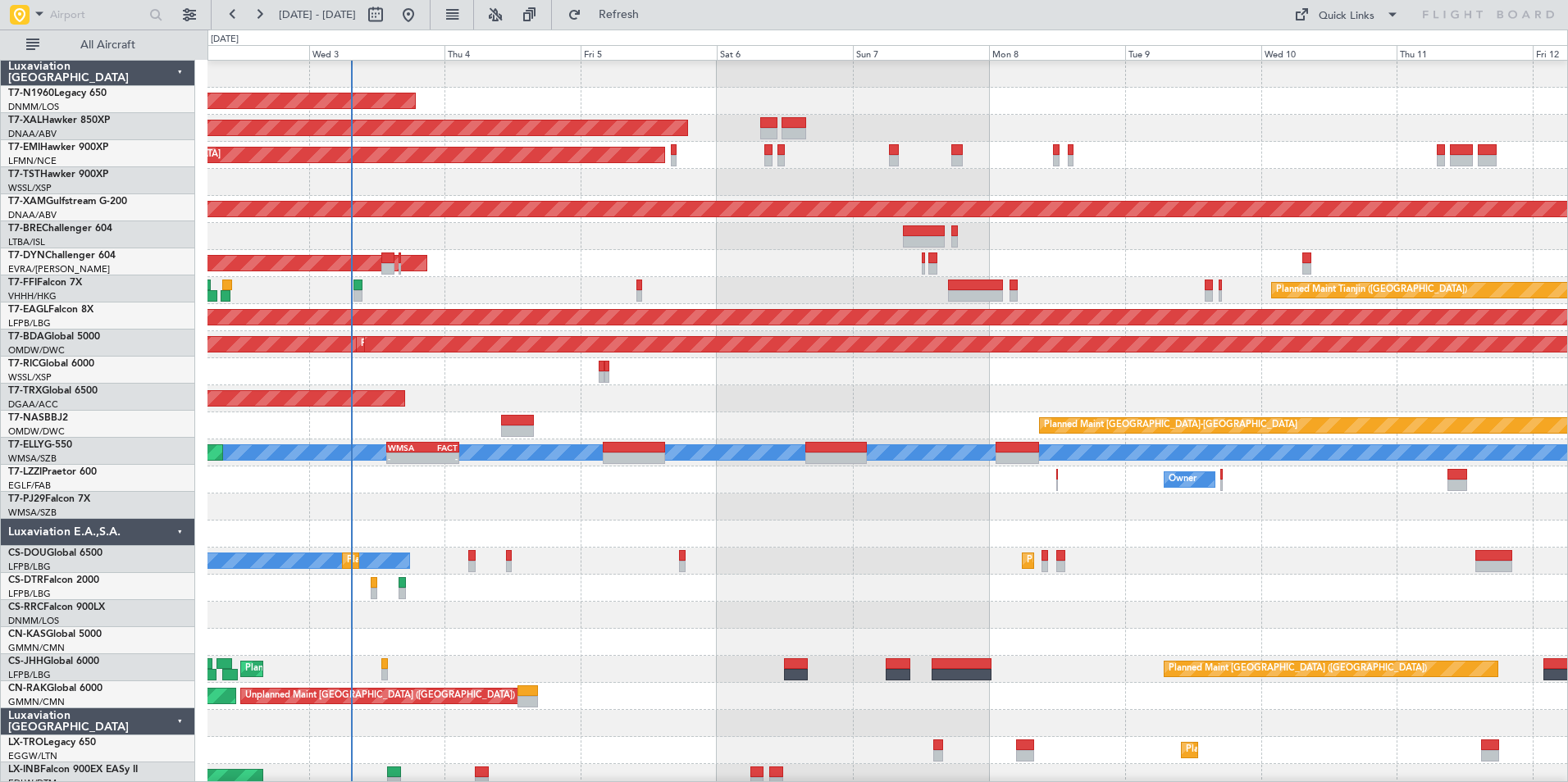
scroll to position [190, 0]
click at [577, 516] on div at bounding box center [887, 507] width 1360 height 27
click at [860, 525] on div at bounding box center [887, 534] width 1360 height 27
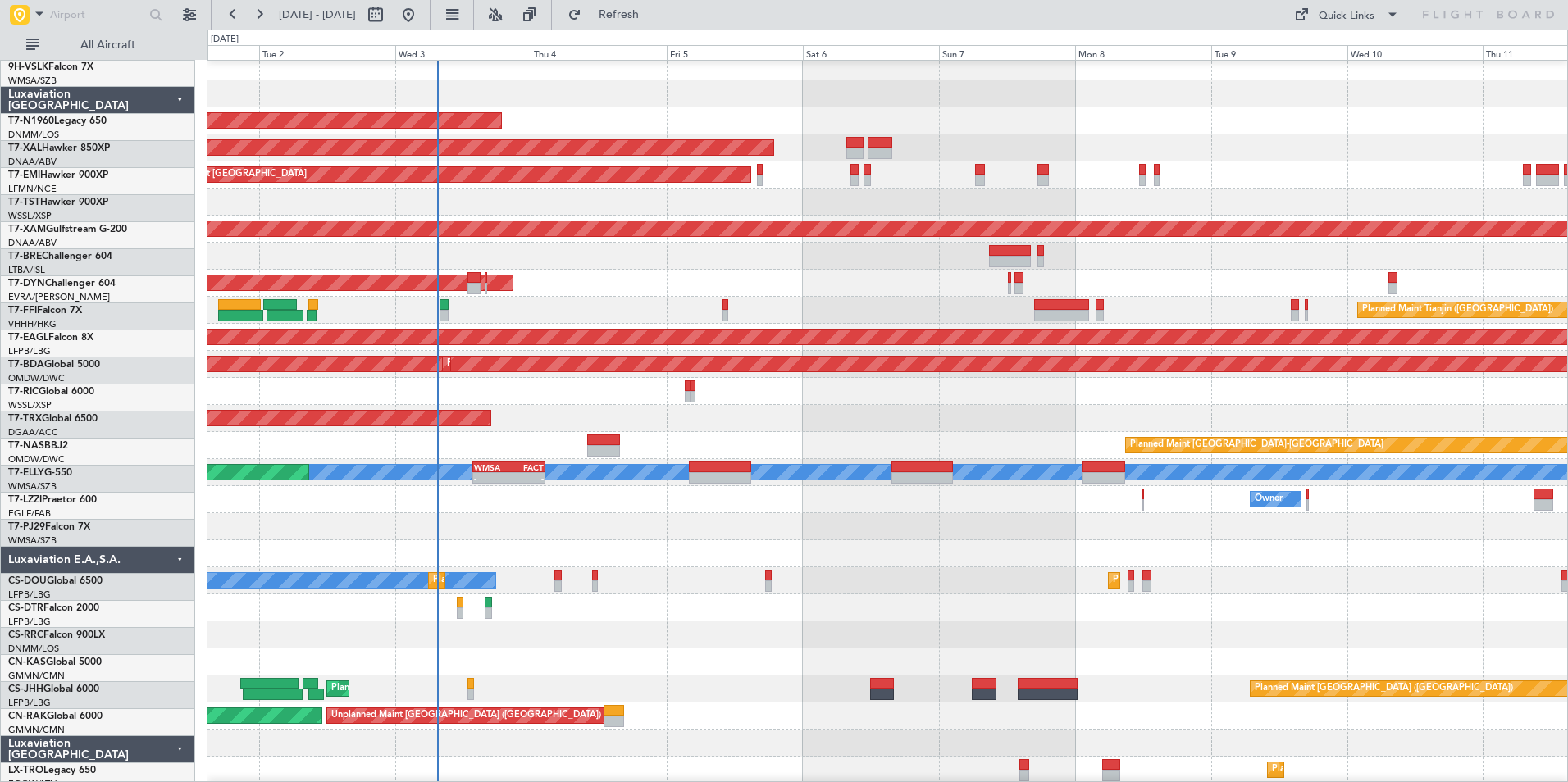
click at [1306, 522] on div at bounding box center [887, 527] width 1360 height 27
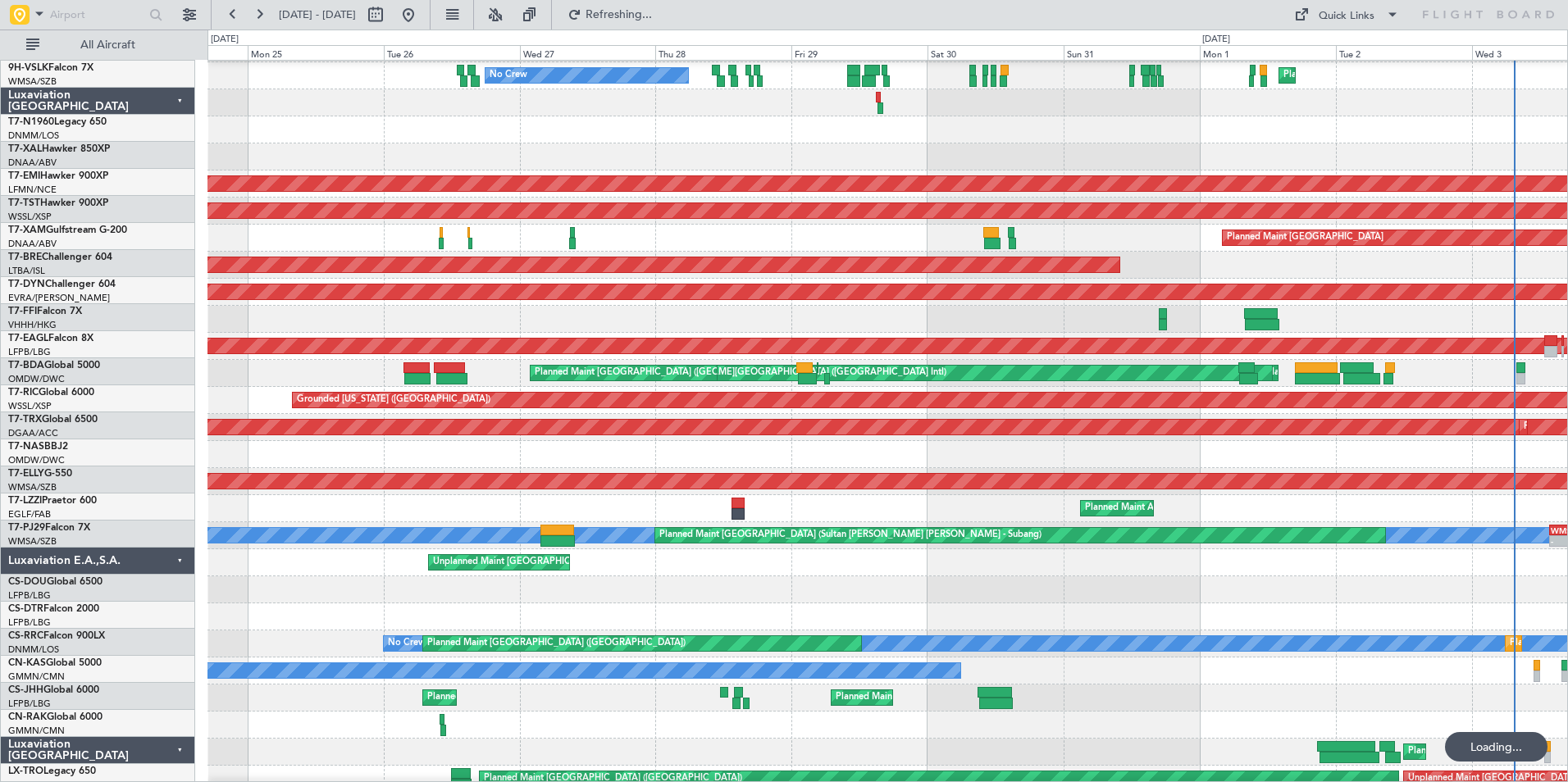
click at [1146, 565] on div "Unplanned Maint London (Farnborough)" at bounding box center [887, 563] width 1360 height 27
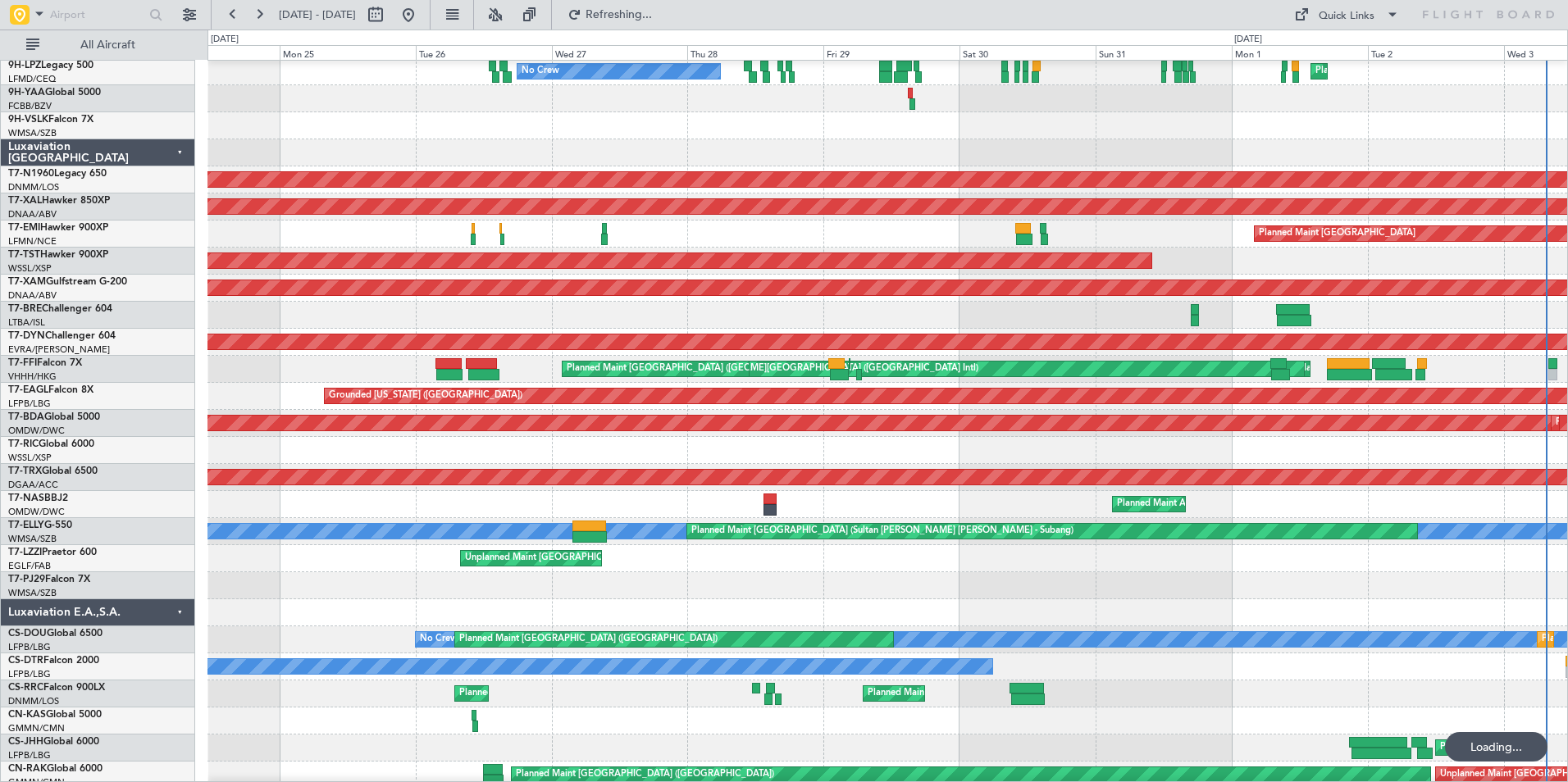
click at [353, 573] on div at bounding box center [887, 586] width 1360 height 27
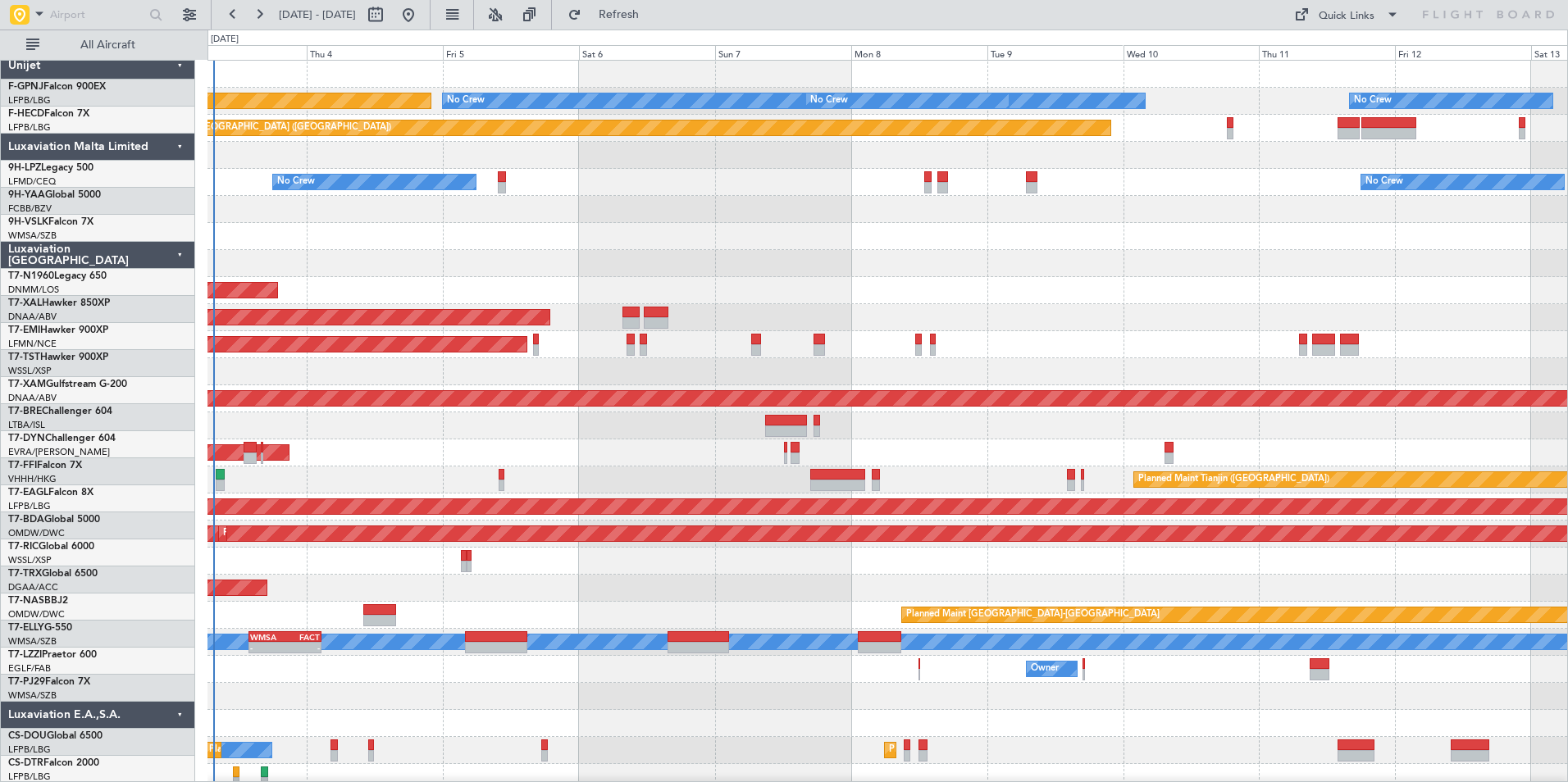
scroll to position [0, 0]
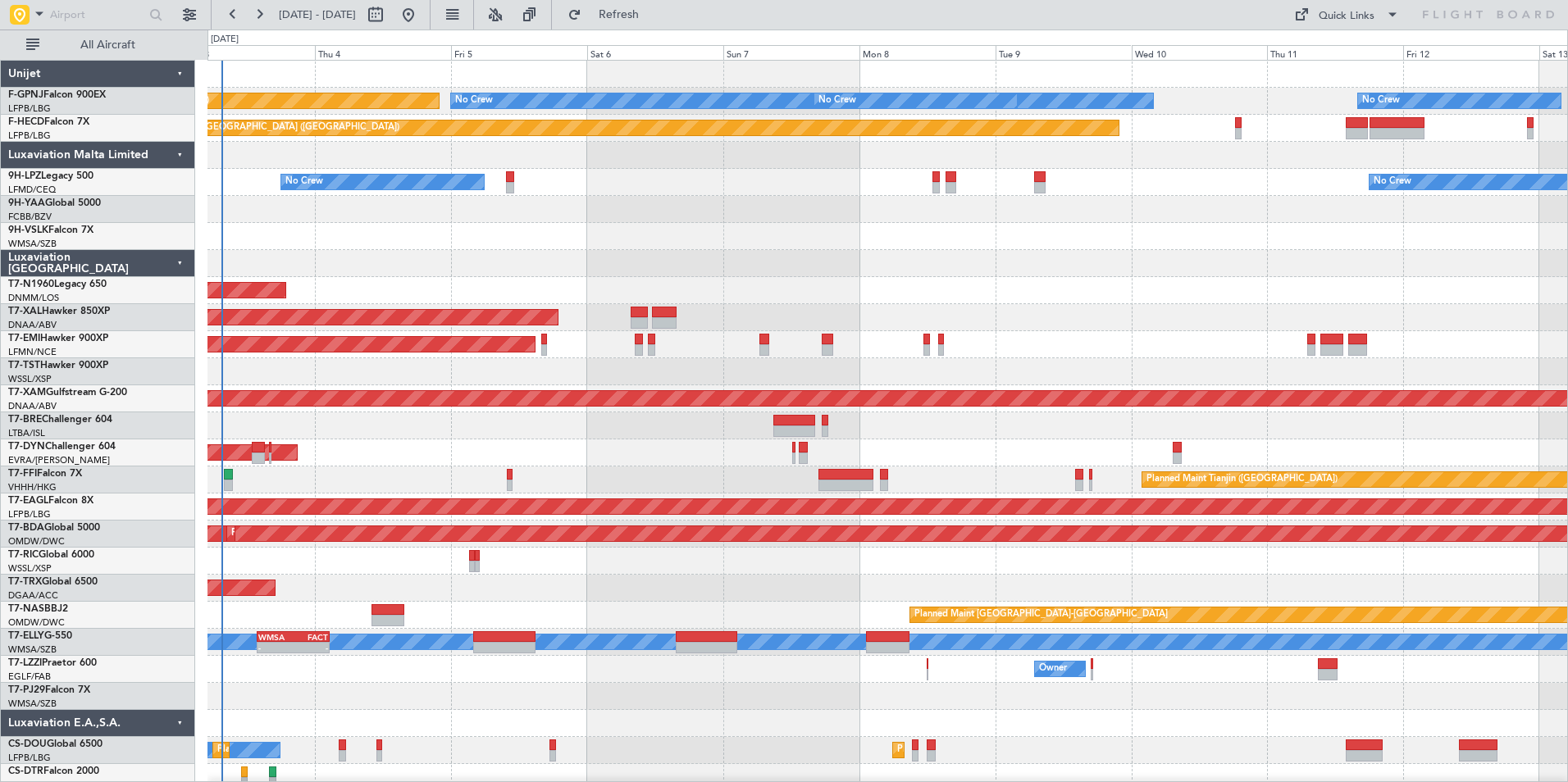
click at [259, 416] on div "No Crew No Crew No Crew Planned Maint Paris (Le Bourget) No Crew No Crew Planne…" at bounding box center [887, 656] width 1360 height 1190
click at [1086, 591] on div "No Crew No Crew No Crew Planned Maint Paris (Le Bourget) No Crew No Crew Planne…" at bounding box center [887, 656] width 1360 height 1190
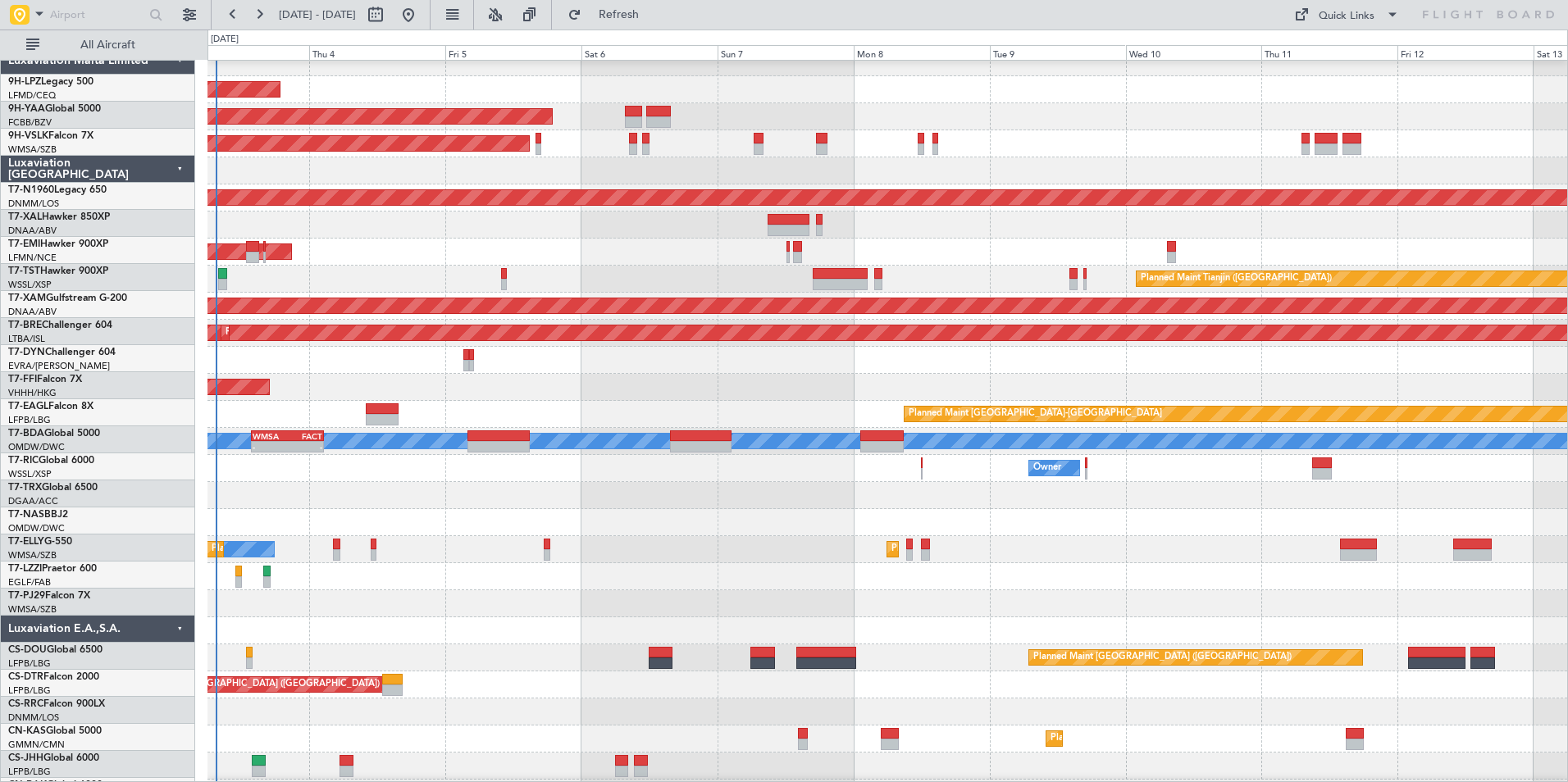
scroll to position [468, 0]
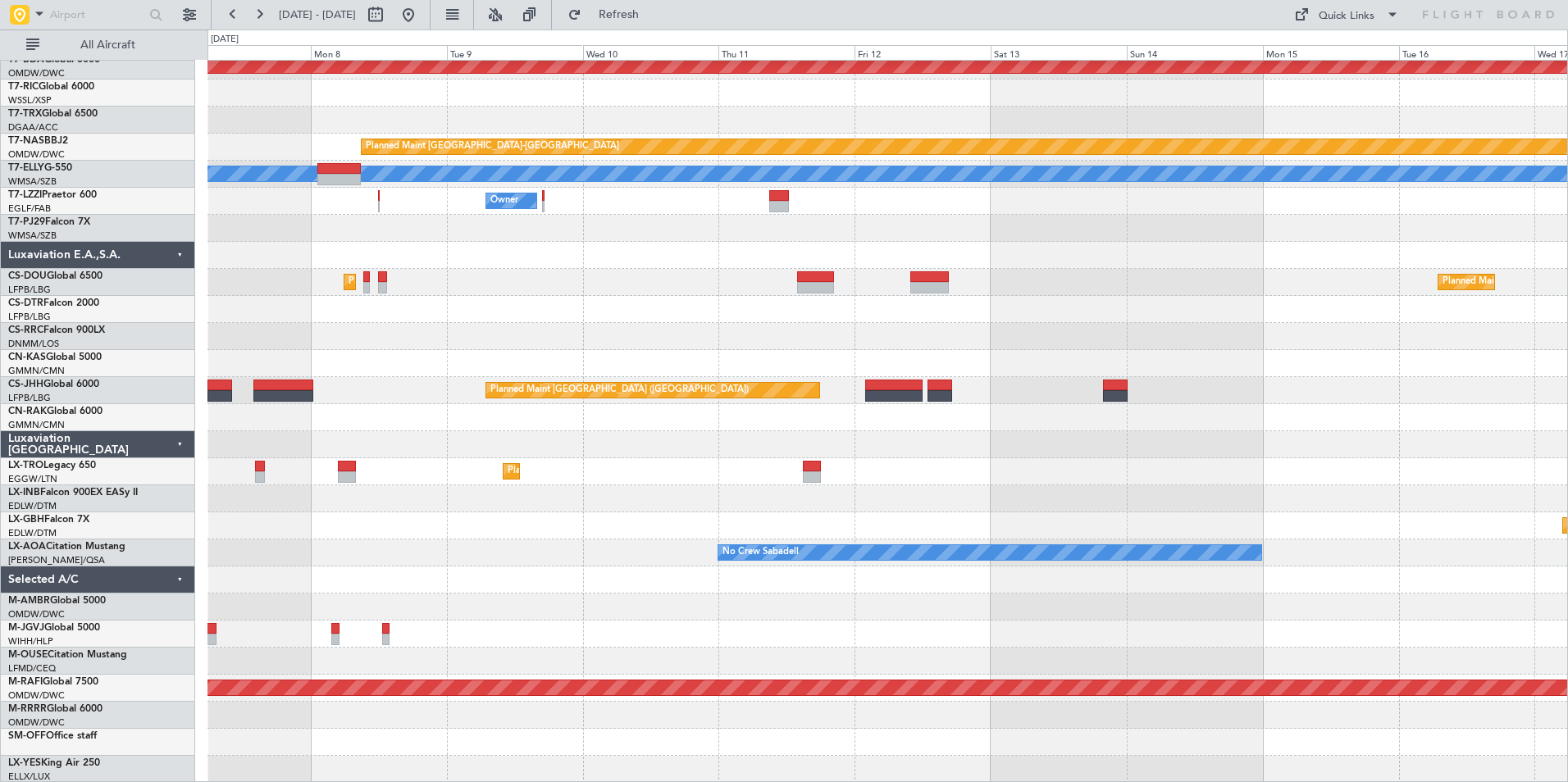
click at [1261, 586] on div at bounding box center [887, 580] width 1360 height 27
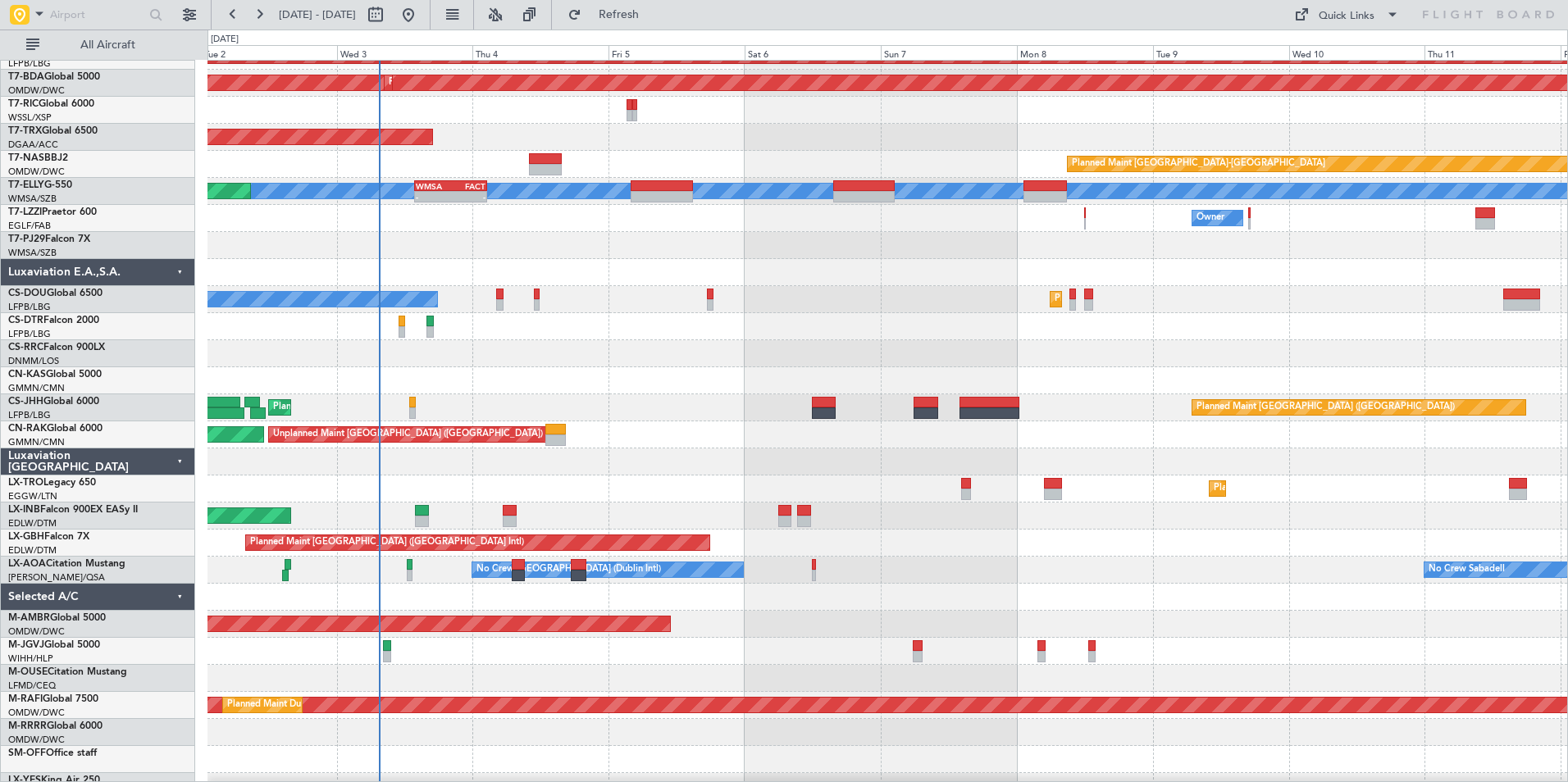
click at [1082, 610] on div at bounding box center [887, 597] width 1360 height 27
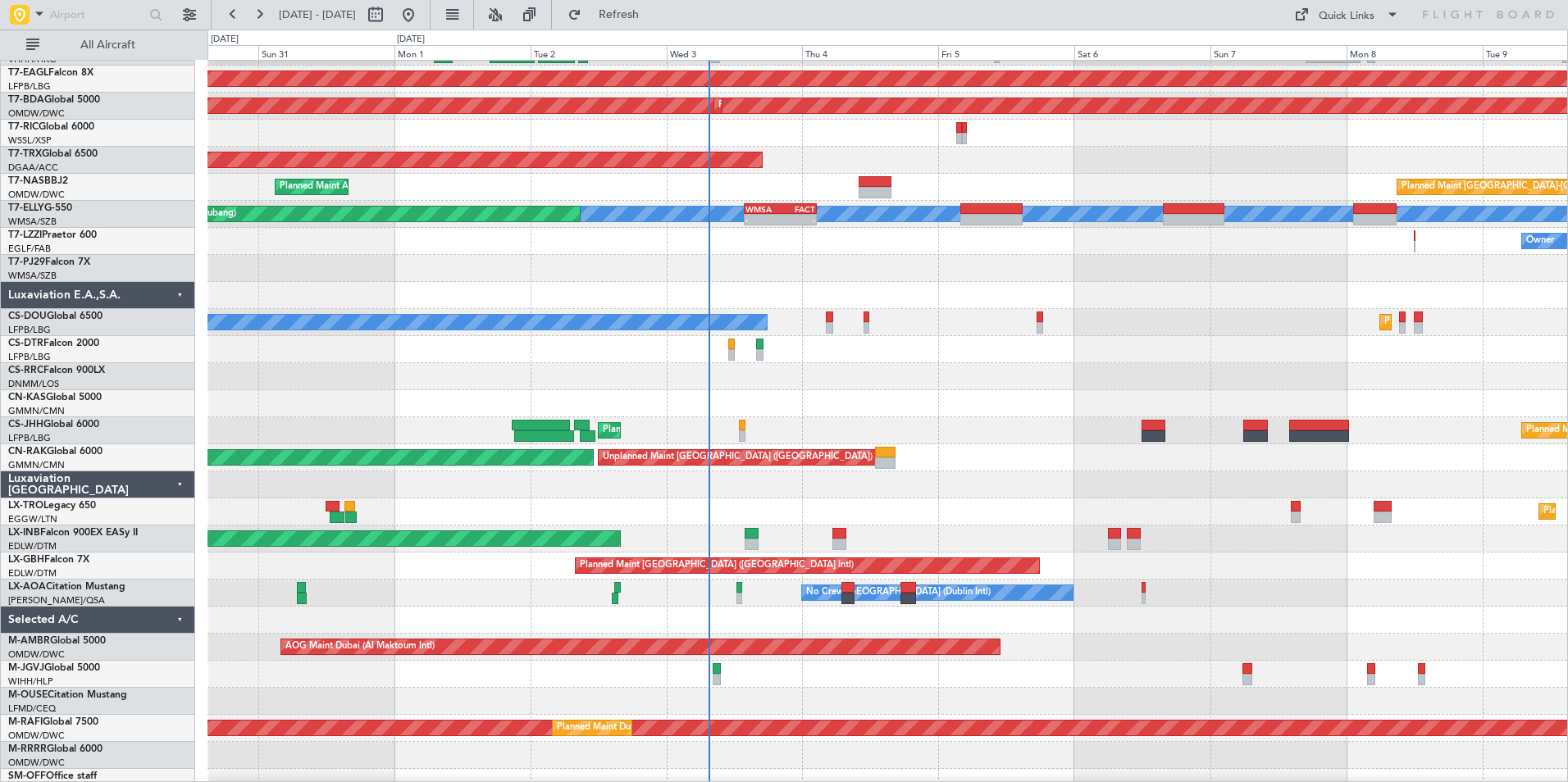
click at [1067, 607] on div "No Crew Dublin (Dublin Intl) No Crew Sabadell" at bounding box center [887, 593] width 1360 height 27
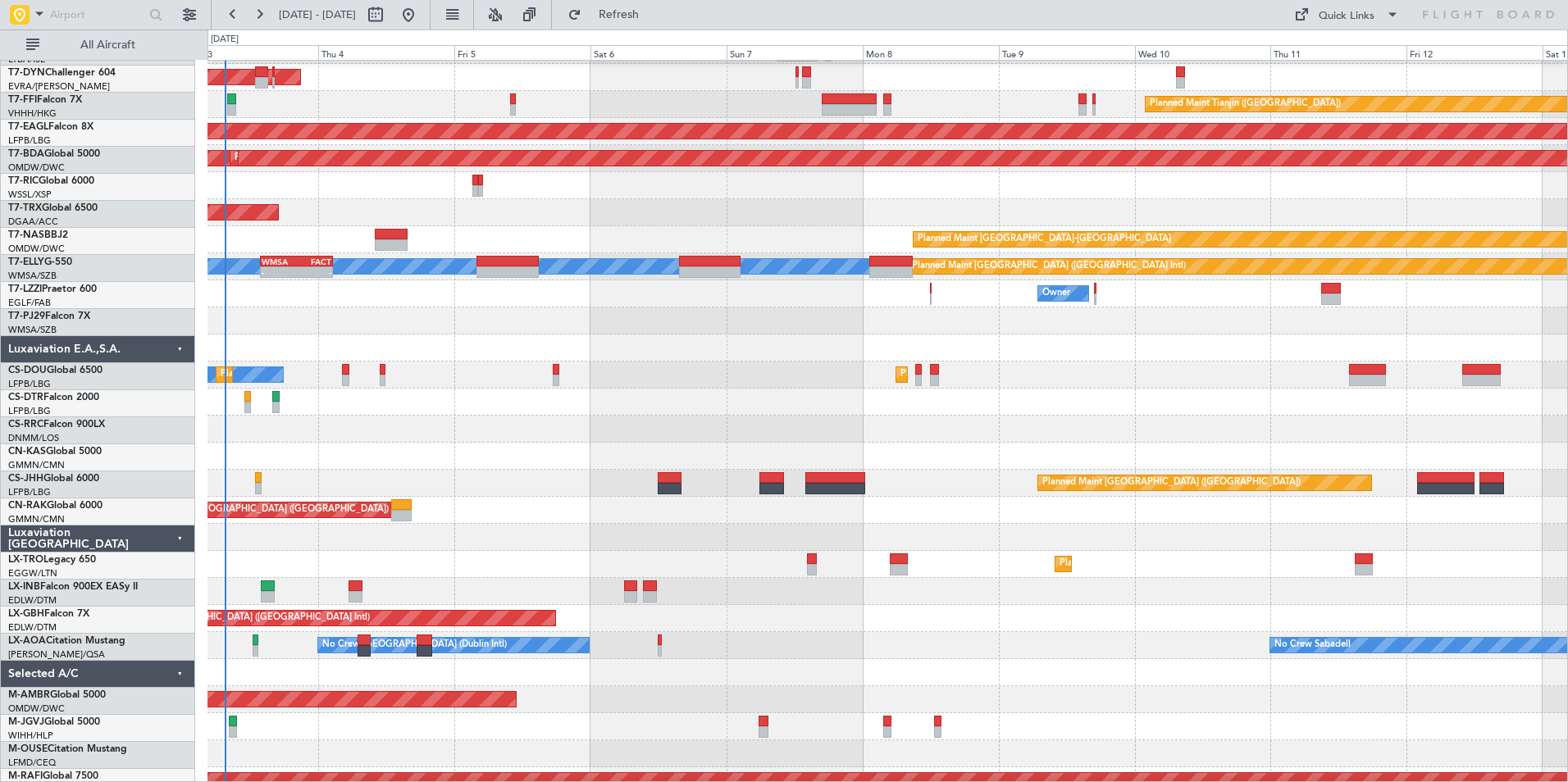
scroll to position [375, 0]
click at [504, 484] on div "Planned Maint Paris (Le Bourget) Planned Maint London (Luton)" at bounding box center [887, 483] width 1360 height 27
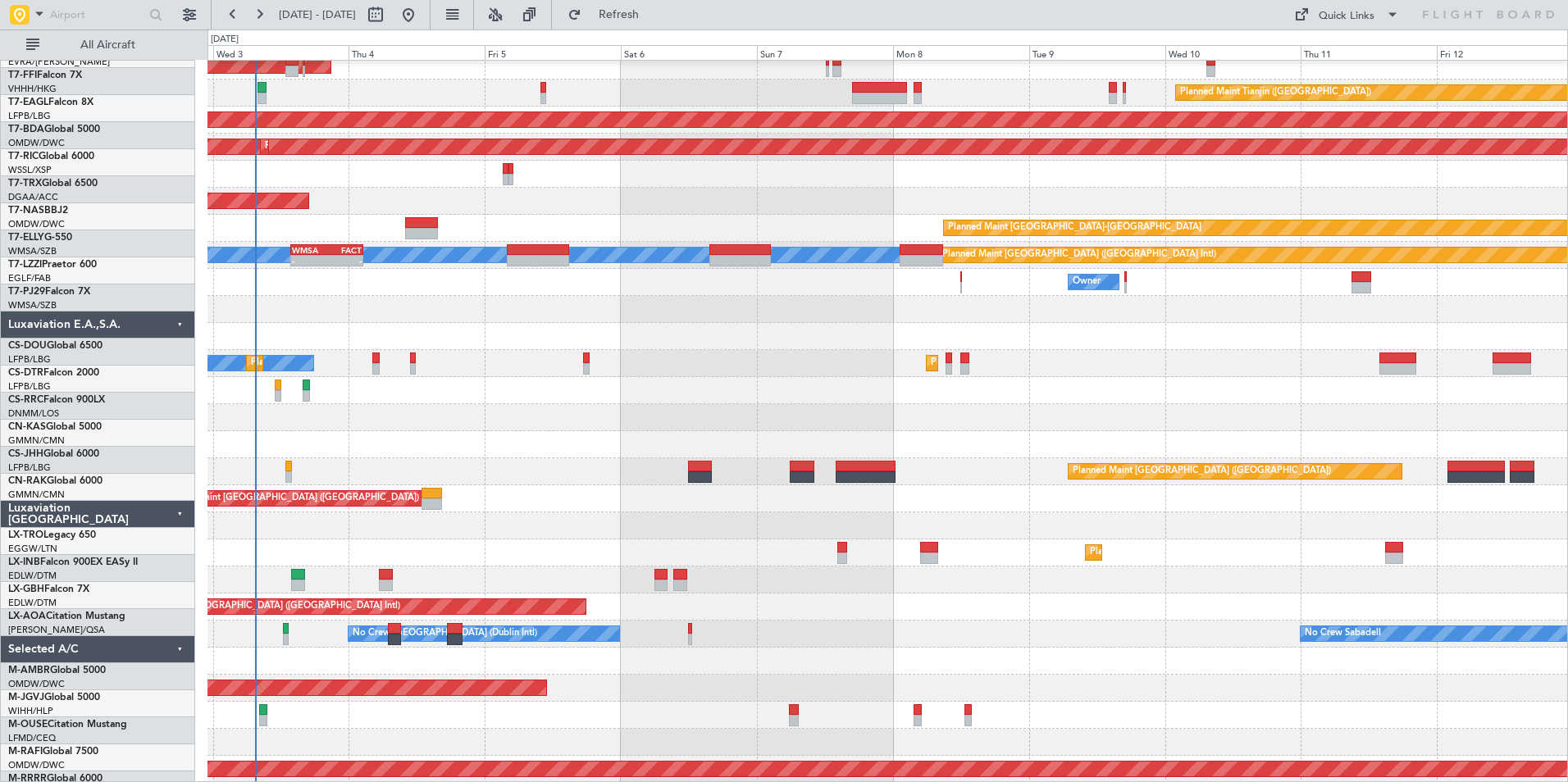
click at [1427, 323] on div at bounding box center [887, 336] width 1360 height 27
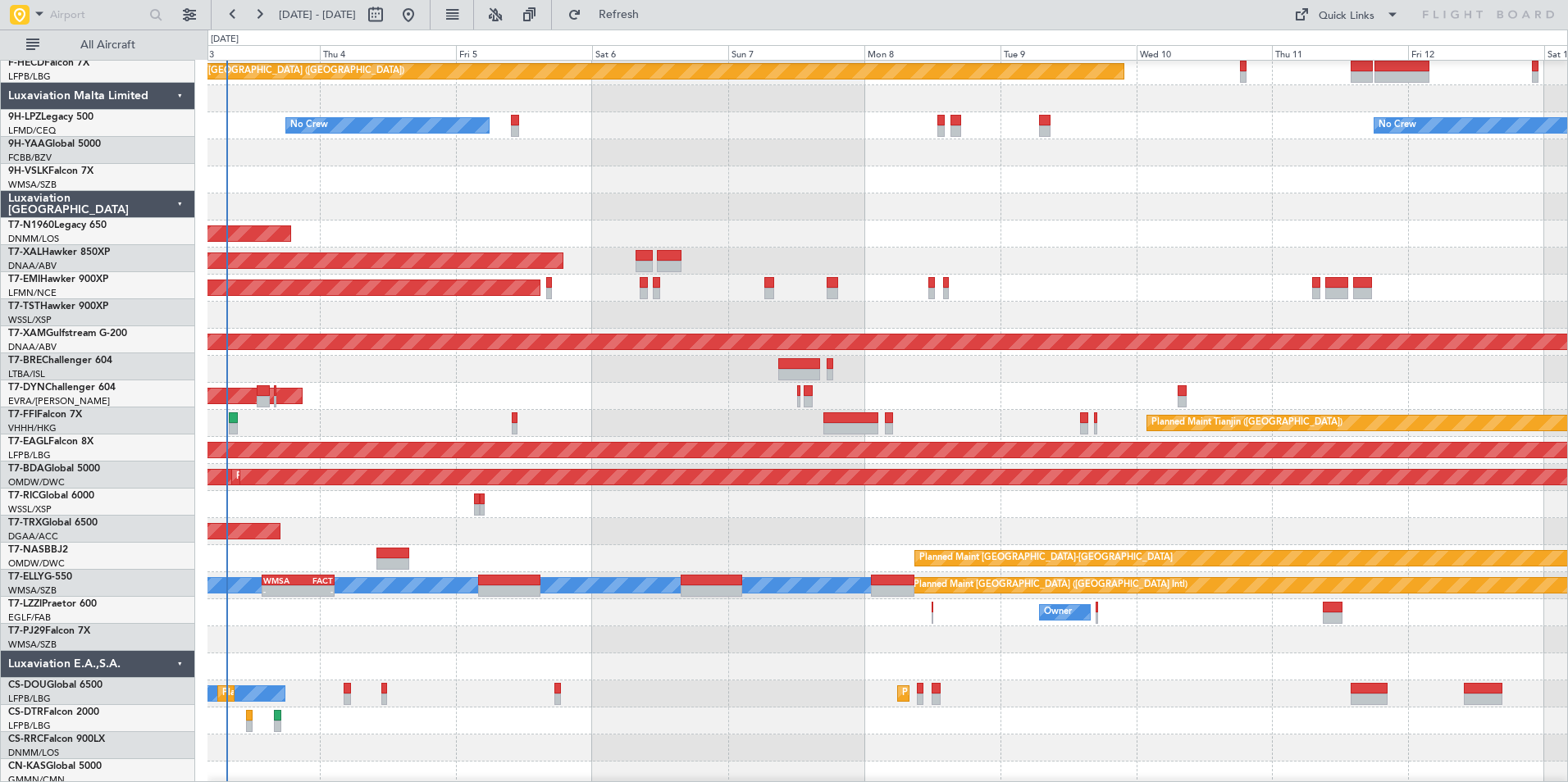
scroll to position [14, 0]
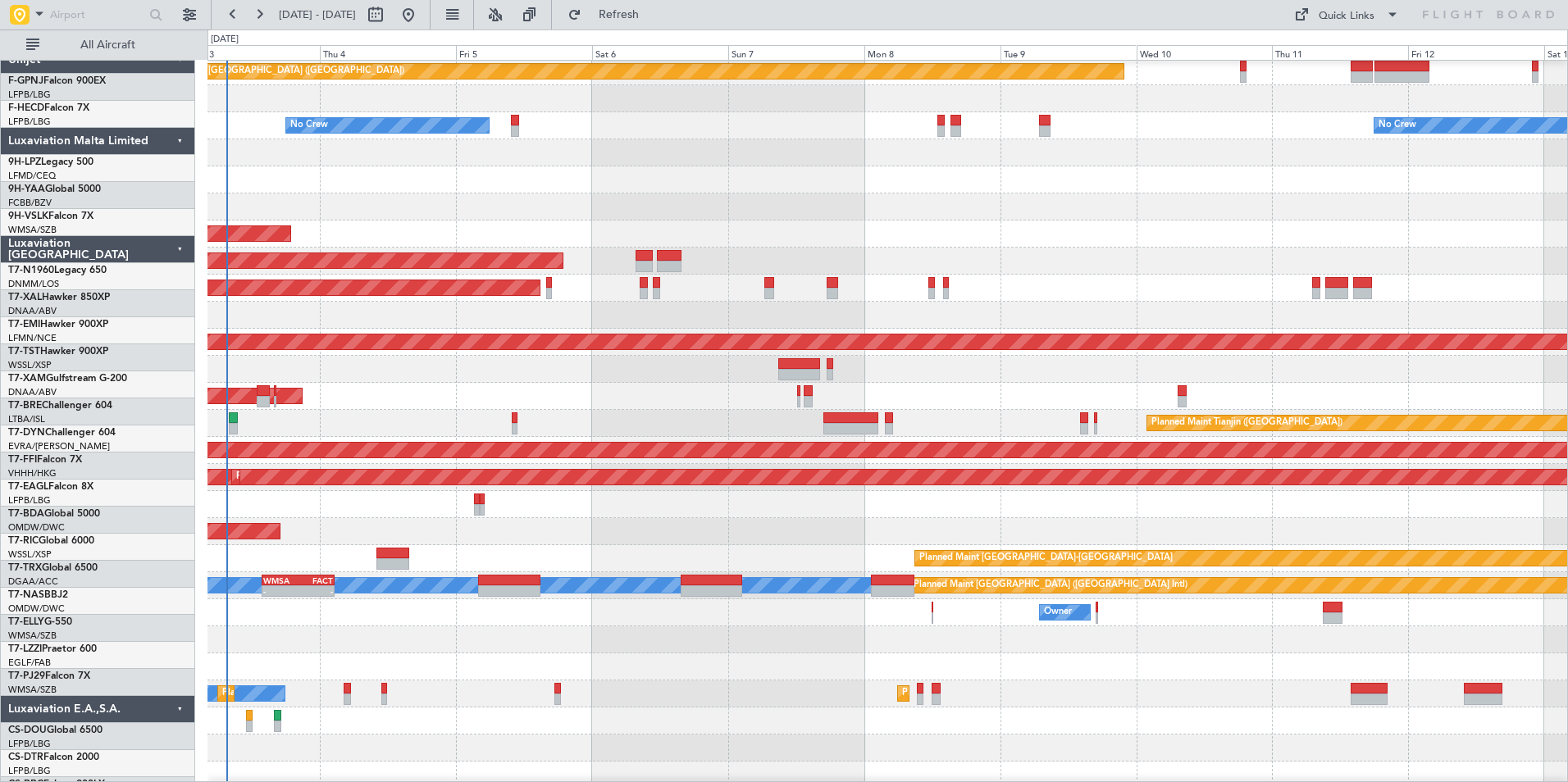
click at [715, 680] on div at bounding box center [887, 666] width 1360 height 27
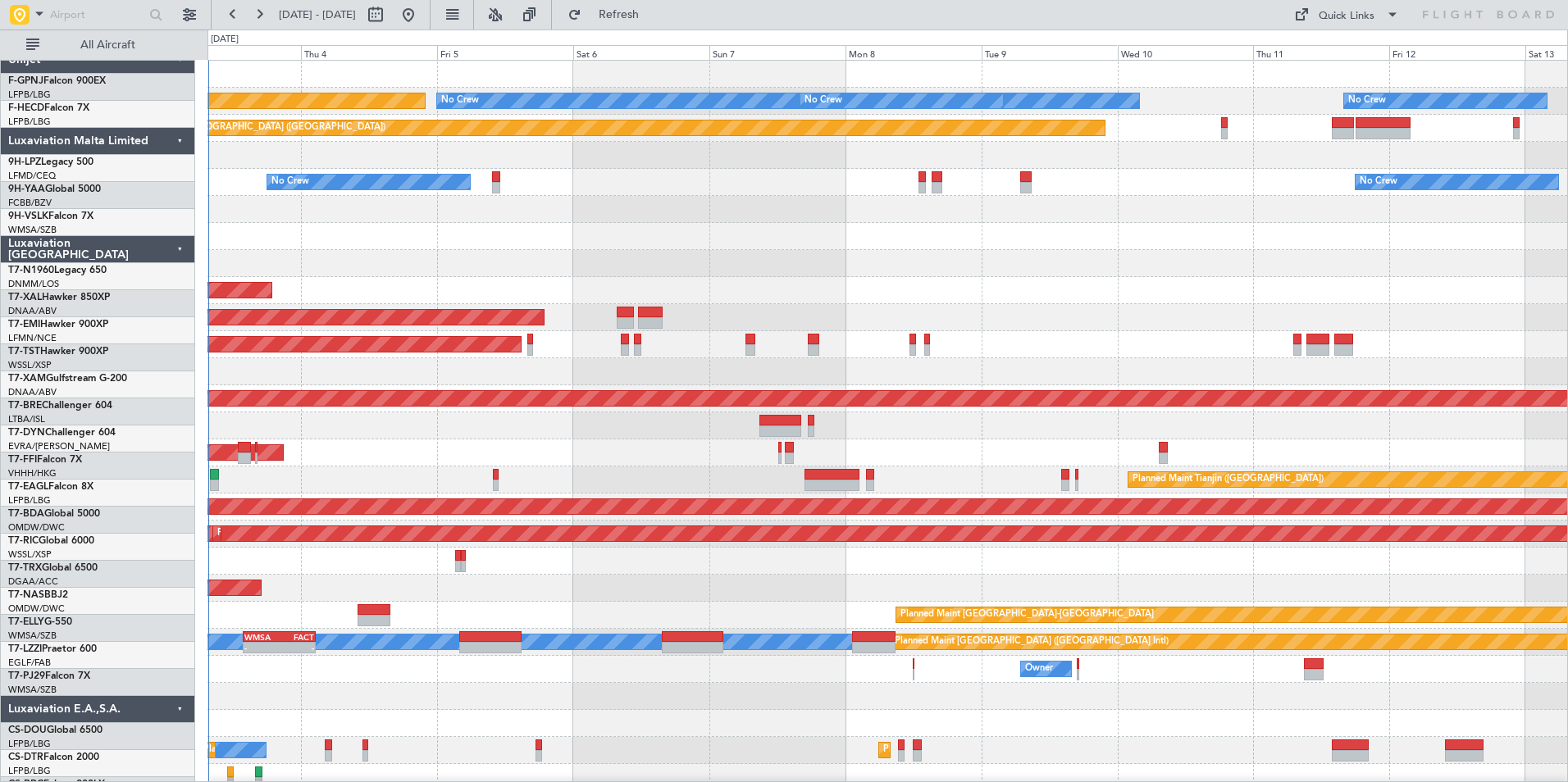
scroll to position [0, 0]
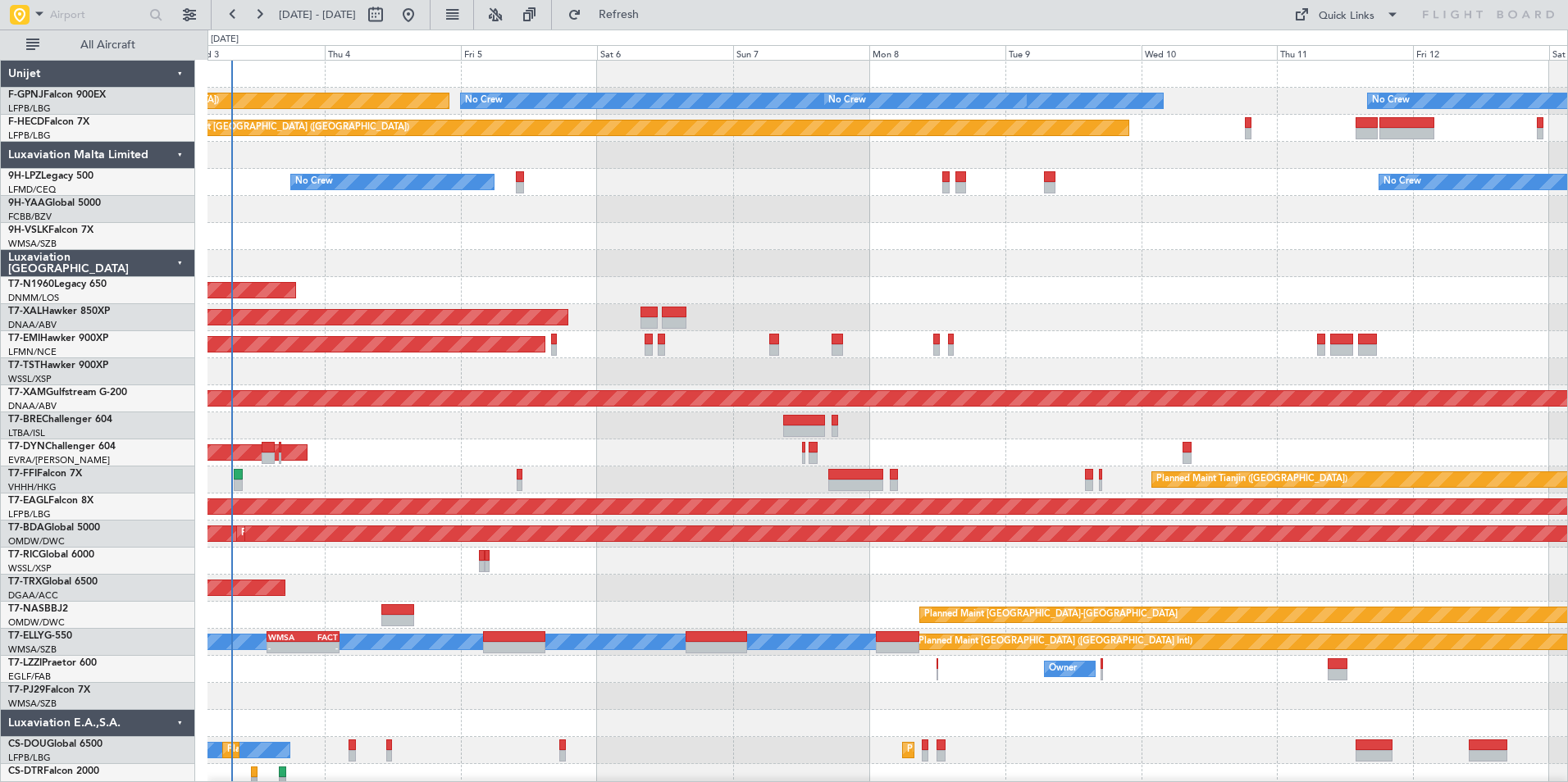
click at [689, 353] on div "No Crew No Crew No Crew Planned Maint Paris (Le Bourget) No Crew No Crew Planne…" at bounding box center [887, 656] width 1360 height 1190
click at [192, 13] on button at bounding box center [190, 15] width 26 height 26
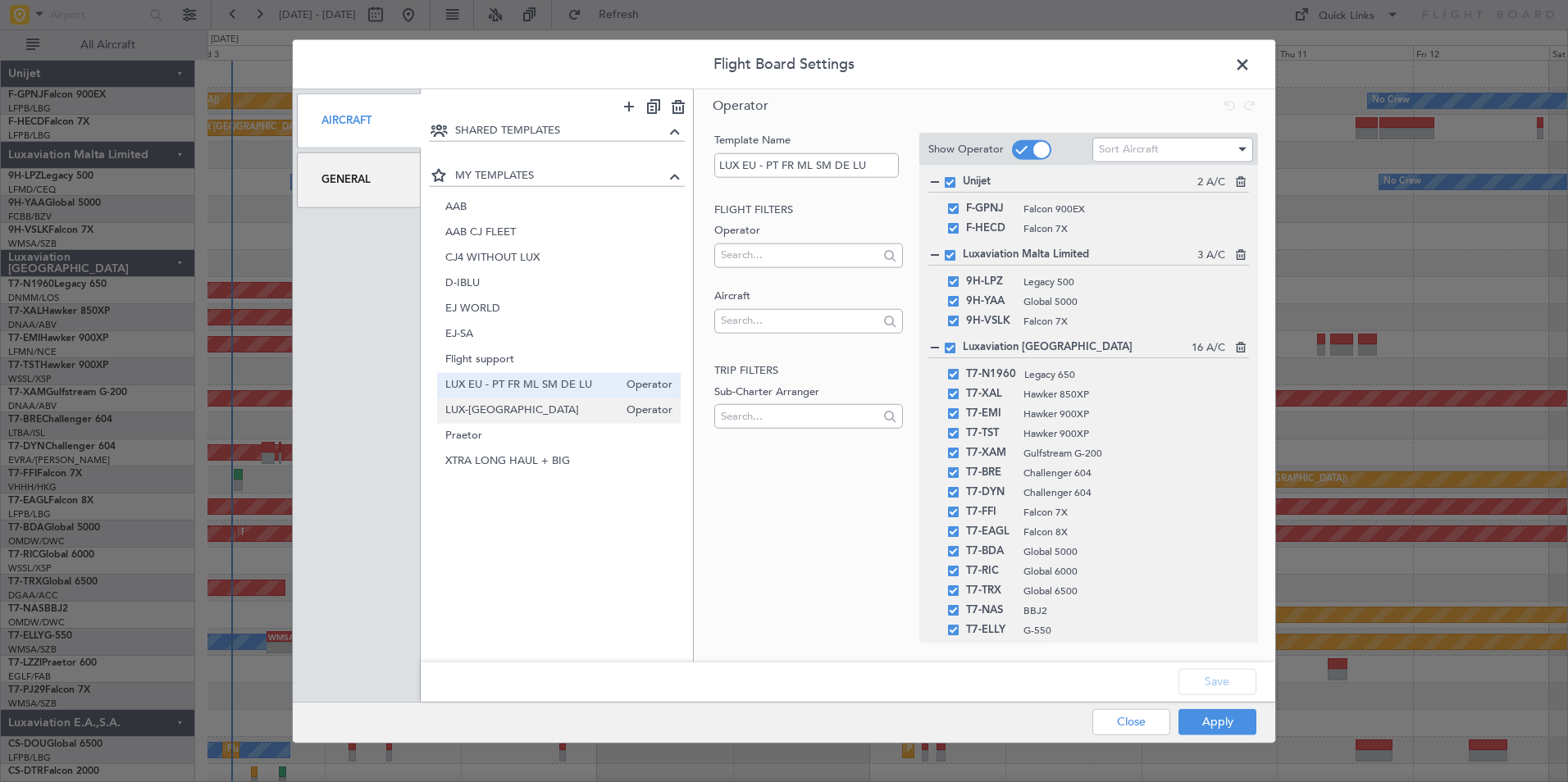
click at [593, 407] on span "LUX-UK" at bounding box center [533, 410] width 174 height 17
type input "LUX-UK"
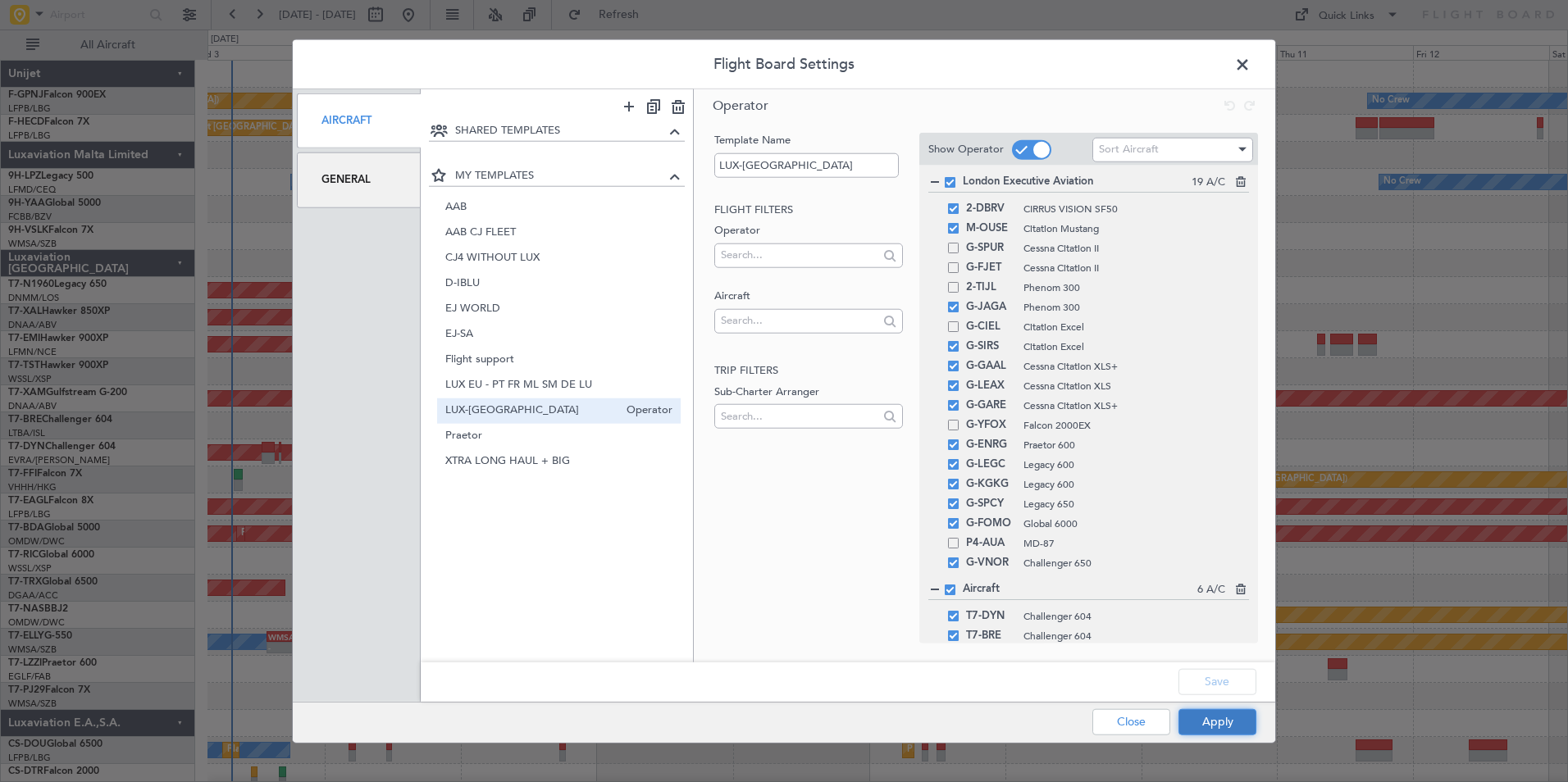
click at [1214, 726] on button "Apply" at bounding box center [1217, 721] width 78 height 26
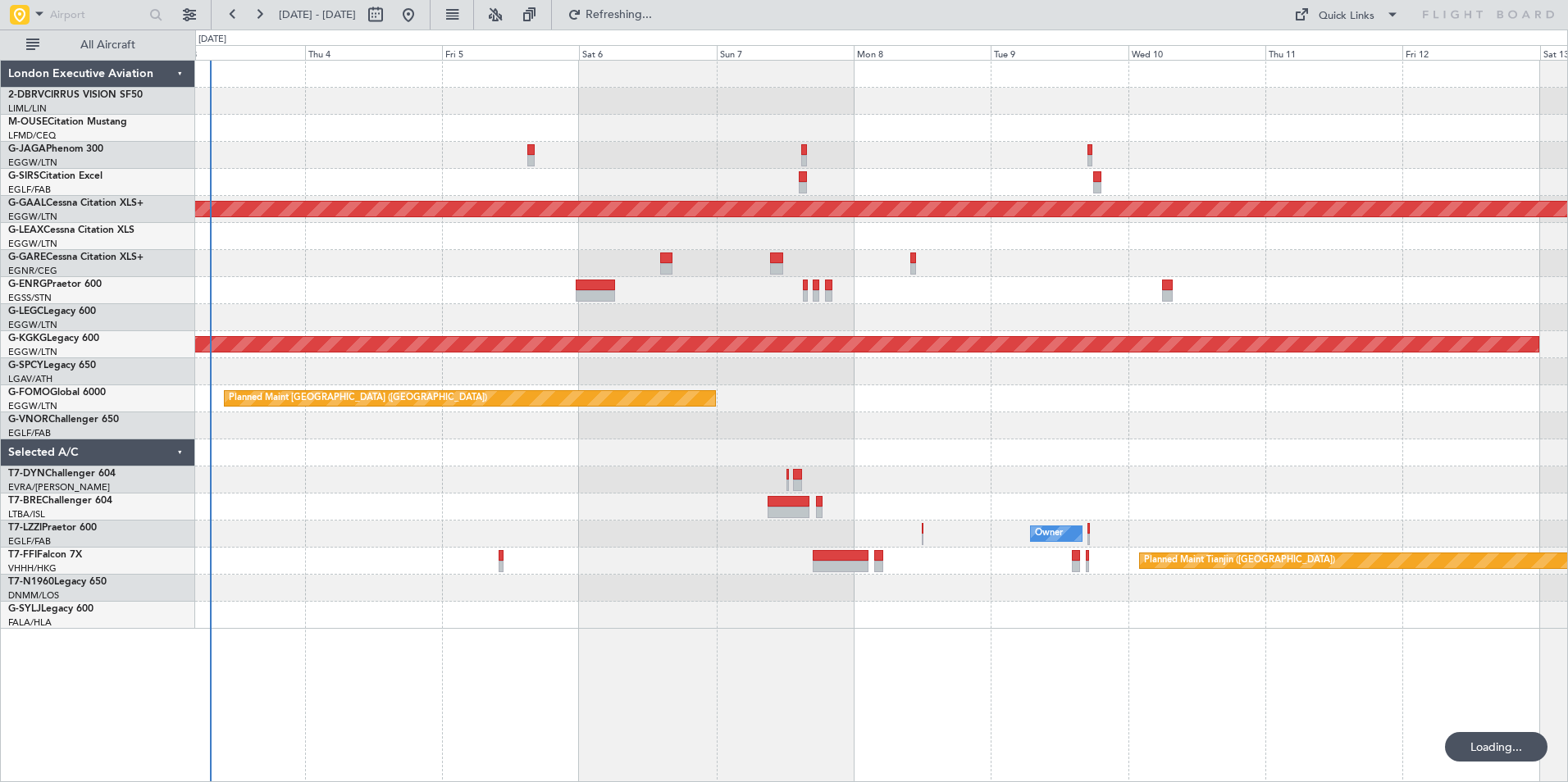
click at [729, 462] on div at bounding box center [882, 453] width 1372 height 27
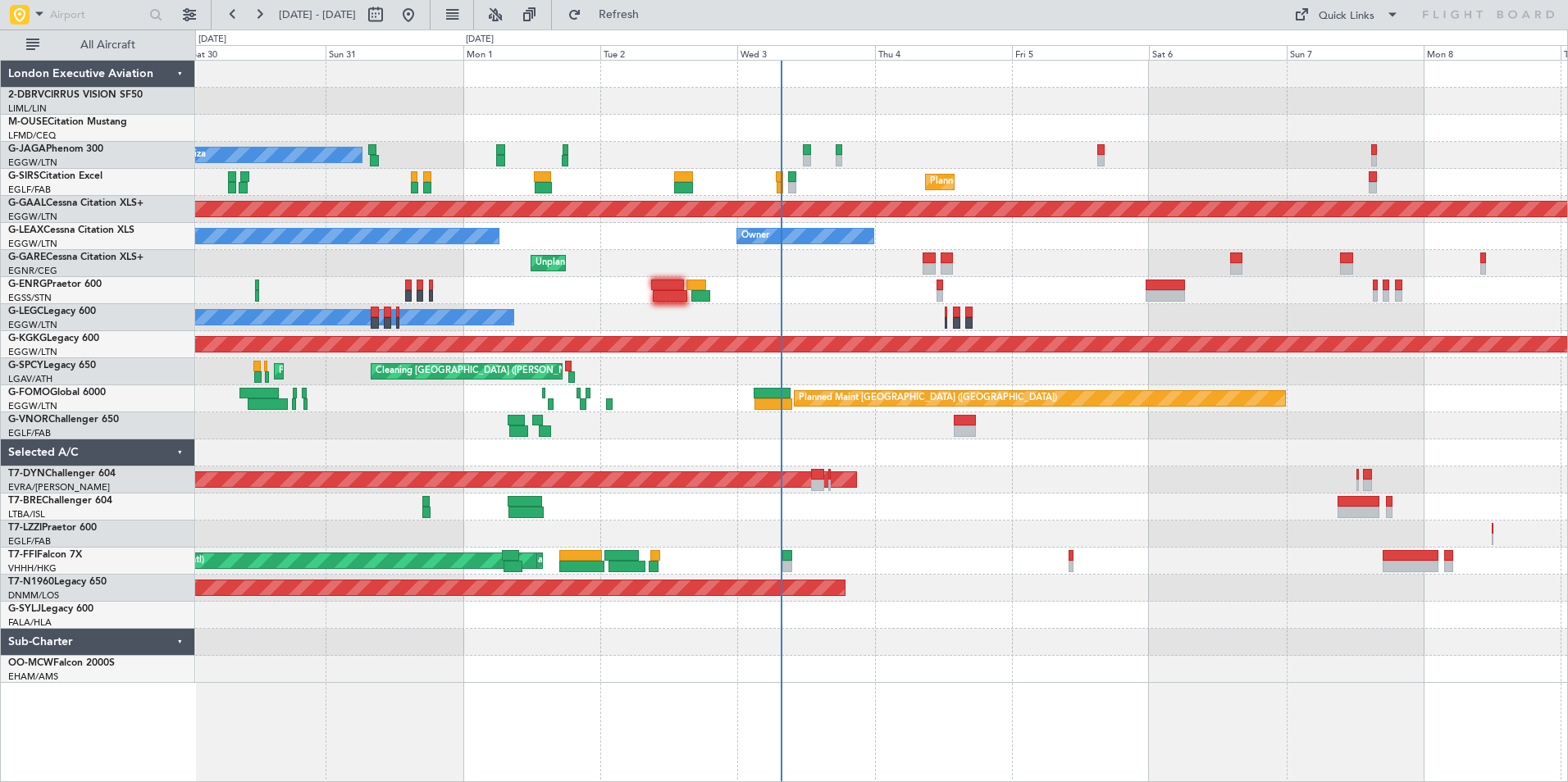
click at [1086, 451] on div "Owner Ibiza Planned Maint London (Farnborough) Planned Maint Dusseldorf Owner O…" at bounding box center [882, 371] width 1372 height 622
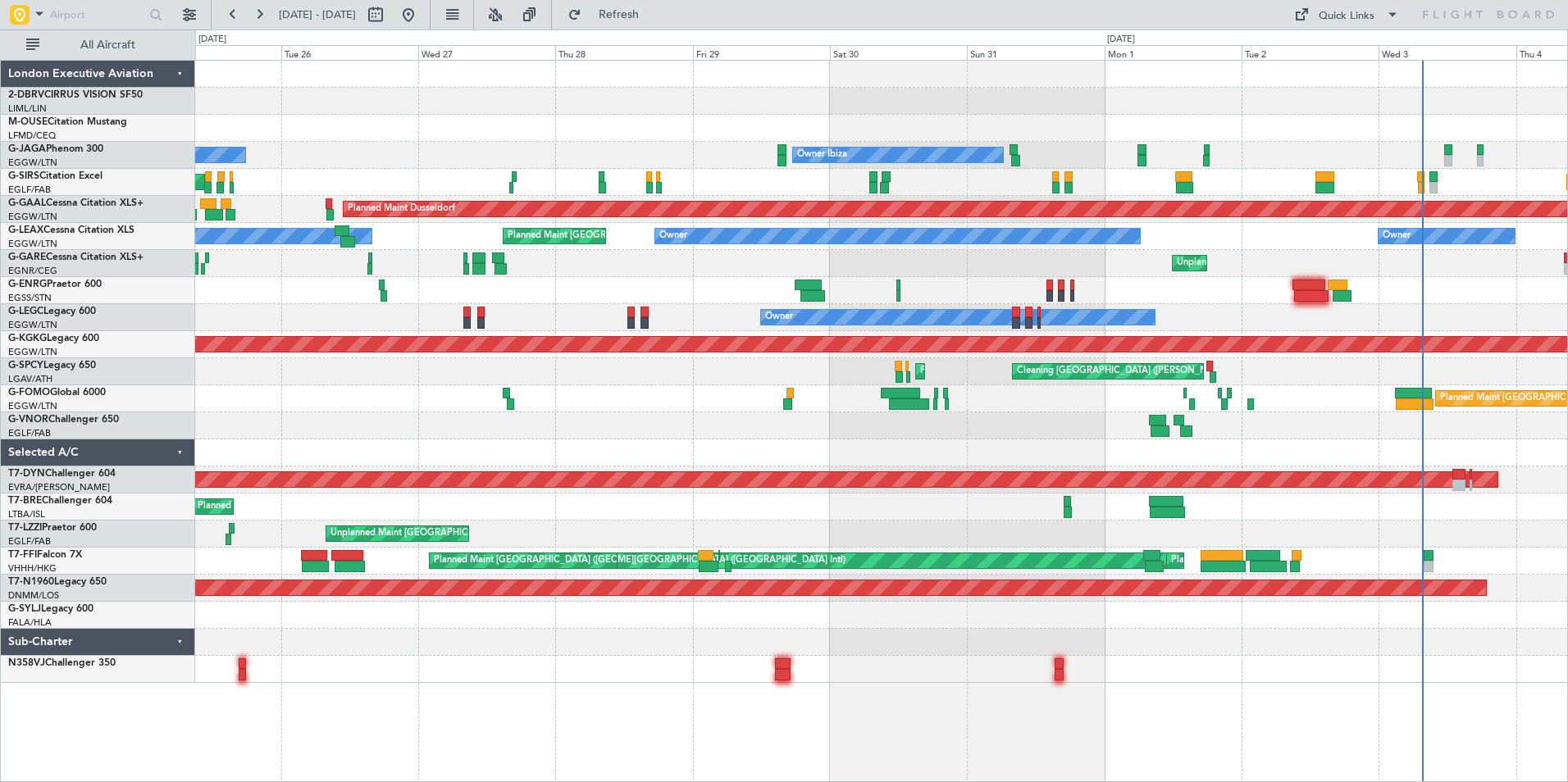
click at [273, 430] on div at bounding box center [882, 426] width 1372 height 27
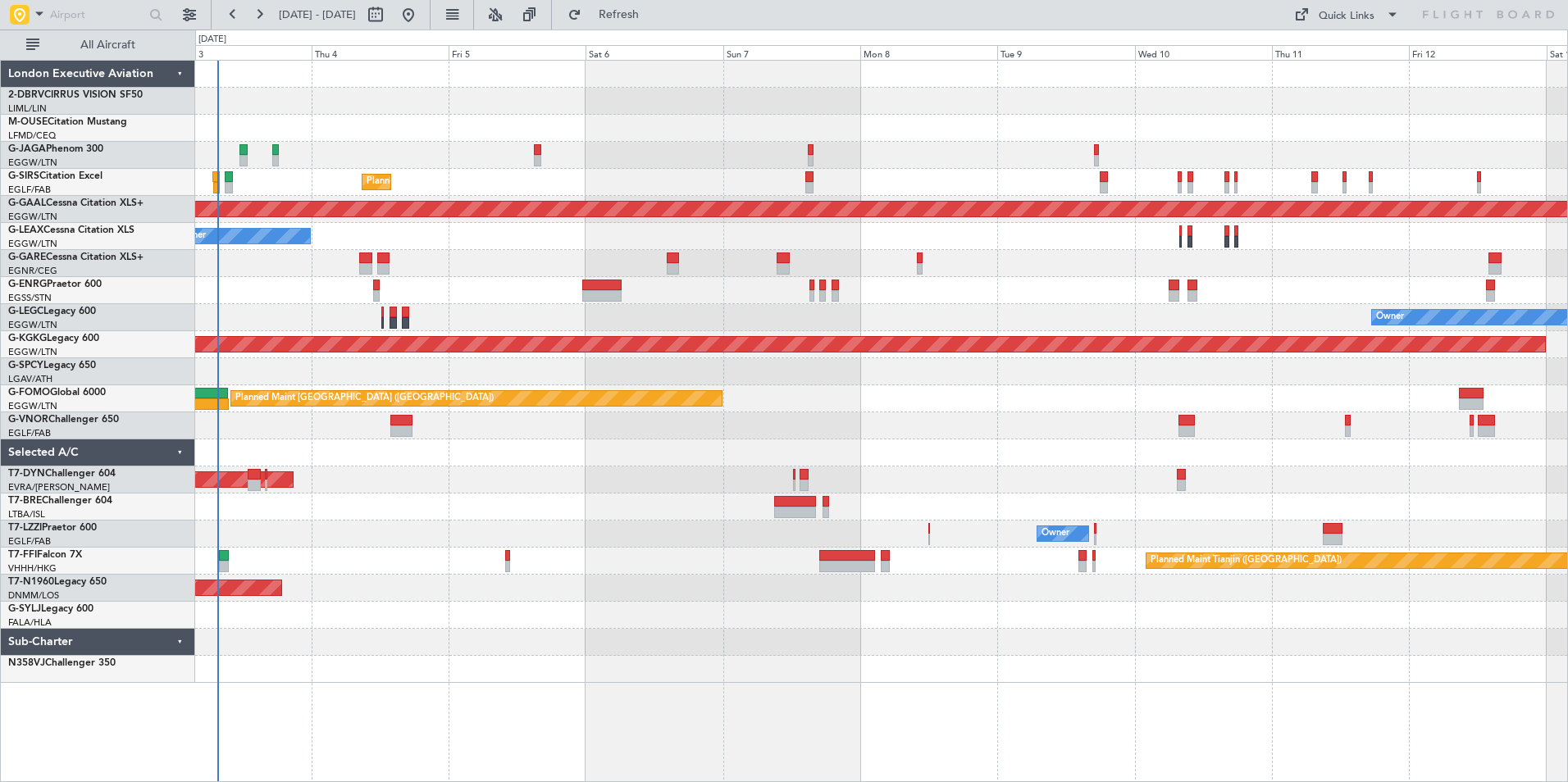
click at [500, 502] on div "Planned Maint London (Farnborough) Planned Maint Dusseldorf Owner Owner Unplann…" at bounding box center [882, 371] width 1372 height 622
click at [376, 591] on div "Planned Maint London (Stansted)" at bounding box center [882, 588] width 1372 height 27
click at [190, 15] on button at bounding box center [190, 15] width 26 height 26
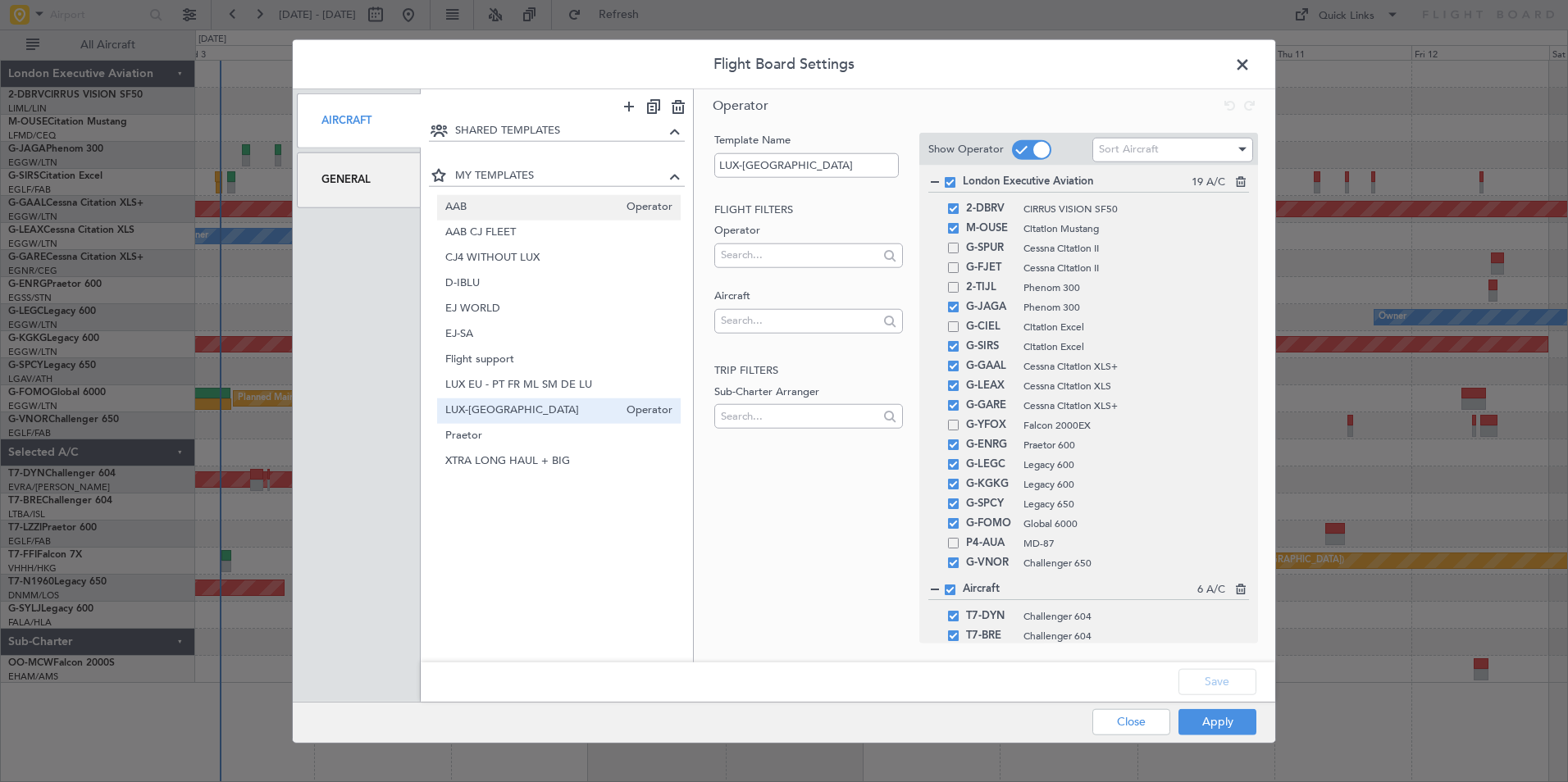
click at [480, 198] on div "AAB Operator" at bounding box center [559, 207] width 244 height 25
type input "AAB"
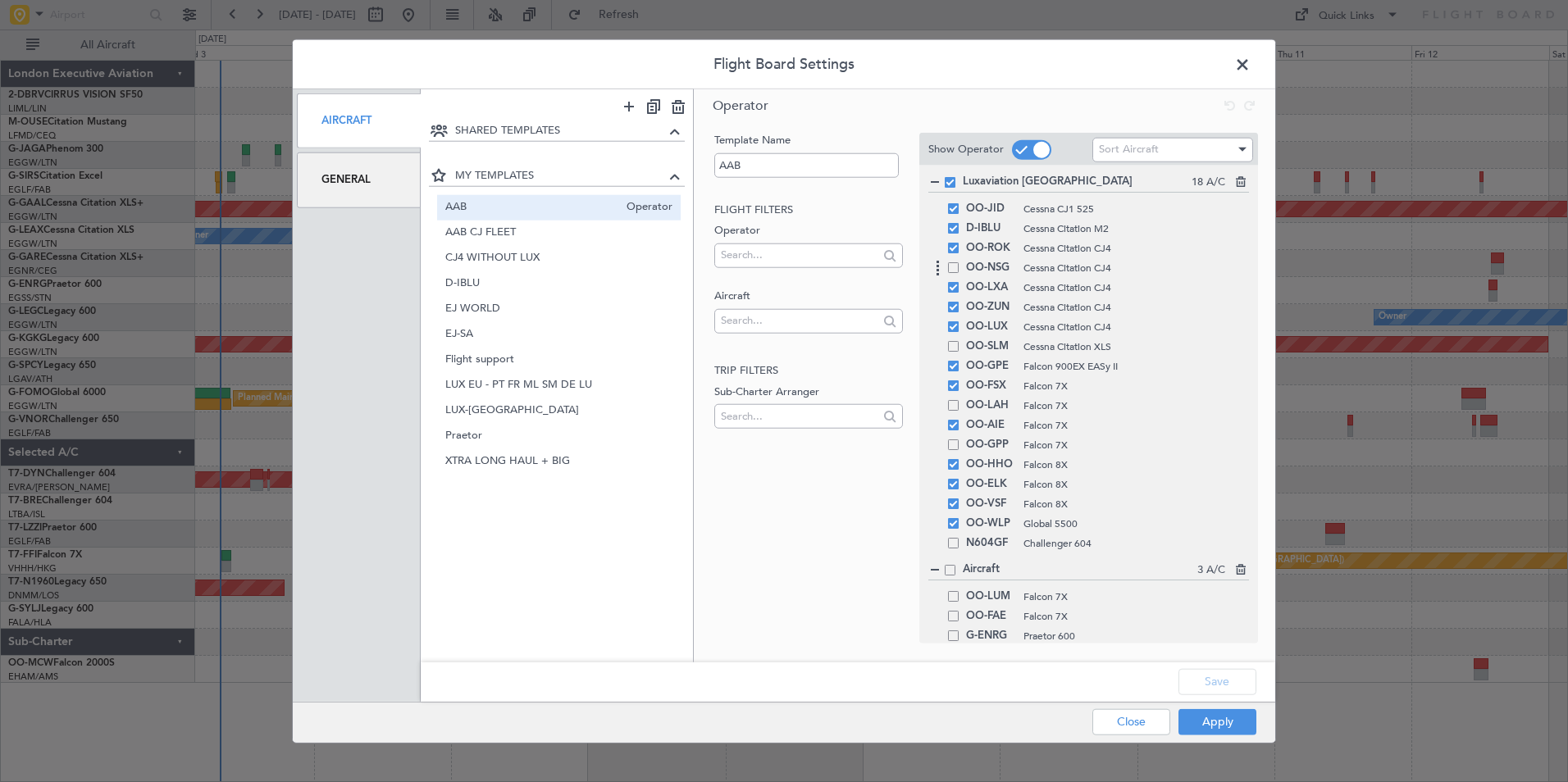
click at [955, 265] on span at bounding box center [953, 267] width 11 height 11
click at [960, 262] on input "checkbox" at bounding box center [960, 262] width 0 height 0
click at [954, 346] on span at bounding box center [953, 346] width 11 height 11
click at [960, 341] on input "checkbox" at bounding box center [960, 341] width 0 height 0
click at [952, 401] on span at bounding box center [953, 405] width 11 height 11
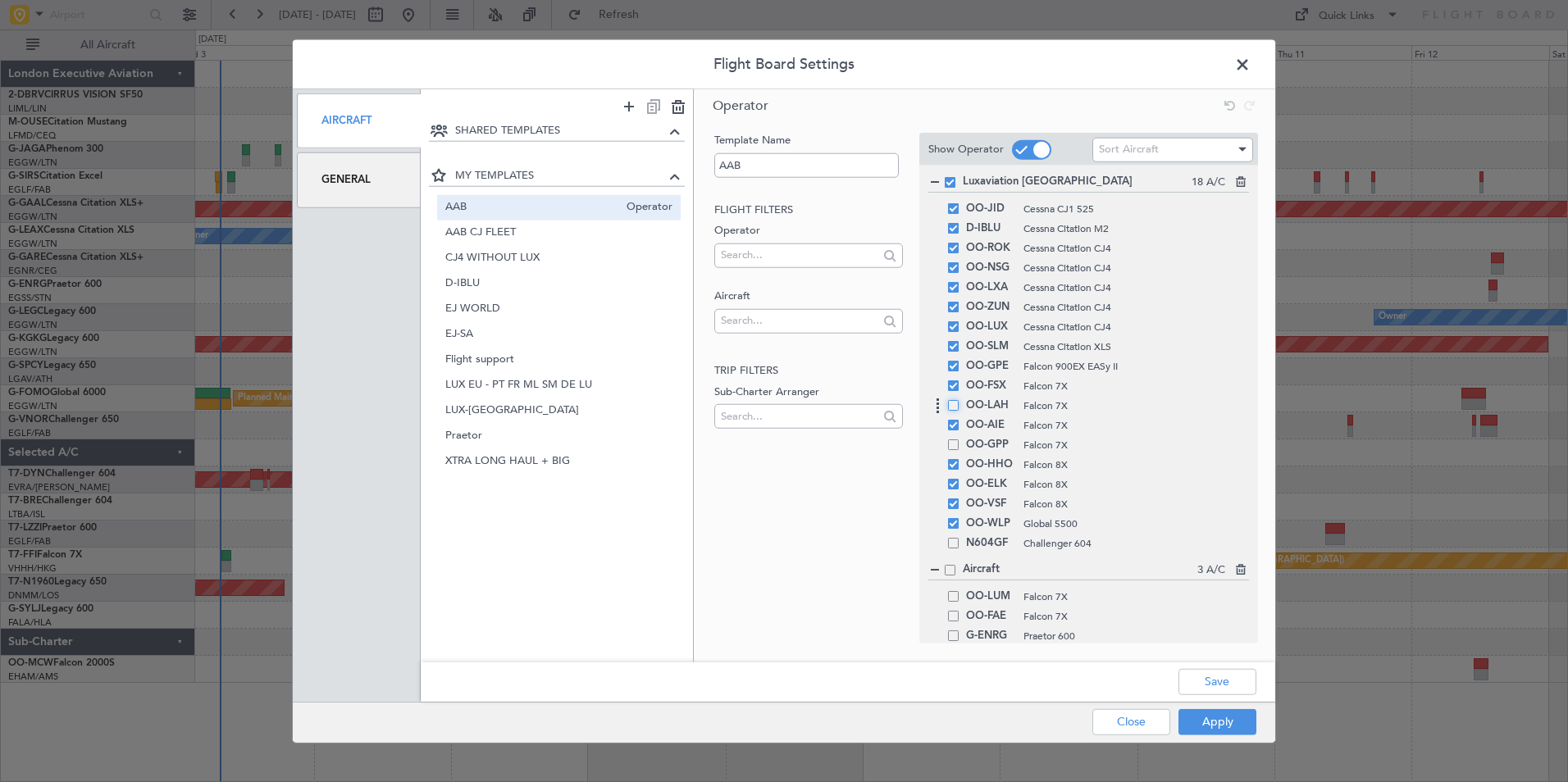
click at [960, 400] on input "checkbox" at bounding box center [960, 400] width 0 height 0
click at [1232, 685] on button "Save" at bounding box center [1217, 681] width 78 height 26
click at [1242, 727] on button "Apply" at bounding box center [1217, 721] width 78 height 26
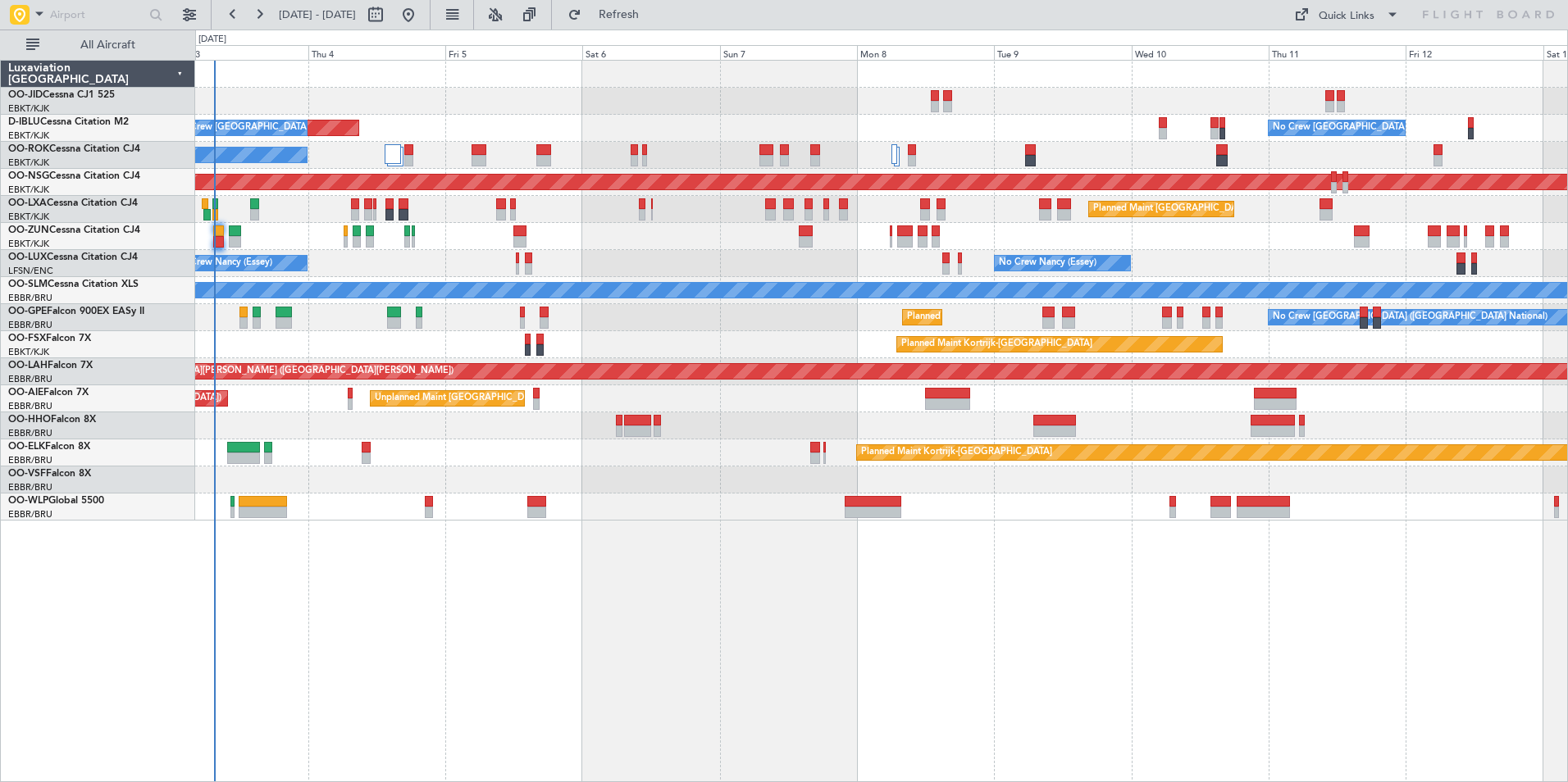
click at [363, 591] on div "No Crew Brussels (Brussels National) AOG Maint Brussels (Brussels National) No …" at bounding box center [882, 421] width 1373 height 722
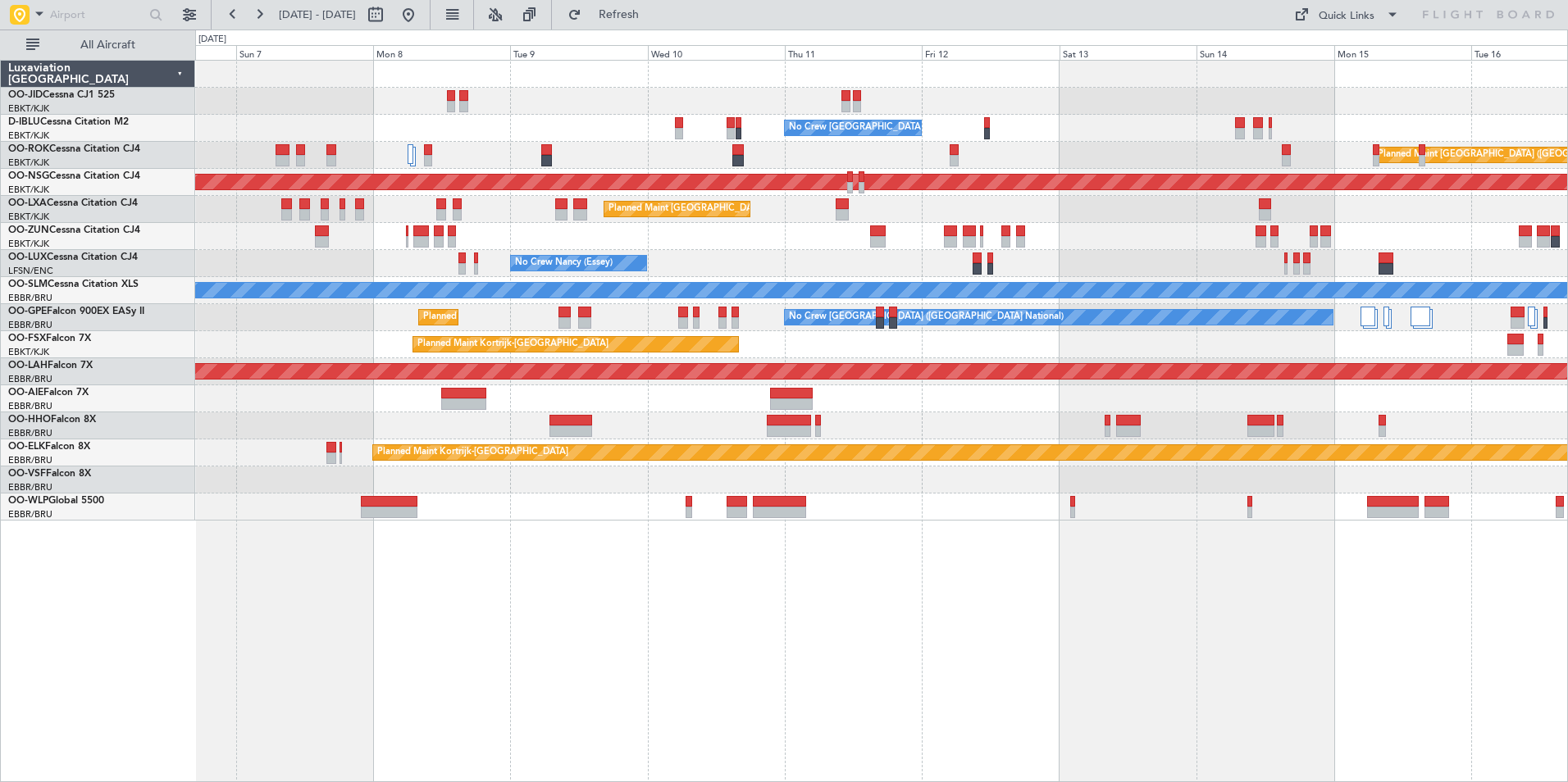
click at [611, 607] on div "No Crew Brussels (Brussels National) AOG Maint Brussels (Brussels National) Pla…" at bounding box center [882, 421] width 1373 height 722
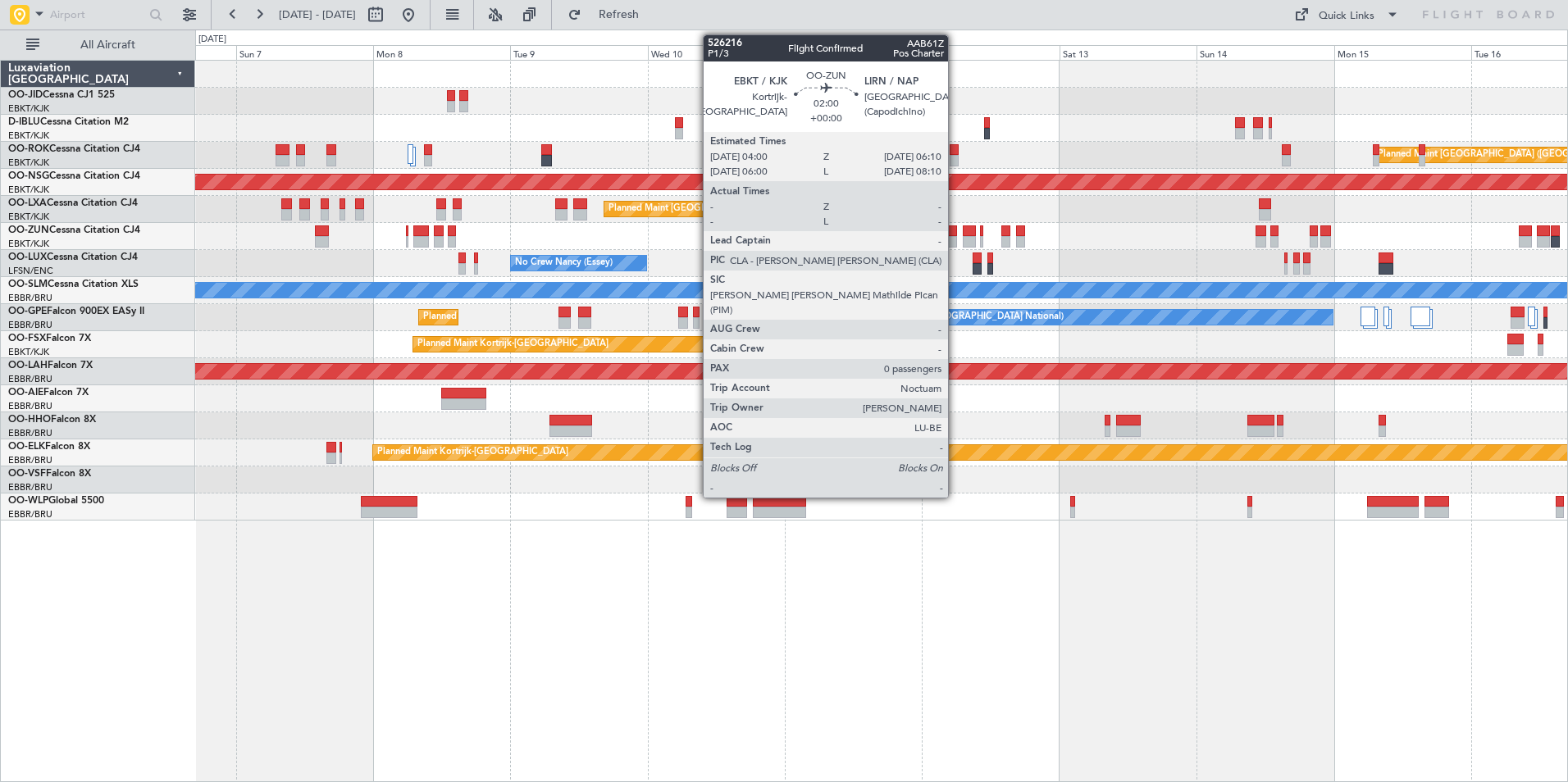
click at [484, 306] on div "No Crew Brussels (Brussels National) AOG Maint Brussels (Brussels National) Pla…" at bounding box center [882, 291] width 1372 height 460
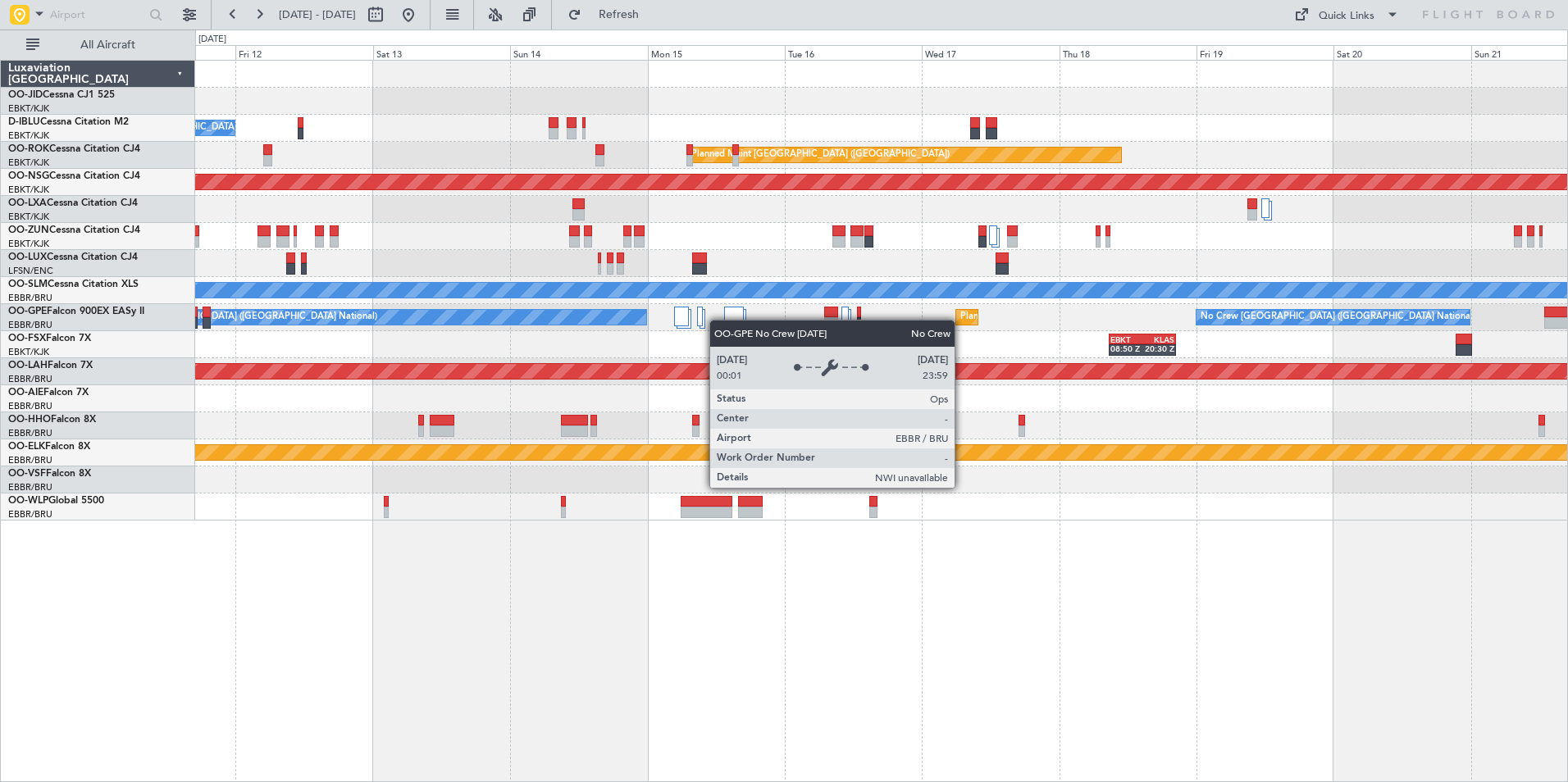
click at [449, 349] on div "No Crew Brussels (Brussels National) Planned Maint Paris (Le Bourget) Planned M…" at bounding box center [882, 291] width 1372 height 460
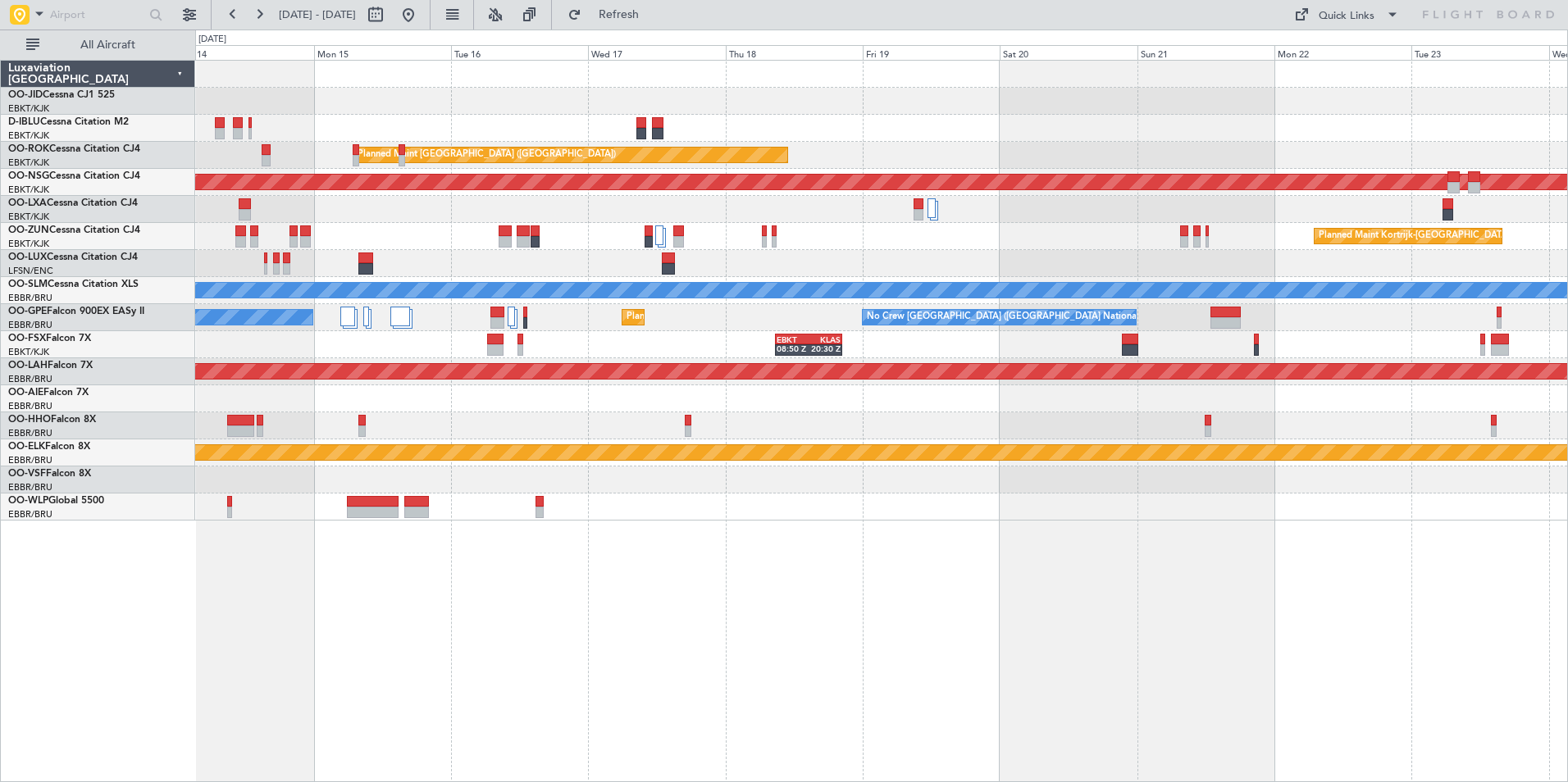
click at [560, 466] on div "No Crew Brussels (Brussels National) Planned Maint Paris (Le Bourget) Planned M…" at bounding box center [882, 291] width 1372 height 460
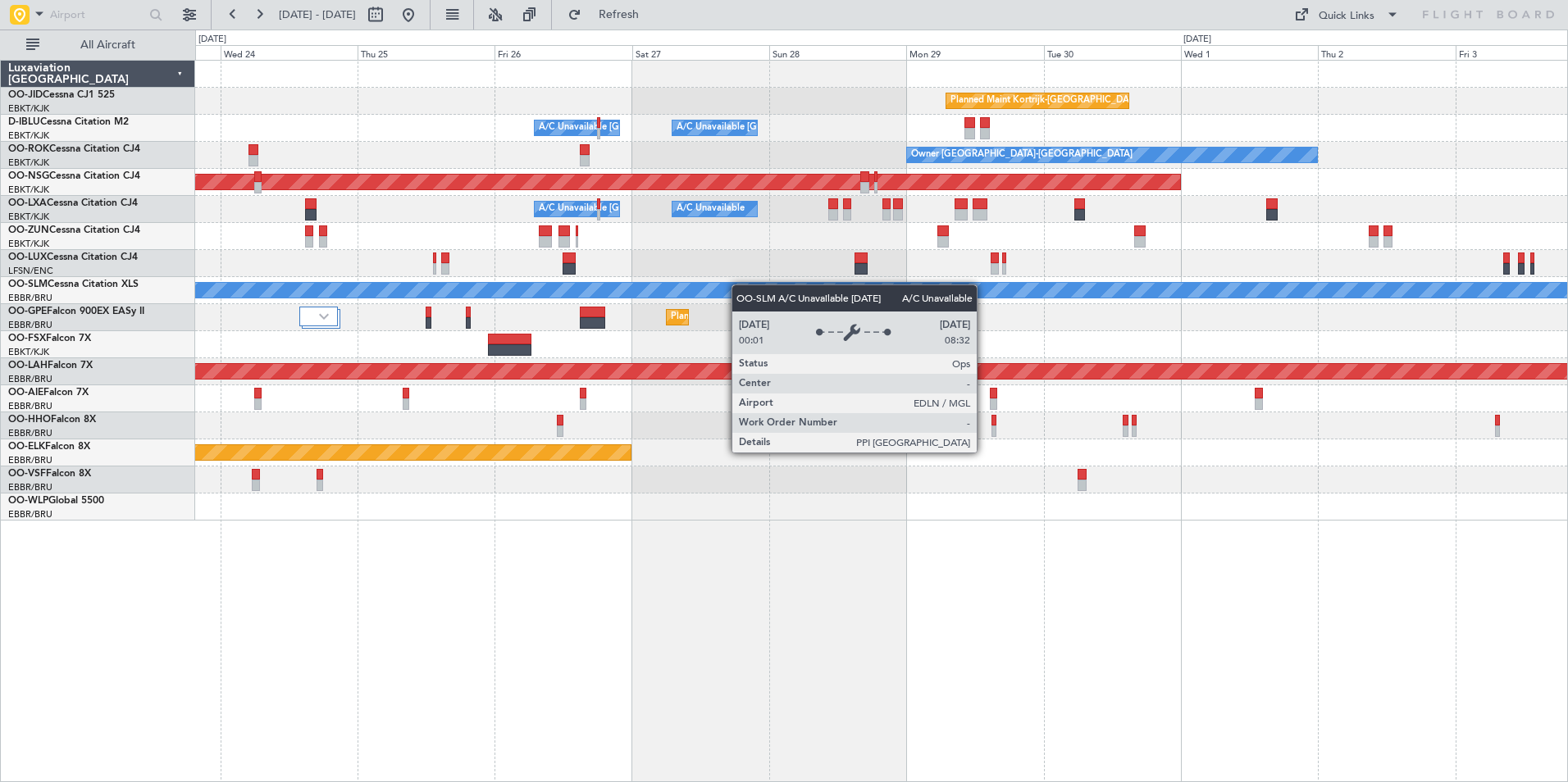
click at [421, 267] on div "Planned Maint Kortrijk-Wevelgem A/C Unavailable Brussels (Brussels National) A/…" at bounding box center [882, 291] width 1372 height 460
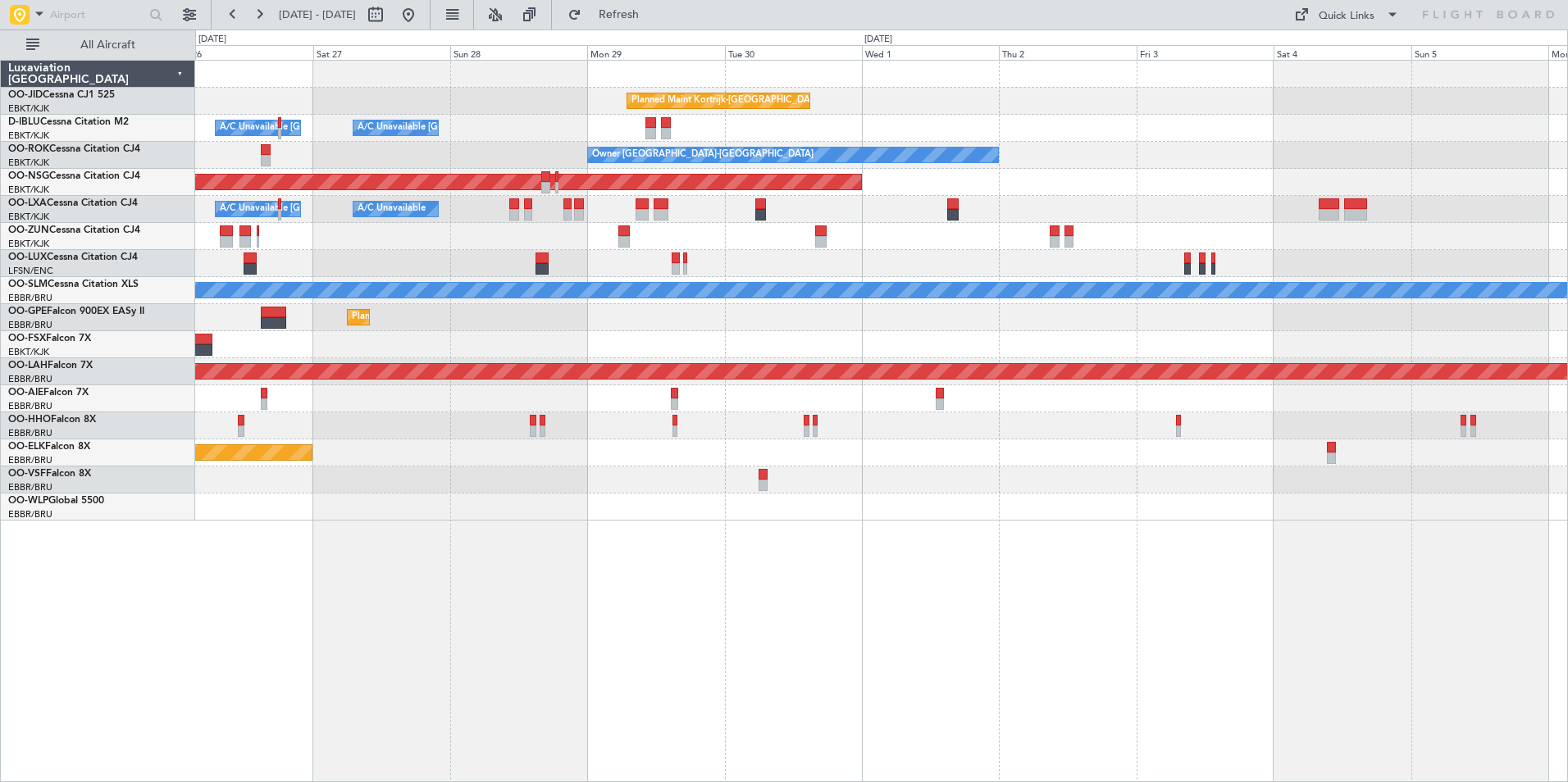
click at [404, 345] on div "Planned Maint Kortrijk-Wevelgem A/C Unavailable Brussels (Brussels National) A/…" at bounding box center [882, 291] width 1372 height 460
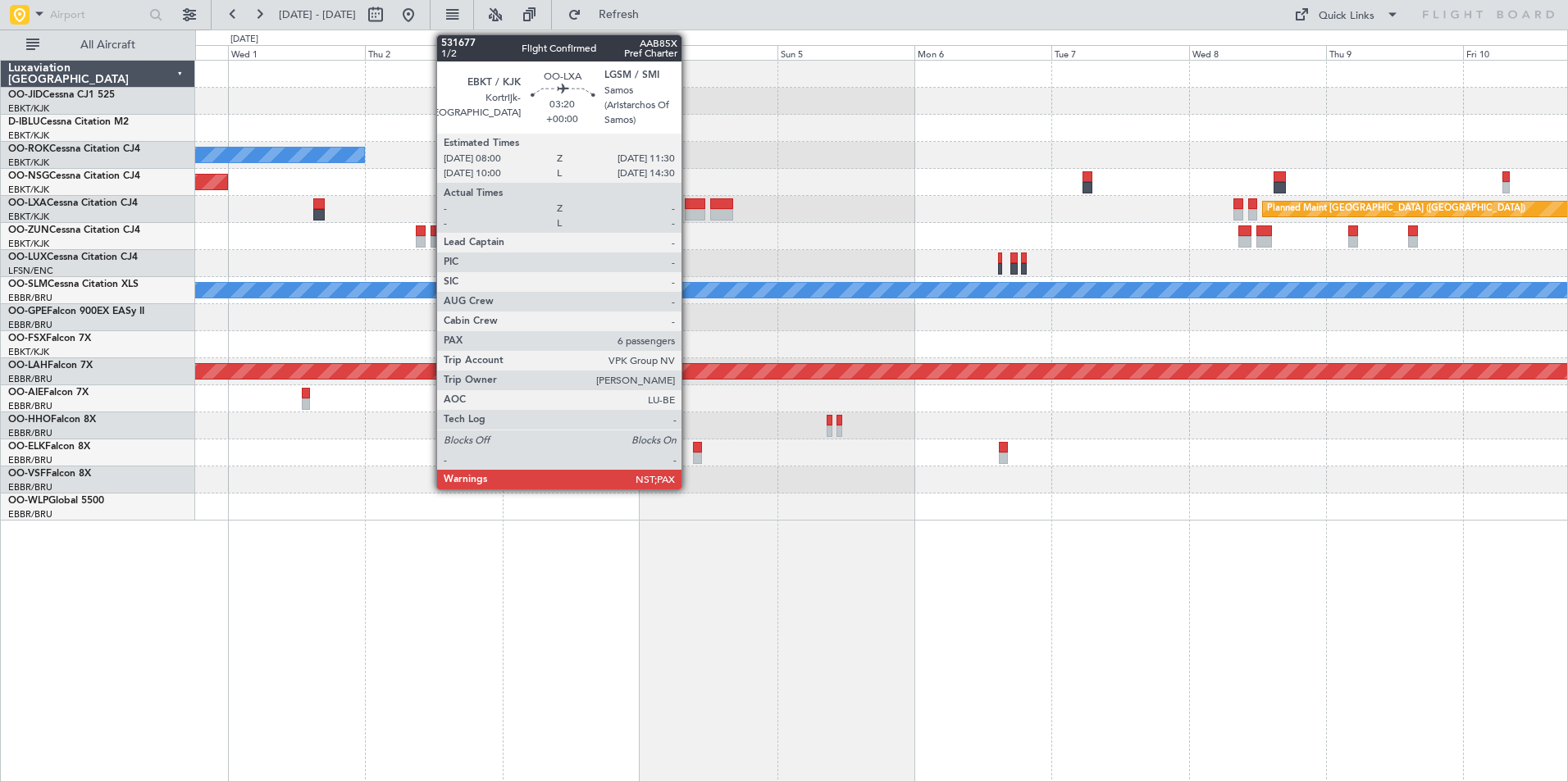
click at [689, 207] on div at bounding box center [694, 205] width 21 height 12
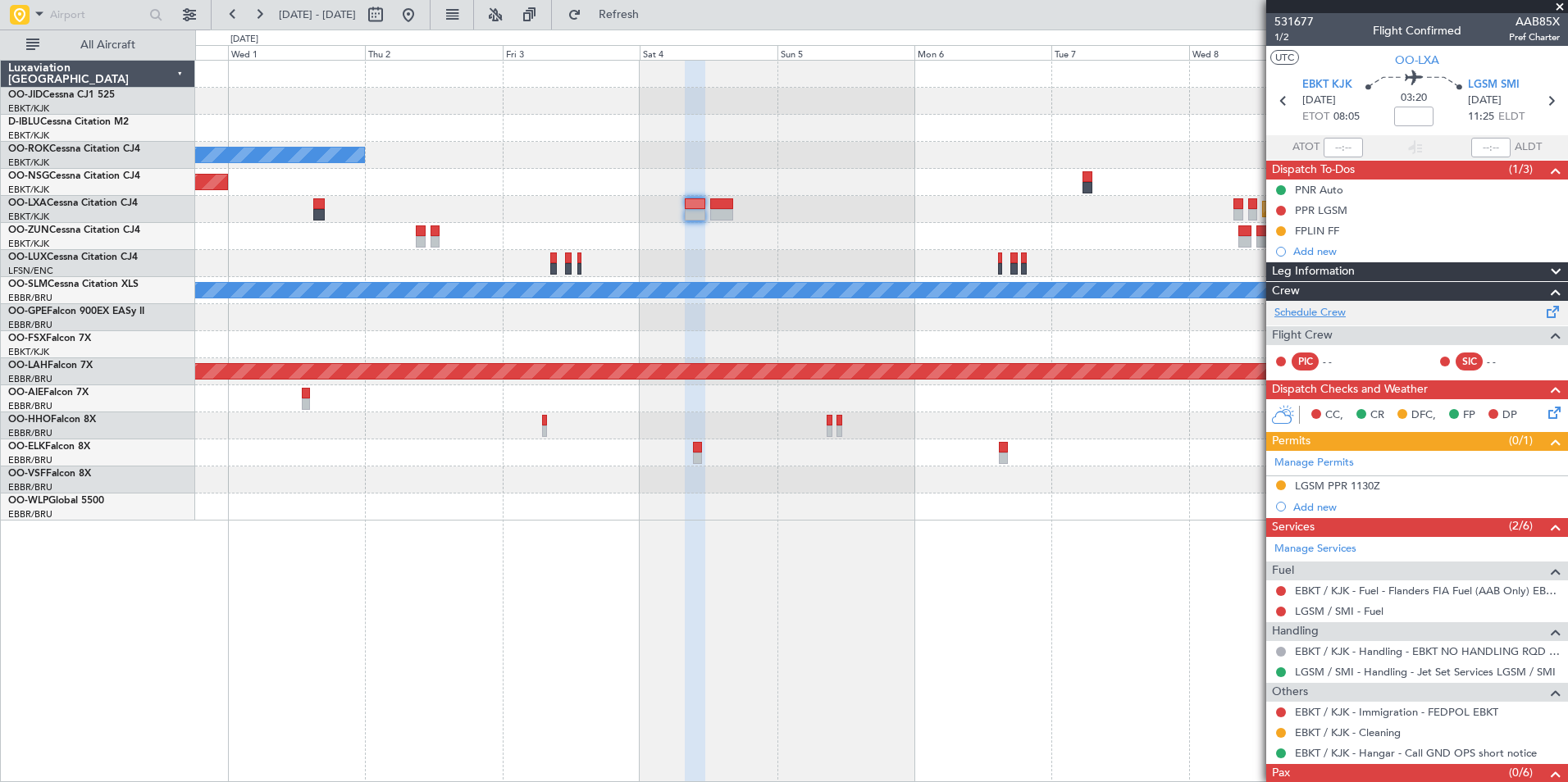
click at [1330, 306] on link "Schedule Crew" at bounding box center [1310, 313] width 71 height 16
click at [1315, 209] on div "PPR LGSM" at bounding box center [1321, 209] width 53 height 14
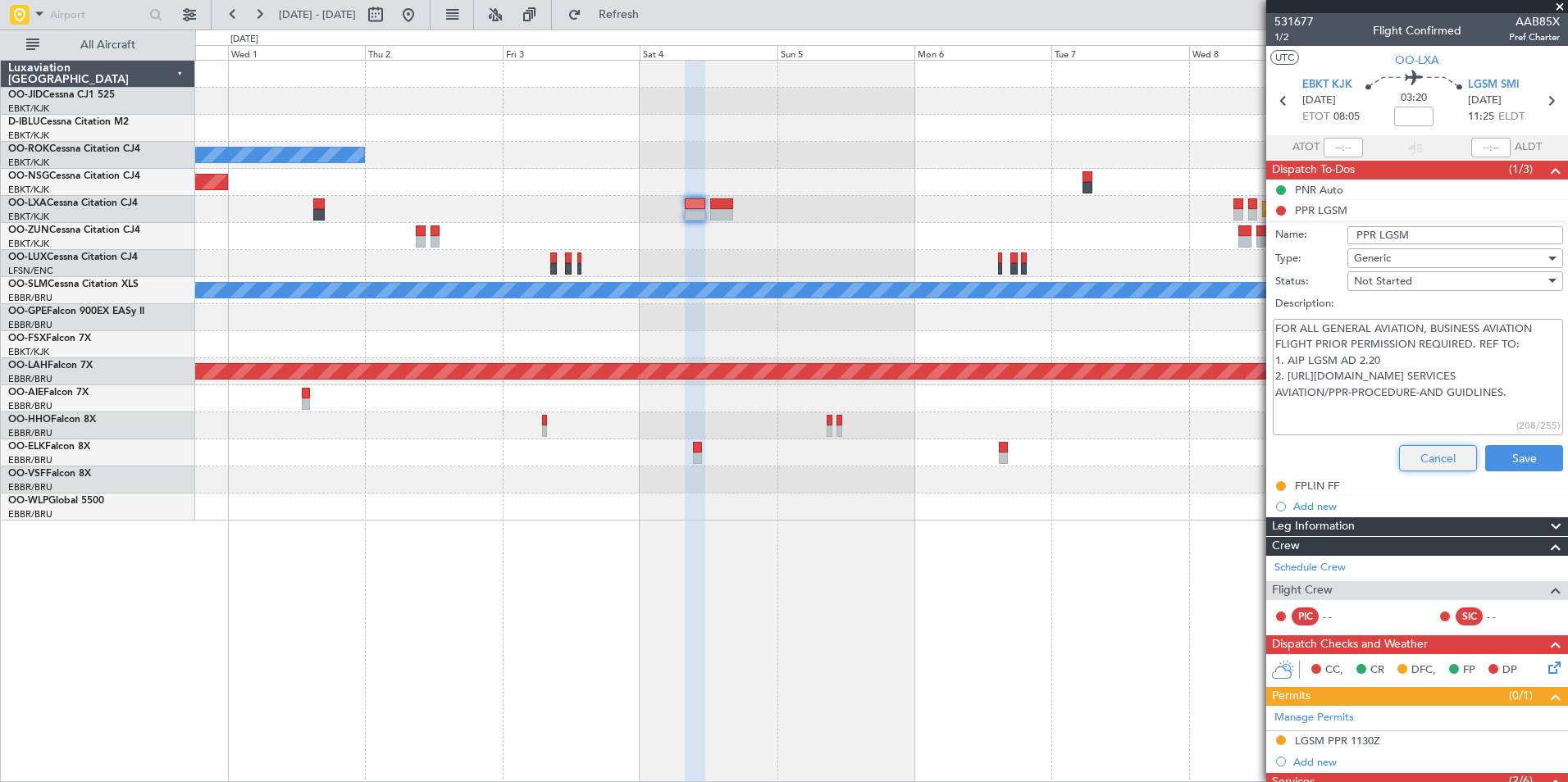
click at [1424, 452] on button "Cancel" at bounding box center [1438, 458] width 78 height 26
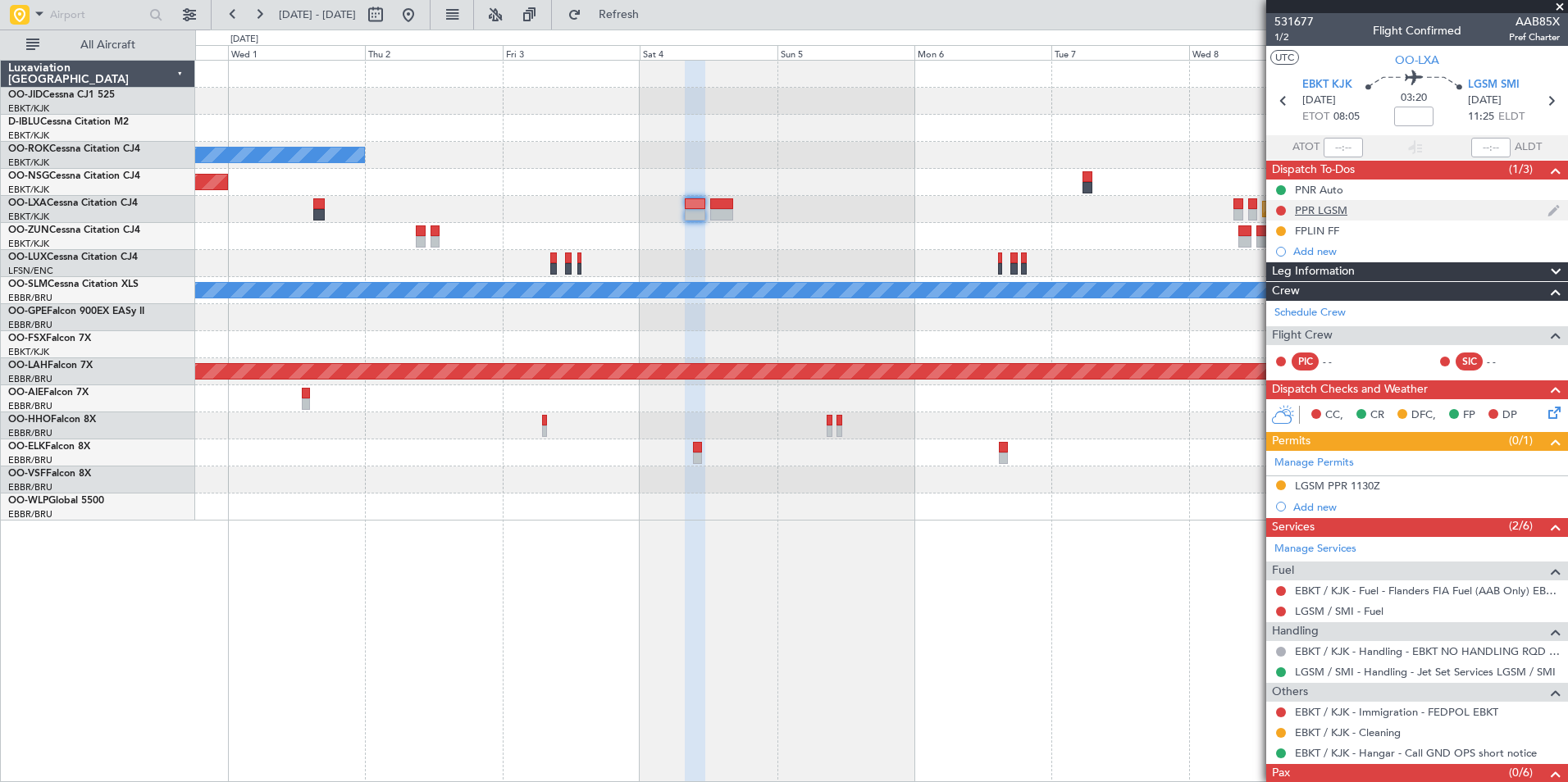
click at [1325, 208] on div "PPR LGSM" at bounding box center [1321, 209] width 53 height 14
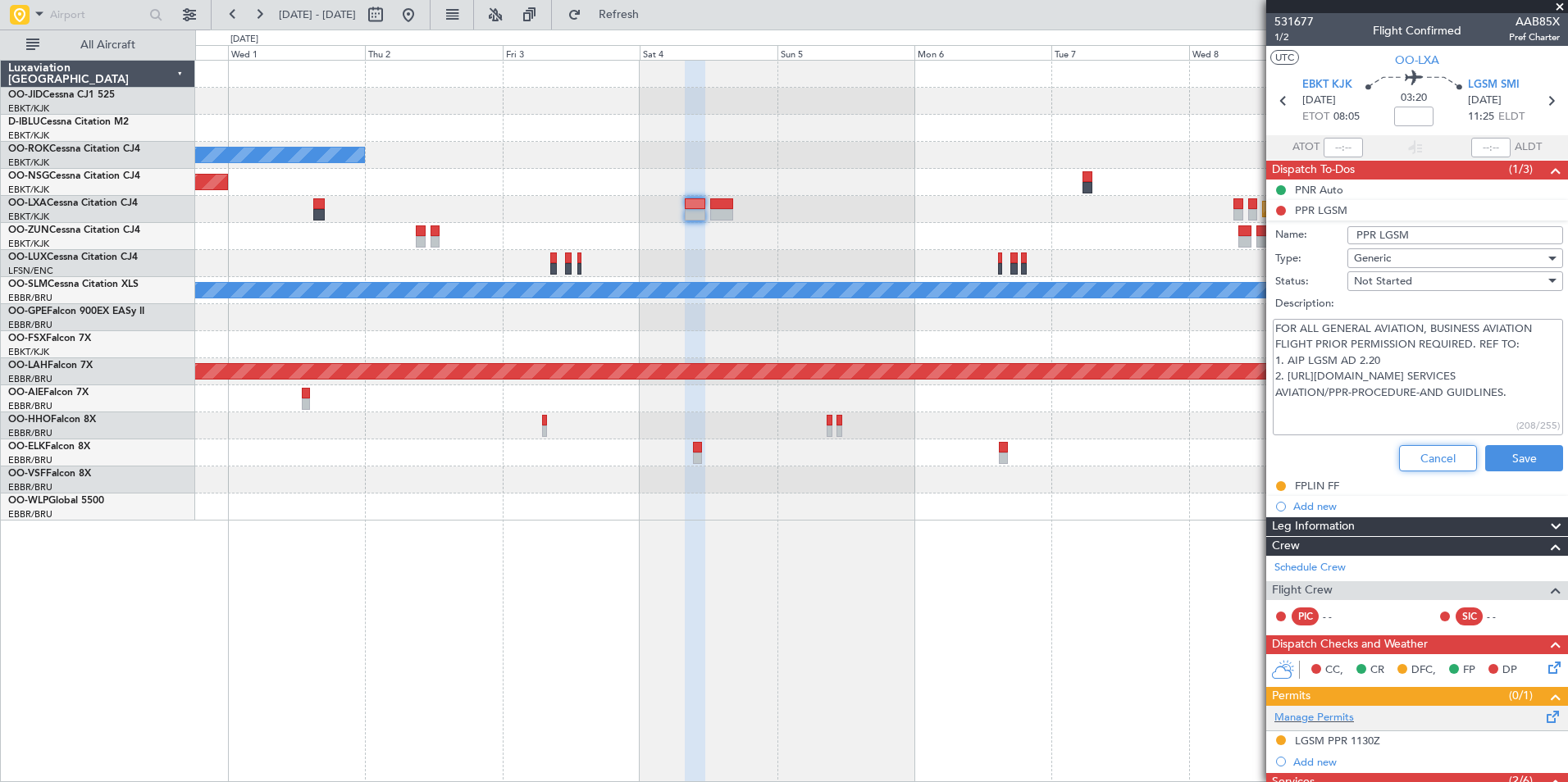
click at [1429, 458] on button "Cancel" at bounding box center [1438, 458] width 78 height 26
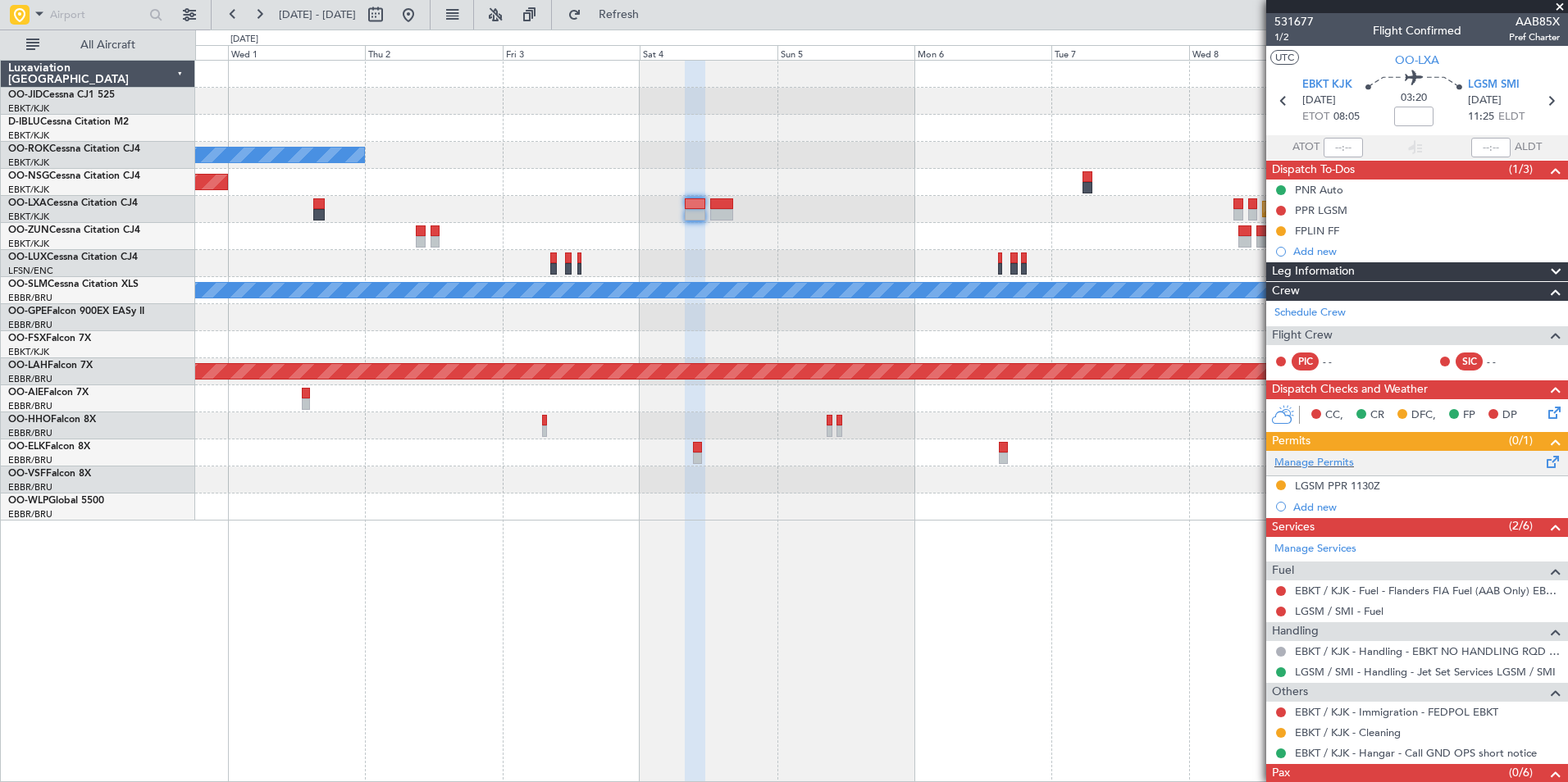
scroll to position [48, 0]
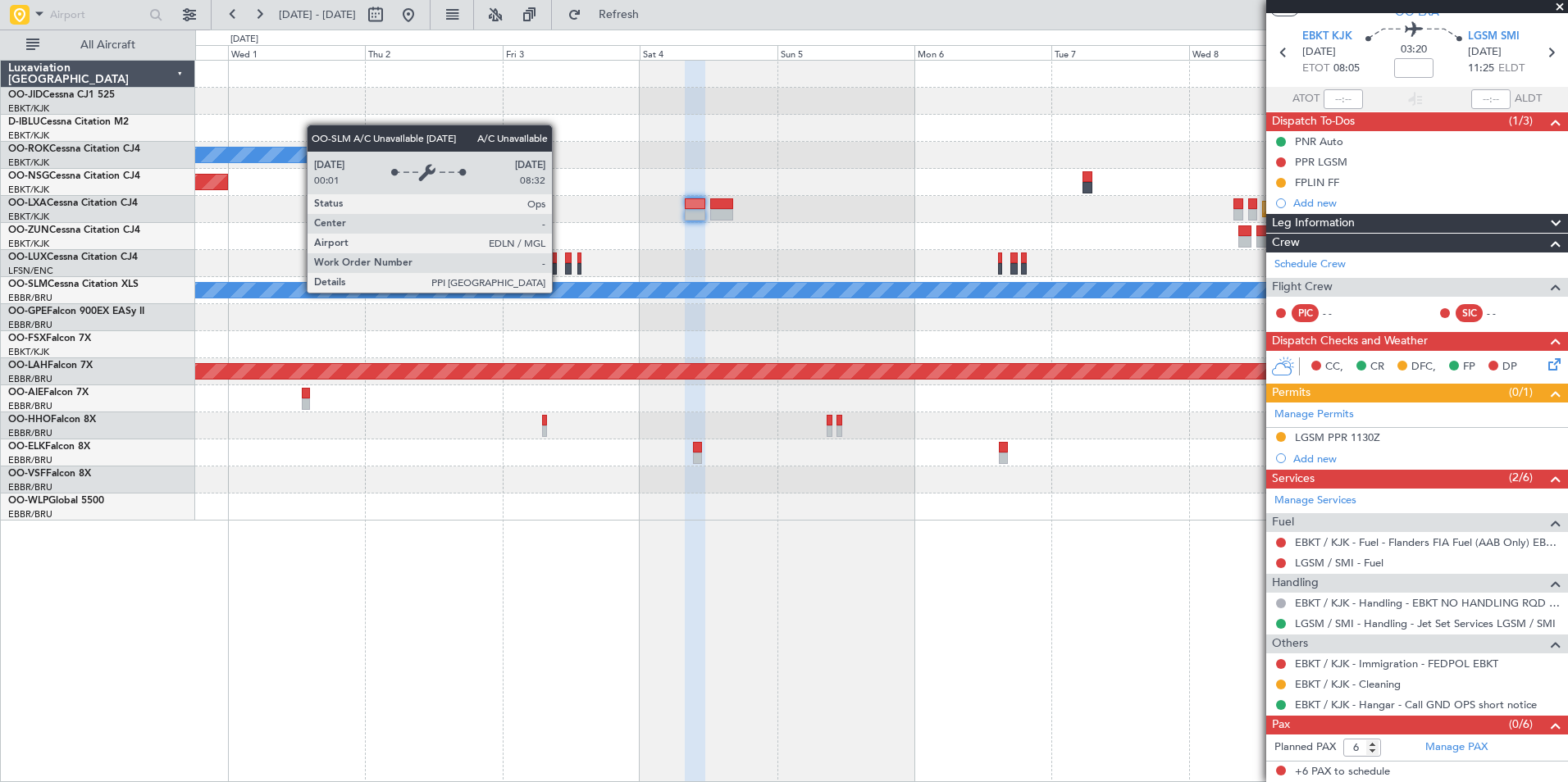
click at [559, 292] on div "A/C Unavailable [GEOGRAPHIC_DATA]" at bounding box center [882, 290] width 4116 height 15
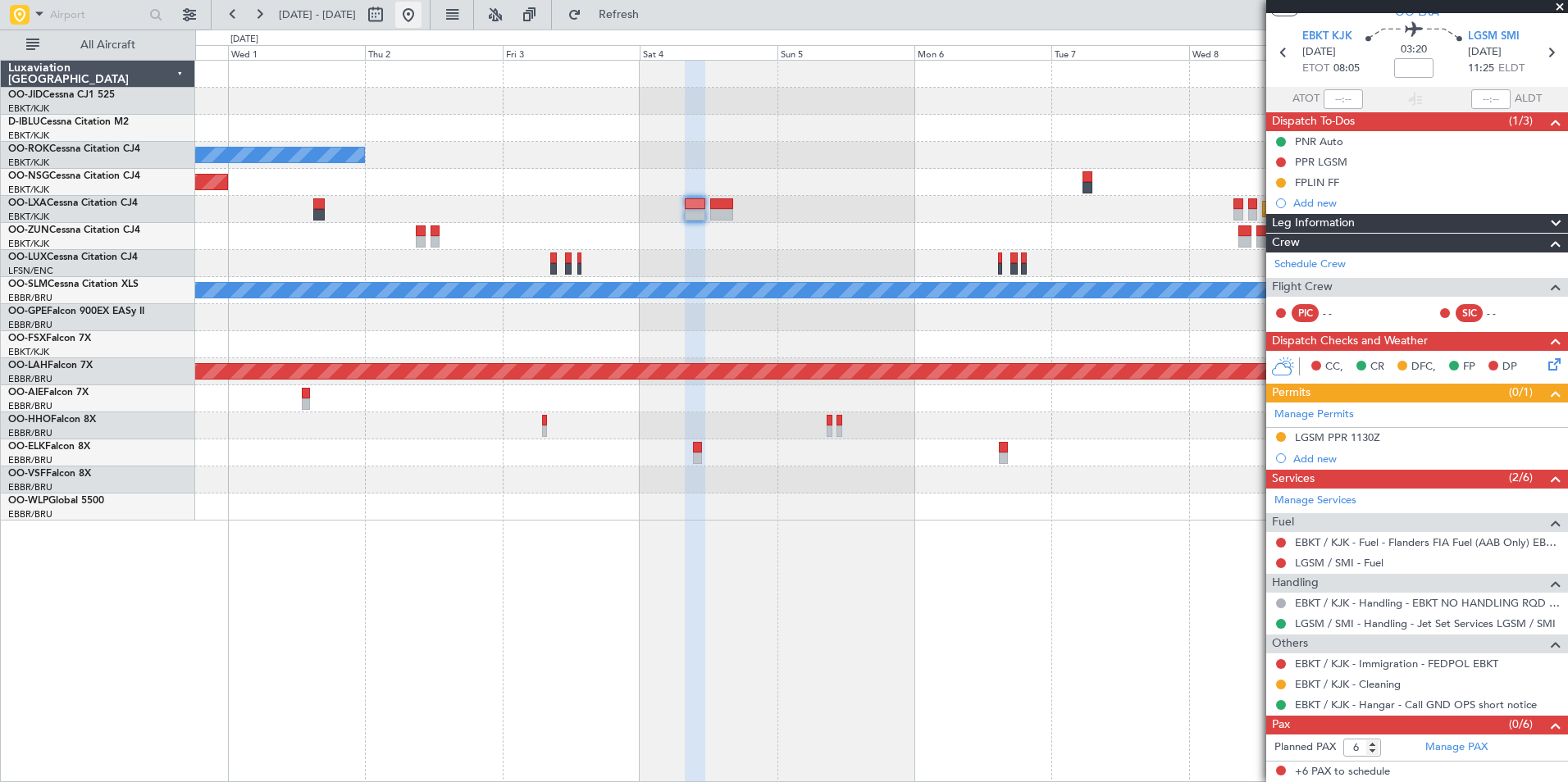
click at [422, 16] on button at bounding box center [408, 15] width 26 height 26
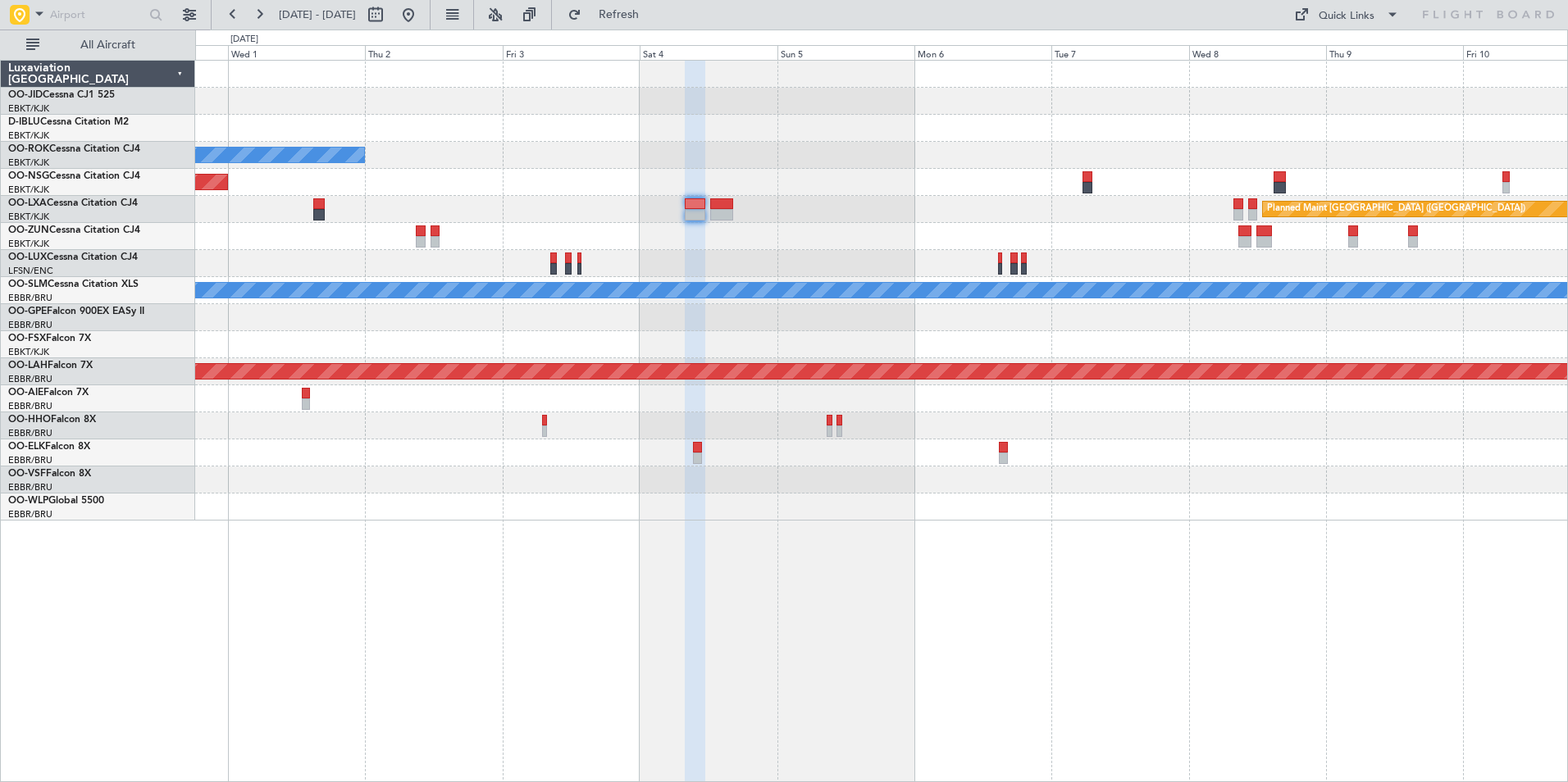
scroll to position [0, 0]
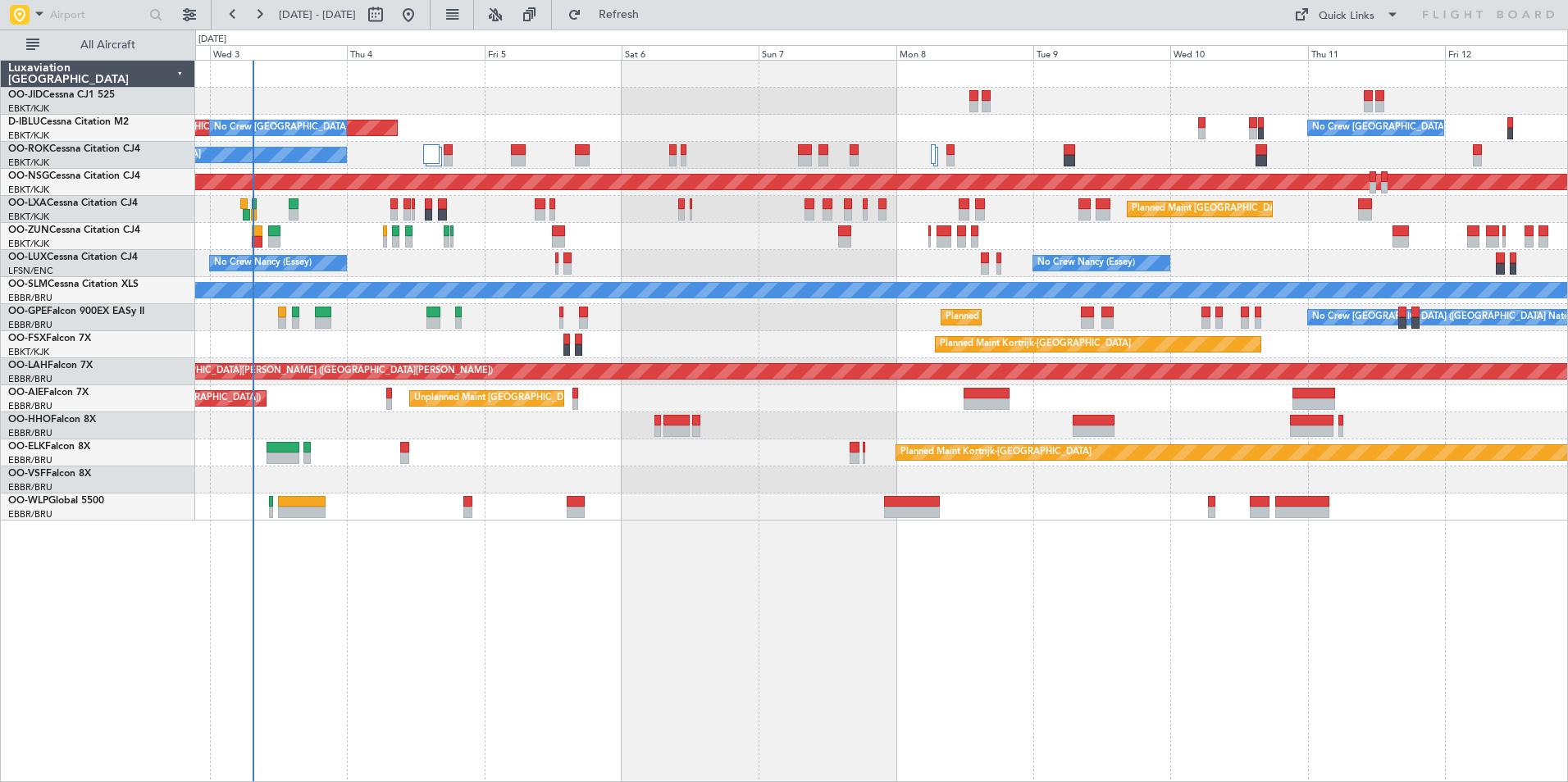
click at [577, 628] on div "No Crew Brussels (Brussels National) AOG Maint Brussels (Brussels National) No …" at bounding box center [882, 421] width 1373 height 722
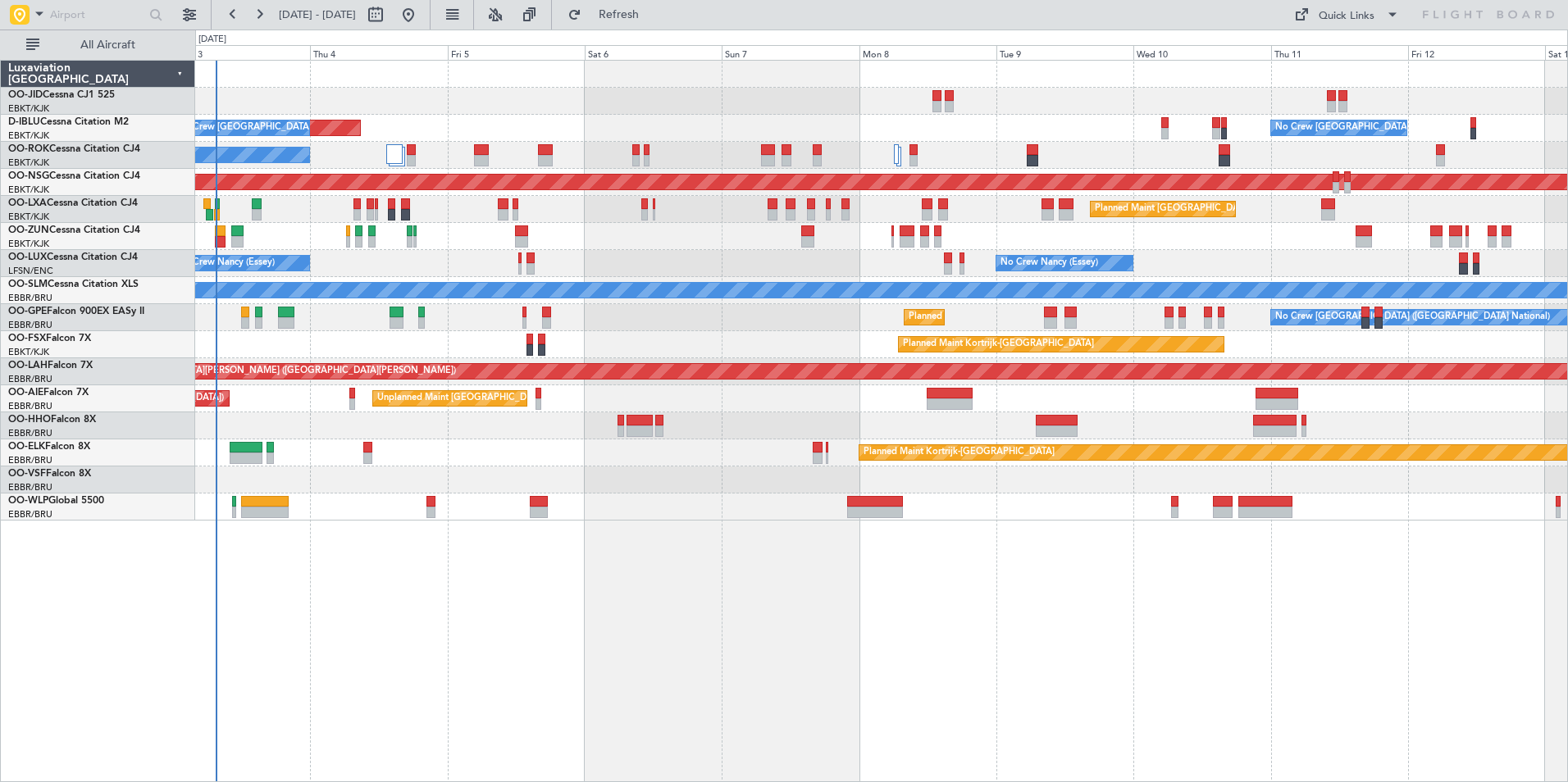
click at [453, 325] on div "No Crew Brussels (Brussels National) Planned Maint Brussels (Brussels National)…" at bounding box center [882, 317] width 1372 height 27
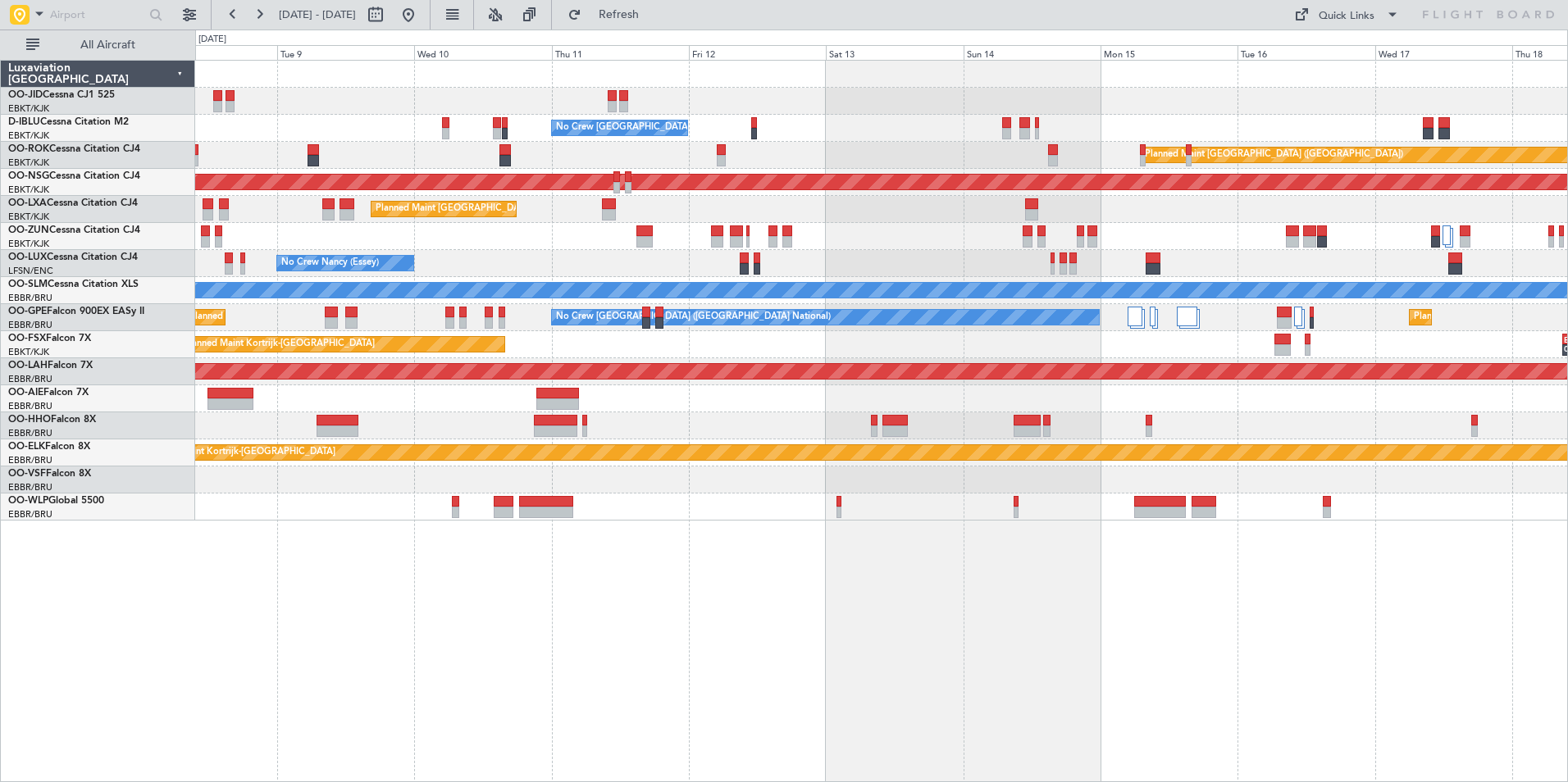
click at [463, 231] on div "No Crew Brussels (Brussels National) Planned Maint Paris (Le Bourget) Planned M…" at bounding box center [882, 291] width 1372 height 460
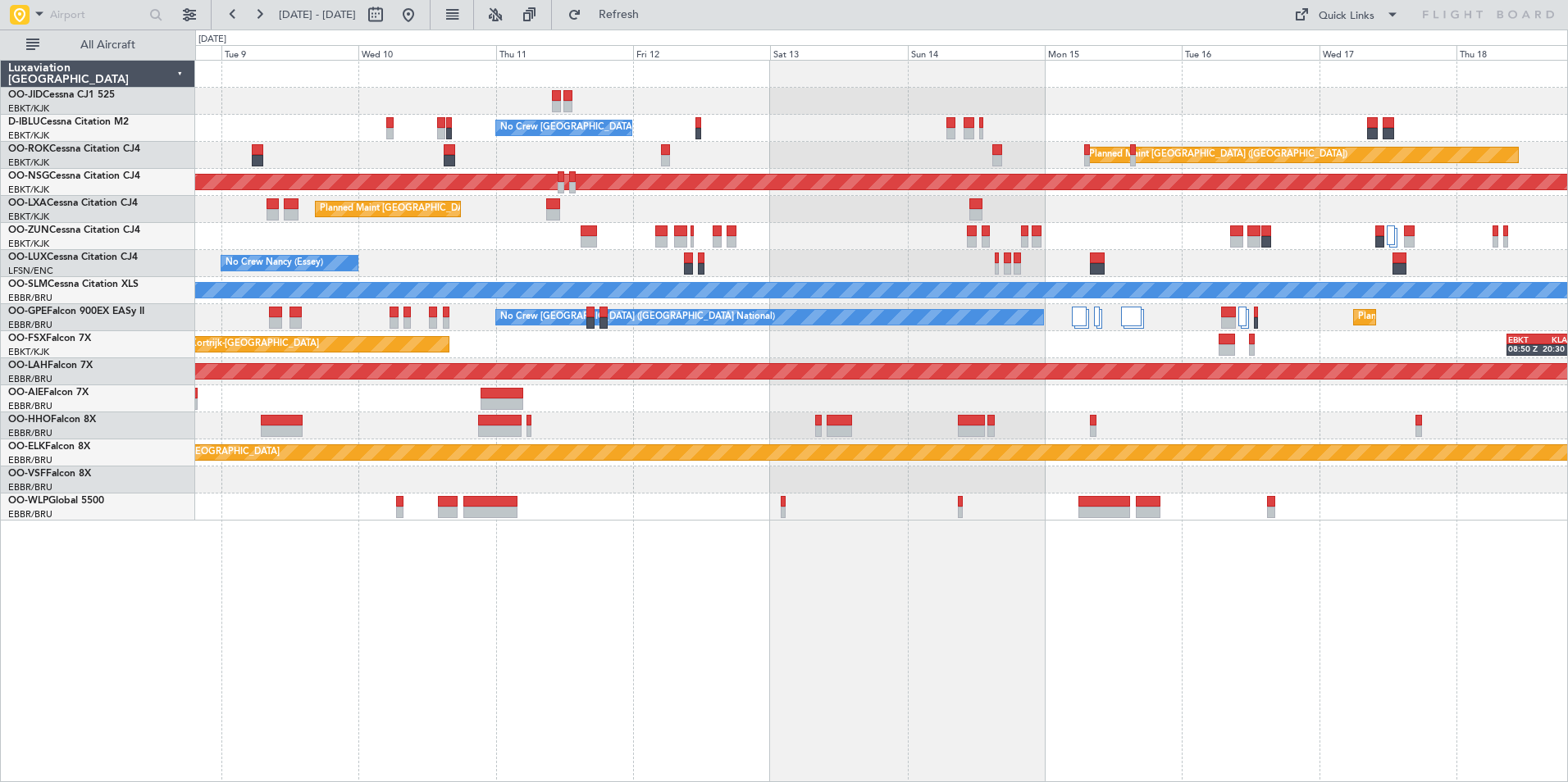
click at [230, 272] on div "No Crew Nancy (Essey)" at bounding box center [882, 263] width 1372 height 27
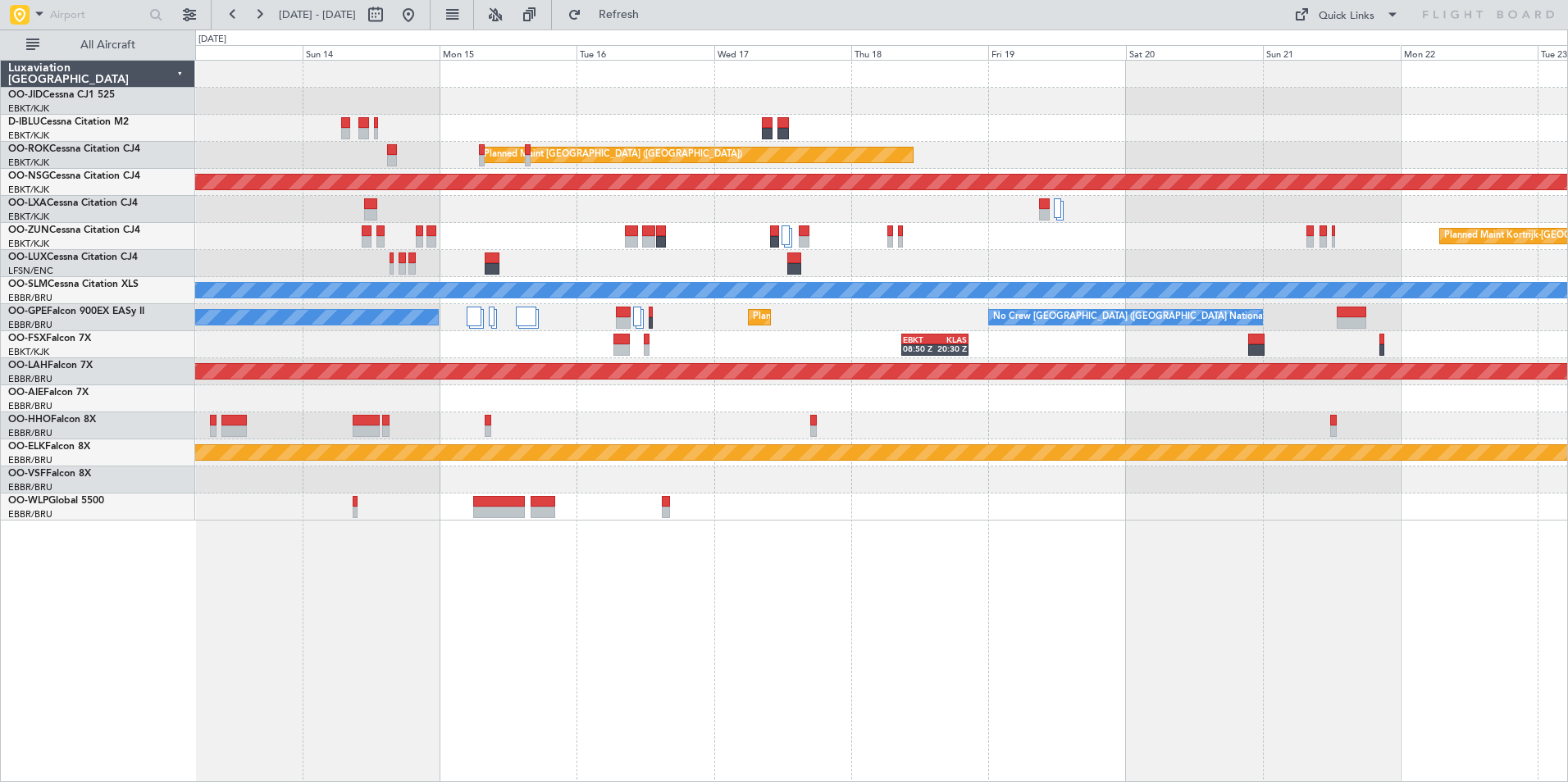
click at [1143, 426] on div "No Crew Brussels (Brussels National) Planned Maint Paris (Le Bourget) Planned M…" at bounding box center [882, 291] width 1372 height 460
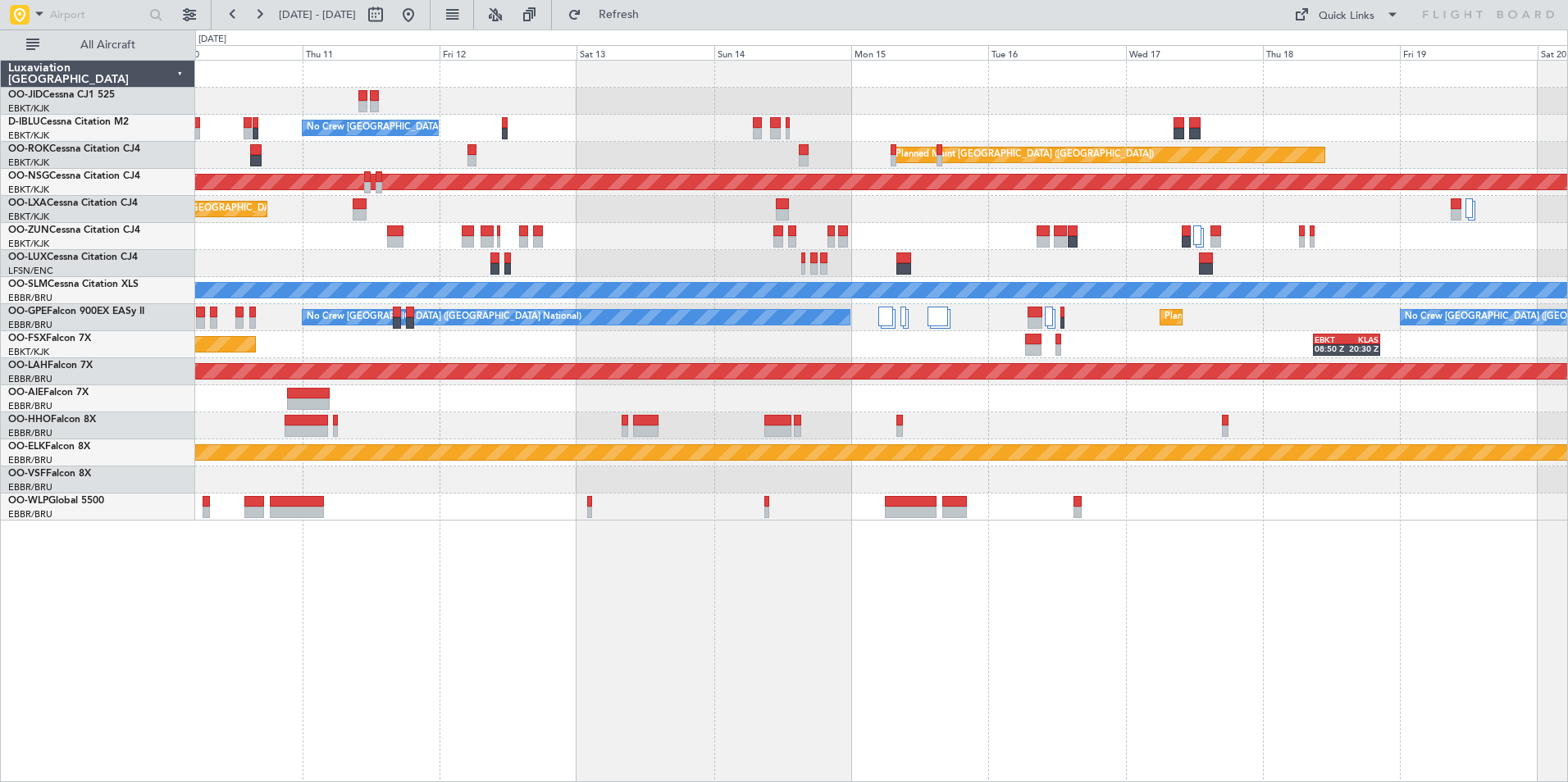
click at [1400, 527] on div "No Crew Brussels (Brussels National) Planned Maint Paris (Le Bourget) Planned M…" at bounding box center [882, 421] width 1373 height 722
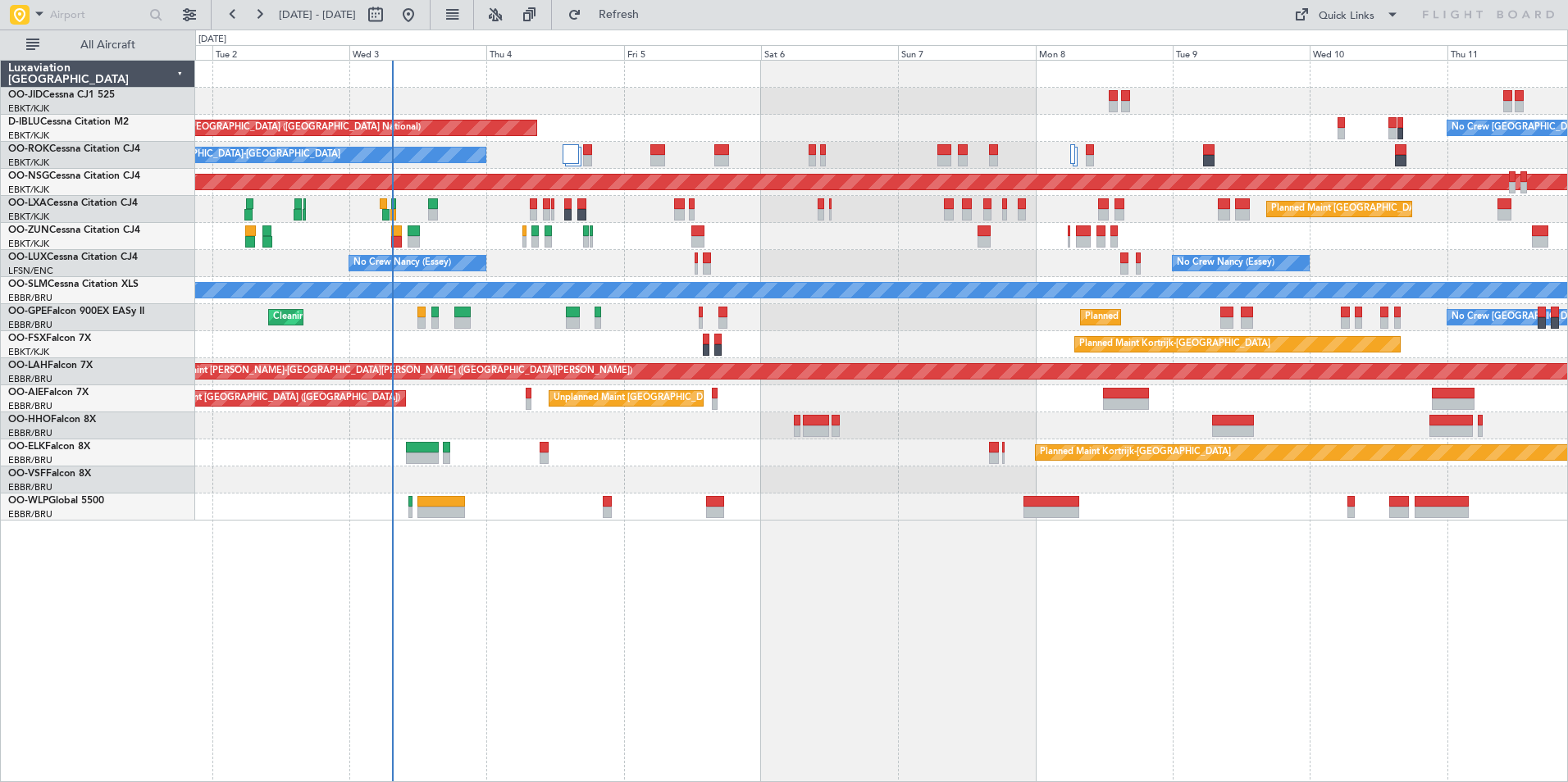
click at [1567, 596] on html "13 Sep 2025 - 23 Sep 2025 Refresh Quick Links All Aircraft No Crew Brussels (Br…" at bounding box center [784, 391] width 1568 height 782
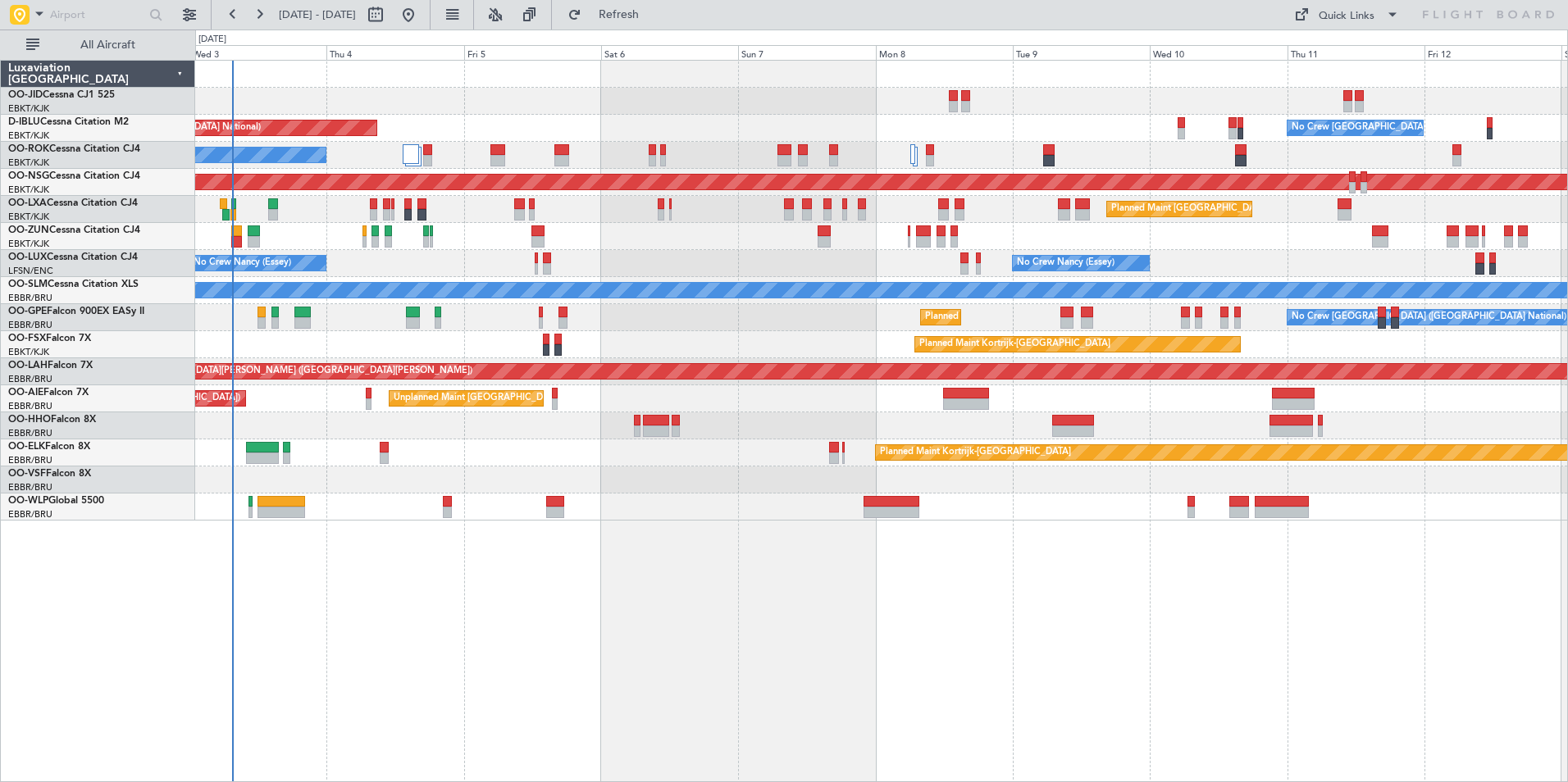
click at [1054, 614] on div "No Crew Brussels (Brussels National) No Crew Brussels (Brussels National) AOG M…" at bounding box center [882, 421] width 1373 height 722
